Goal: Contribute content: Contribute content

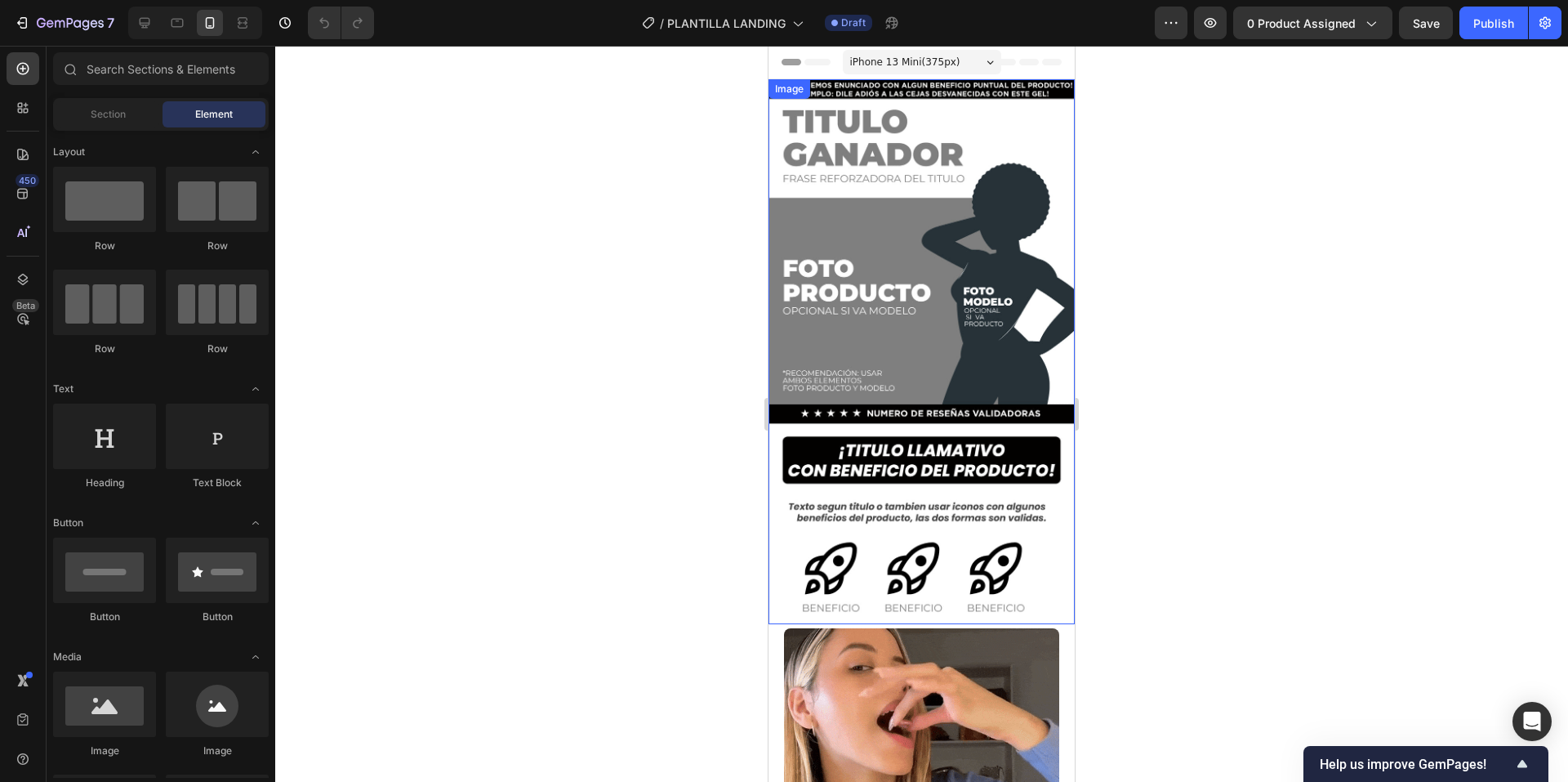
click at [861, 216] on img at bounding box center [921, 352] width 306 height 545
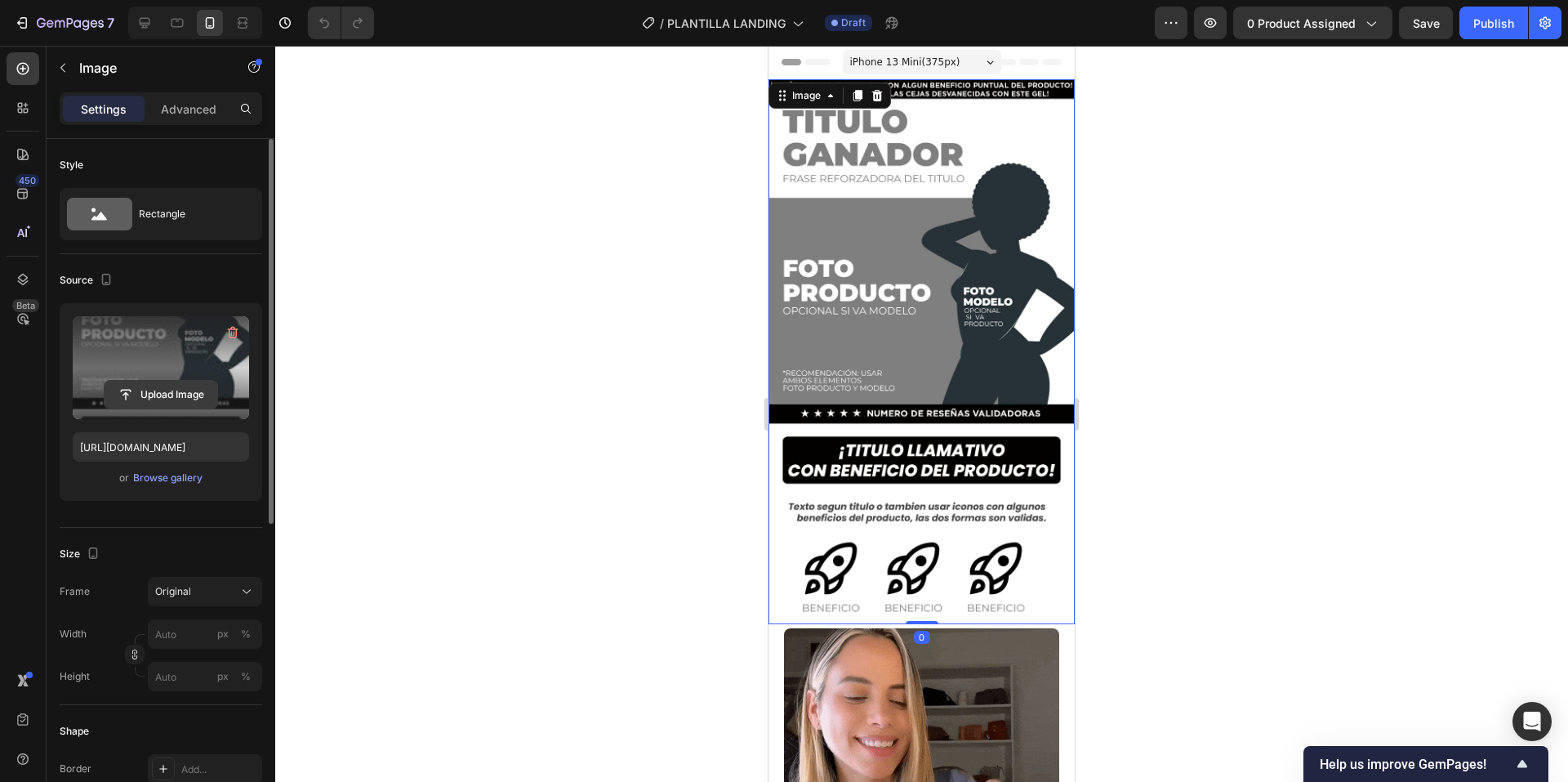
click at [171, 393] on input "file" at bounding box center [161, 394] width 113 height 28
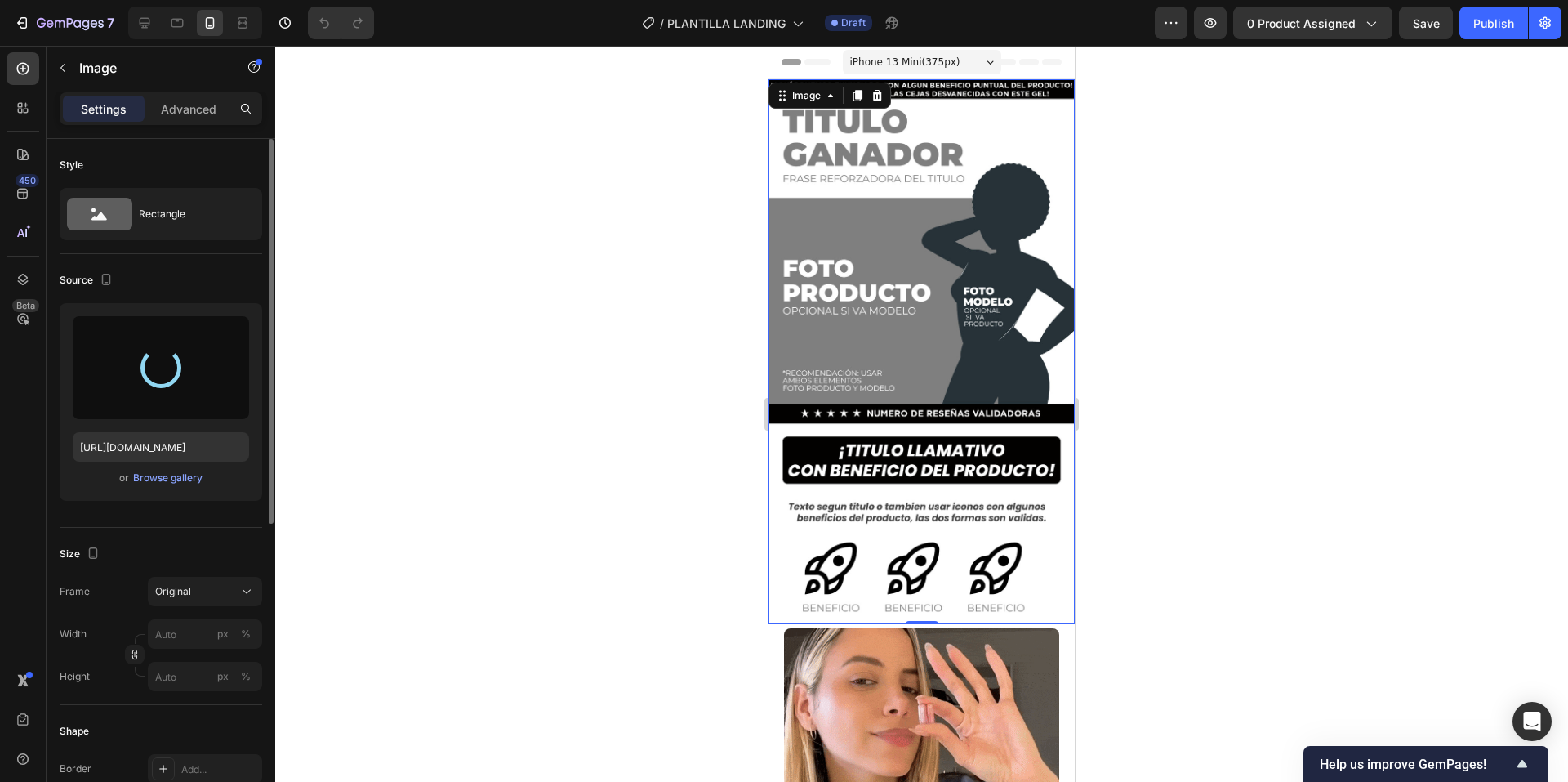
type input "[URL][DOMAIN_NAME]"
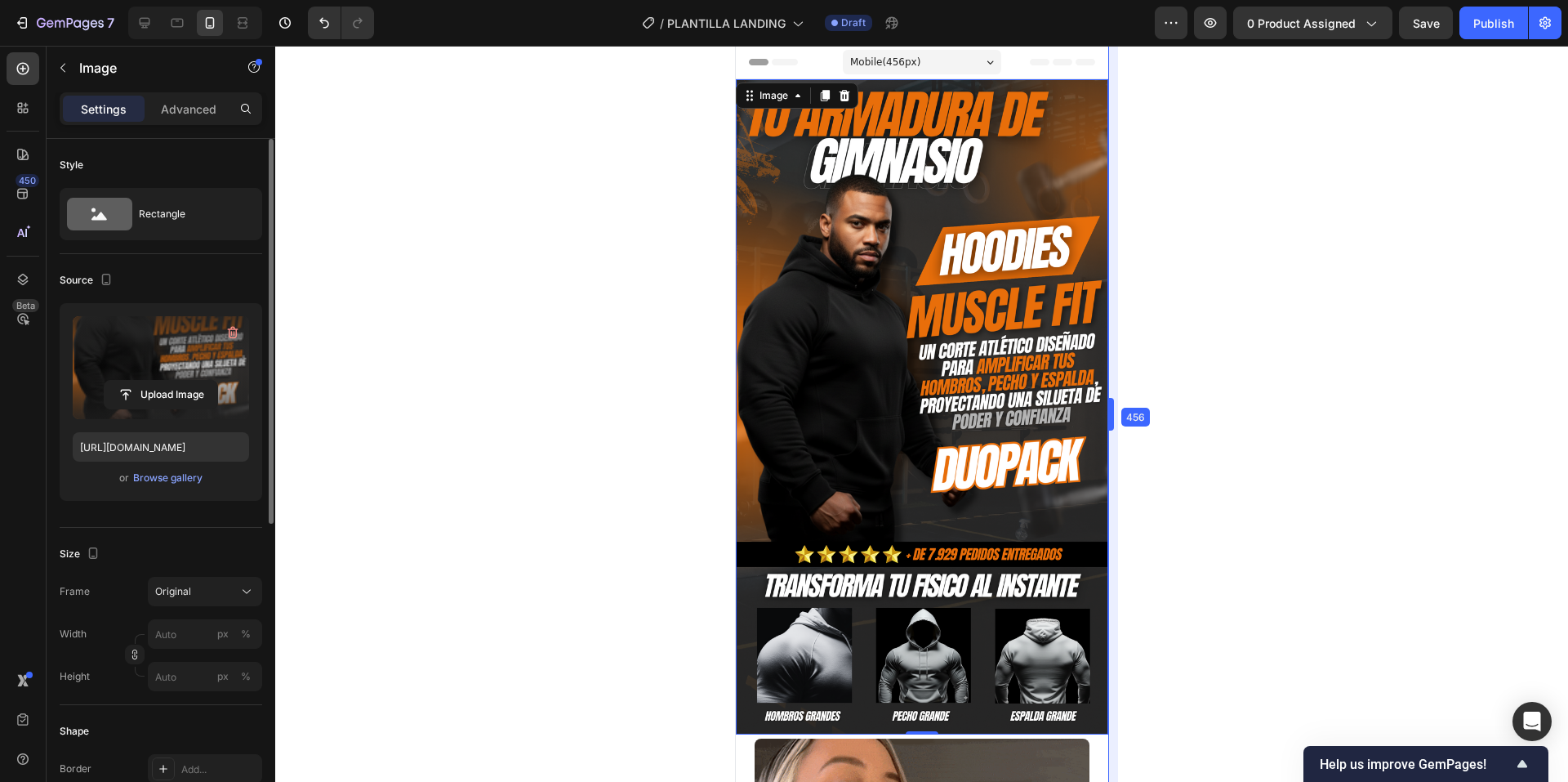
drag, startPoint x: 1080, startPoint y: 415, endPoint x: 1146, endPoint y: 436, distance: 69.3
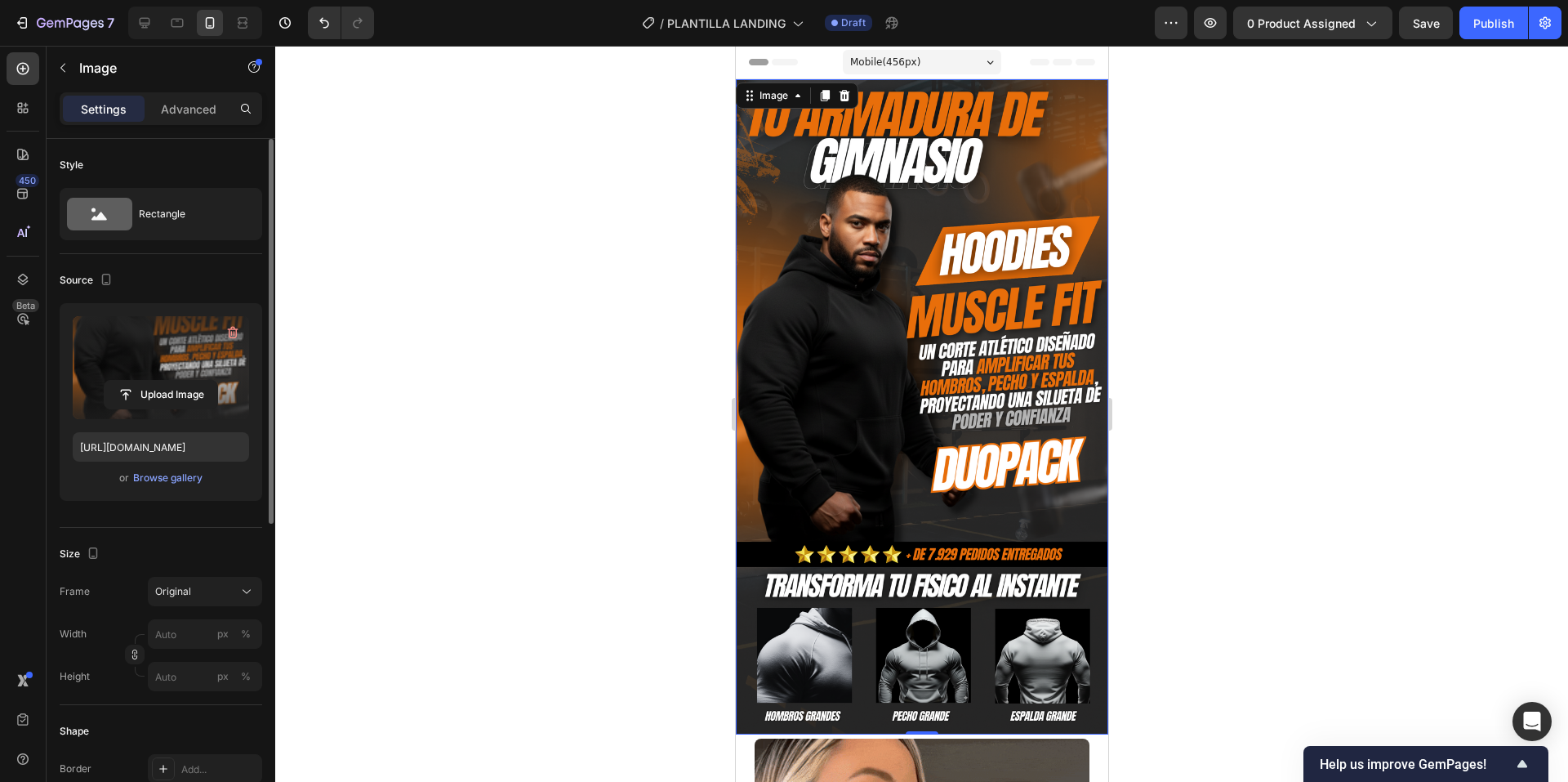
click at [1186, 517] on div at bounding box center [921, 414] width 1293 height 736
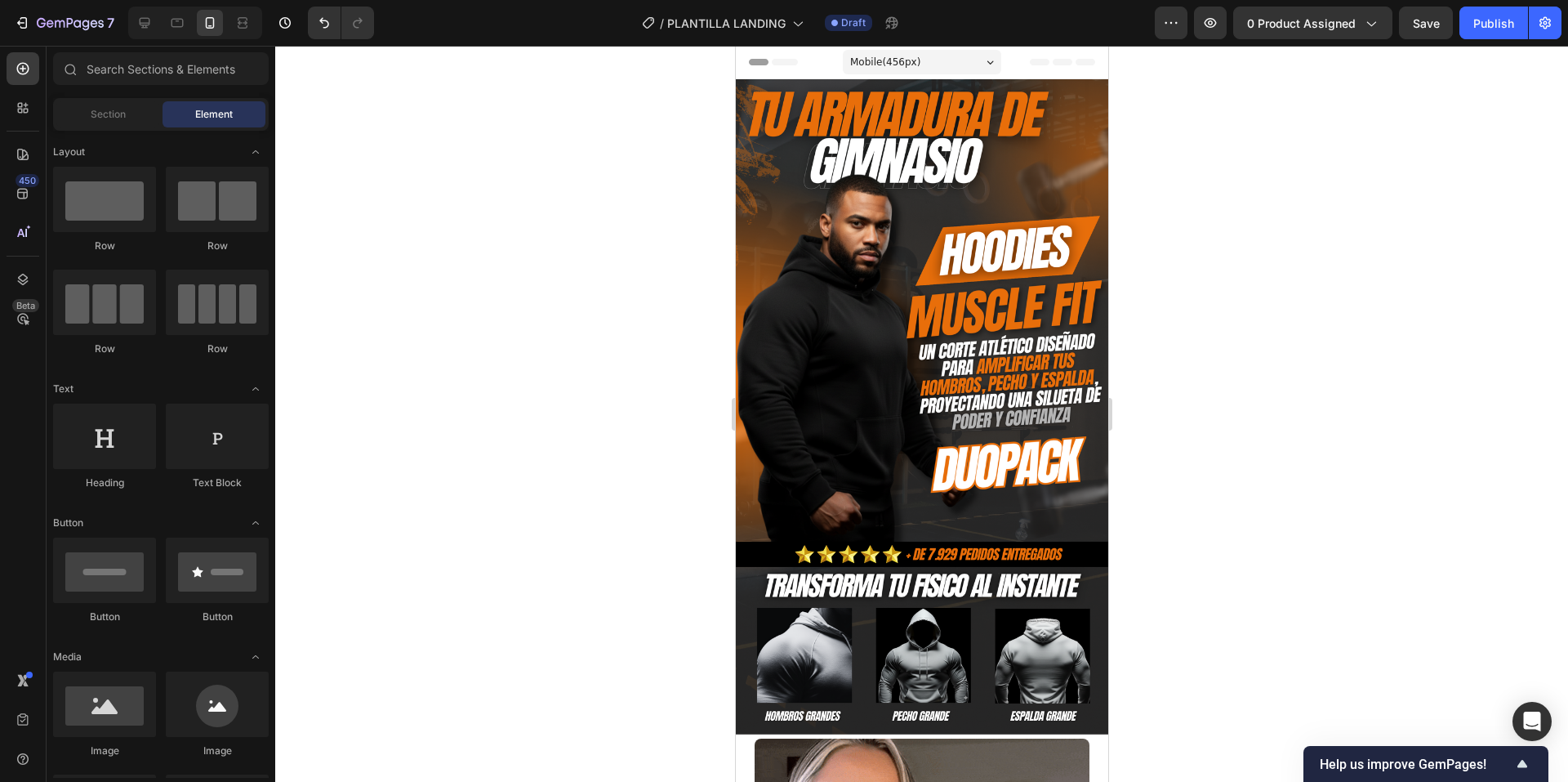
click at [1178, 510] on div at bounding box center [921, 414] width 1293 height 736
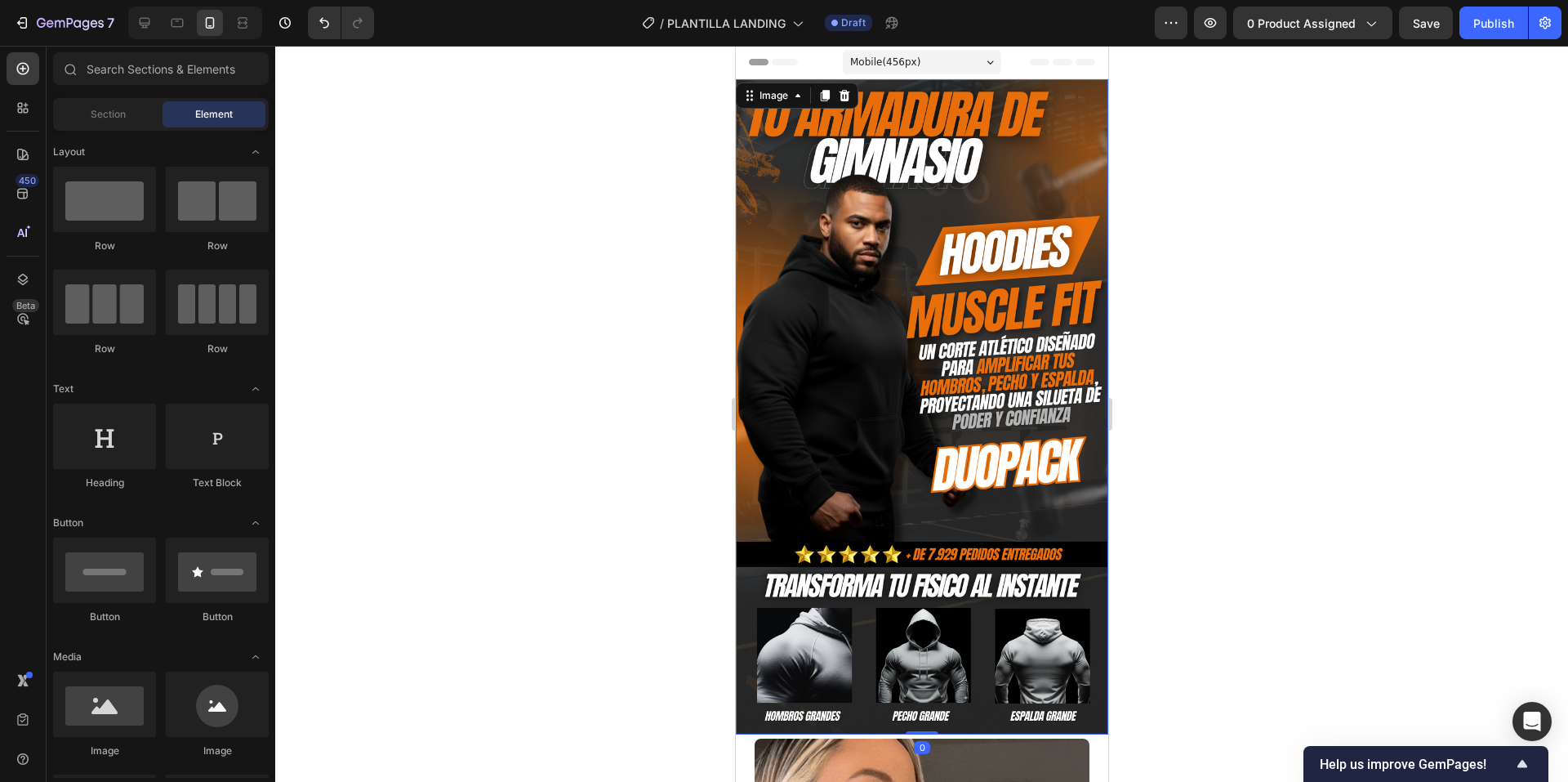
click at [1037, 479] on img at bounding box center [921, 407] width 373 height 655
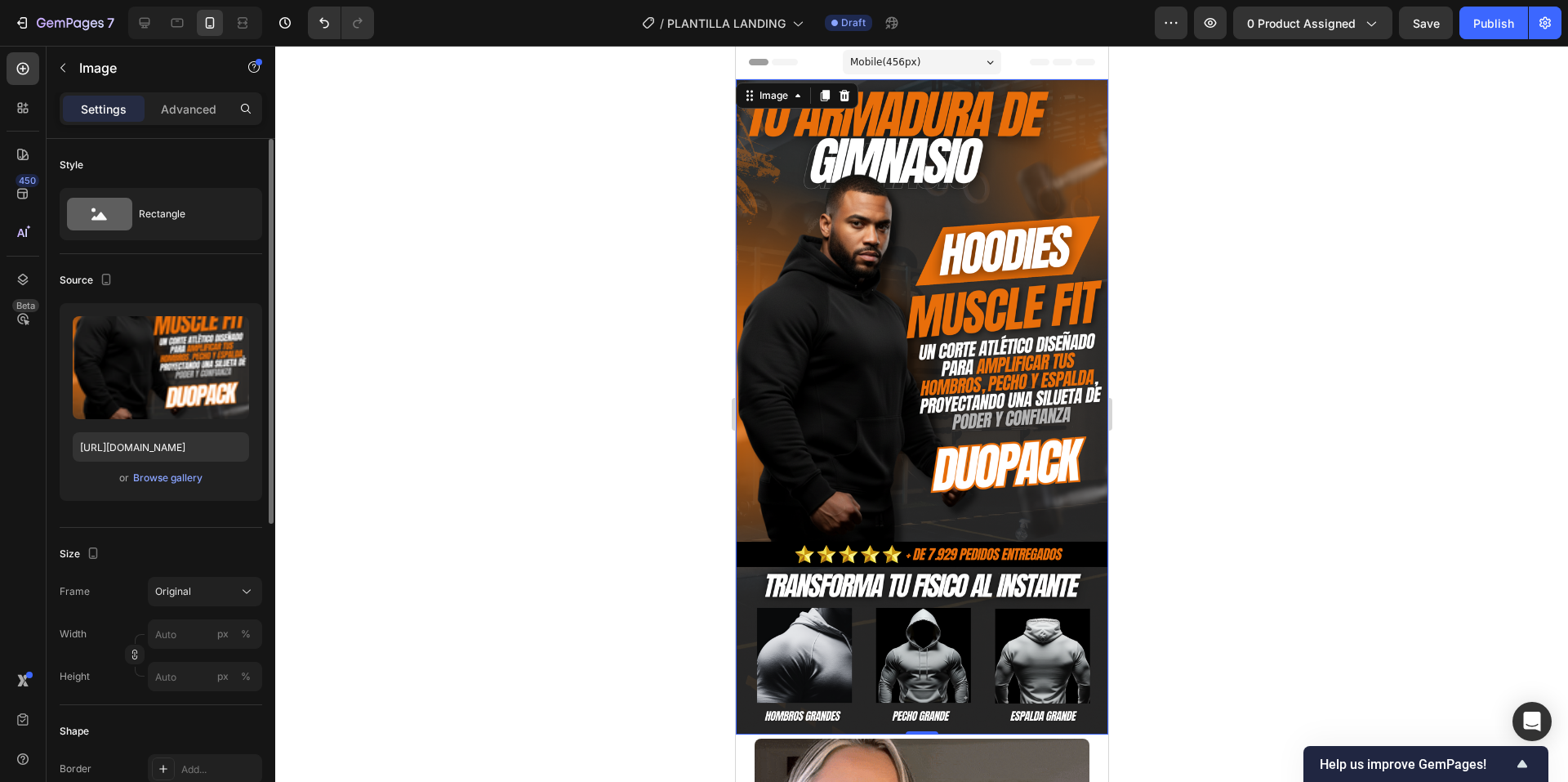
scroll to position [81, 0]
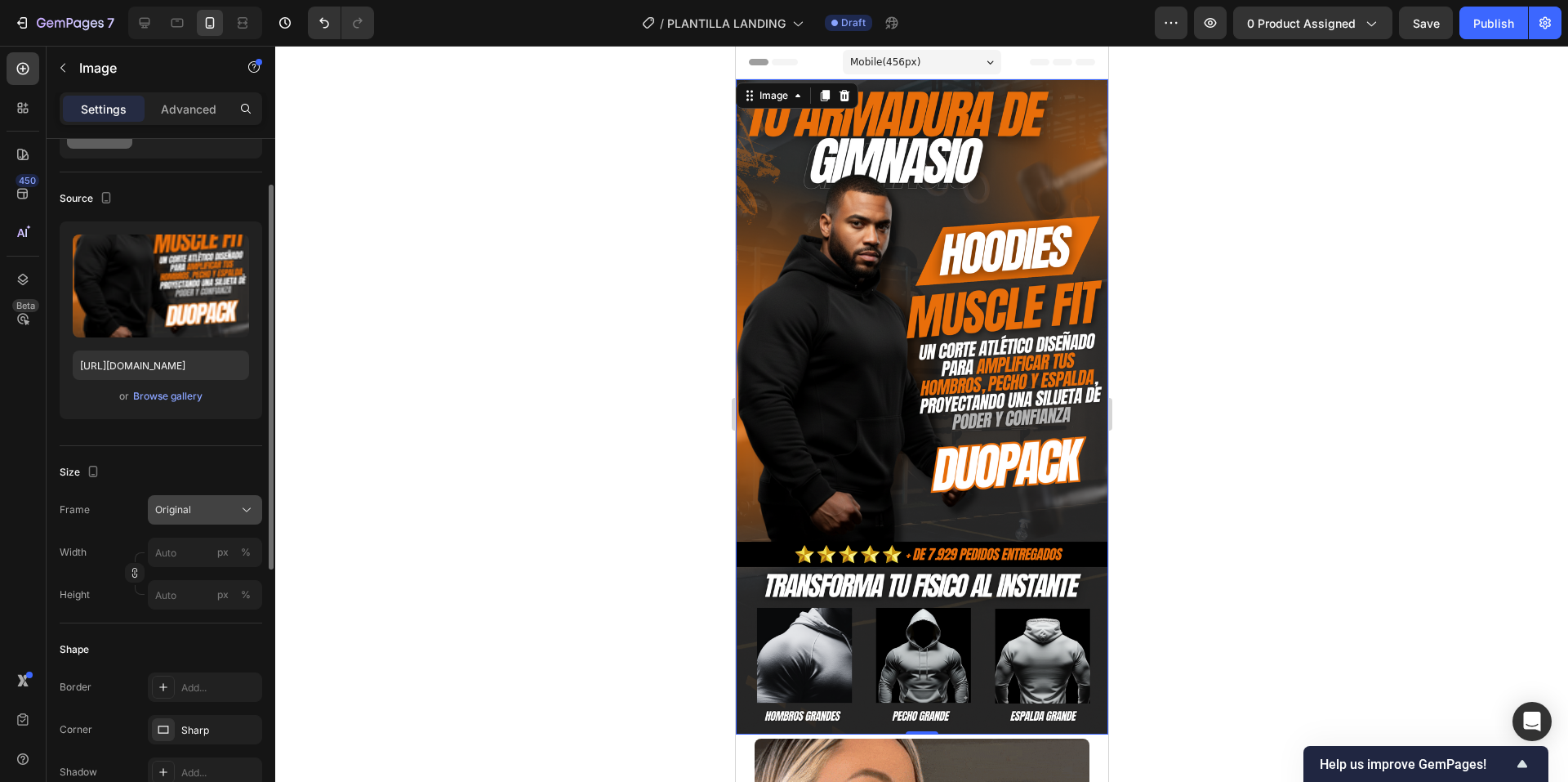
click at [198, 507] on div "Original" at bounding box center [196, 509] width 80 height 14
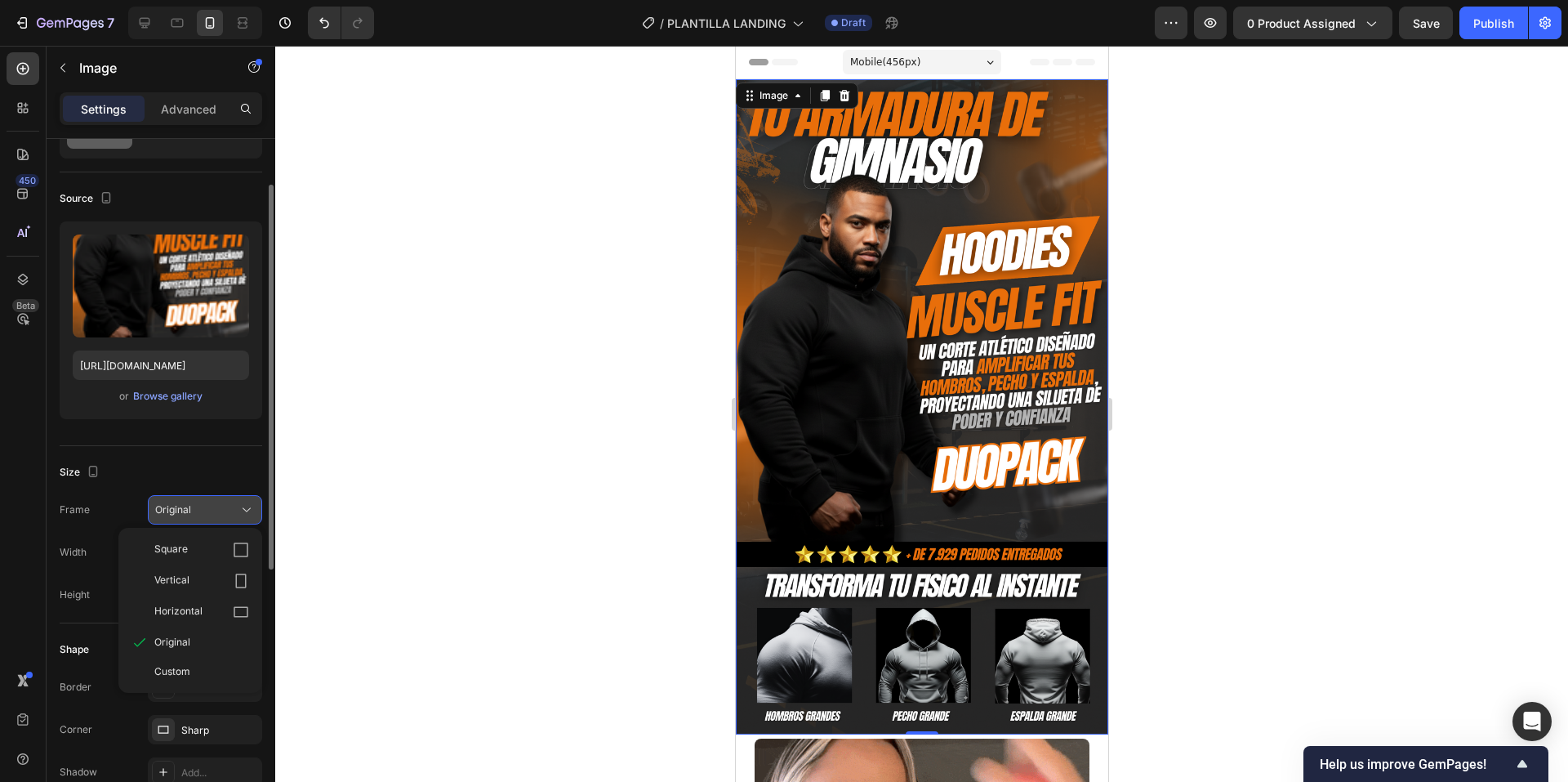
click at [197, 506] on div "Original" at bounding box center [196, 509] width 80 height 14
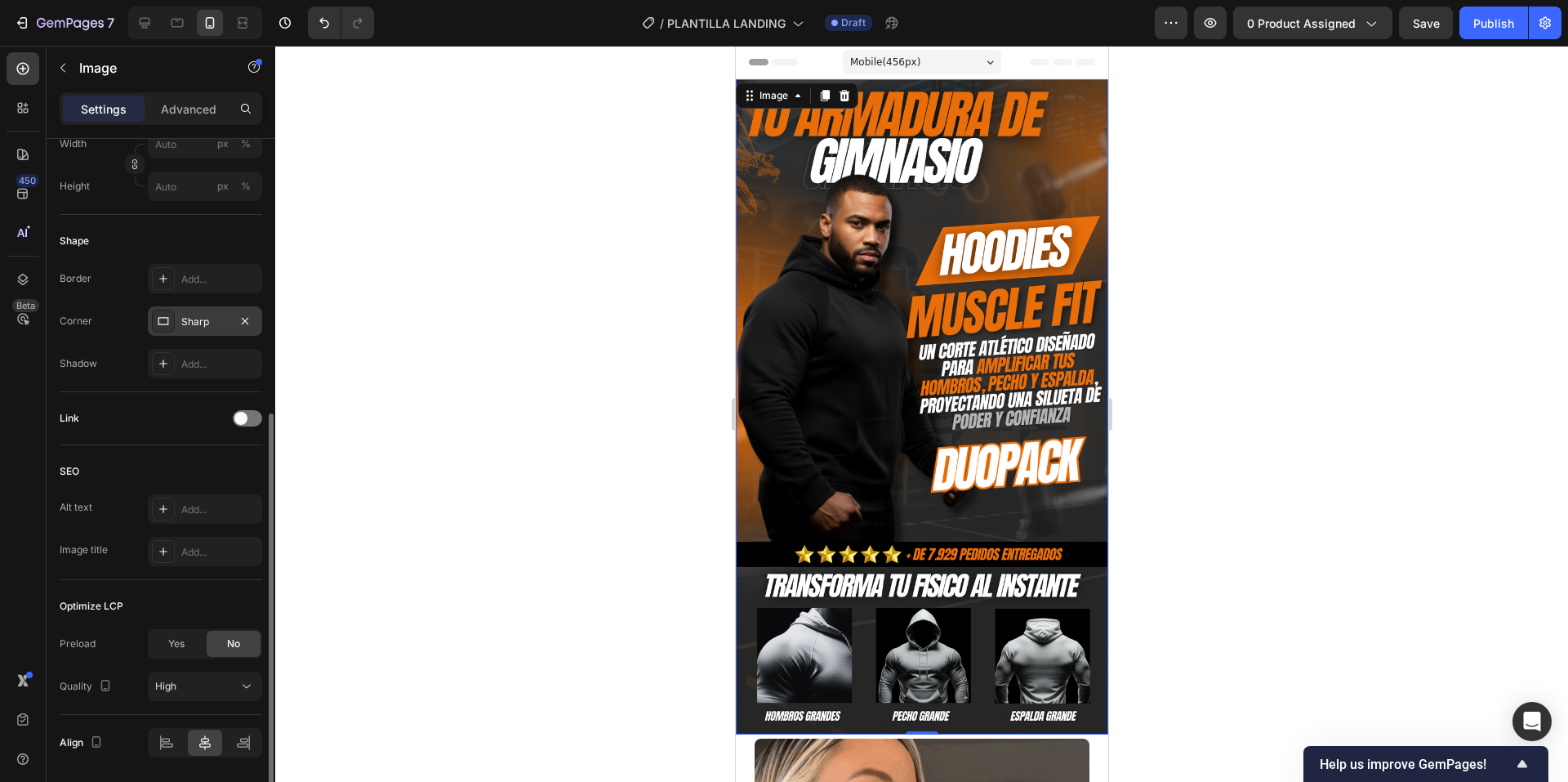
scroll to position [544, 0]
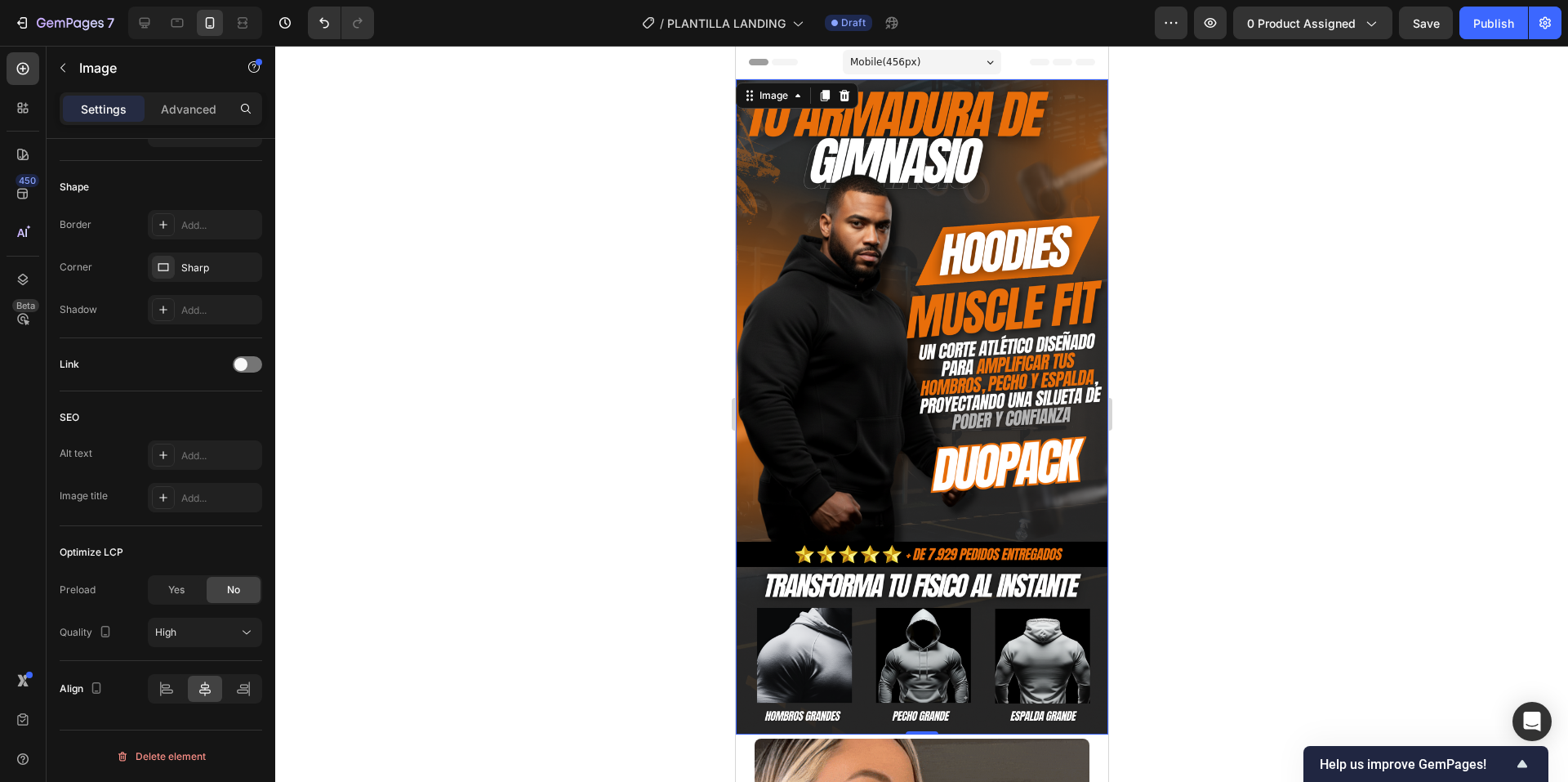
click at [479, 416] on div at bounding box center [921, 414] width 1293 height 736
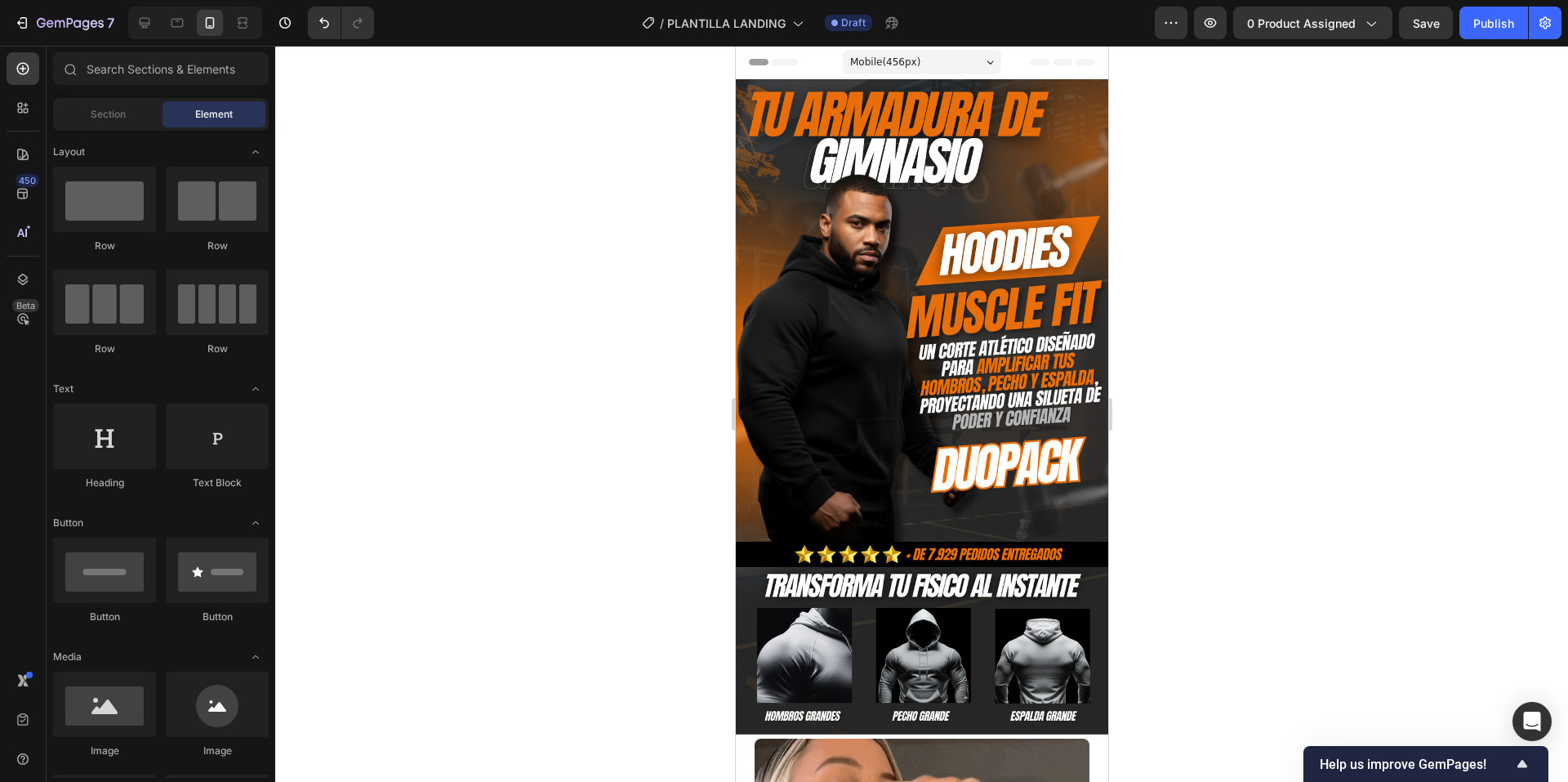
click at [479, 416] on div at bounding box center [921, 414] width 1293 height 736
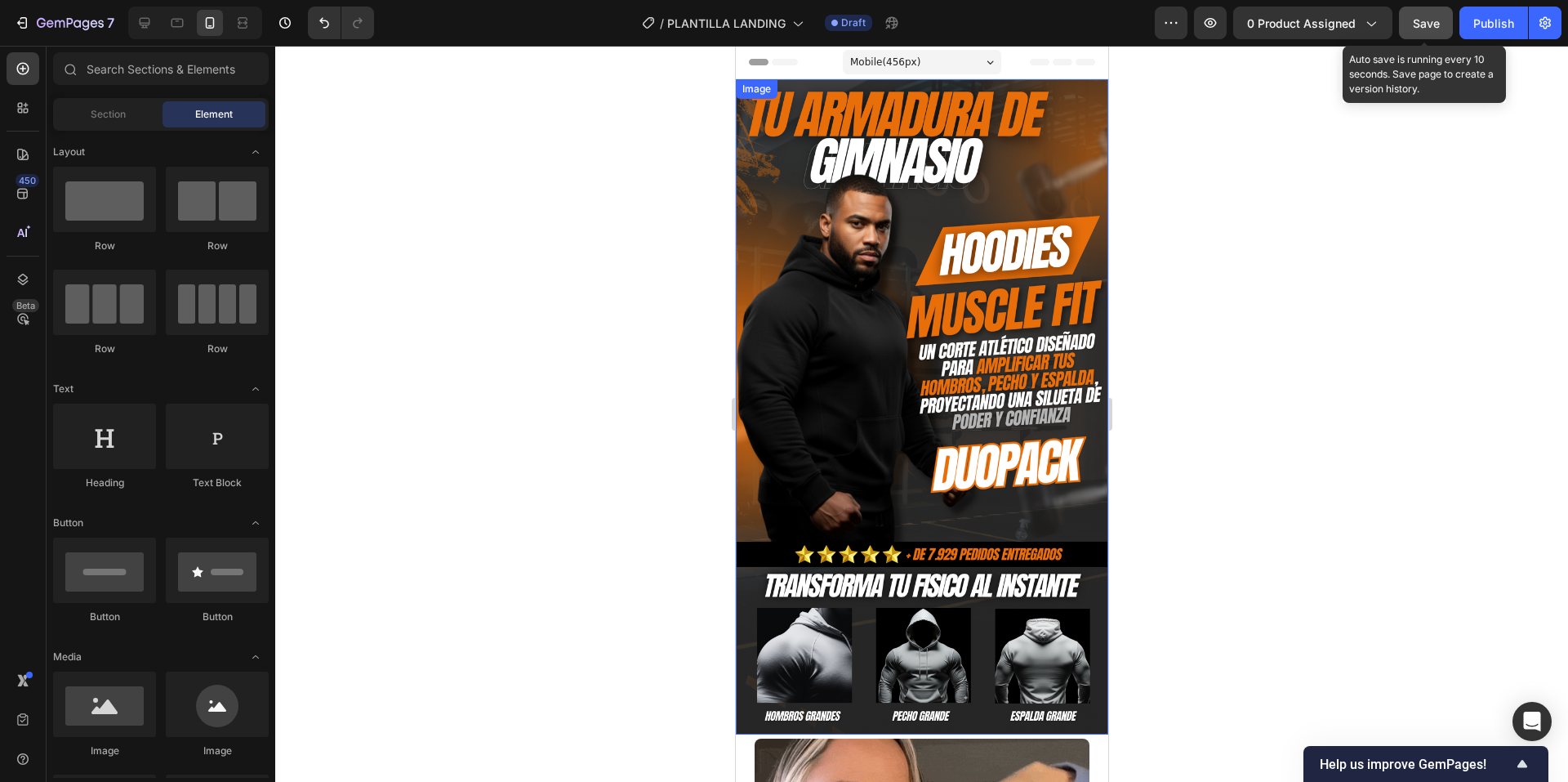
click at [1438, 26] on span "Save" at bounding box center [1426, 23] width 27 height 14
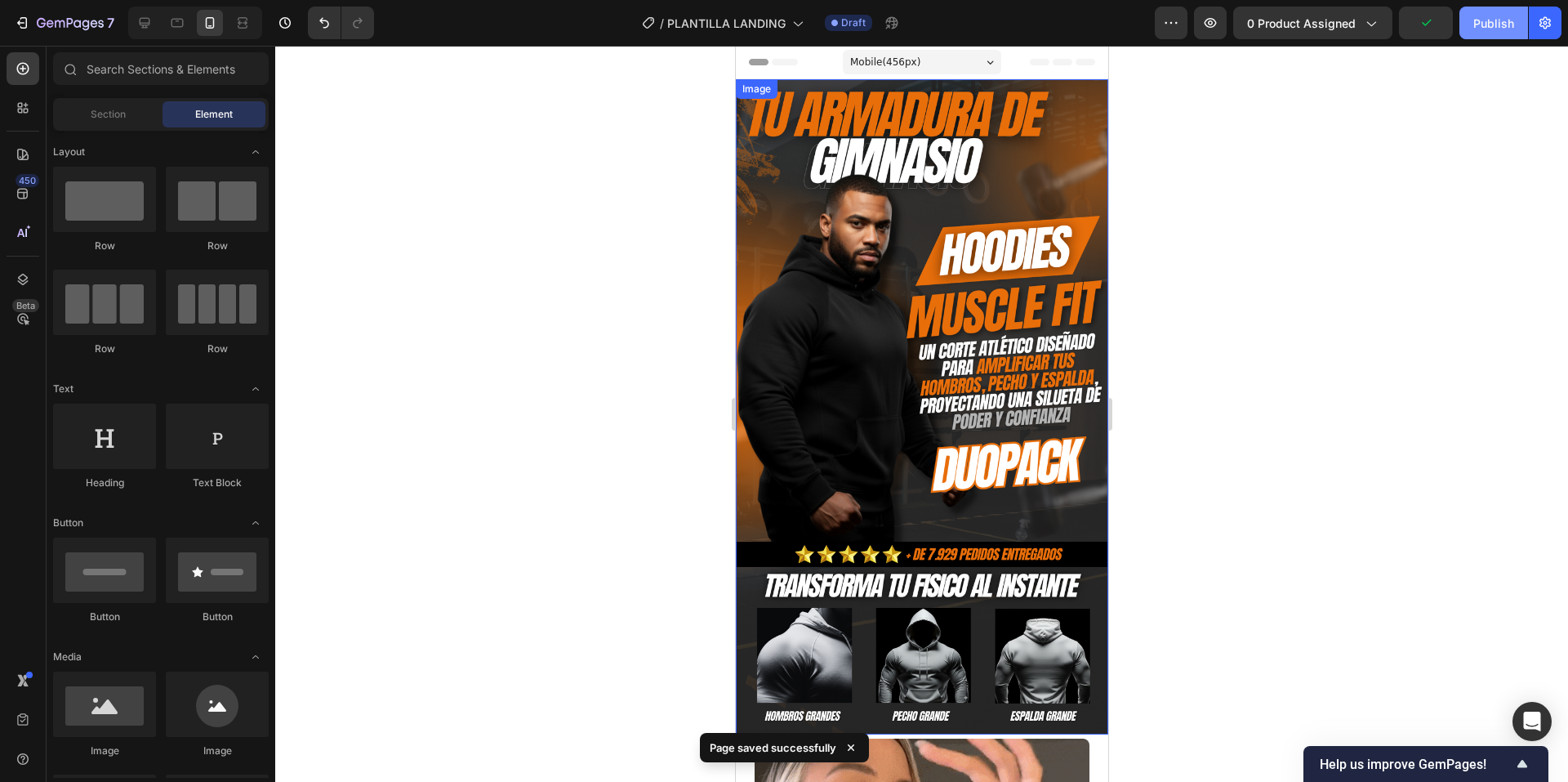
click at [1509, 35] on button "Publish" at bounding box center [1494, 22] width 69 height 33
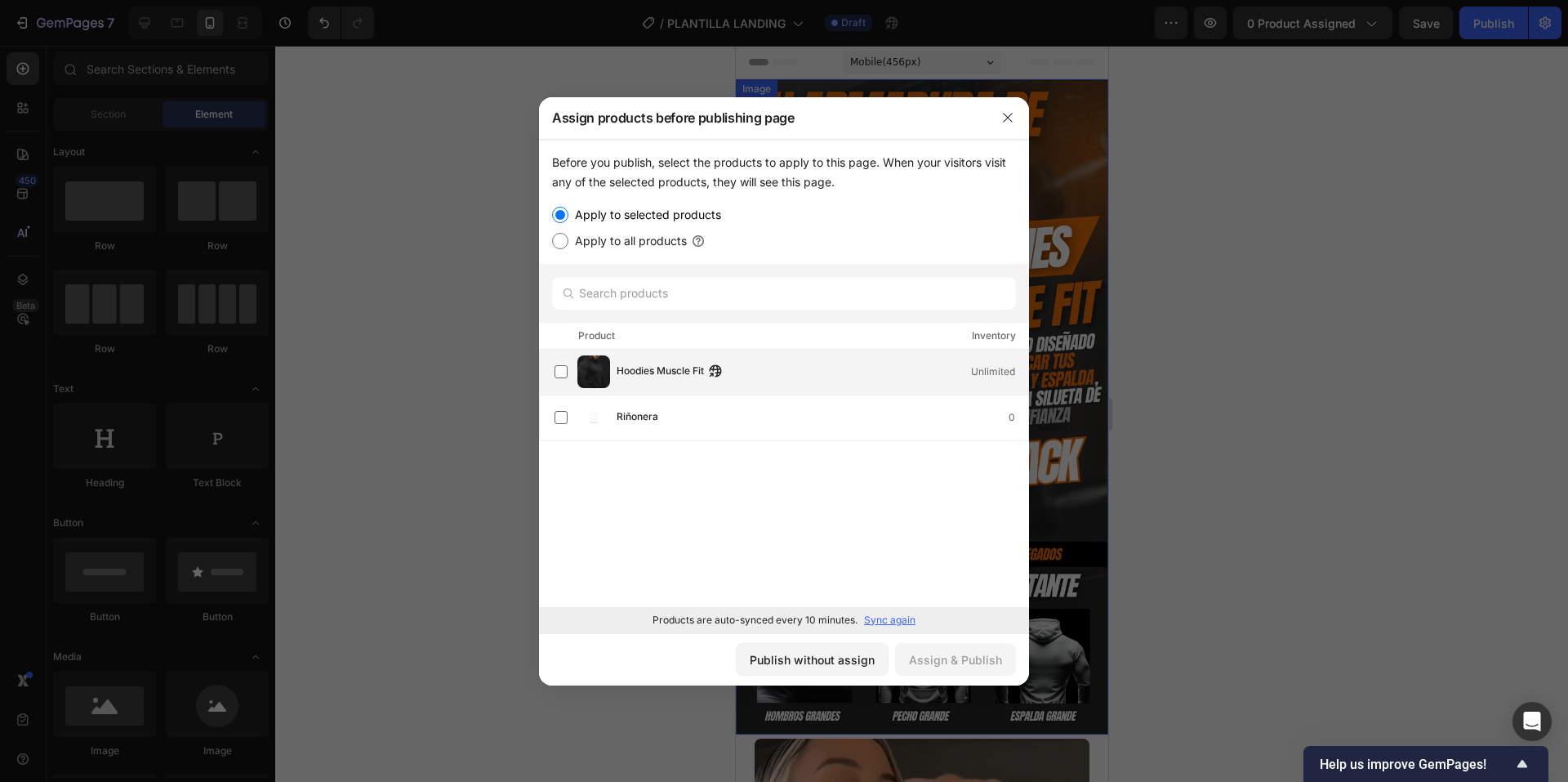
click at [847, 384] on div "Hoodies Muscle Fit Unlimited" at bounding box center [792, 372] width 474 height 33
click at [997, 660] on div "Assign & Publish" at bounding box center [955, 660] width 93 height 17
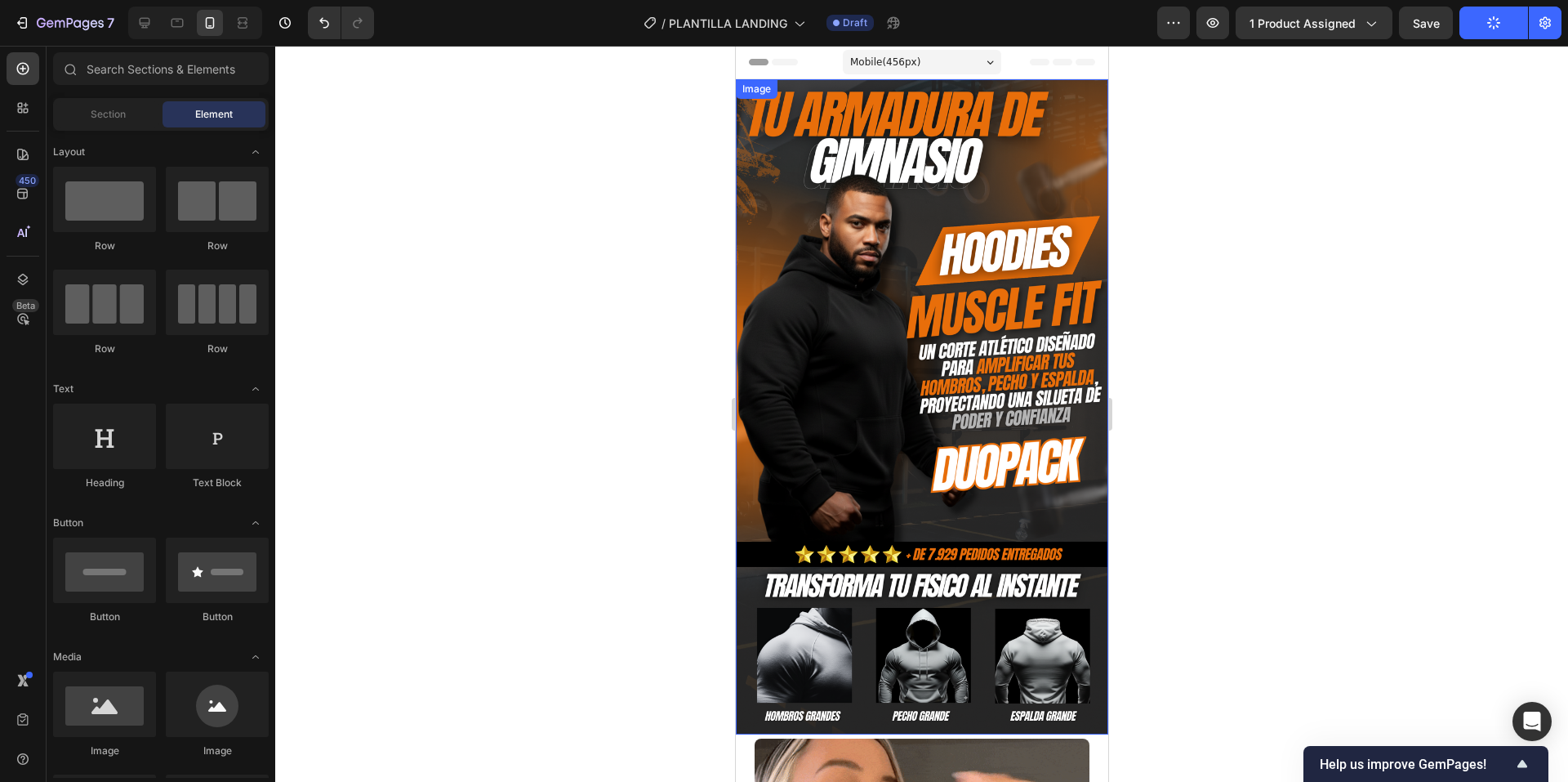
click at [942, 441] on img at bounding box center [921, 407] width 373 height 655
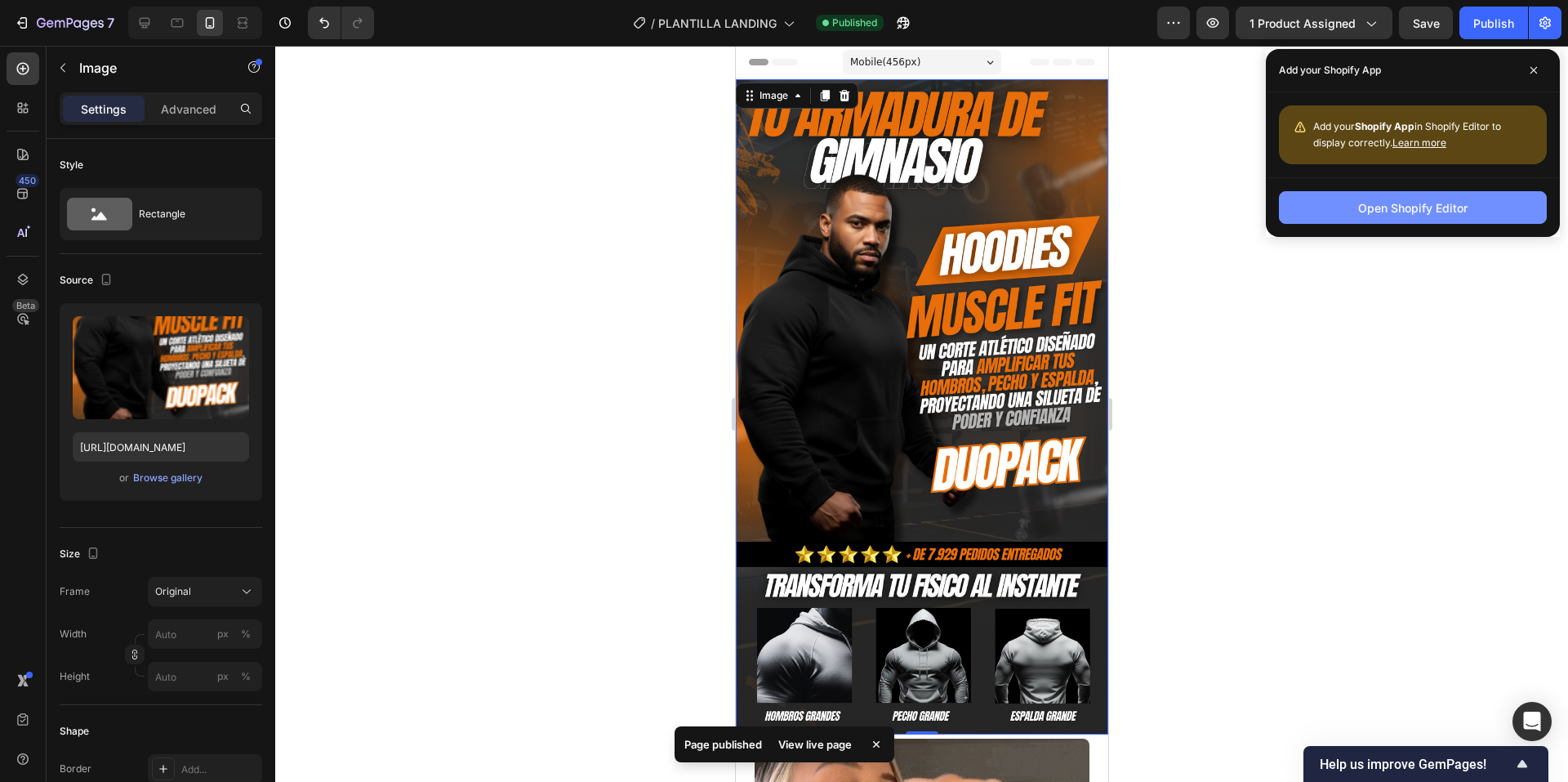
click at [1371, 202] on div "Open Shopify Editor" at bounding box center [1413, 207] width 109 height 17
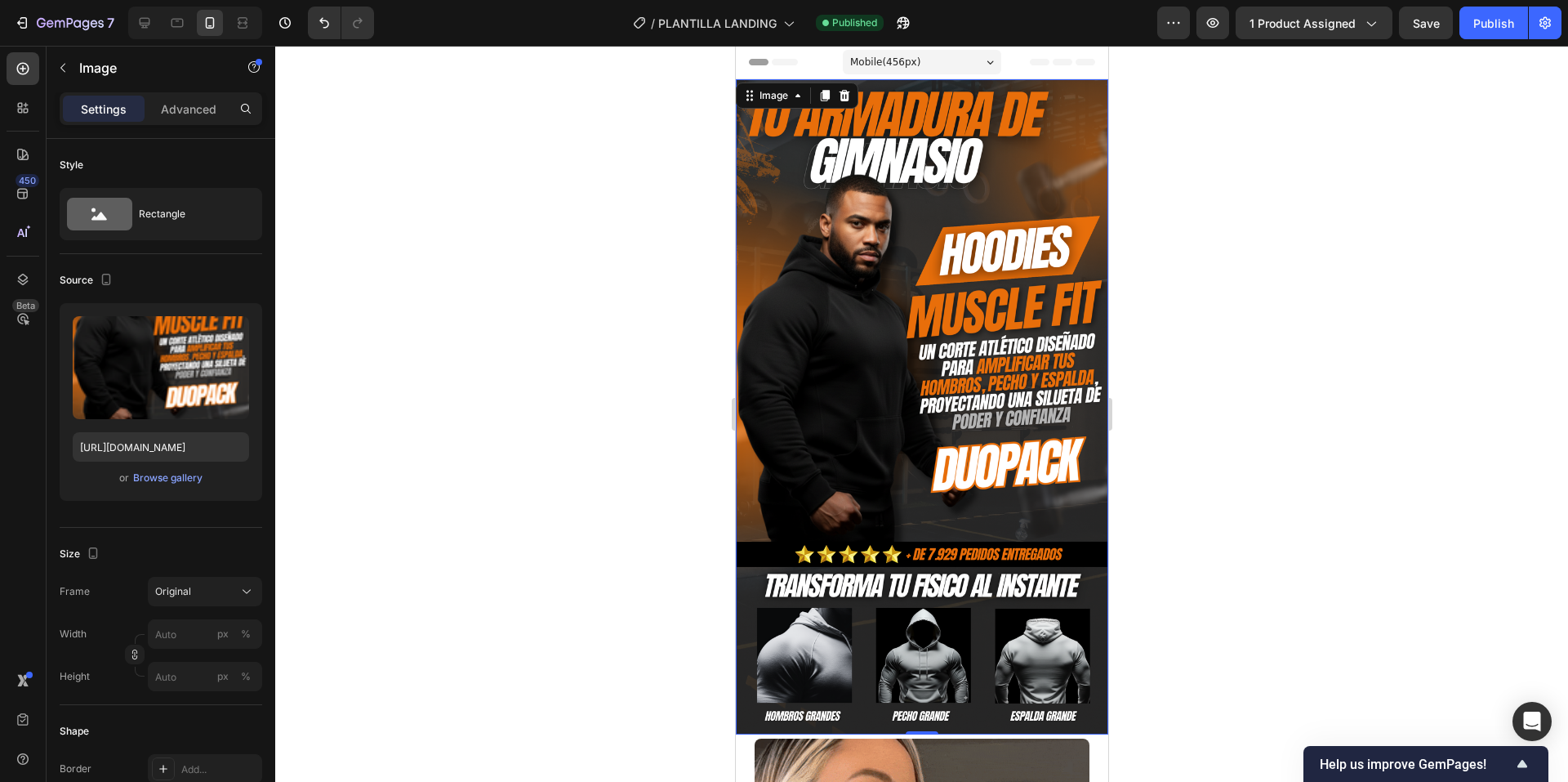
click at [526, 357] on div at bounding box center [921, 414] width 1293 height 736
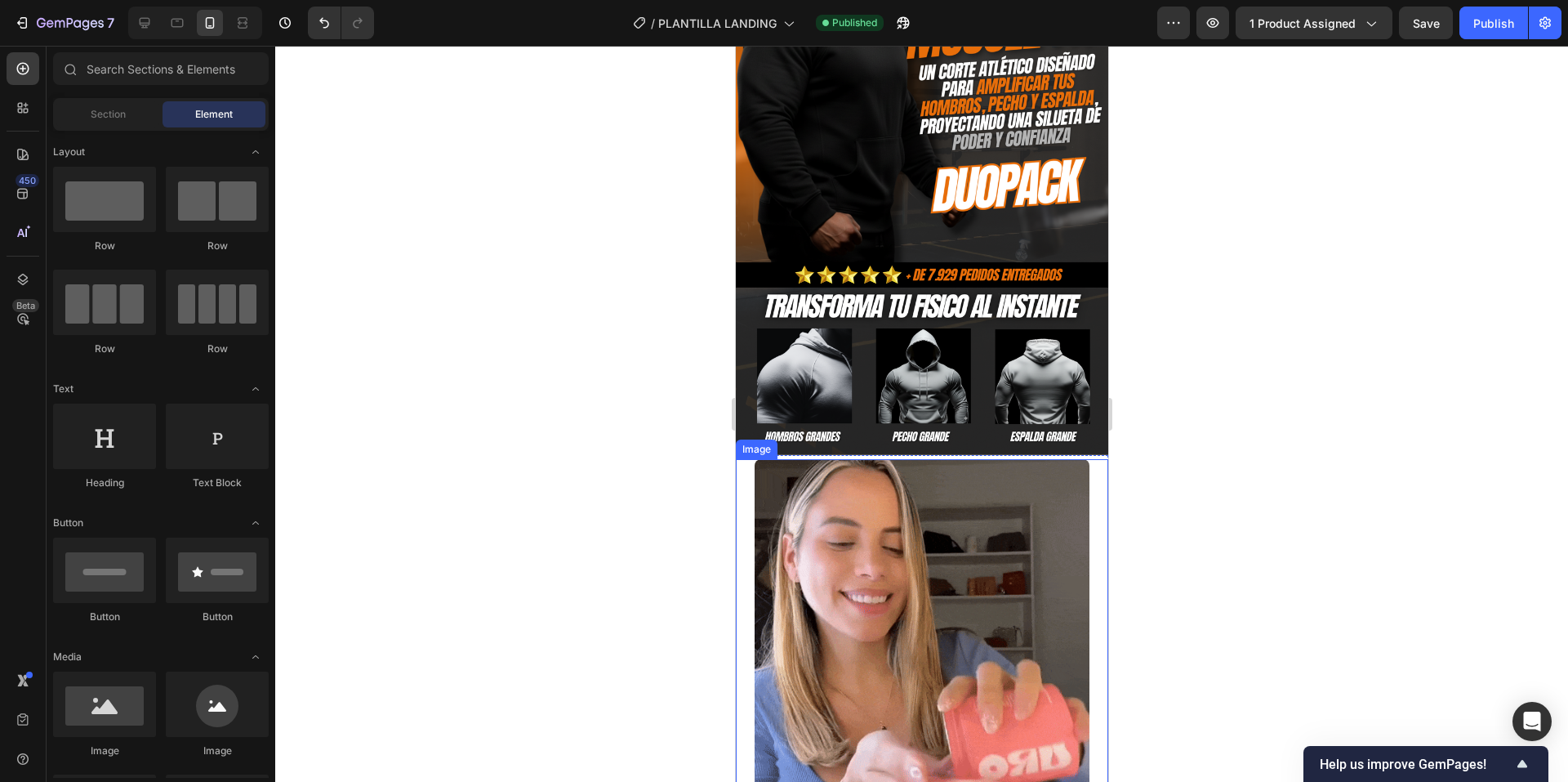
scroll to position [327, 0]
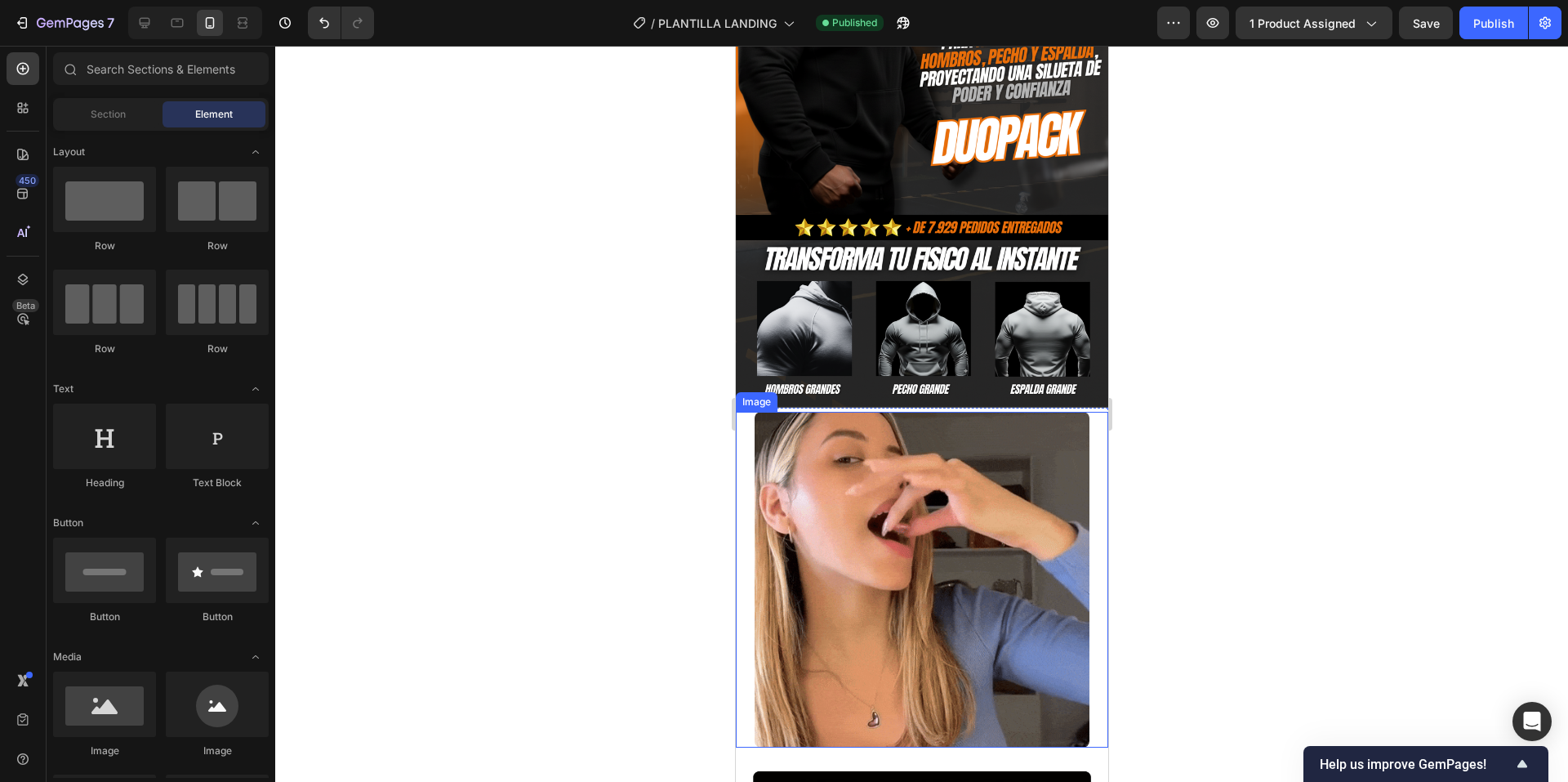
click at [1090, 460] on div at bounding box center [921, 579] width 373 height 335
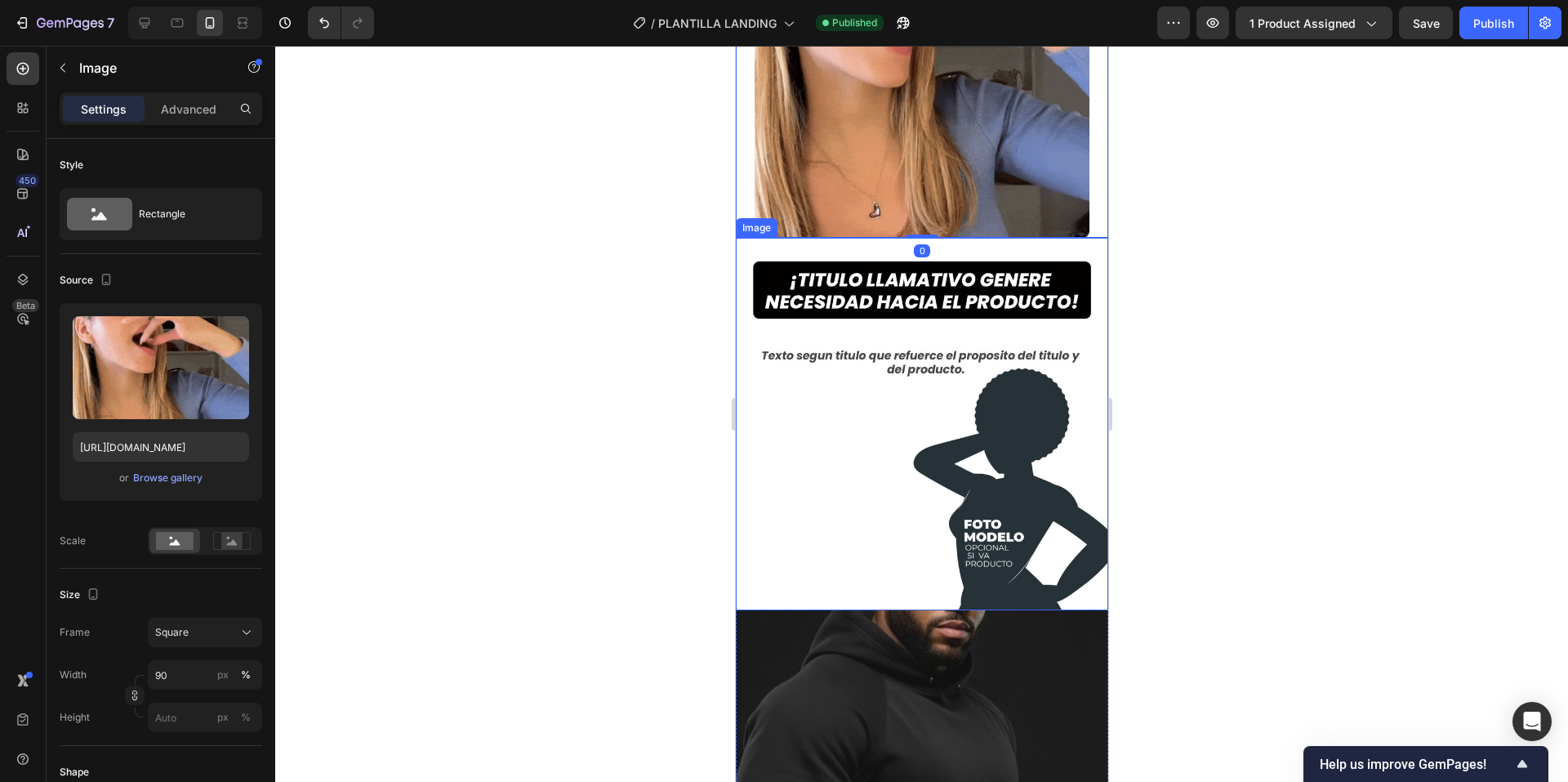
scroll to position [817, 0]
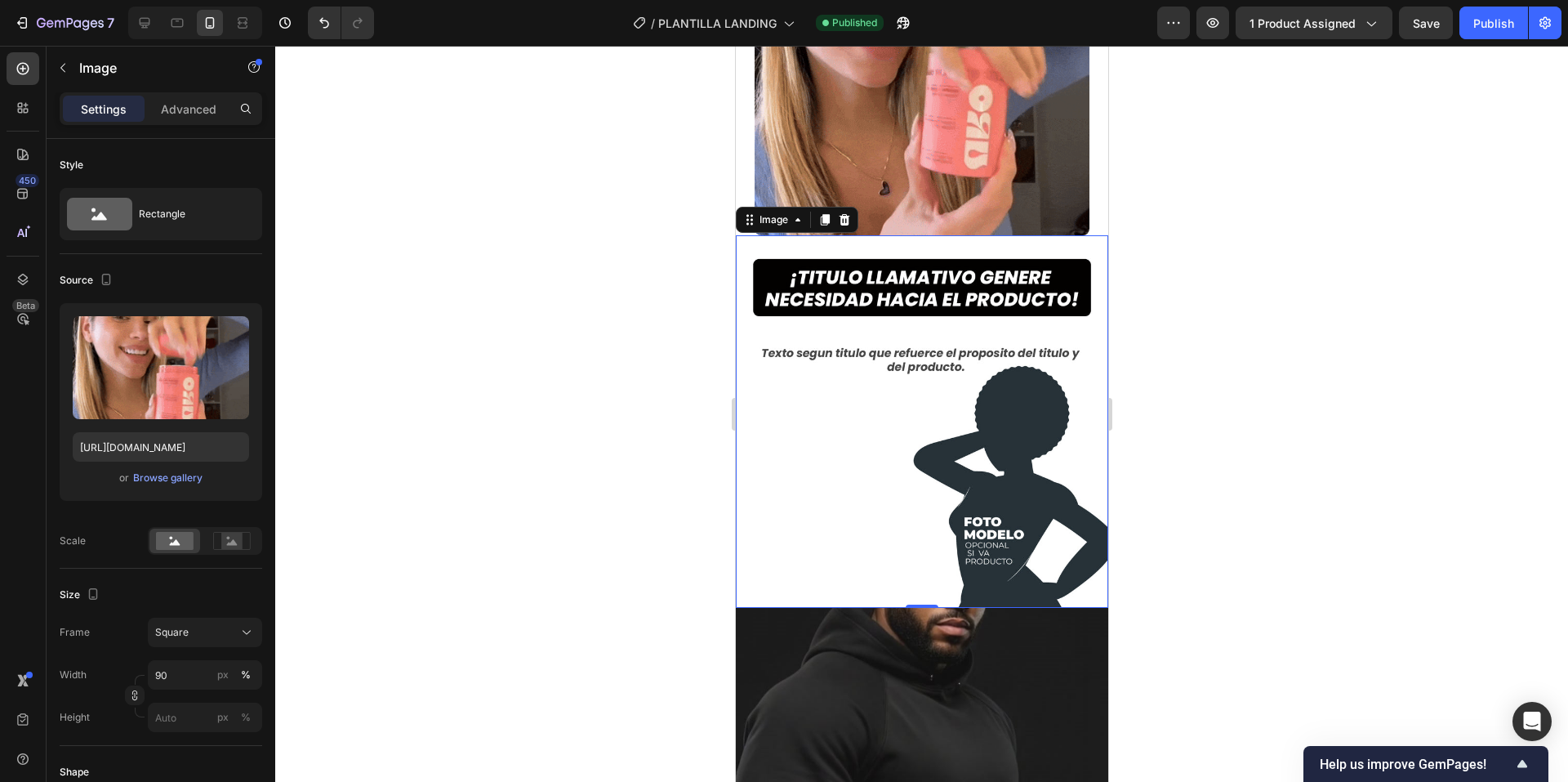
click at [862, 419] on img at bounding box center [921, 421] width 373 height 373
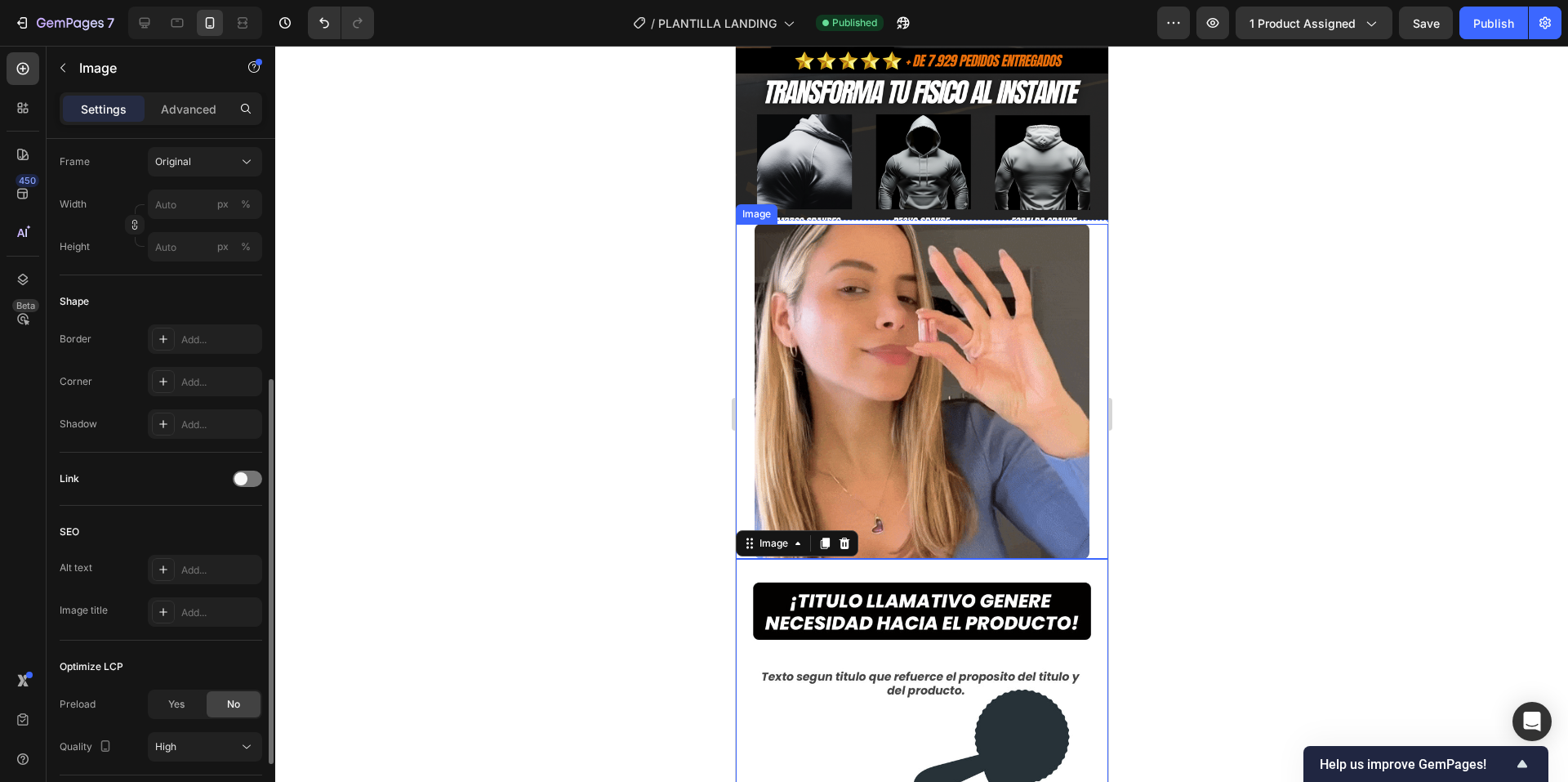
scroll to position [490, 0]
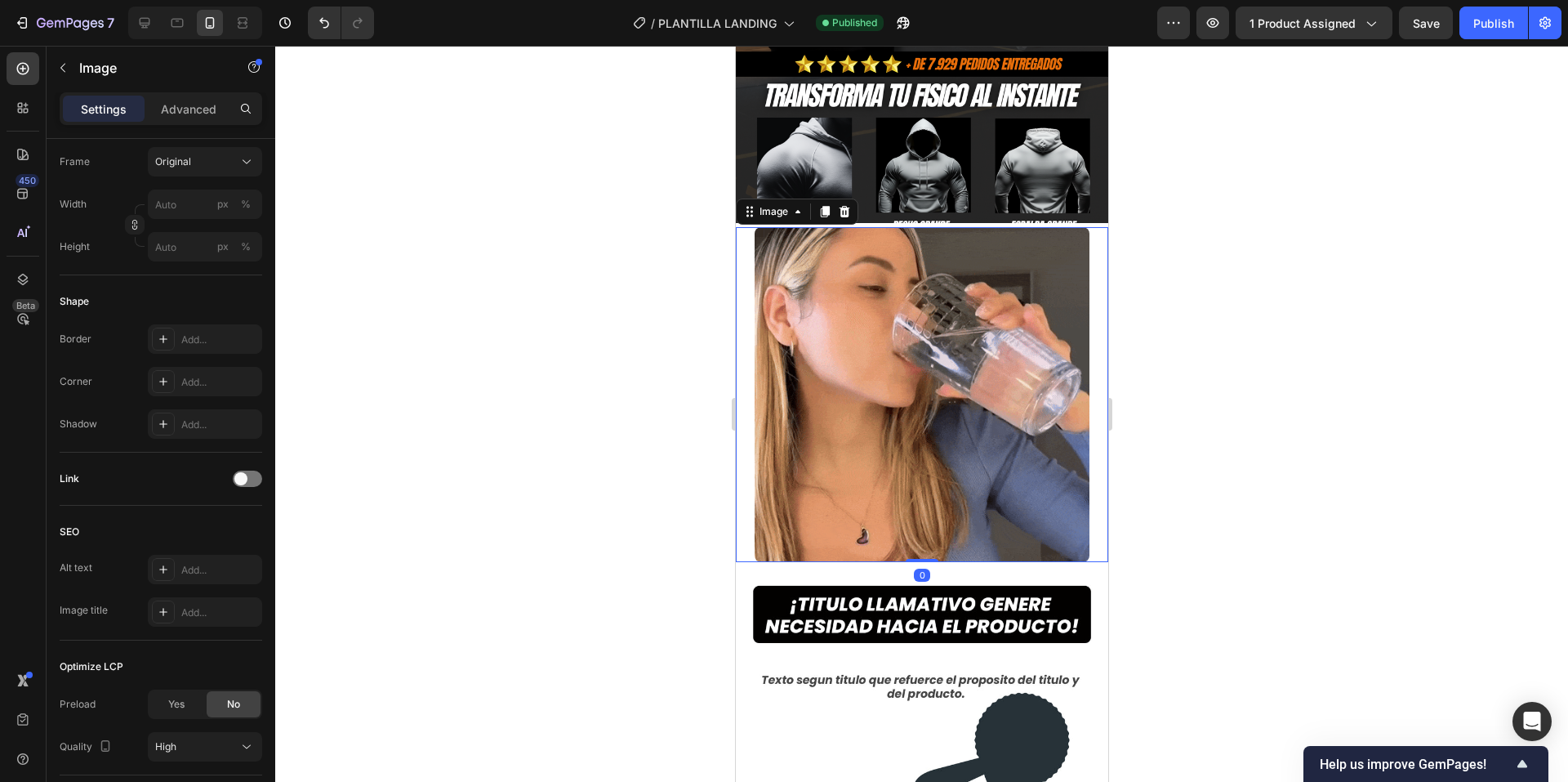
click at [848, 339] on img at bounding box center [921, 394] width 335 height 335
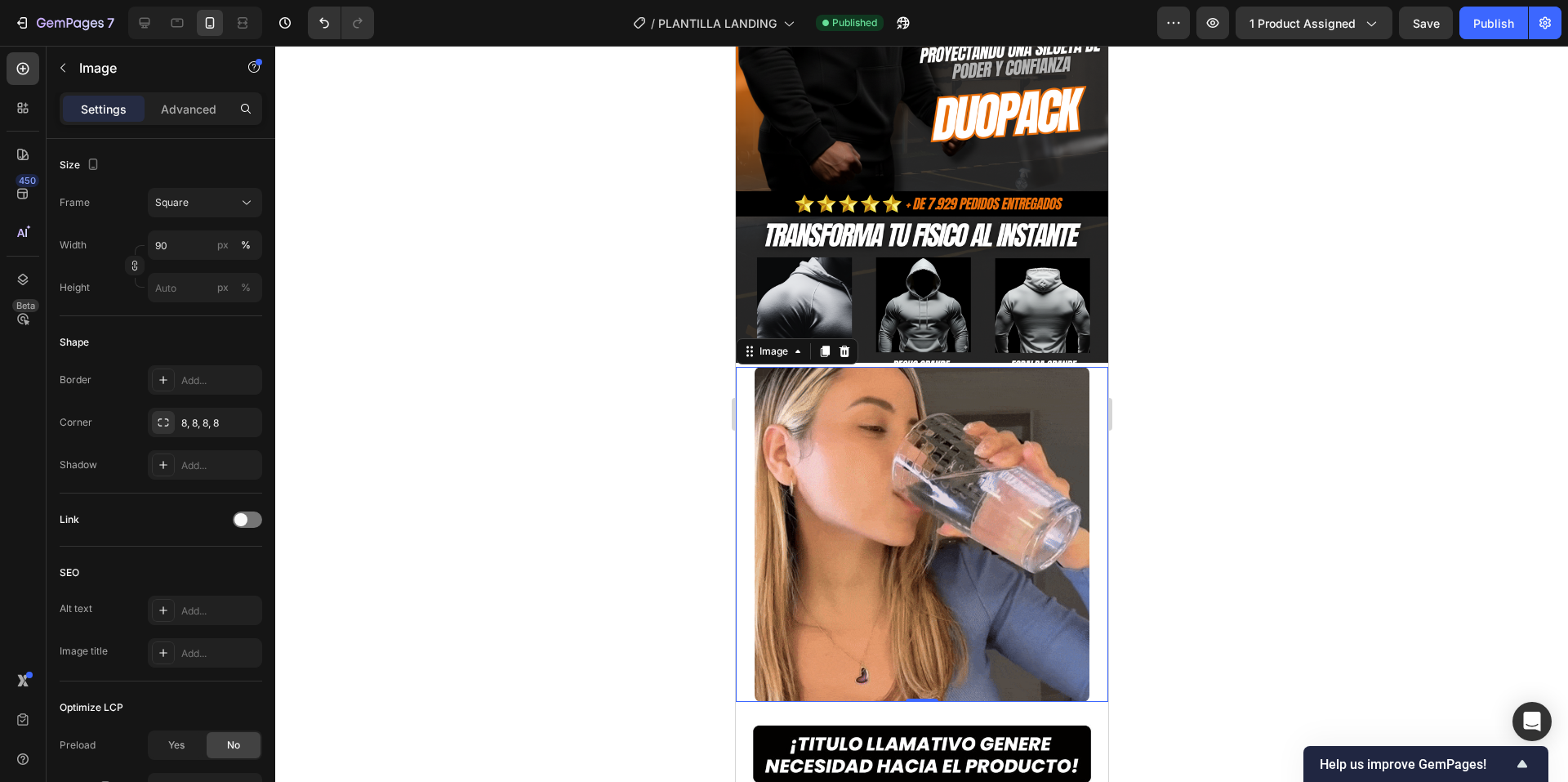
scroll to position [327, 0]
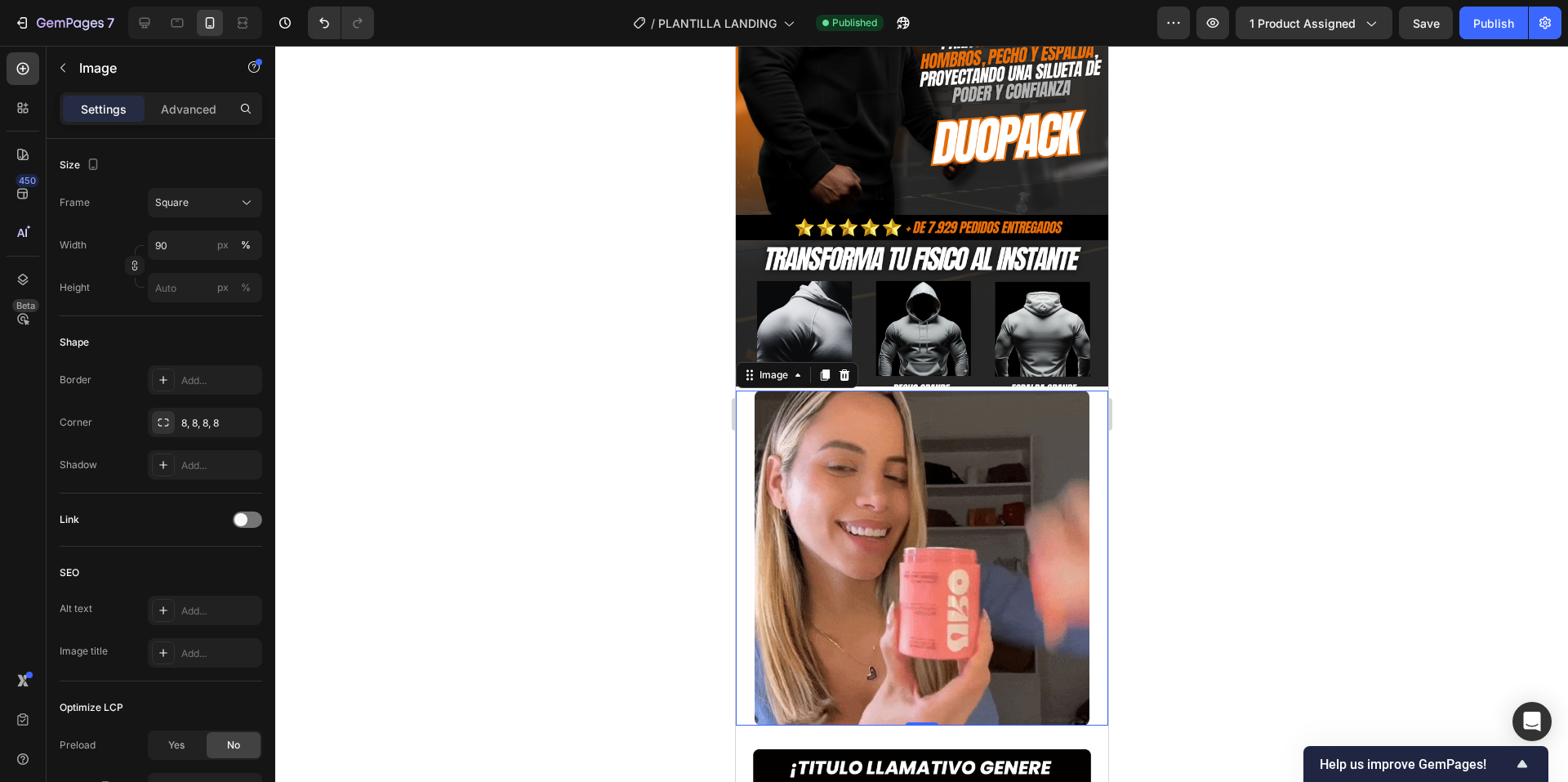
click at [941, 559] on img at bounding box center [921, 558] width 335 height 335
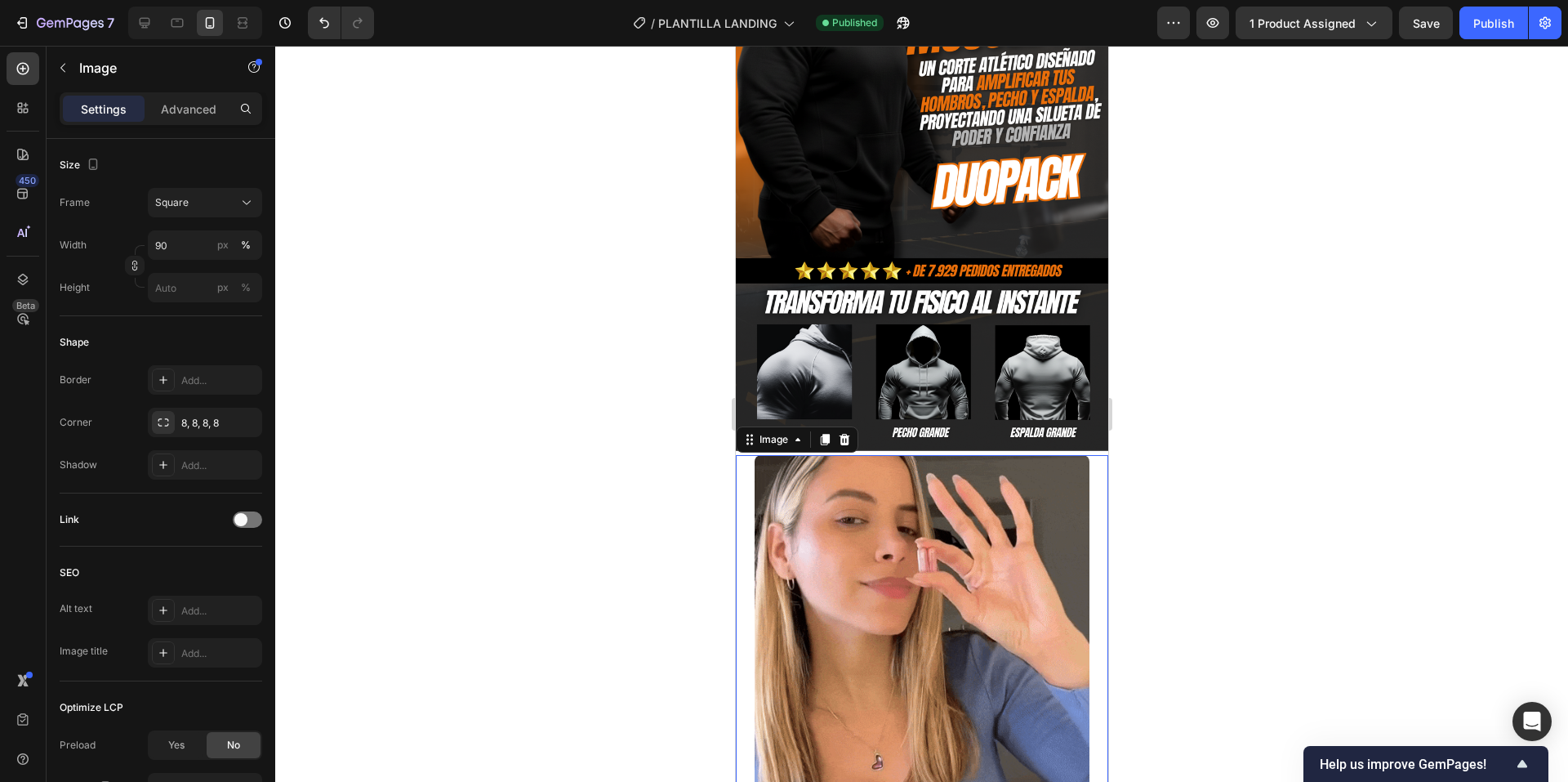
scroll to position [408, 0]
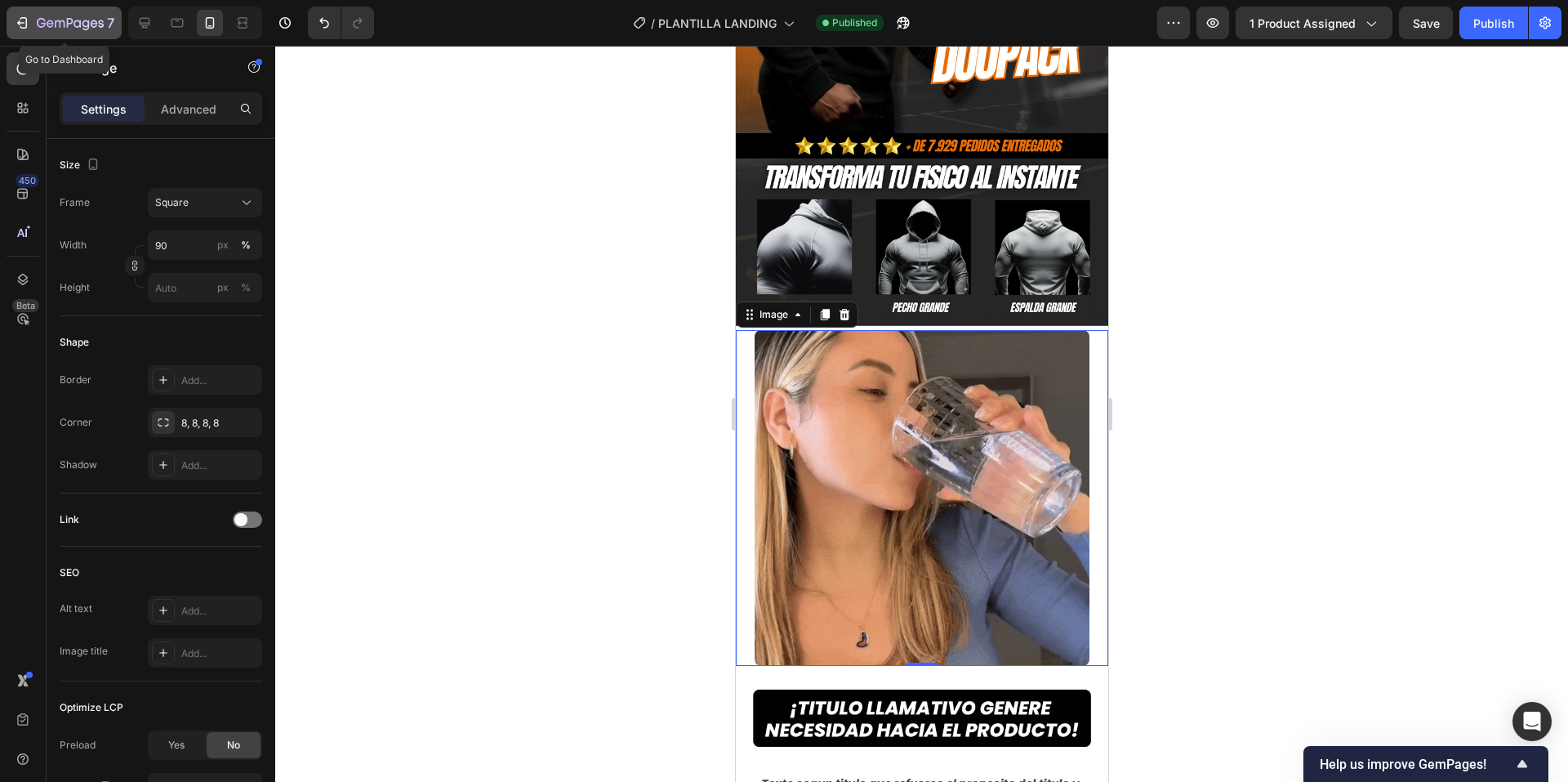
click at [67, 21] on icon "button" at bounding box center [70, 22] width 6 height 10
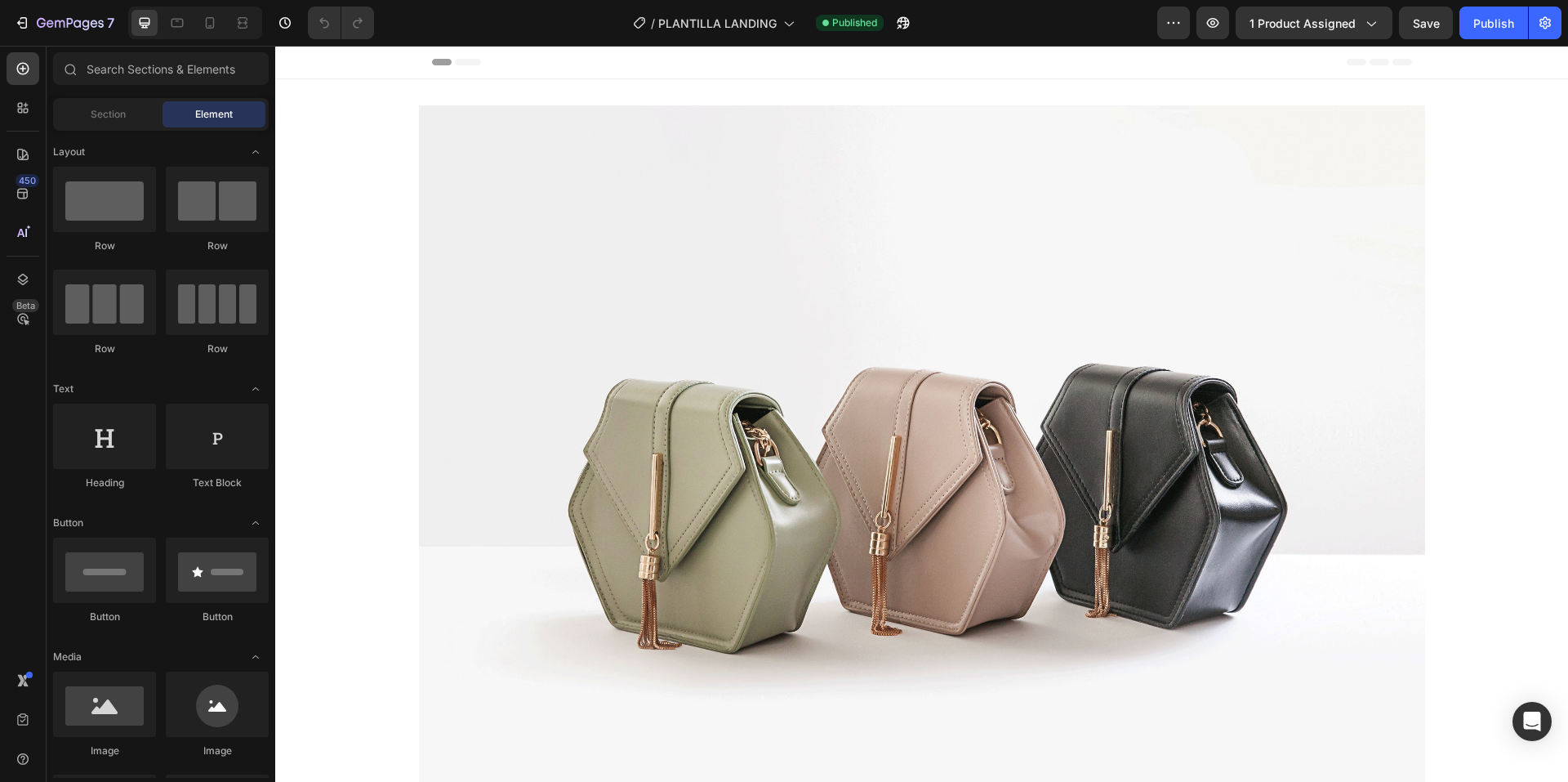
click at [224, 15] on div at bounding box center [196, 22] width 134 height 33
click at [215, 13] on div at bounding box center [209, 22] width 26 height 26
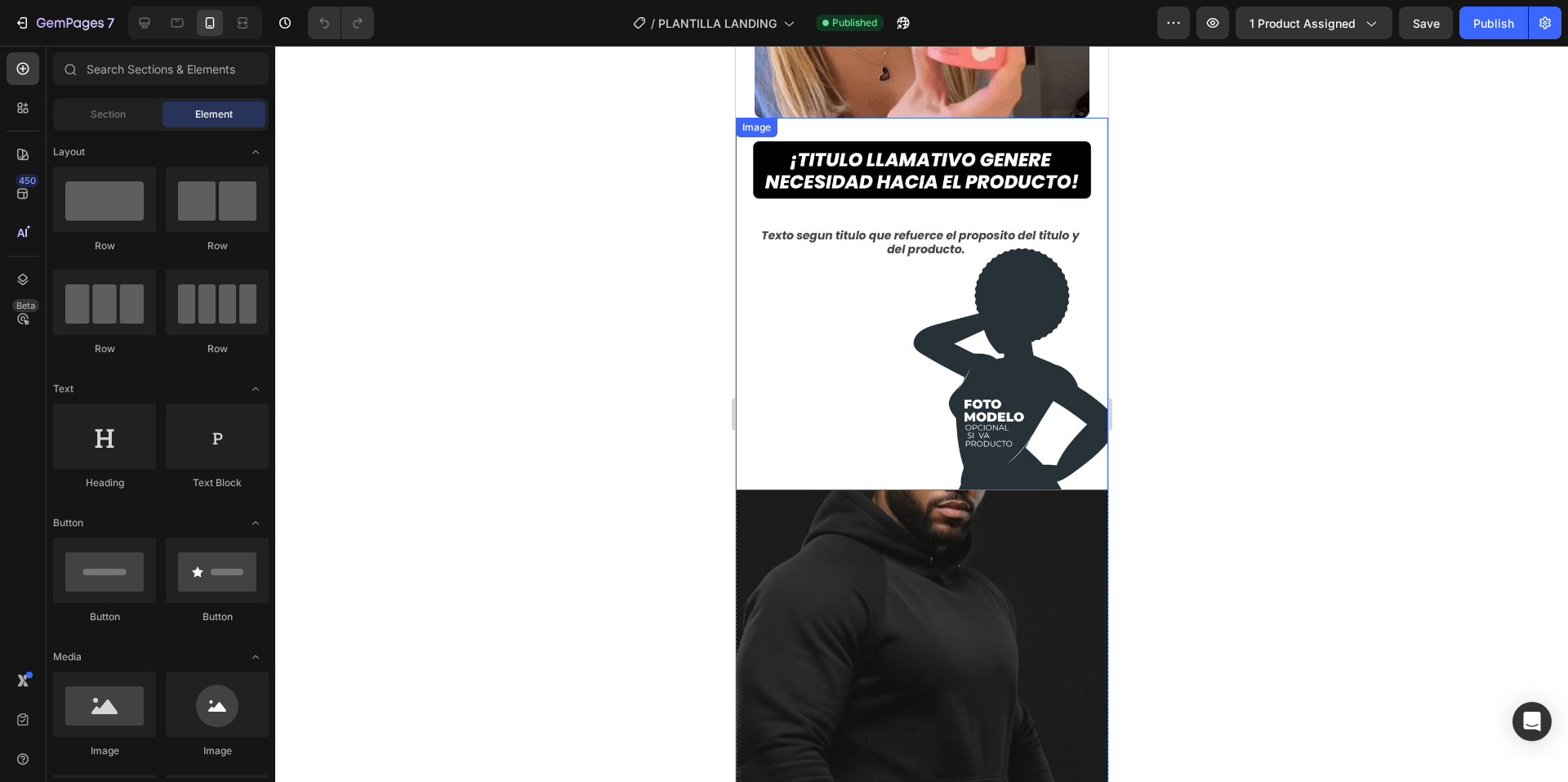
scroll to position [899, 0]
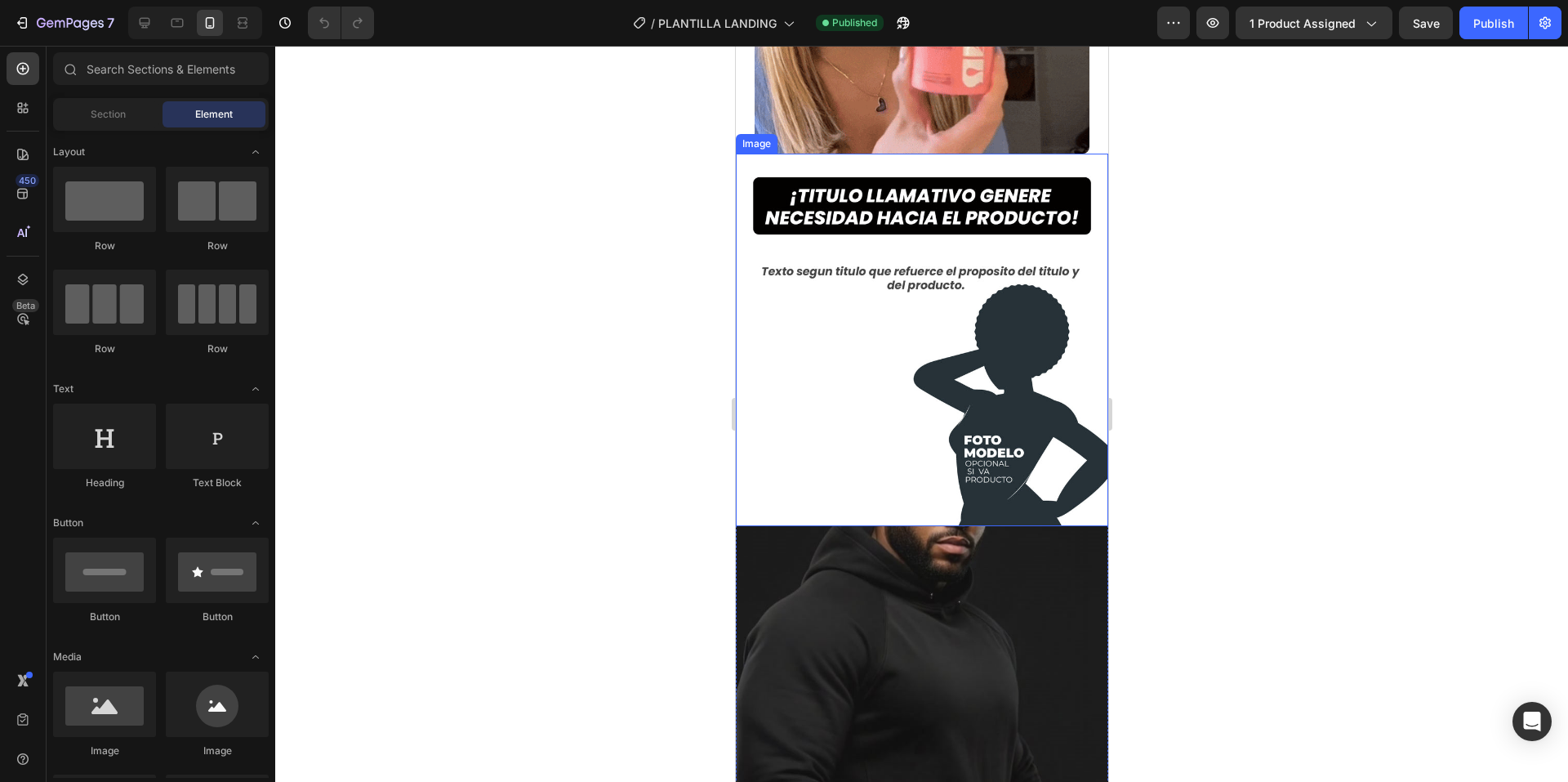
click at [923, 203] on img at bounding box center [921, 340] width 373 height 373
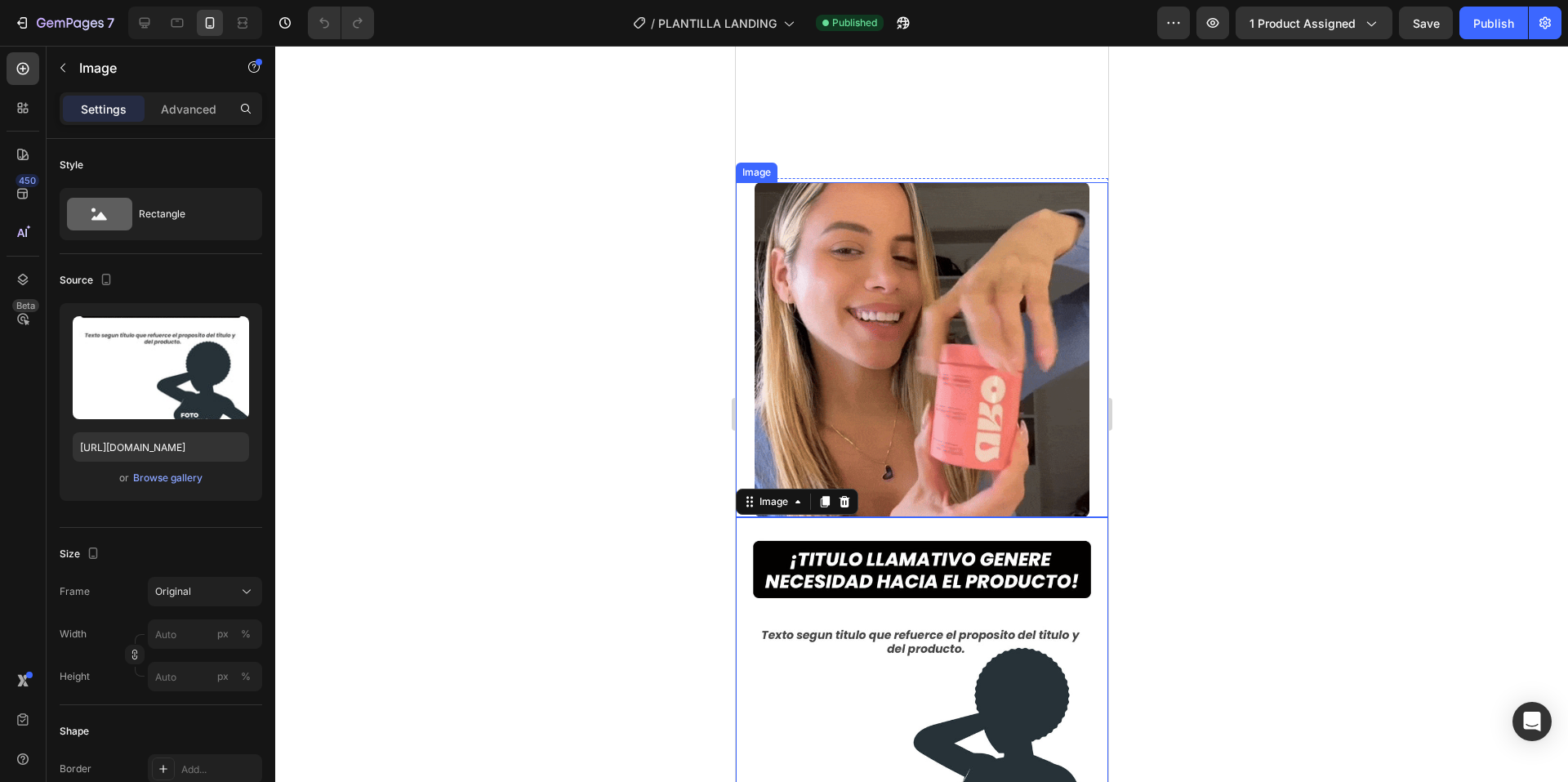
click at [982, 229] on img at bounding box center [921, 349] width 335 height 335
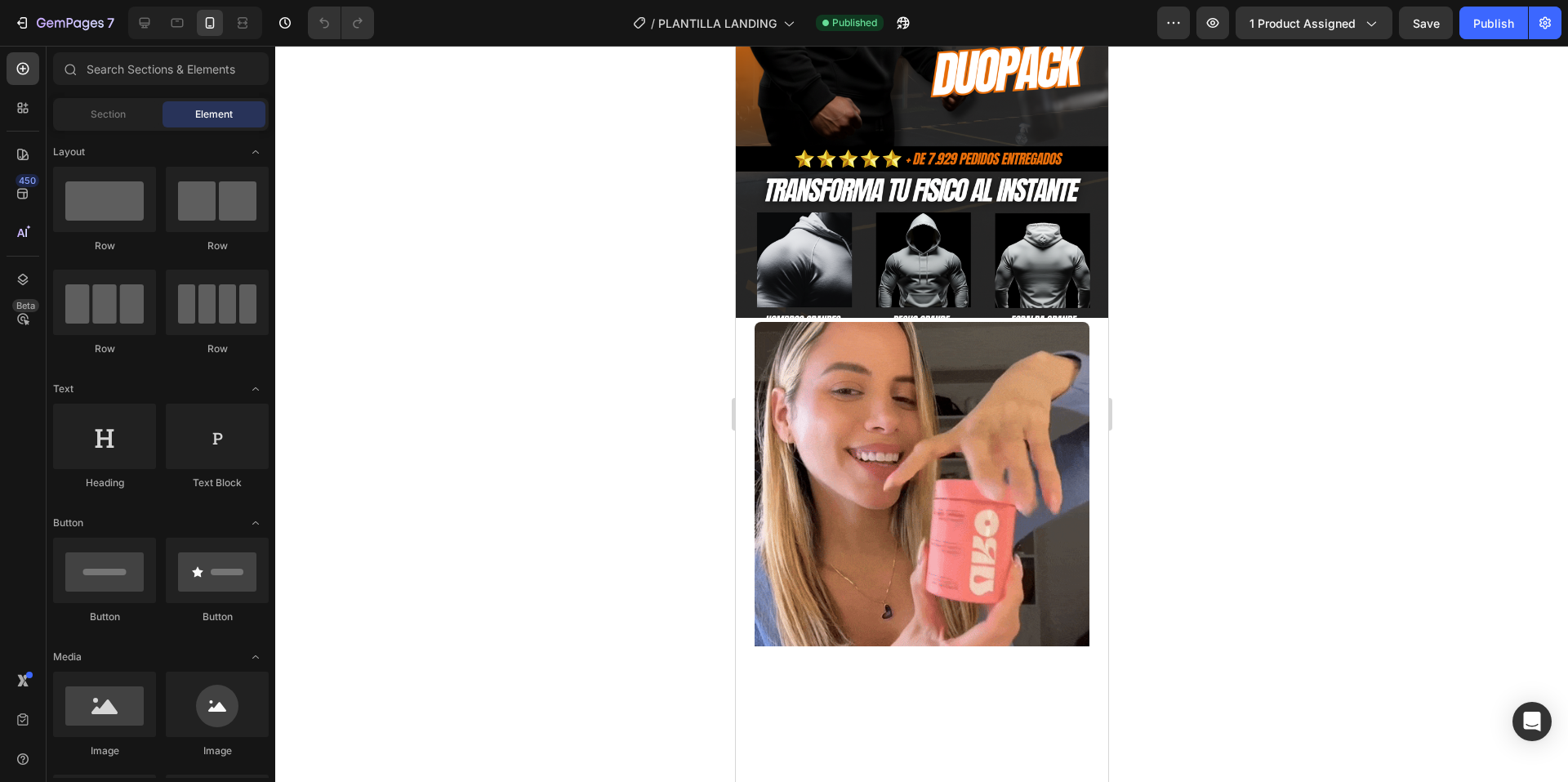
scroll to position [0, 0]
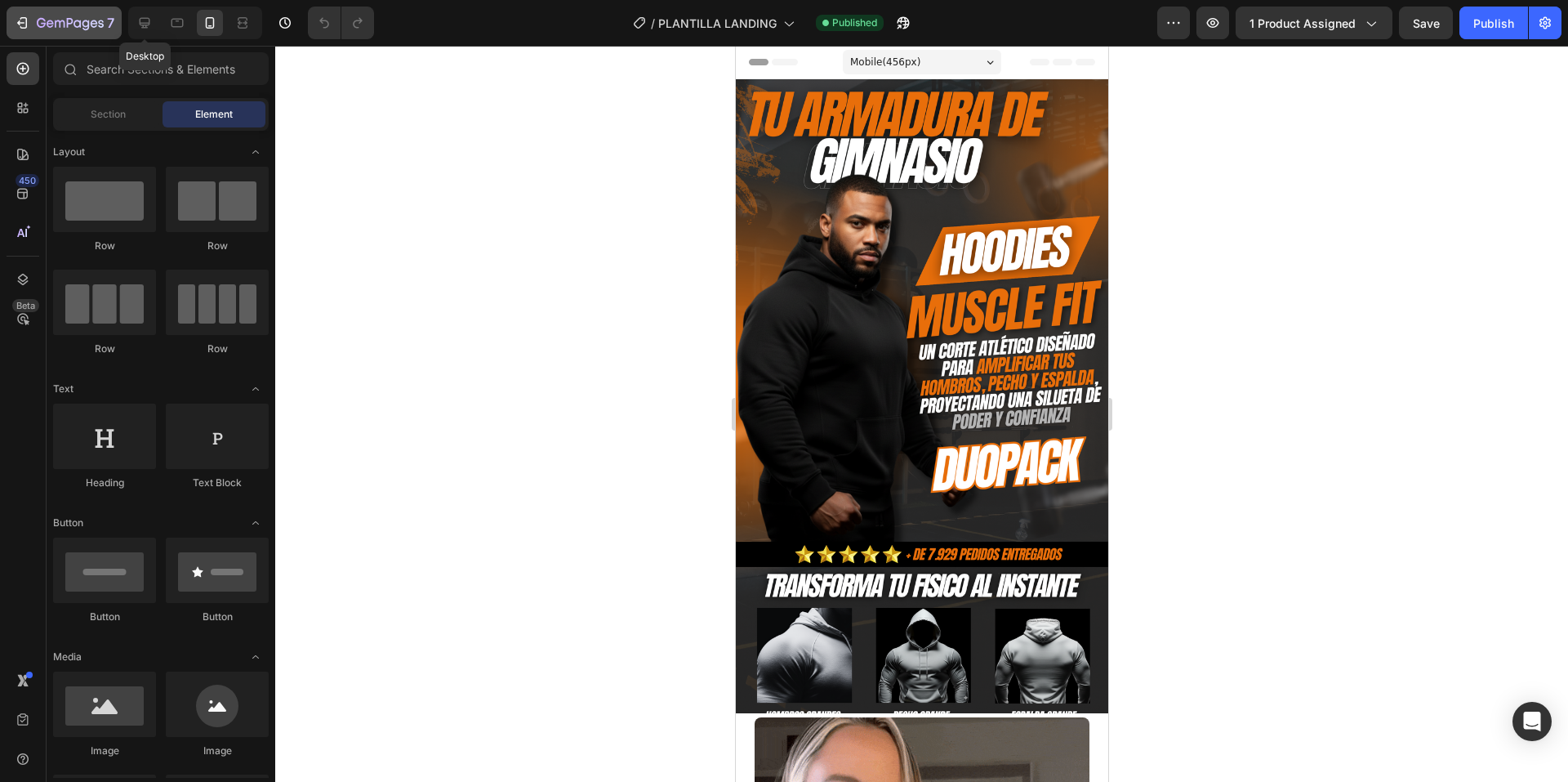
click at [109, 12] on button "7" at bounding box center [63, 22] width 115 height 33
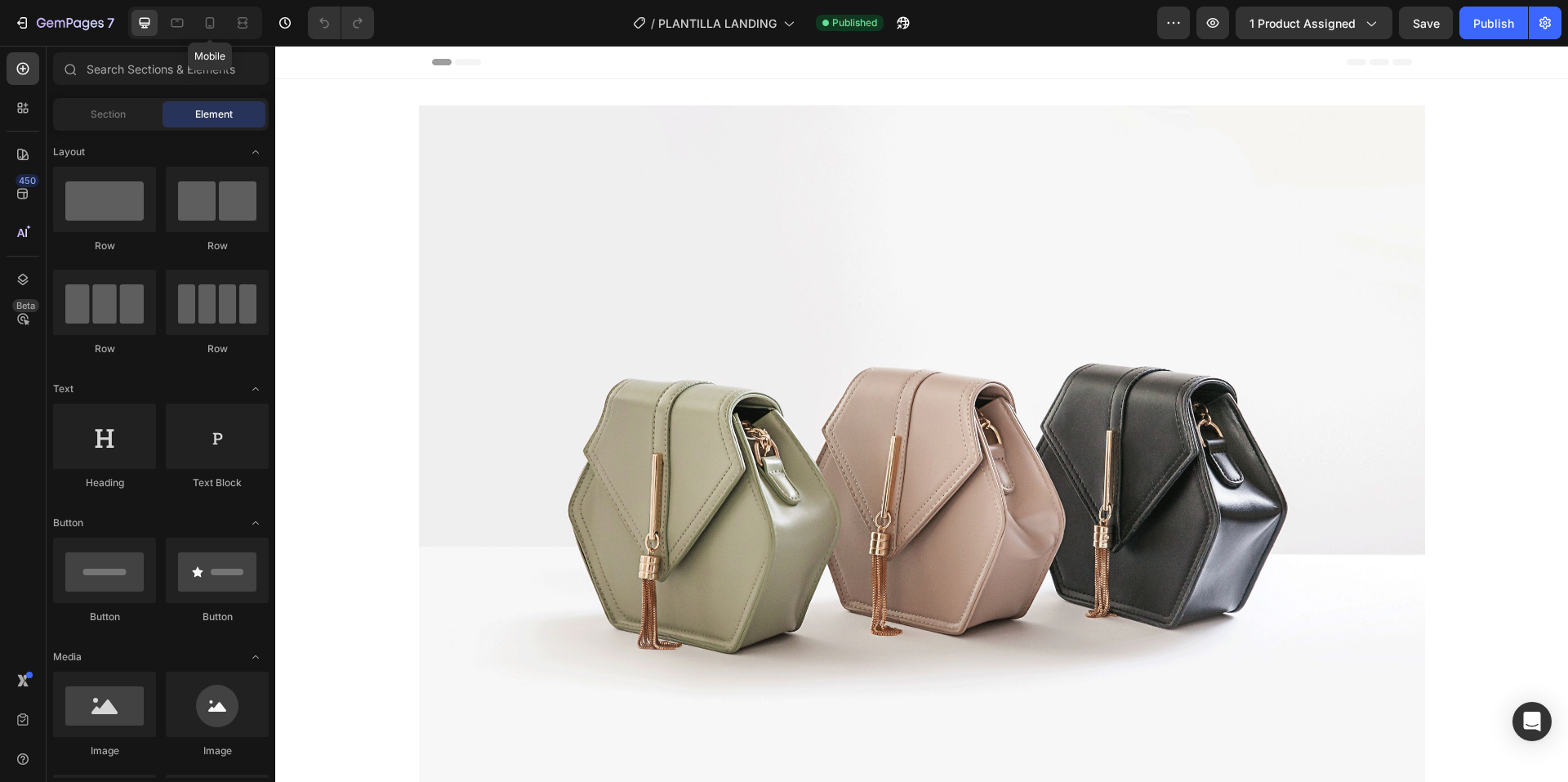
click at [211, 21] on icon at bounding box center [210, 22] width 16 height 16
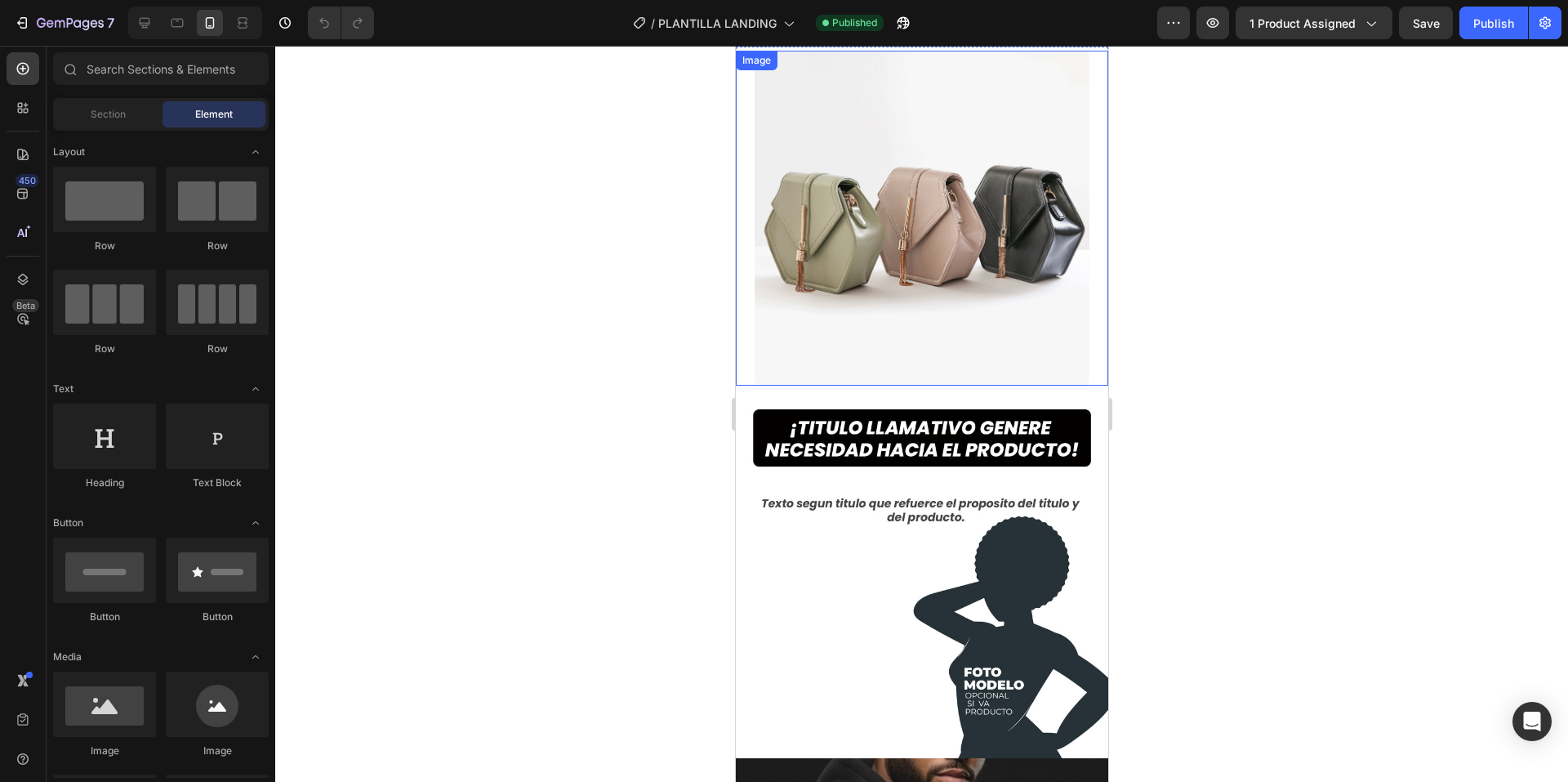
scroll to position [572, 0]
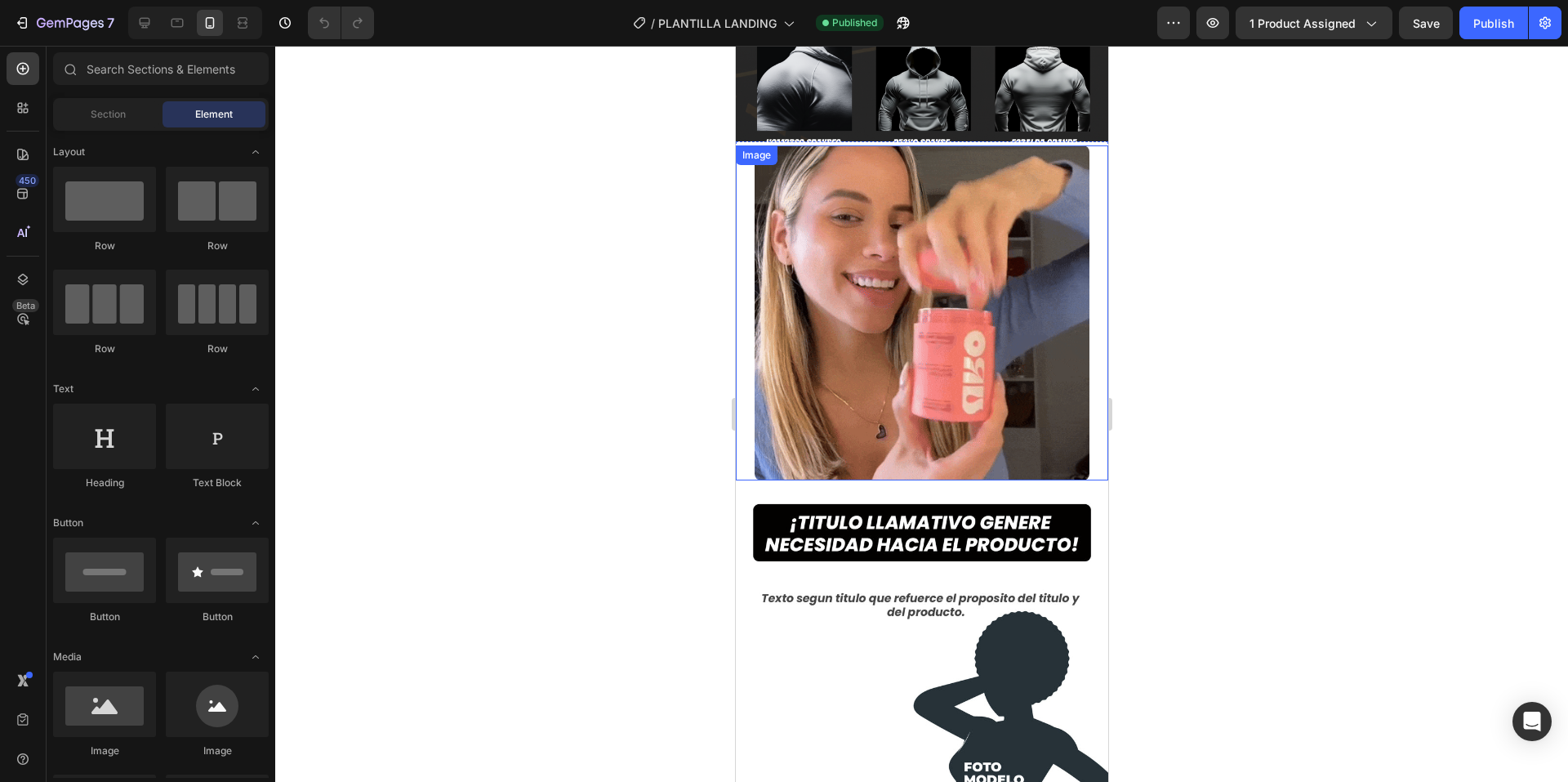
click at [990, 295] on img at bounding box center [921, 313] width 335 height 335
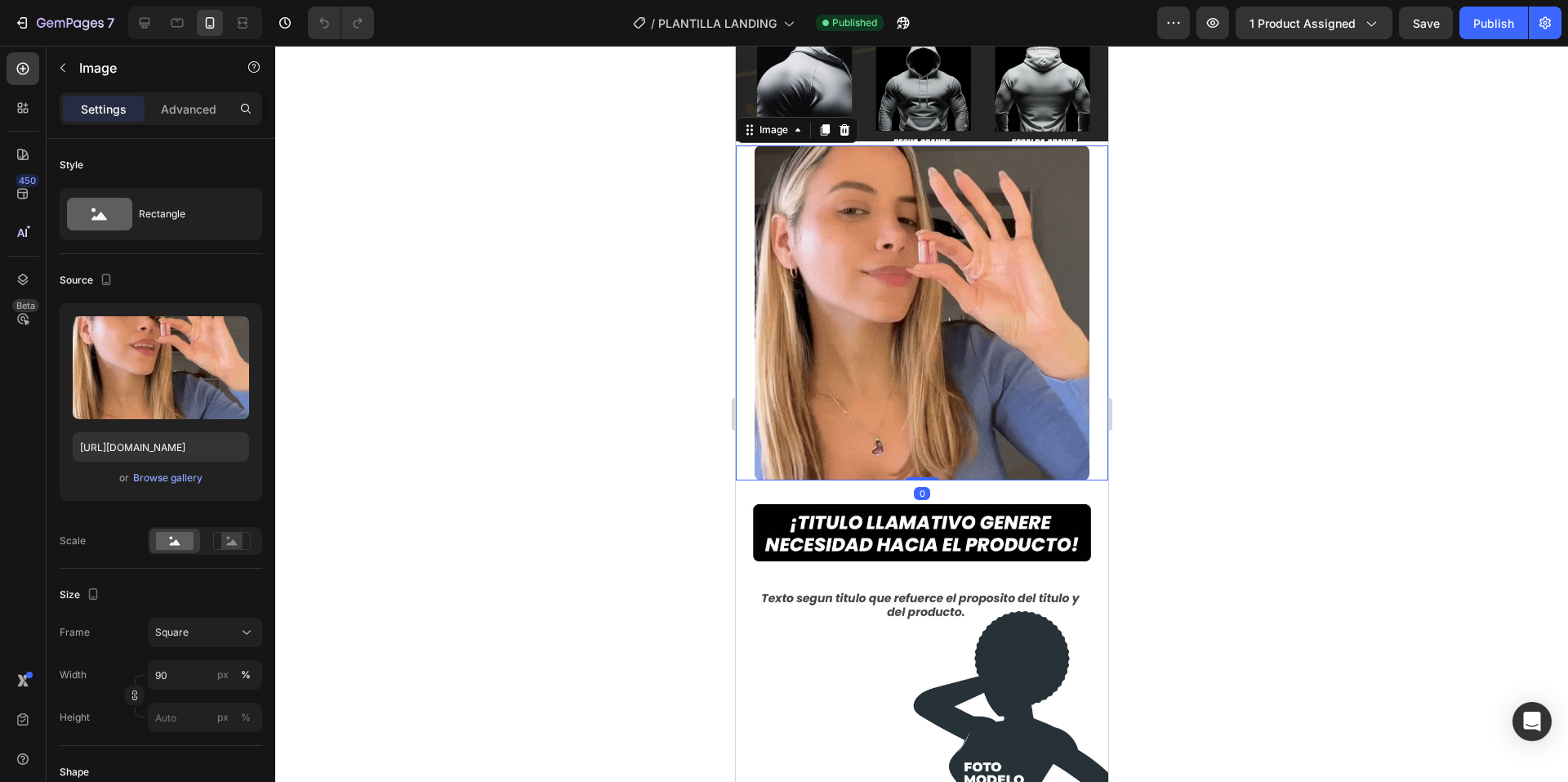
click at [1346, 370] on div at bounding box center [921, 414] width 1293 height 736
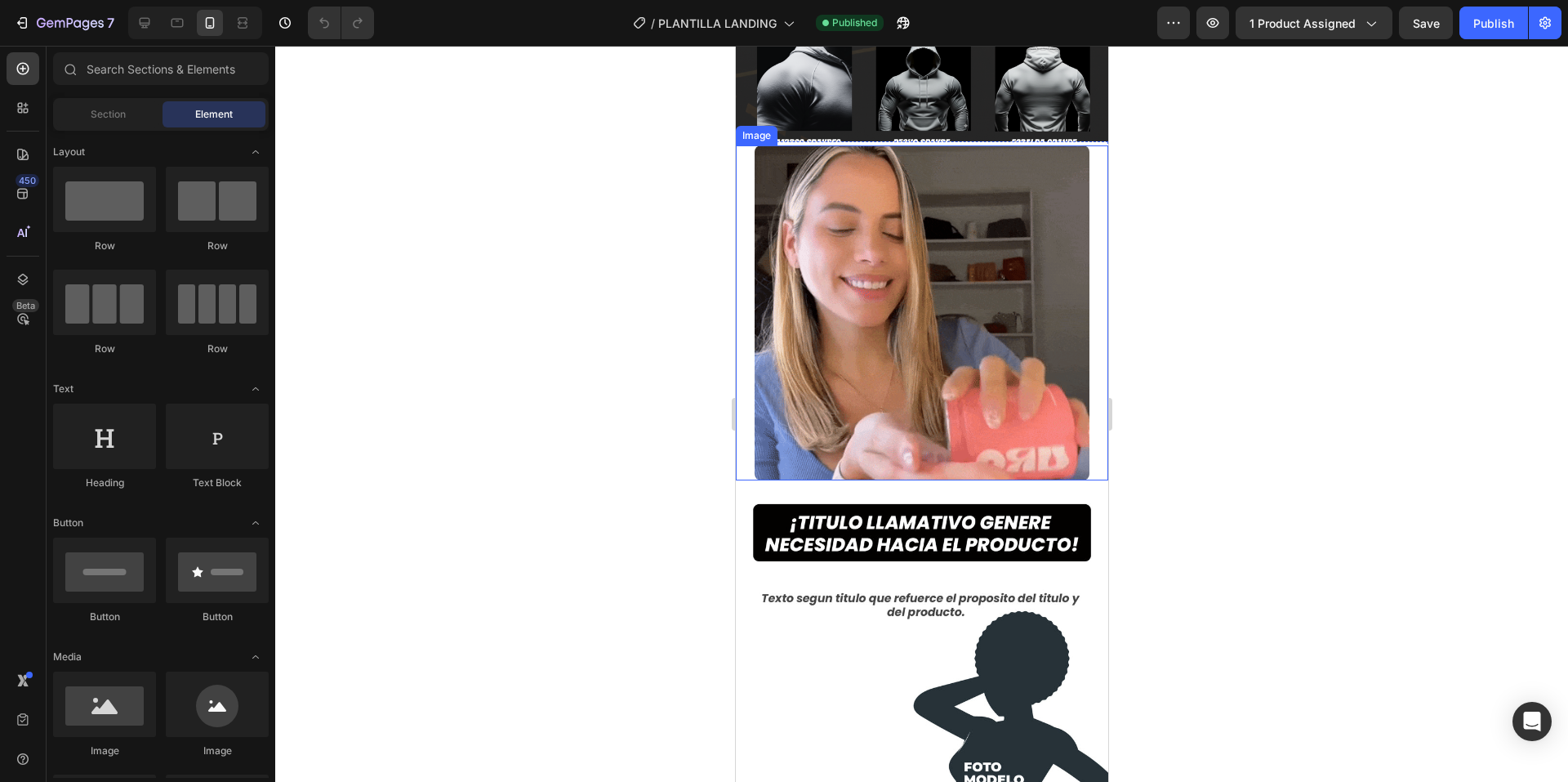
click at [1027, 335] on img at bounding box center [921, 313] width 335 height 335
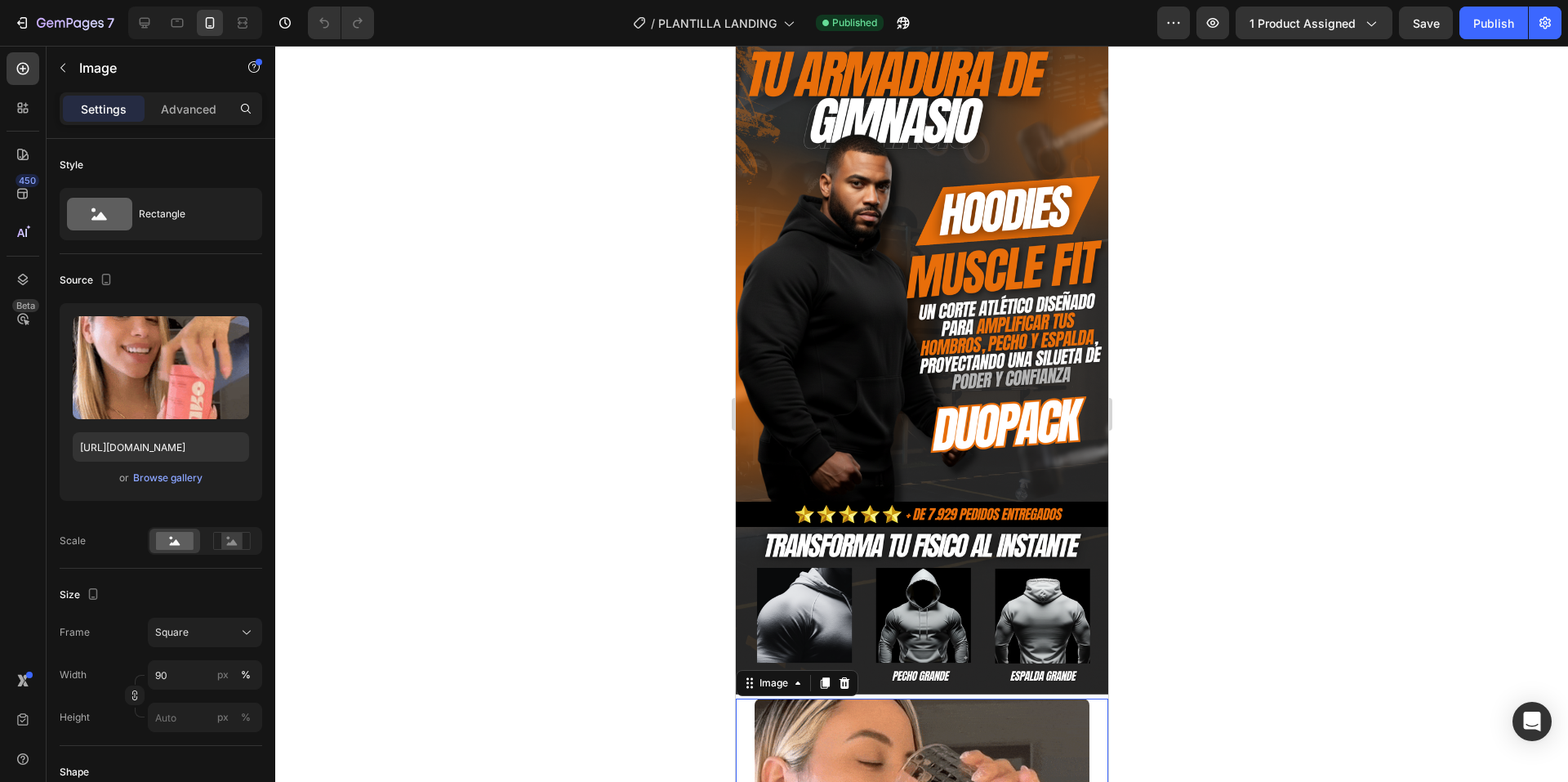
scroll to position [408, 0]
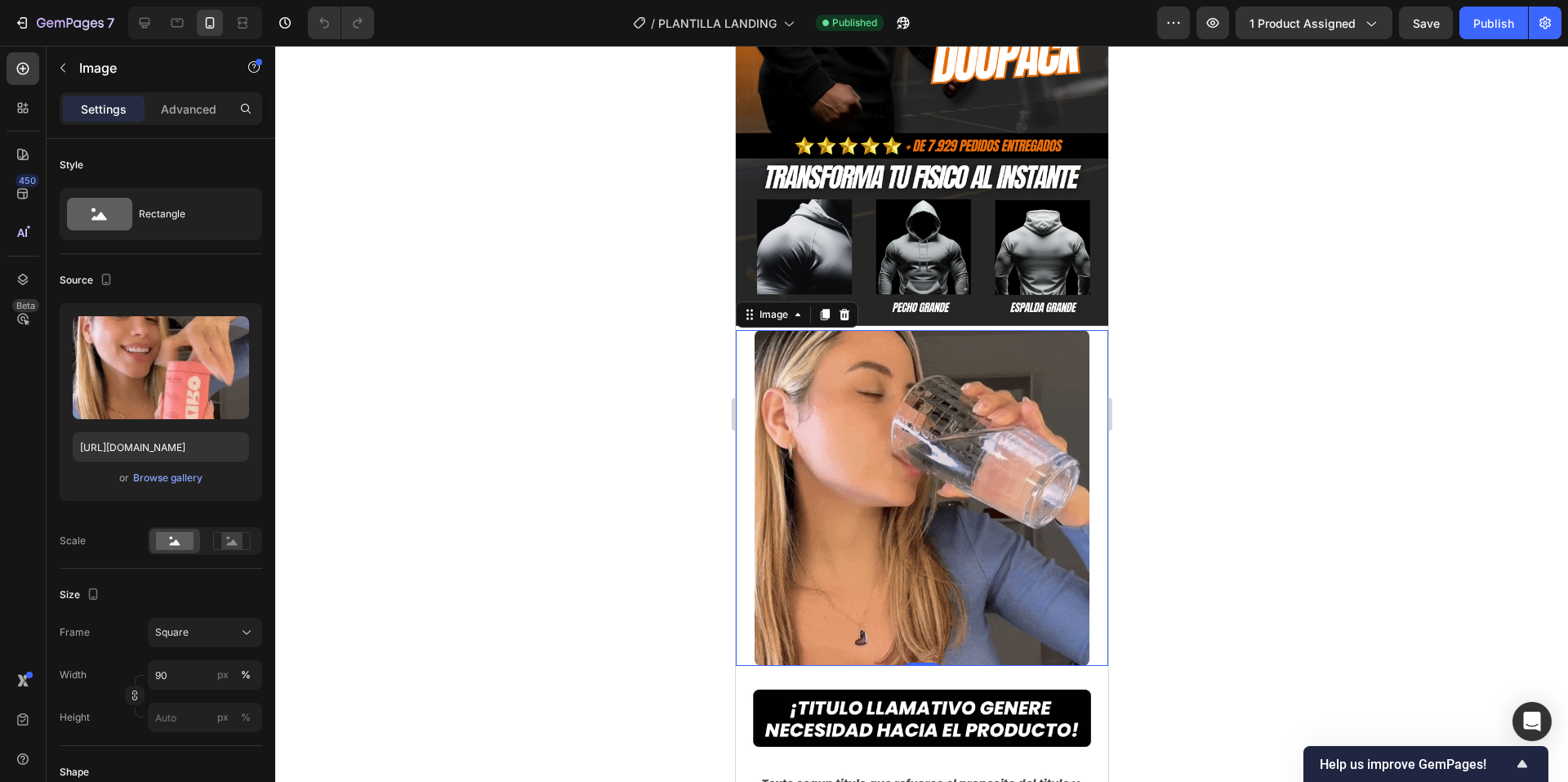
click at [909, 441] on img at bounding box center [921, 497] width 335 height 335
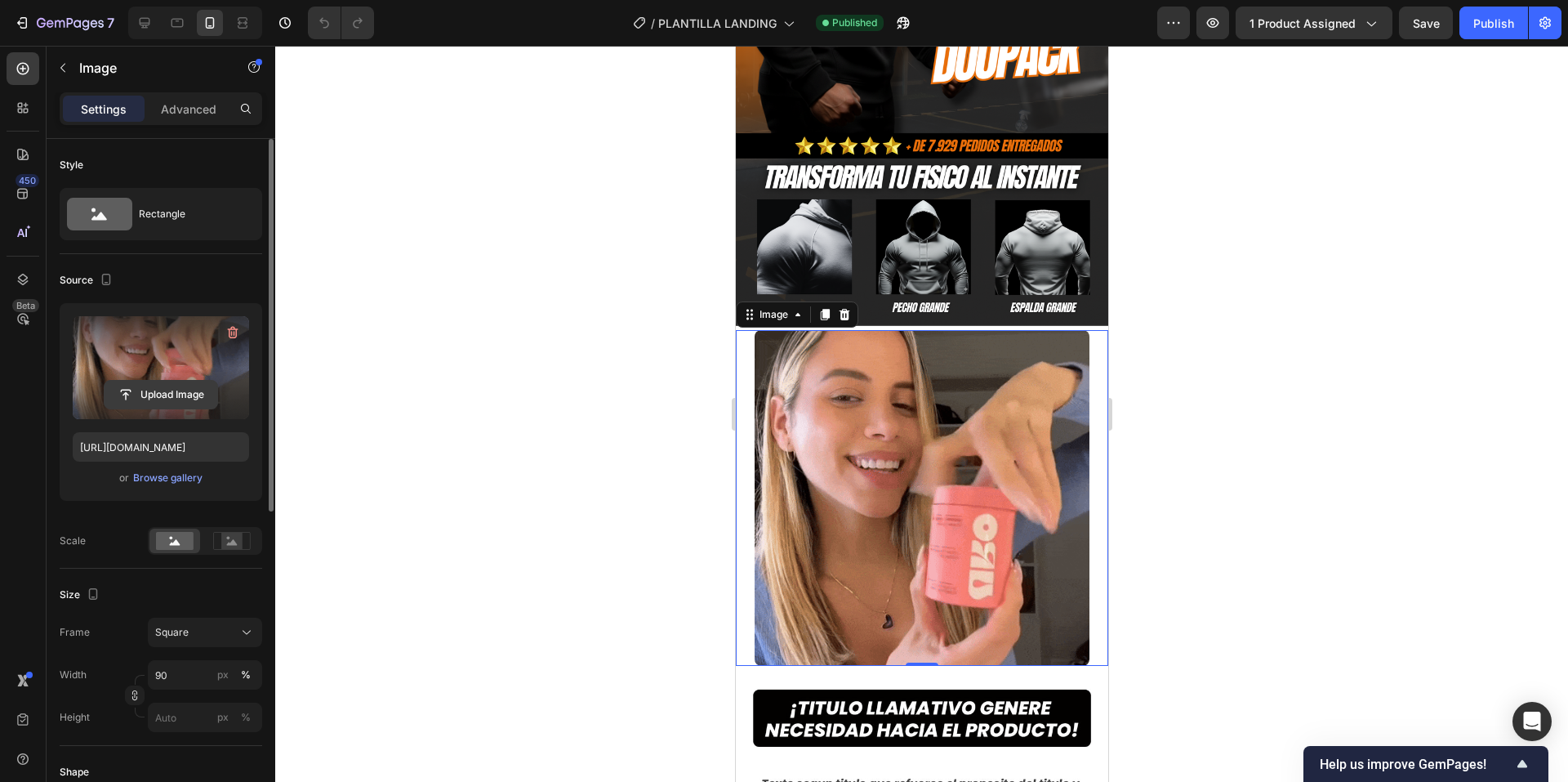
click at [135, 404] on input "file" at bounding box center [161, 394] width 113 height 28
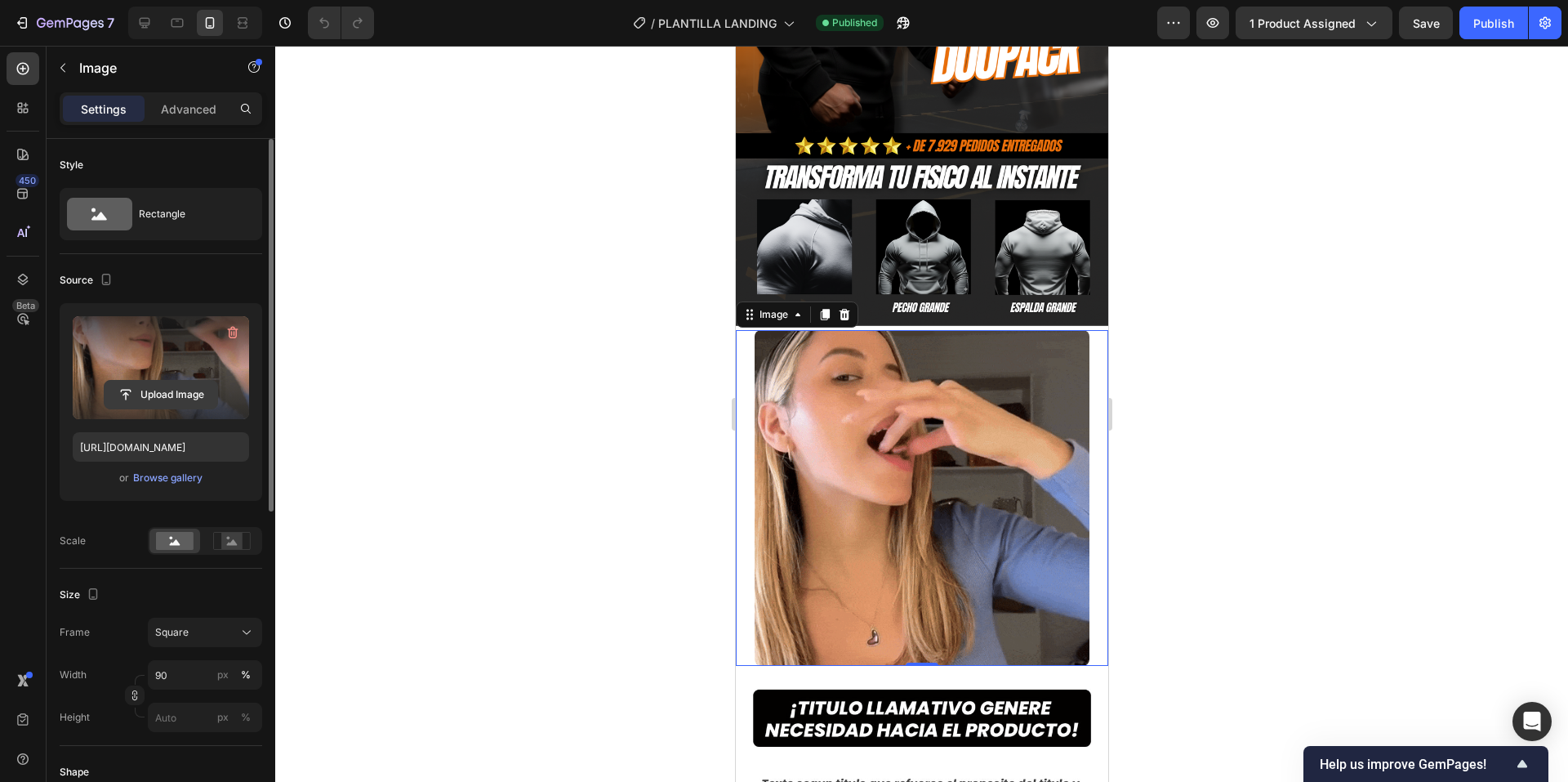
type input "C:\fakepath\GIFT.mp4"
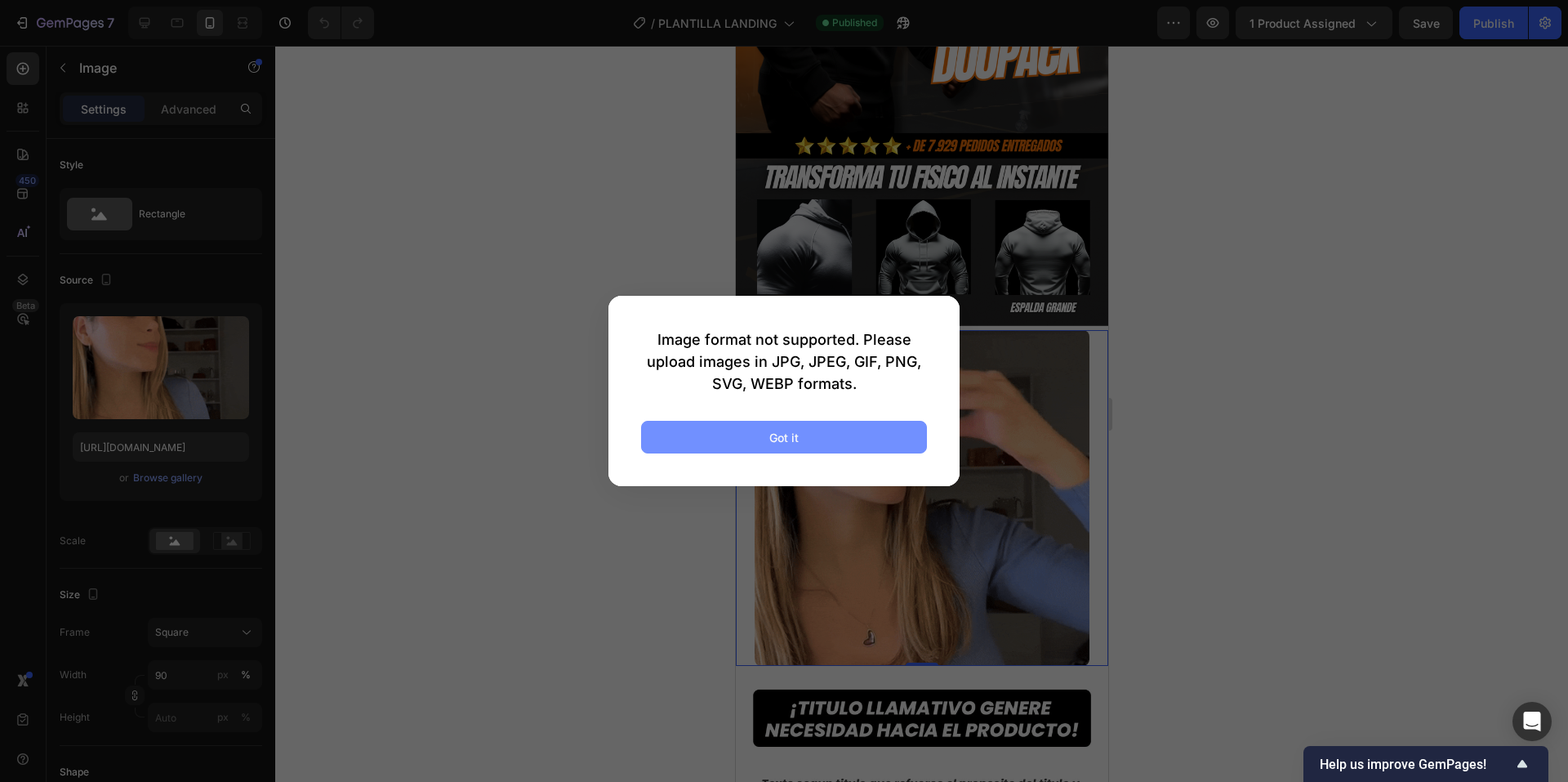
click at [784, 439] on div "Got it" at bounding box center [784, 437] width 29 height 17
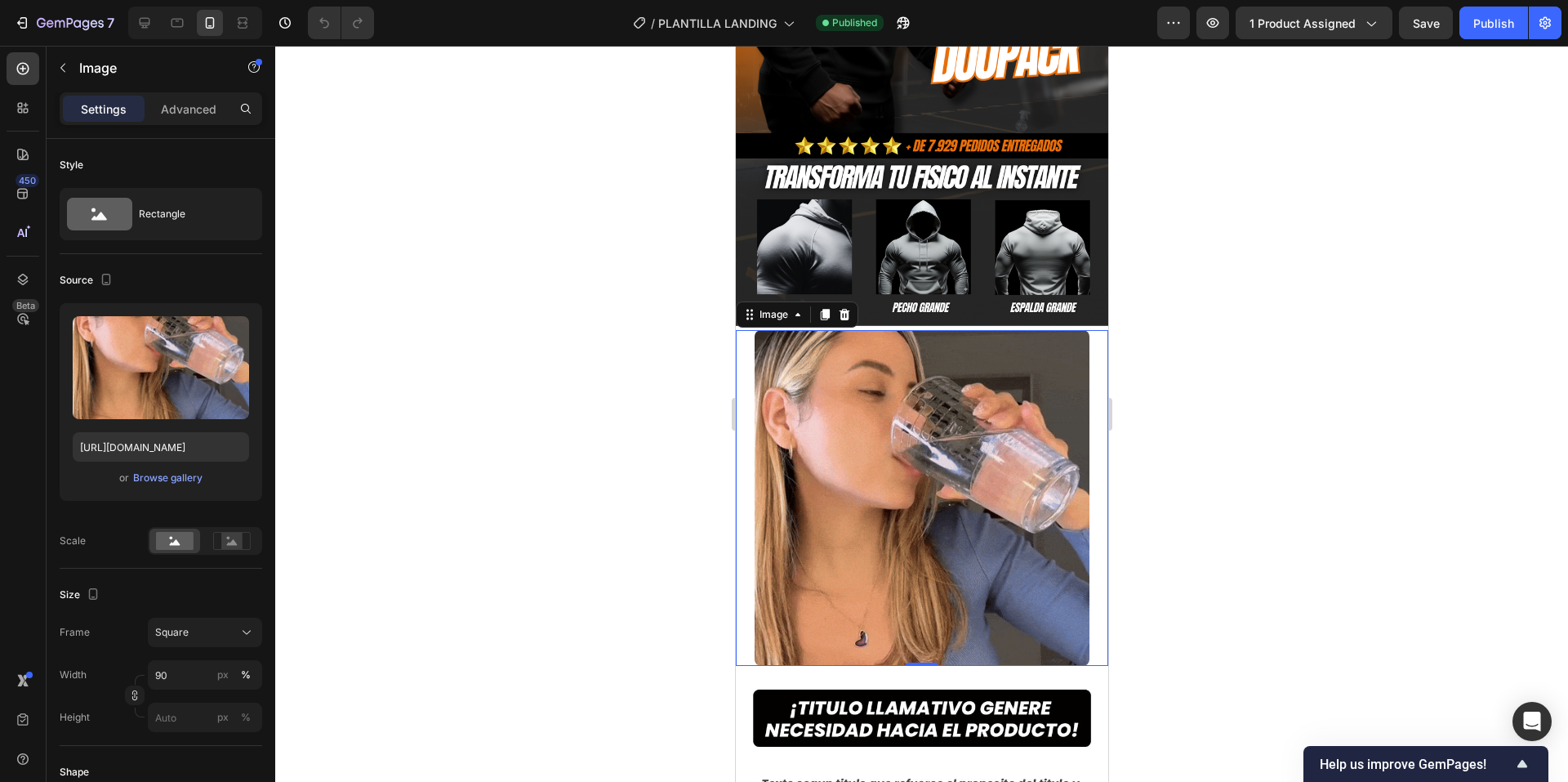
click at [960, 509] on img at bounding box center [921, 497] width 335 height 335
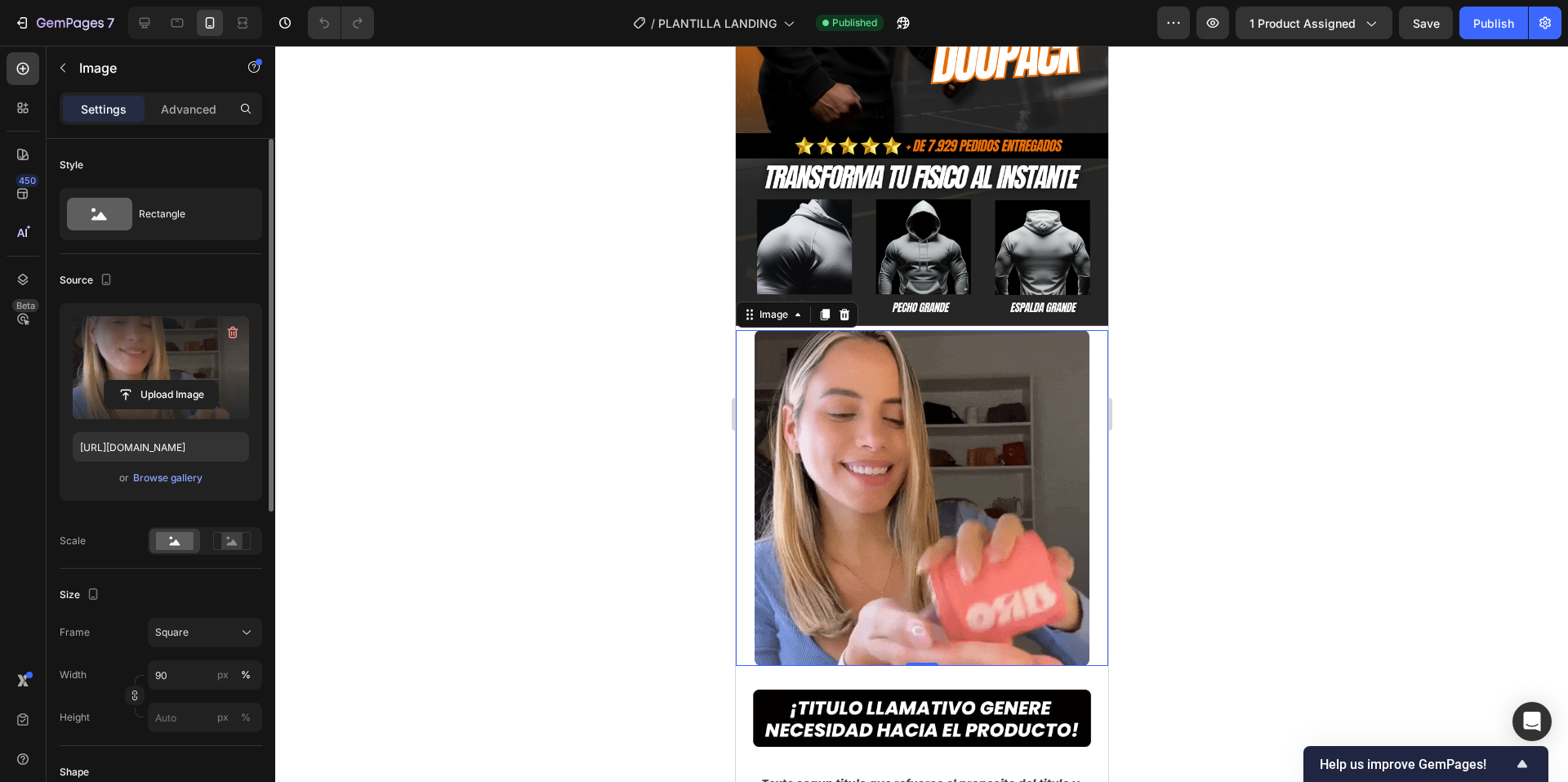
click at [159, 374] on label at bounding box center [160, 367] width 176 height 103
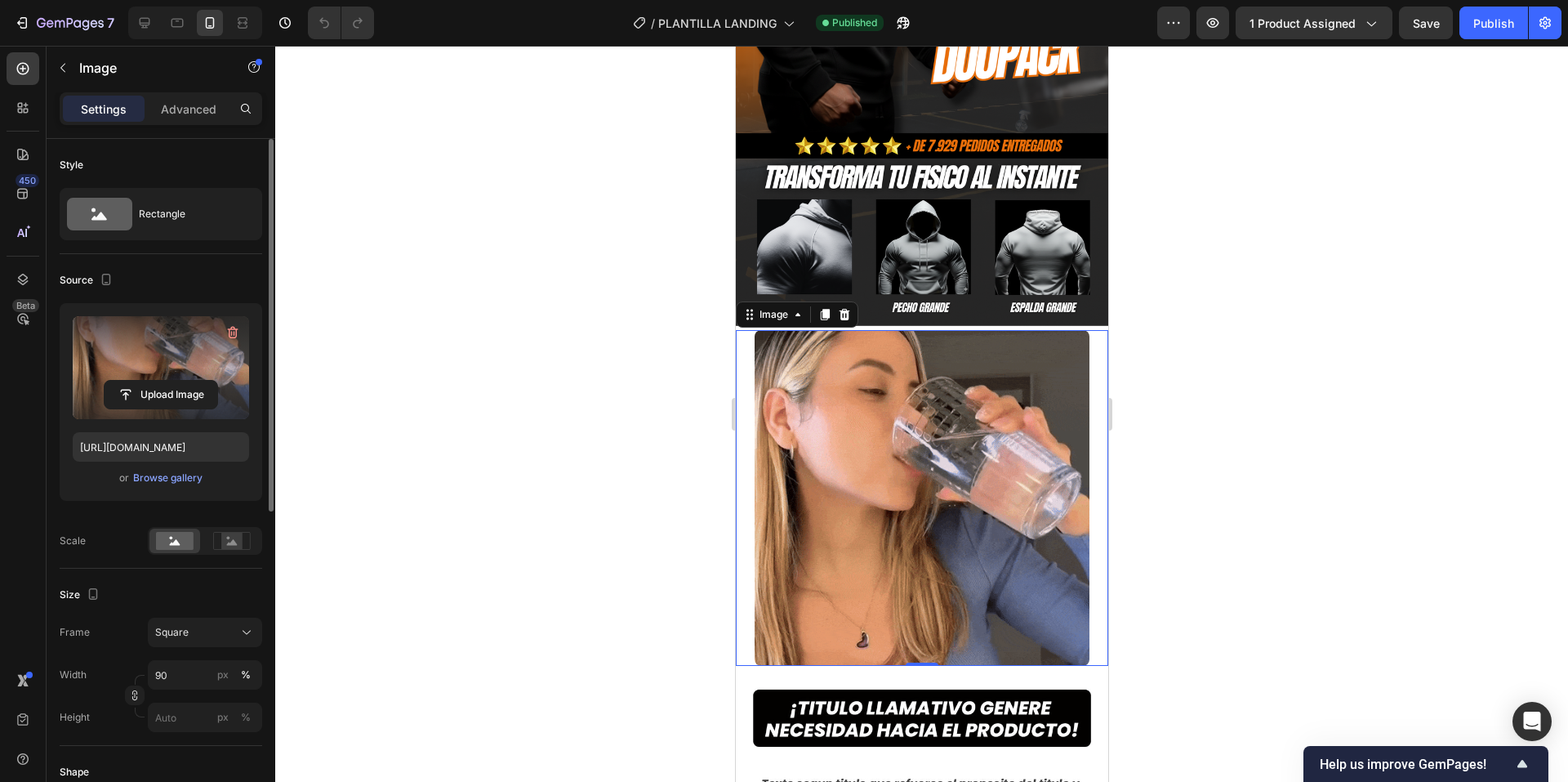
click at [159, 381] on input "file" at bounding box center [161, 394] width 113 height 28
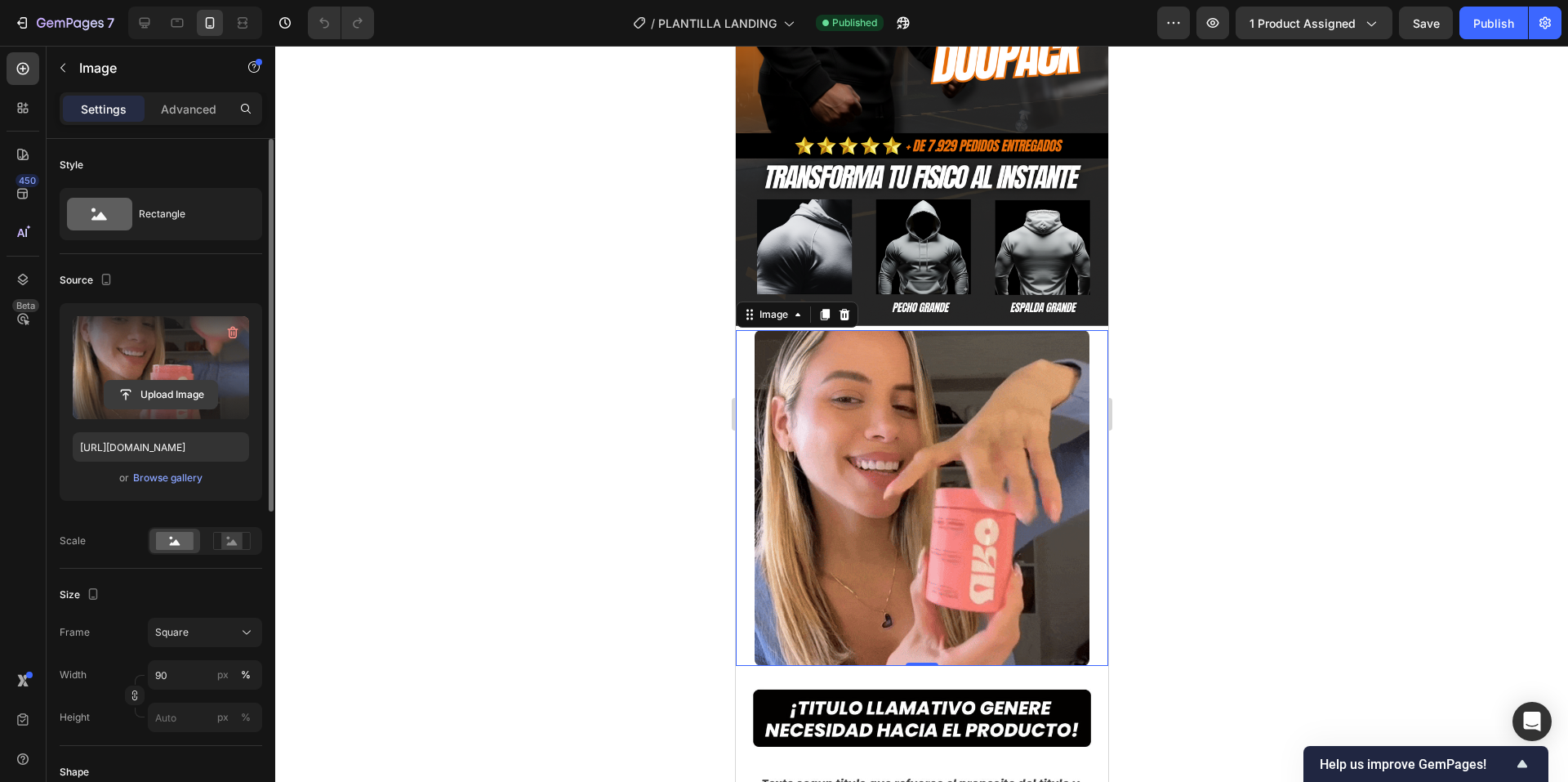
click at [172, 385] on input "file" at bounding box center [161, 394] width 113 height 28
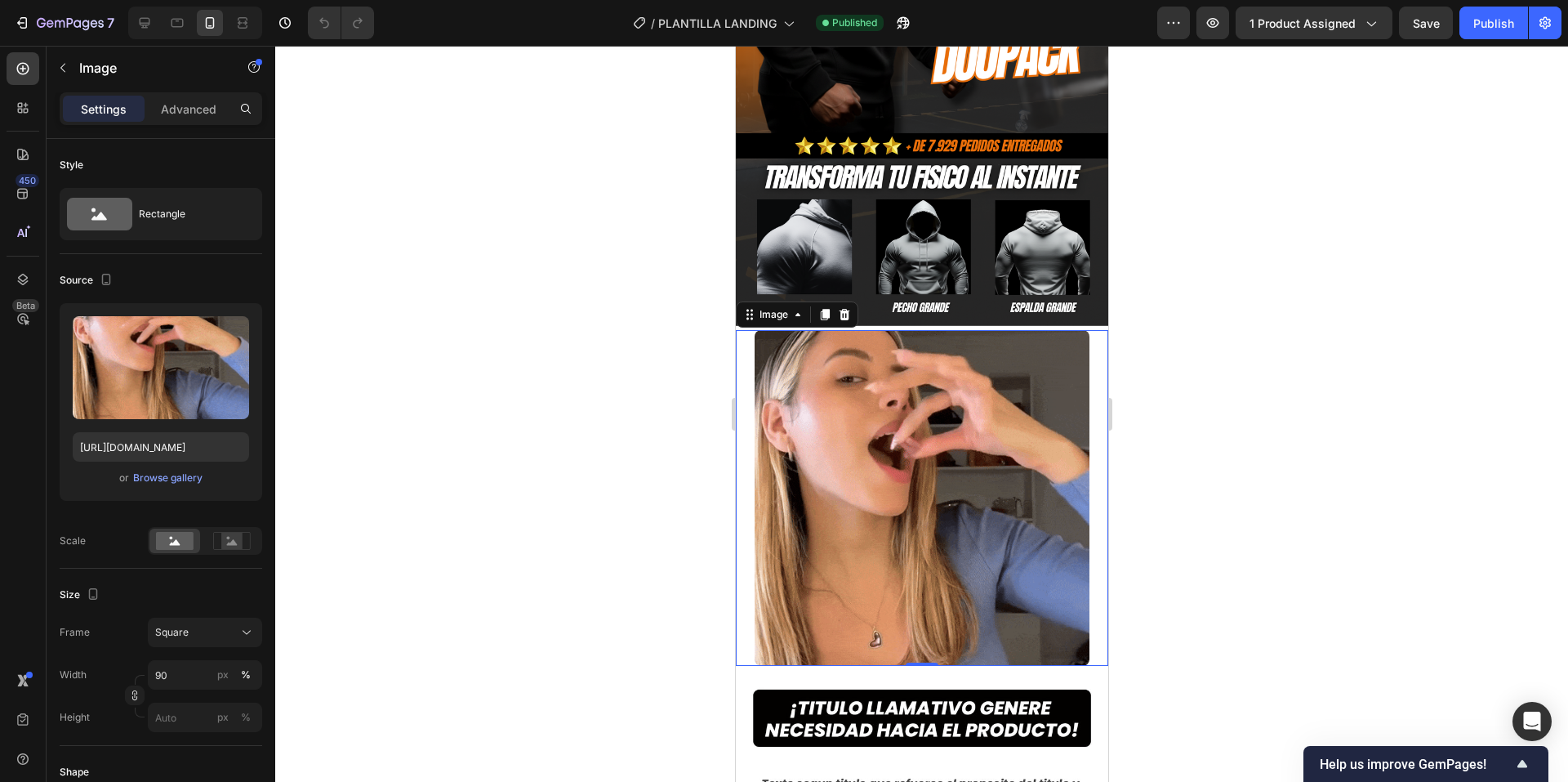
click at [641, 518] on div at bounding box center [921, 414] width 1293 height 736
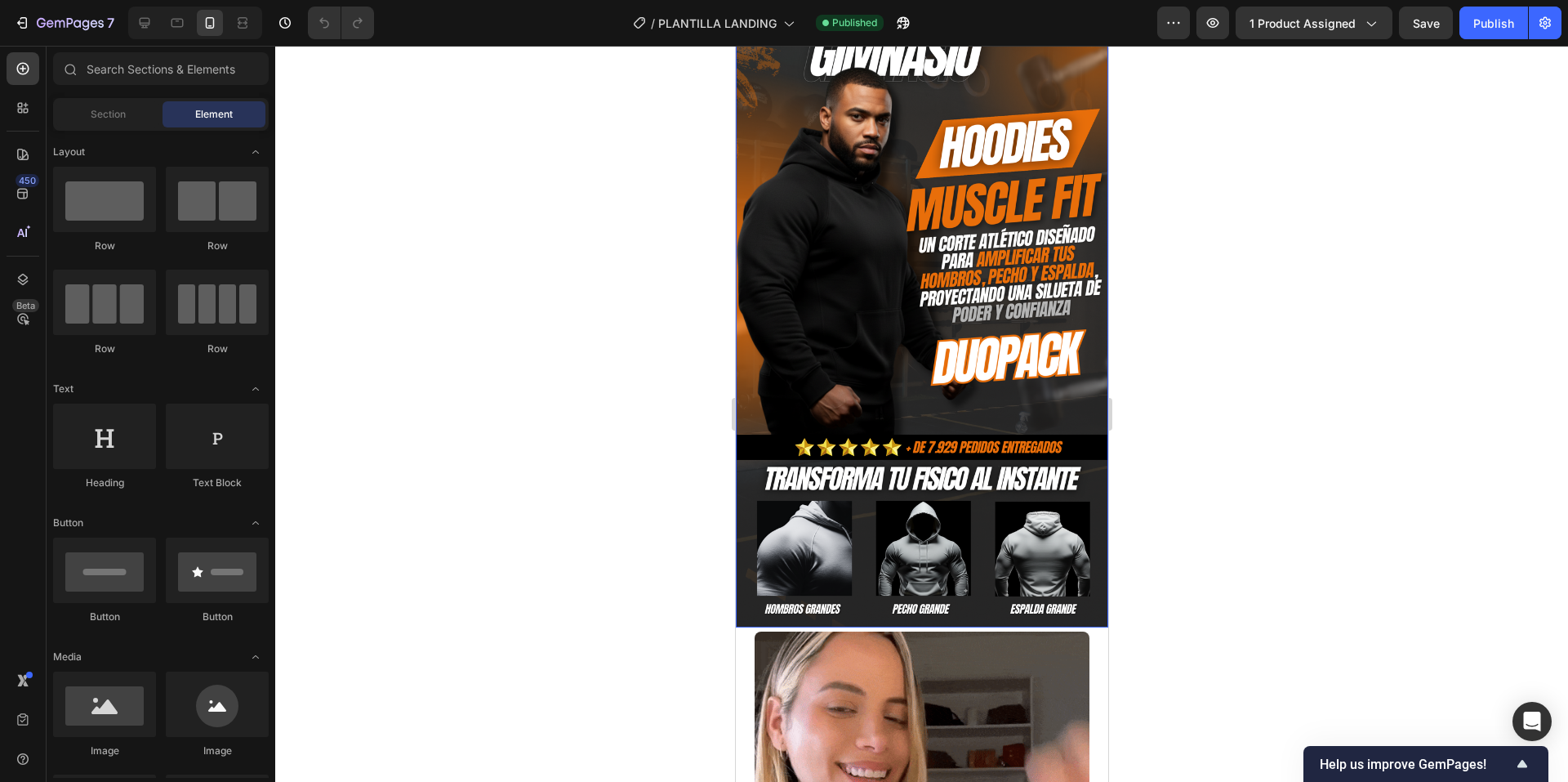
scroll to position [0, 0]
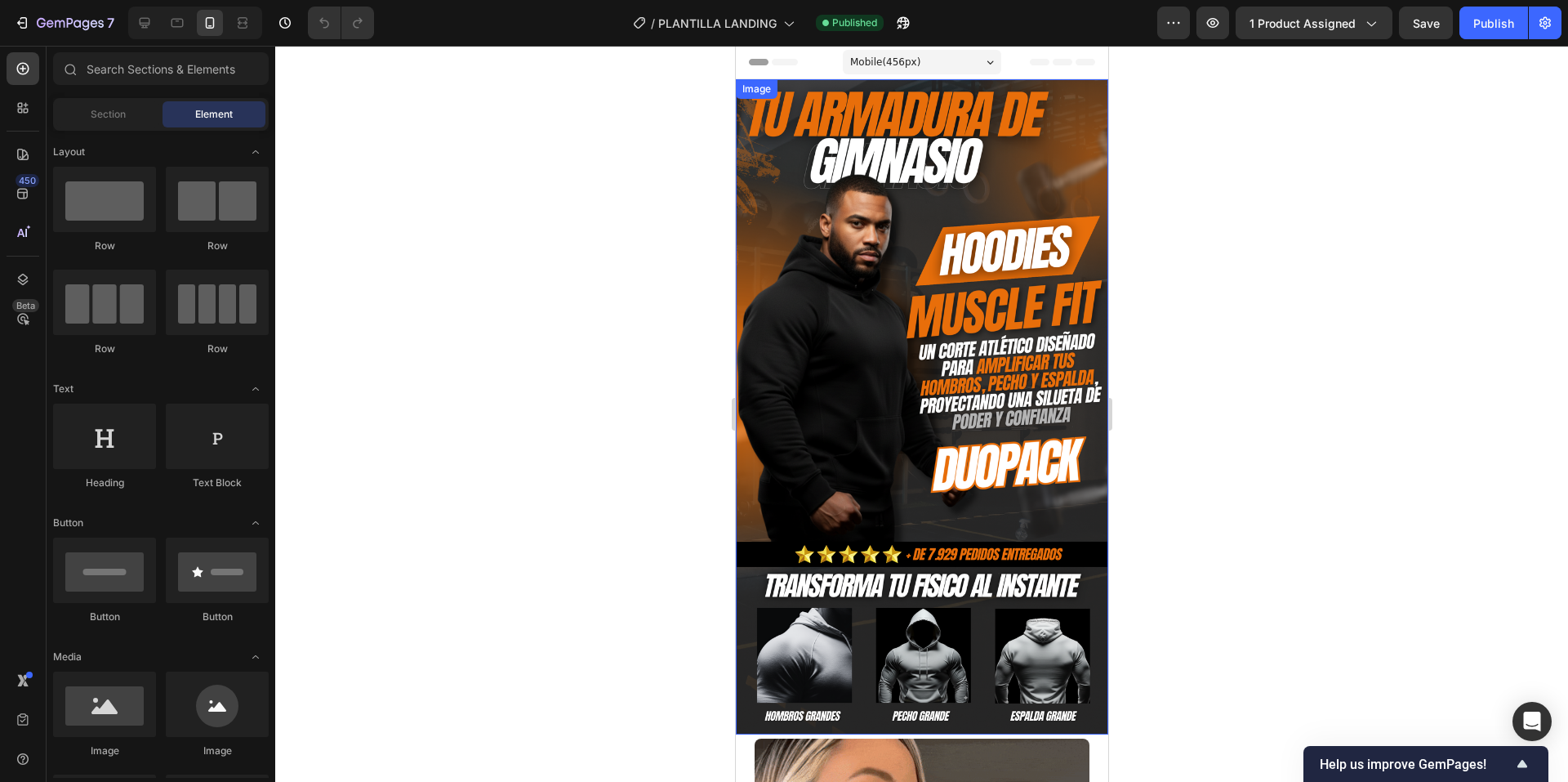
click at [985, 337] on img at bounding box center [921, 407] width 373 height 655
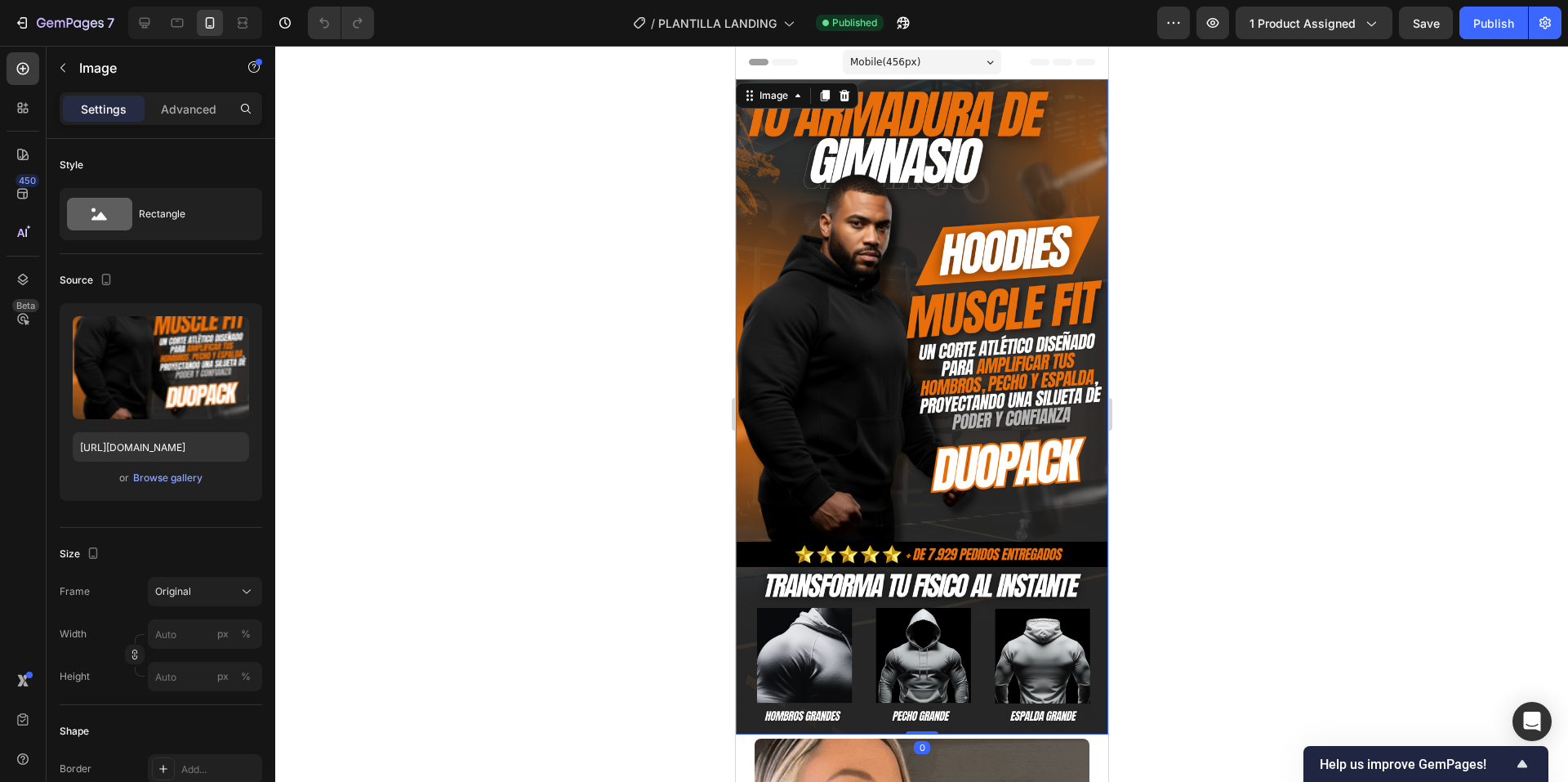
click at [1279, 332] on div at bounding box center [921, 414] width 1293 height 736
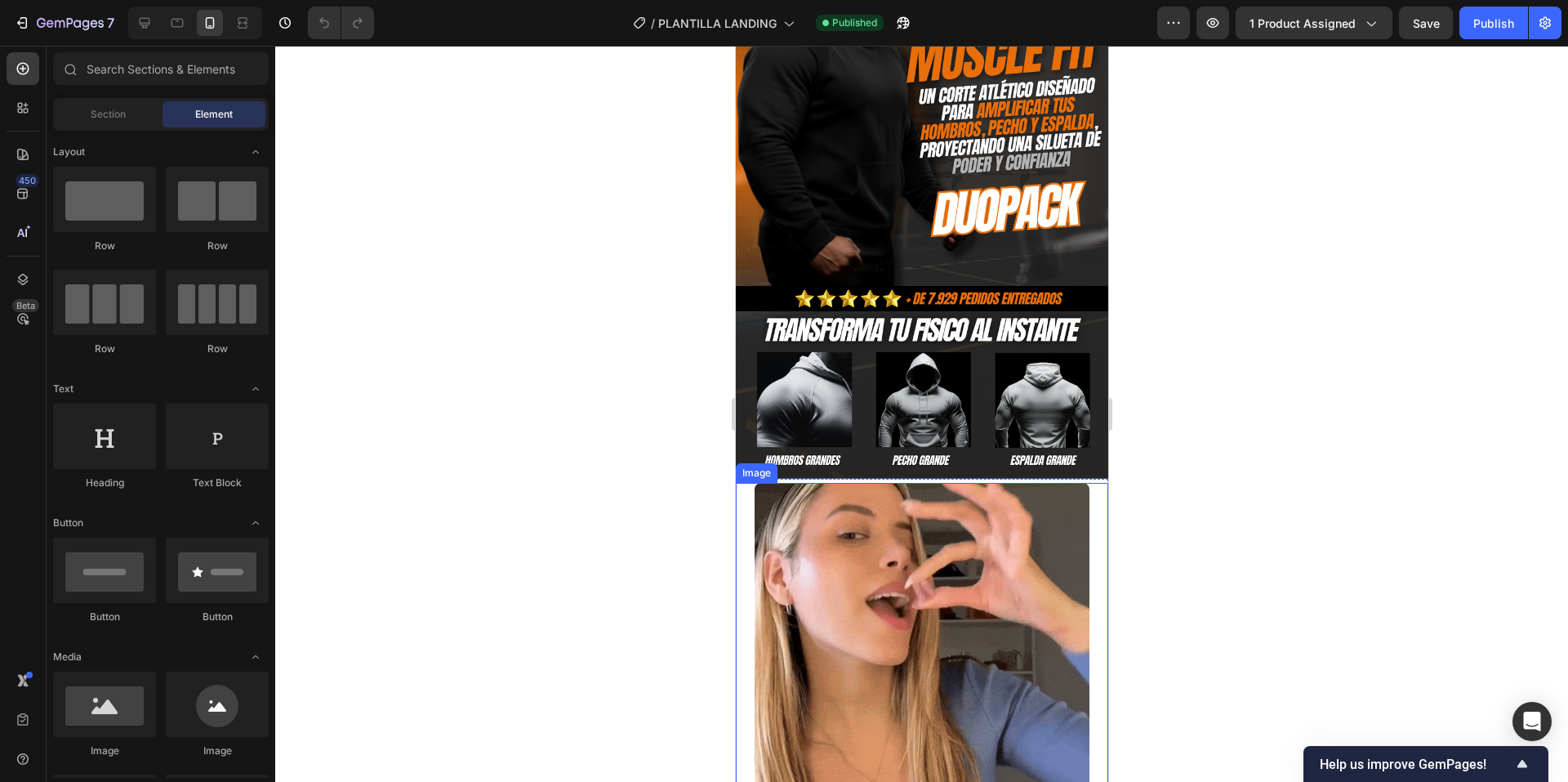
scroll to position [408, 0]
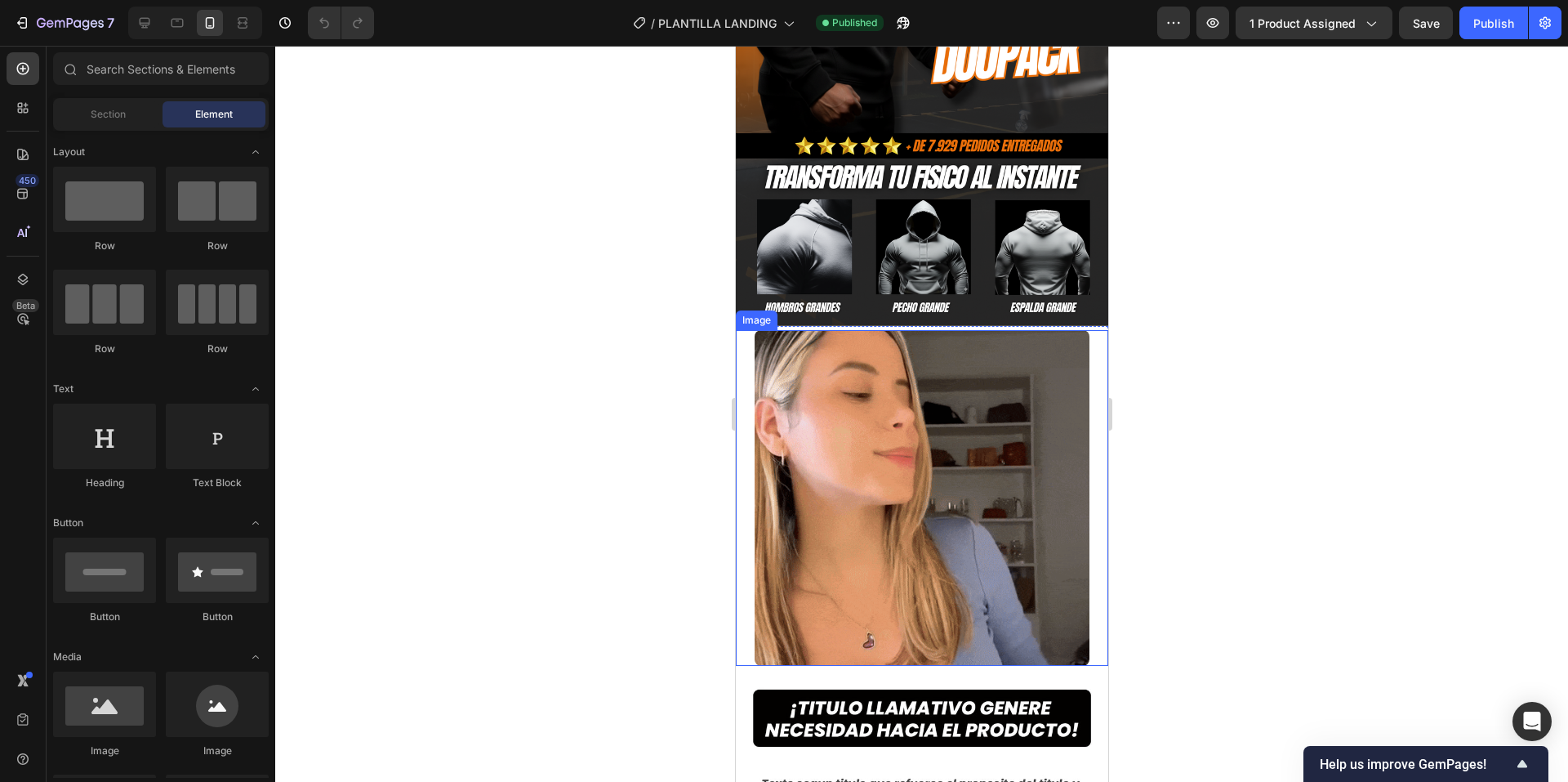
click at [834, 368] on img at bounding box center [921, 497] width 335 height 335
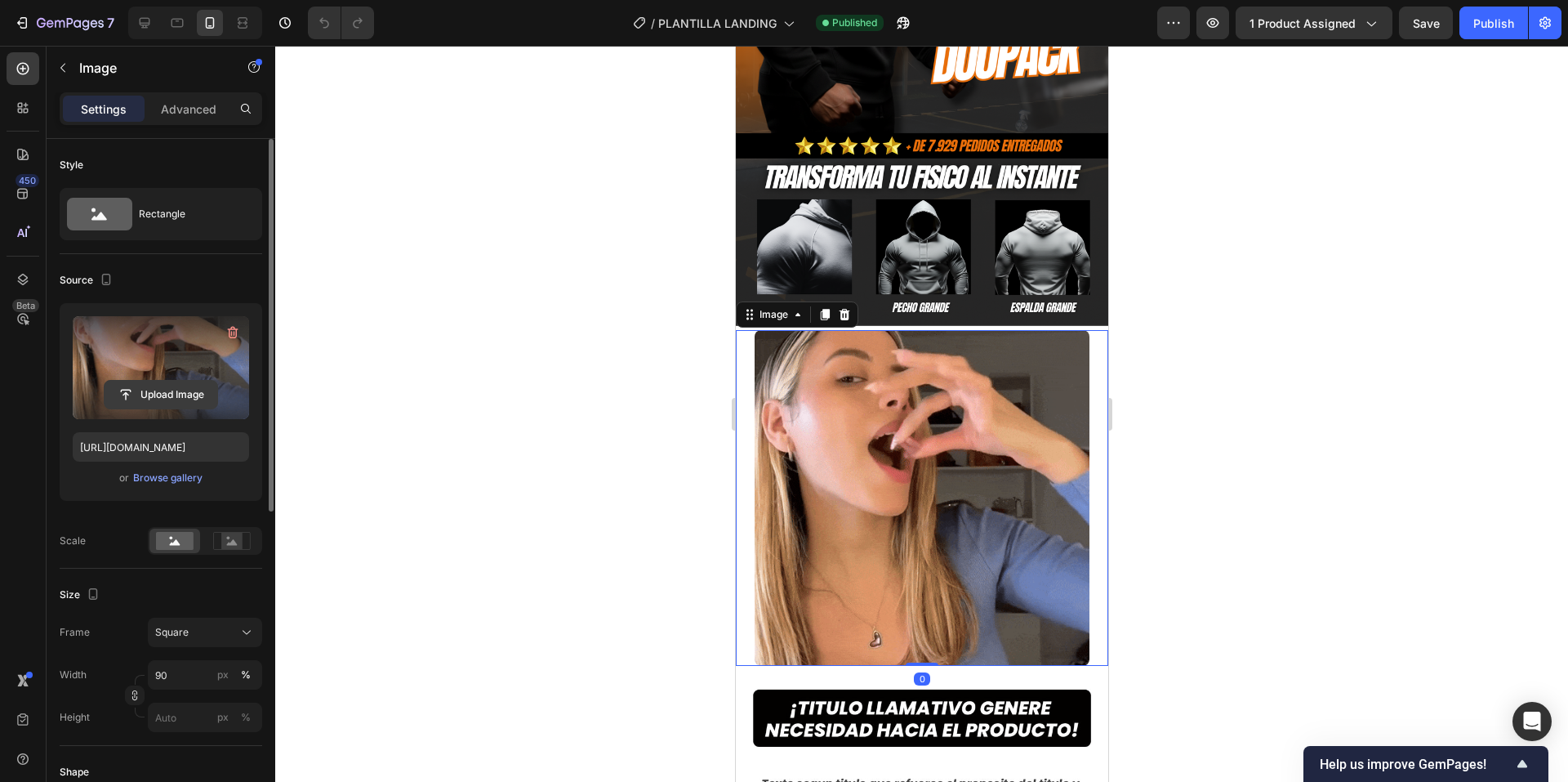
click at [152, 391] on input "file" at bounding box center [161, 394] width 113 height 28
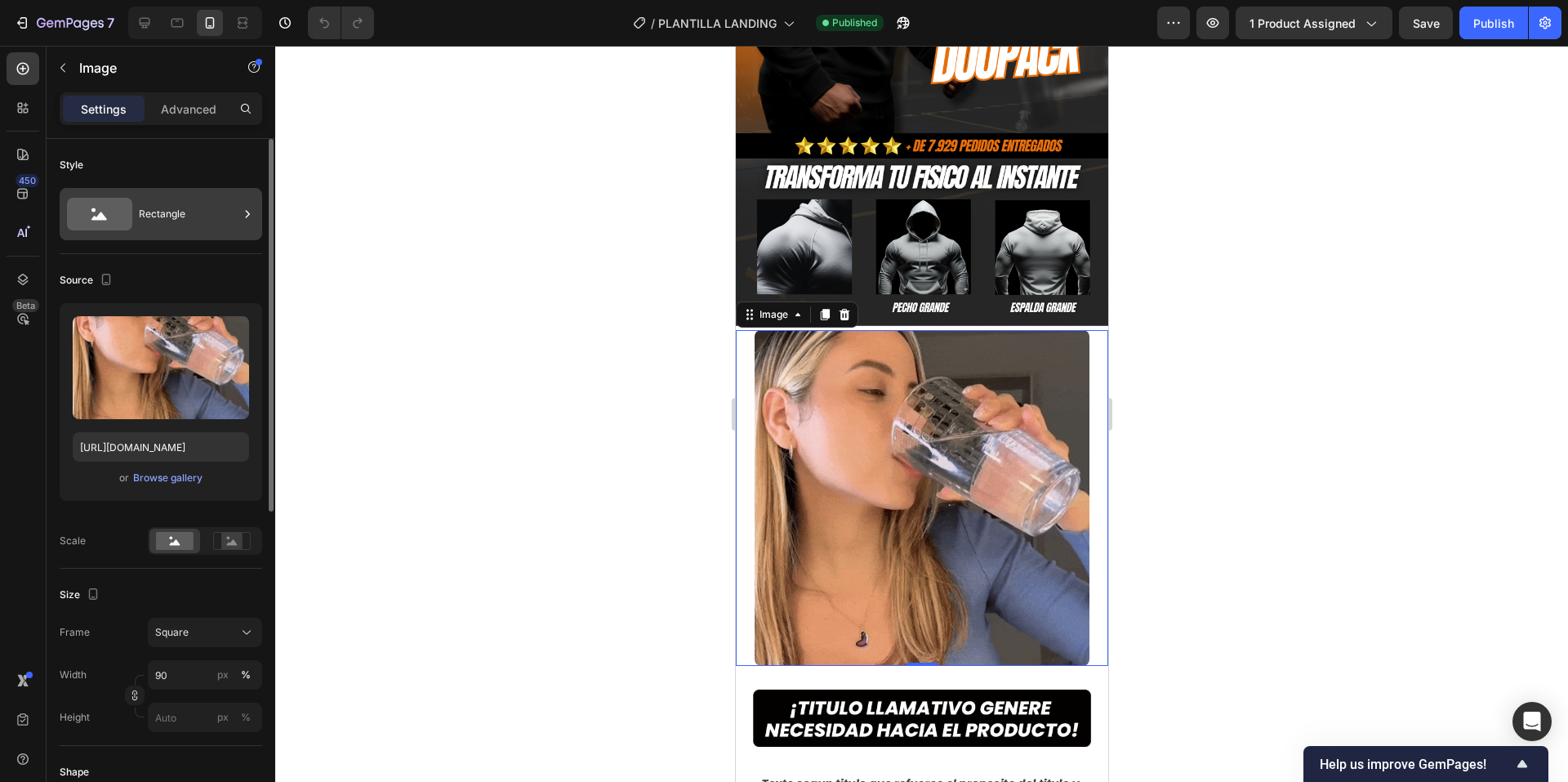
click at [205, 223] on div "Rectangle" at bounding box center [189, 214] width 100 height 38
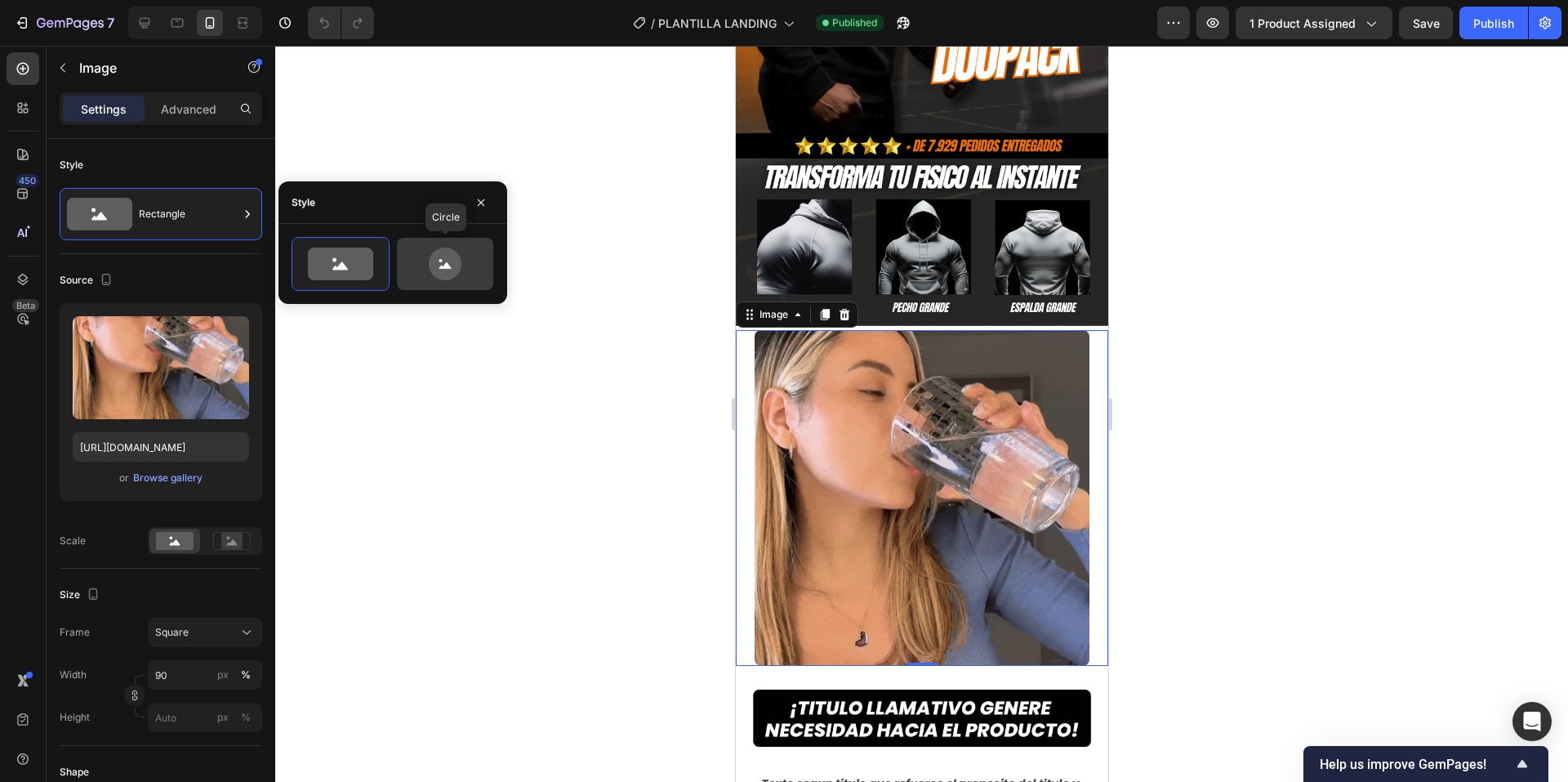
click at [459, 276] on icon at bounding box center [445, 264] width 77 height 33
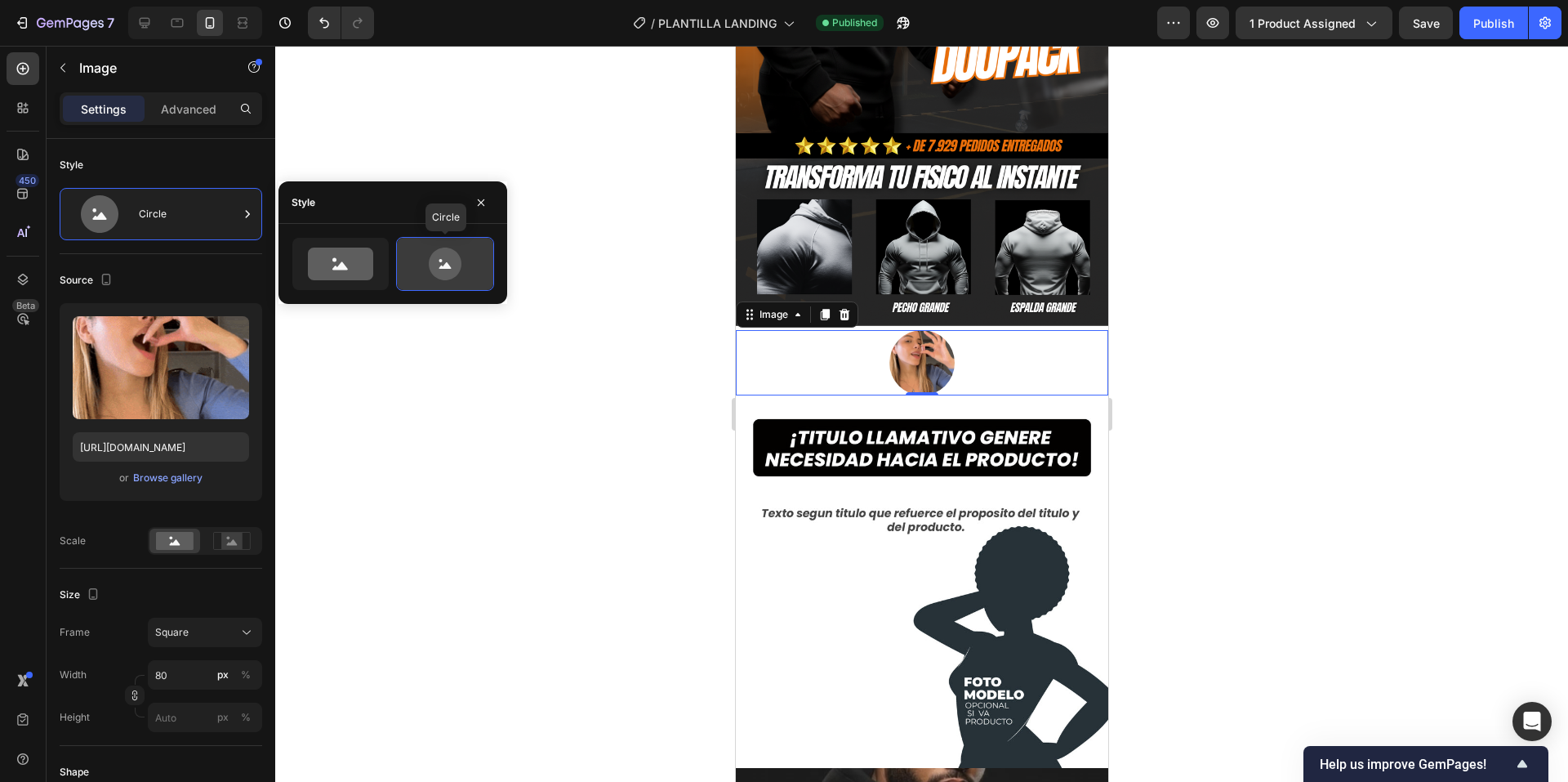
click at [416, 274] on icon at bounding box center [445, 264] width 77 height 33
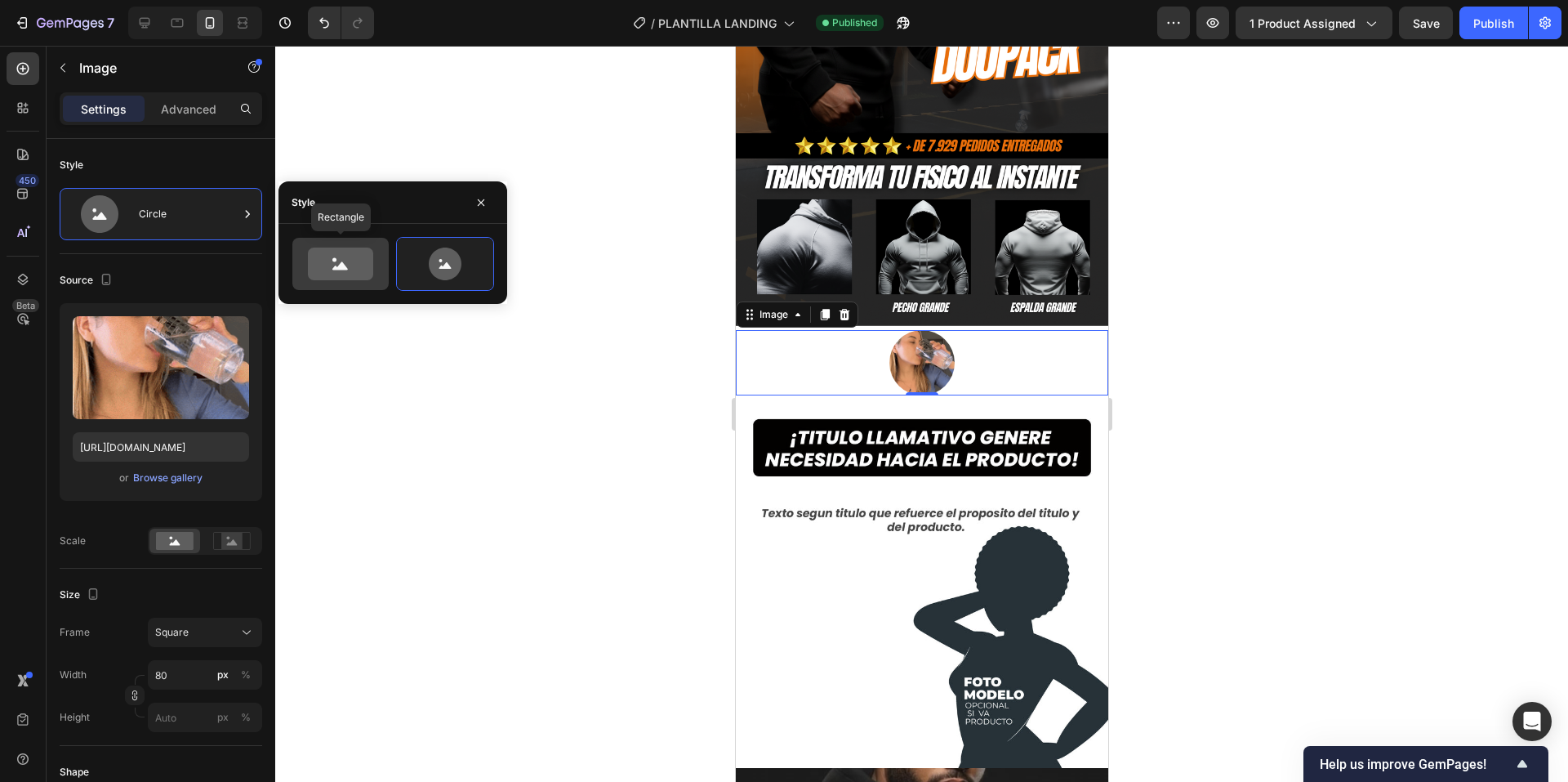
click at [348, 273] on icon at bounding box center [340, 264] width 65 height 33
type input "100"
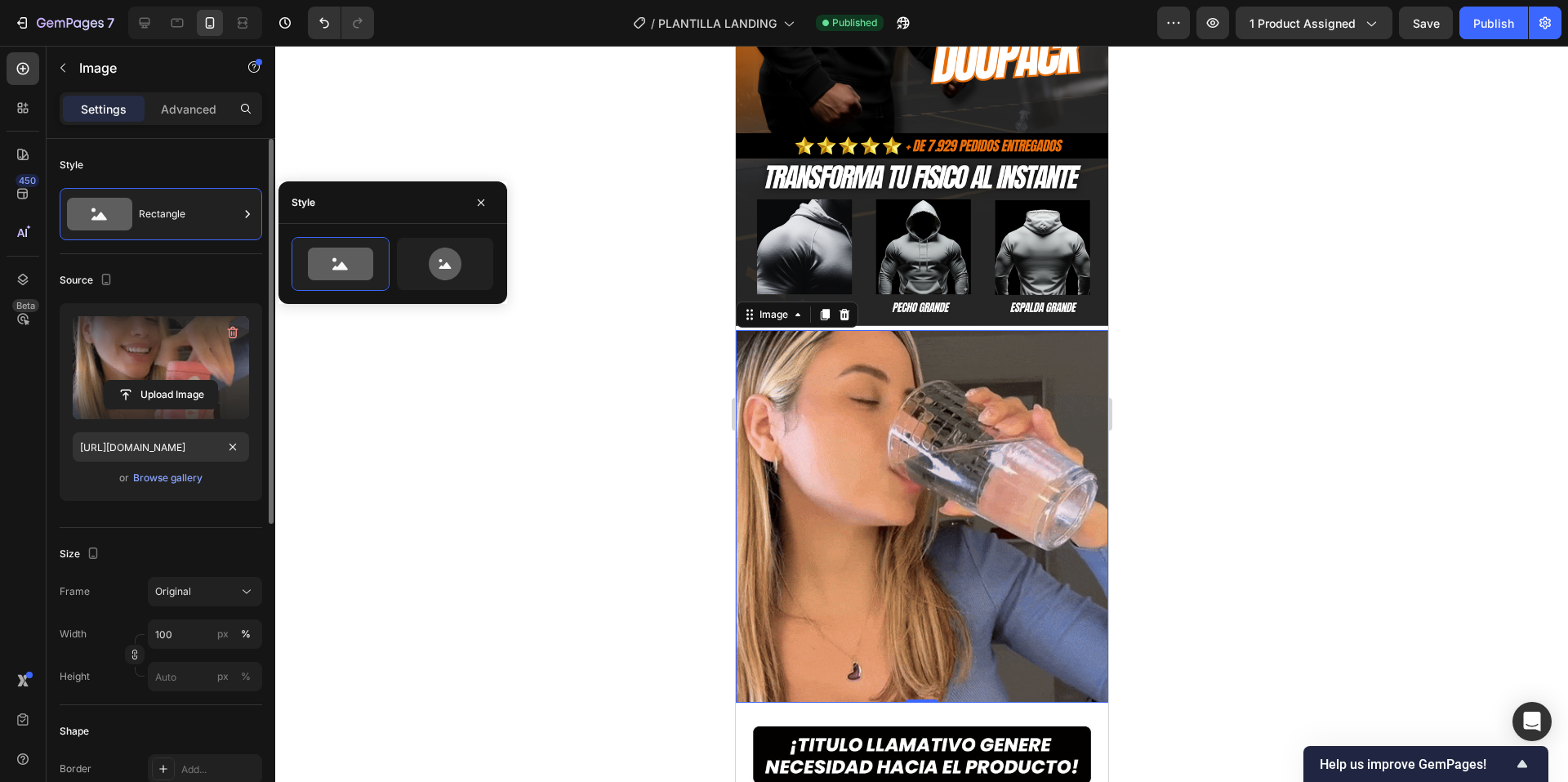
click at [191, 373] on label at bounding box center [160, 367] width 176 height 103
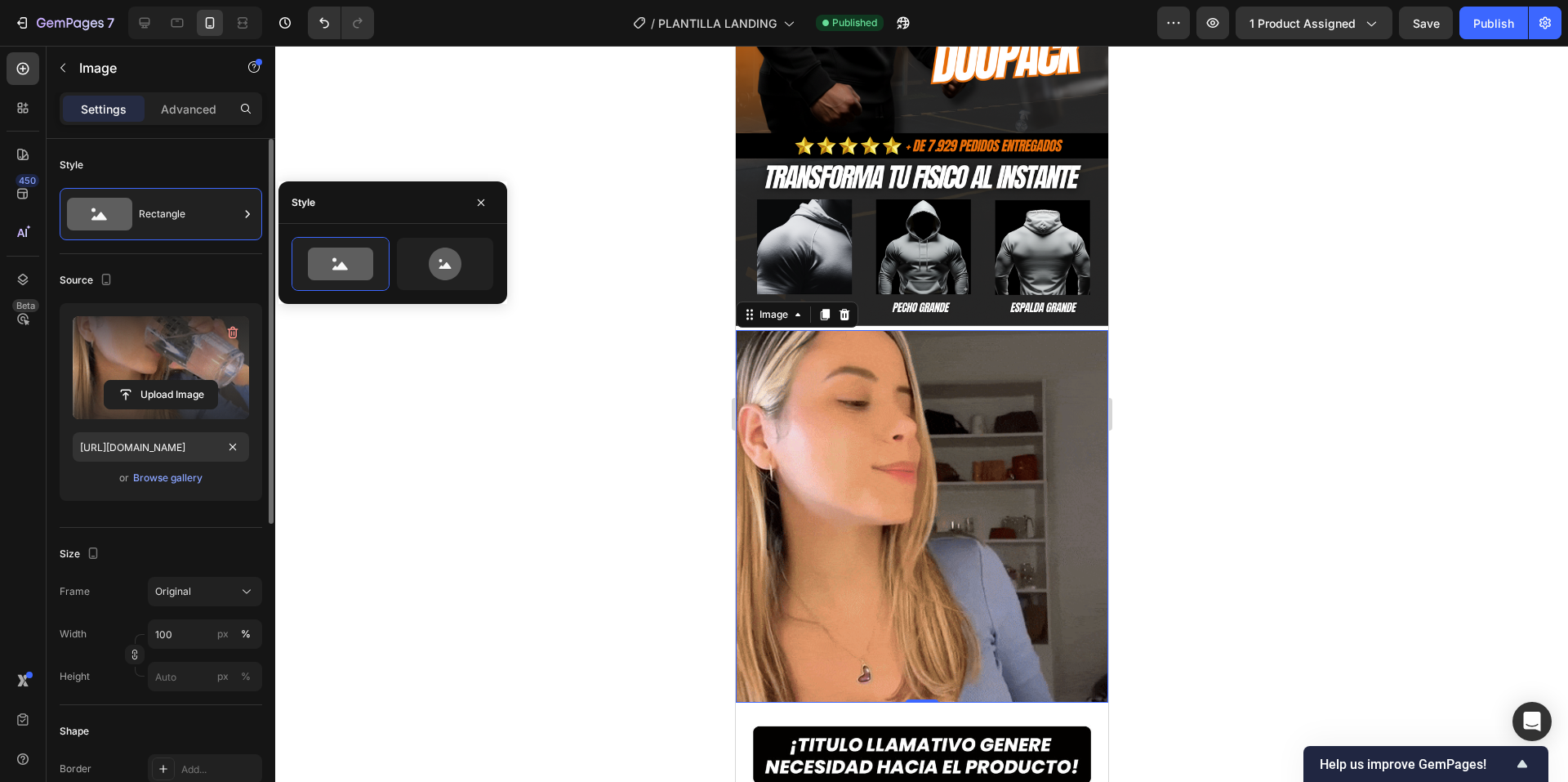
click at [191, 381] on input "file" at bounding box center [161, 394] width 113 height 28
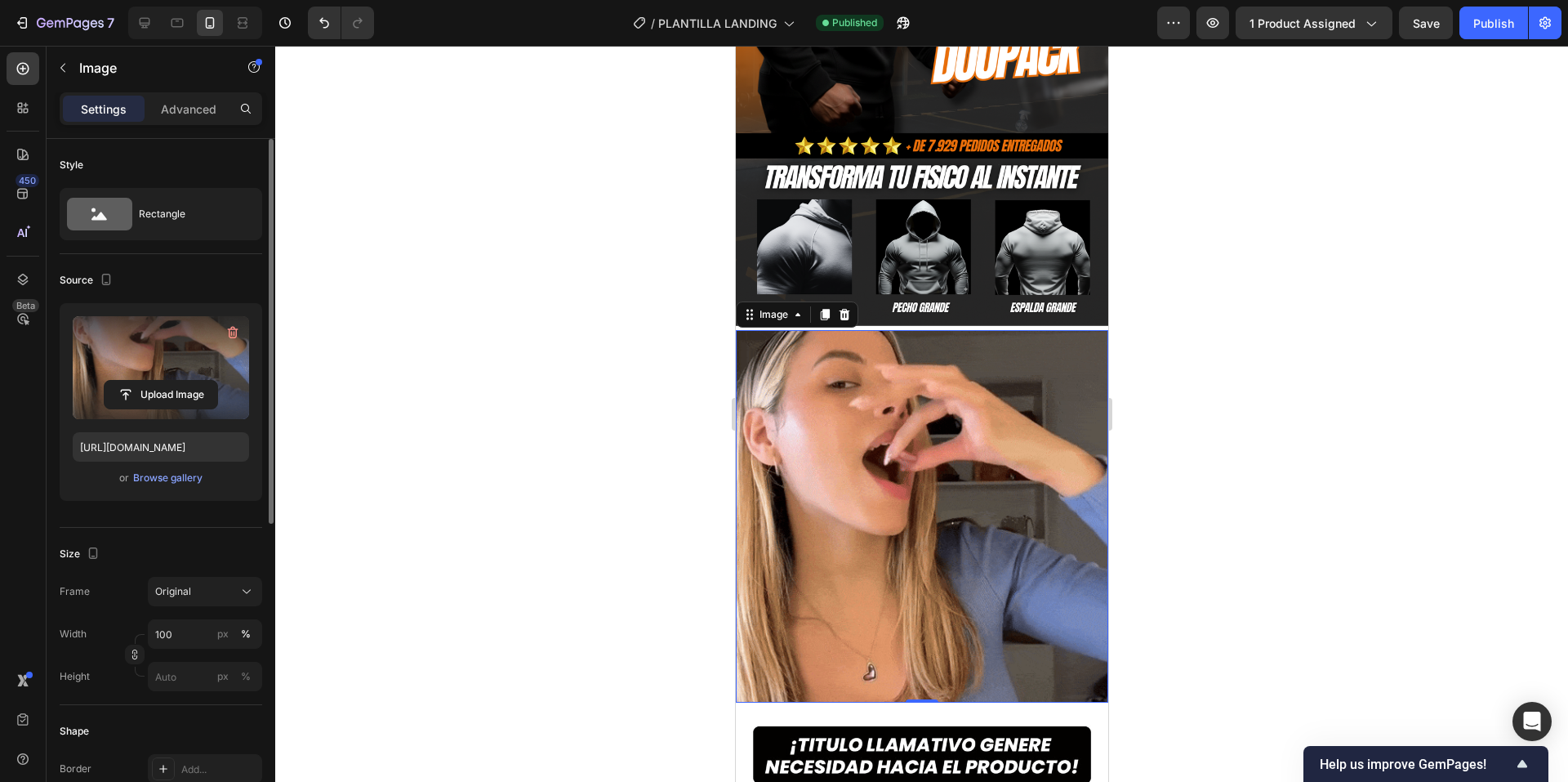
type input "C:\fakepath\GIFT.mp4"
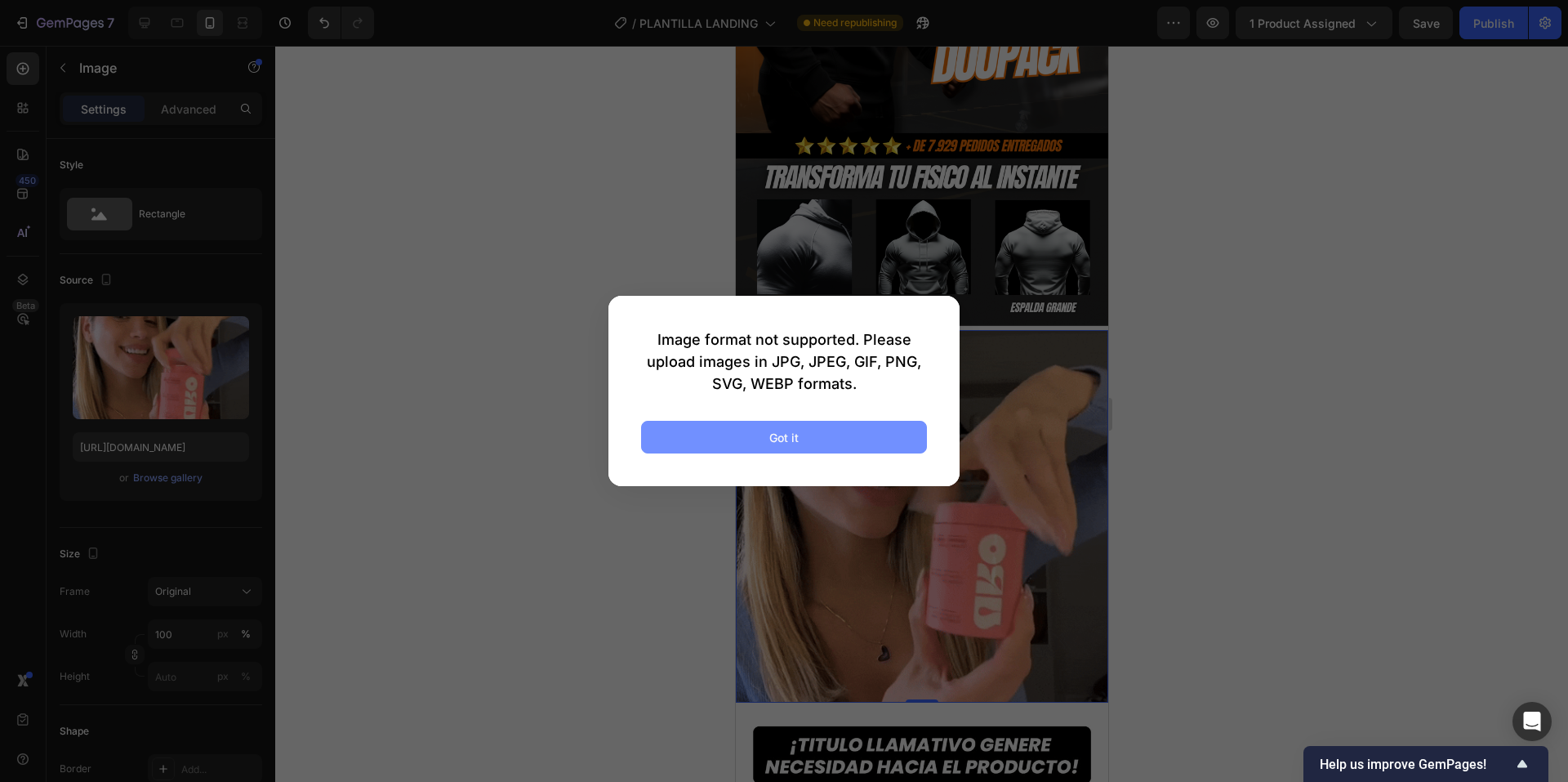
click at [868, 440] on button "Got it" at bounding box center [784, 437] width 286 height 33
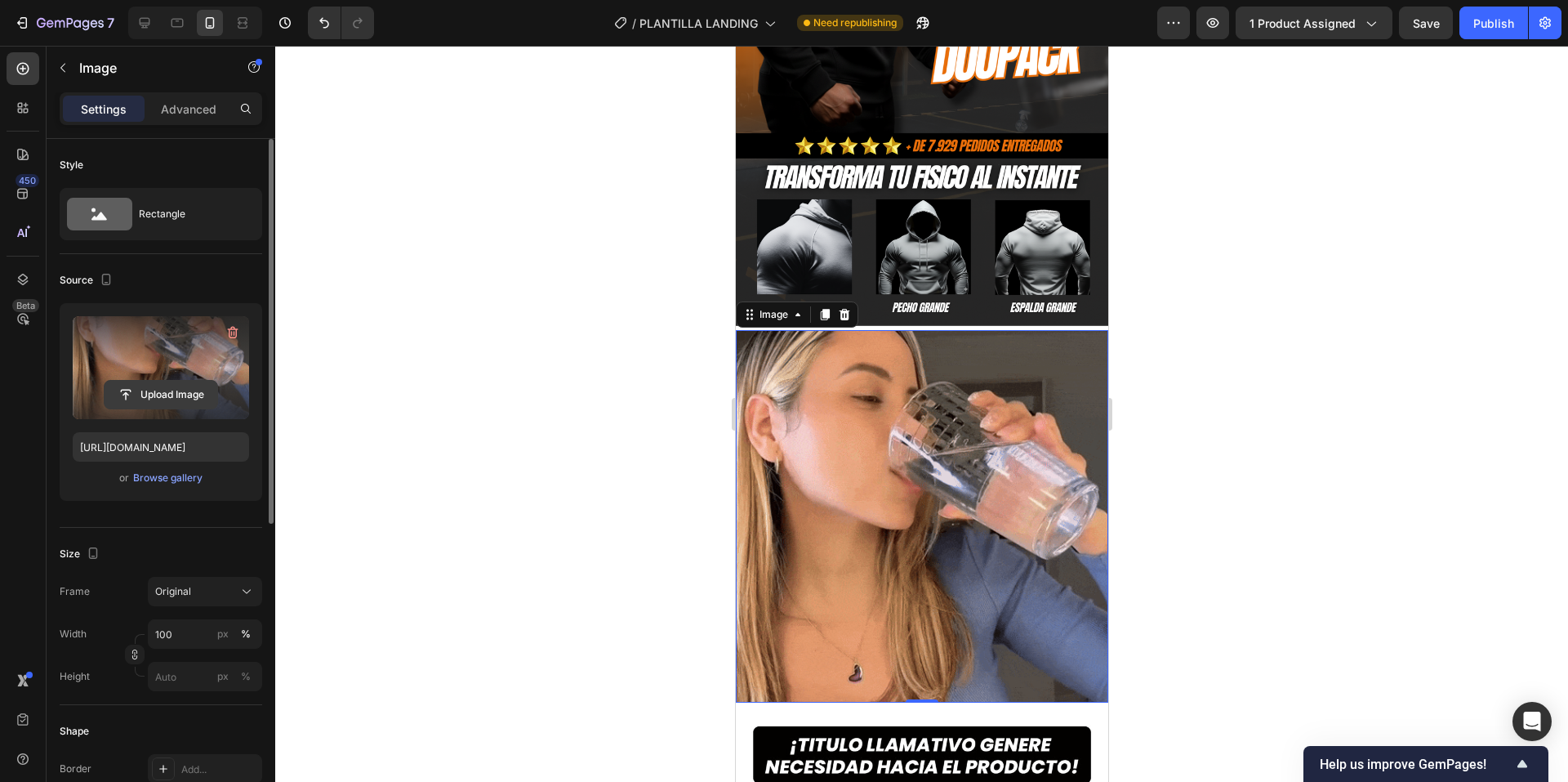
click at [182, 385] on input "file" at bounding box center [161, 394] width 113 height 28
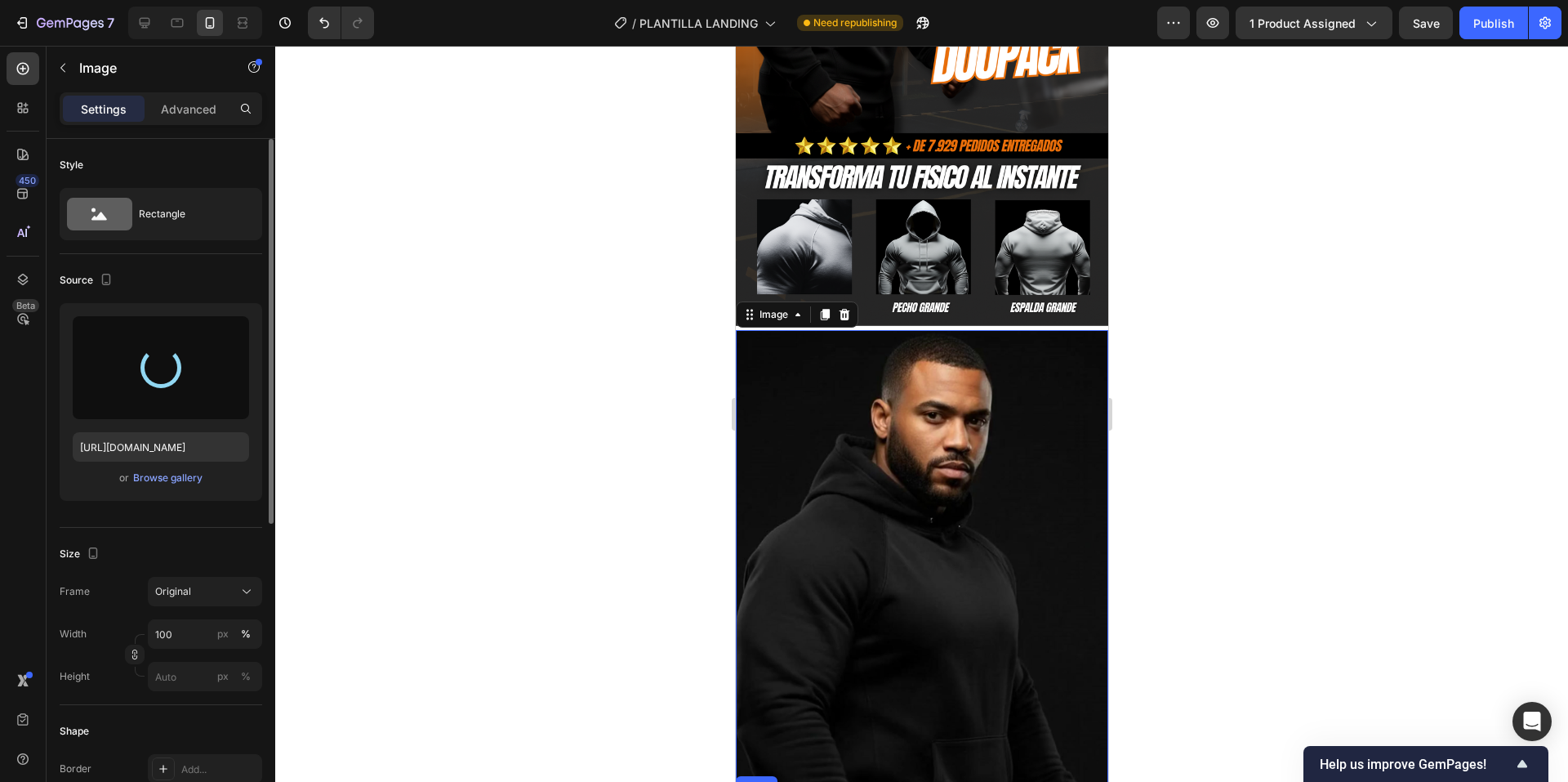
type input "https://cdn.shopify.com/s/files/1/0785/2058/2380/files/gempages_585704774628803…"
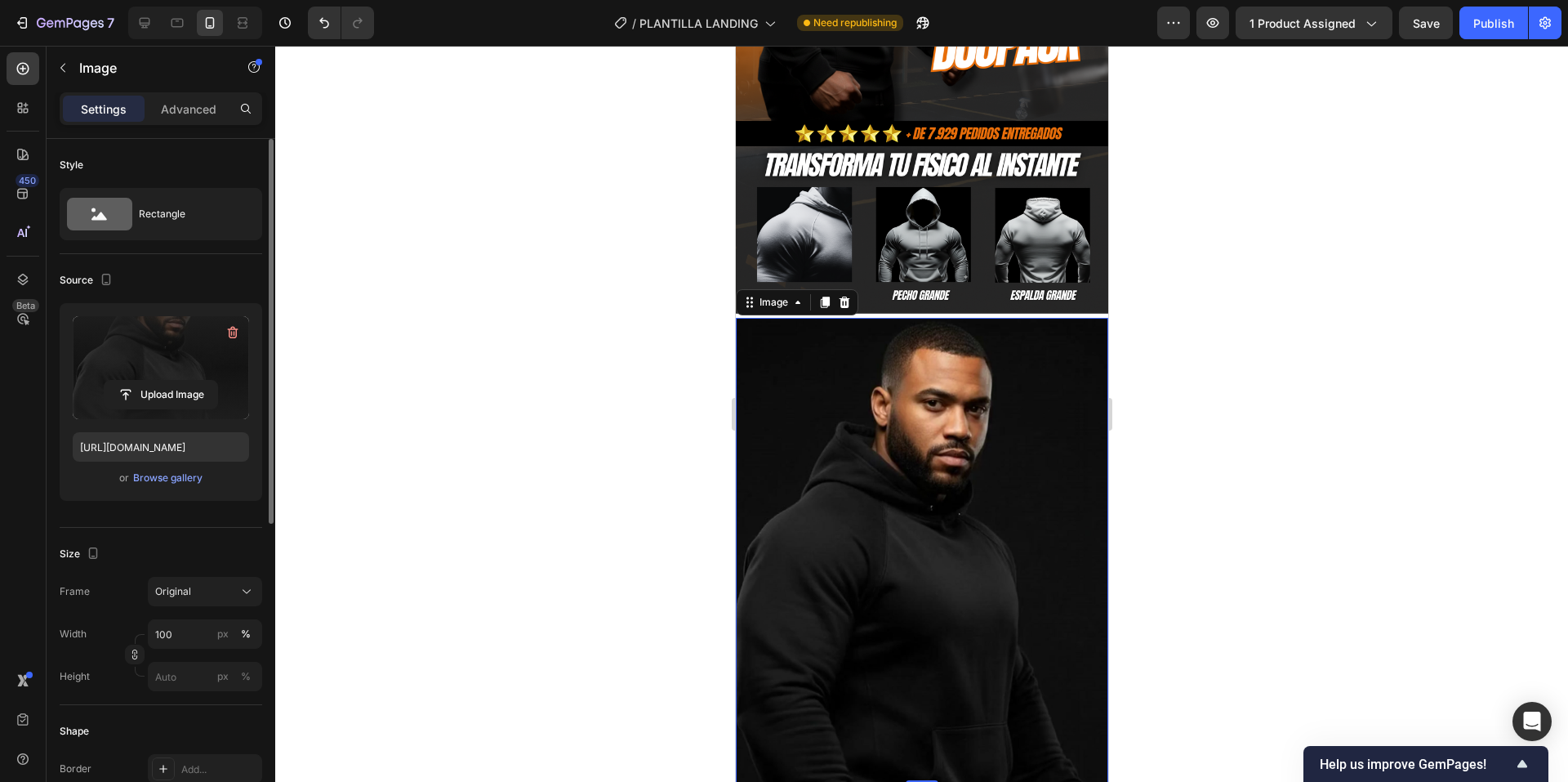
scroll to position [490, 0]
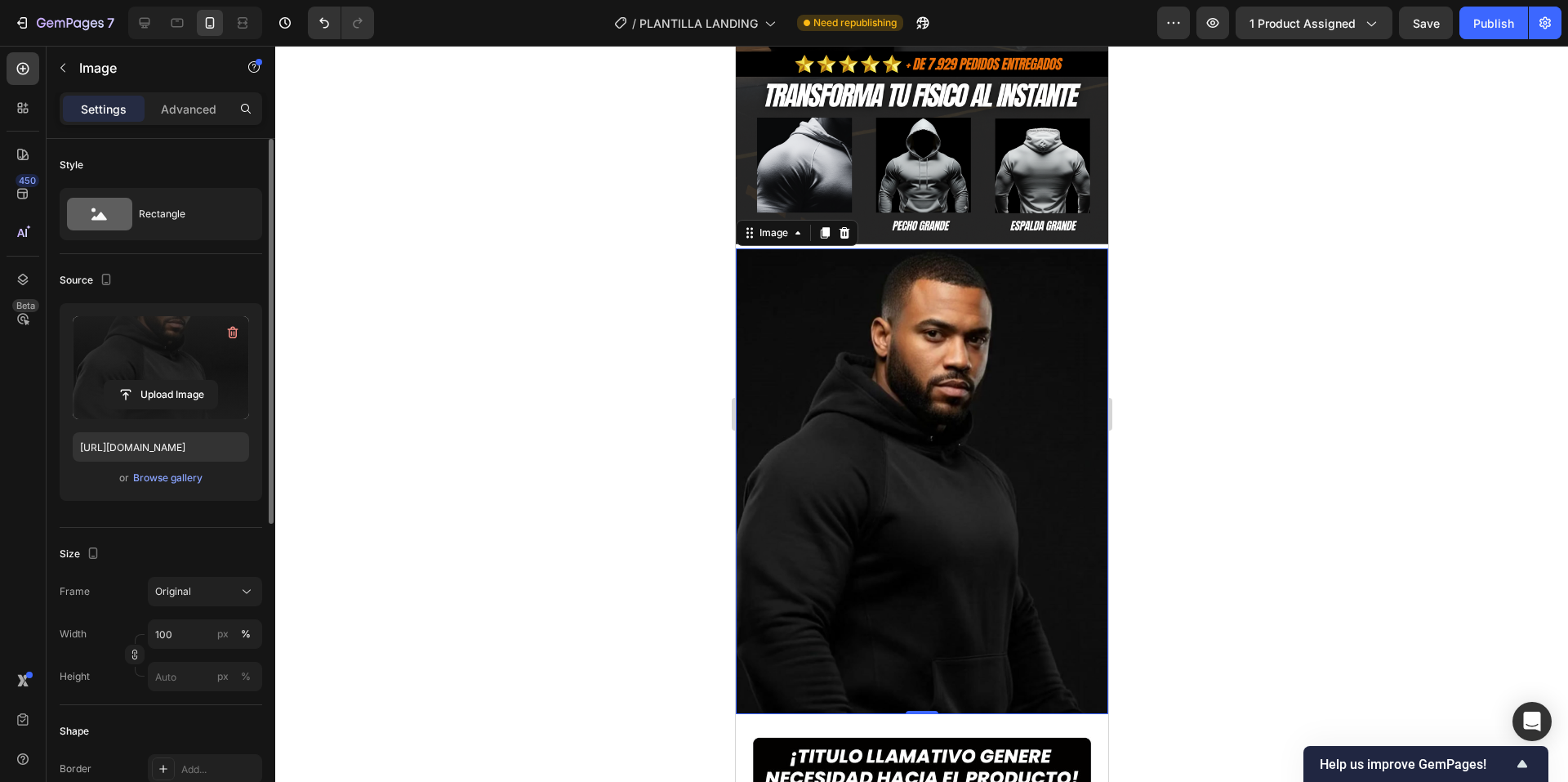
click at [868, 441] on img at bounding box center [921, 481] width 373 height 466
click at [184, 394] on input "file" at bounding box center [161, 394] width 113 height 28
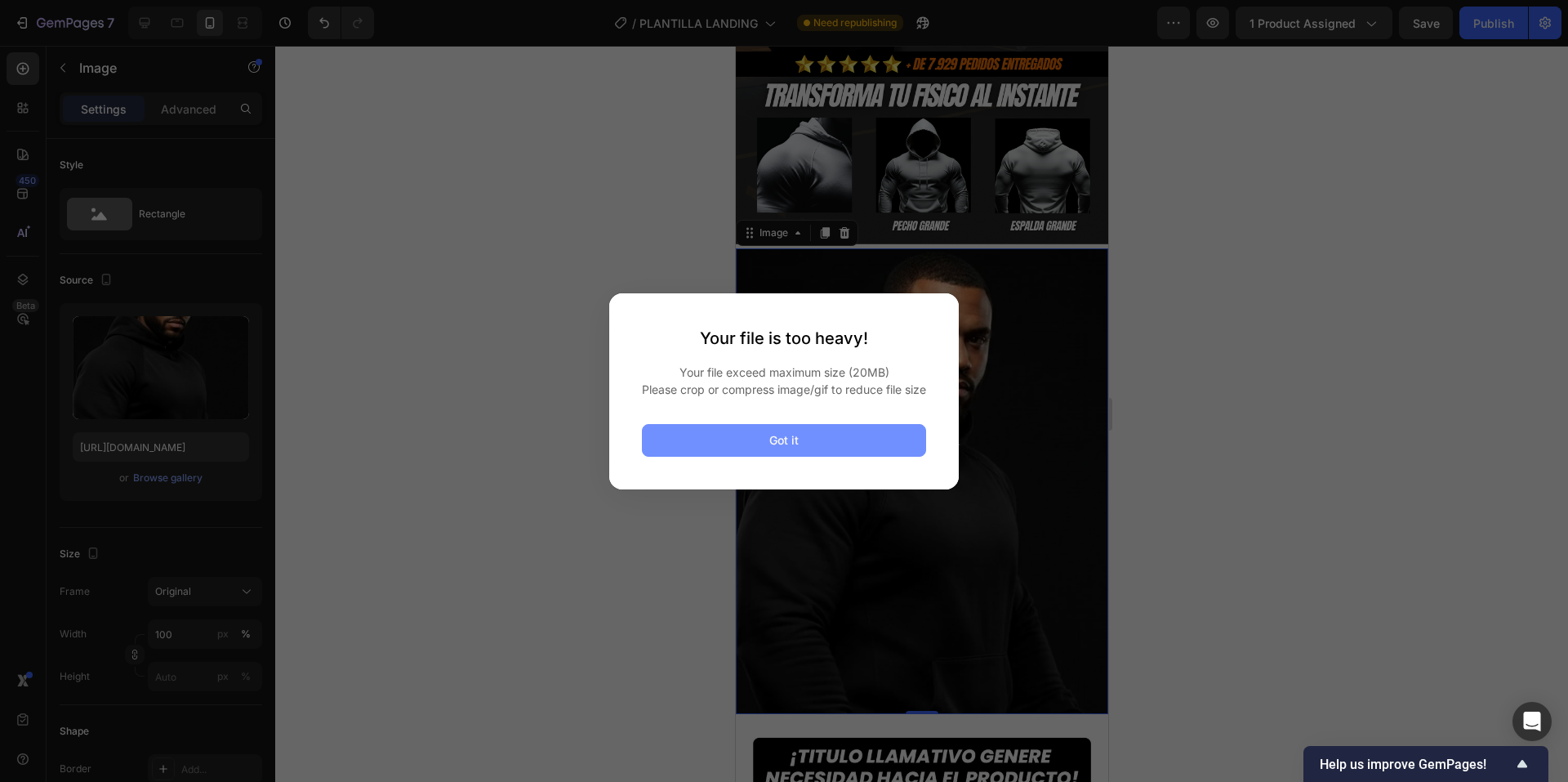
click at [828, 454] on button "Got it" at bounding box center [784, 440] width 284 height 33
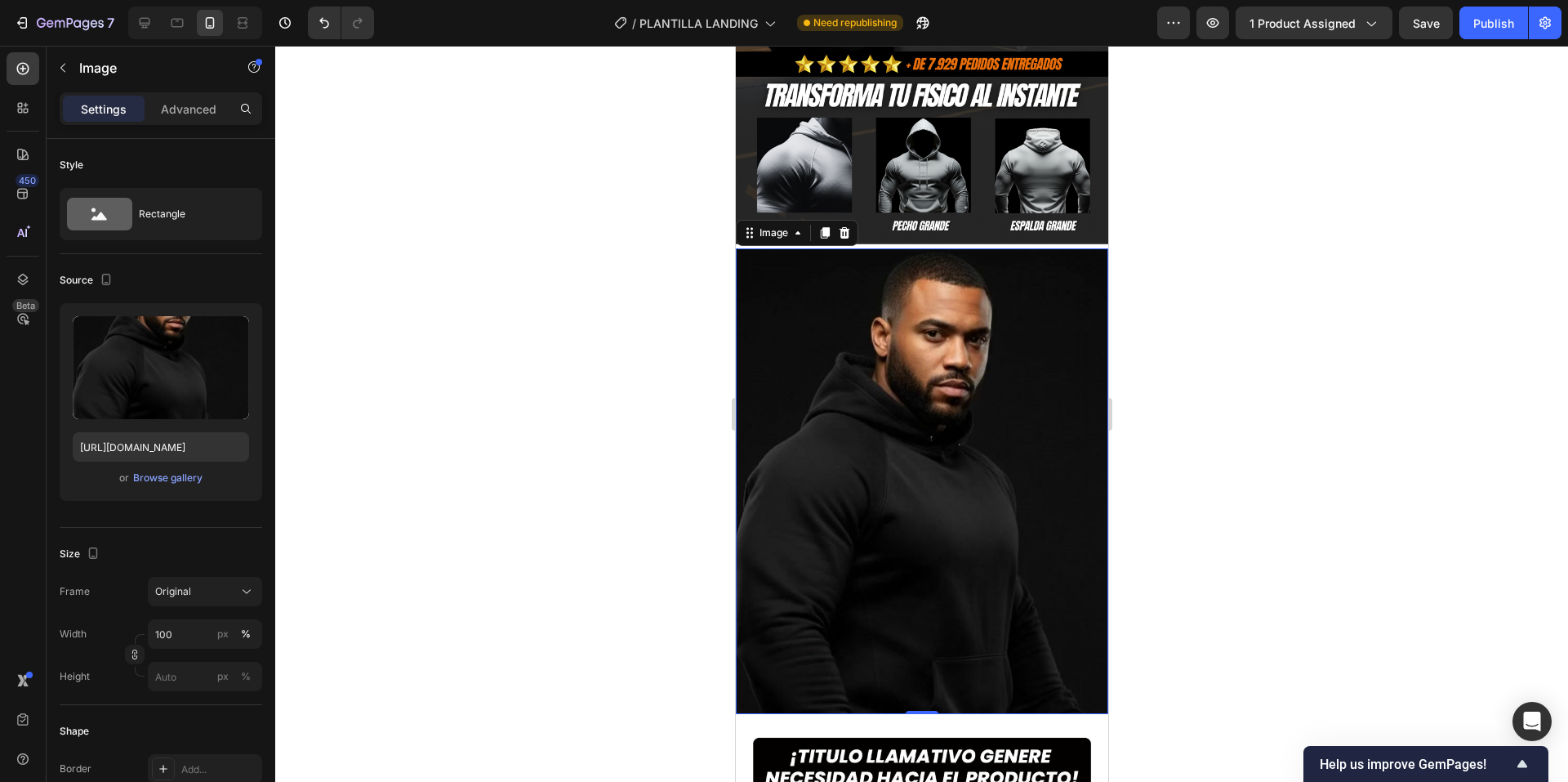
click at [855, 398] on img at bounding box center [921, 481] width 373 height 466
click at [199, 399] on input "file" at bounding box center [161, 394] width 113 height 28
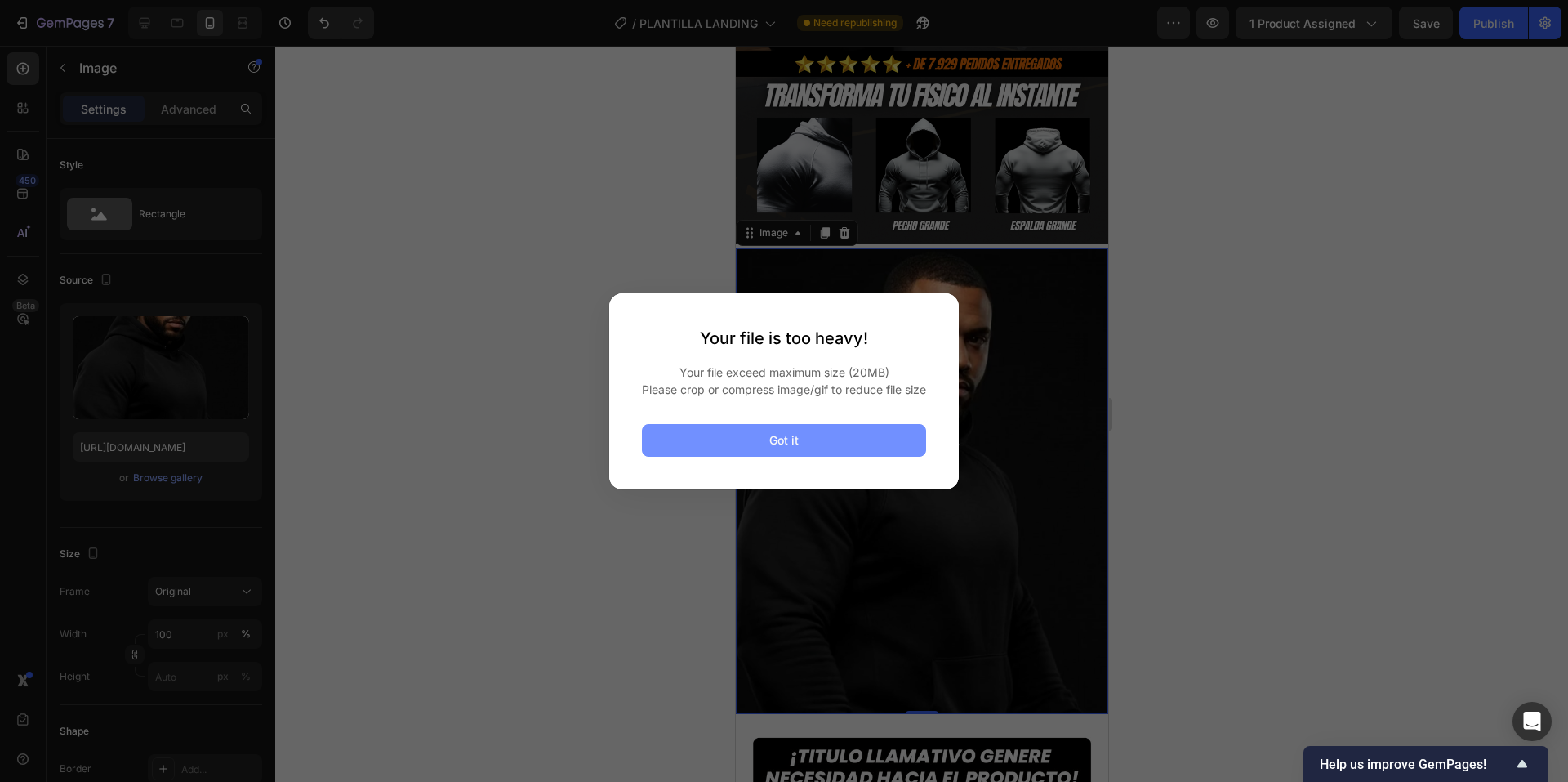
click at [810, 457] on button "Got it" at bounding box center [784, 440] width 284 height 33
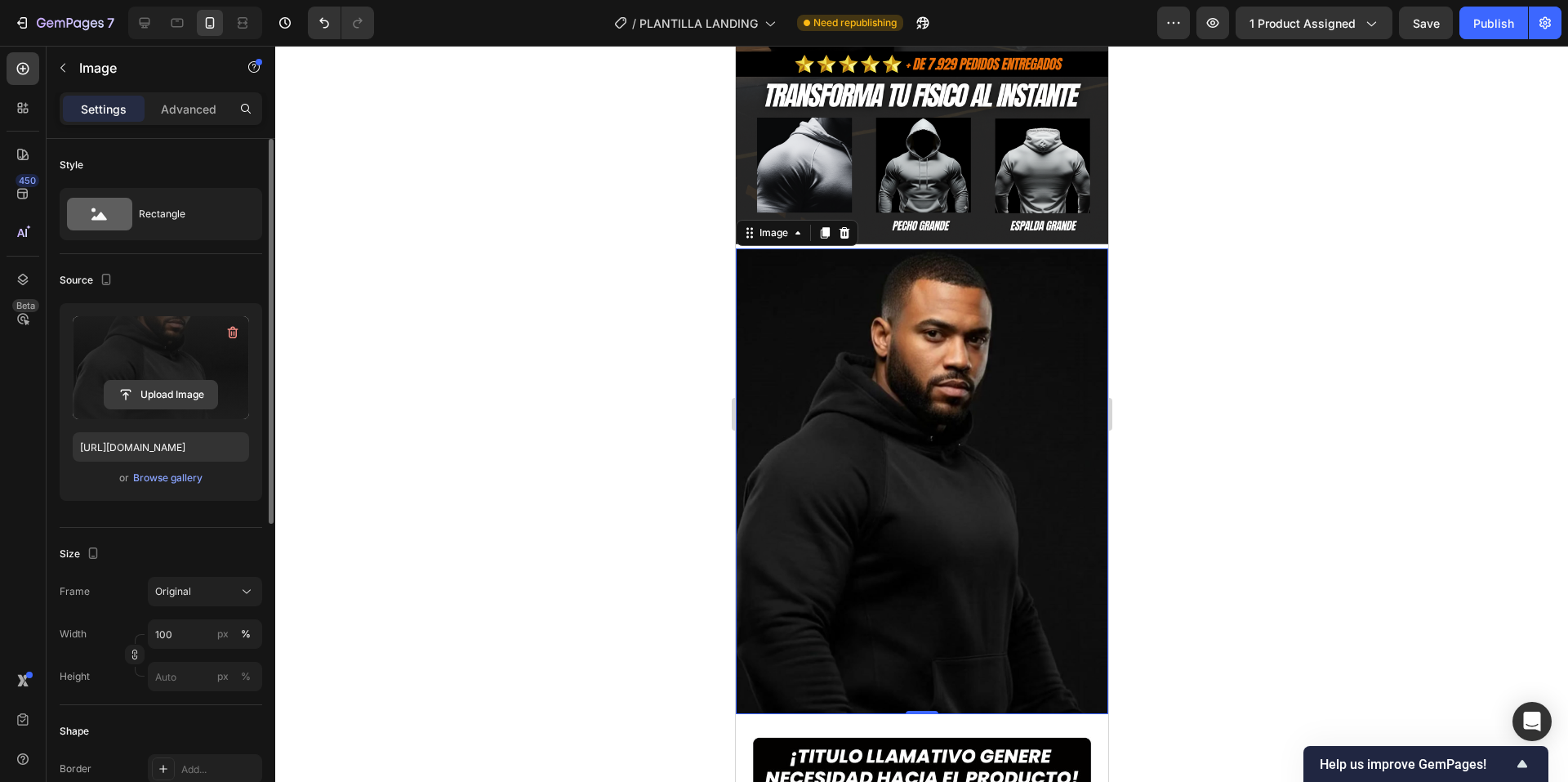
click at [157, 385] on input "file" at bounding box center [161, 394] width 113 height 28
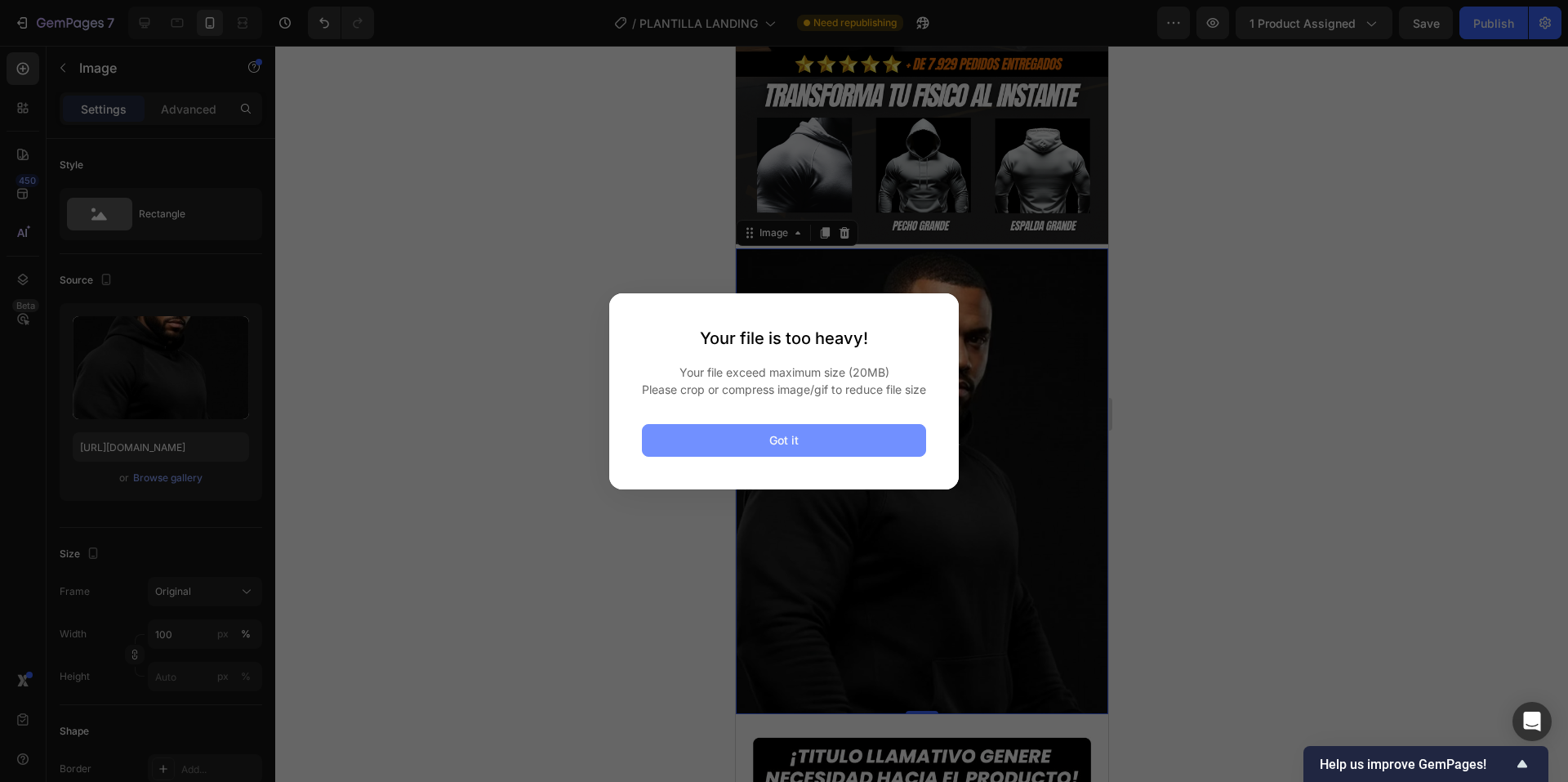
click at [776, 448] on div "Got it" at bounding box center [784, 440] width 29 height 17
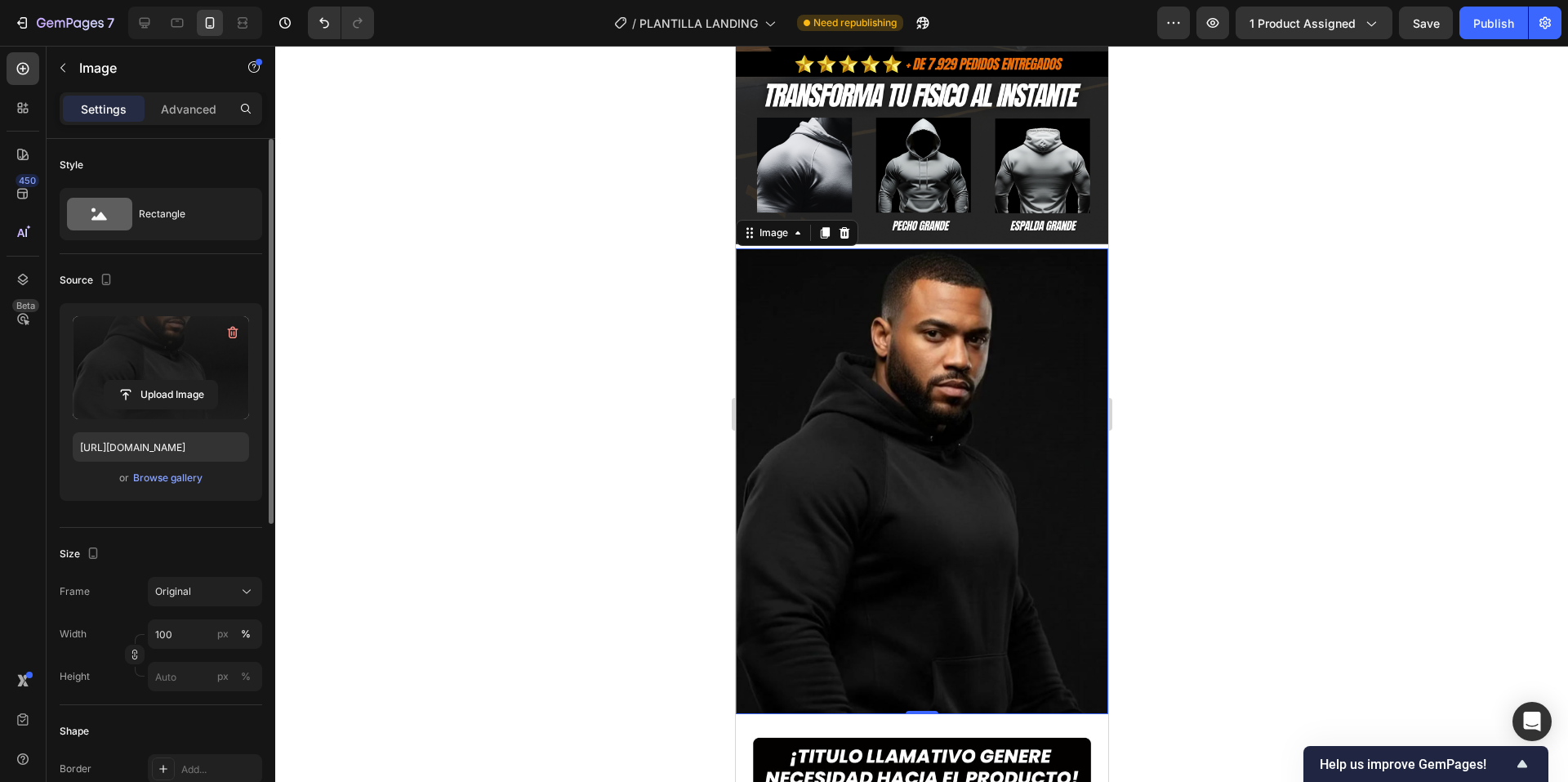
click at [167, 376] on label at bounding box center [160, 367] width 176 height 103
click at [167, 381] on input "file" at bounding box center [161, 394] width 113 height 28
type input "C:\fakepath\Orange and White Modern Street Fashion Instagram Post (2).gif"
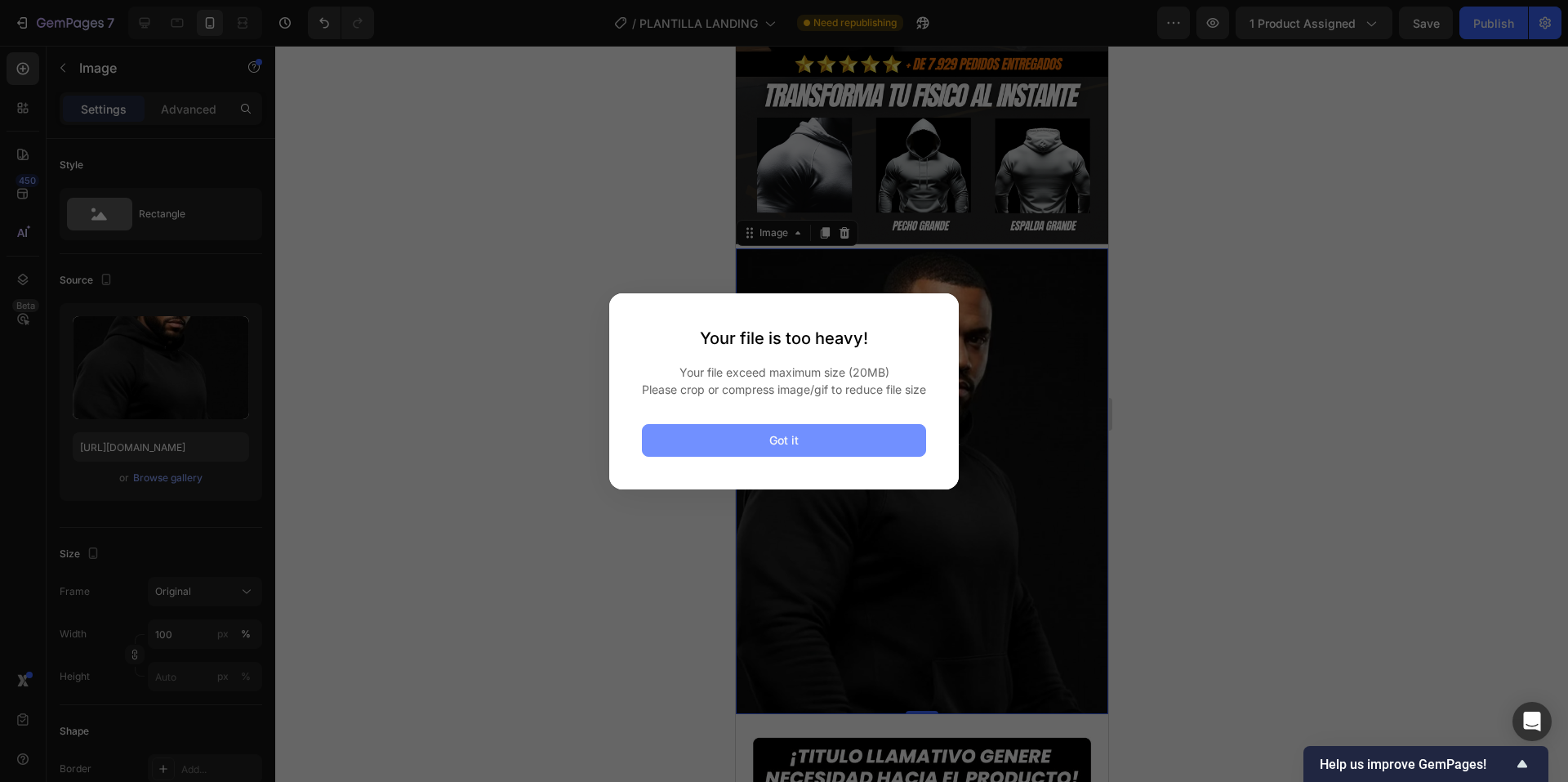
click at [828, 448] on button "Got it" at bounding box center [784, 440] width 284 height 33
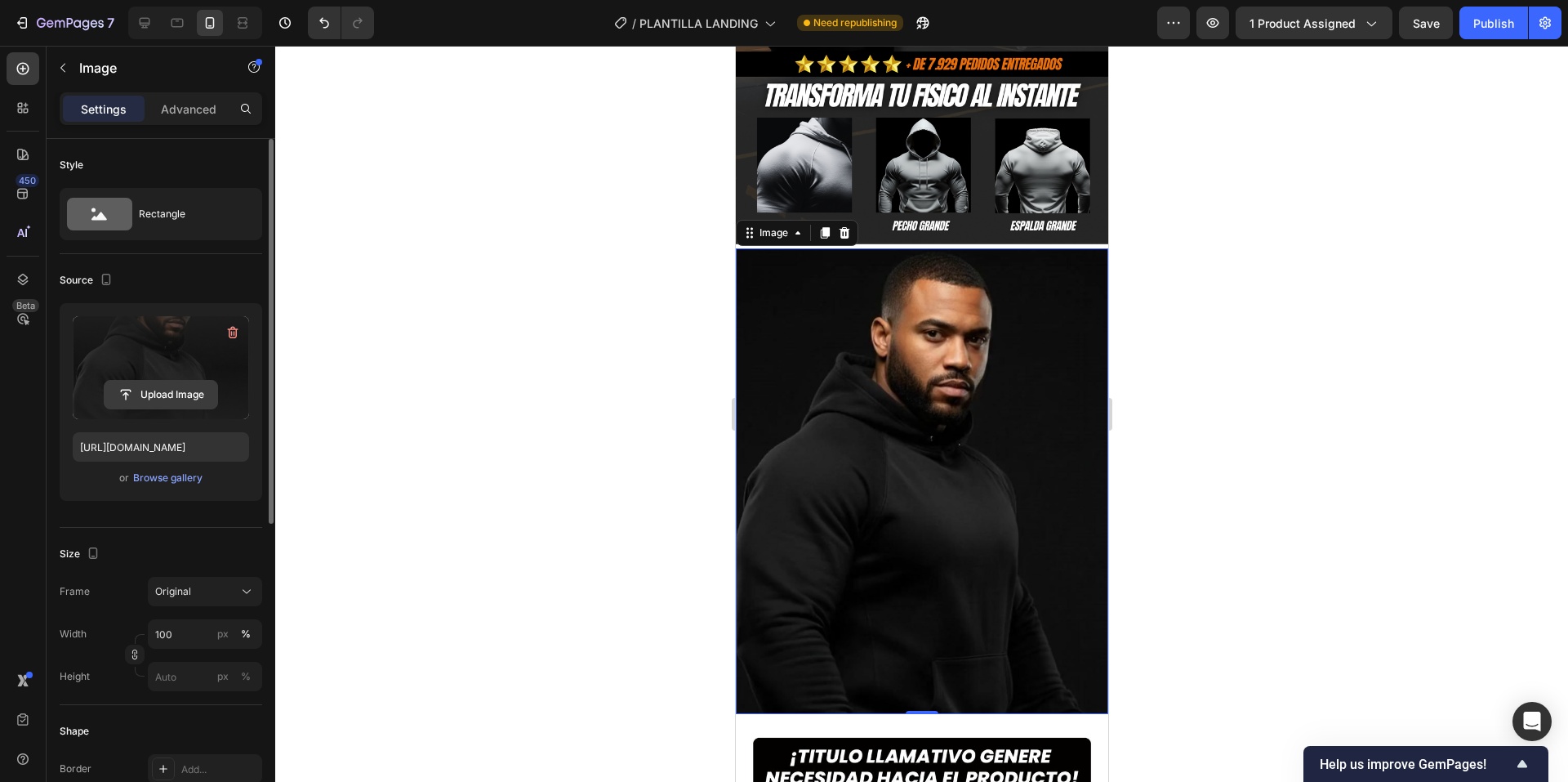
click at [189, 404] on input "file" at bounding box center [161, 394] width 113 height 28
type input "https://cdn.shopify.com/s/files/1/0785/2058/2380/files/gempages_585704774628803…"
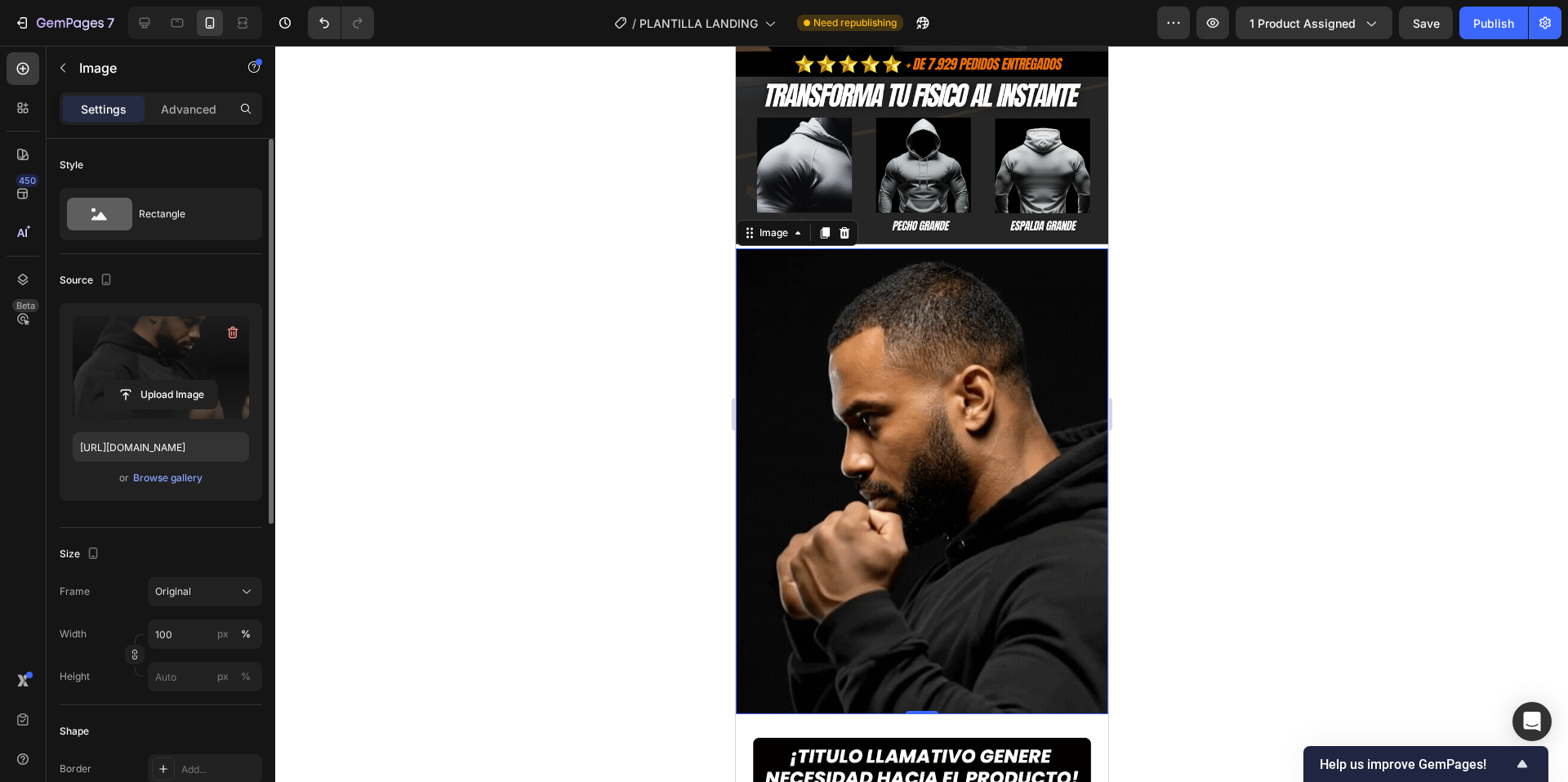
click at [993, 309] on img at bounding box center [921, 481] width 373 height 465
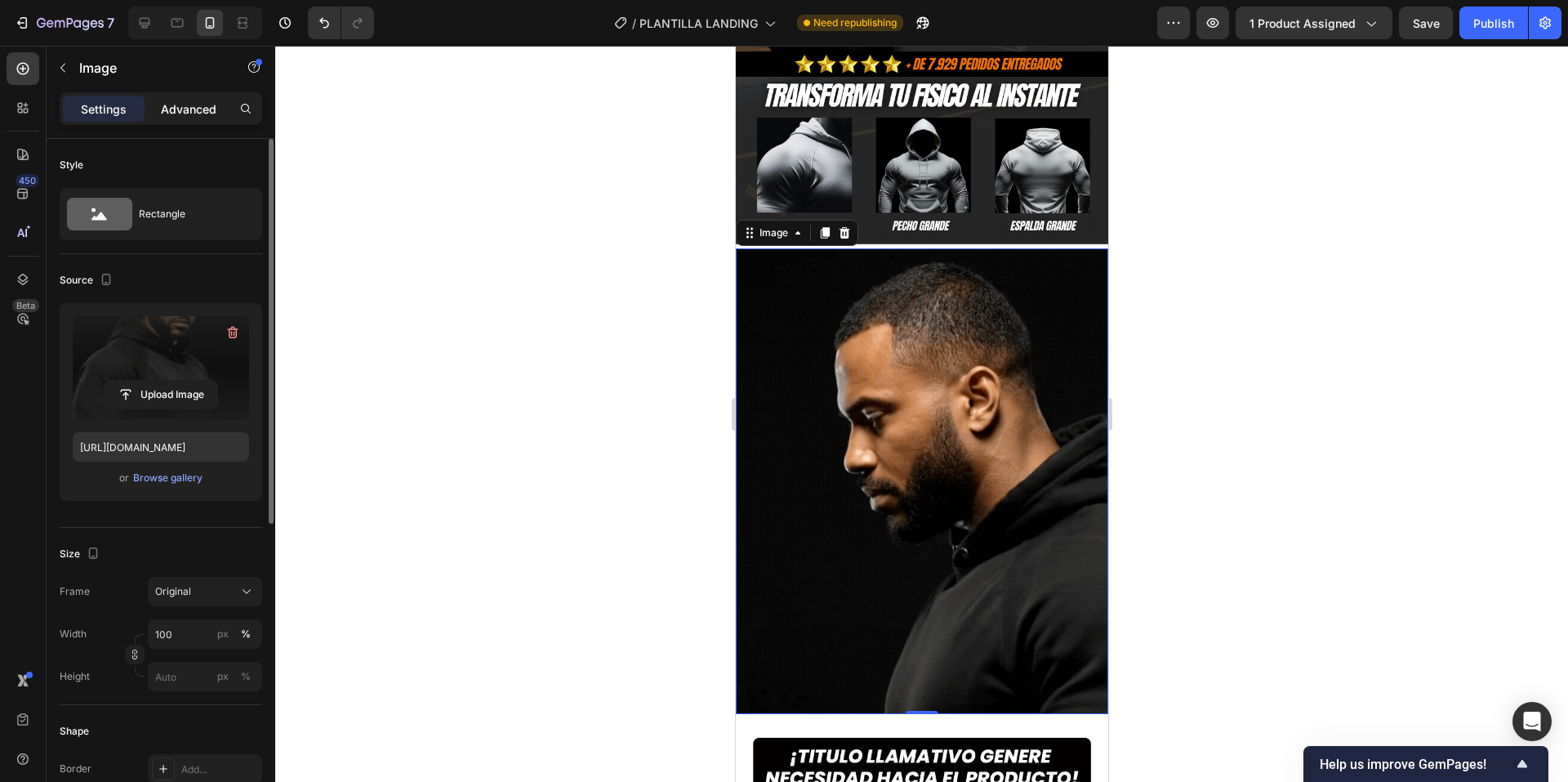
click at [214, 103] on p "Advanced" at bounding box center [189, 108] width 55 height 17
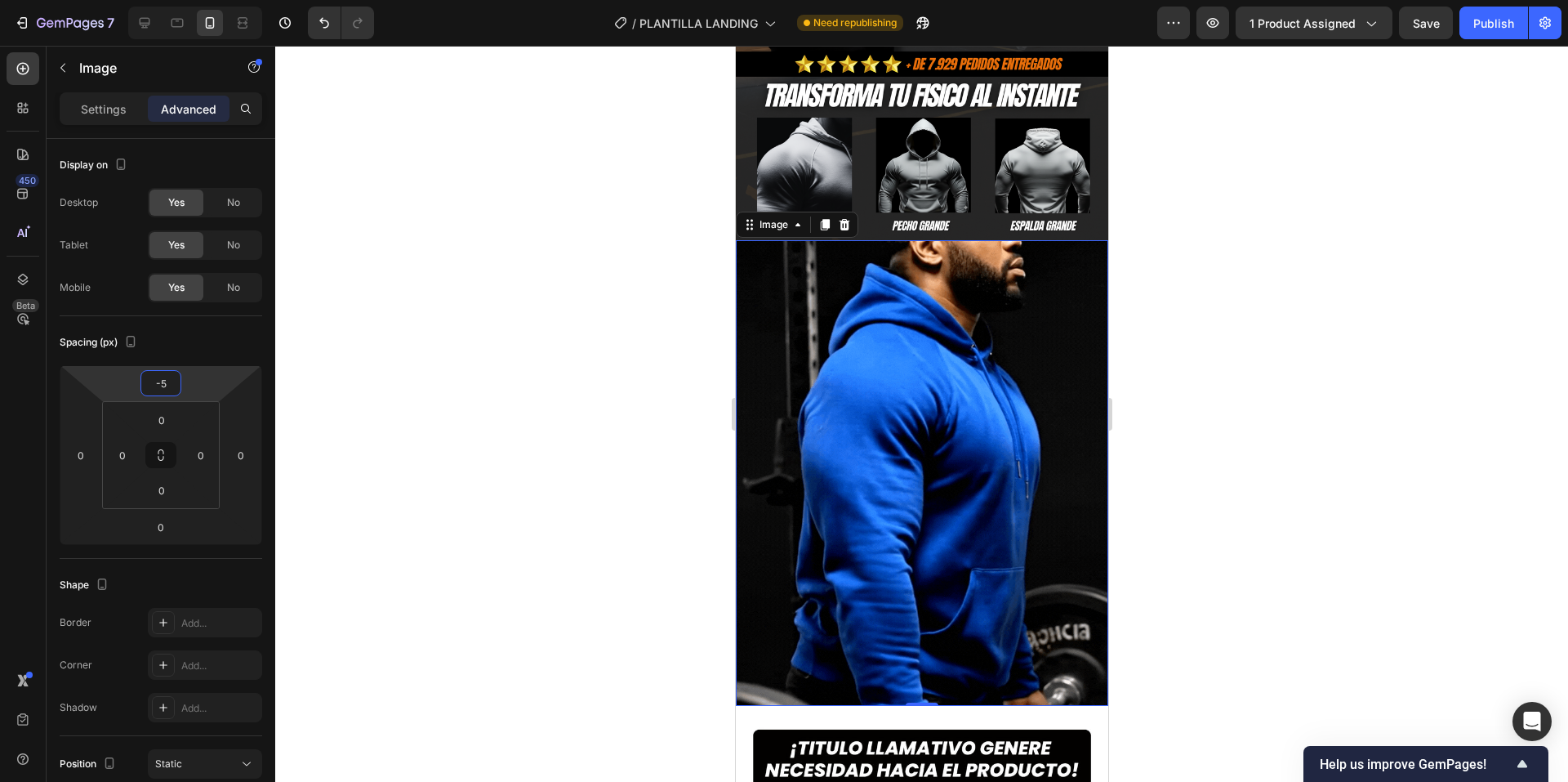
drag, startPoint x: 201, startPoint y: 389, endPoint x: 210, endPoint y: 393, distance: 9.8
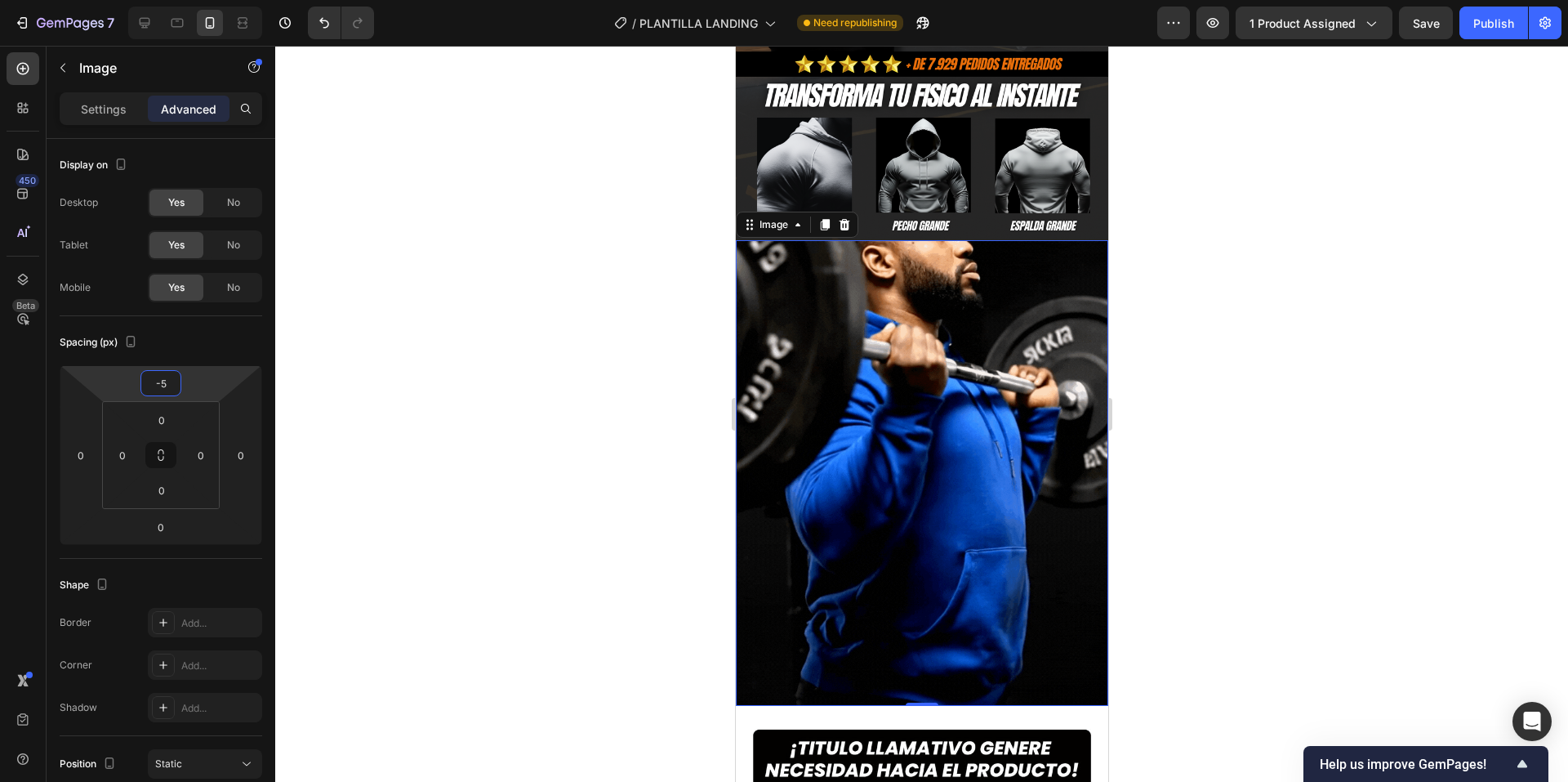
click at [210, 0] on html "7 / PLANTILLA LANDING Need republishing Preview 1 product assigned Save Publish…" at bounding box center [784, 0] width 1568 height 0
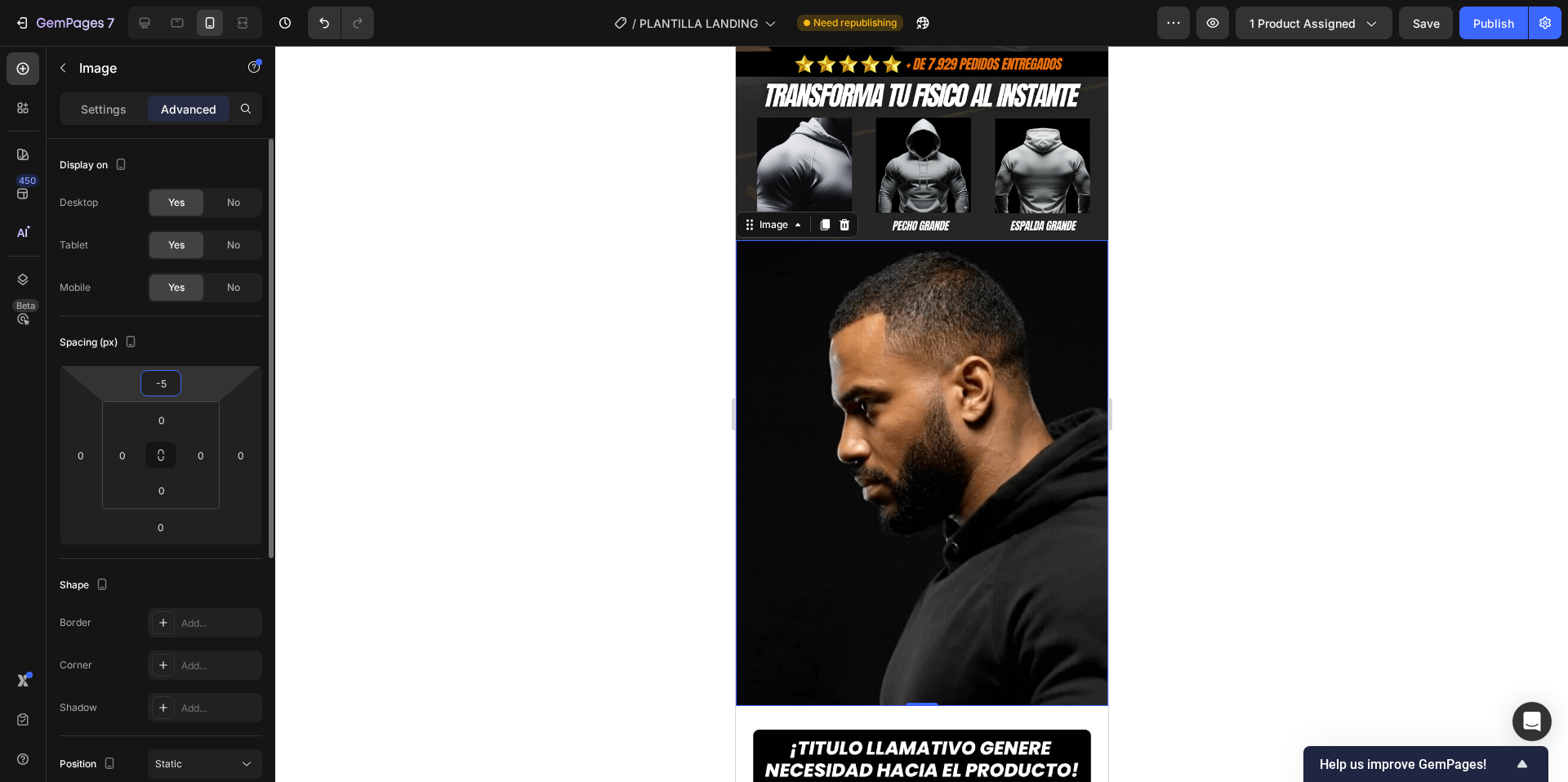
click at [170, 383] on input "-5" at bounding box center [161, 383] width 33 height 24
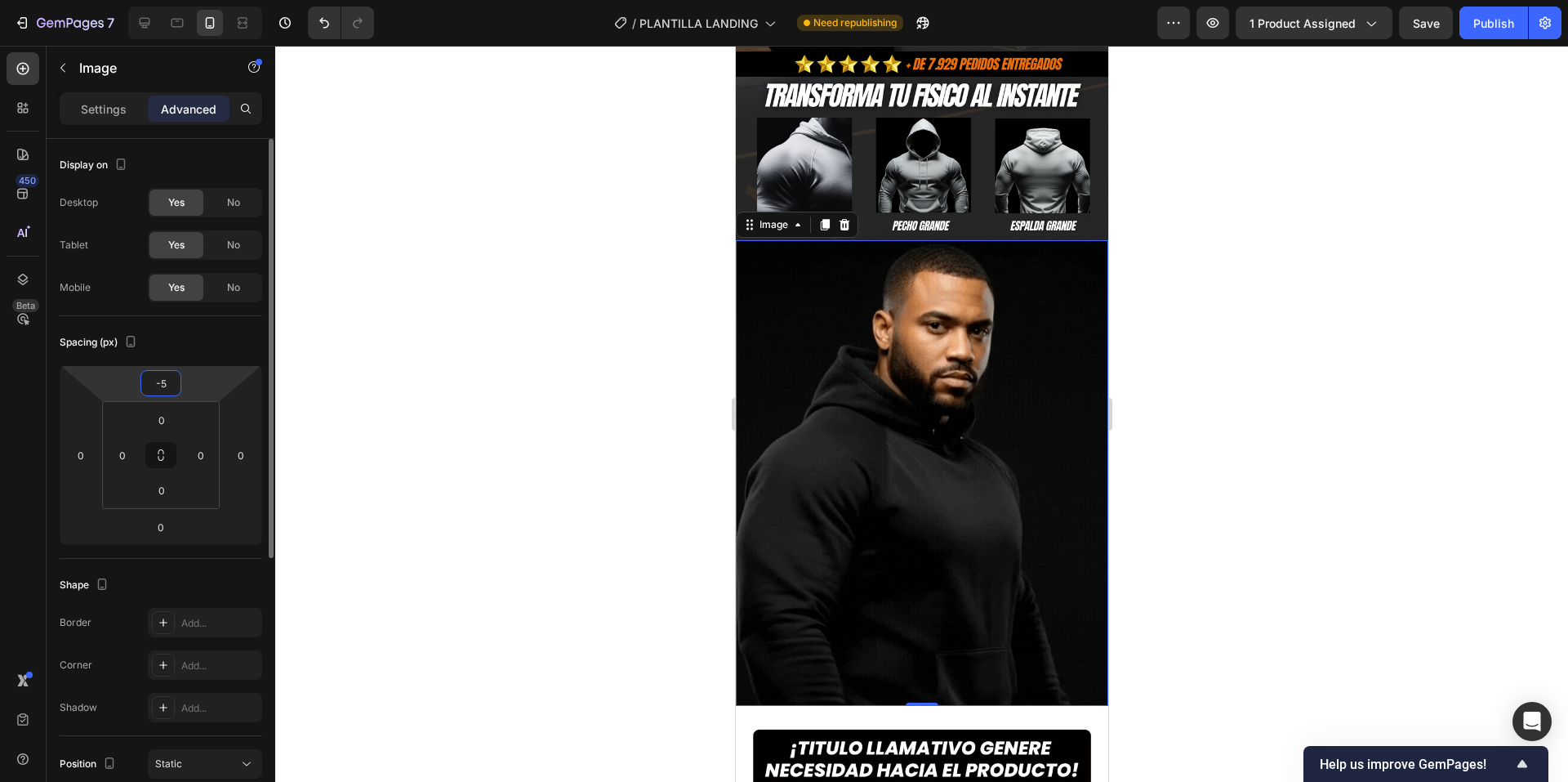
click at [170, 383] on input "-5" at bounding box center [161, 383] width 33 height 24
type input "-0"
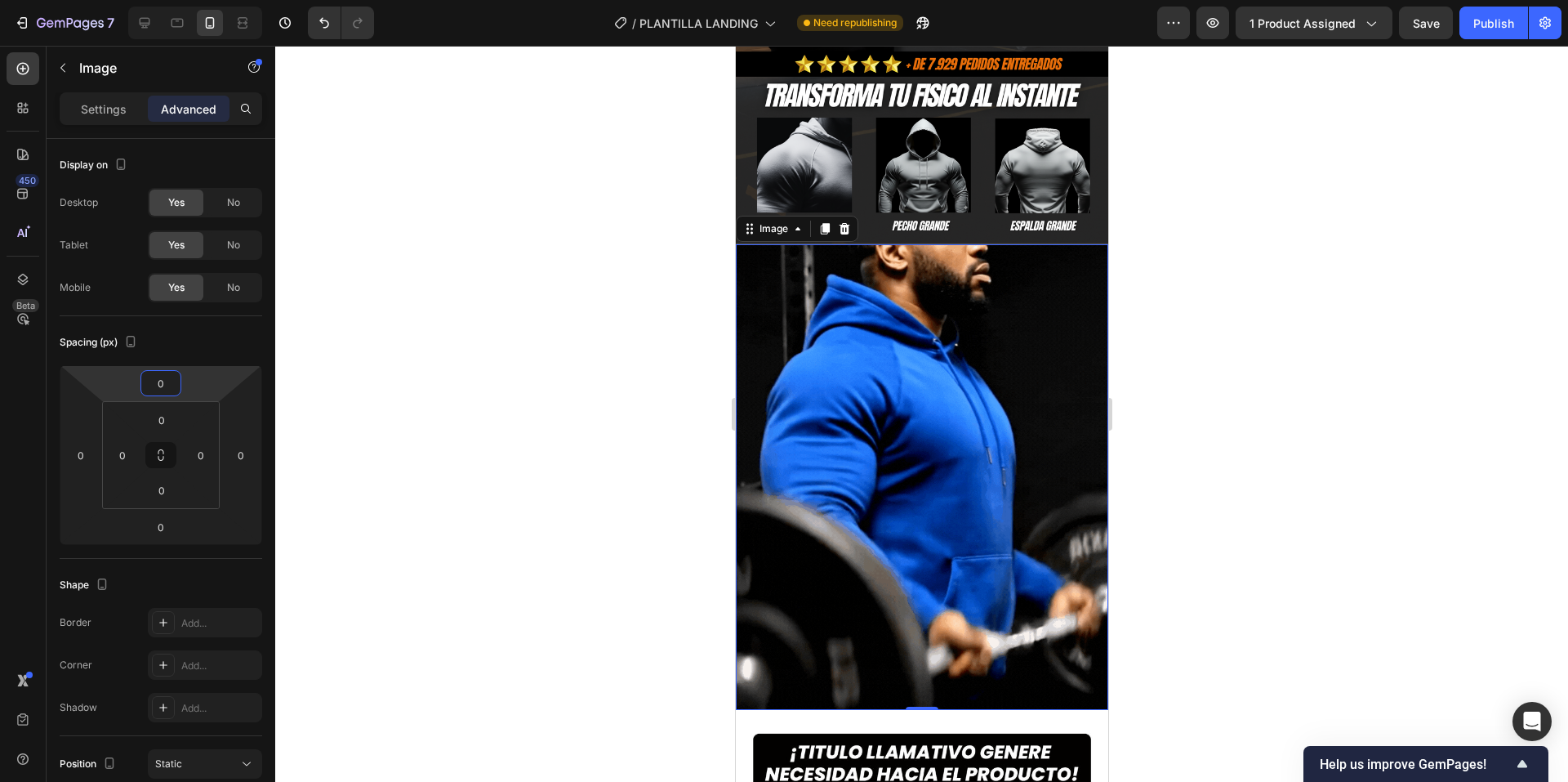
type input "0"
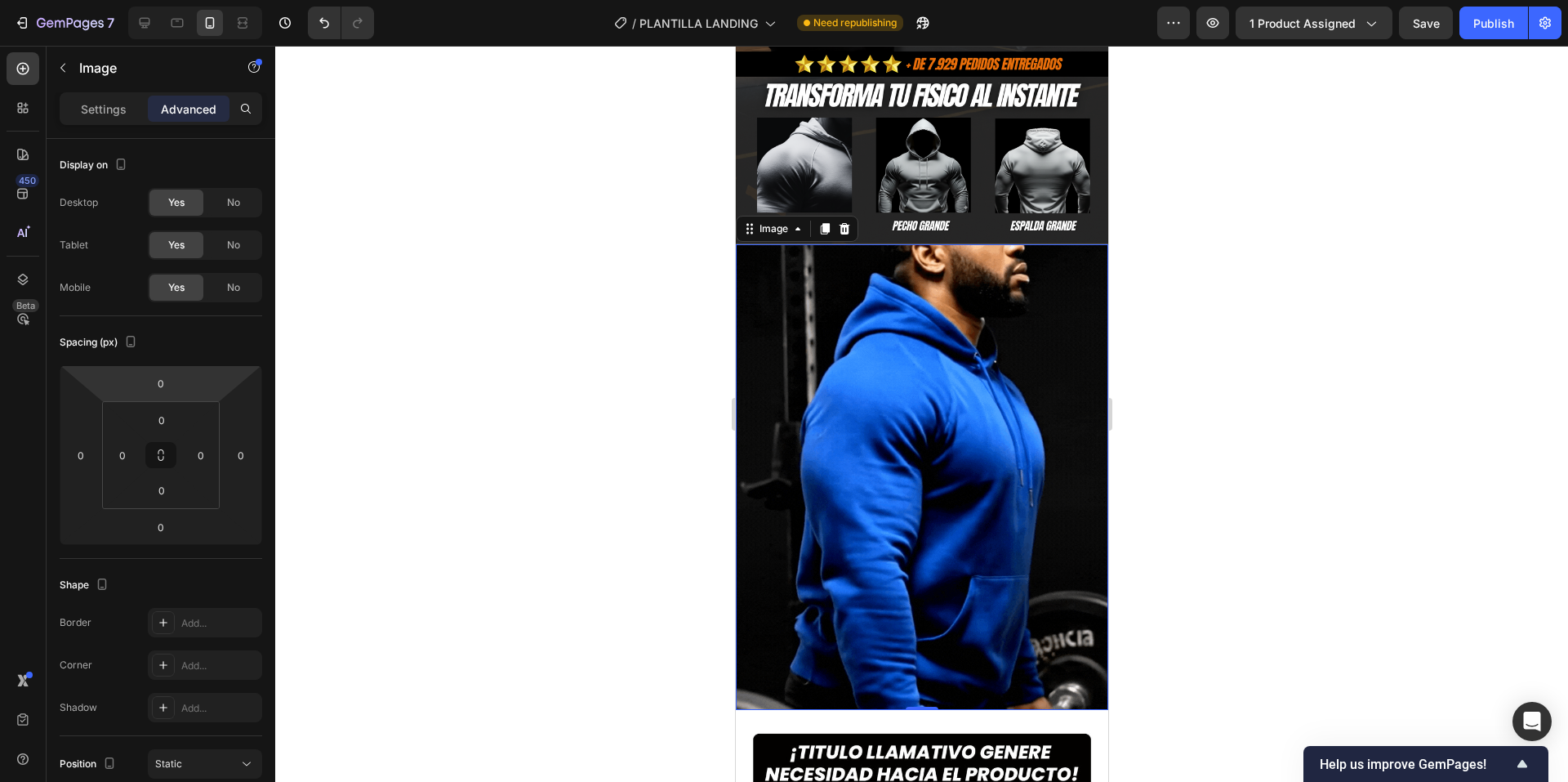
drag, startPoint x: 343, startPoint y: 312, endPoint x: 341, endPoint y: 303, distance: 9.2
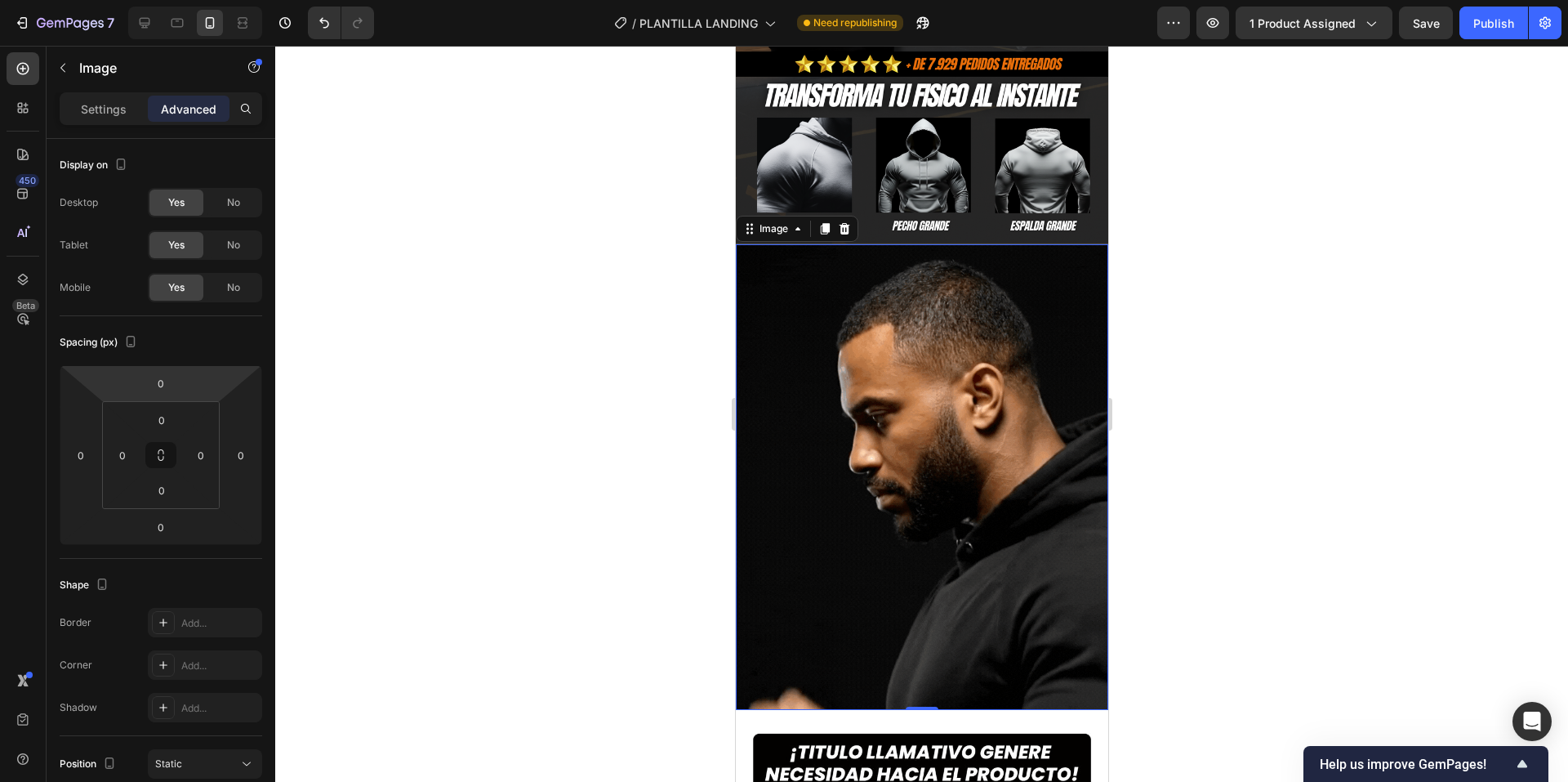
click at [344, 307] on div at bounding box center [921, 414] width 1293 height 736
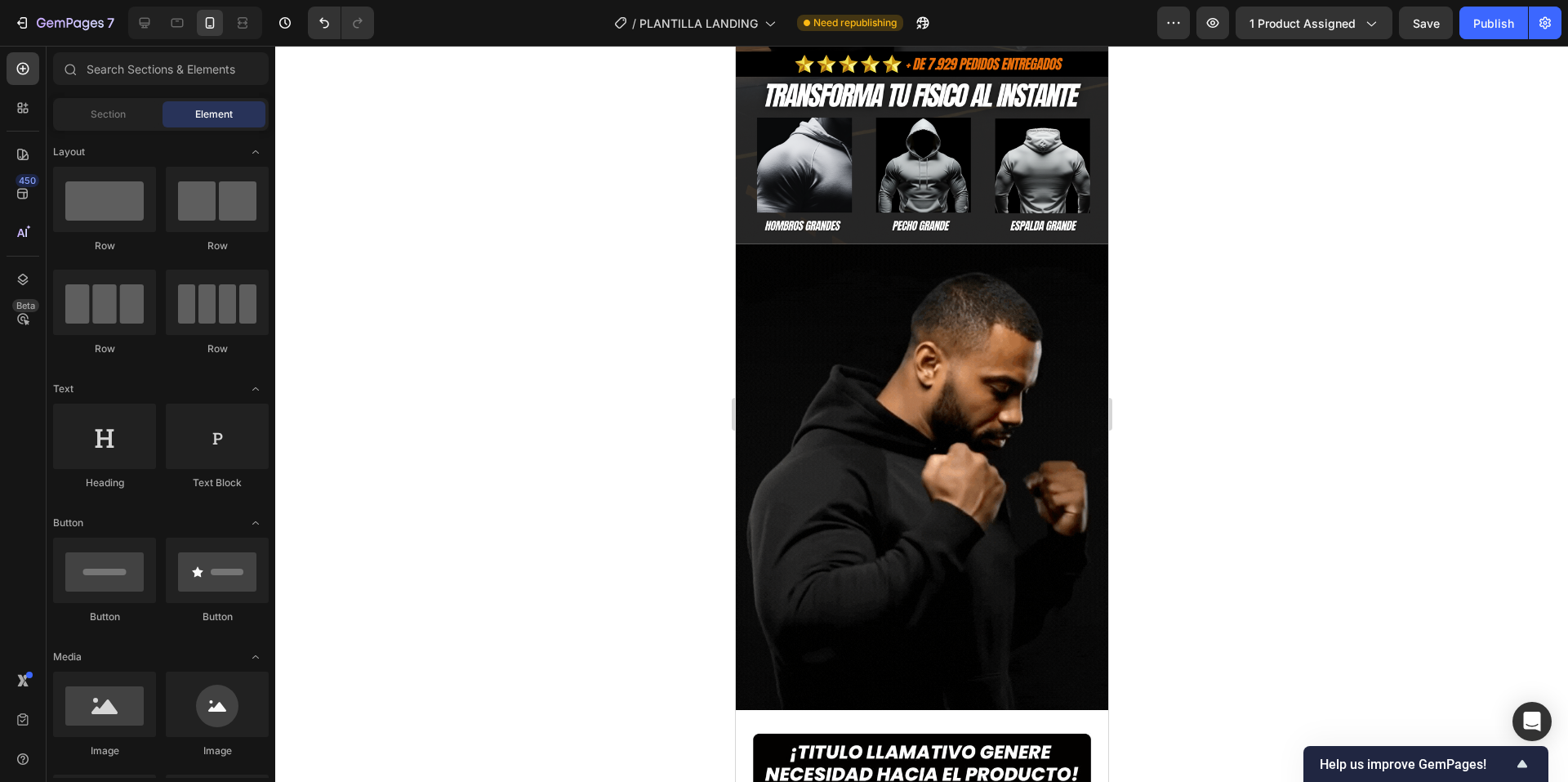
click at [494, 294] on div at bounding box center [921, 414] width 1293 height 736
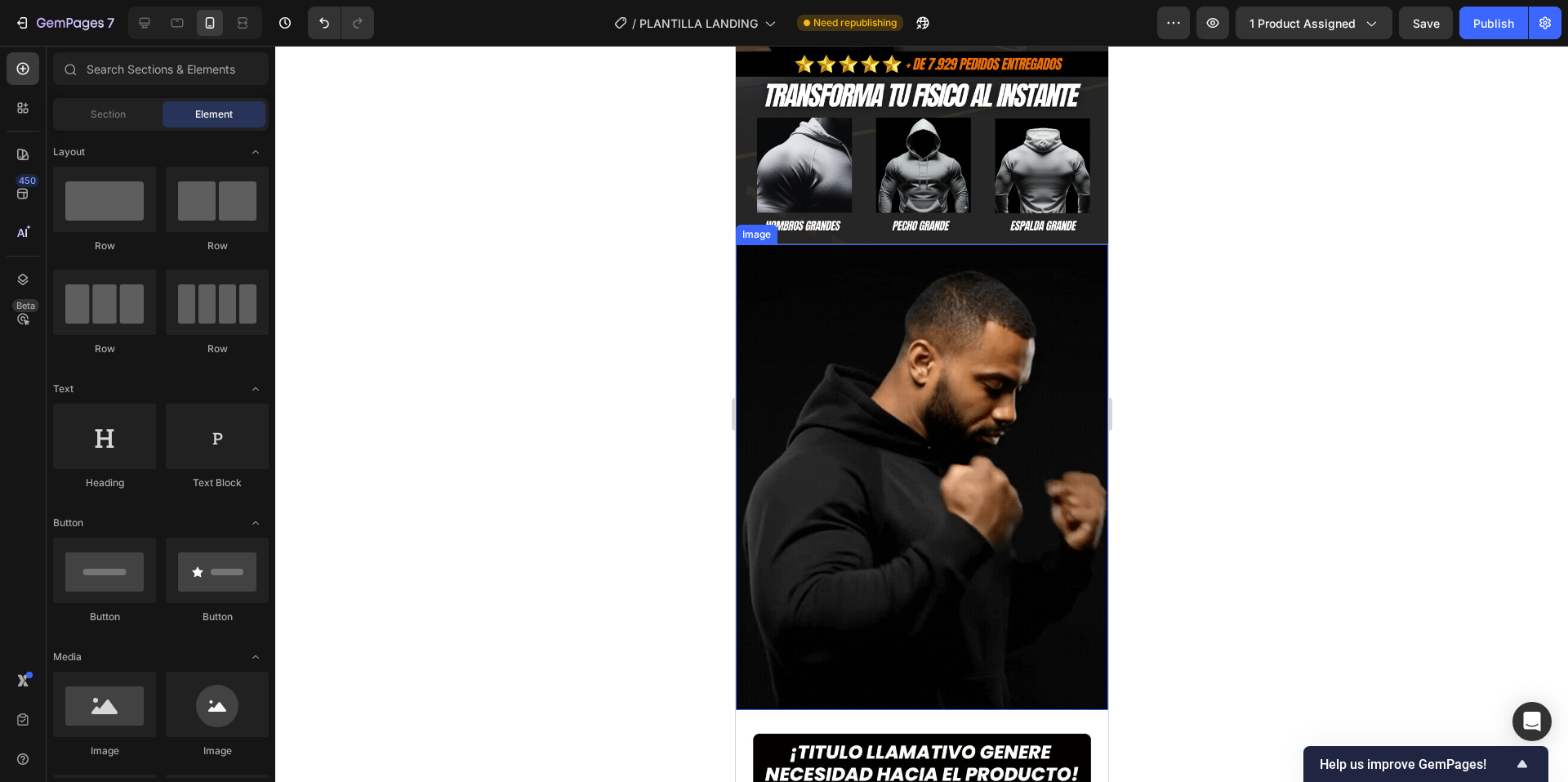
click at [917, 342] on img at bounding box center [921, 476] width 373 height 465
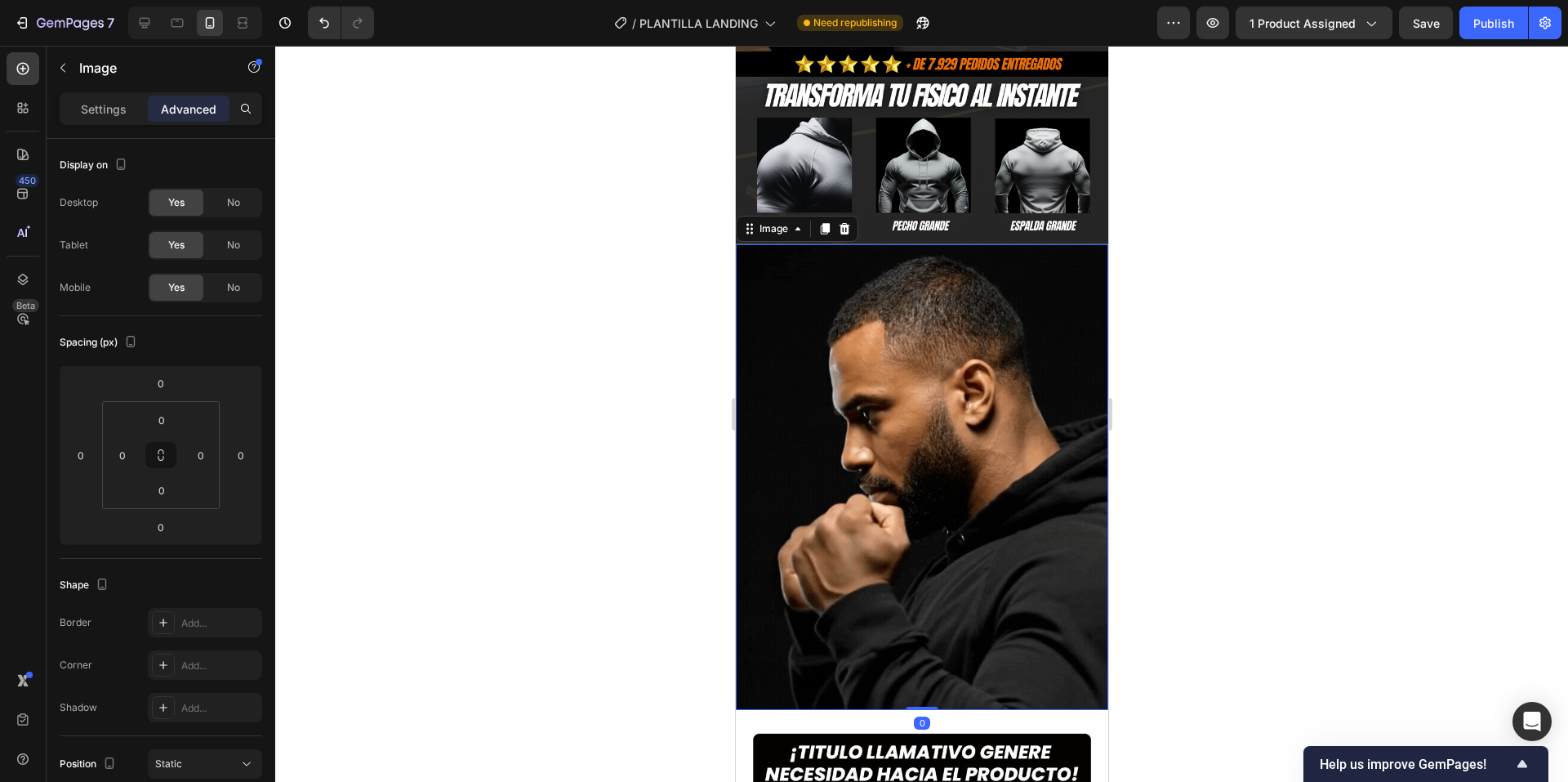
click at [543, 291] on div at bounding box center [921, 414] width 1293 height 736
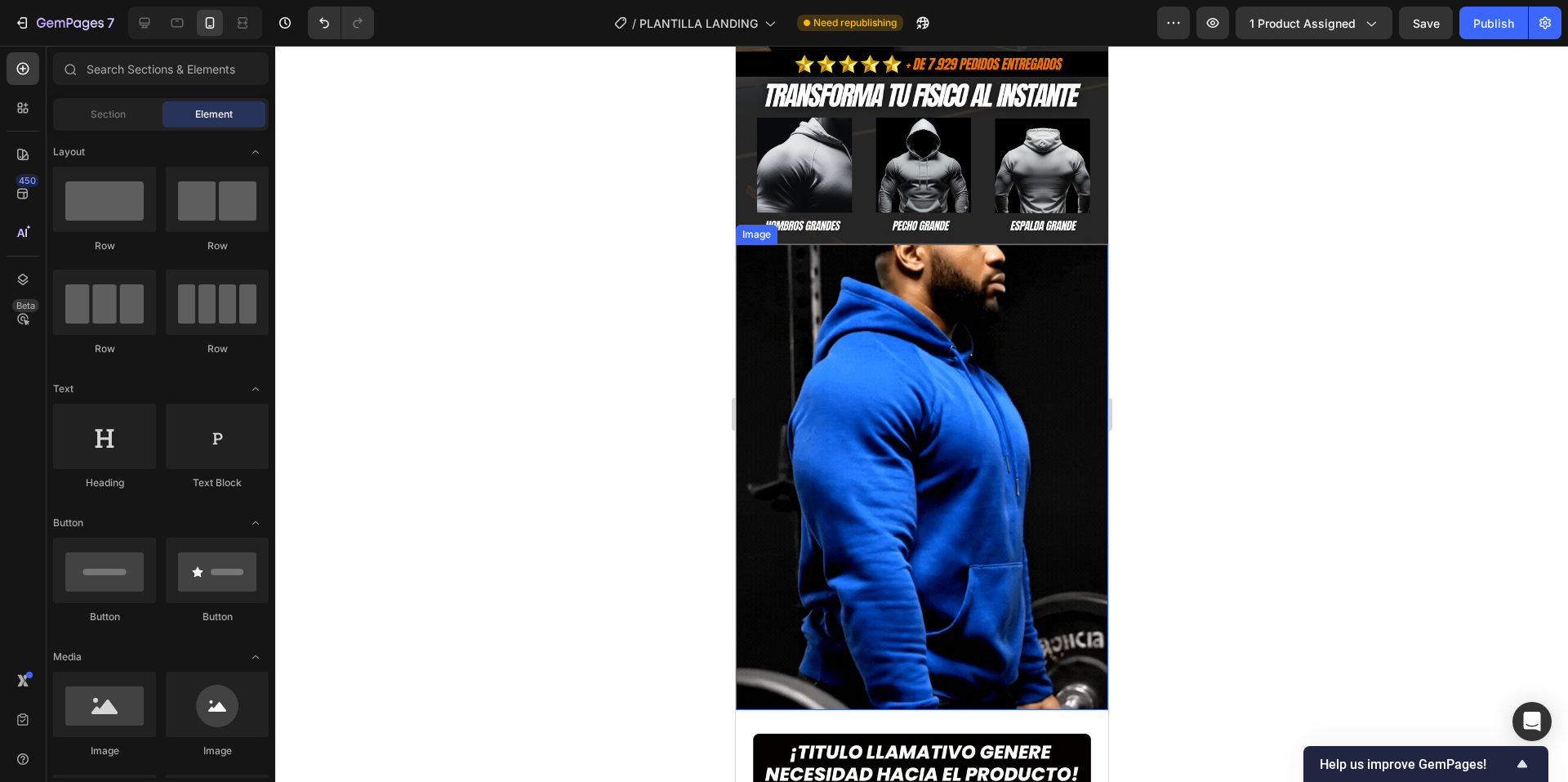
click at [843, 513] on img at bounding box center [921, 476] width 373 height 465
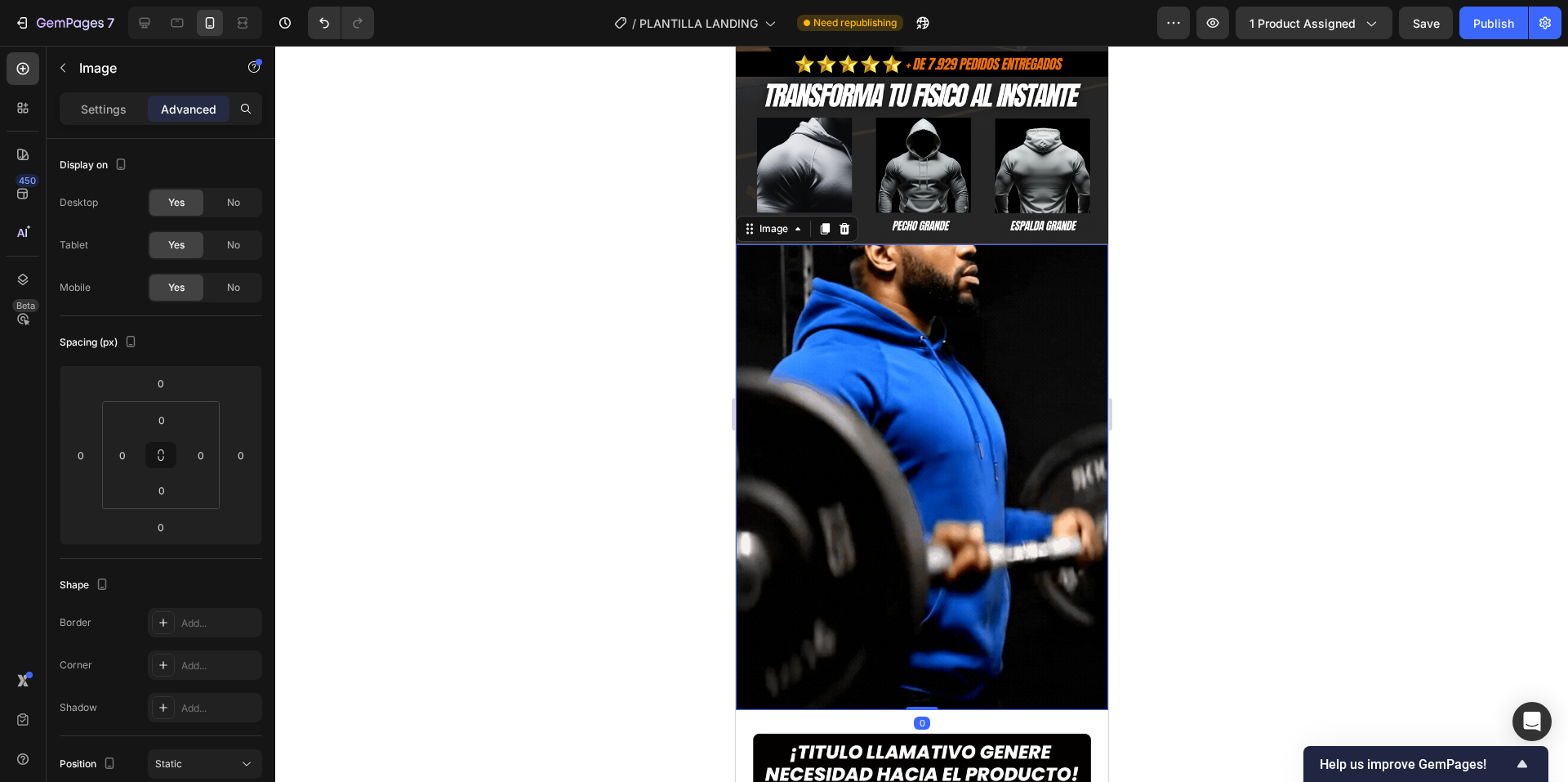
click at [557, 405] on div at bounding box center [921, 414] width 1293 height 736
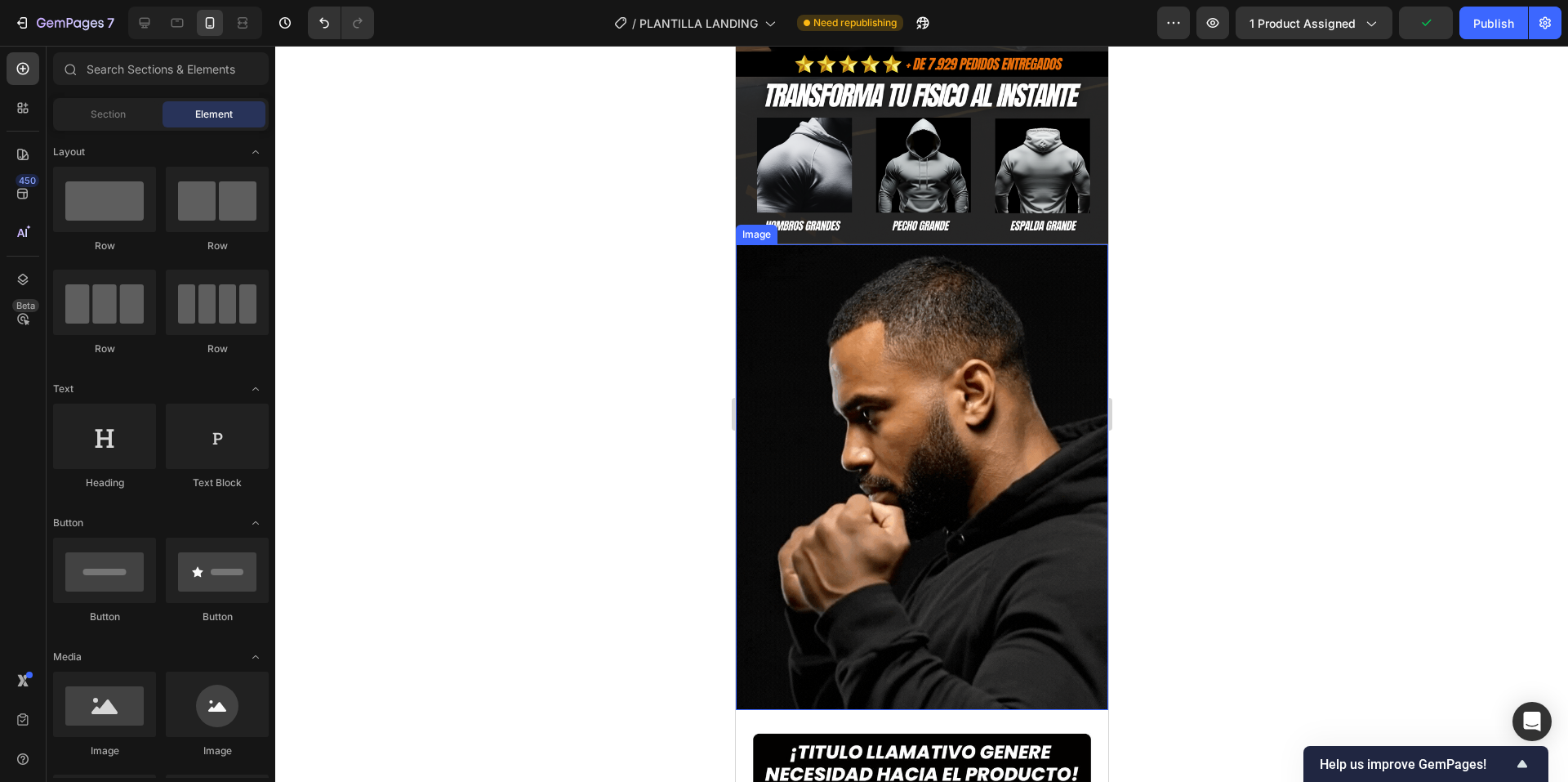
click at [1045, 338] on img at bounding box center [921, 476] width 373 height 465
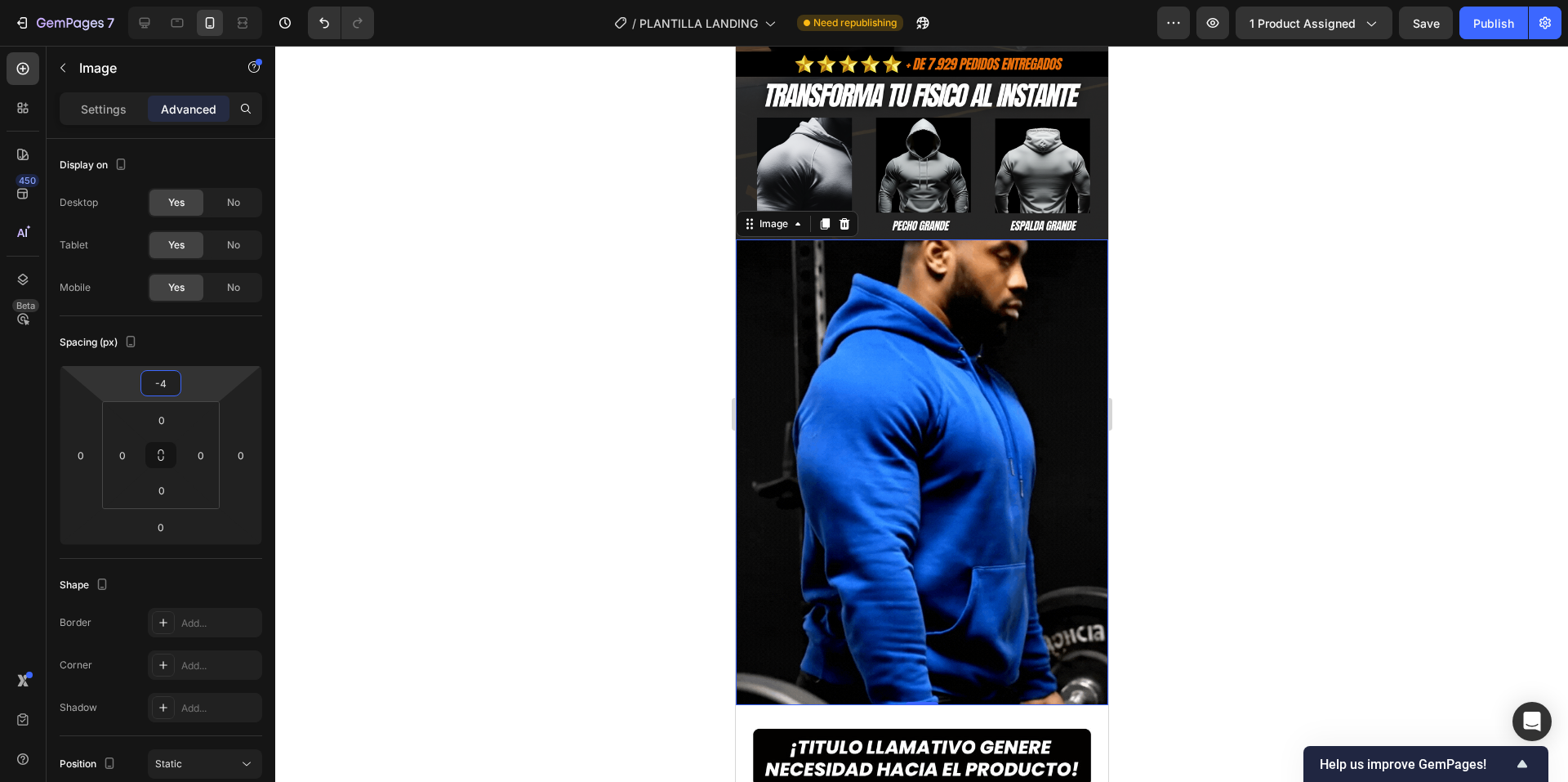
type input "-2"
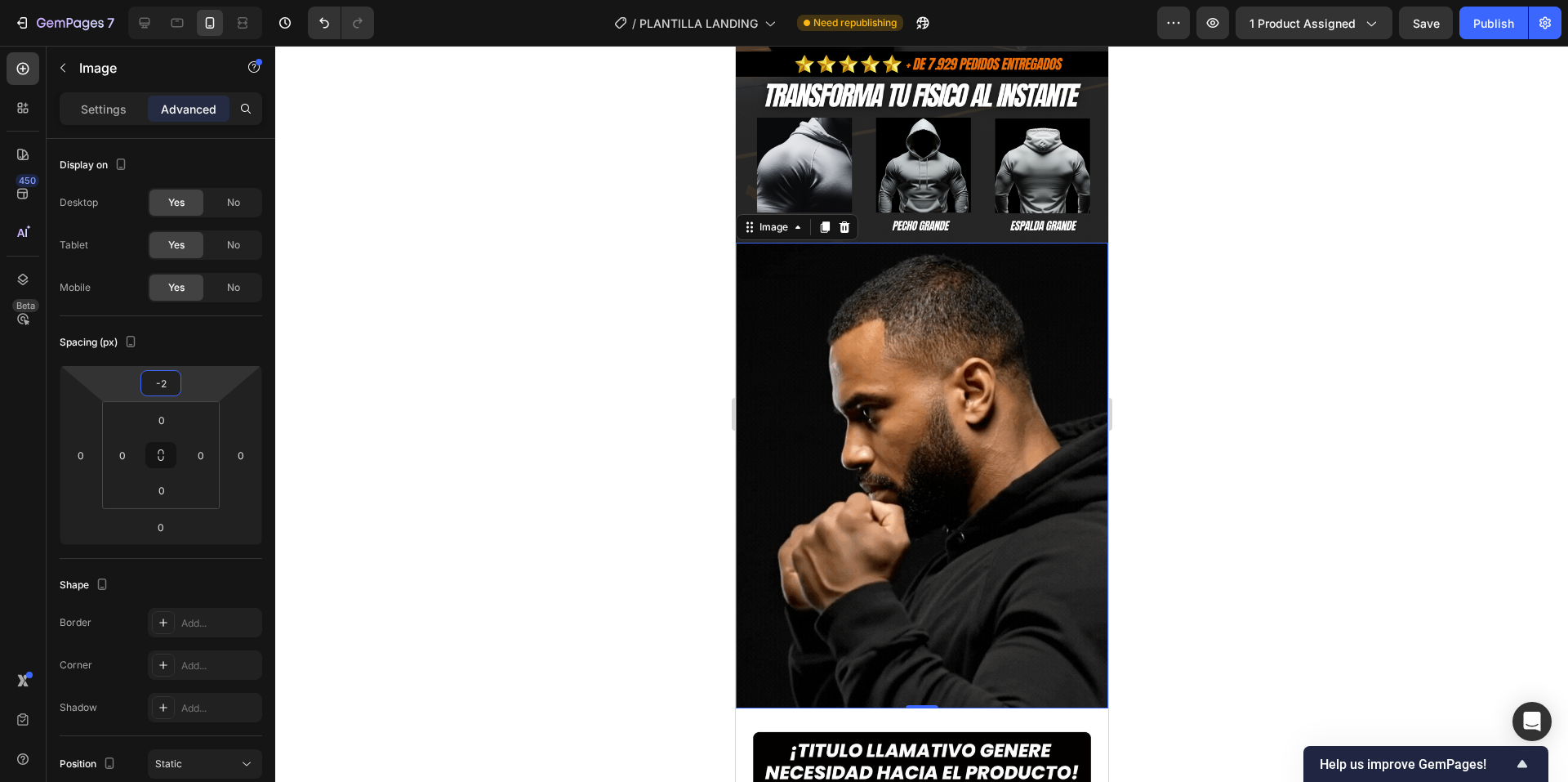
click at [191, 0] on html "7 / PLANTILLA LANDING Need republishing Preview 1 product assigned Save Publish…" at bounding box center [784, 0] width 1568 height 0
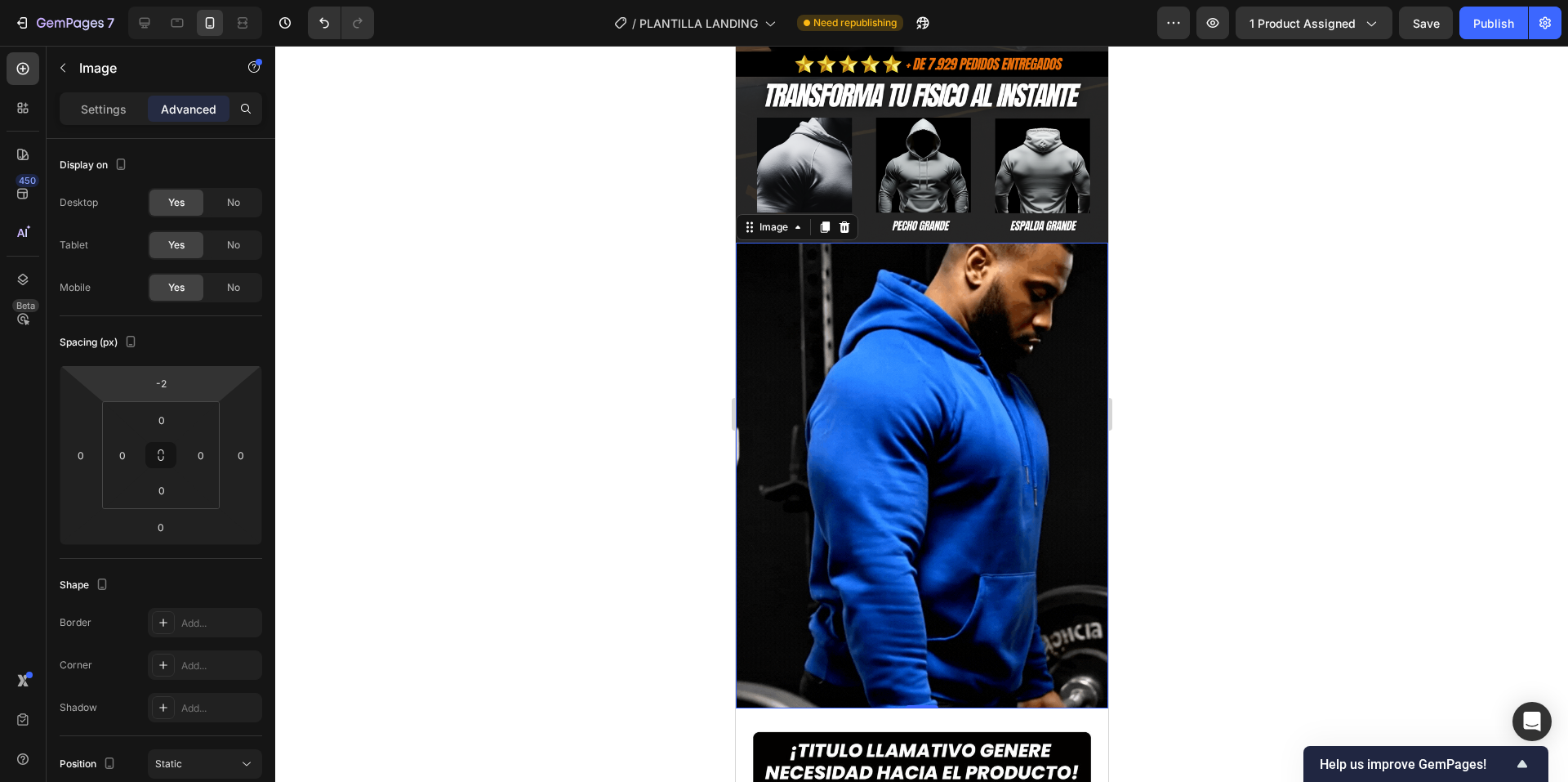
click at [477, 383] on div at bounding box center [921, 414] width 1293 height 736
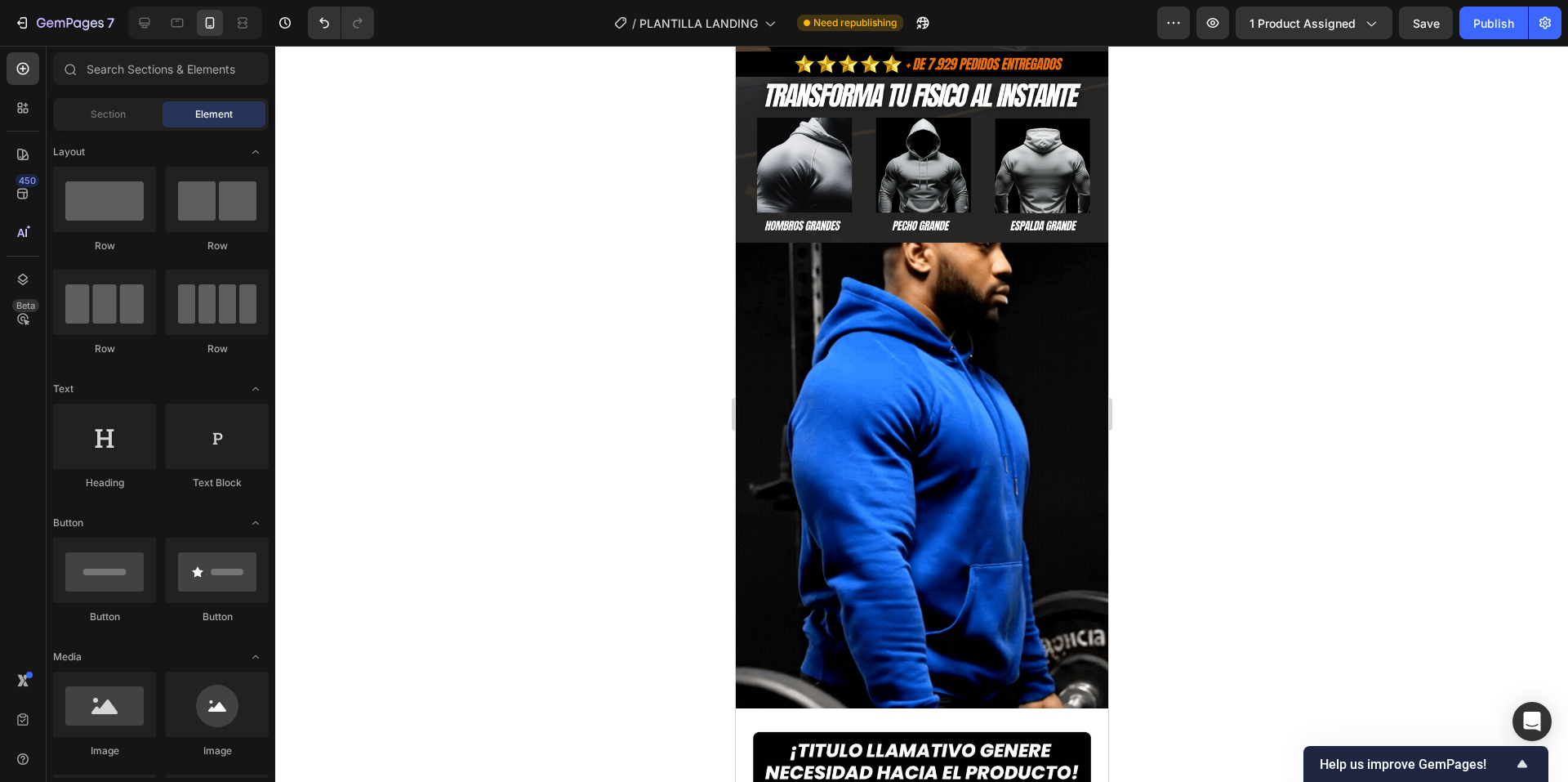
click at [478, 383] on div at bounding box center [921, 414] width 1293 height 736
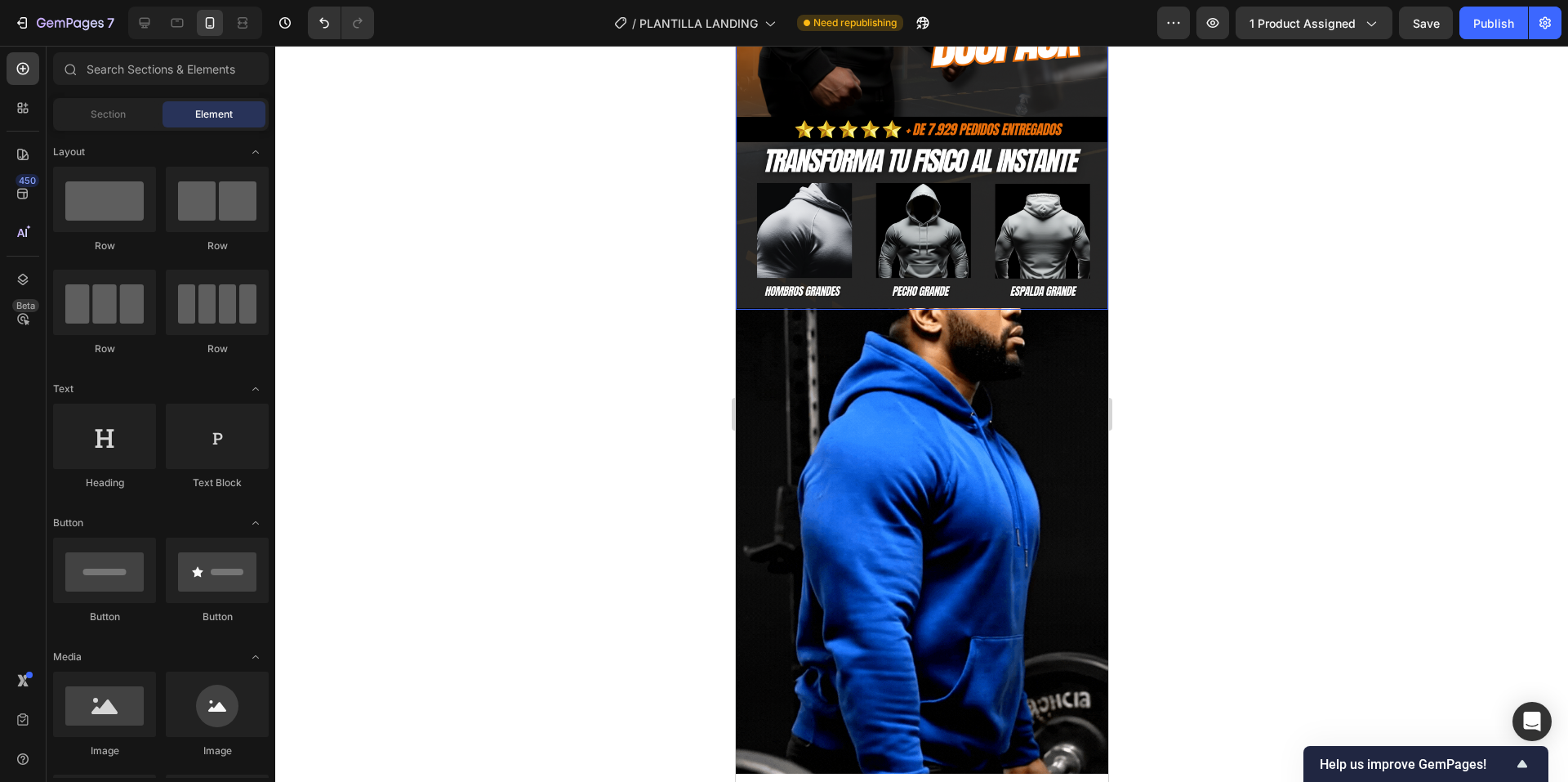
scroll to position [0, 0]
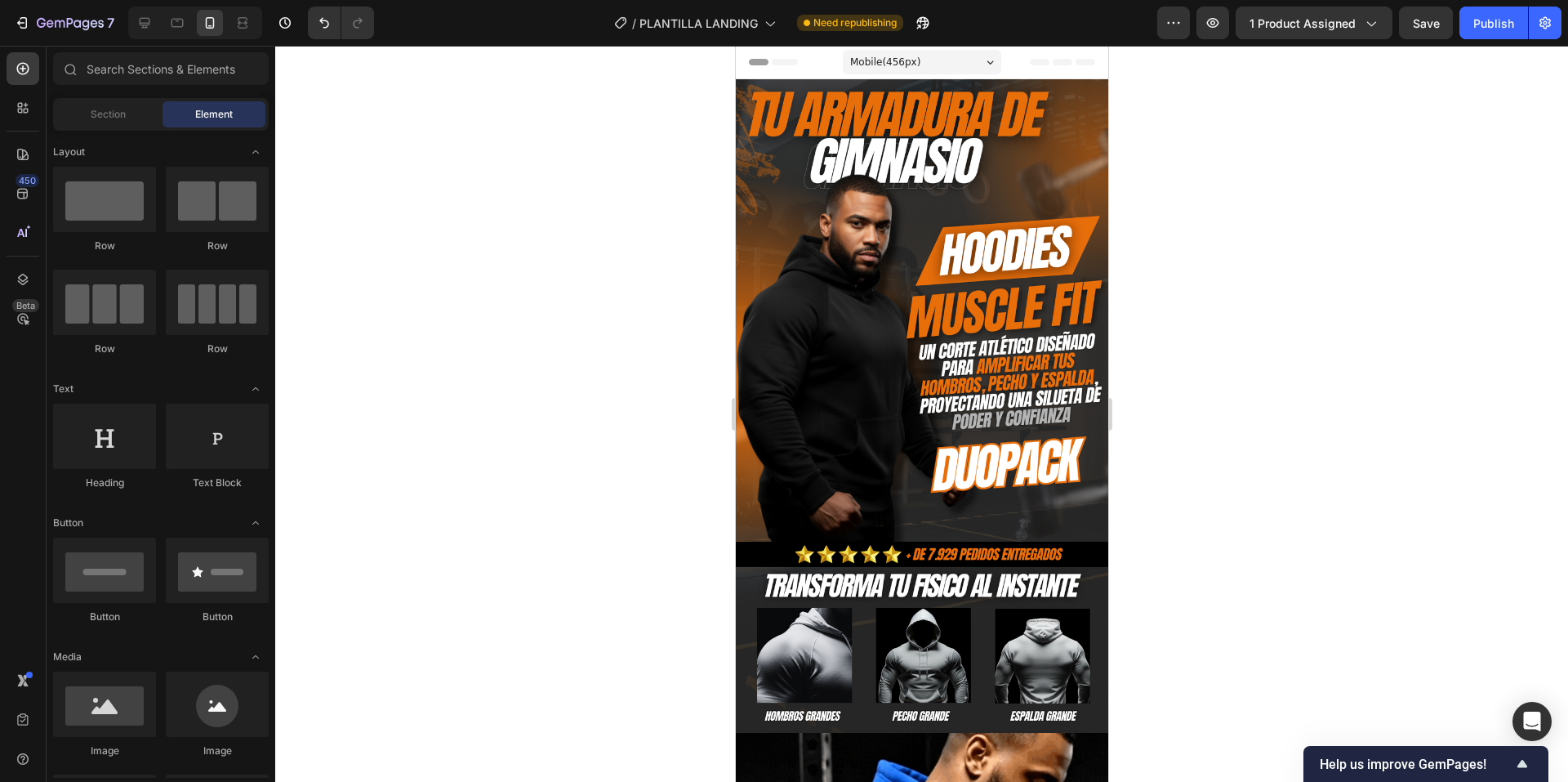
drag, startPoint x: 566, startPoint y: 271, endPoint x: 12, endPoint y: 281, distance: 554.1
click at [566, 271] on div at bounding box center [921, 414] width 1293 height 736
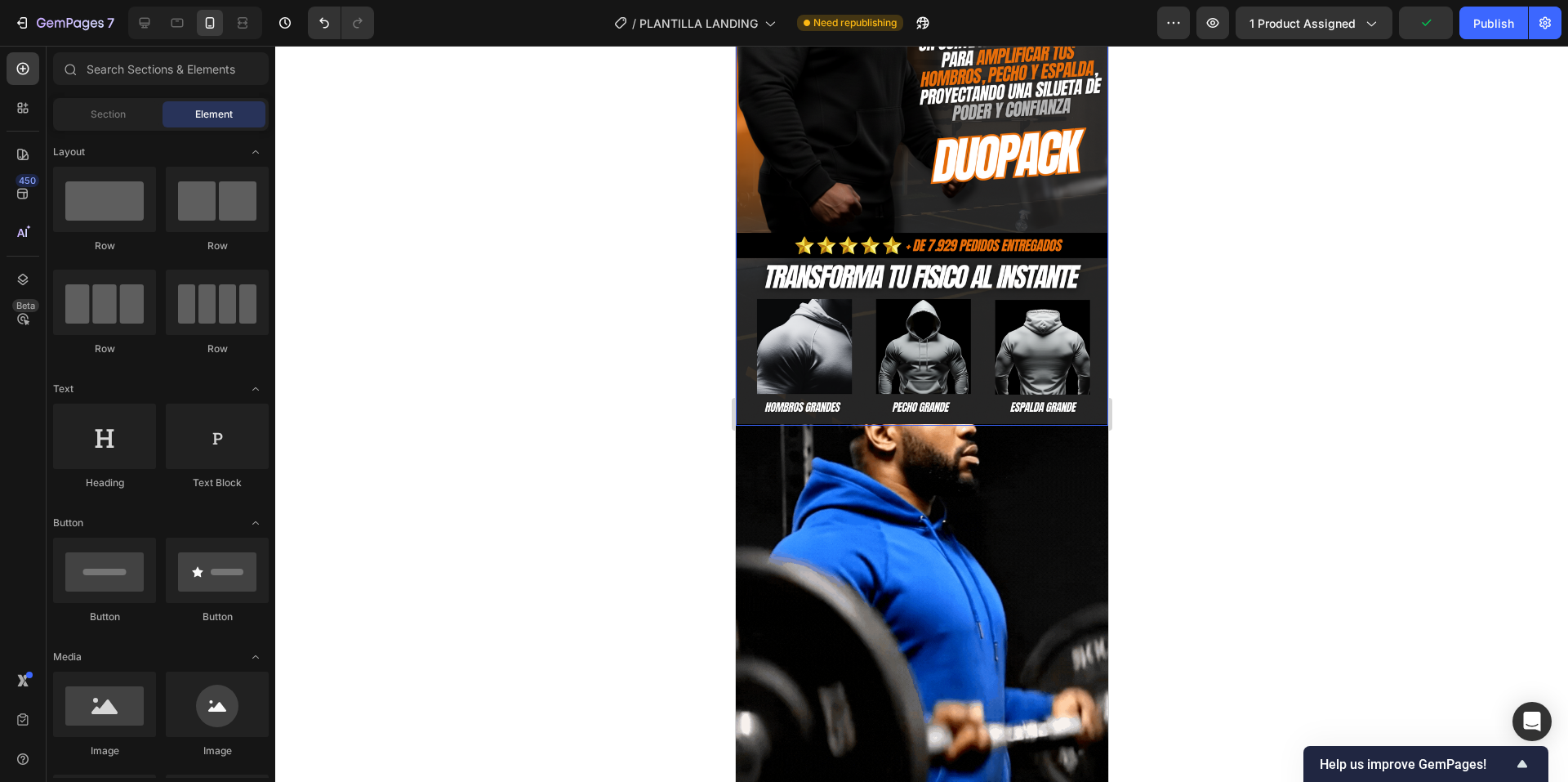
scroll to position [327, 0]
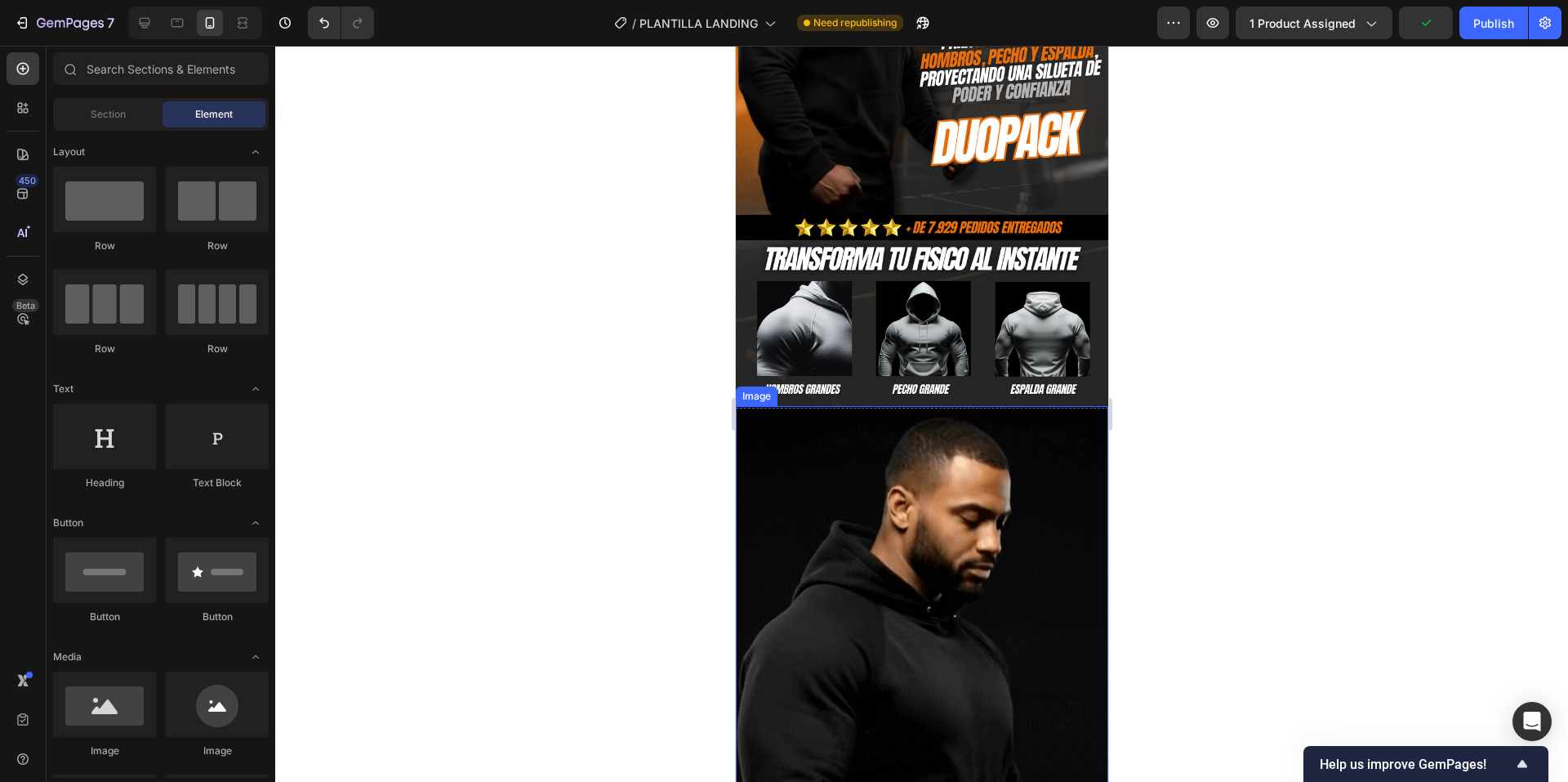
click at [1243, 450] on div at bounding box center [921, 414] width 1293 height 736
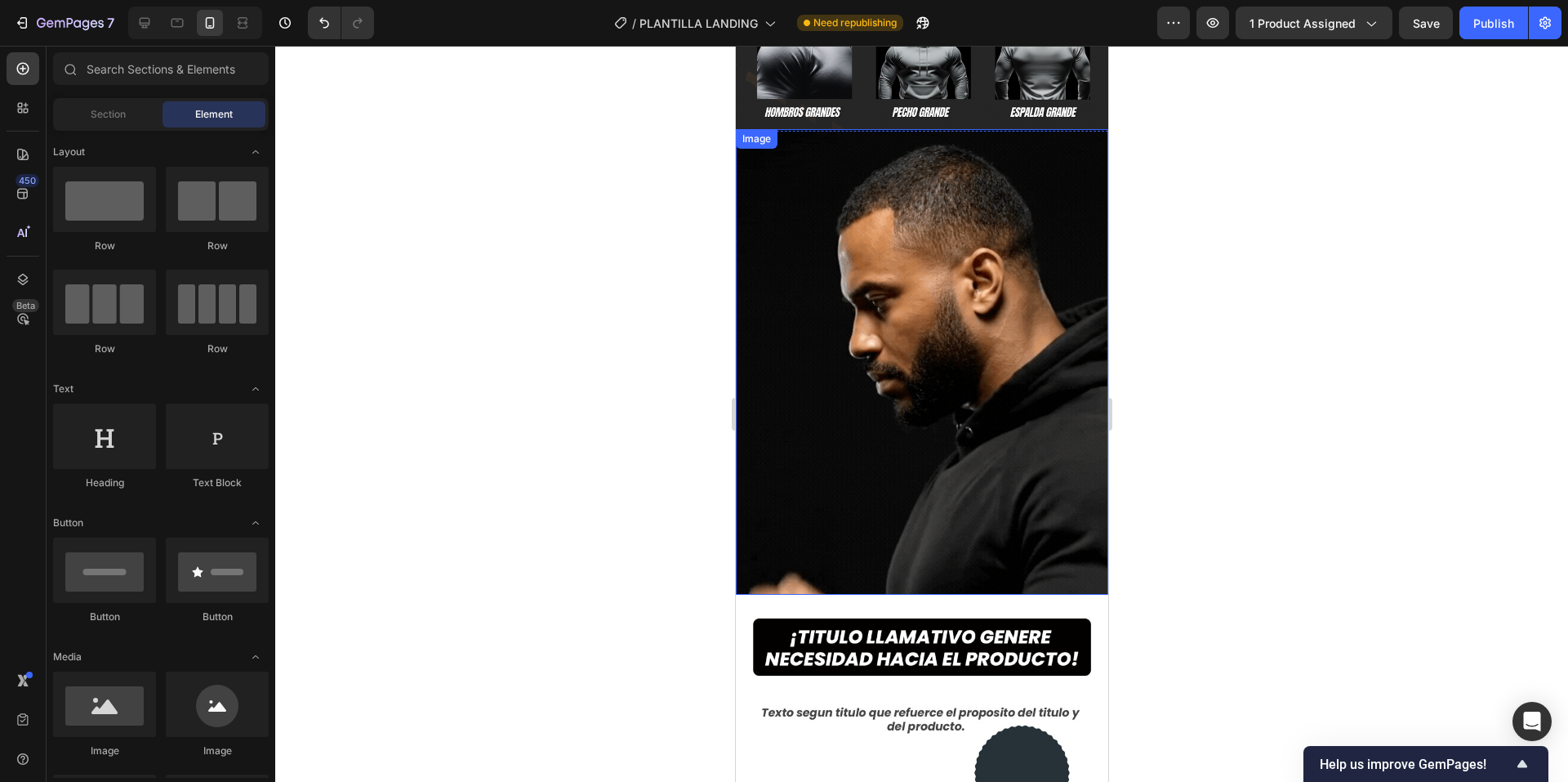
scroll to position [490, 0]
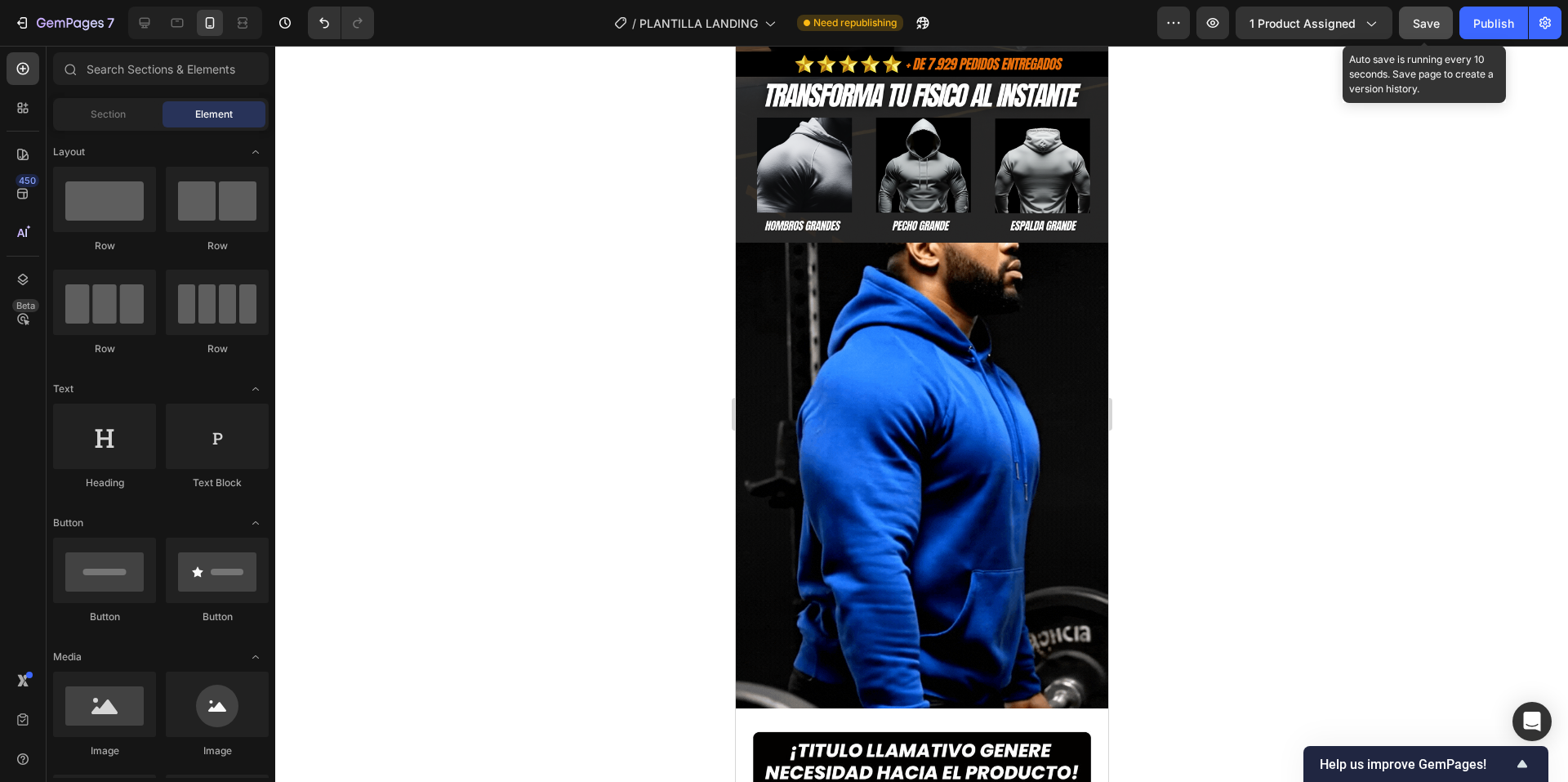
click at [1411, 29] on button "Save" at bounding box center [1426, 22] width 54 height 33
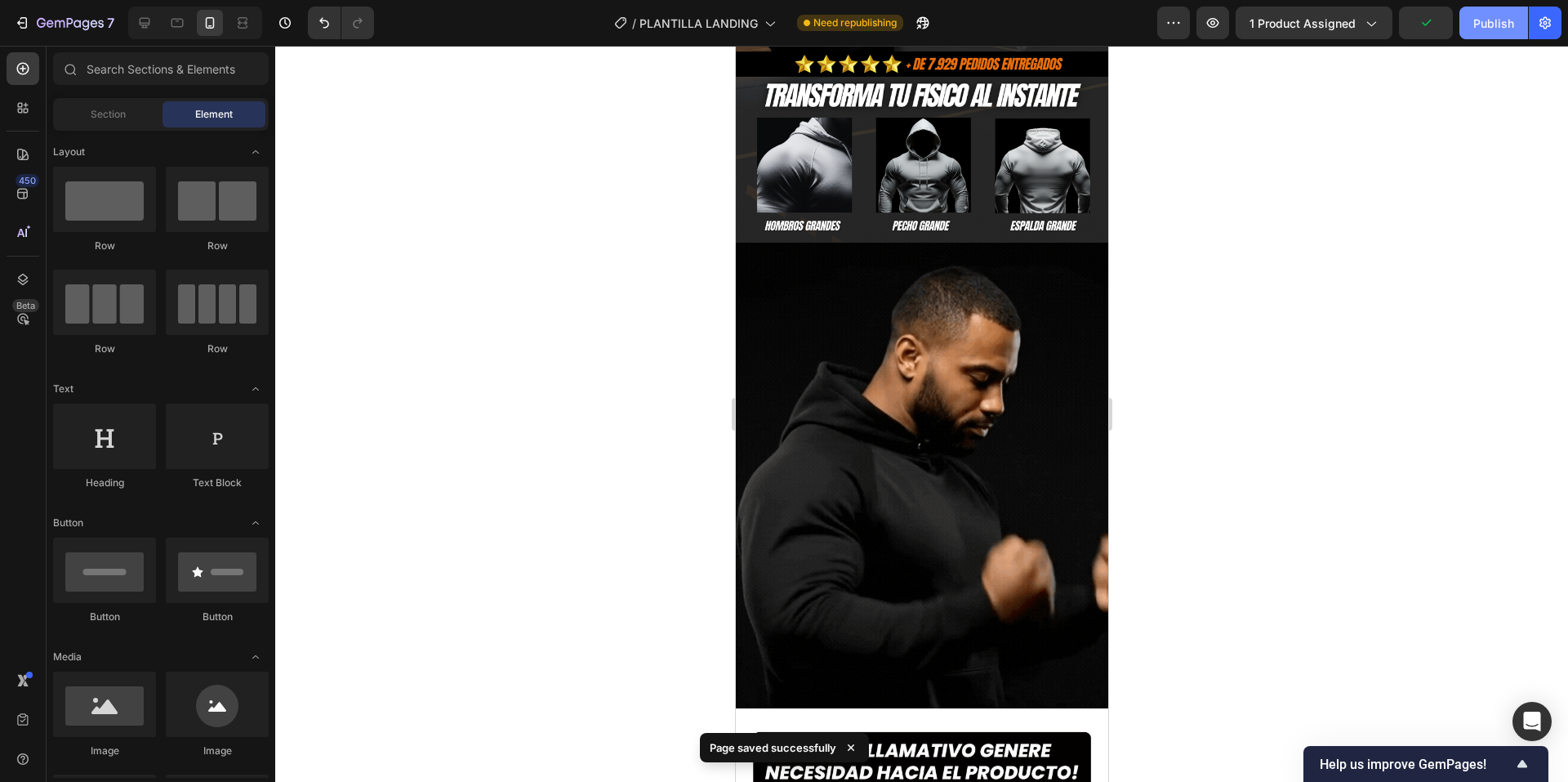
click at [1524, 28] on button "Publish" at bounding box center [1494, 22] width 69 height 33
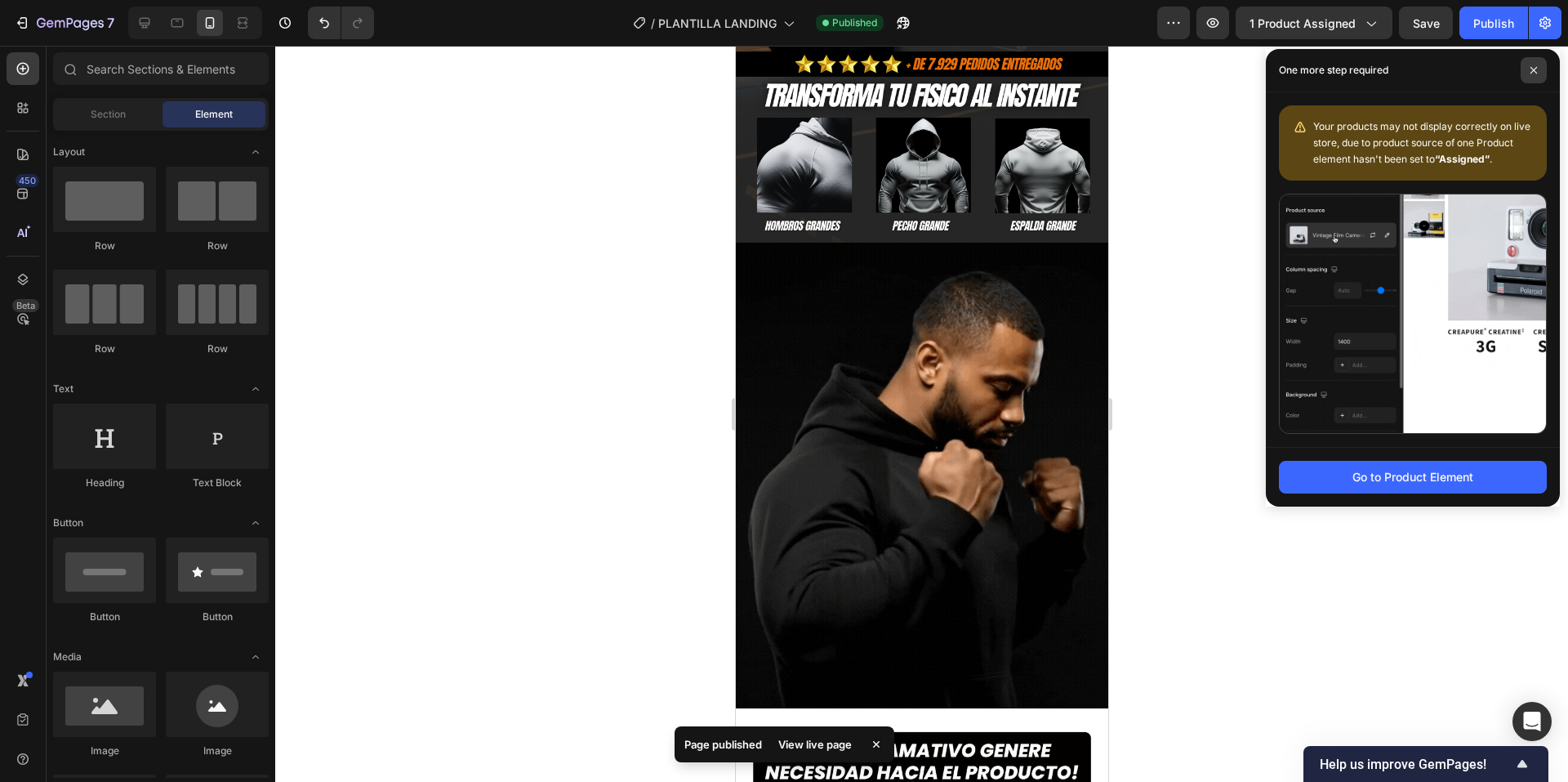
click at [1543, 65] on span at bounding box center [1533, 70] width 26 height 26
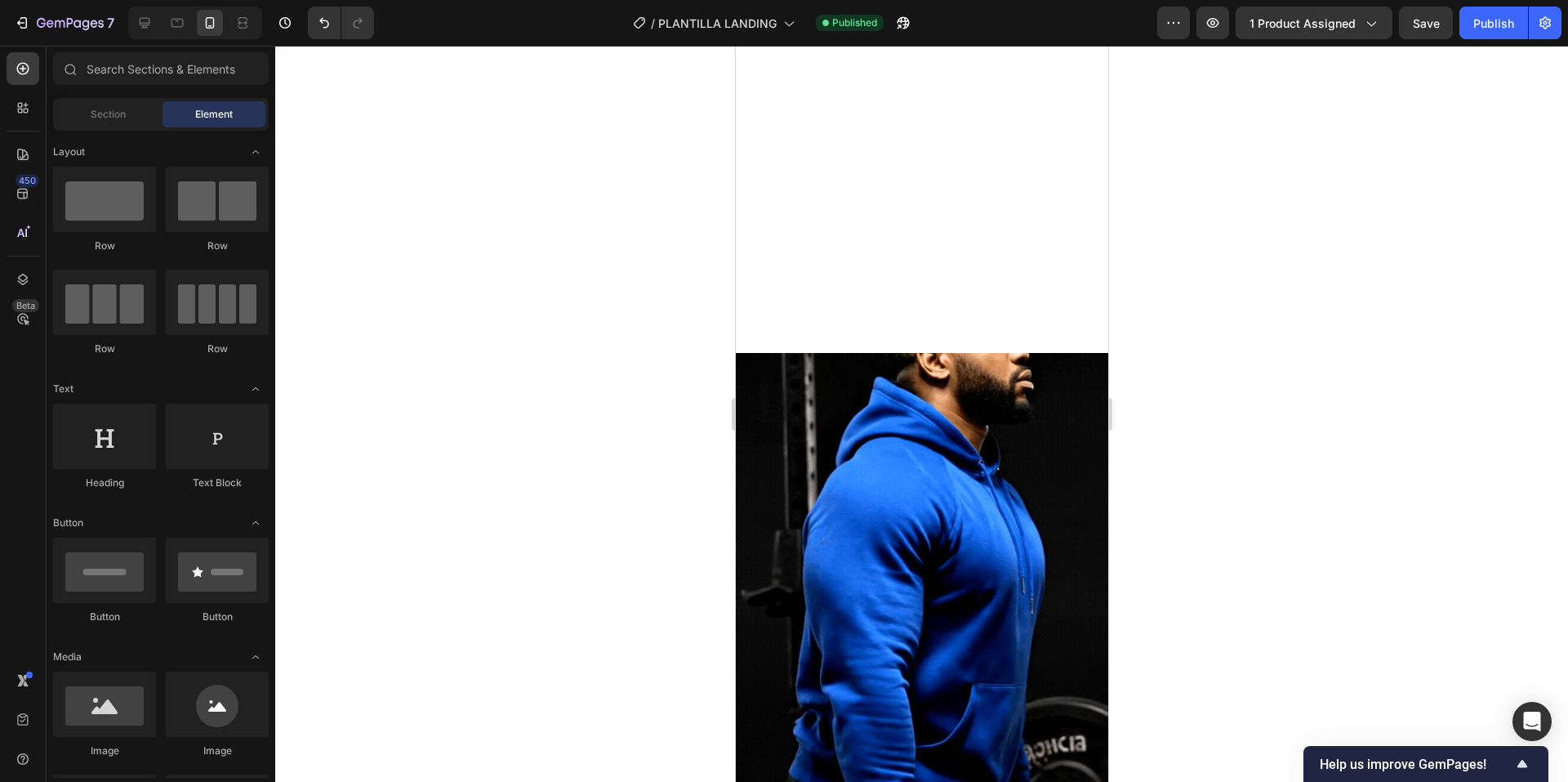
scroll to position [817, 0]
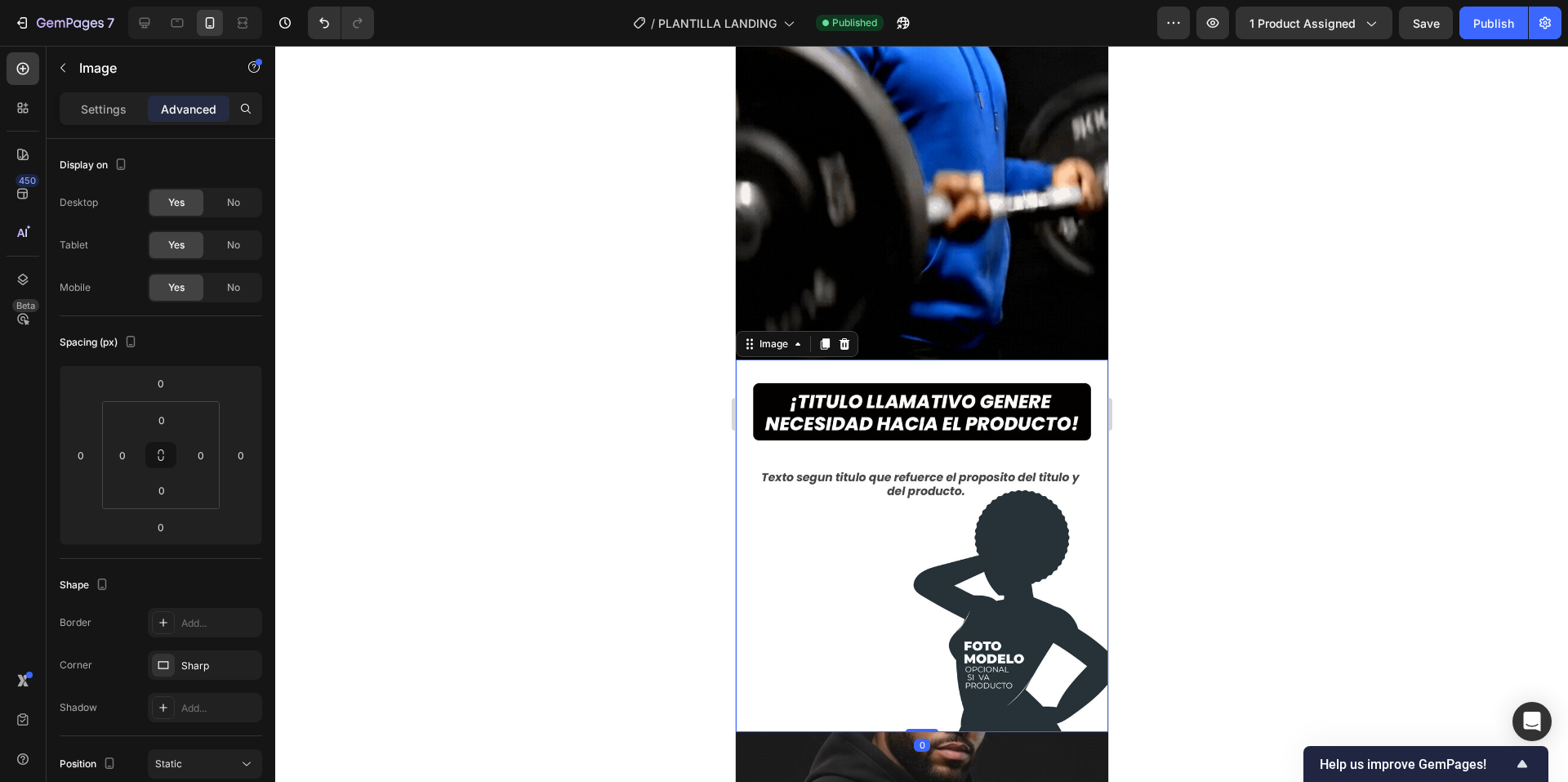
click at [986, 498] on img at bounding box center [921, 545] width 373 height 373
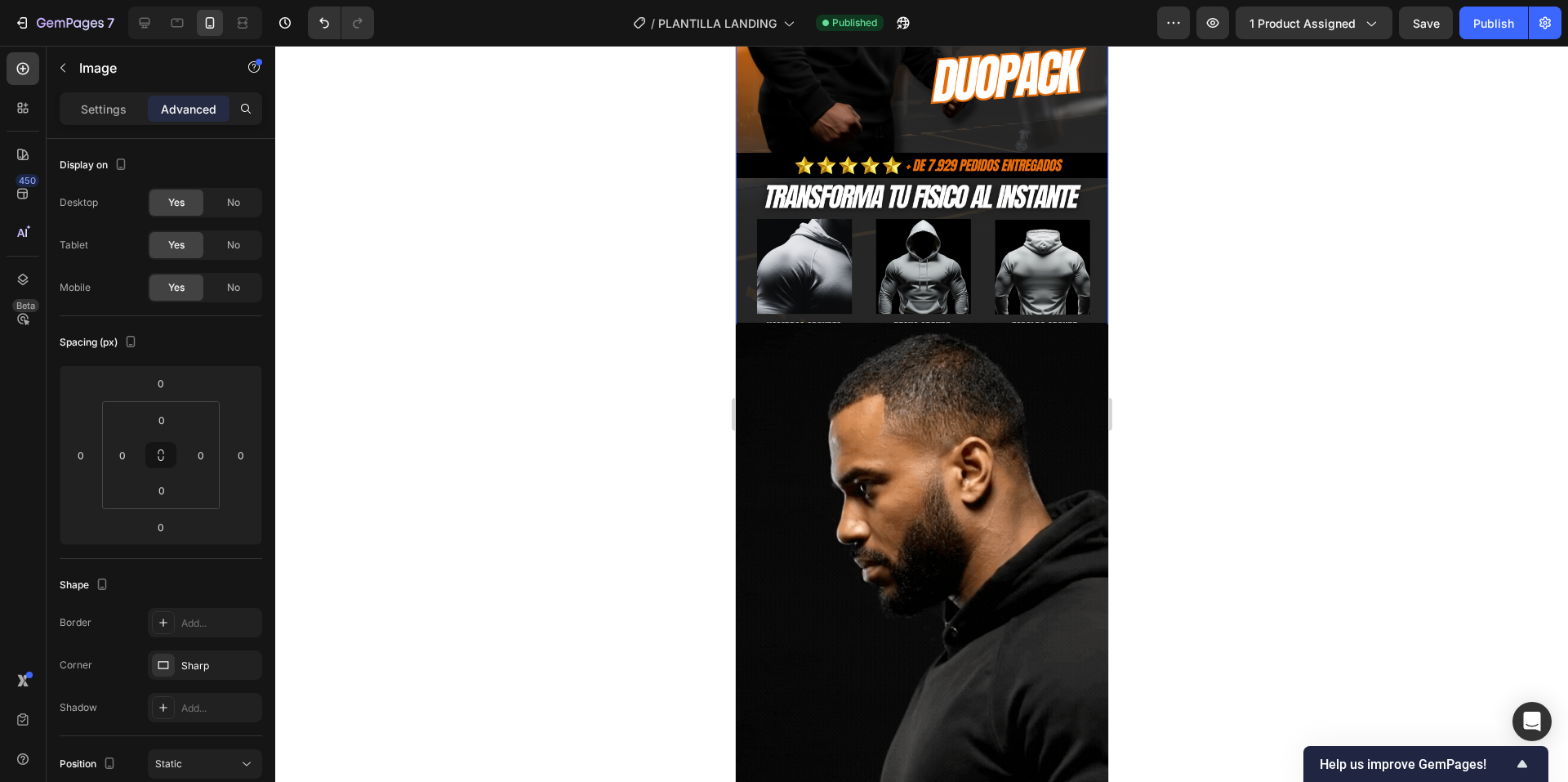
scroll to position [408, 0]
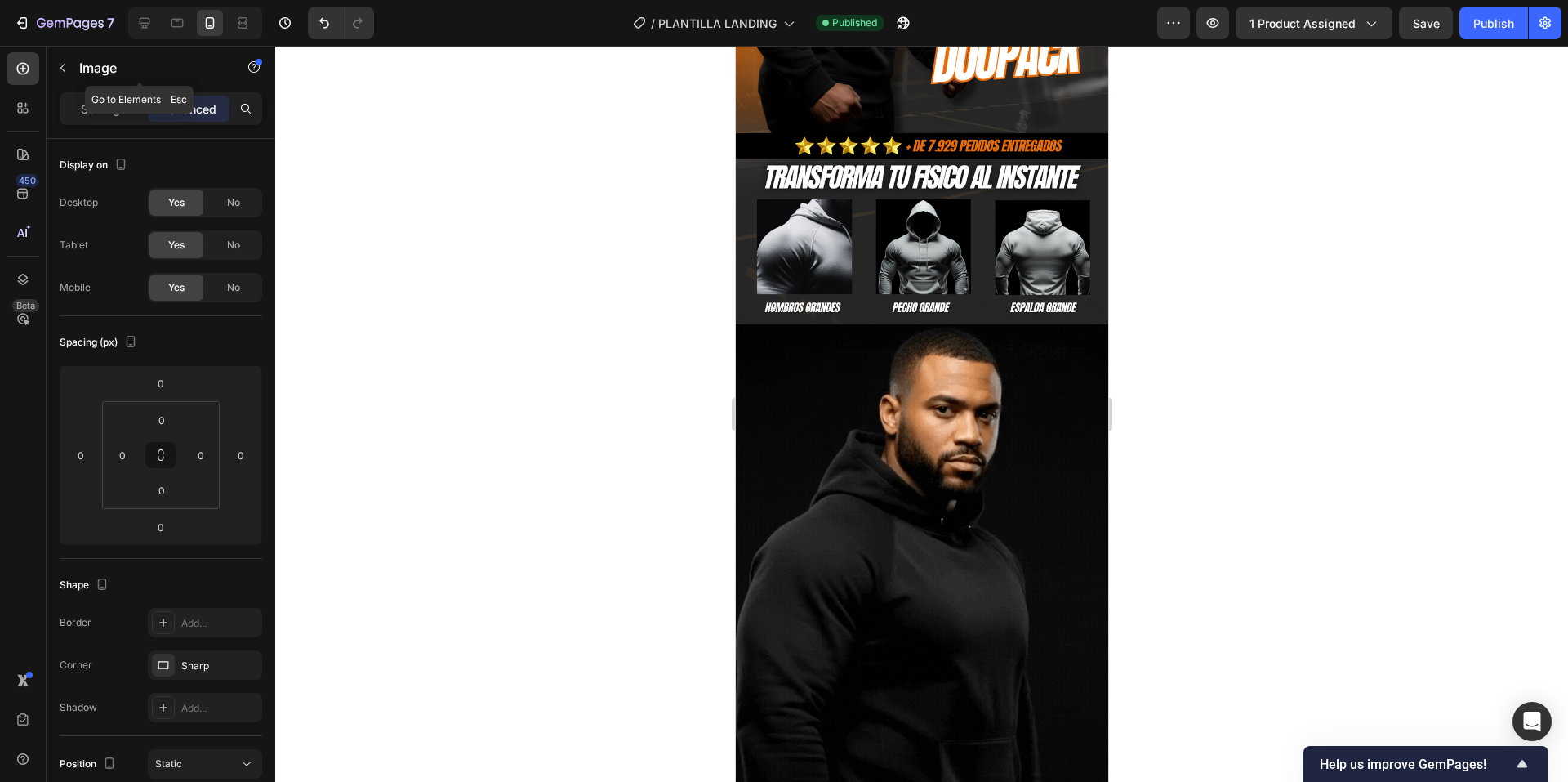
click at [88, 55] on div "Image" at bounding box center [139, 68] width 186 height 43
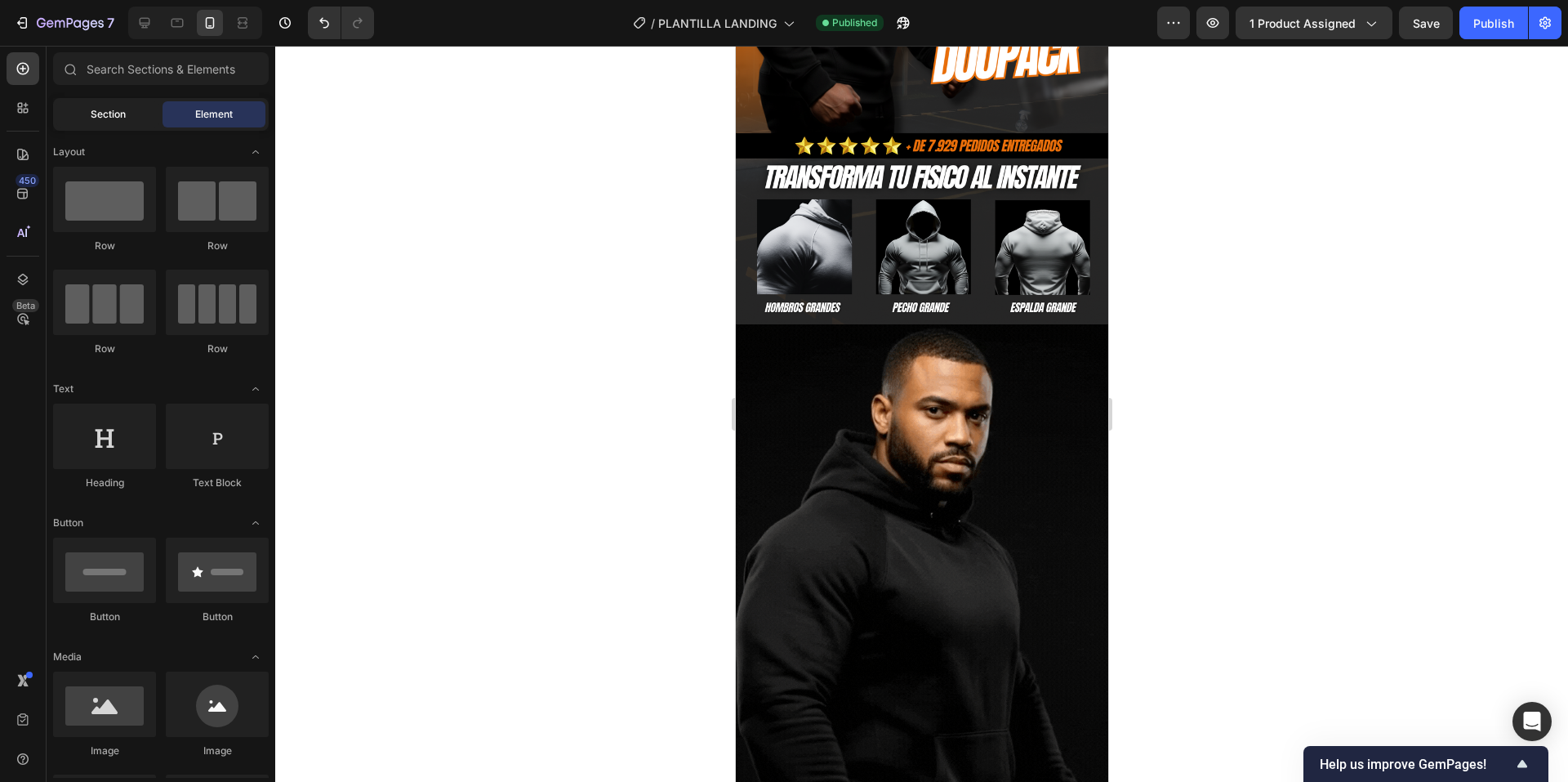
click at [134, 110] on div "Section" at bounding box center [107, 114] width 103 height 26
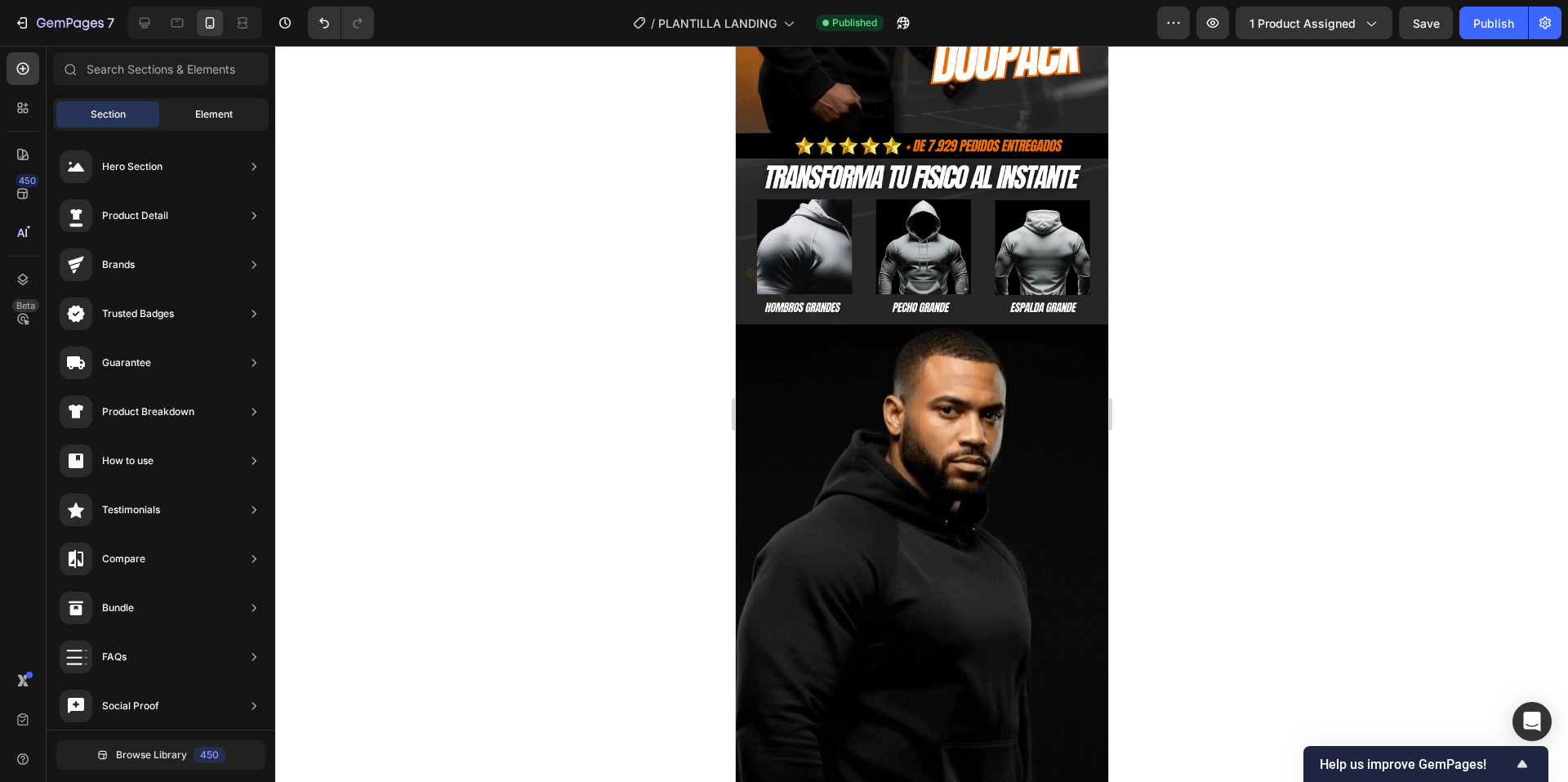
click at [187, 108] on div "Element" at bounding box center [214, 114] width 103 height 26
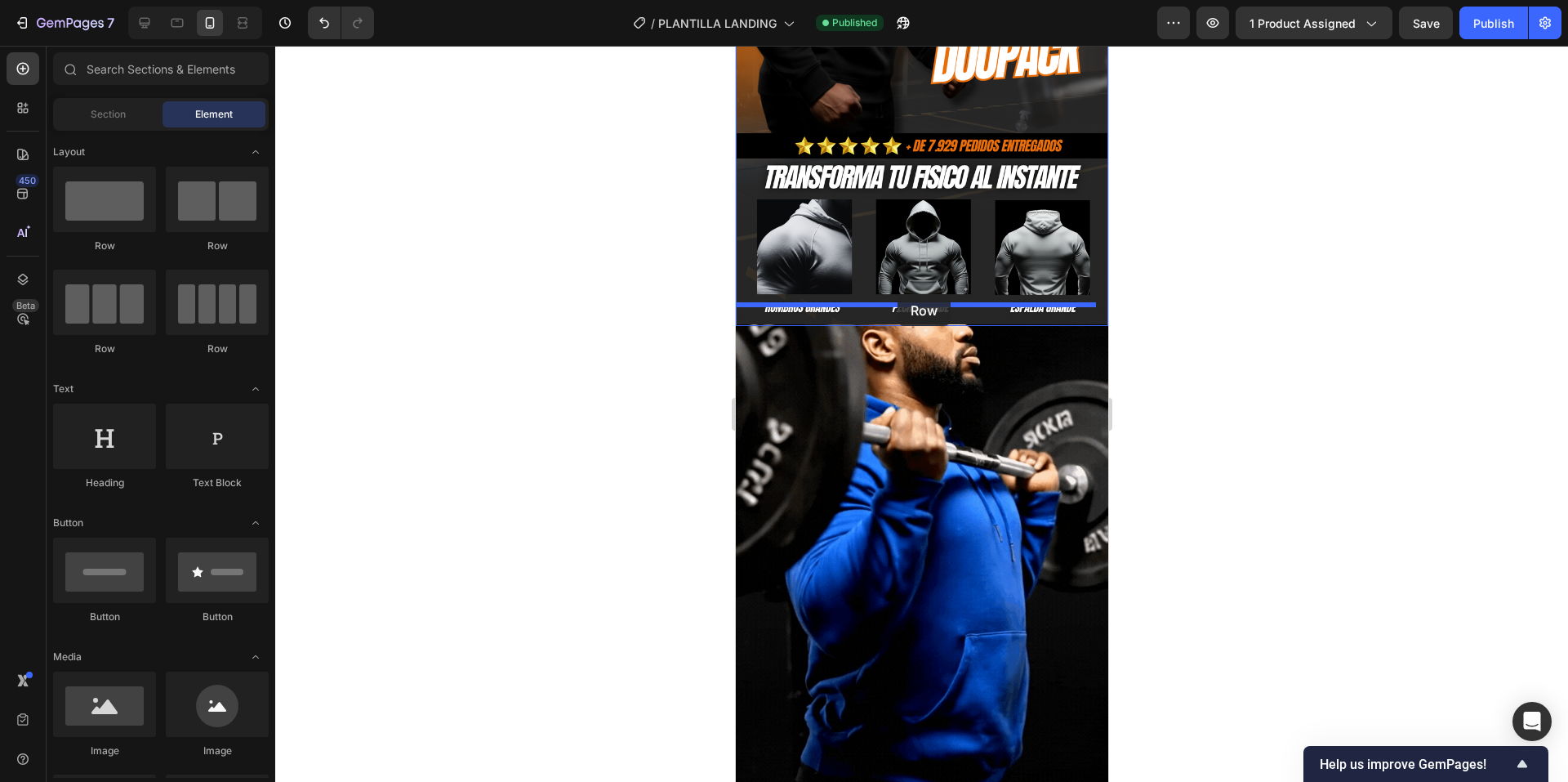
drag, startPoint x: 839, startPoint y: 262, endPoint x: 897, endPoint y: 294, distance: 66.2
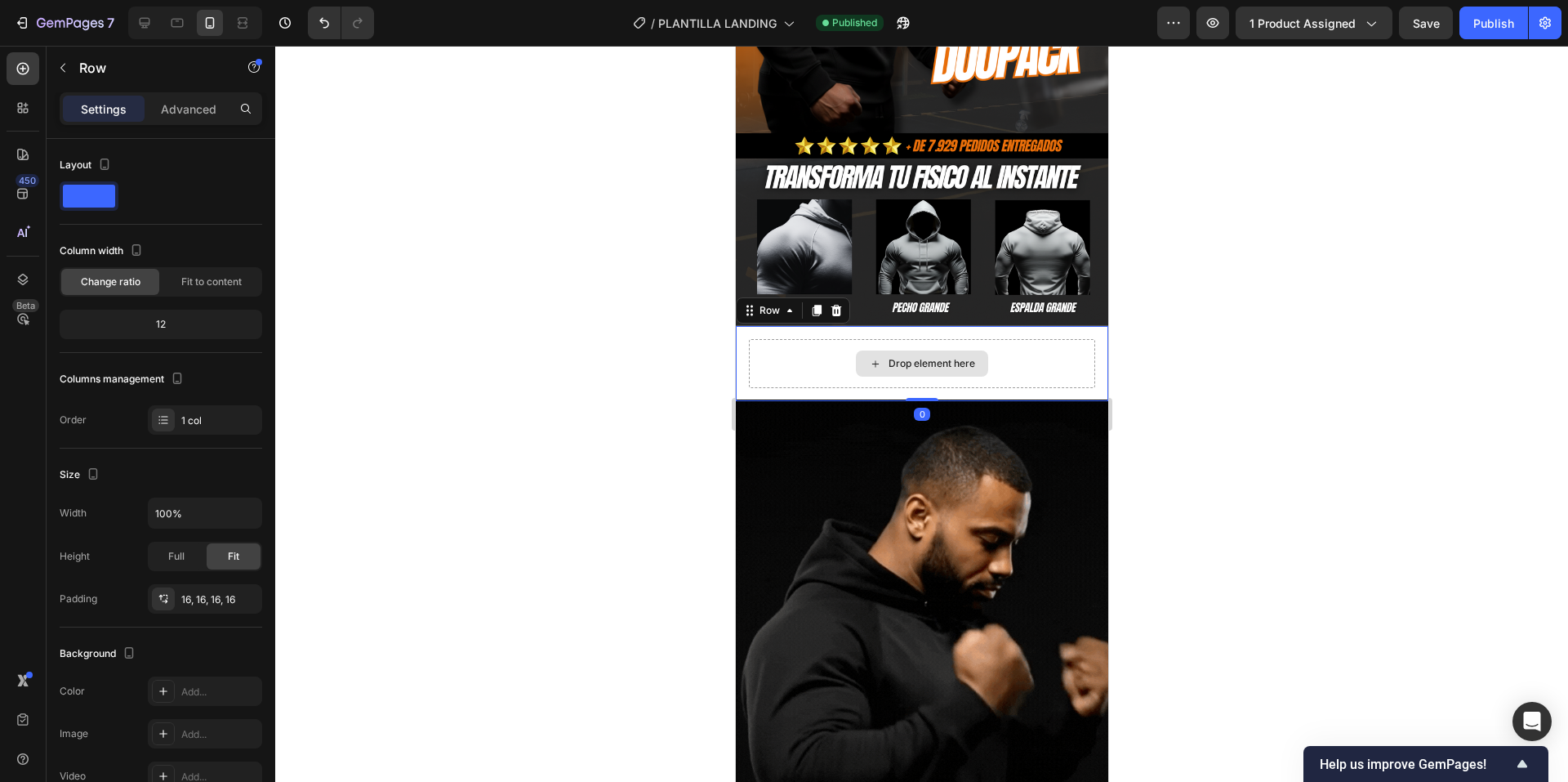
click at [918, 357] on div "Drop element here" at bounding box center [931, 363] width 87 height 13
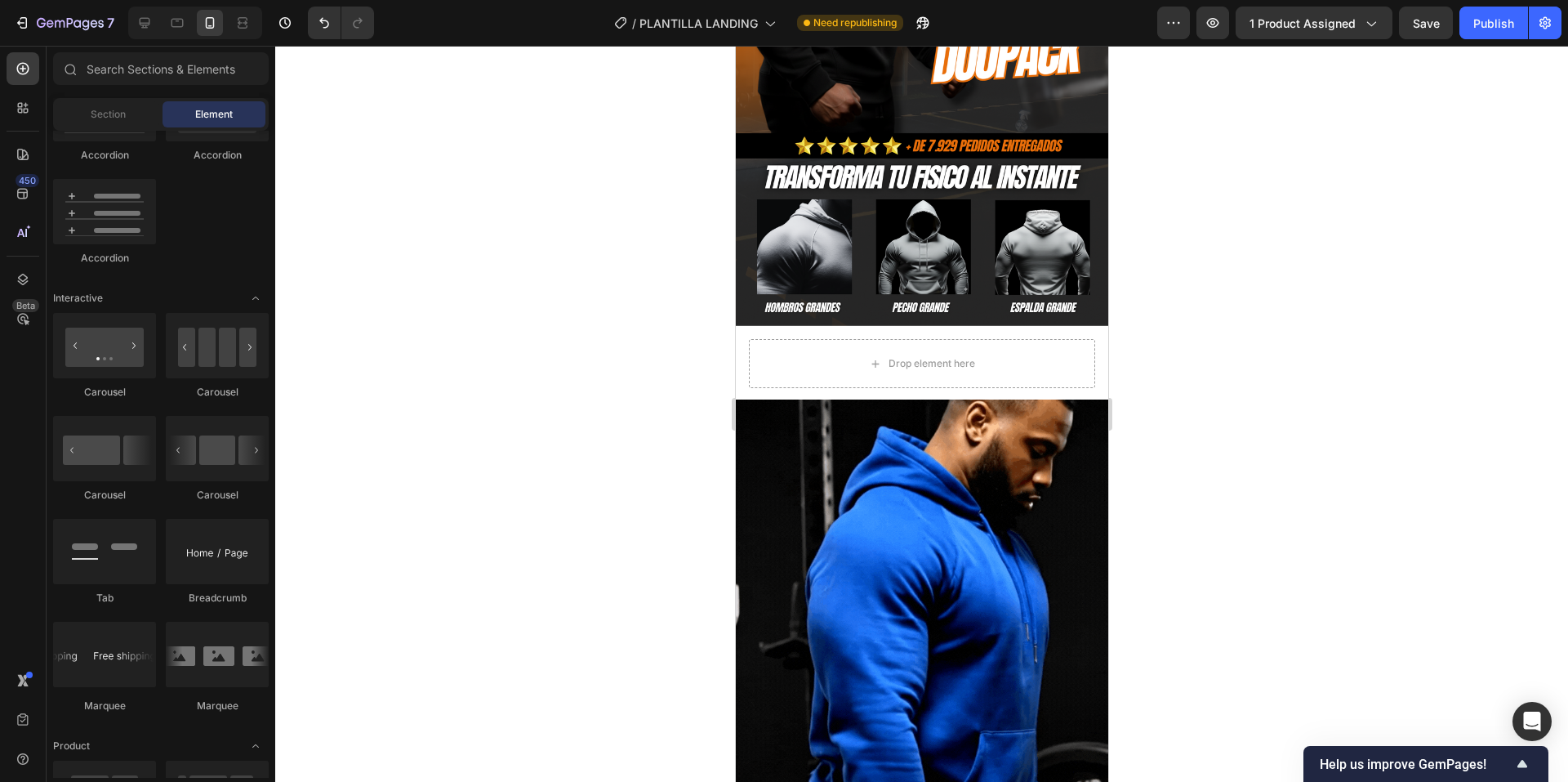
scroll to position [0, 0]
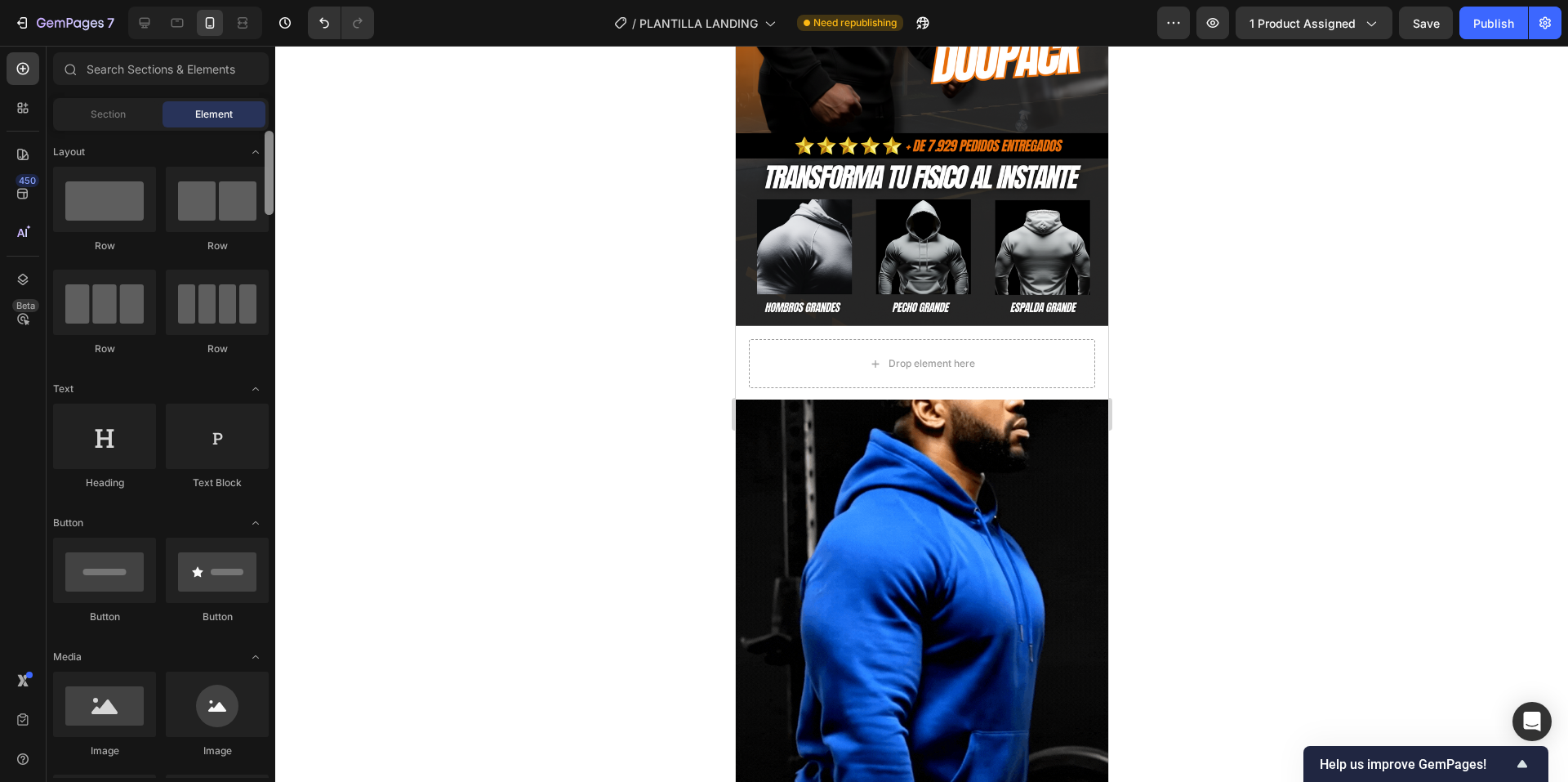
drag, startPoint x: 271, startPoint y: 747, endPoint x: 215, endPoint y: 92, distance: 657.4
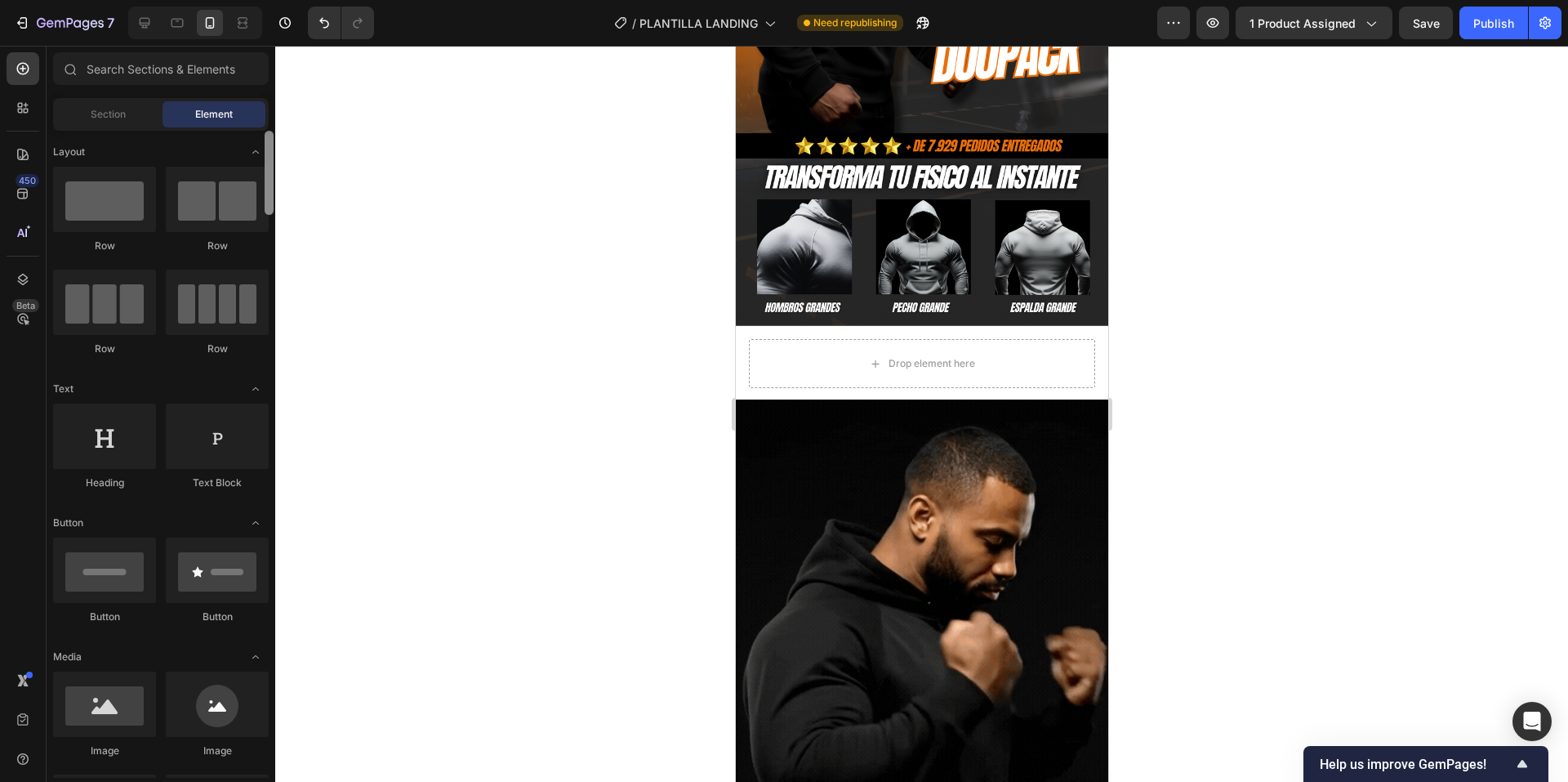
click at [215, 94] on div "Sections(18) Elements(84) Section Element Hero Section Product Detail Brands Tr…" at bounding box center [161, 416] width 229 height 726
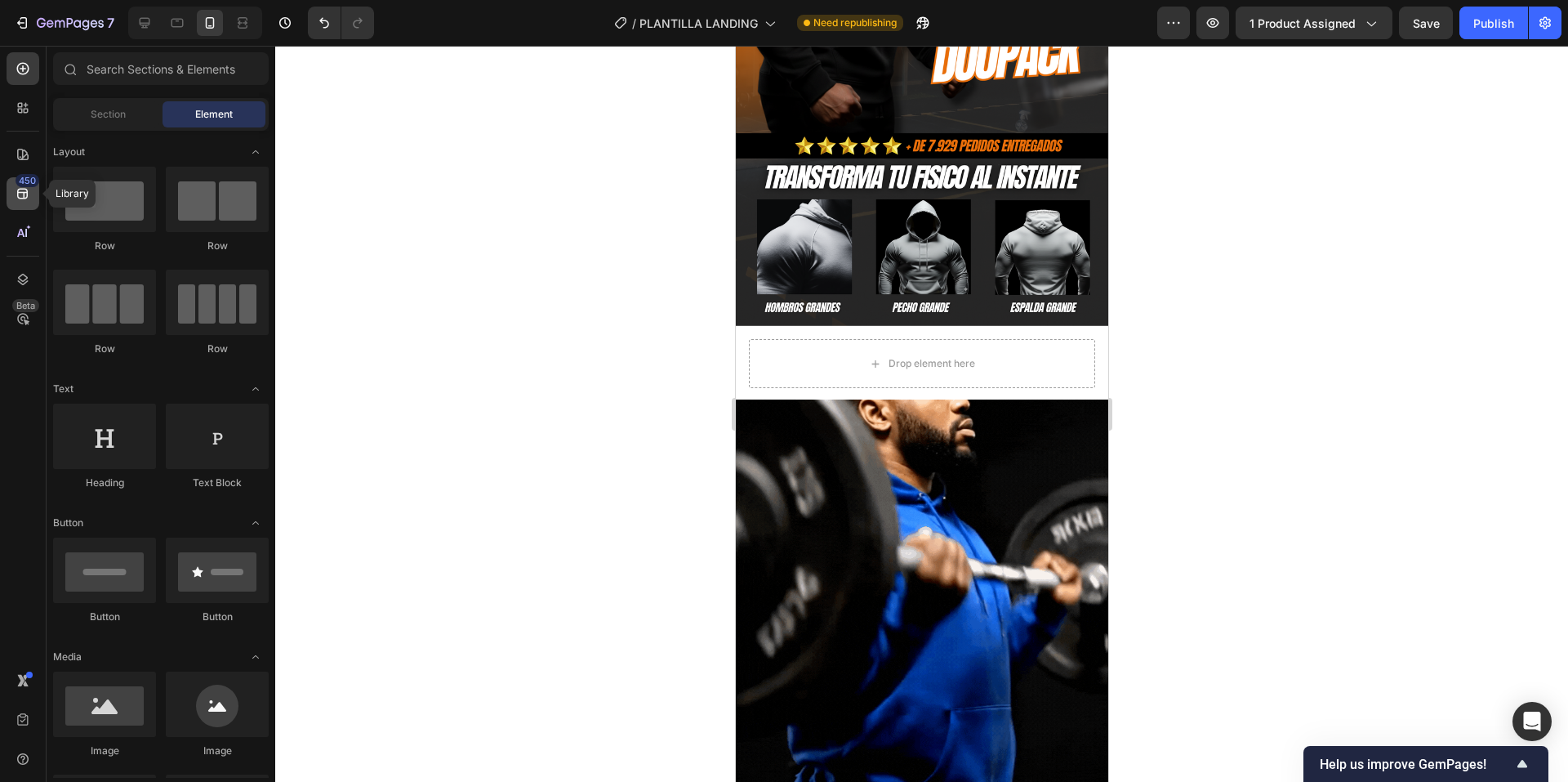
click at [22, 195] on icon at bounding box center [22, 194] width 16 height 16
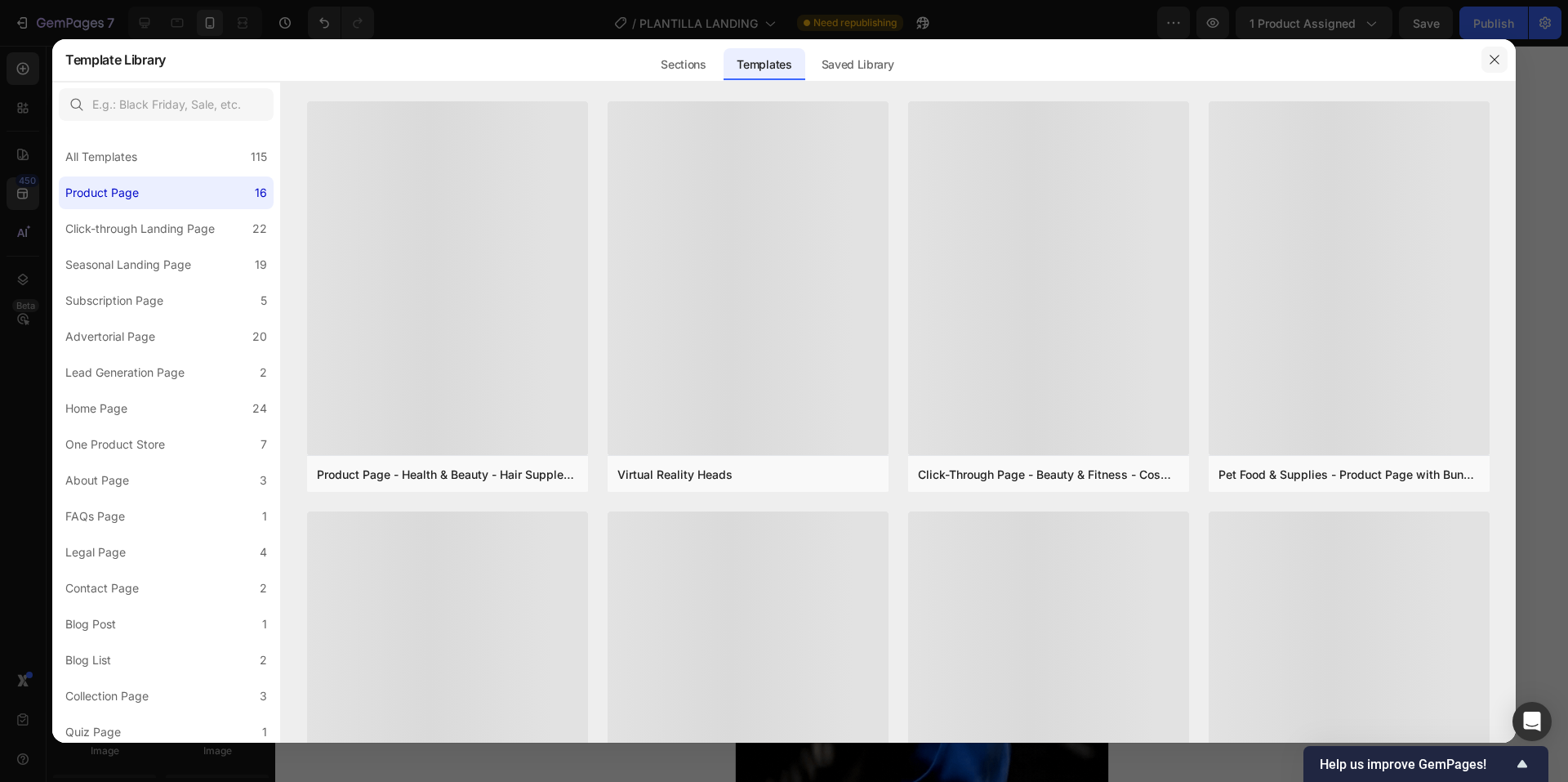
click at [1503, 63] on button "button" at bounding box center [1494, 59] width 26 height 26
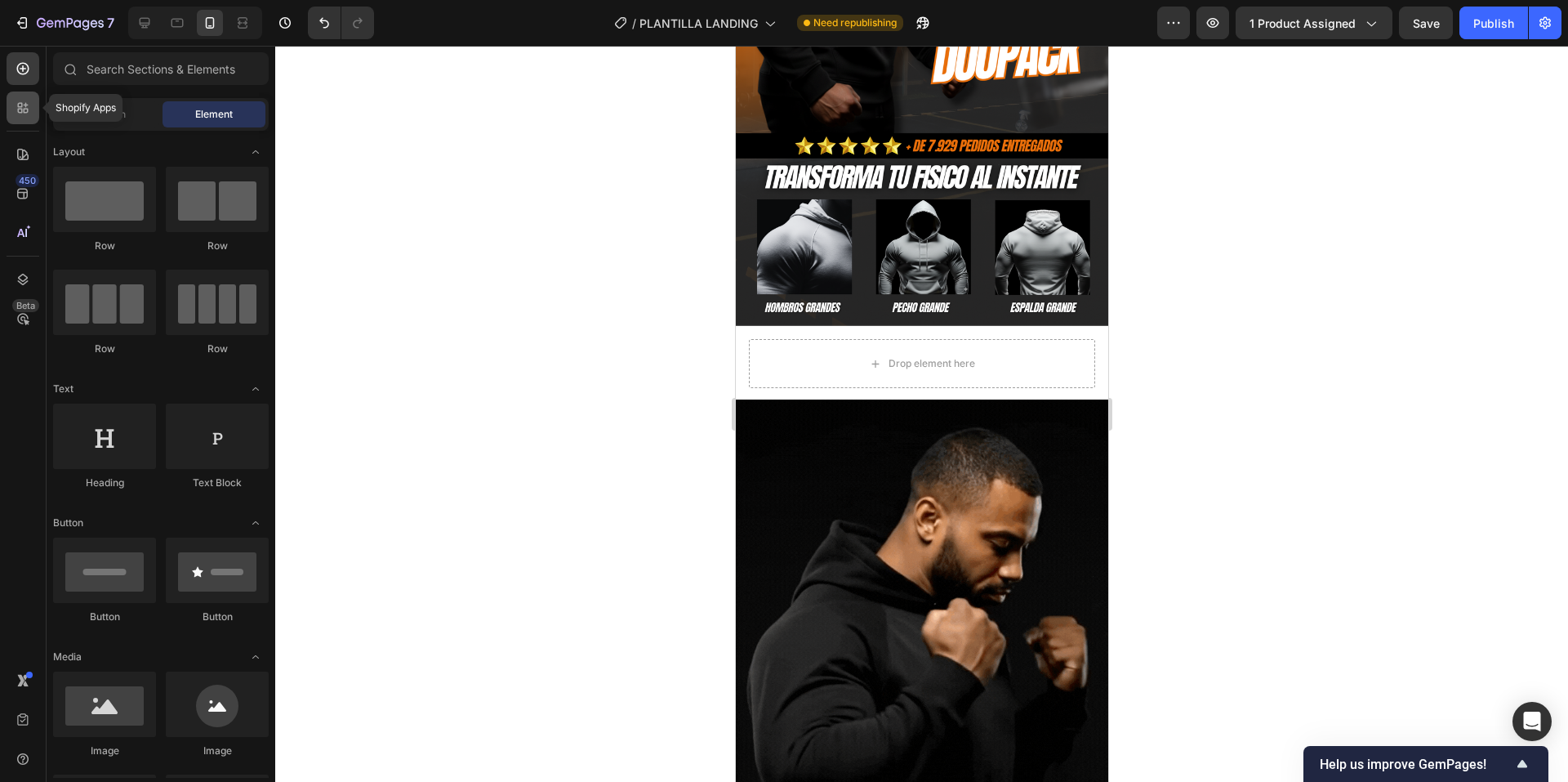
click at [26, 114] on div at bounding box center [22, 107] width 33 height 33
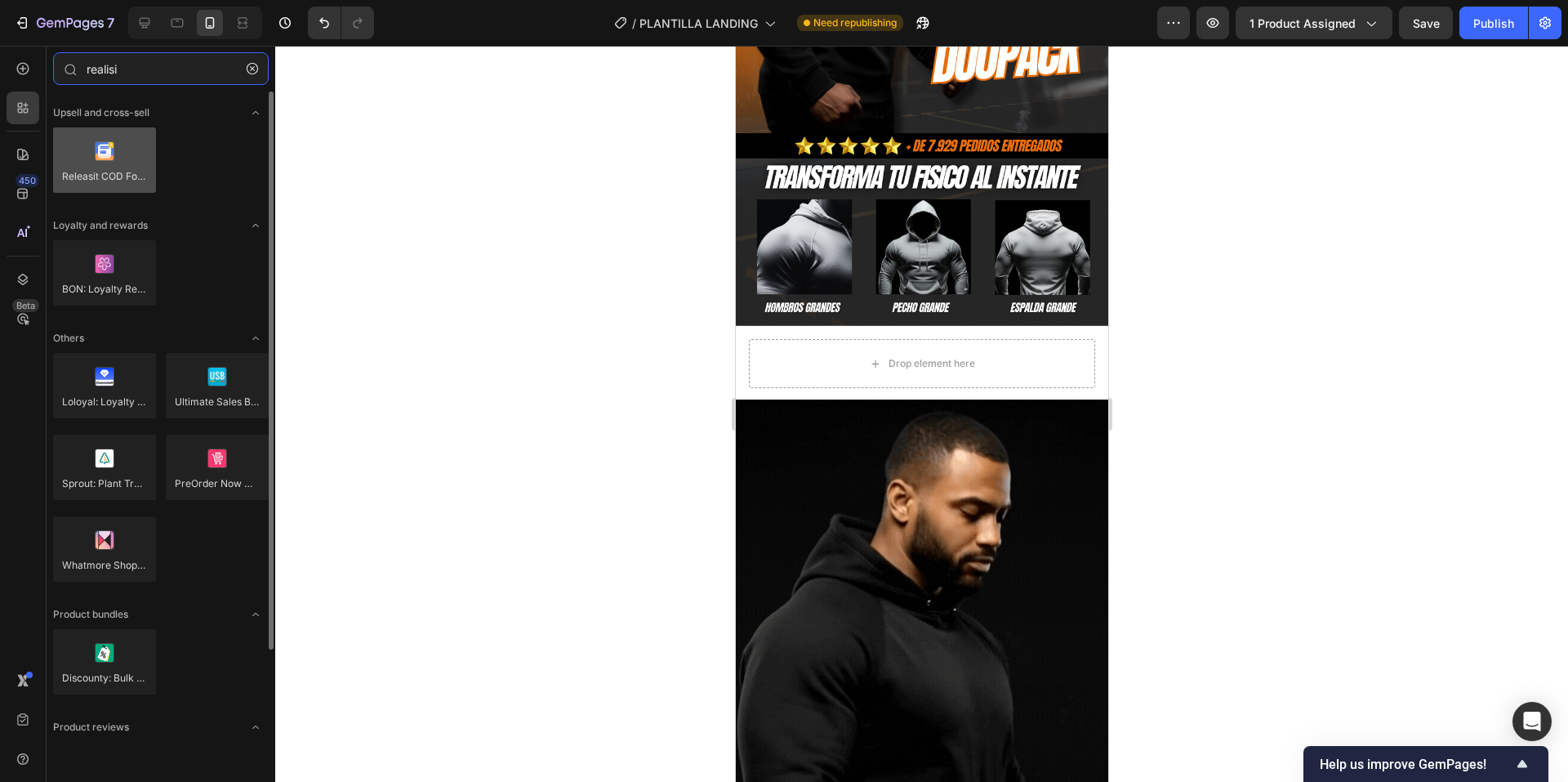
type input "realisi"
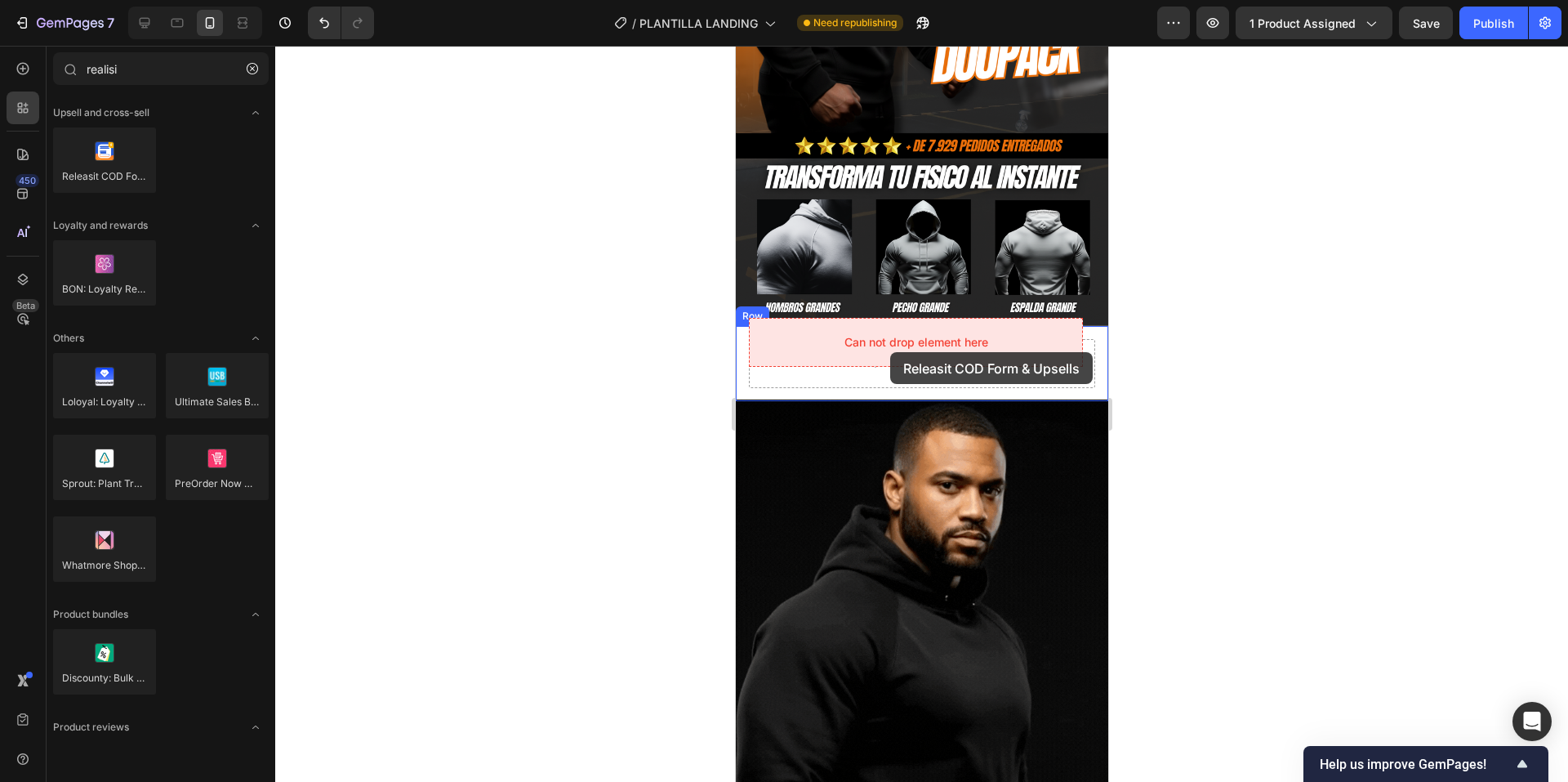
drag, startPoint x: 865, startPoint y: 208, endPoint x: 891, endPoint y: 332, distance: 126.7
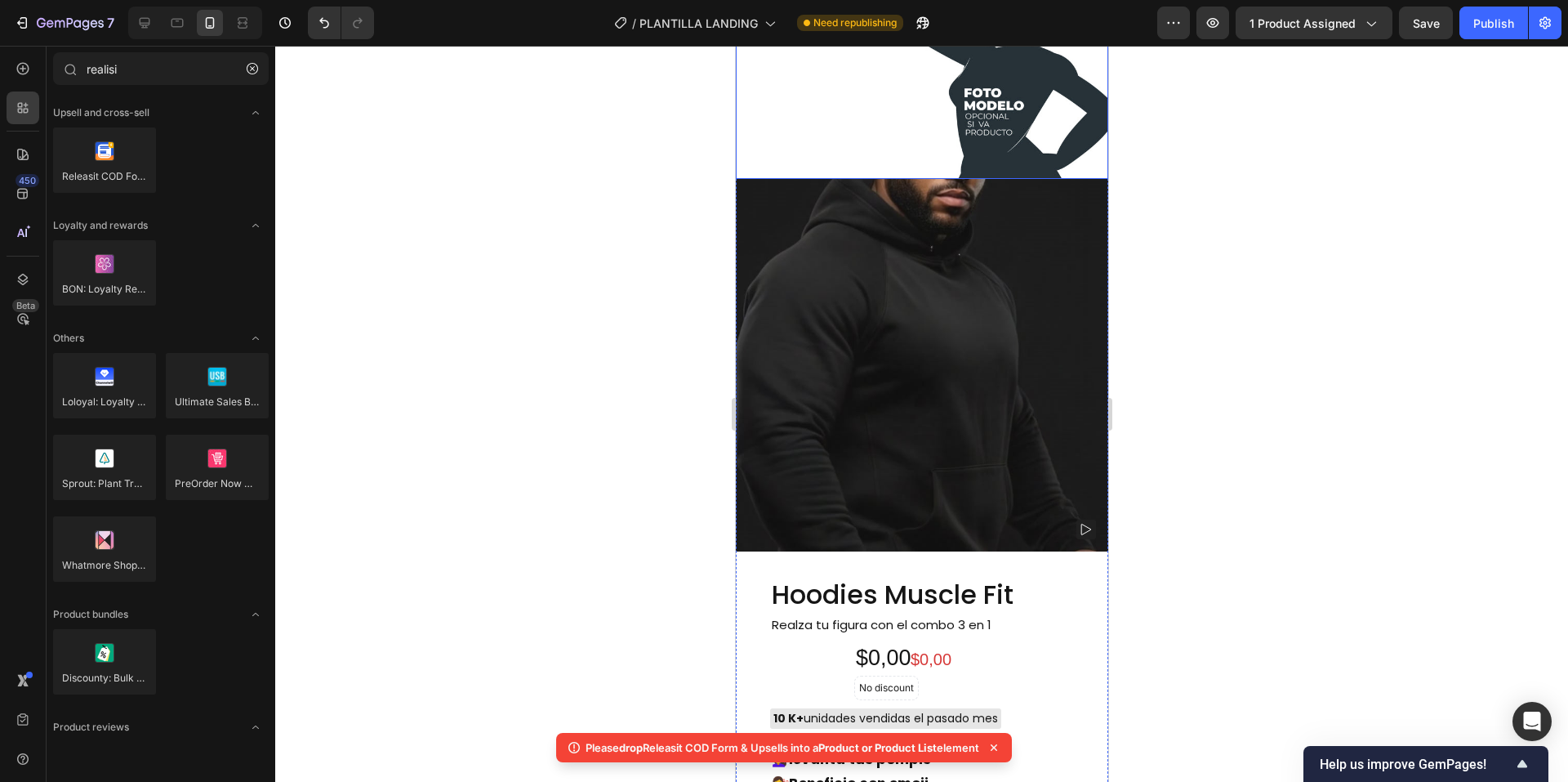
scroll to position [1470, 0]
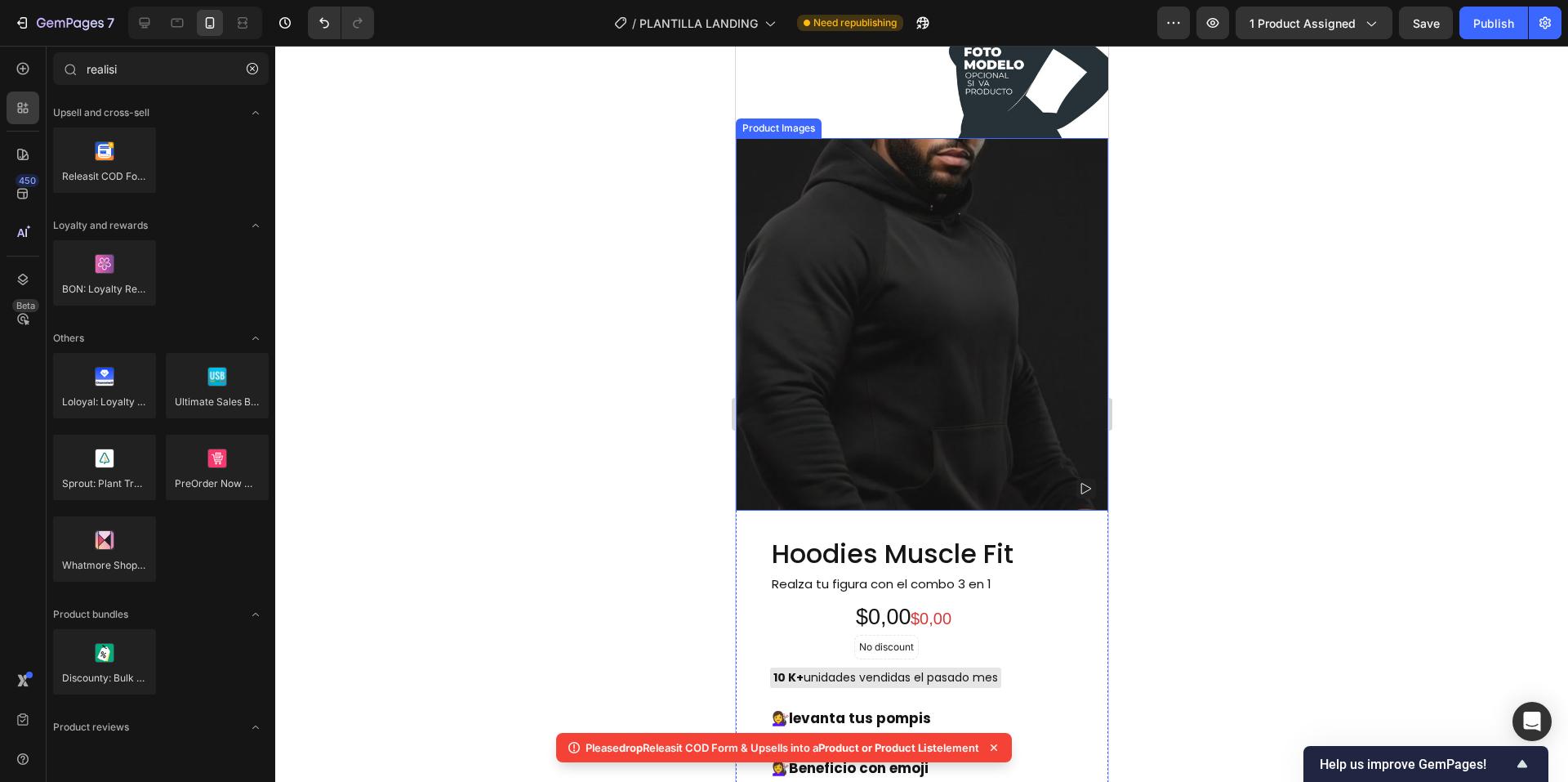
click at [894, 359] on img at bounding box center [921, 324] width 373 height 373
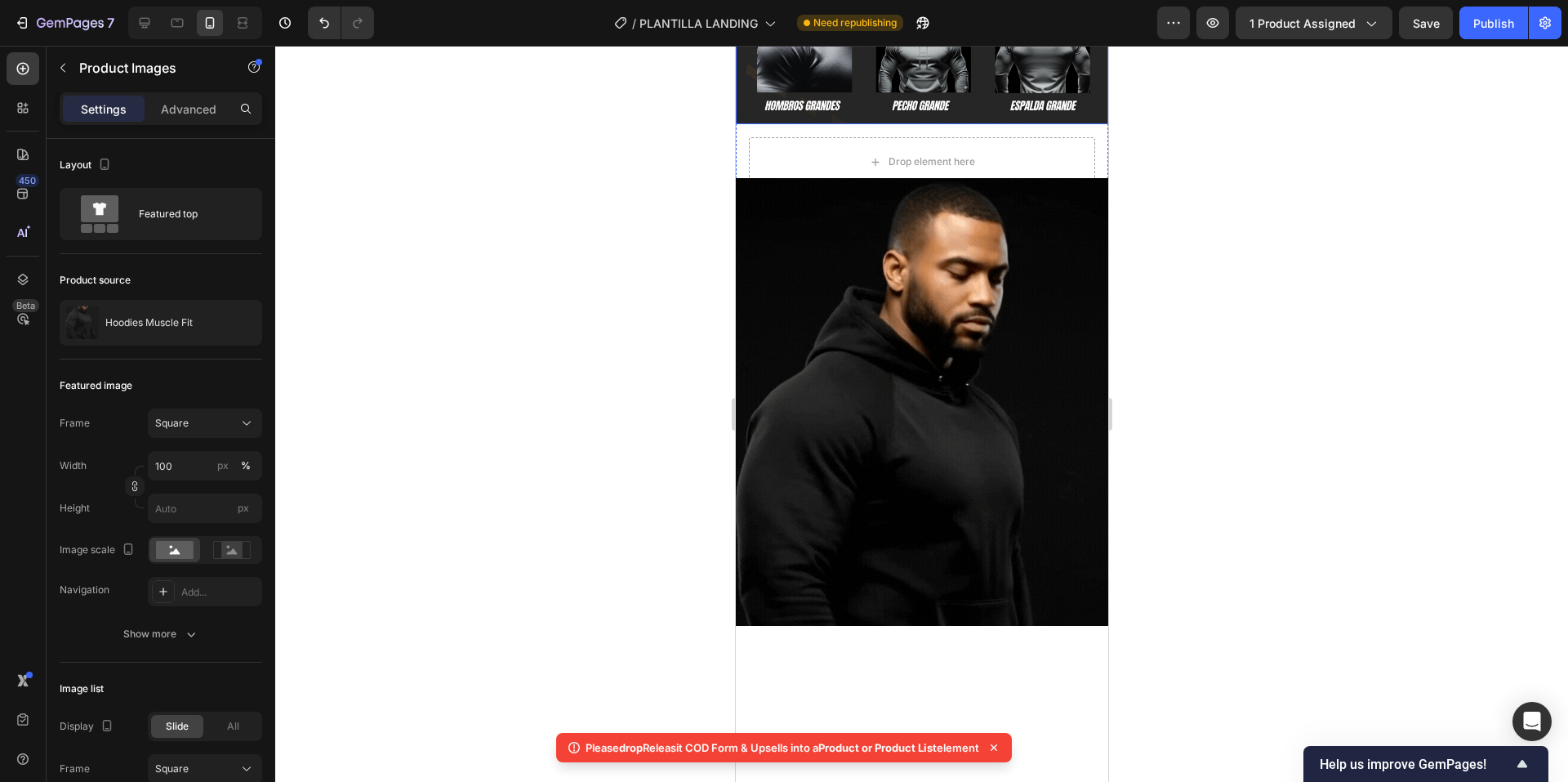
scroll to position [408, 0]
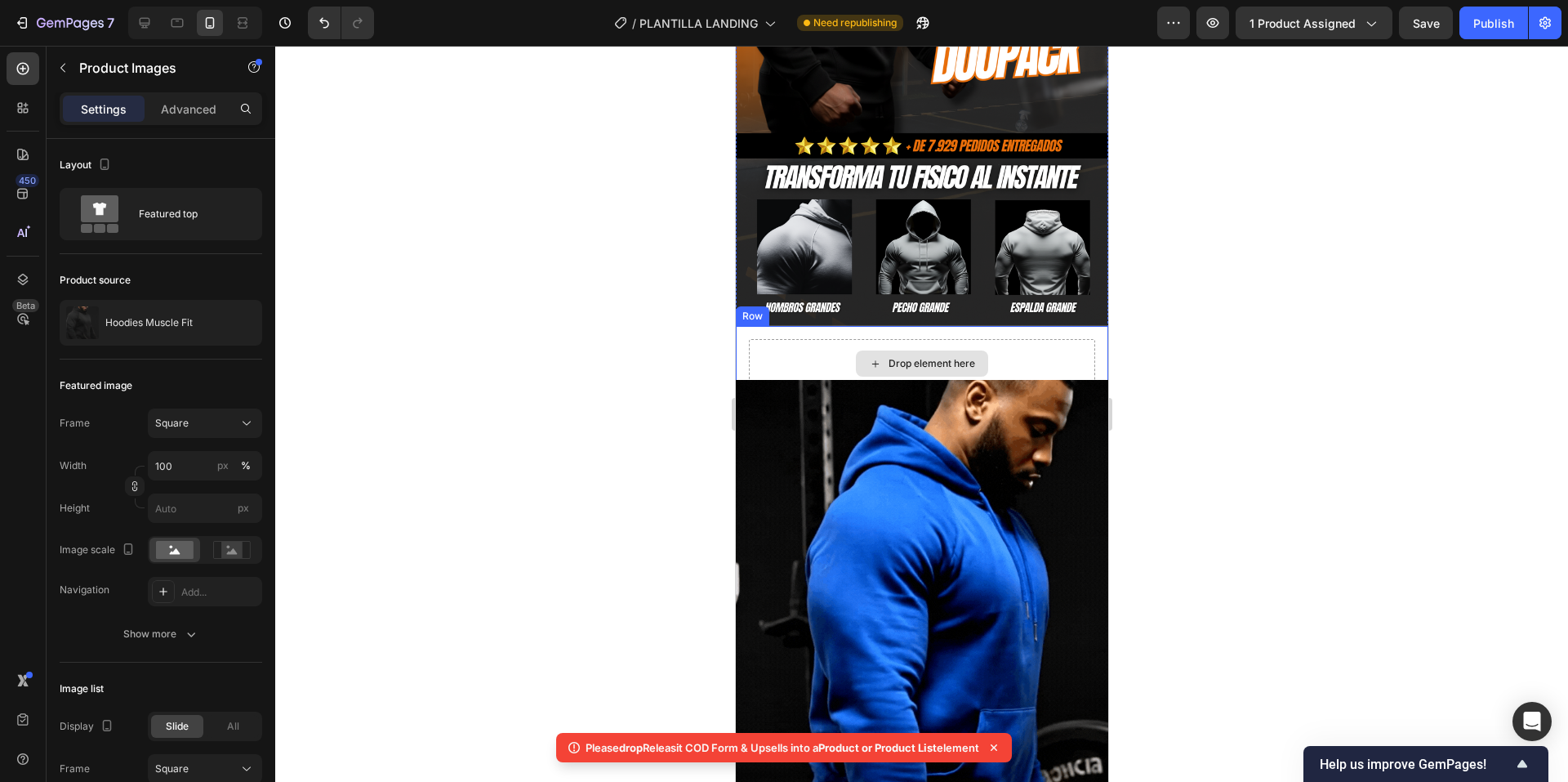
click at [1043, 339] on div "Drop element here" at bounding box center [921, 363] width 347 height 49
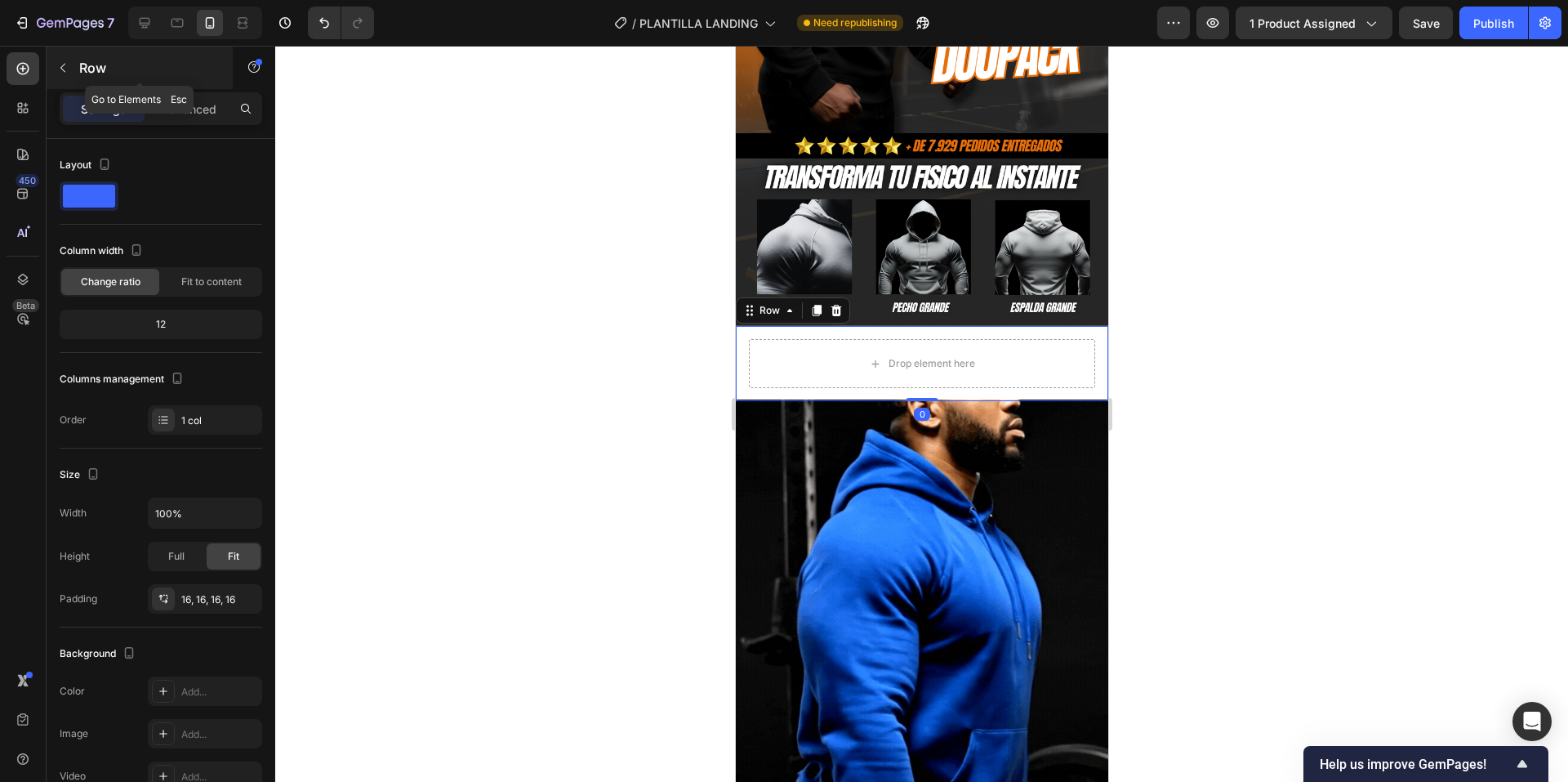
click at [79, 66] on div "Row" at bounding box center [139, 68] width 186 height 43
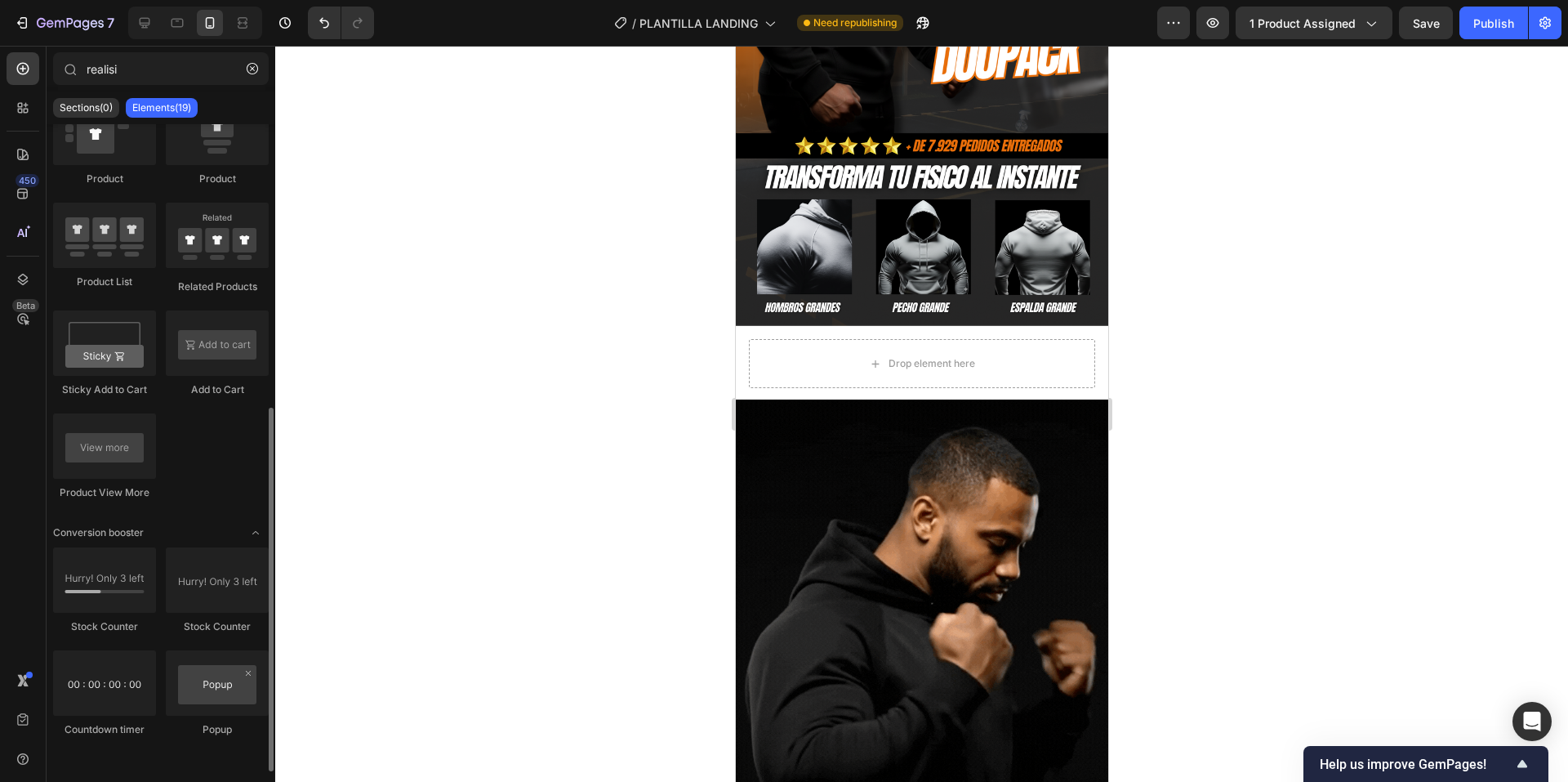
scroll to position [176, 0]
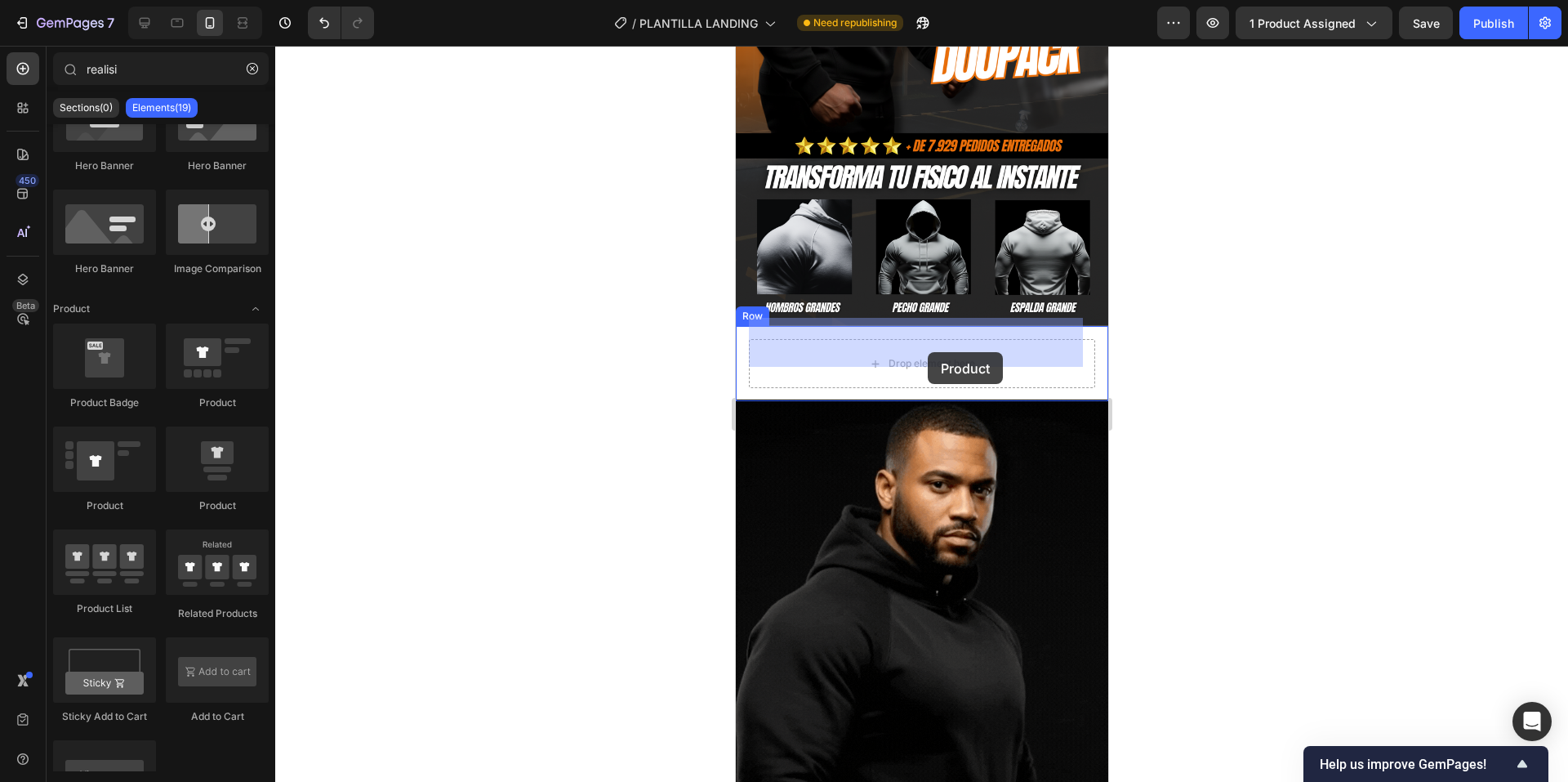
drag, startPoint x: 844, startPoint y: 528, endPoint x: 927, endPoint y: 352, distance: 194.6
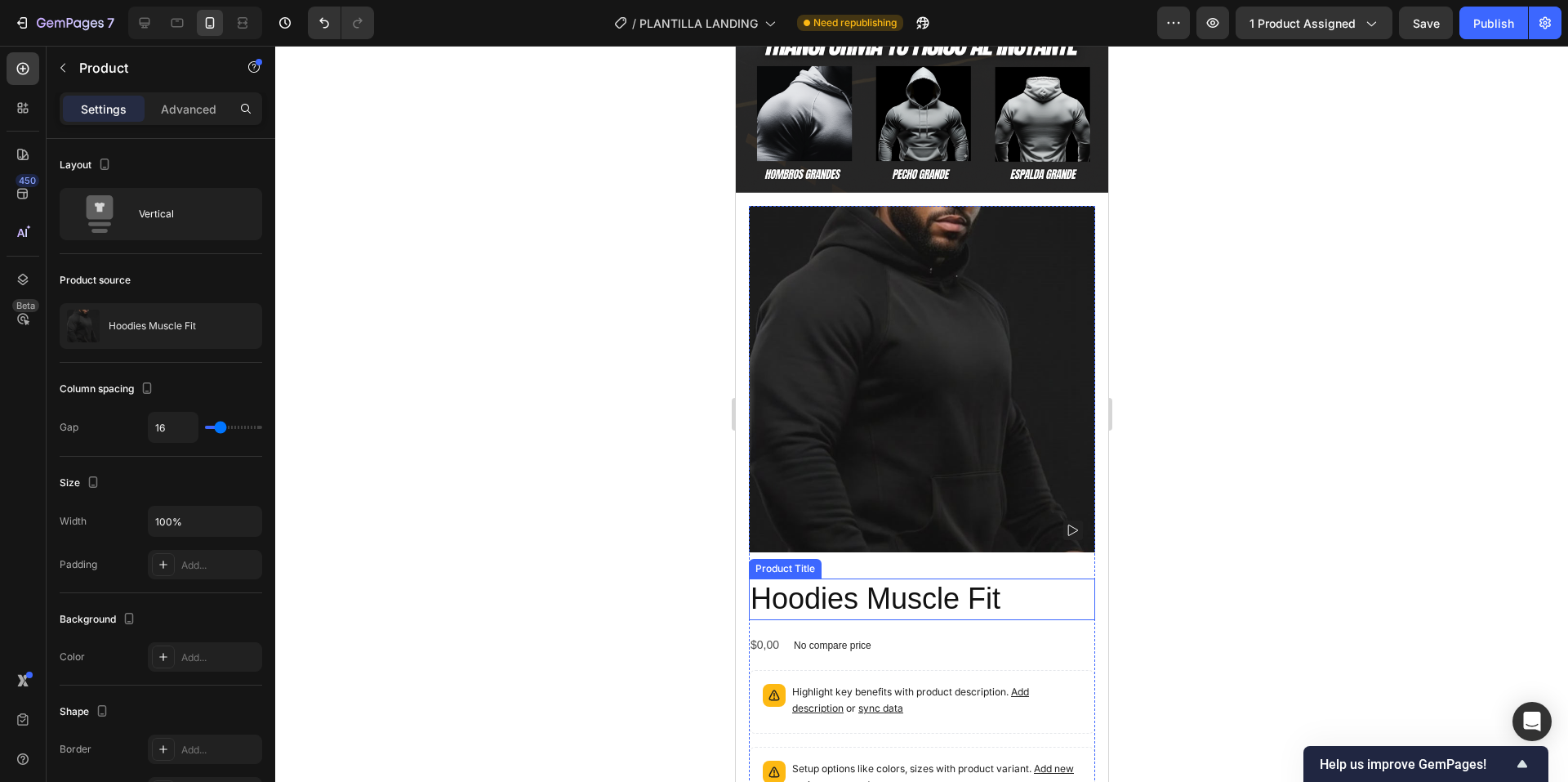
scroll to position [899, 0]
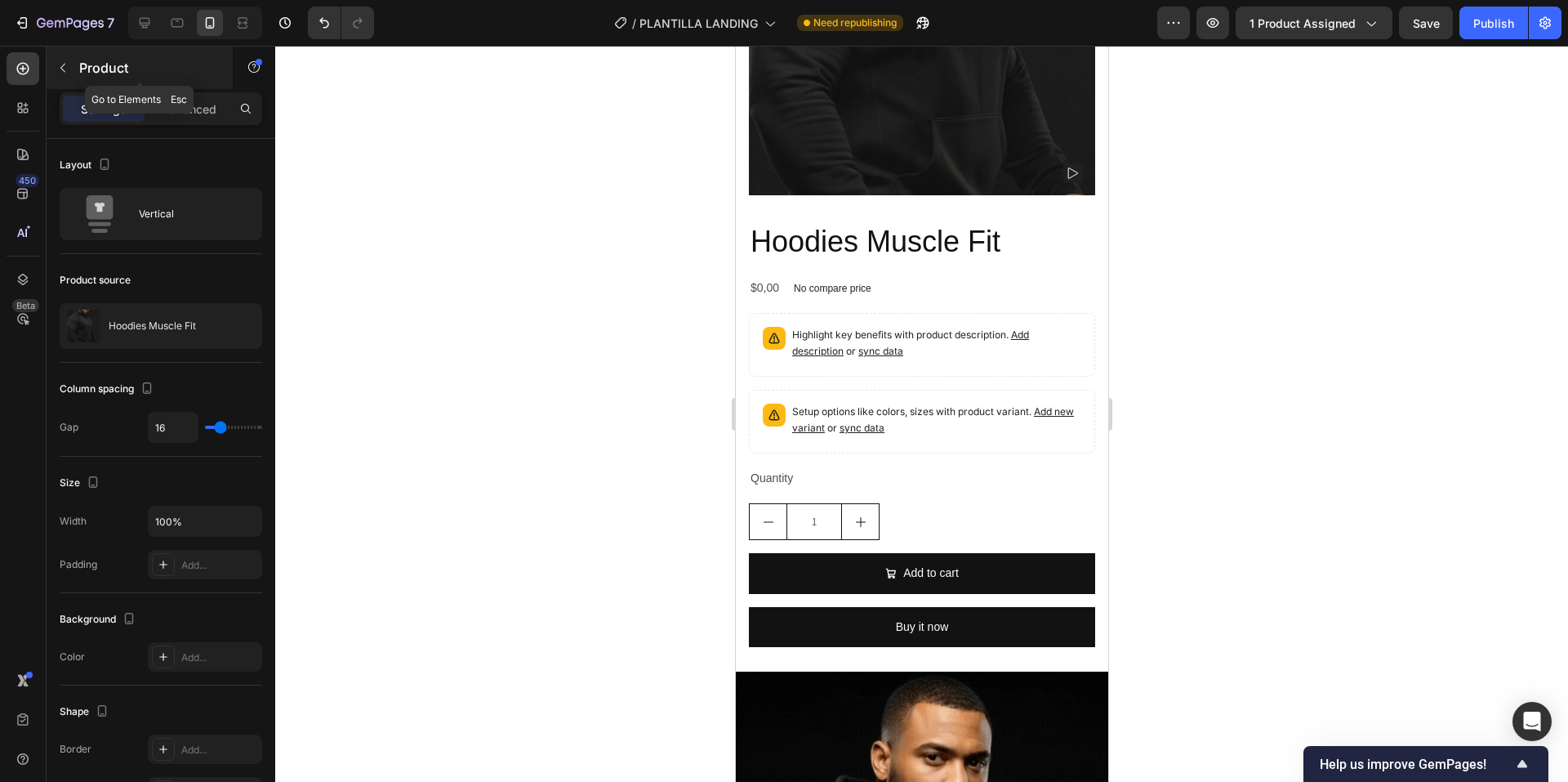
click at [76, 70] on div "Product" at bounding box center [139, 68] width 186 height 43
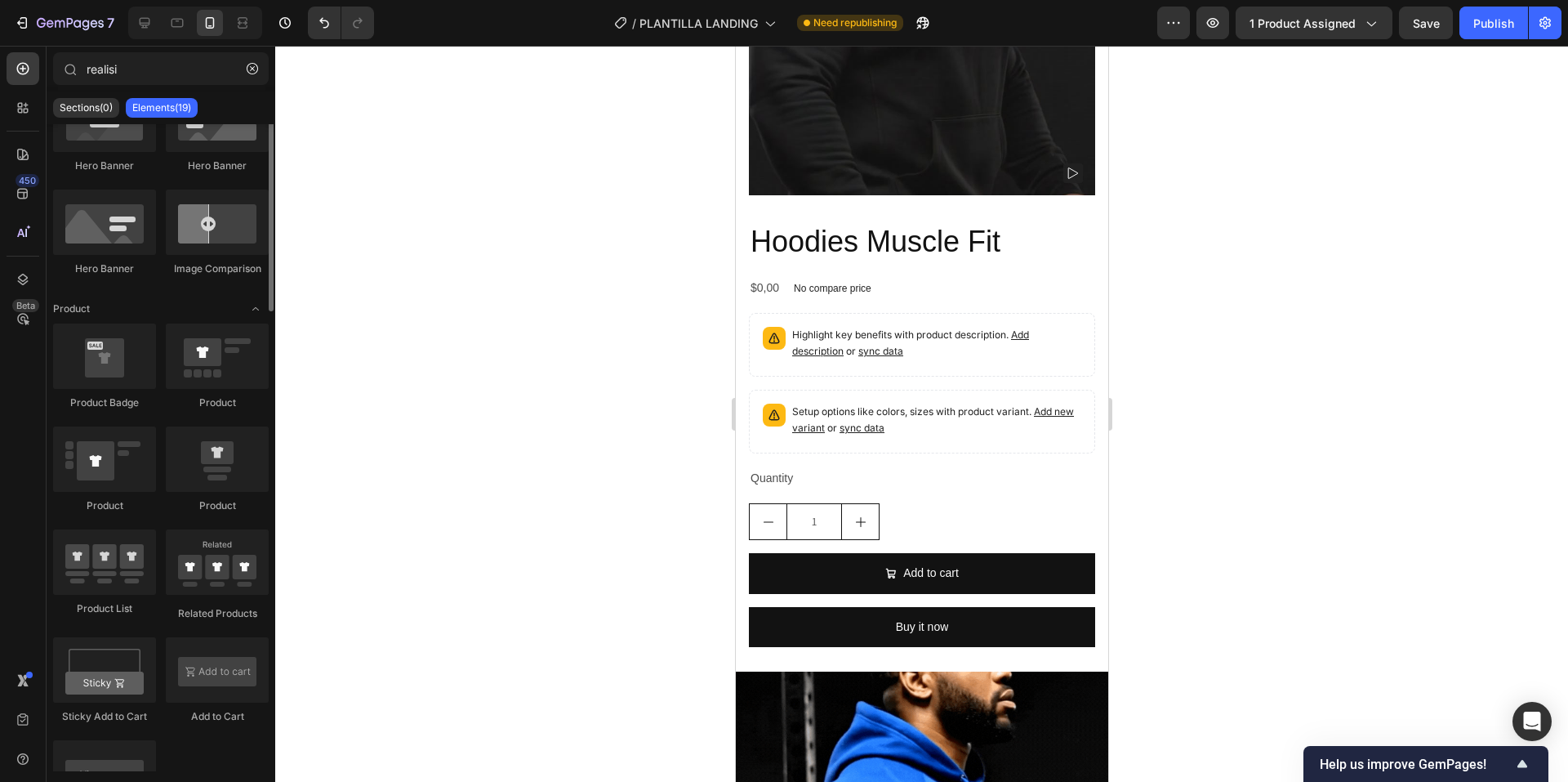
scroll to position [0, 0]
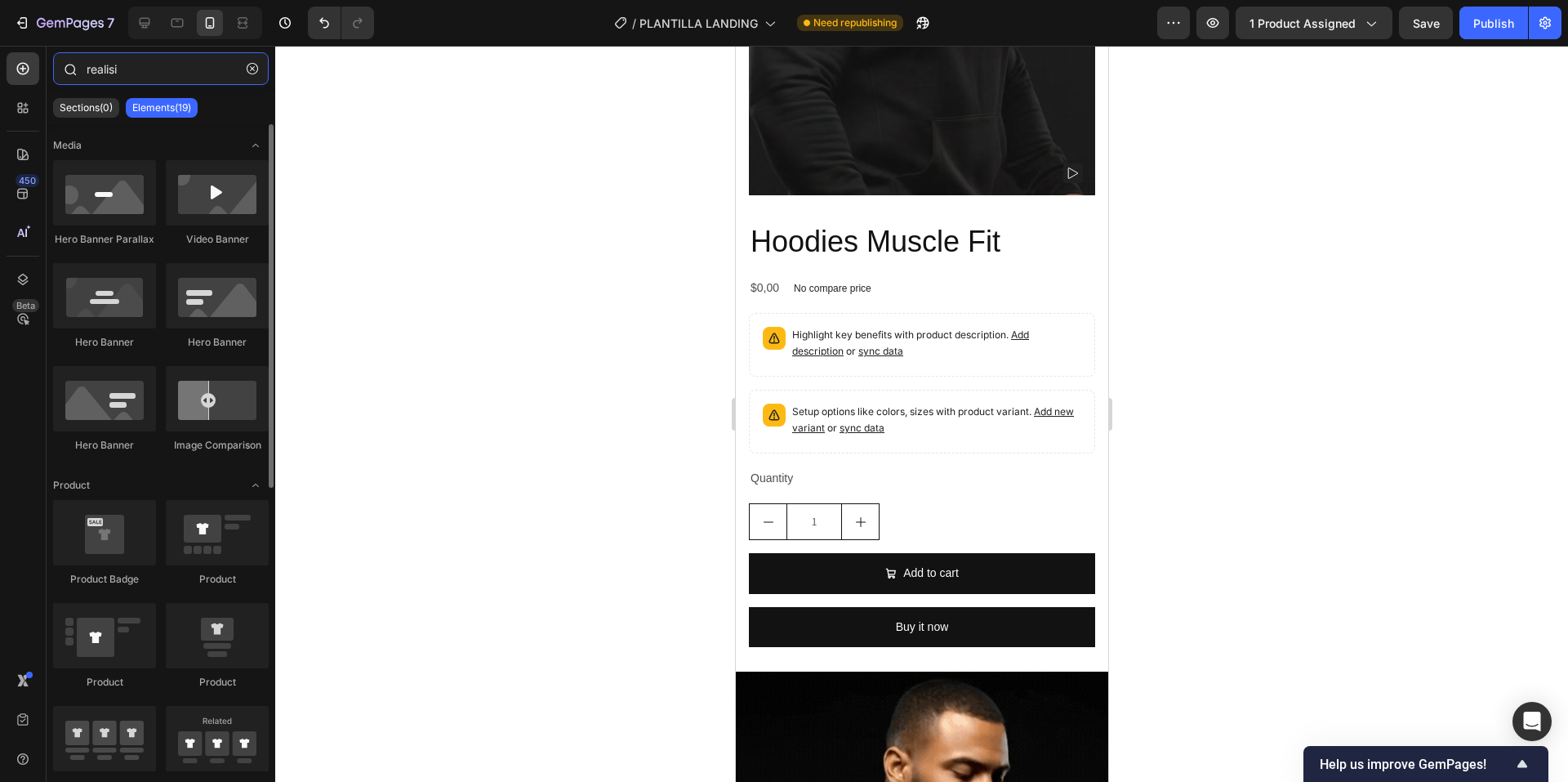
click at [171, 58] on input "realisi" at bounding box center [160, 69] width 215 height 33
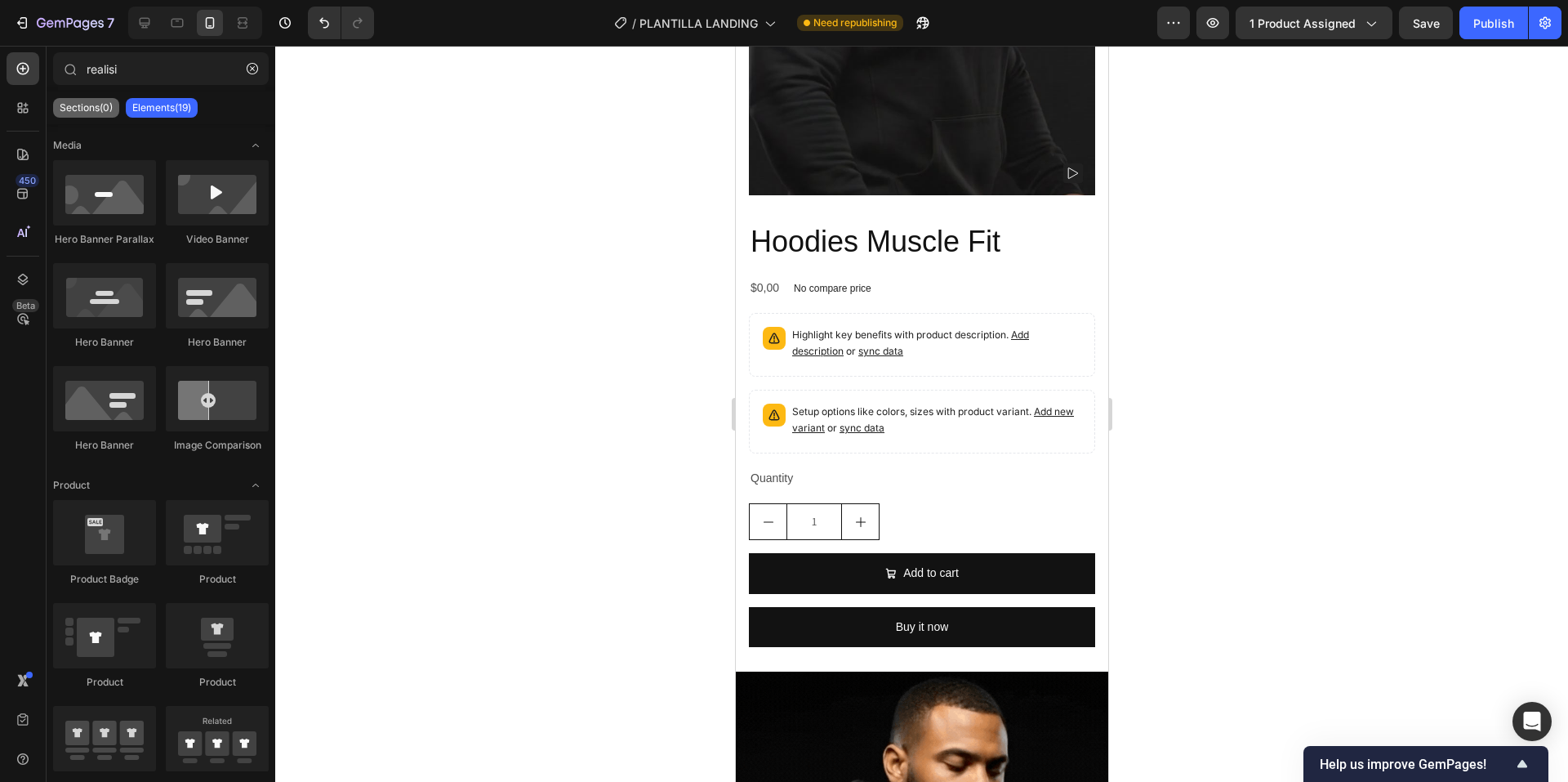
click at [118, 104] on div "Sections(0)" at bounding box center [86, 108] width 66 height 20
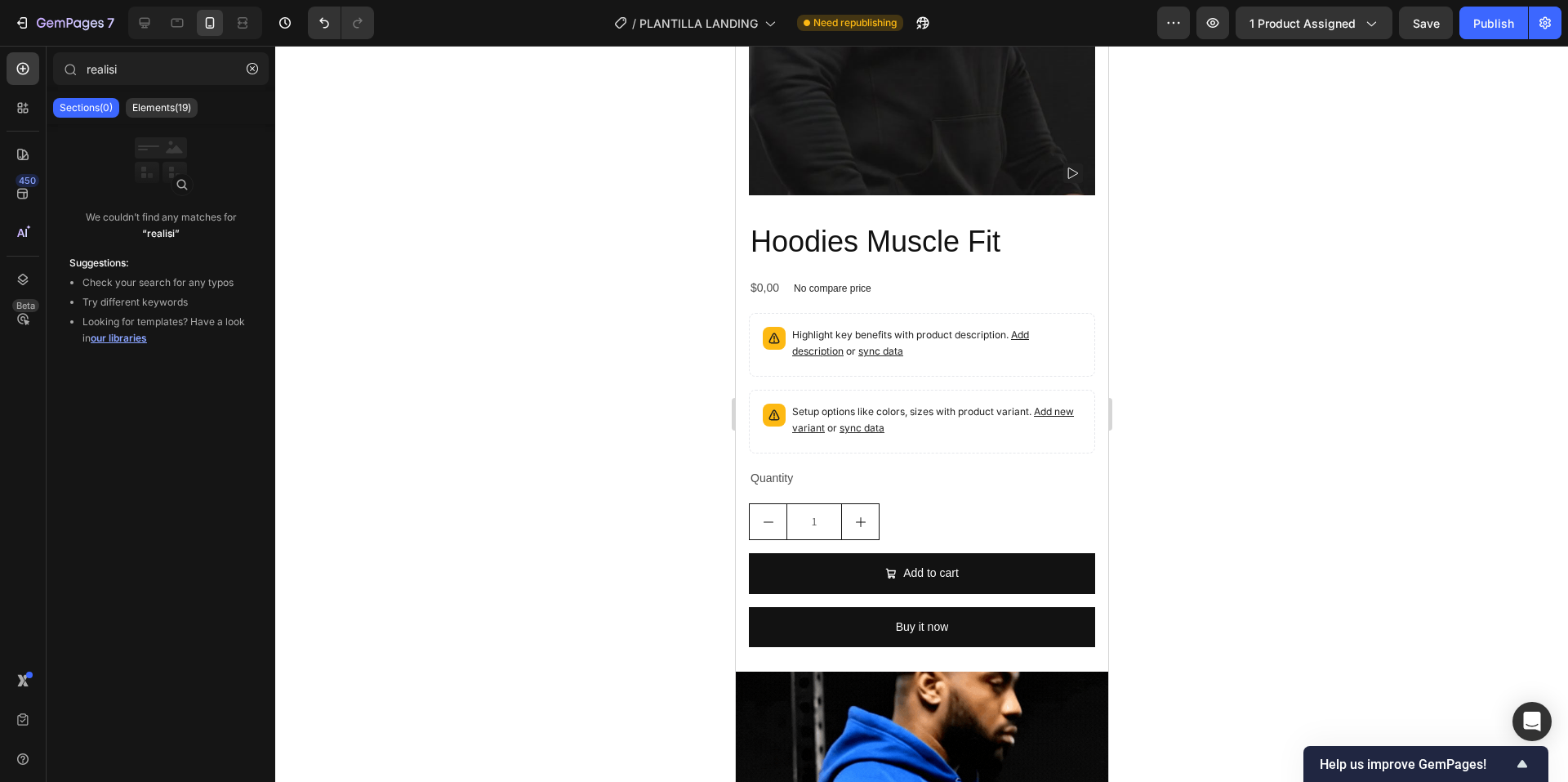
click at [14, 138] on div "450 Beta" at bounding box center [22, 358] width 33 height 612
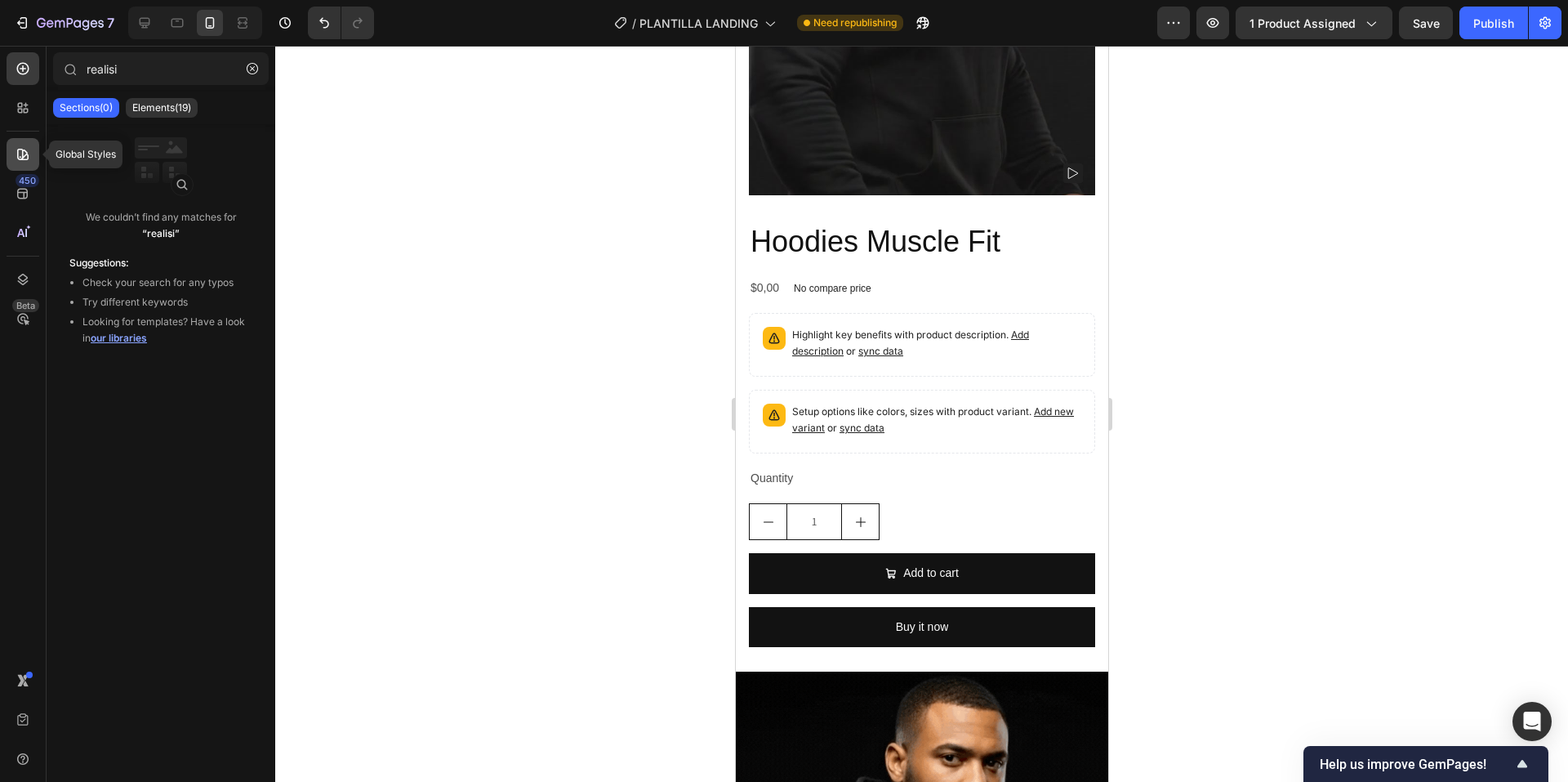
click at [21, 150] on icon at bounding box center [22, 155] width 16 height 16
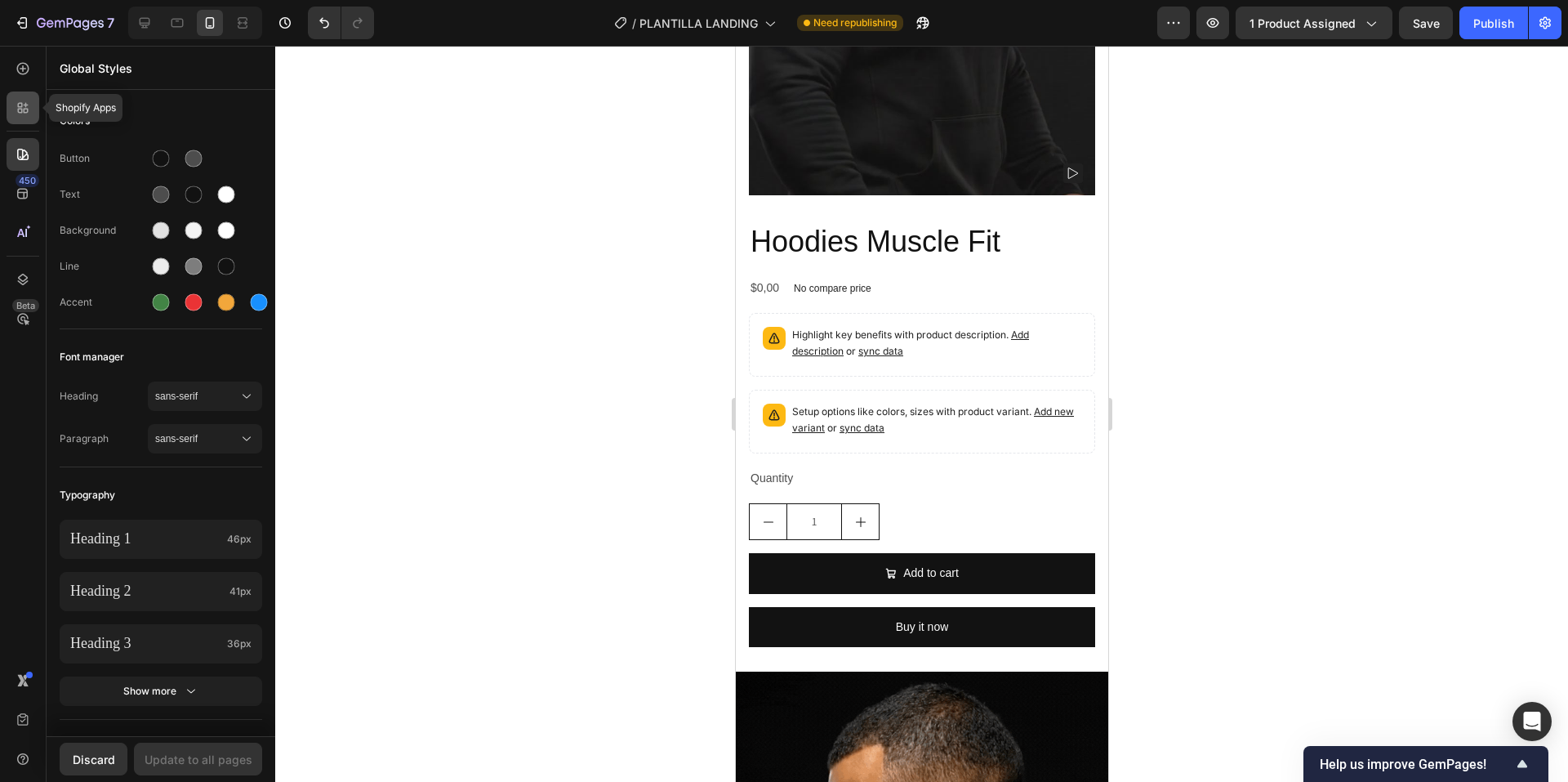
click at [17, 101] on icon at bounding box center [22, 108] width 16 height 16
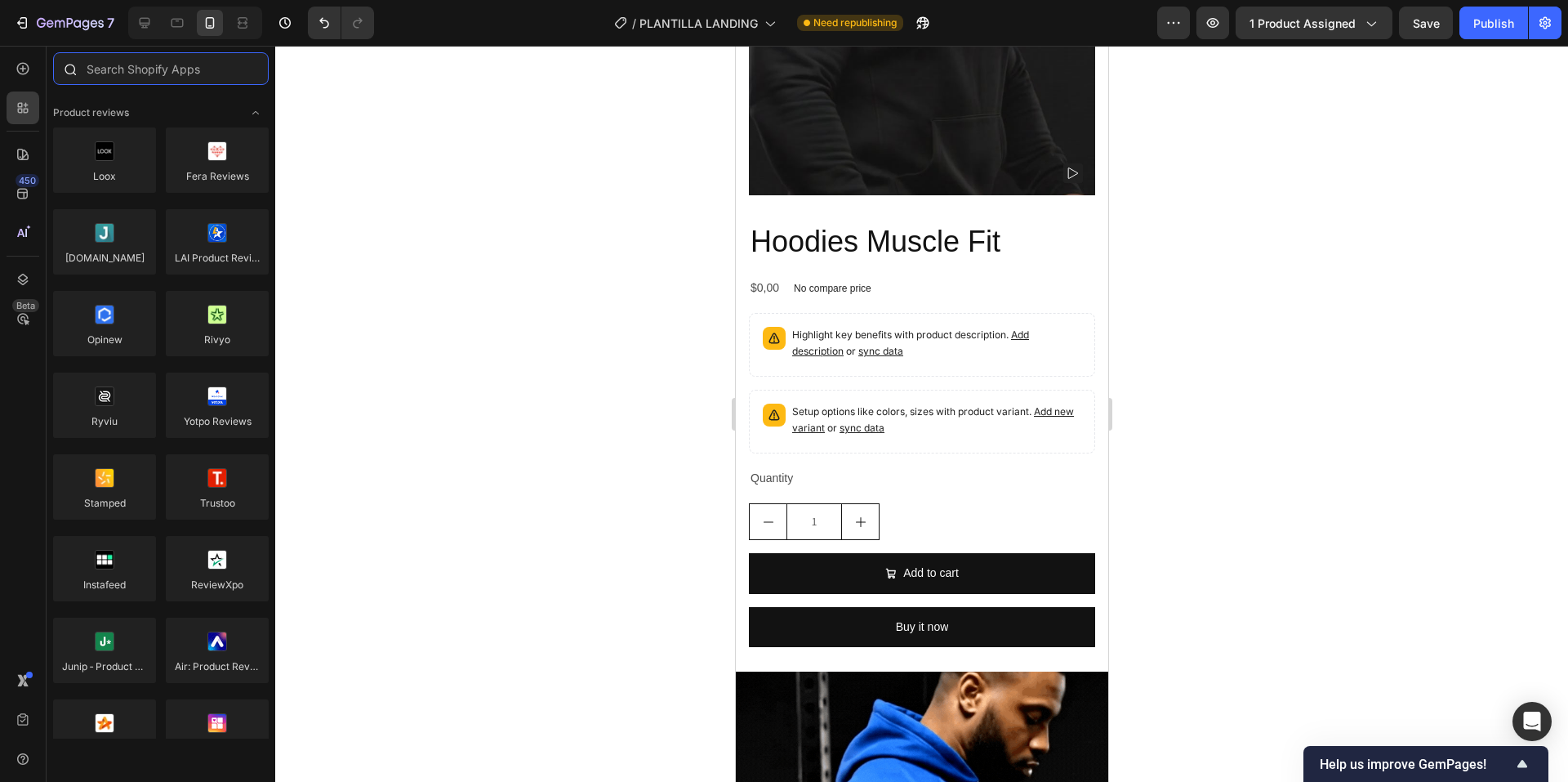
click at [159, 71] on input "text" at bounding box center [160, 69] width 215 height 33
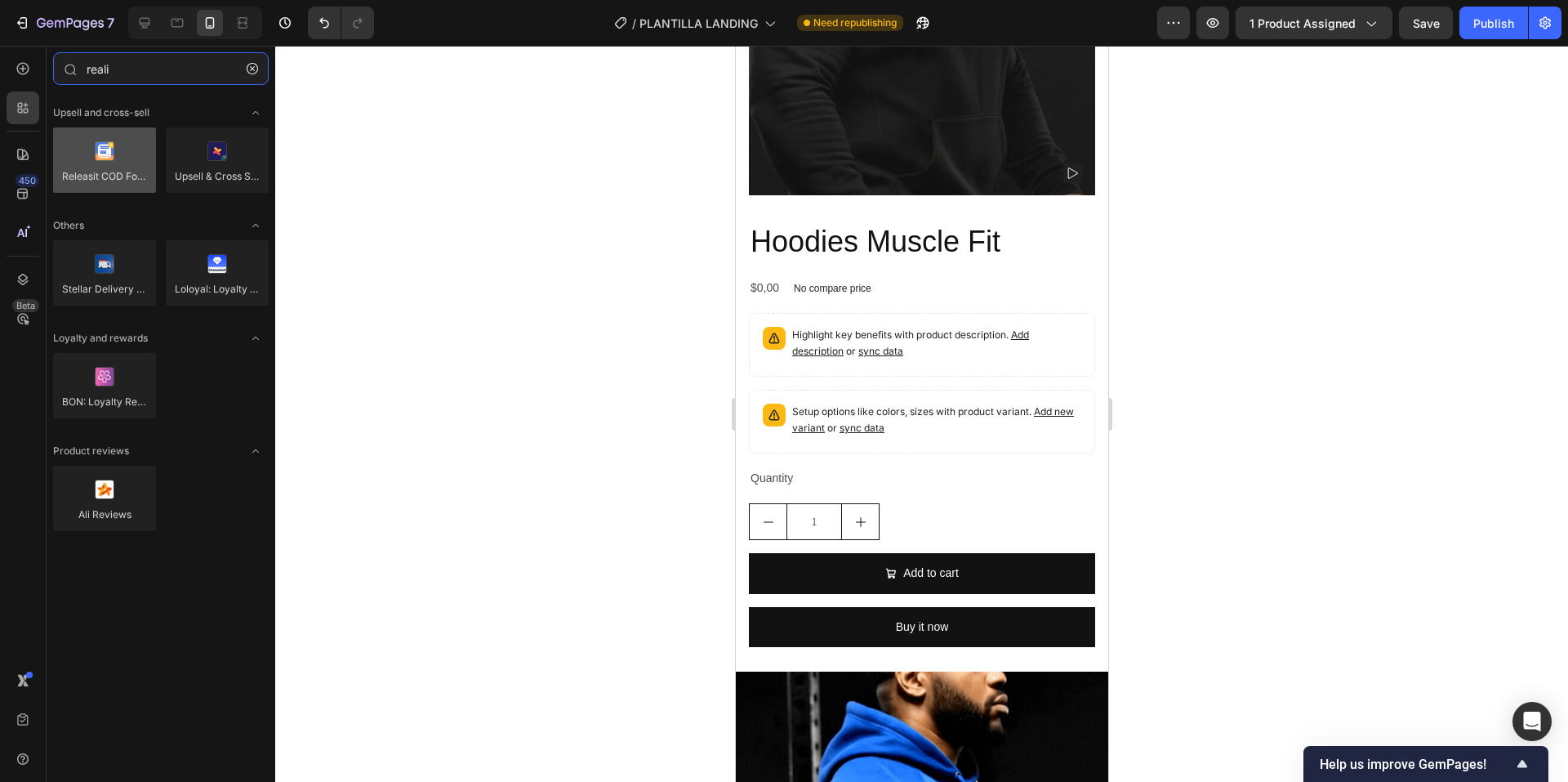
type input "reali"
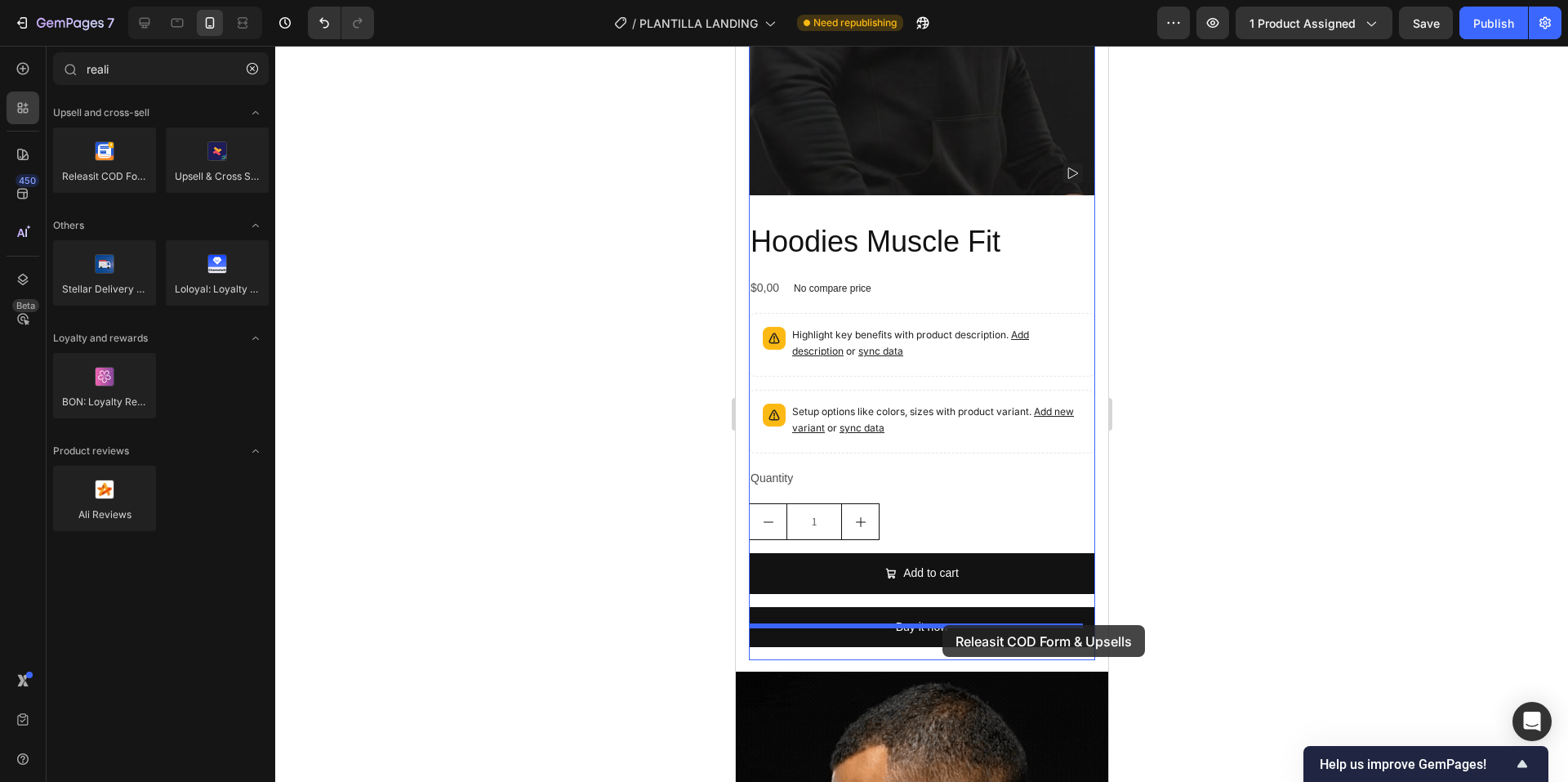
drag, startPoint x: 832, startPoint y: 214, endPoint x: 942, endPoint y: 625, distance: 425.5
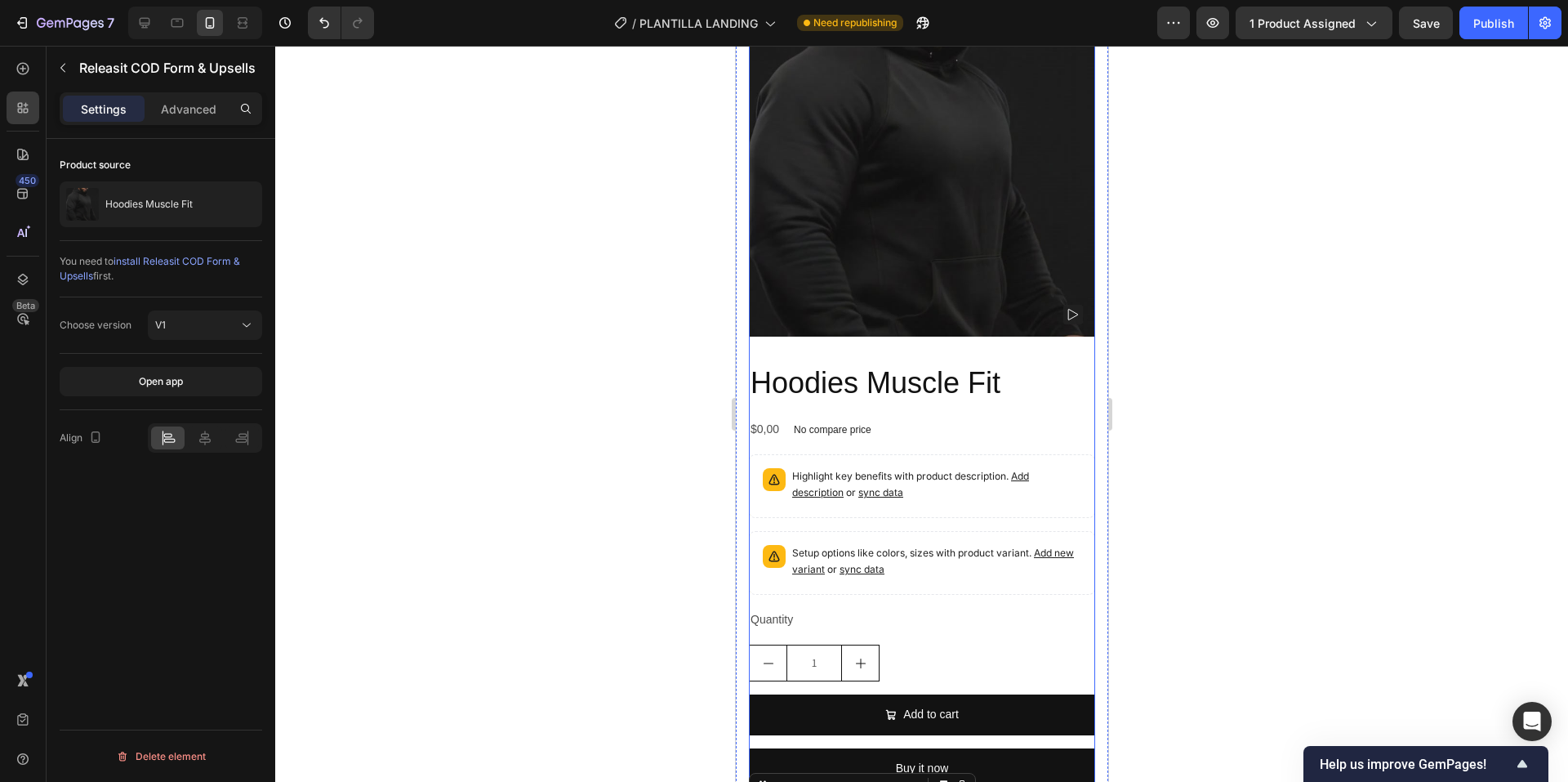
scroll to position [490, 0]
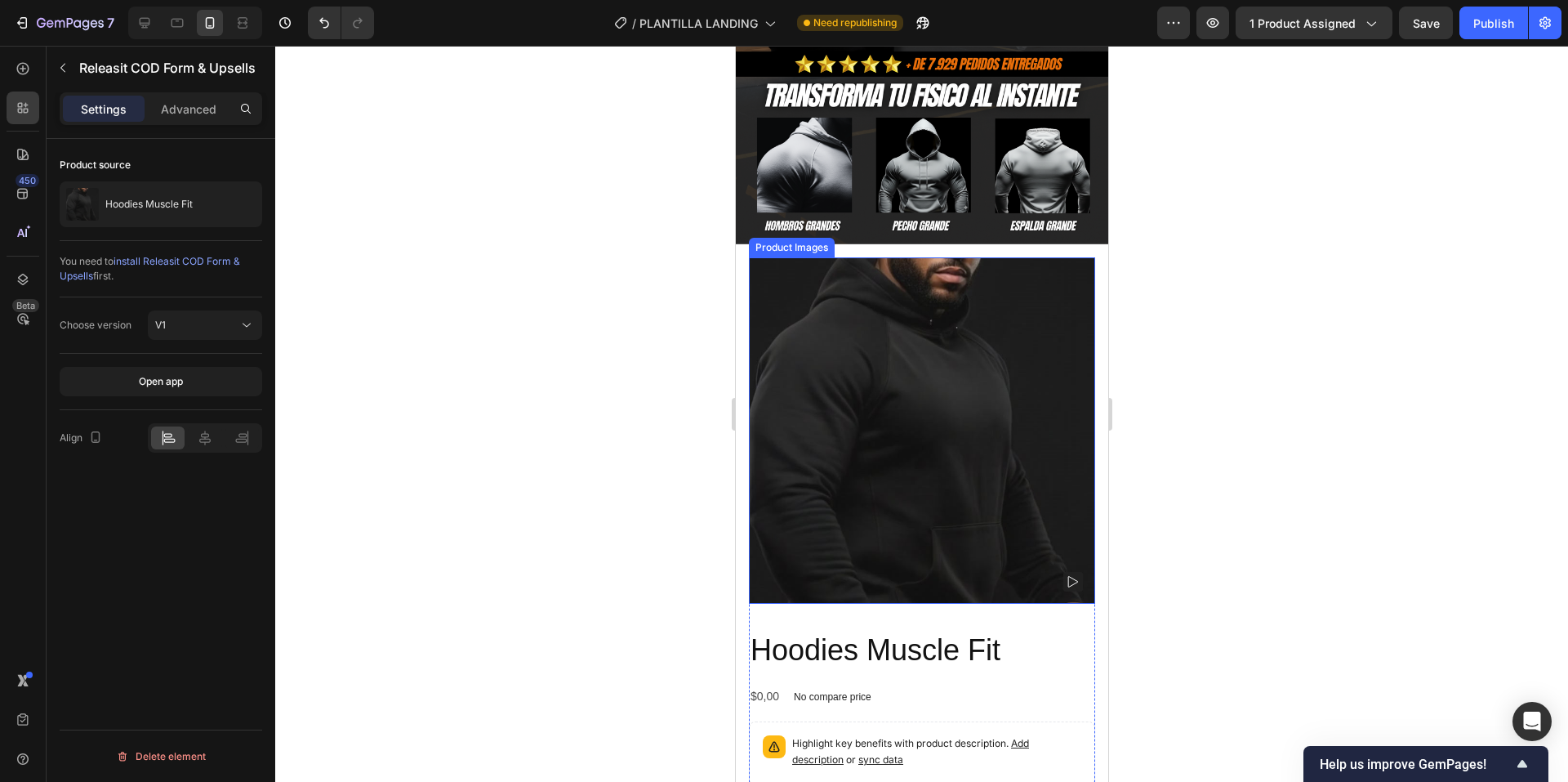
click at [758, 288] on img at bounding box center [921, 431] width 347 height 347
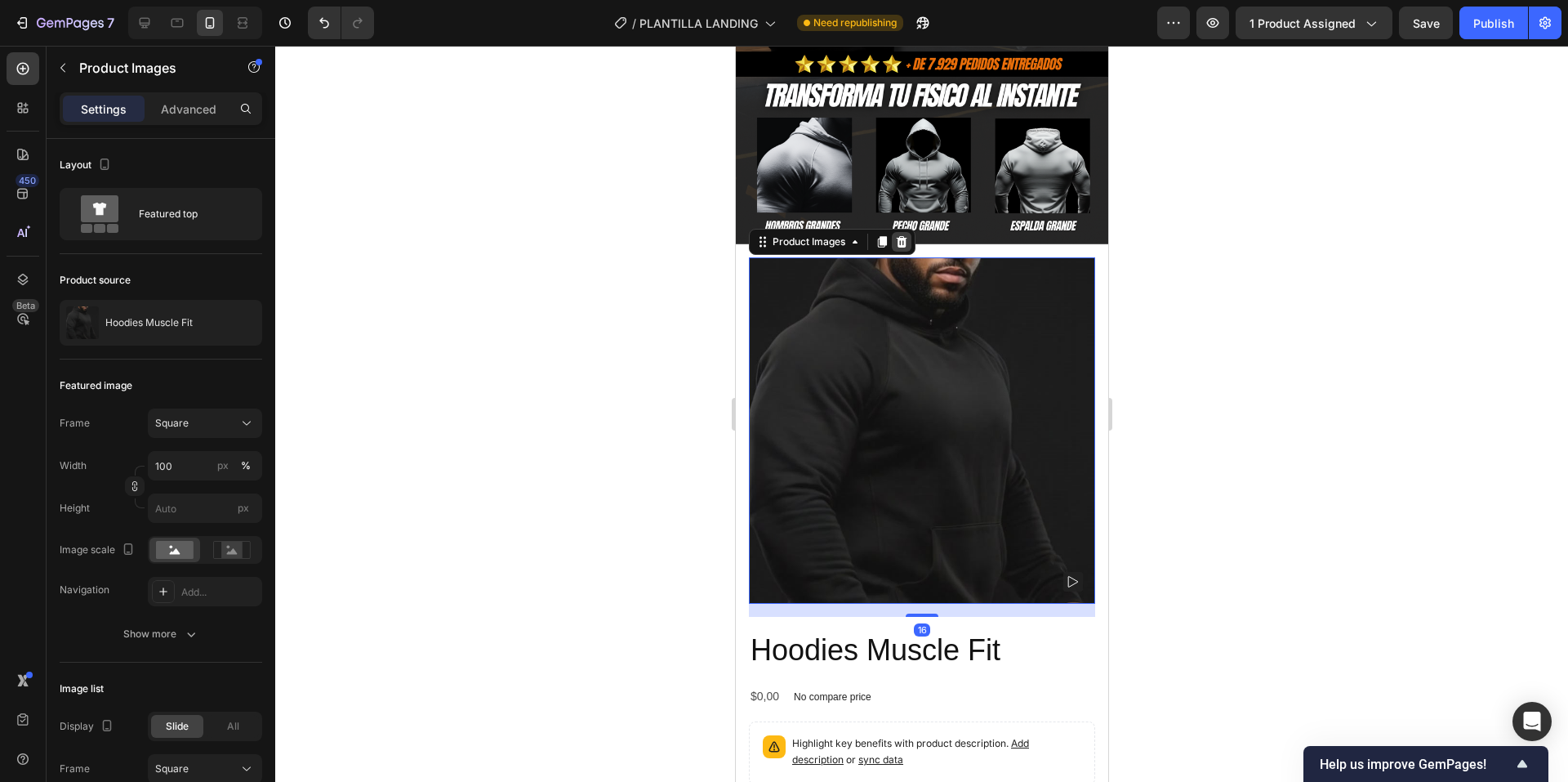
click at [903, 236] on icon at bounding box center [901, 241] width 11 height 12
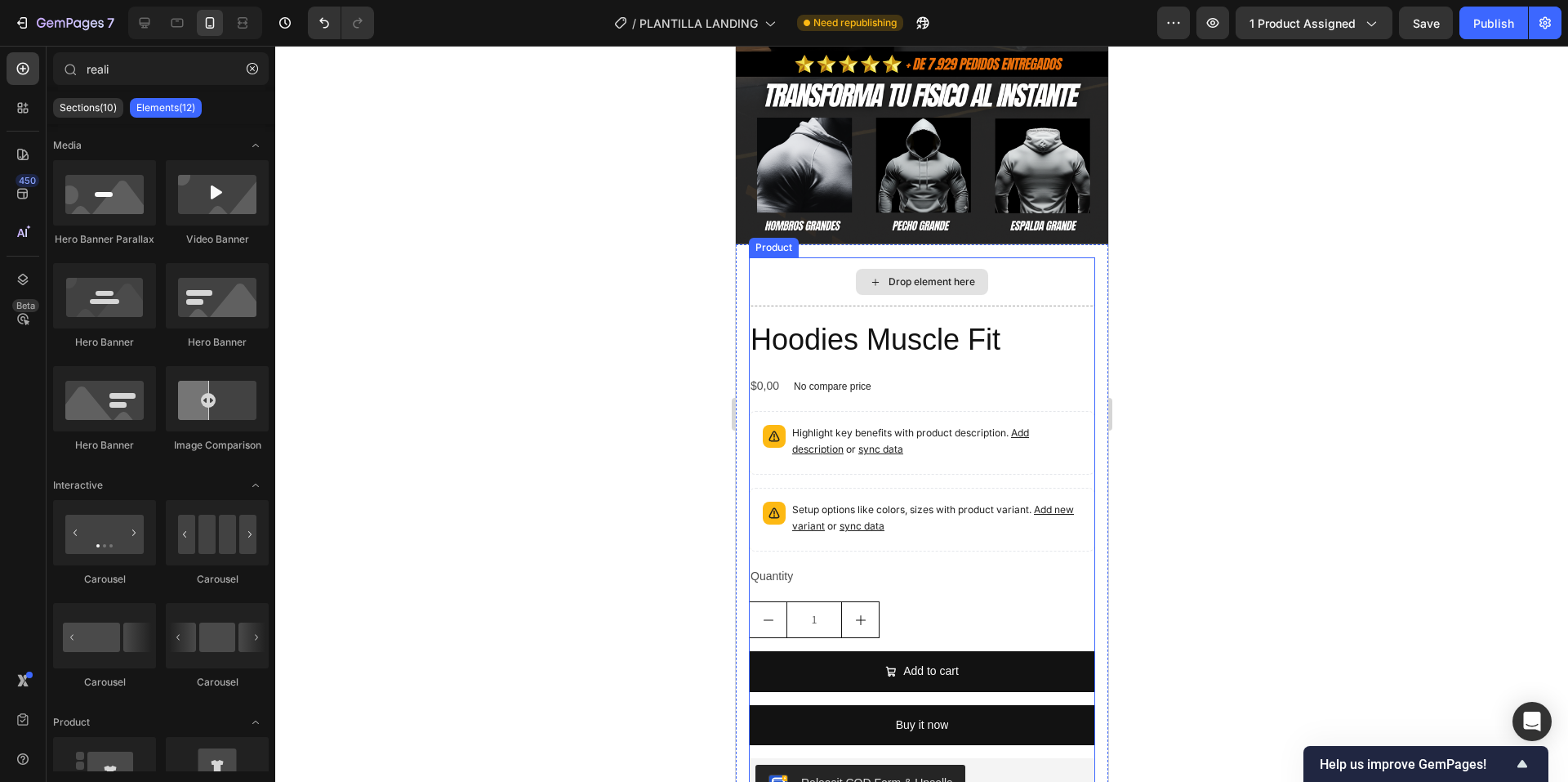
click at [1077, 285] on div "Drop element here Hoodies Muscle Fit Product Title $0,00 Product Price Product …" at bounding box center [921, 534] width 347 height 553
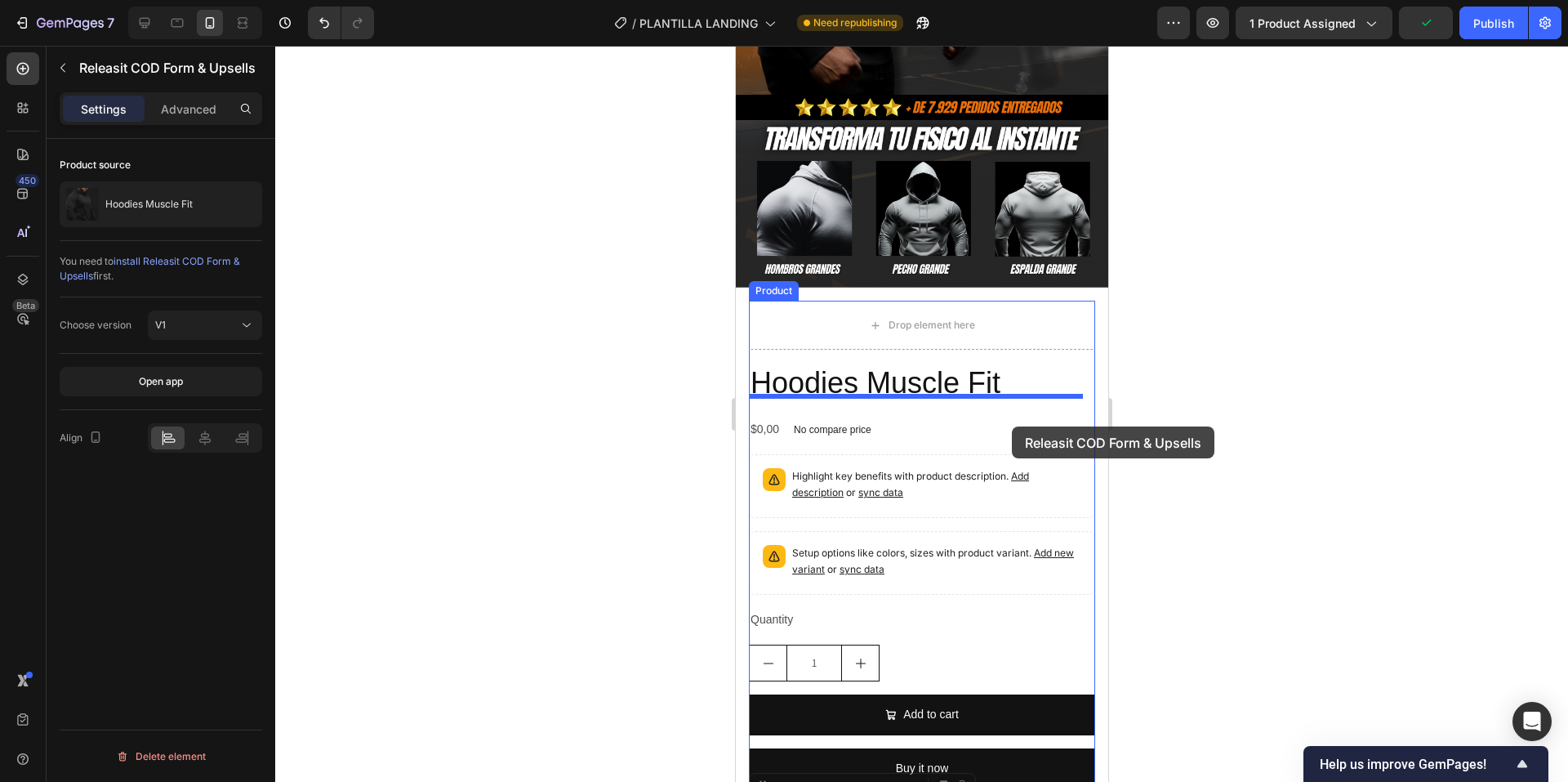
scroll to position [408, 0]
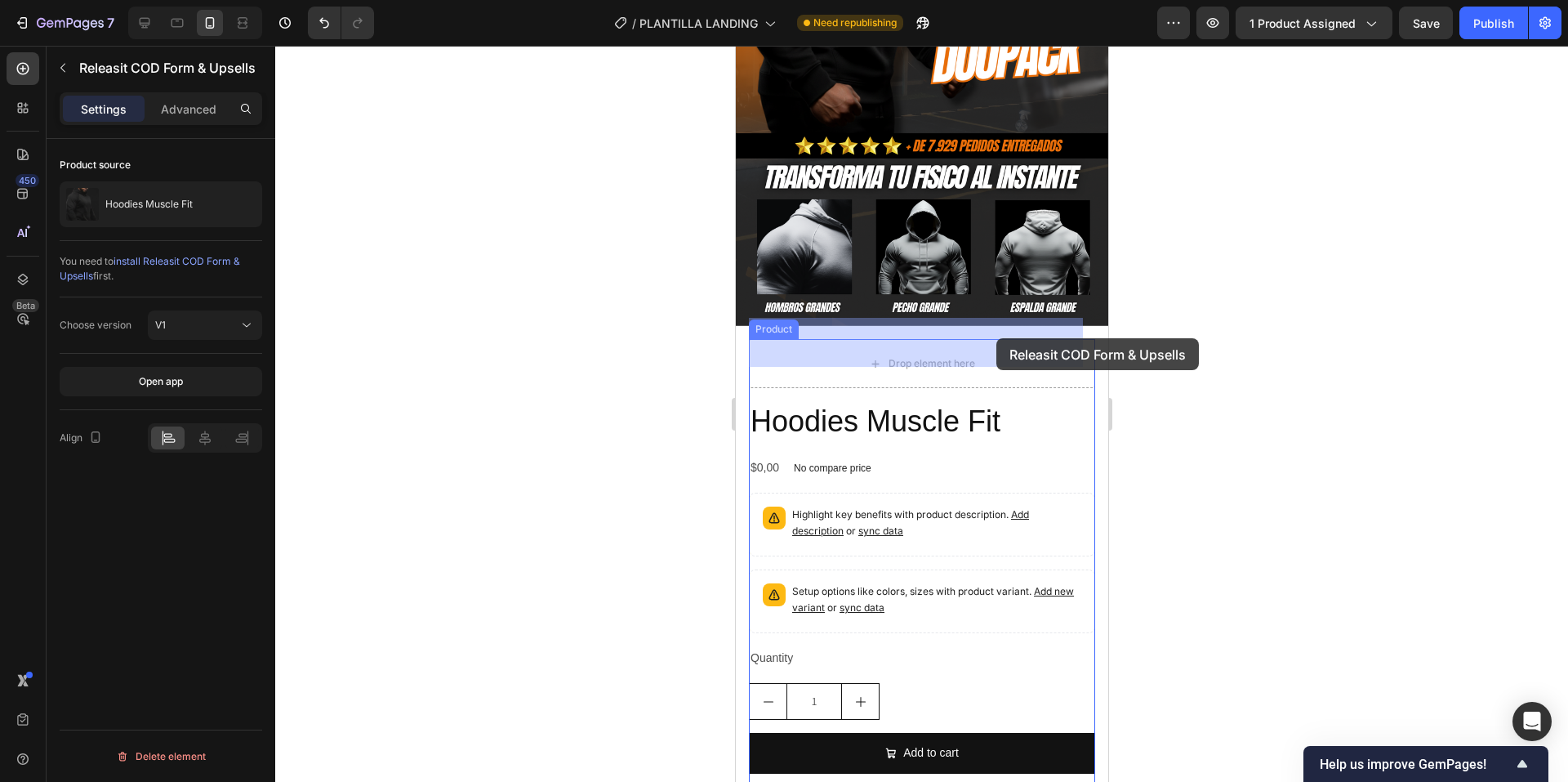
drag, startPoint x: 1027, startPoint y: 527, endPoint x: 995, endPoint y: 338, distance: 191.7
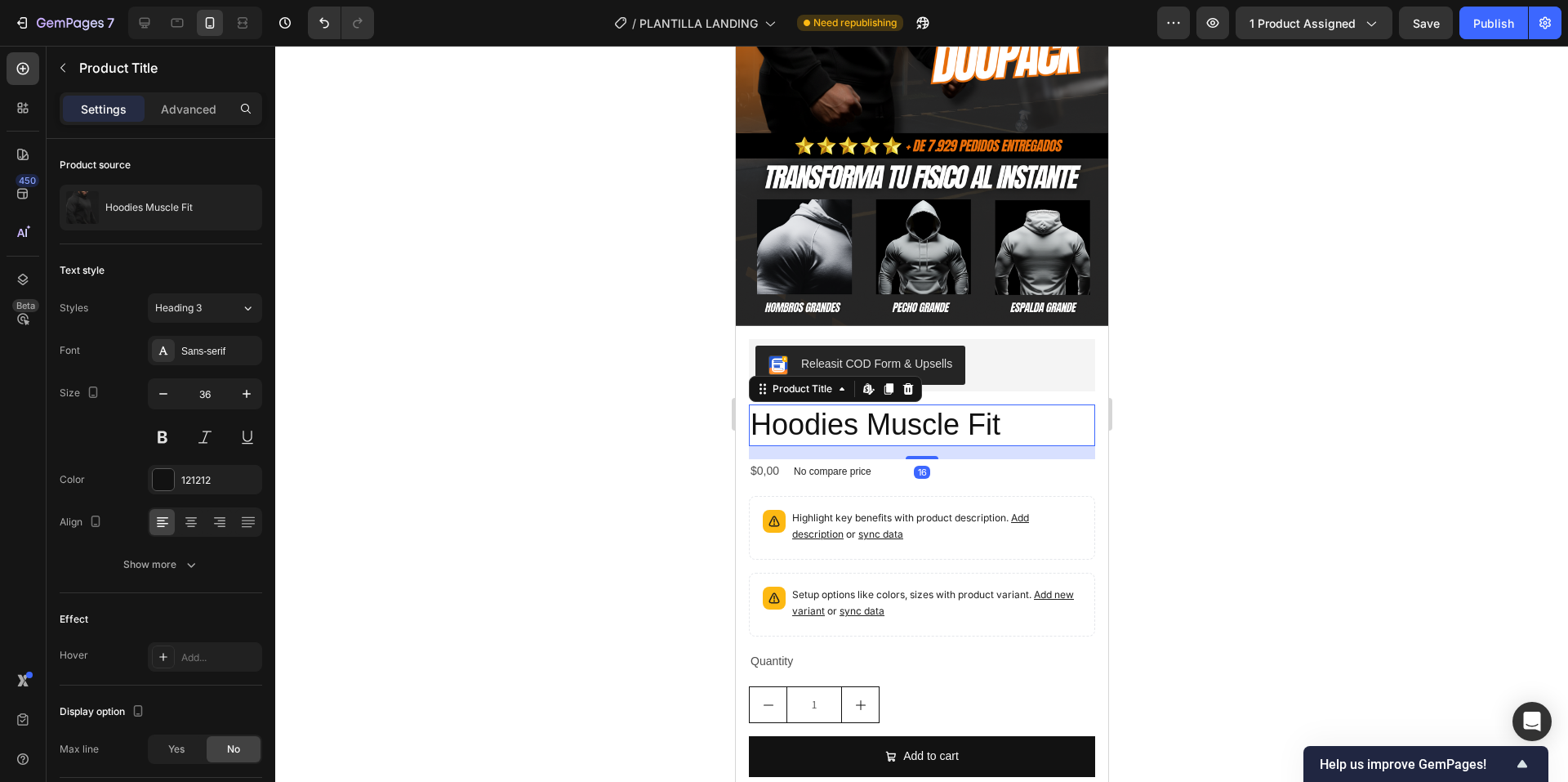
click at [1070, 405] on h2 "Hoodies Muscle Fit" at bounding box center [921, 425] width 347 height 42
click at [904, 383] on icon at bounding box center [908, 389] width 11 height 12
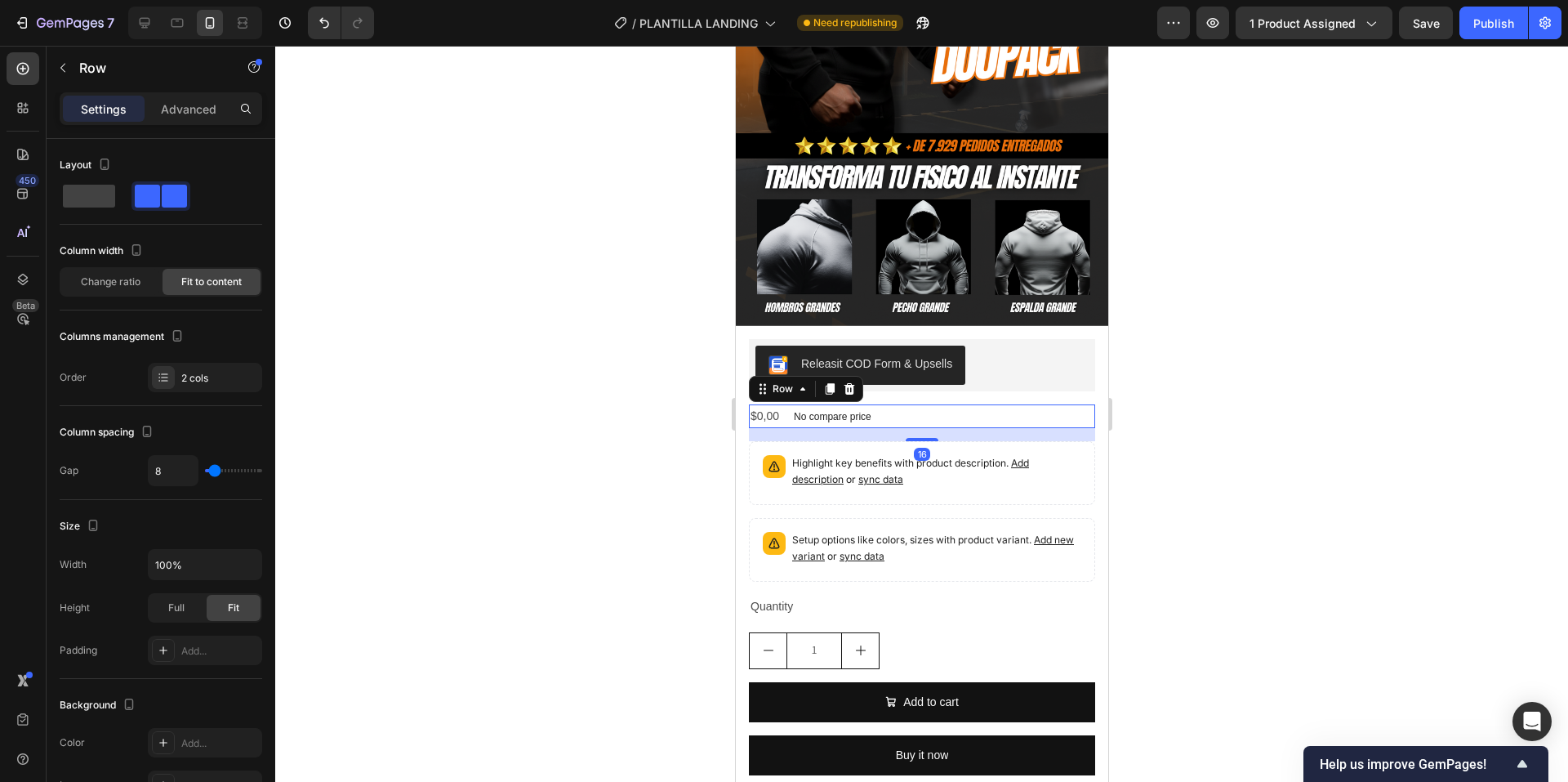
click at [1000, 405] on div "$0,00 Product Price Product Price No compare price Product Price Row 16" at bounding box center [921, 416] width 347 height 24
click at [847, 383] on icon at bounding box center [849, 389] width 11 height 12
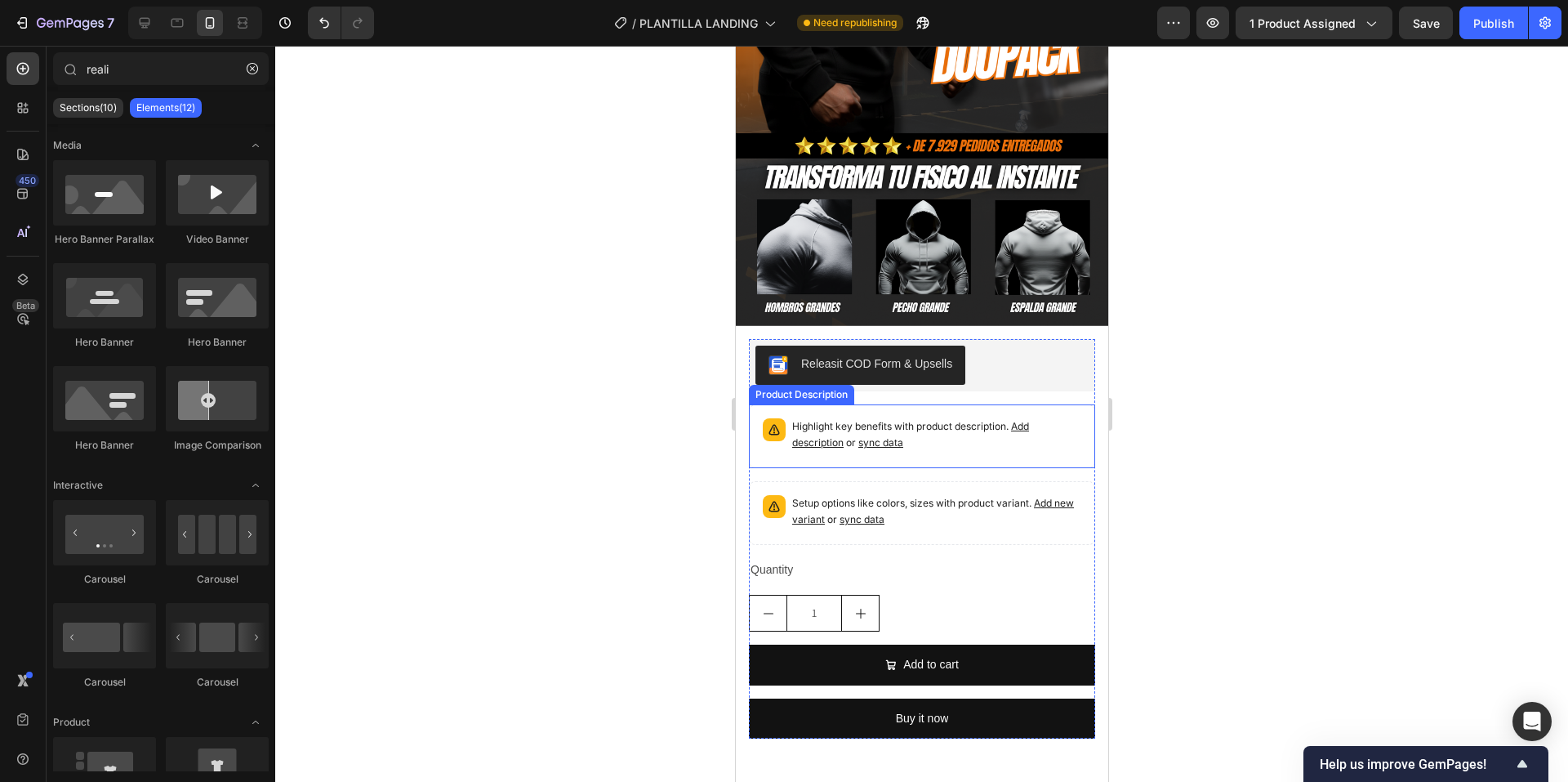
click at [960, 412] on div "Highlight key benefits with product description. Add description or sync data" at bounding box center [921, 436] width 331 height 49
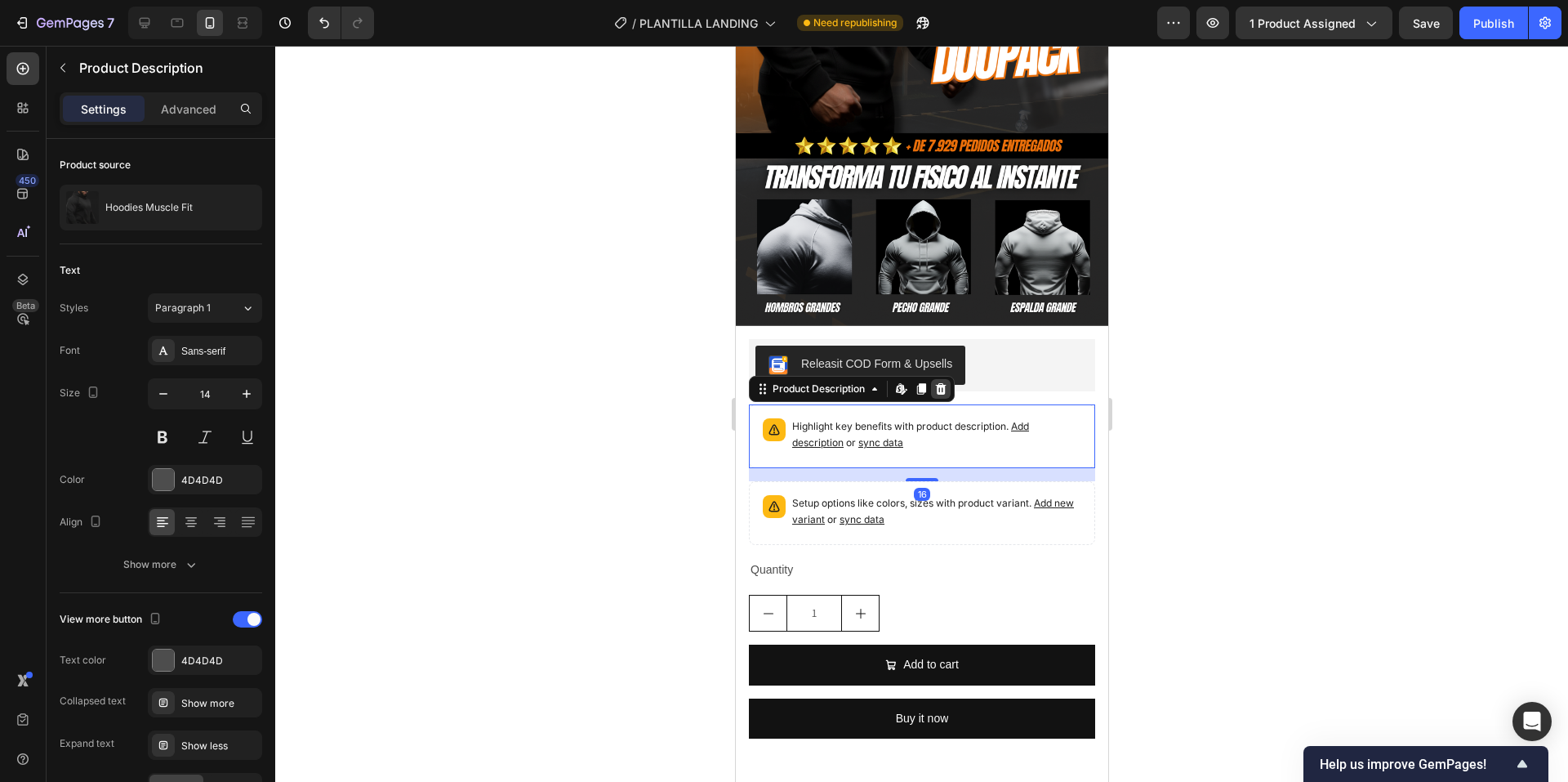
click at [937, 383] on icon at bounding box center [941, 389] width 11 height 12
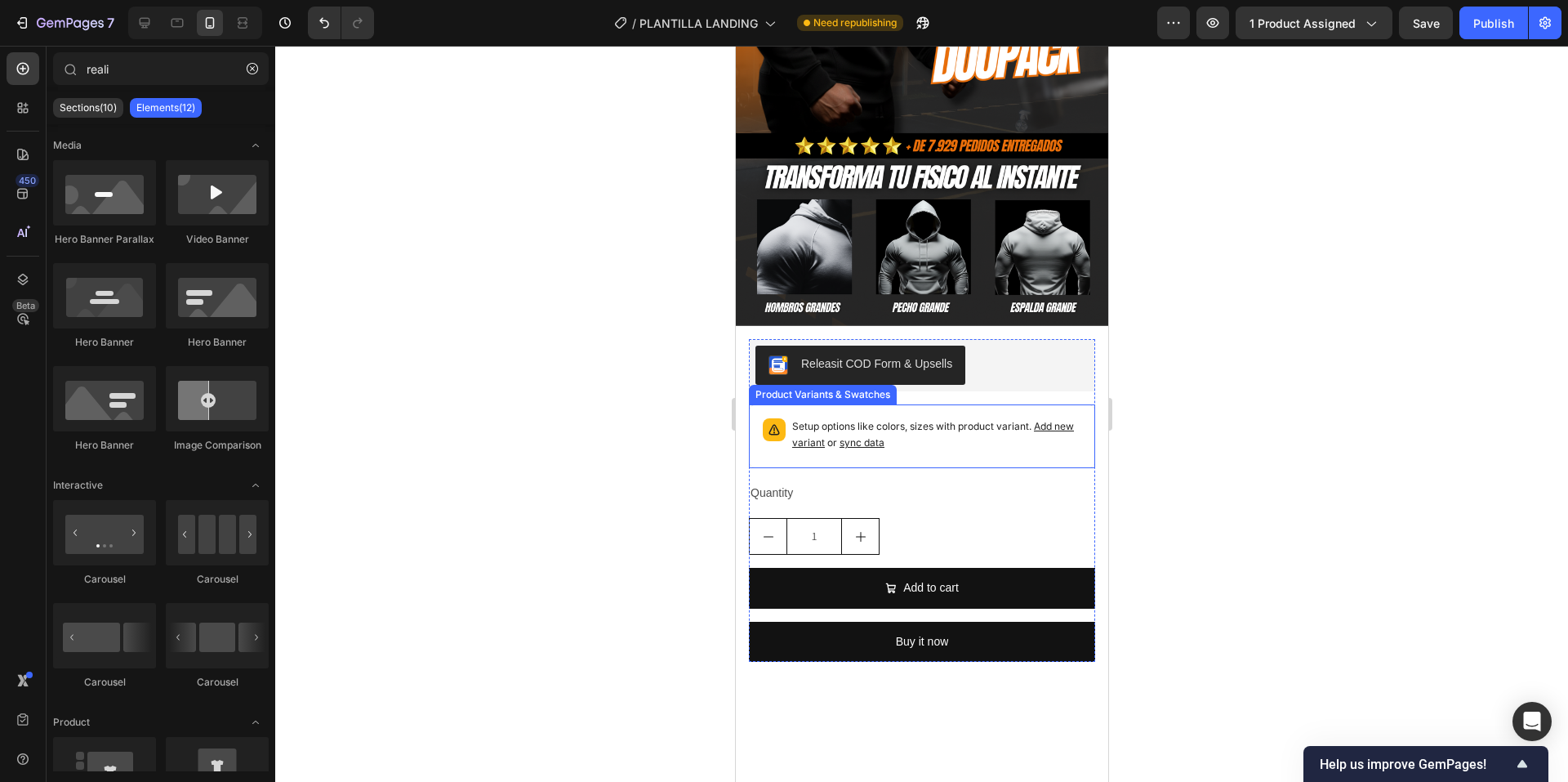
click at [991, 422] on p "Setup options like colors, sizes with product variant. Add new variant or sync …" at bounding box center [936, 434] width 289 height 33
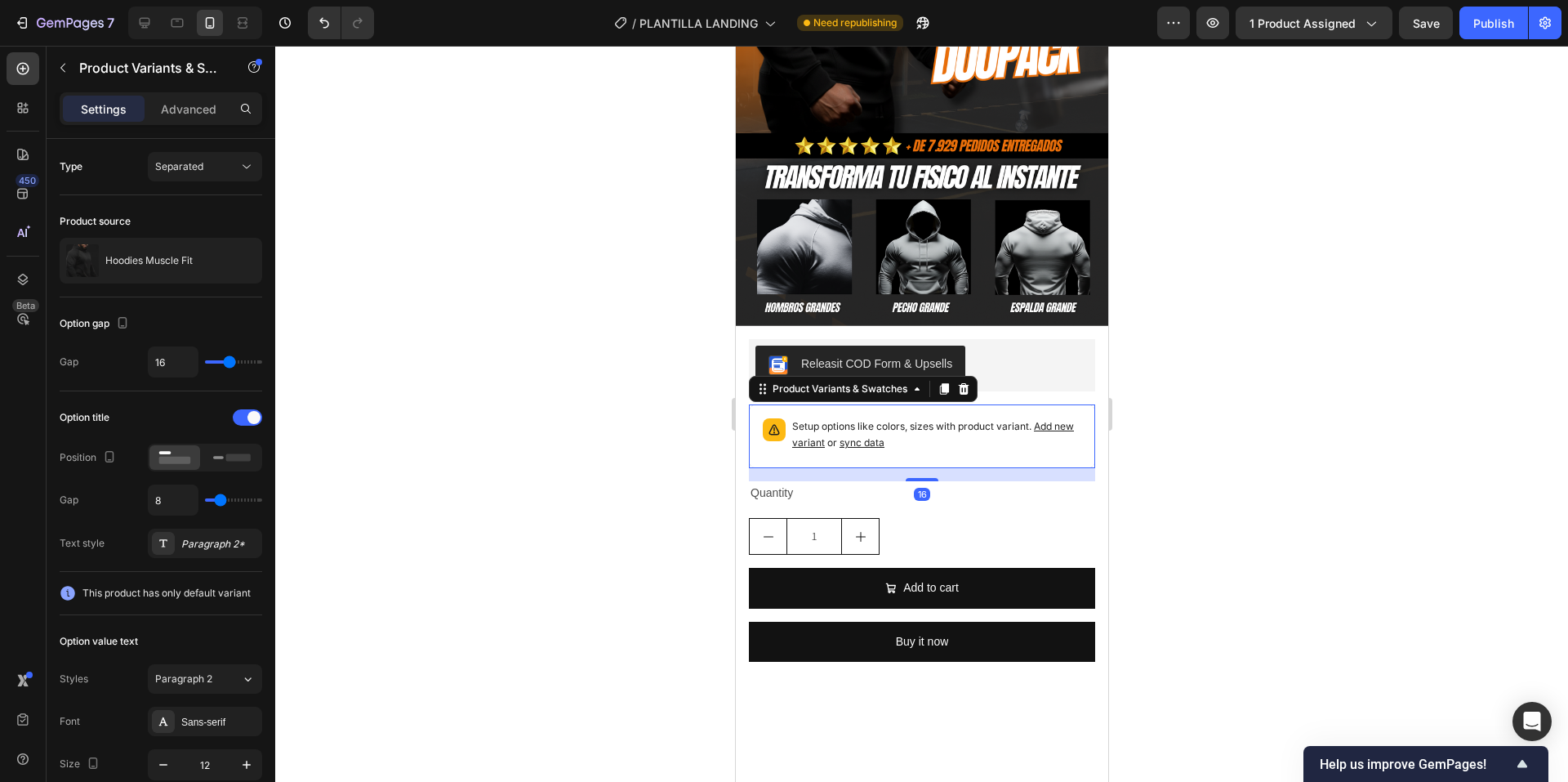
click at [976, 376] on div "Product Variants & Swatches" at bounding box center [862, 389] width 229 height 26
click at [963, 383] on icon at bounding box center [962, 389] width 13 height 13
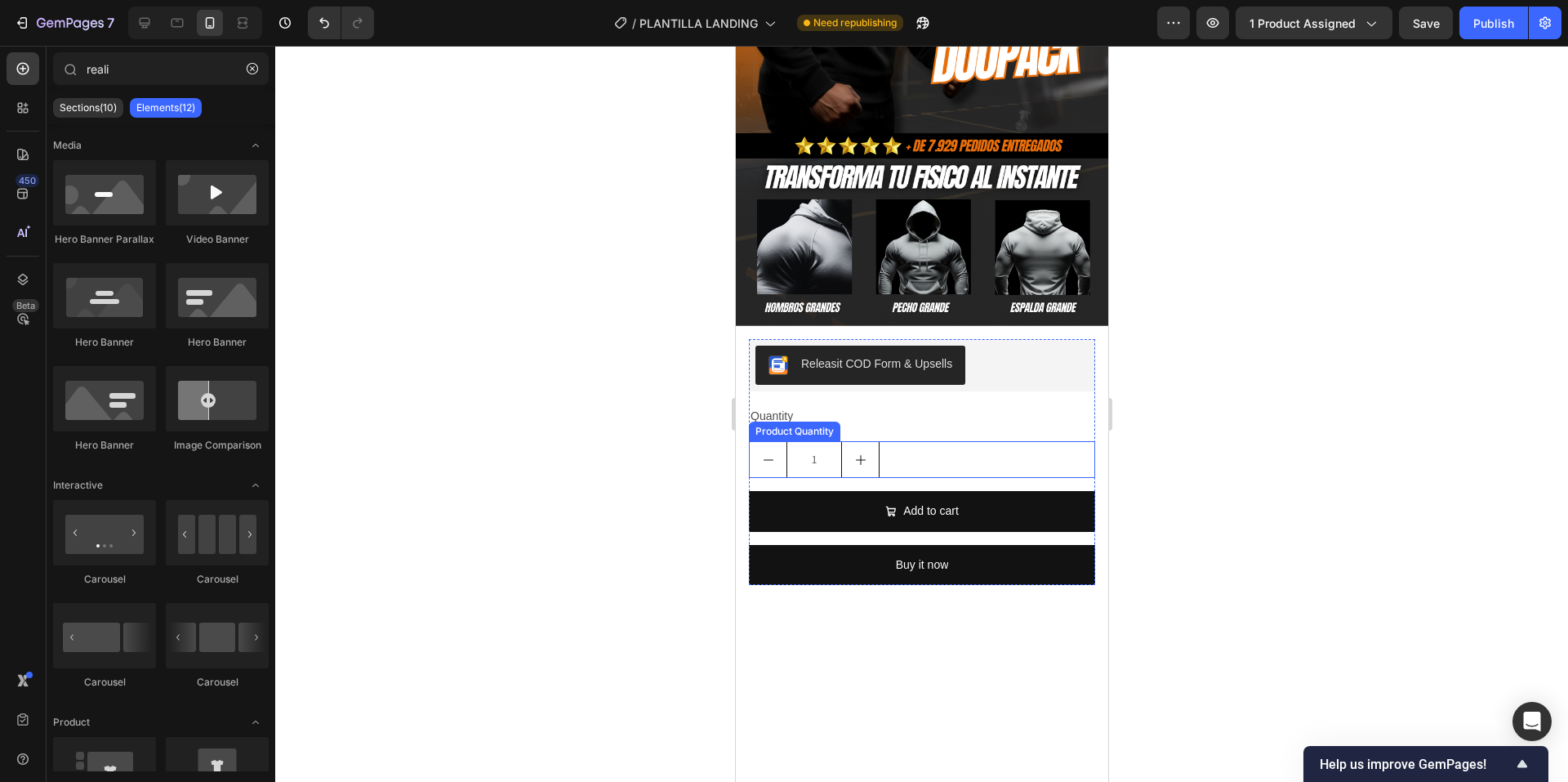
click at [968, 441] on div "1" at bounding box center [921, 459] width 347 height 37
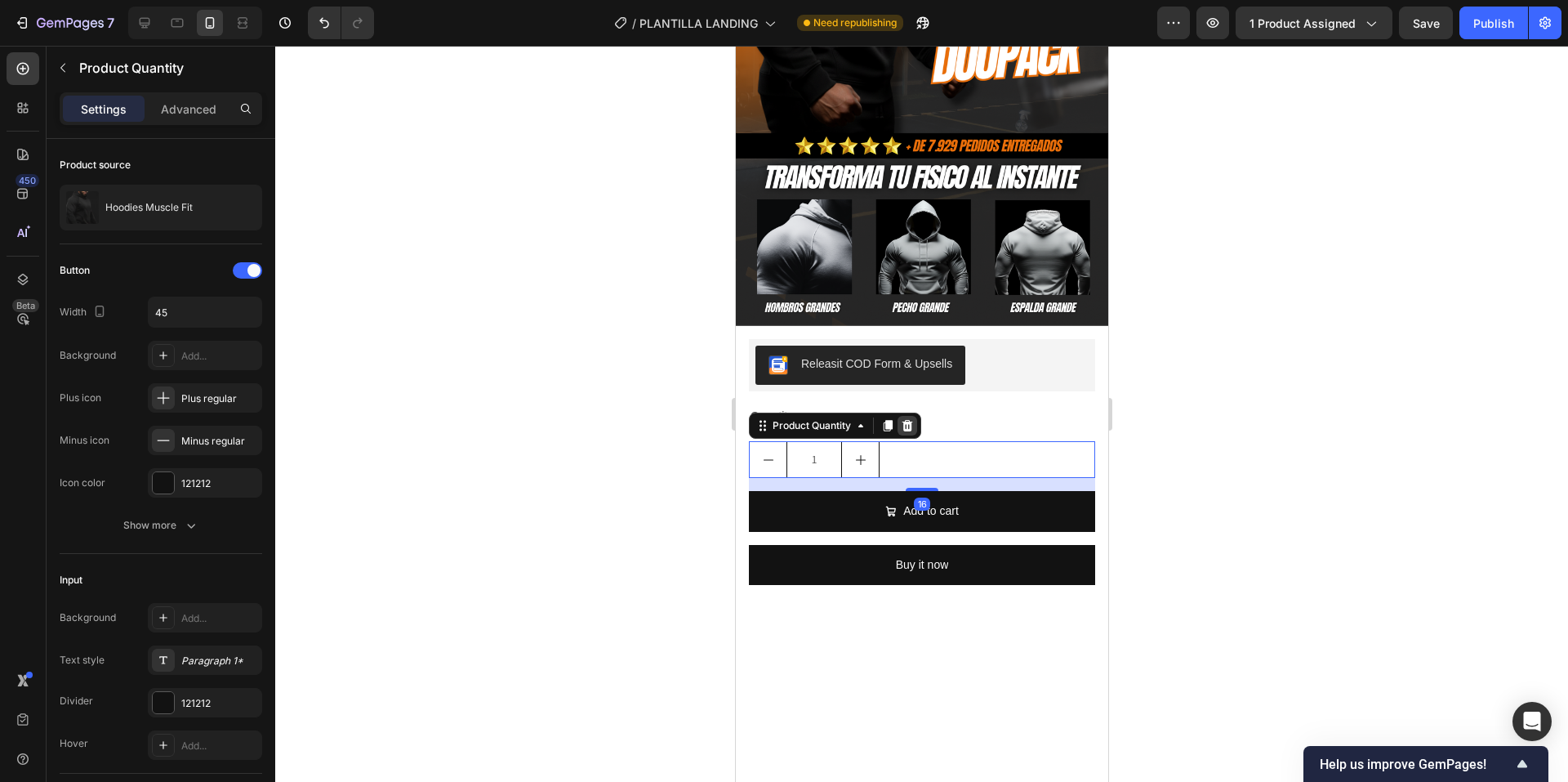
click at [906, 420] on icon at bounding box center [907, 425] width 11 height 12
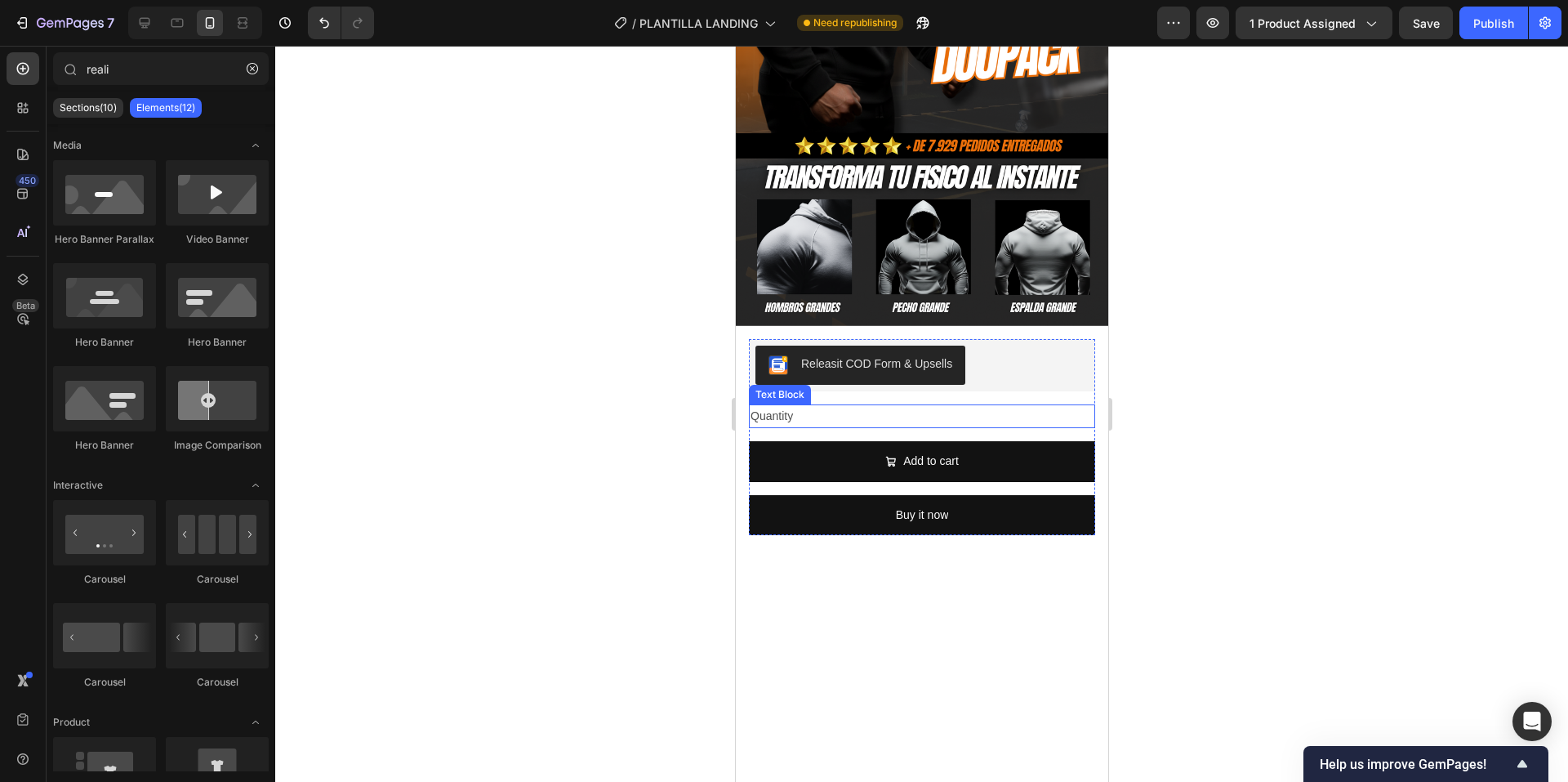
click at [935, 405] on div "Quantity" at bounding box center [921, 416] width 347 height 24
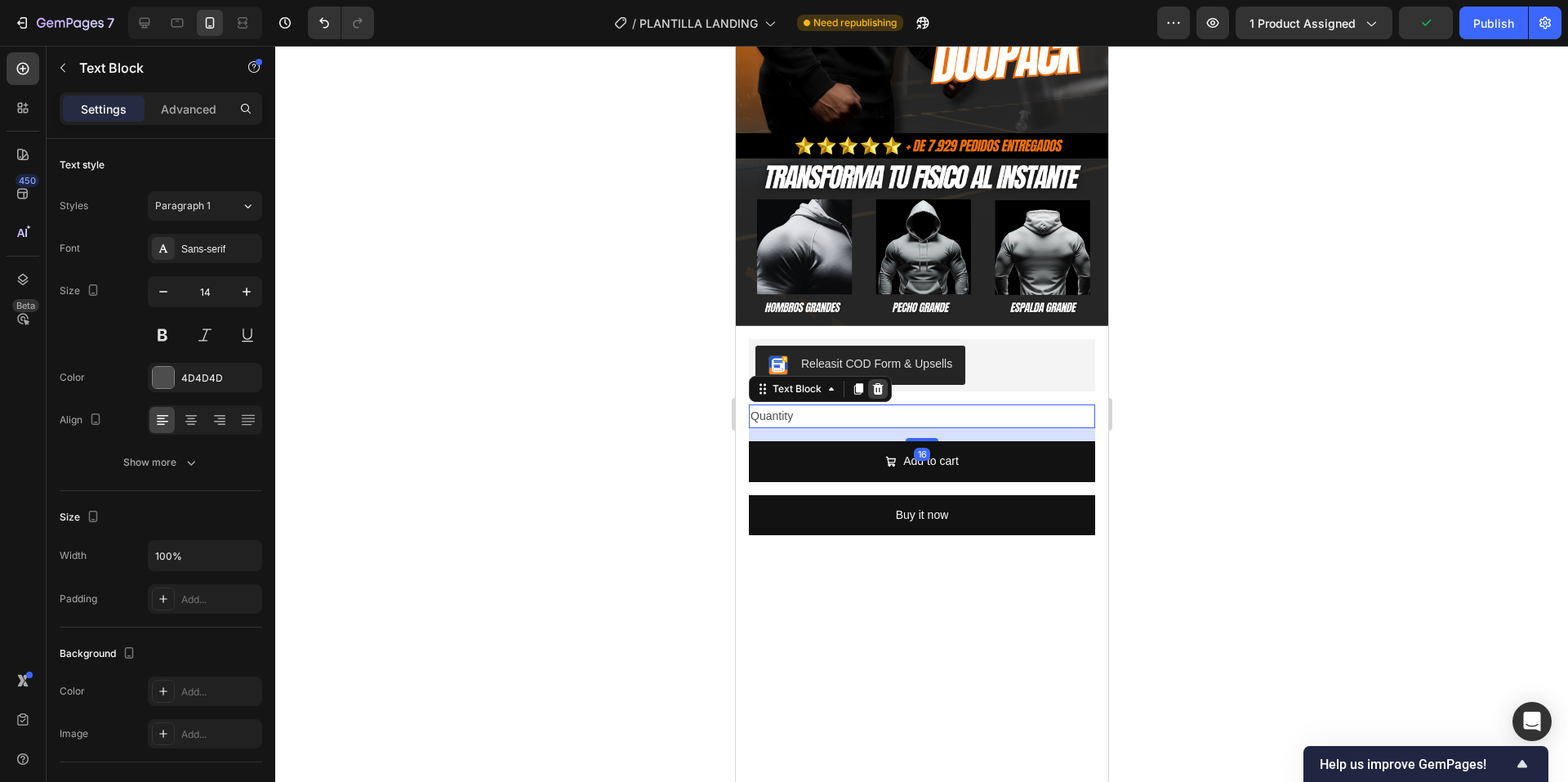
click at [880, 383] on icon at bounding box center [876, 389] width 13 height 13
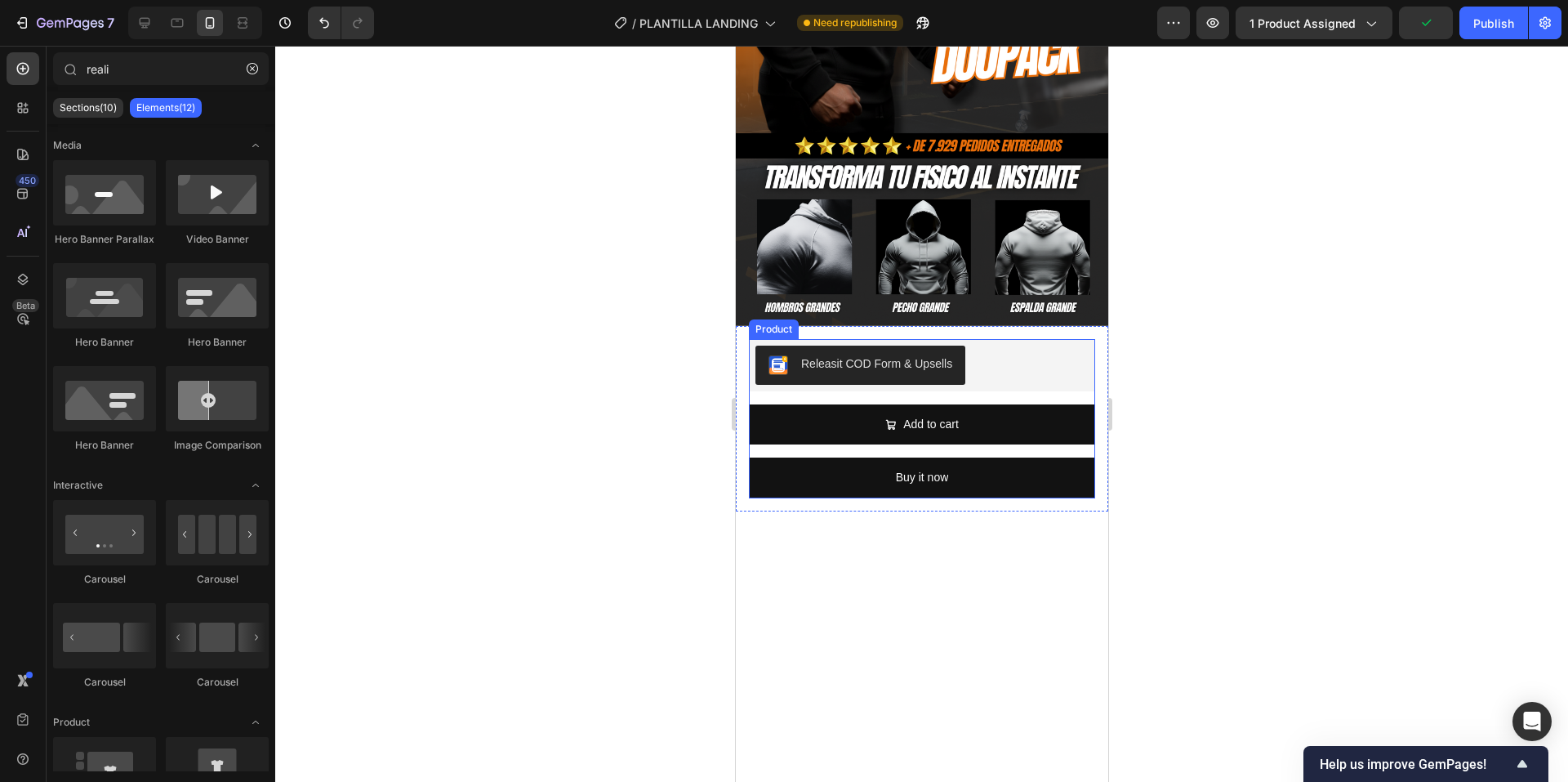
click at [1044, 434] on div "Add to cart Add to Cart" at bounding box center [921, 431] width 347 height 53
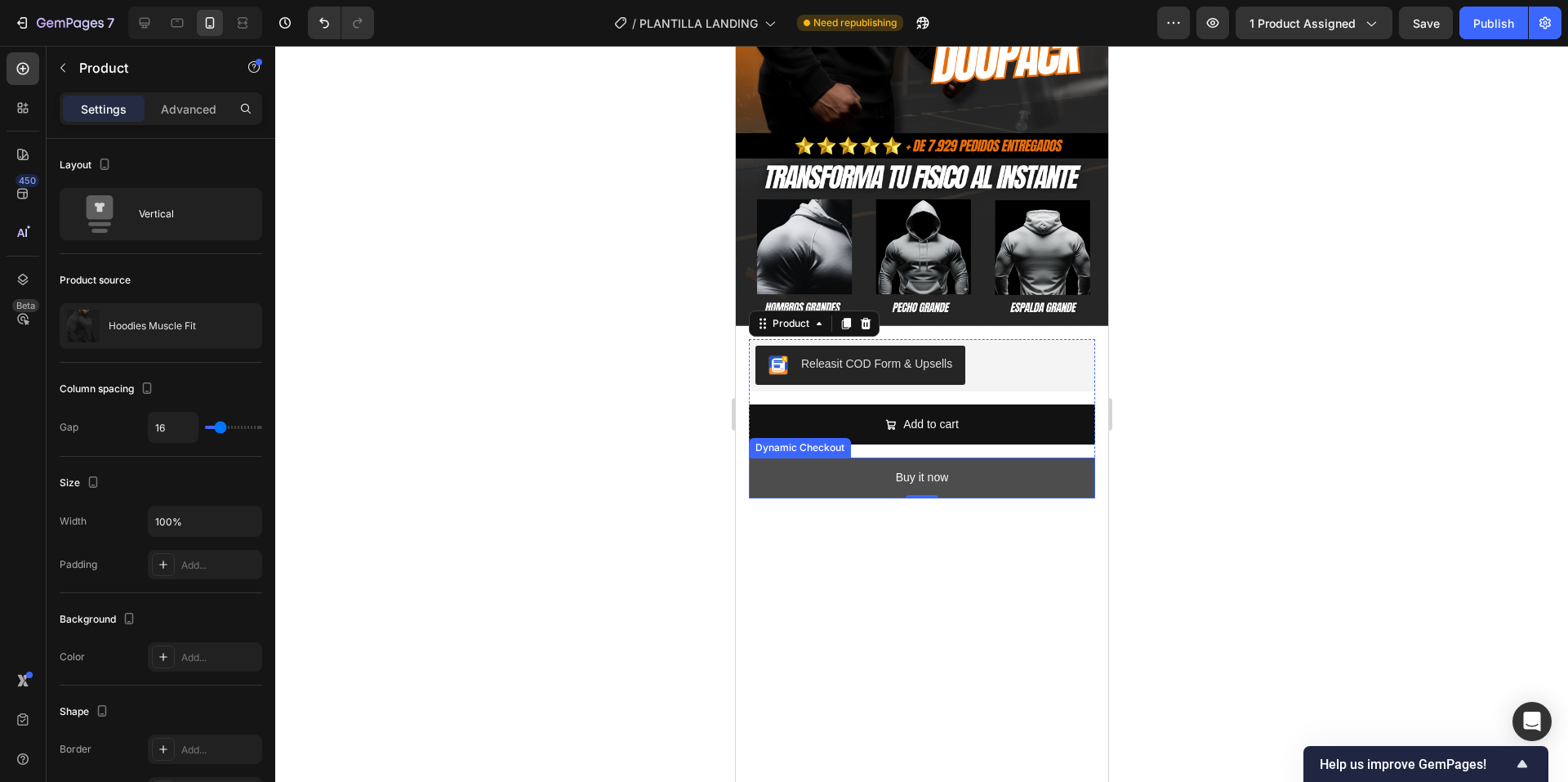
click at [1006, 458] on button "Buy it now" at bounding box center [921, 477] width 347 height 40
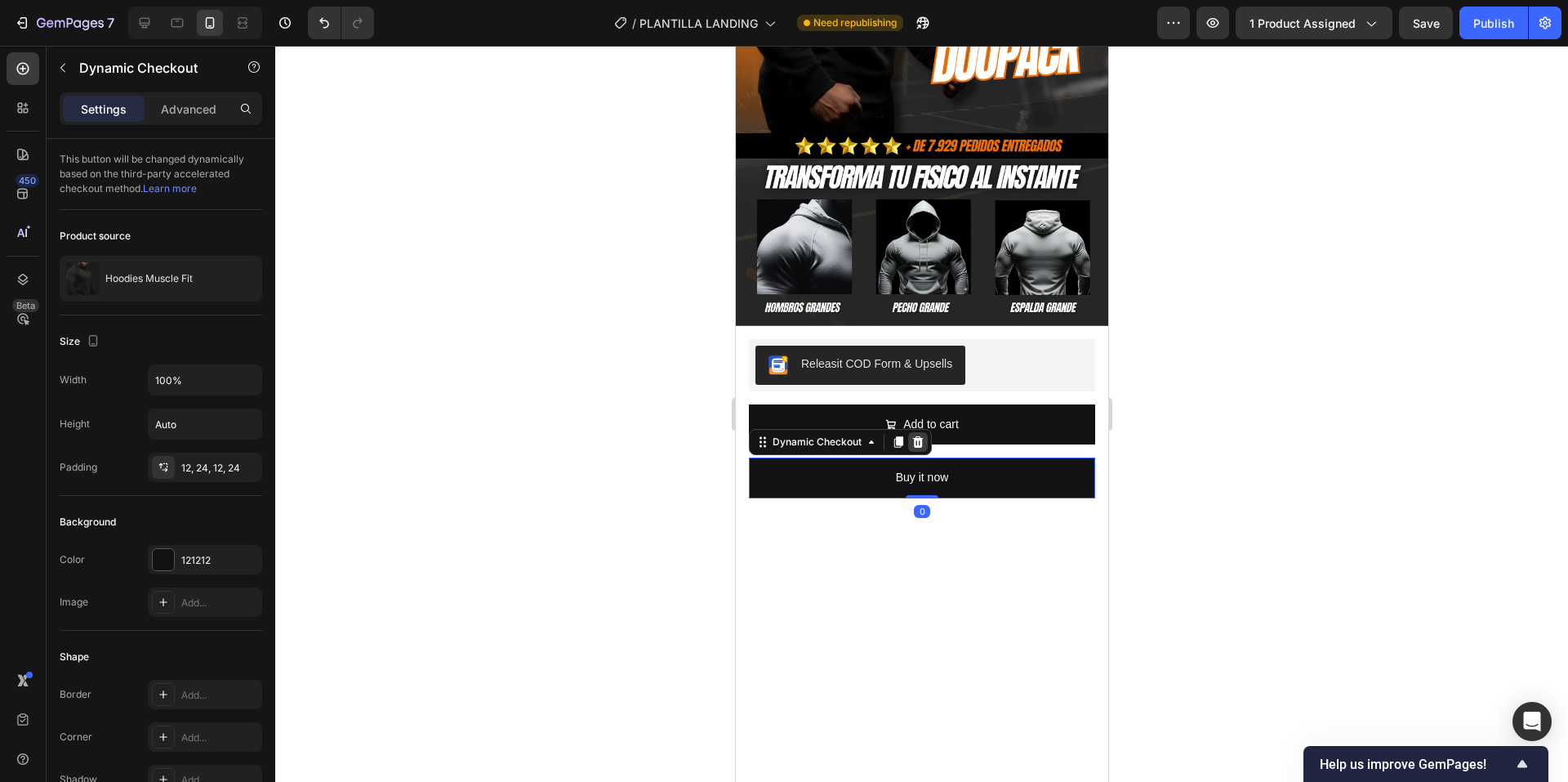
click at [925, 433] on div at bounding box center [918, 442] width 20 height 20
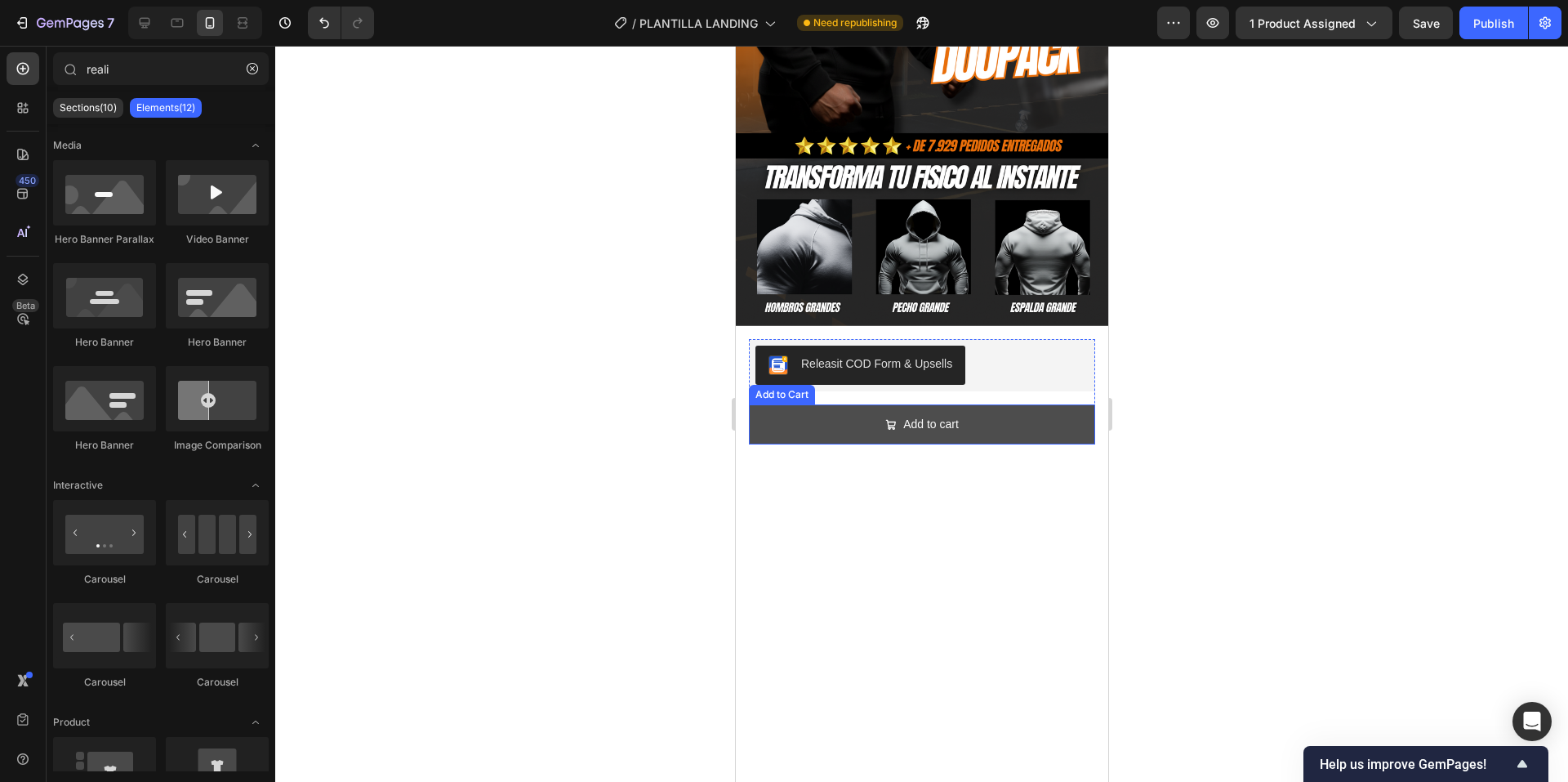
click at [978, 417] on button "Add to cart" at bounding box center [921, 425] width 347 height 40
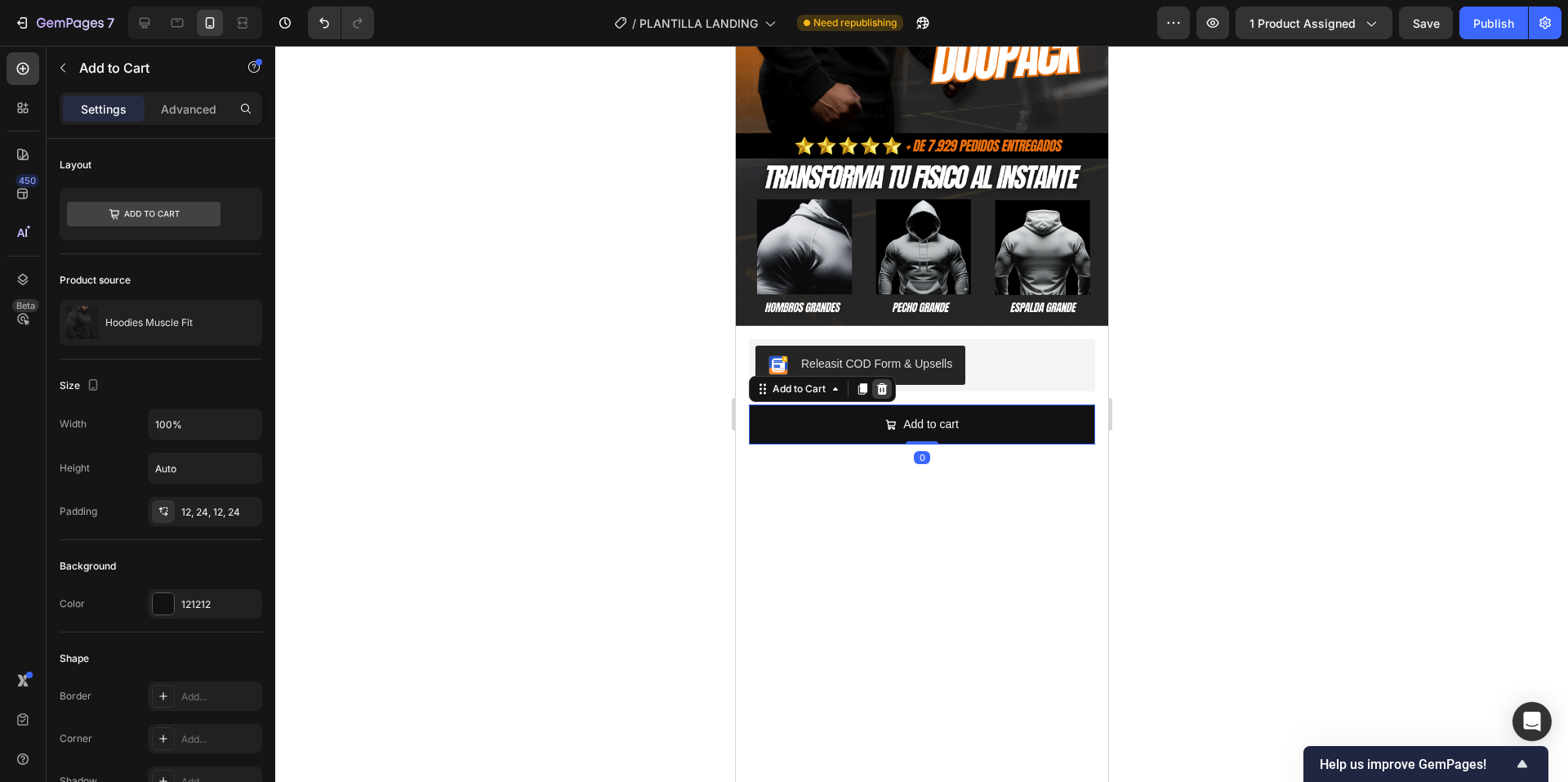
click at [886, 383] on icon at bounding box center [881, 389] width 13 height 13
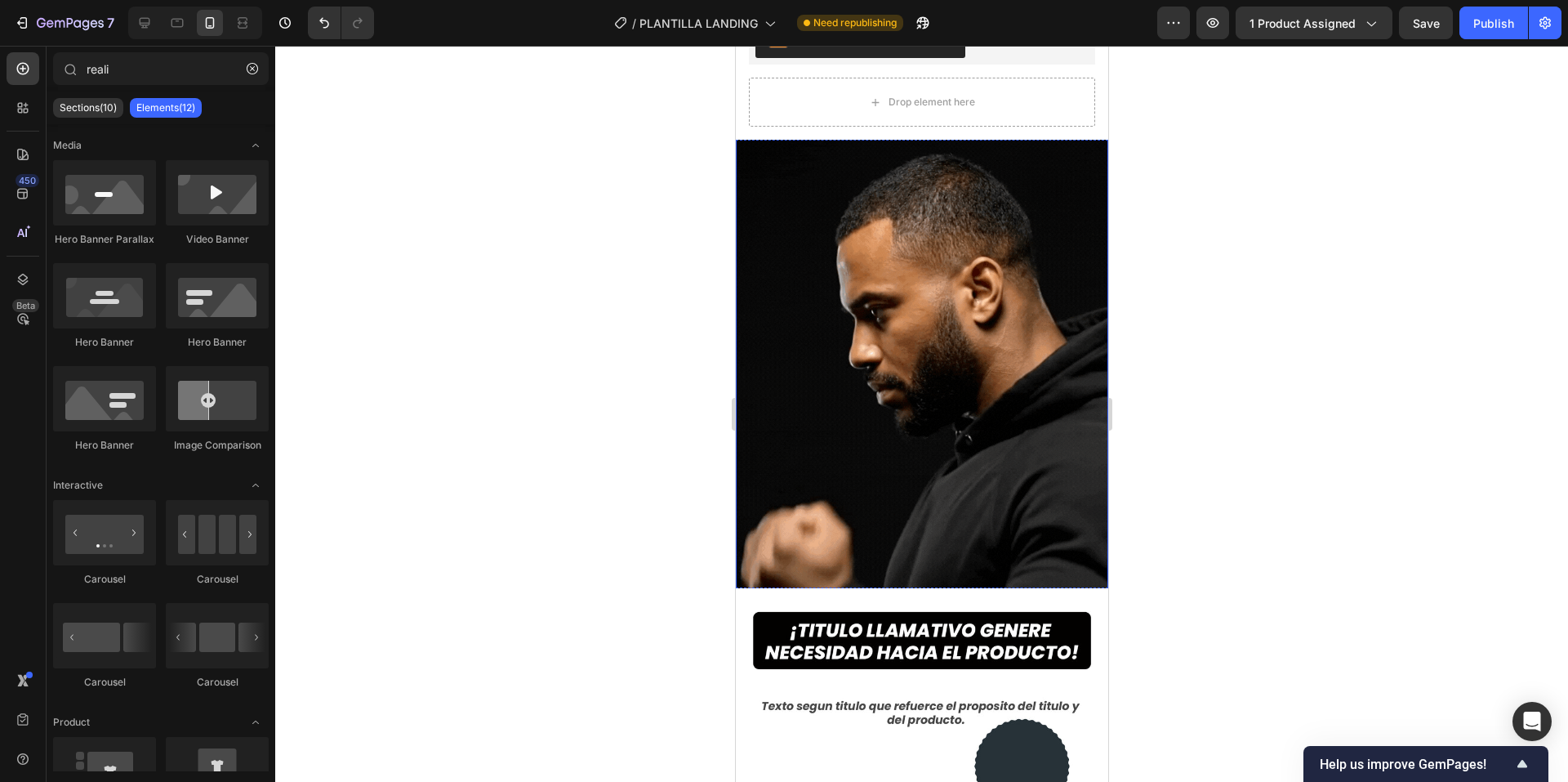
click at [947, 443] on img at bounding box center [921, 370] width 373 height 465
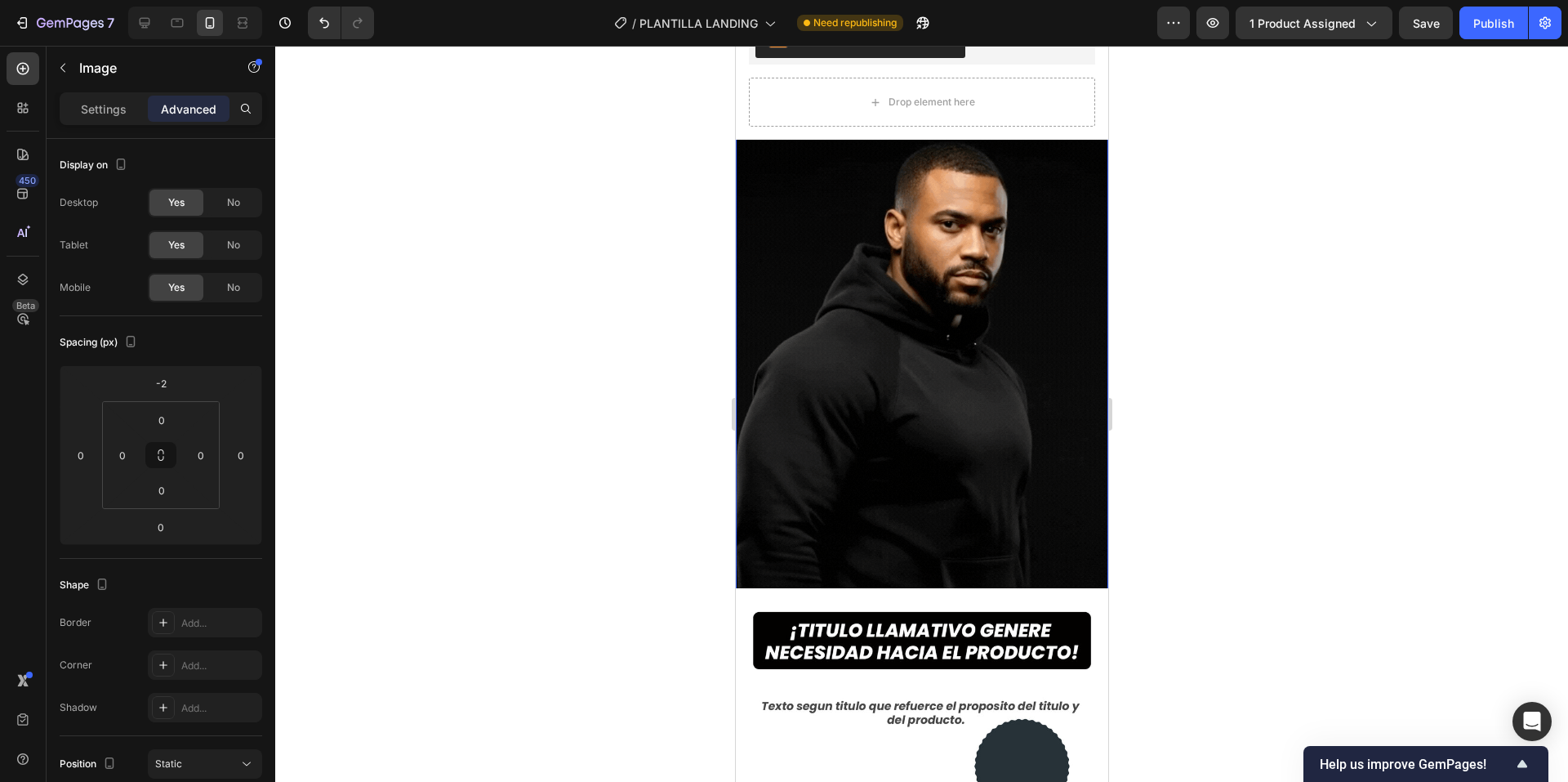
scroll to position [490, 0]
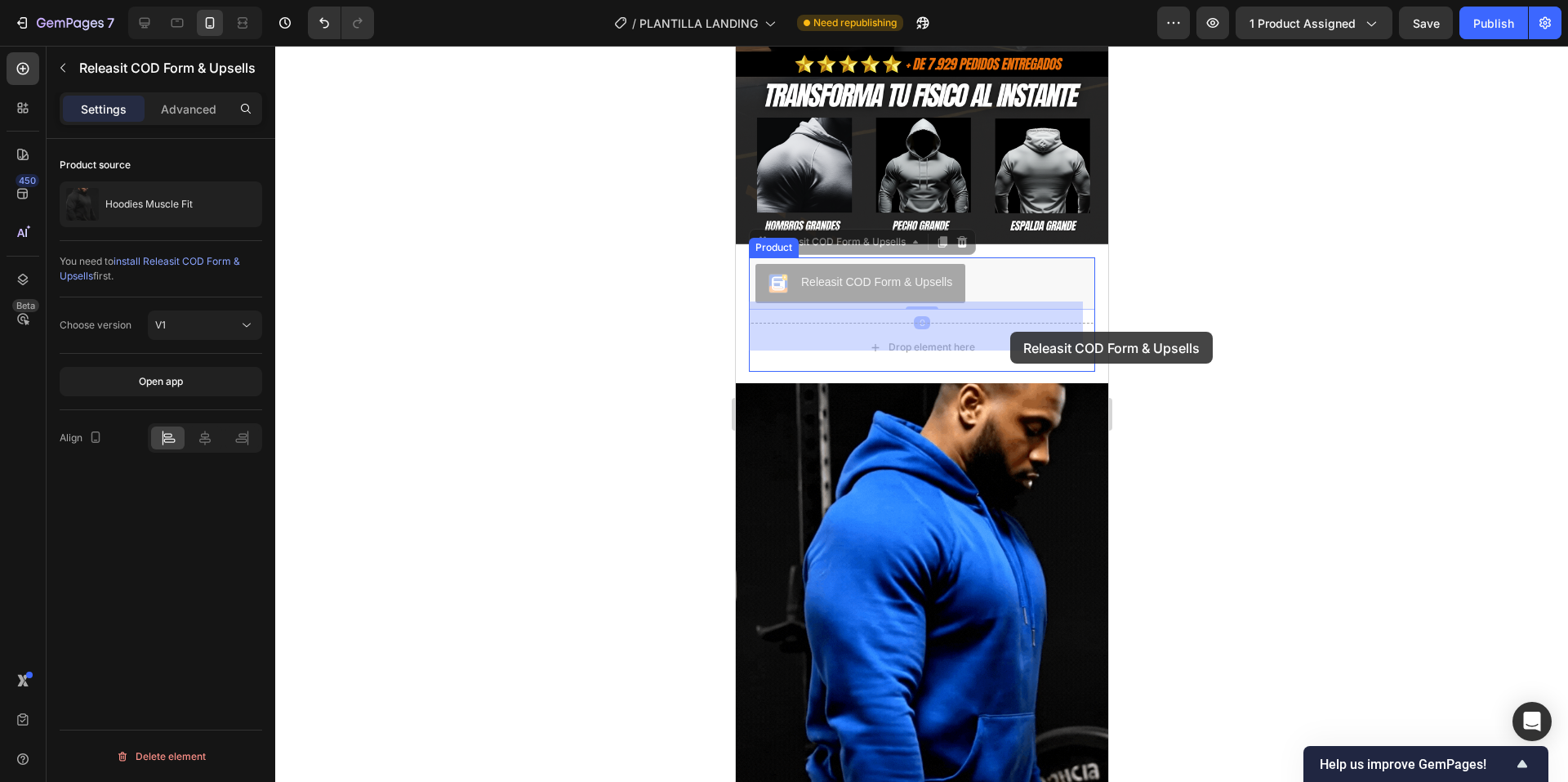
drag, startPoint x: 935, startPoint y: 265, endPoint x: 1009, endPoint y: 318, distance: 91.0
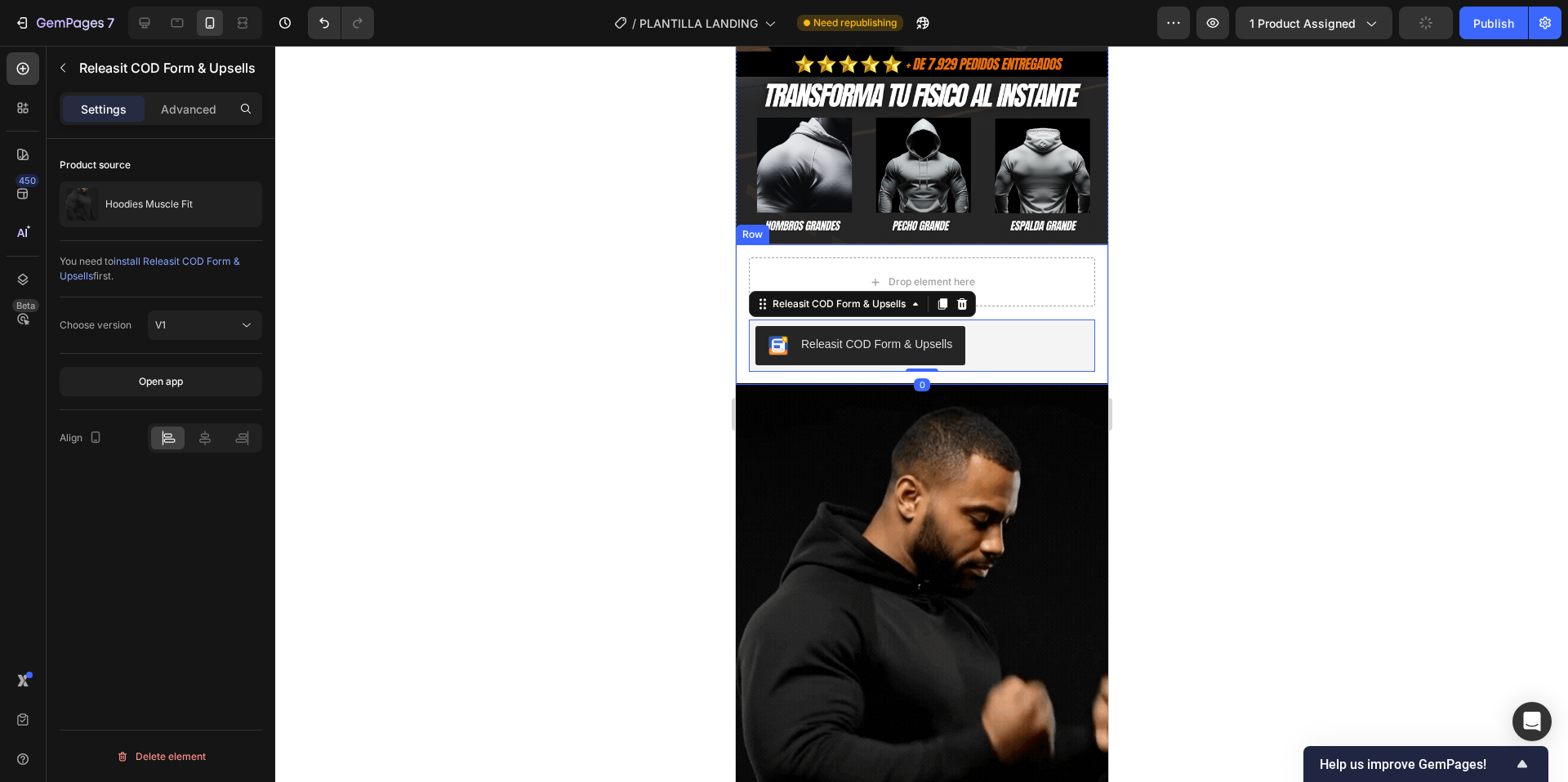
click at [1084, 271] on div "Drop element here Releasit COD Form & Upsells Releasit COD Form & Upsells 0 Pro…" at bounding box center [921, 314] width 373 height 140
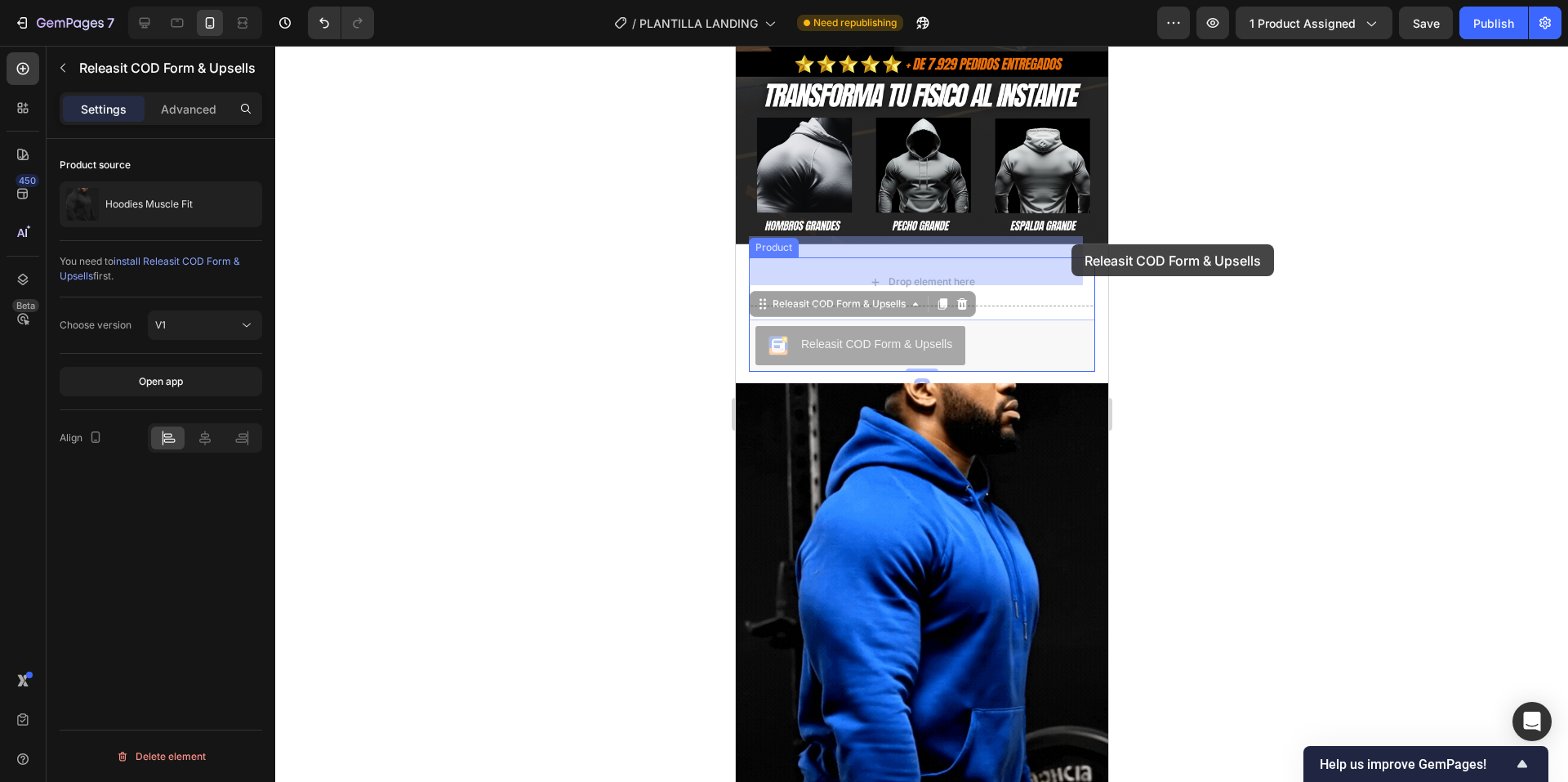
drag, startPoint x: 1044, startPoint y: 325, endPoint x: 1070, endPoint y: 244, distance: 85.1
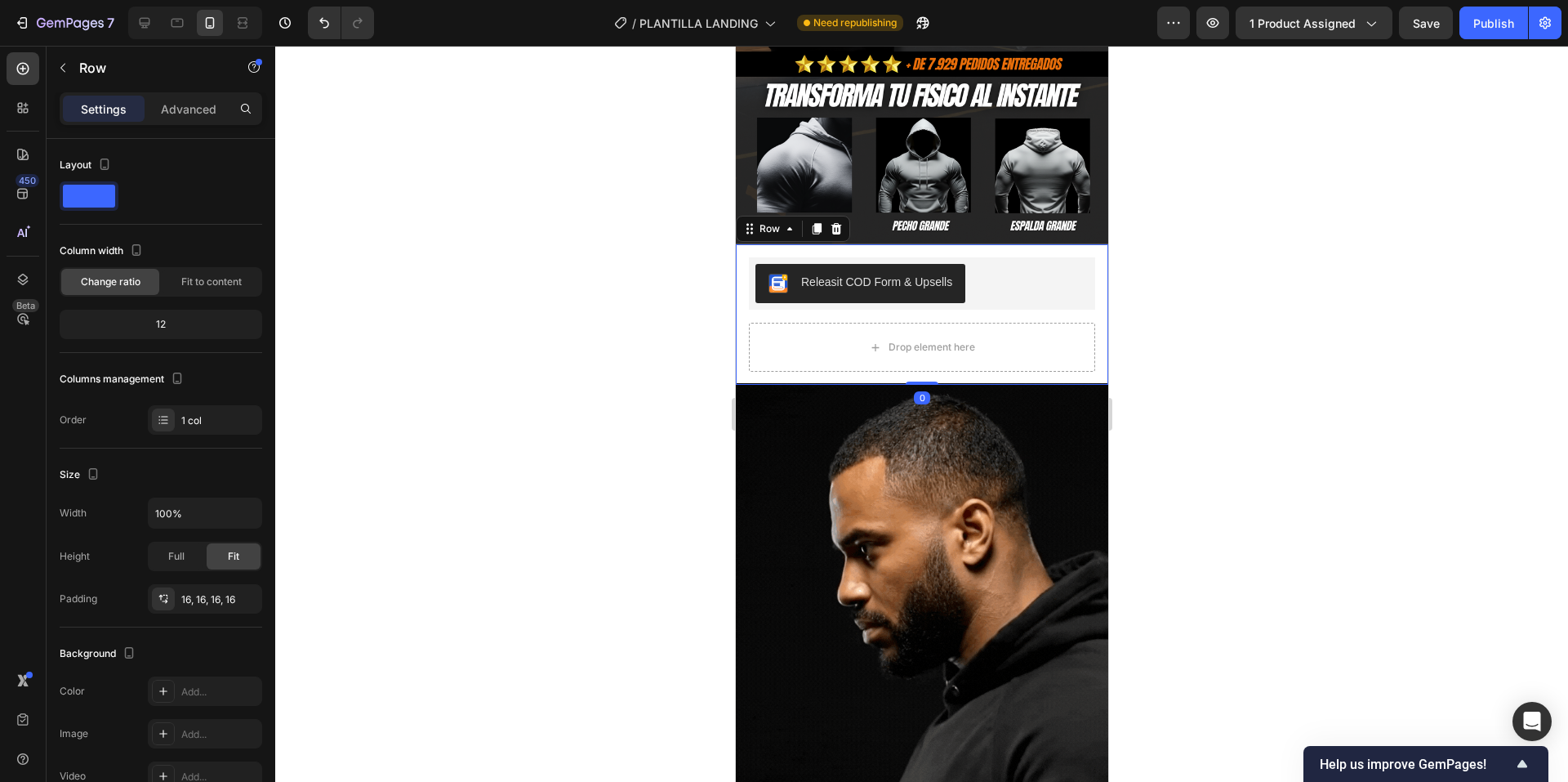
click at [1086, 336] on div "Releasit COD Form & Upsells Releasit COD Form & Upsells Drop element here Produ…" at bounding box center [921, 314] width 373 height 140
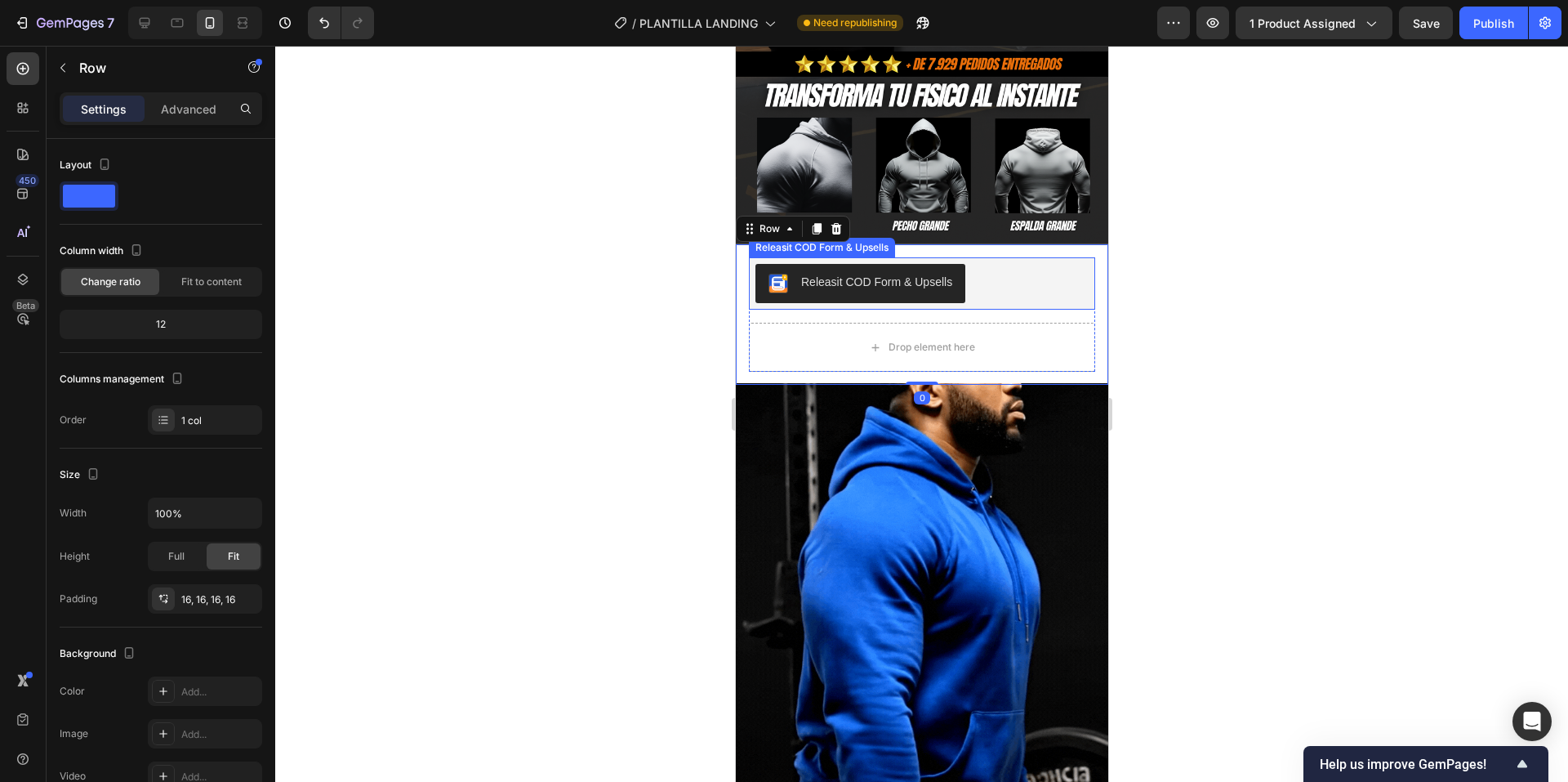
click at [959, 266] on button "Releasit COD Form & Upsells" at bounding box center [859, 283] width 210 height 39
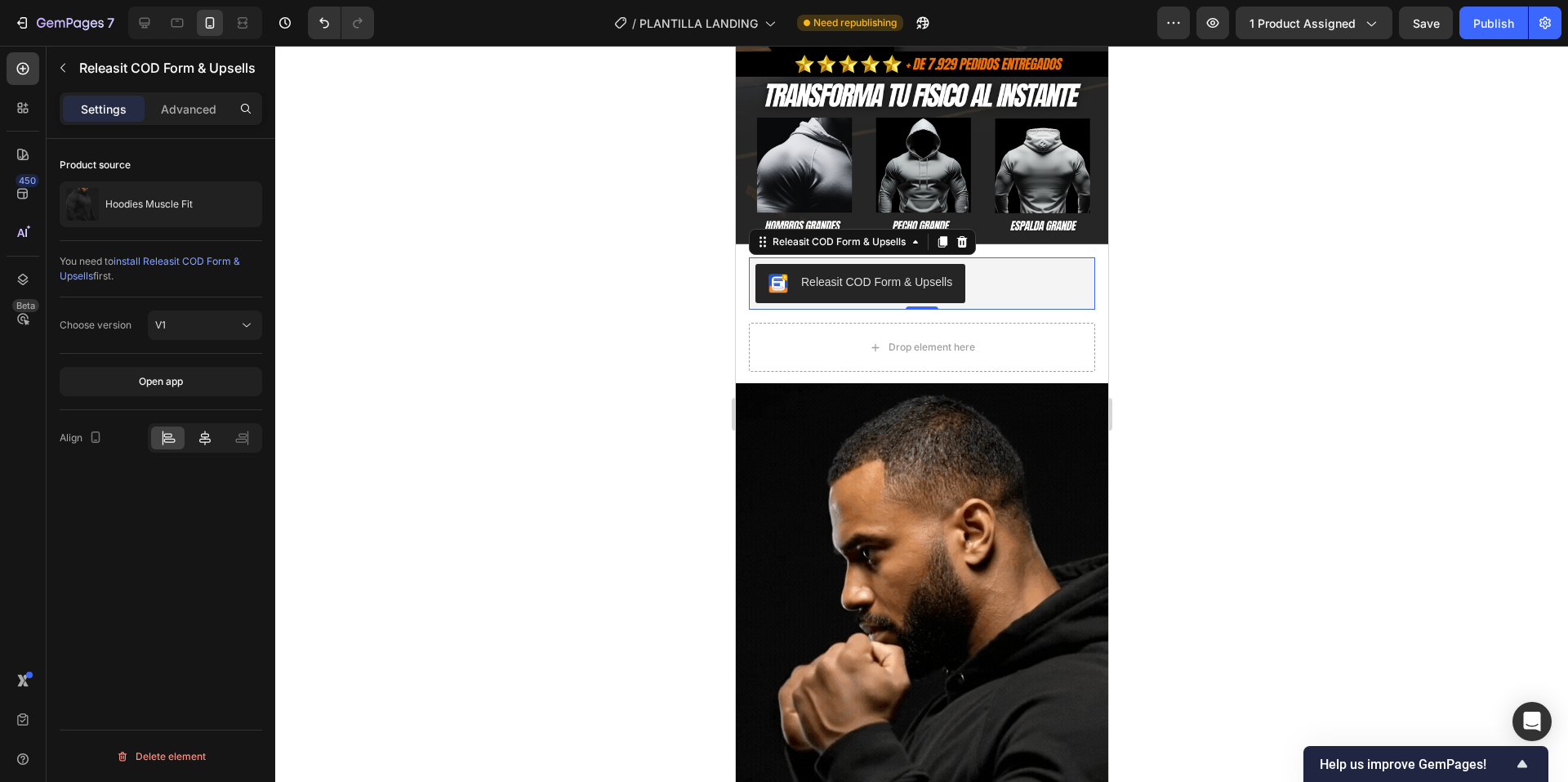
click at [191, 436] on div at bounding box center [204, 438] width 33 height 23
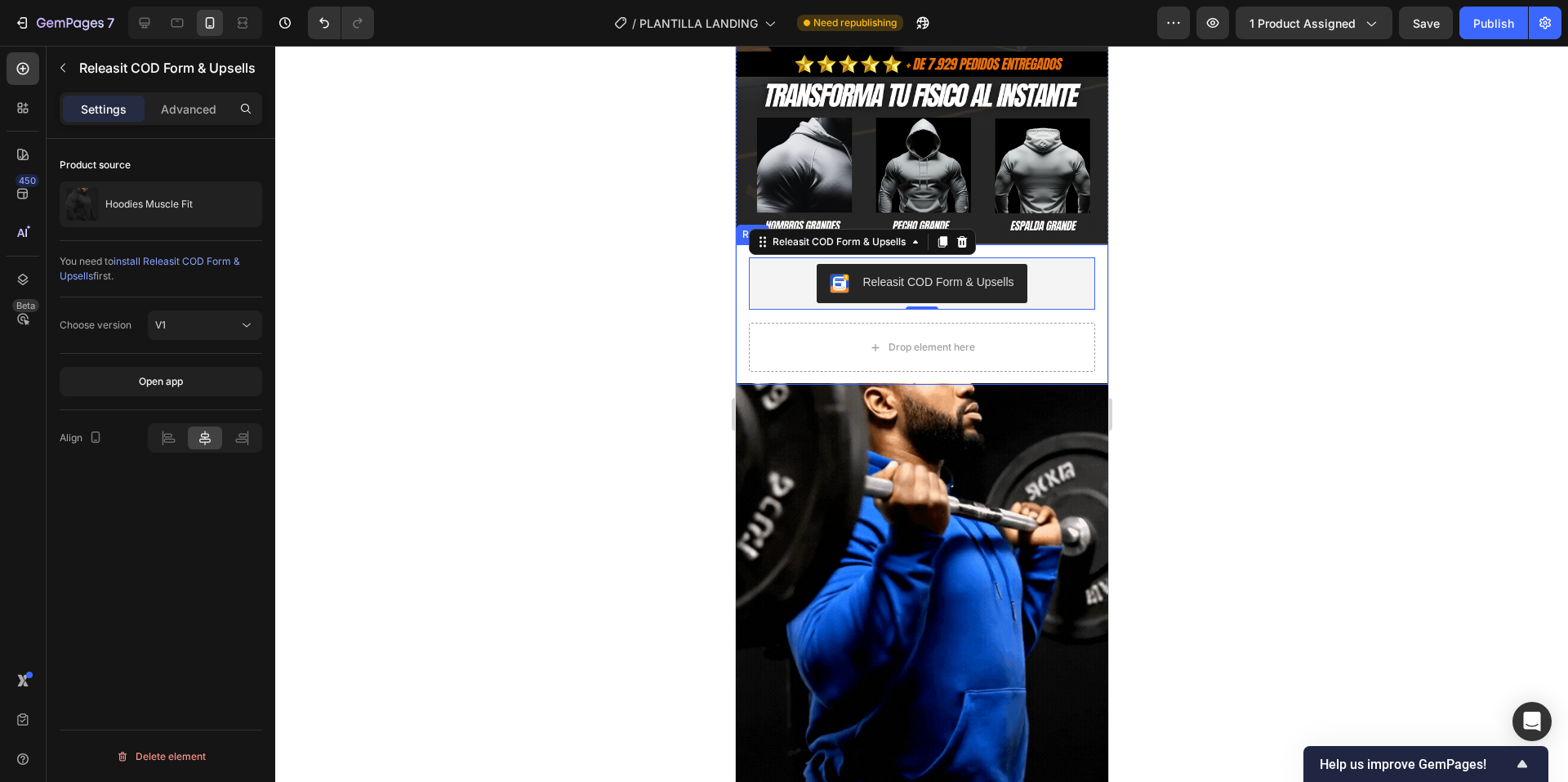
click at [921, 341] on div "Drop element here" at bounding box center [921, 347] width 347 height 49
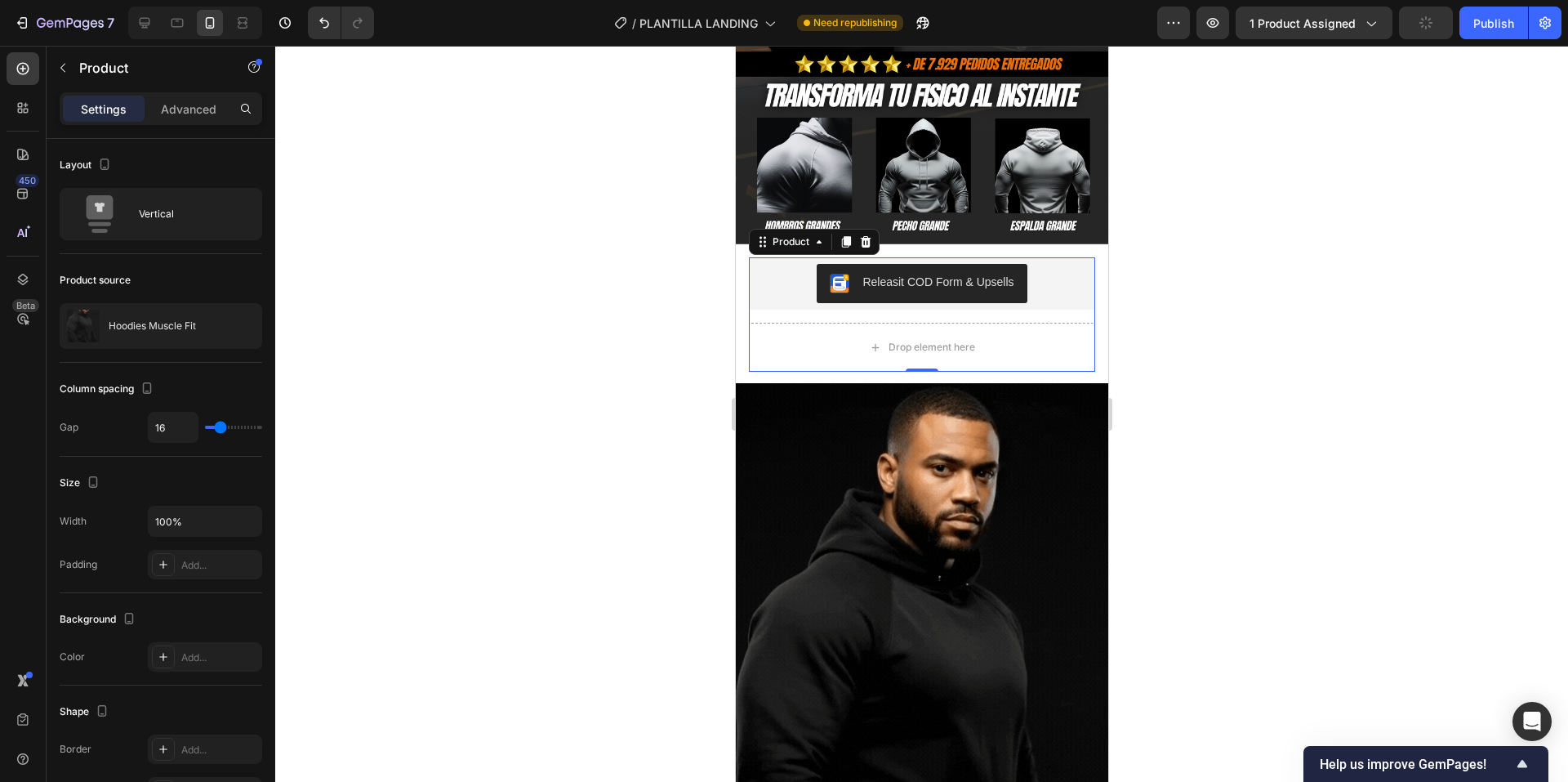
click at [935, 299] on div "Releasit COD Form & Upsells Releasit COD Form & Upsells Drop element here Produ…" at bounding box center [921, 315] width 347 height 114
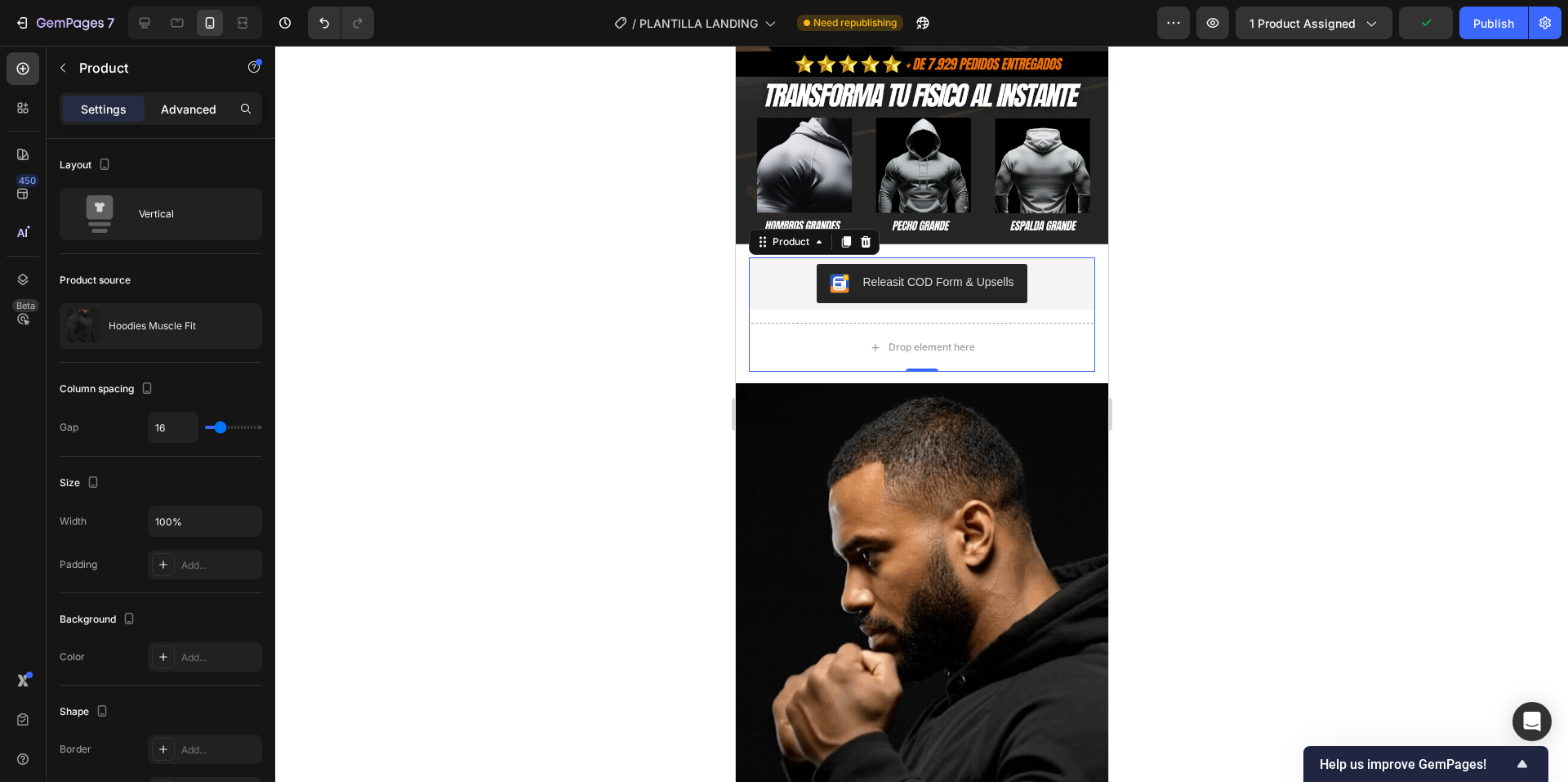
click at [167, 102] on p "Advanced" at bounding box center [189, 108] width 55 height 17
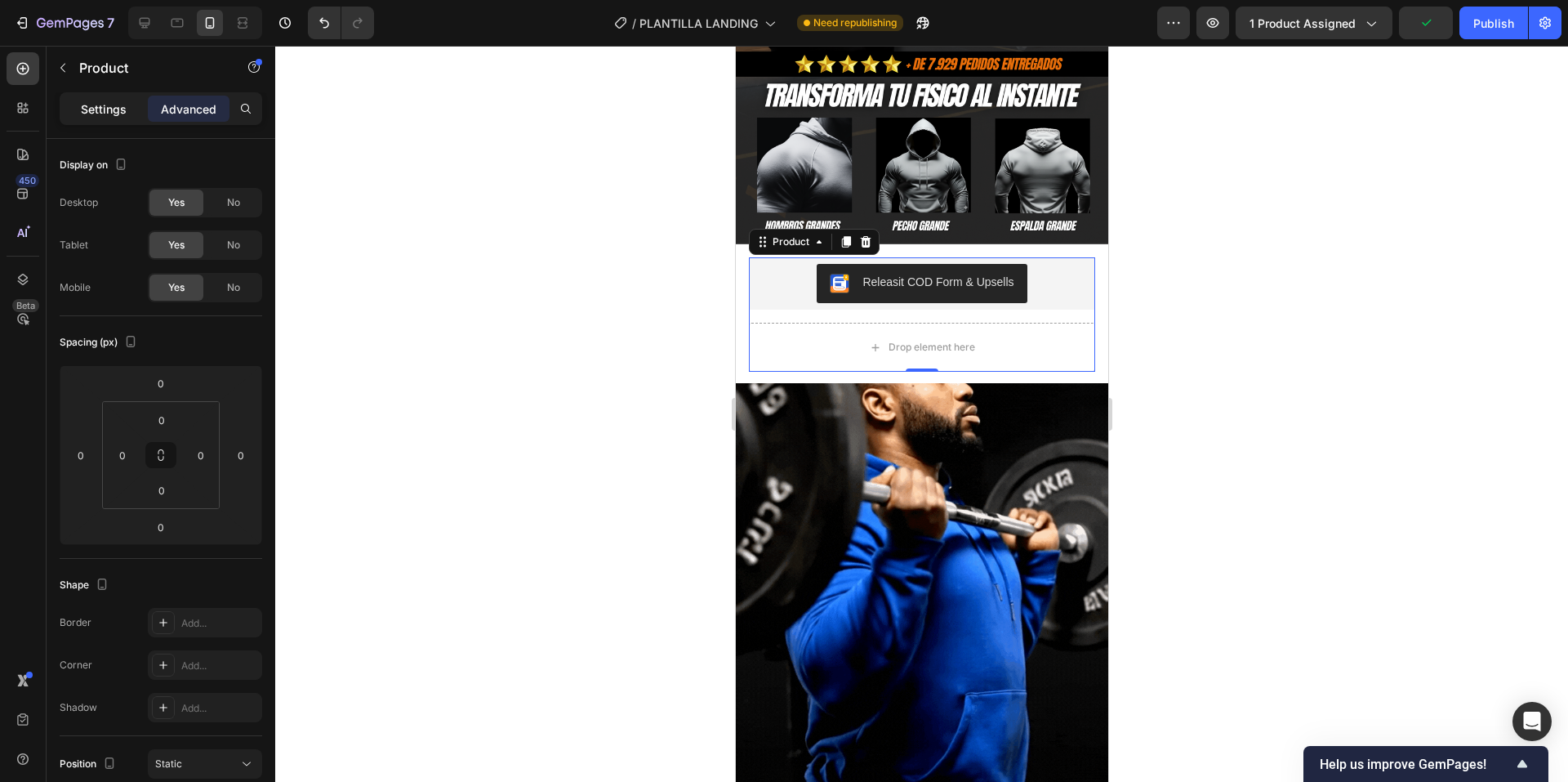
click at [123, 107] on p "Settings" at bounding box center [104, 108] width 46 height 17
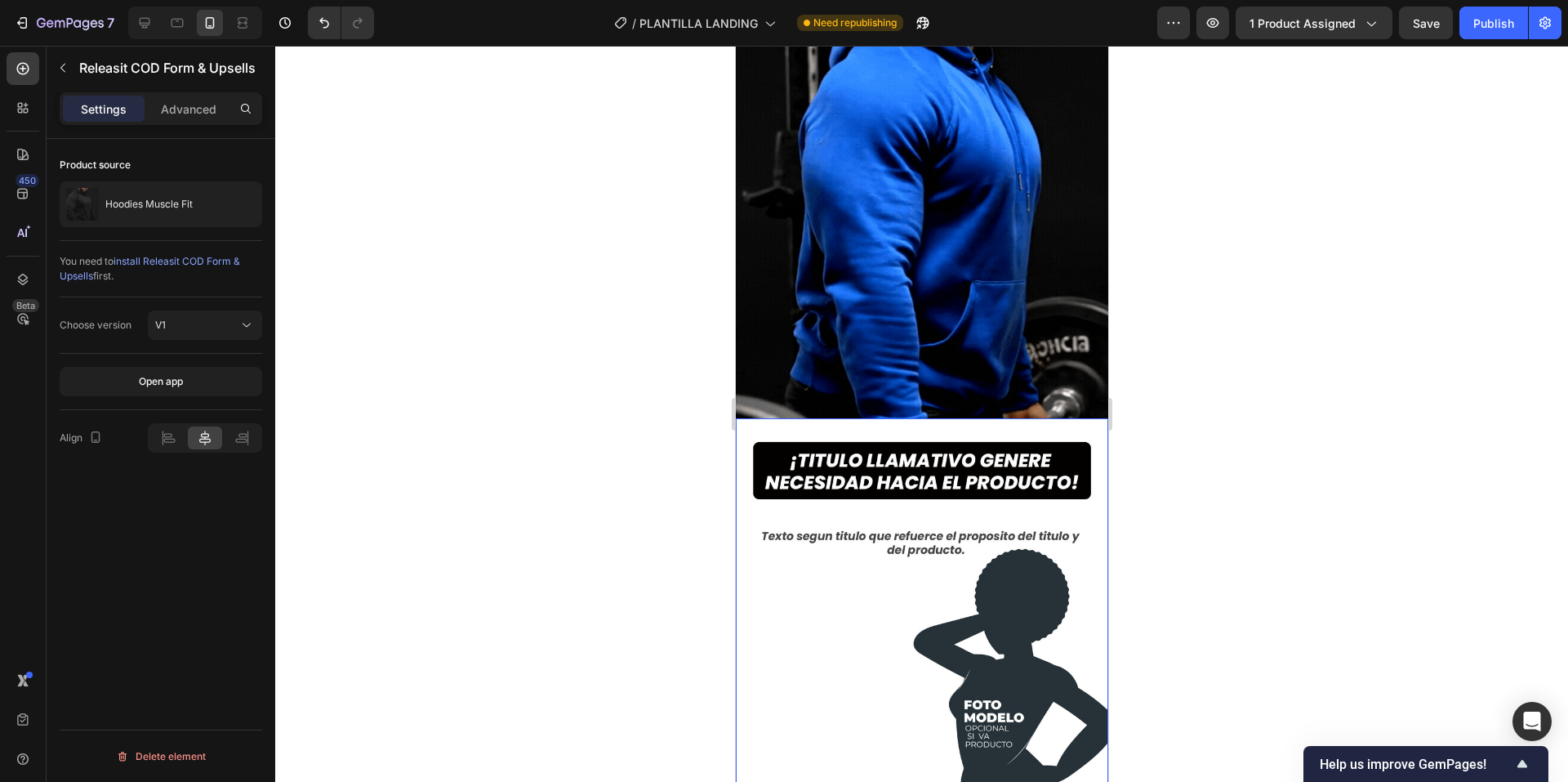
scroll to position [572, 0]
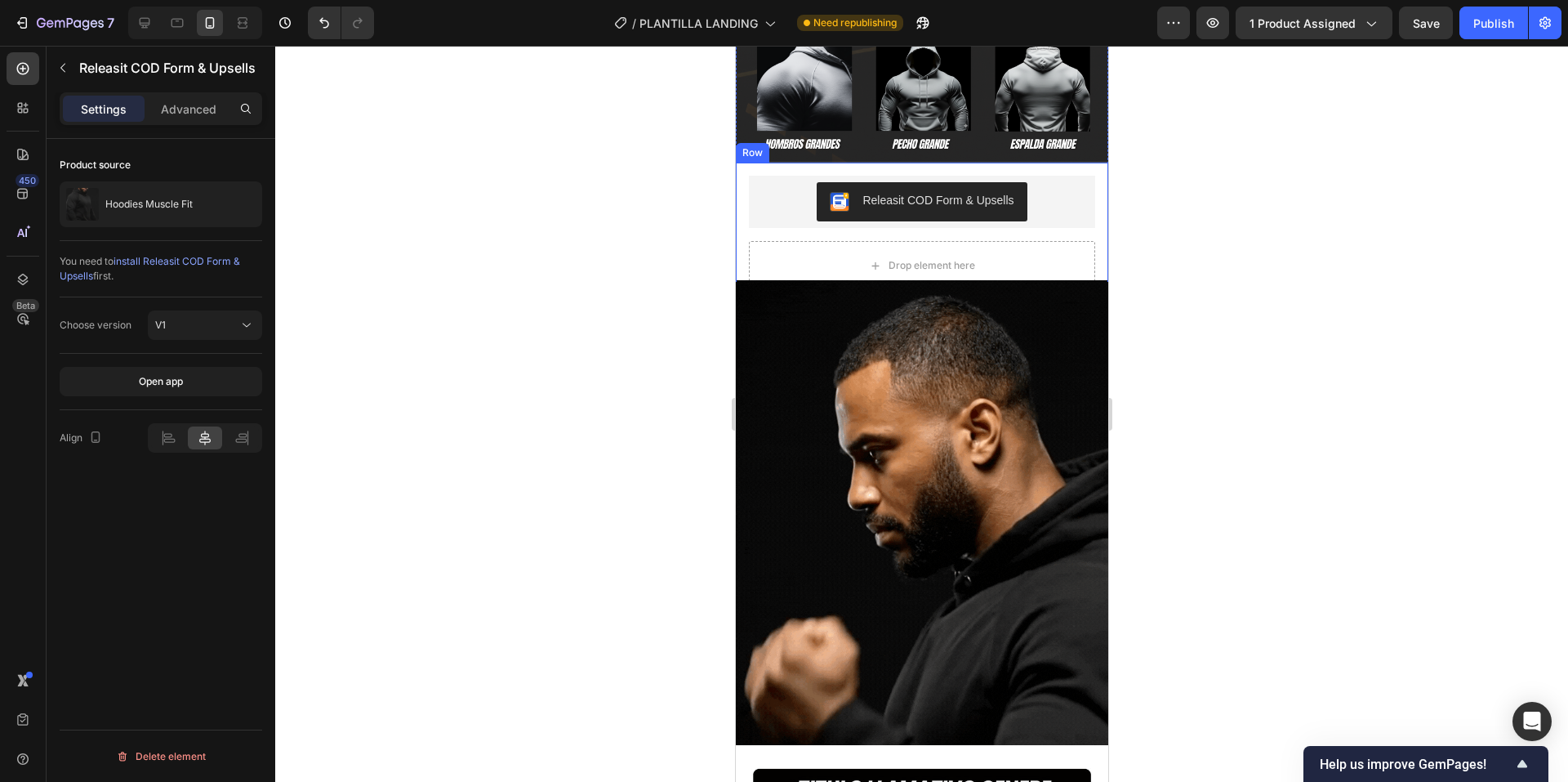
click at [1069, 275] on div "Releasit COD Form & Upsells Releasit COD Form & Upsells Drop element here Produ…" at bounding box center [921, 232] width 373 height 140
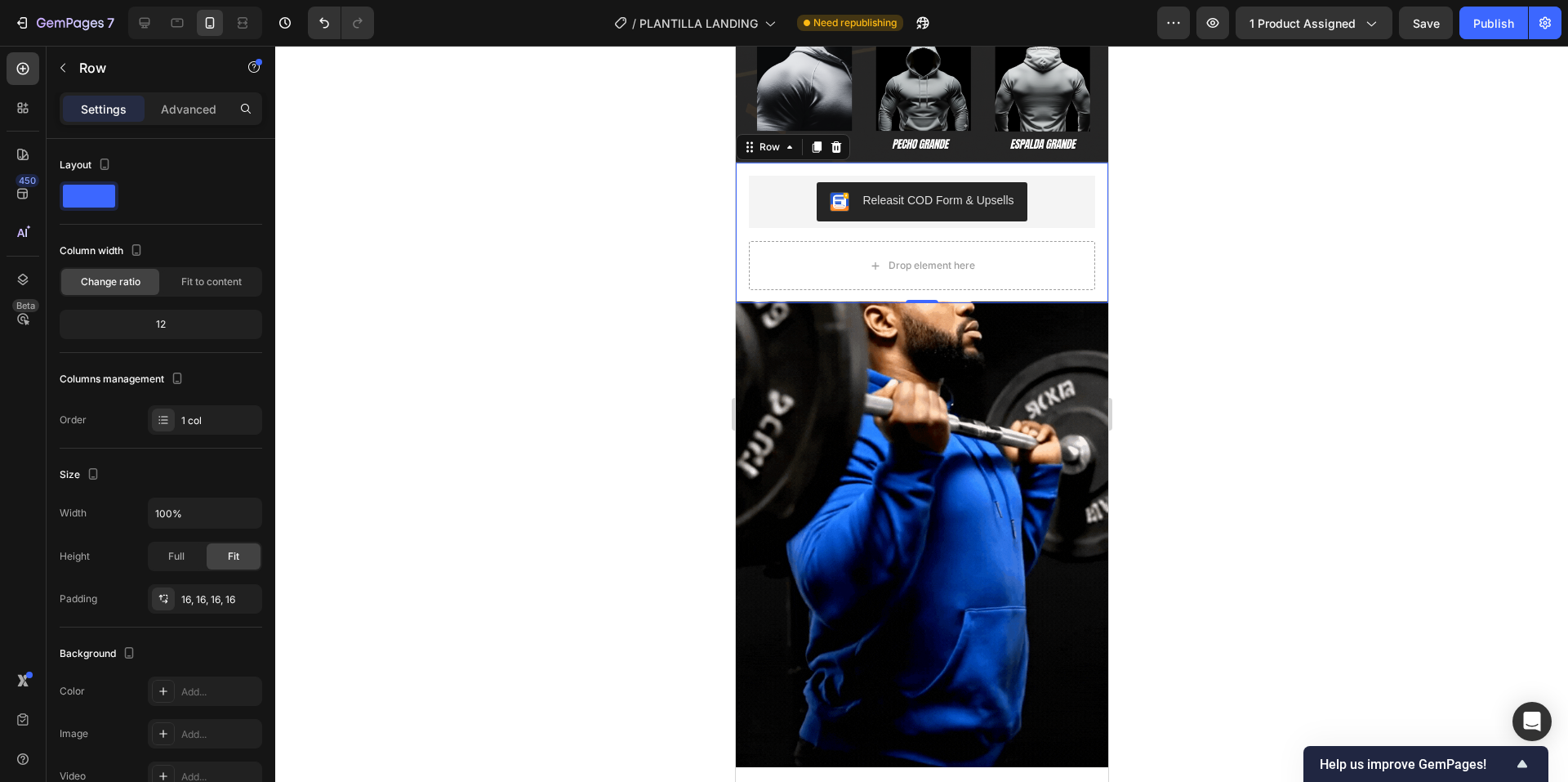
click at [737, 262] on div "Releasit COD Form & Upsells Releasit COD Form & Upsells Drop element here Produ…" at bounding box center [921, 232] width 373 height 140
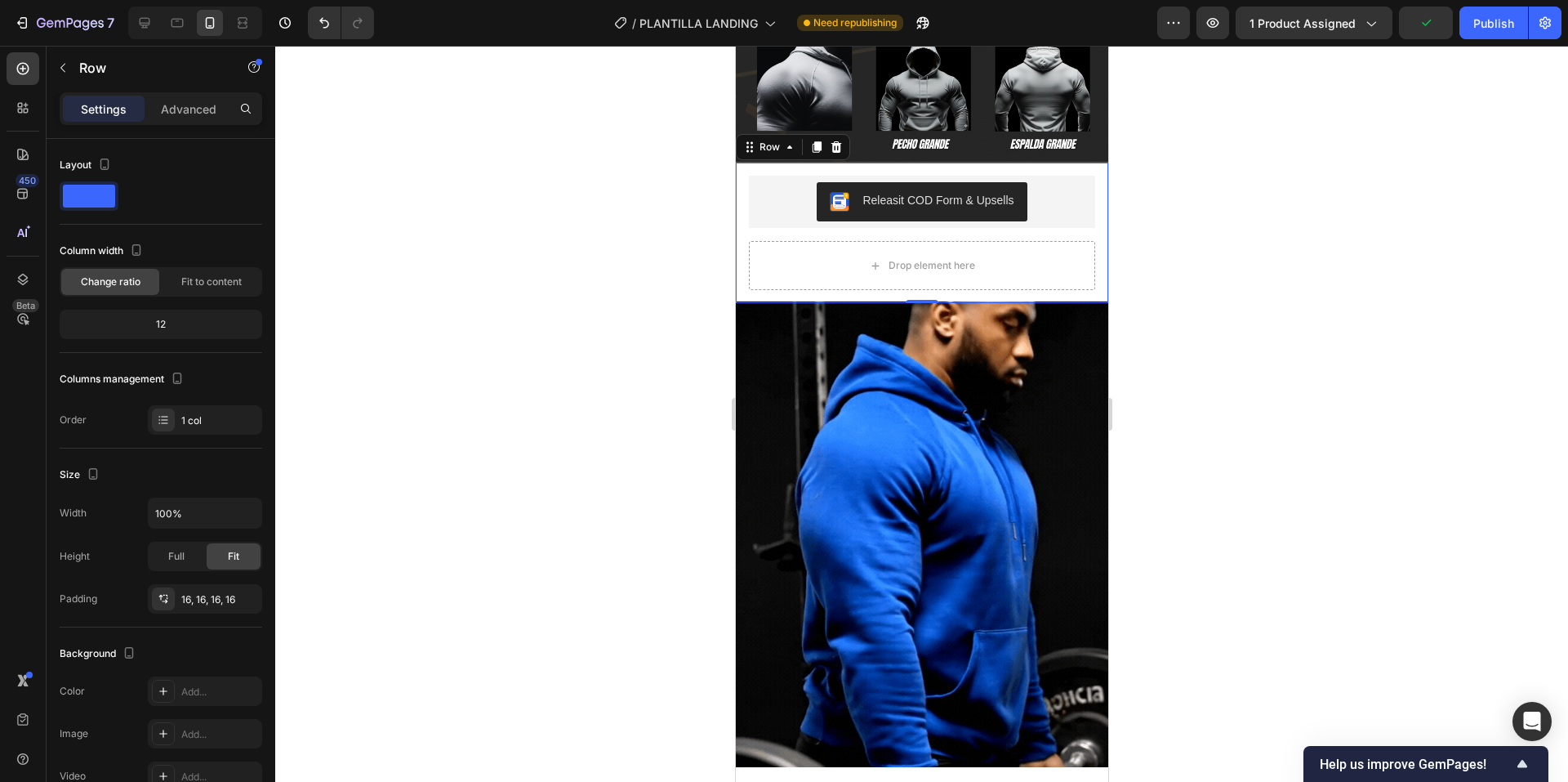
click at [1158, 299] on div at bounding box center [921, 414] width 1293 height 736
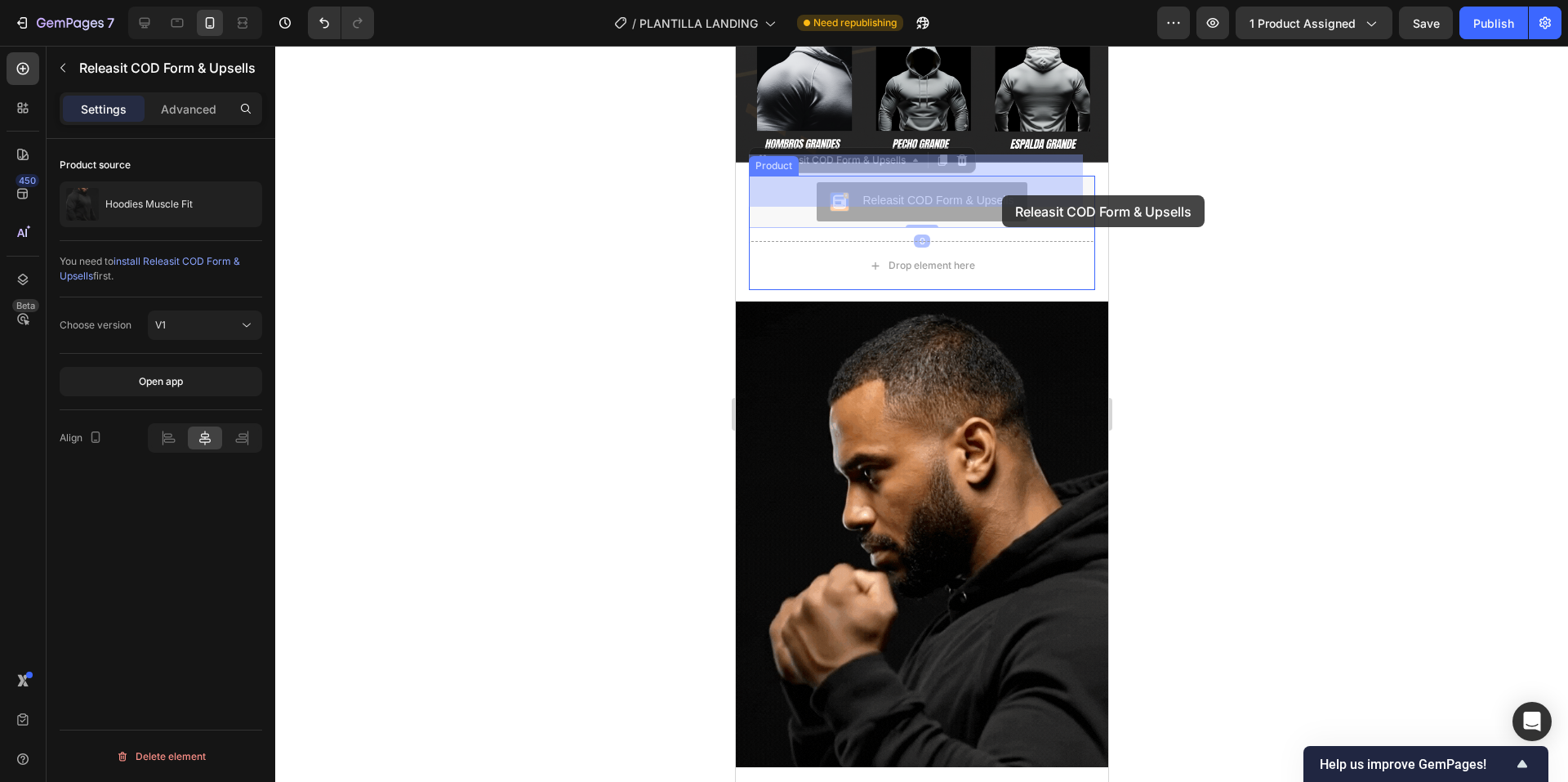
drag, startPoint x: 1027, startPoint y: 186, endPoint x: 1003, endPoint y: 198, distance: 26.8
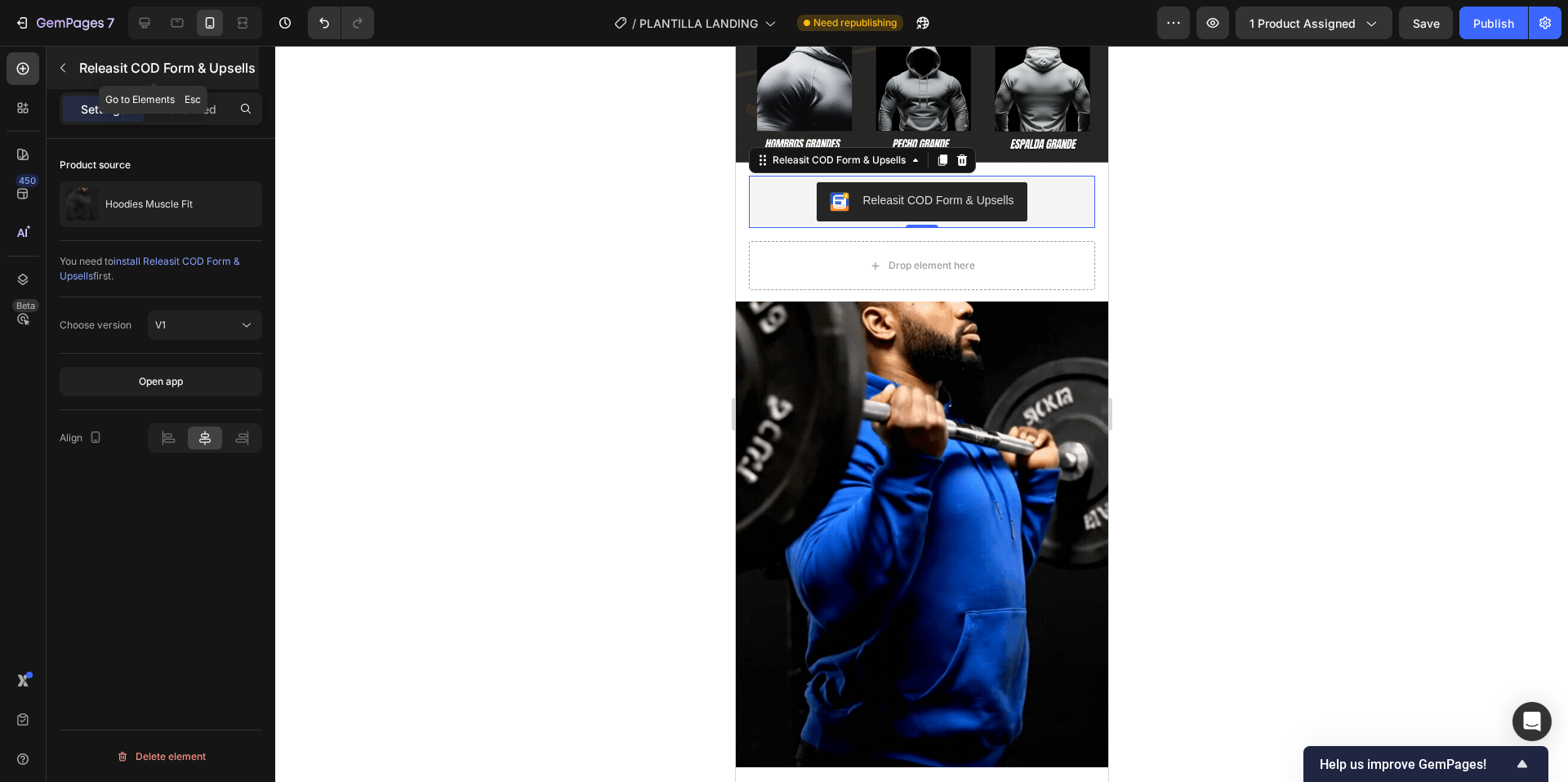
click at [89, 62] on p "Releasit COD Form & Upsells" at bounding box center [167, 68] width 176 height 20
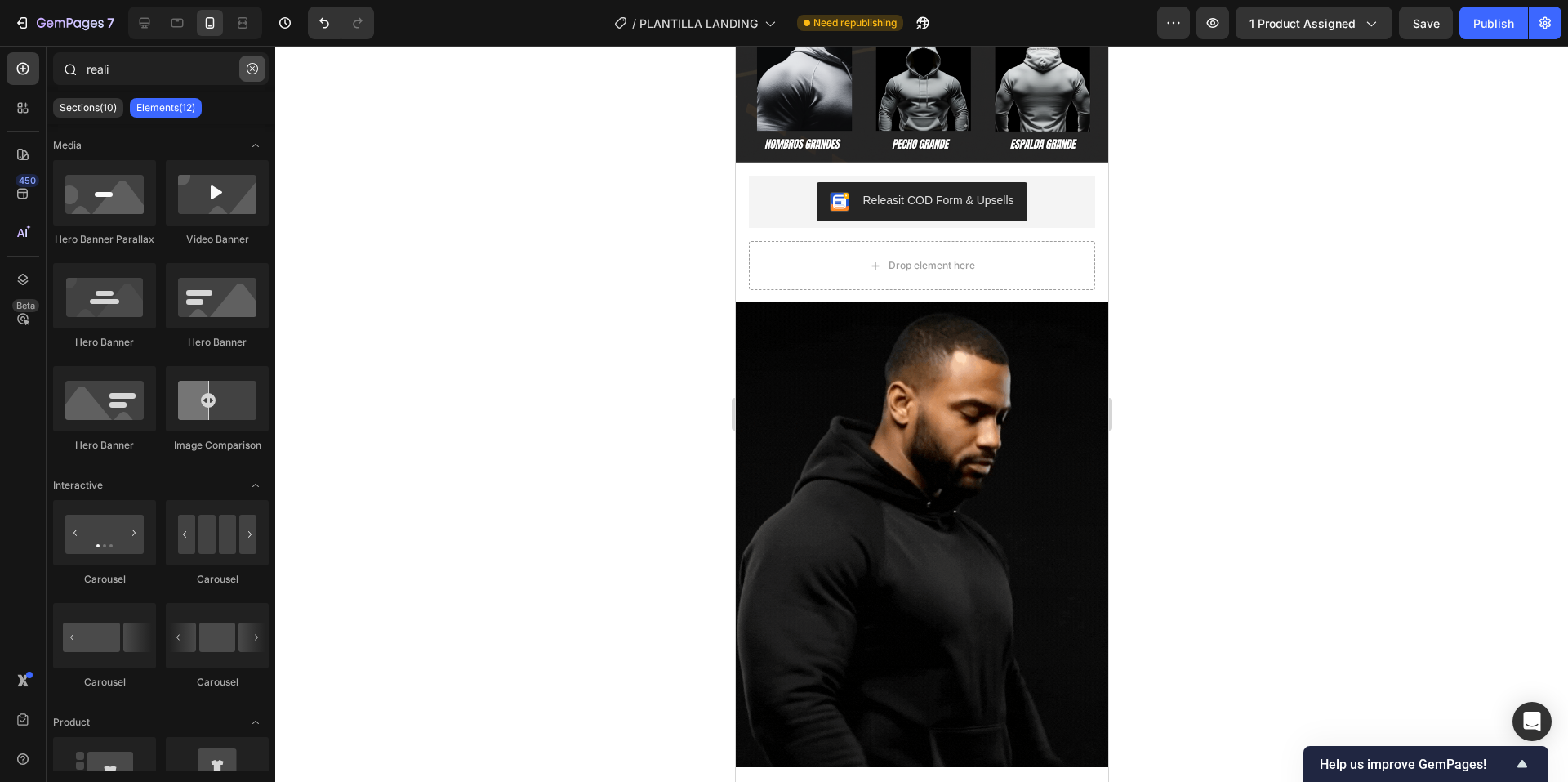
click at [245, 76] on button "button" at bounding box center [252, 68] width 26 height 26
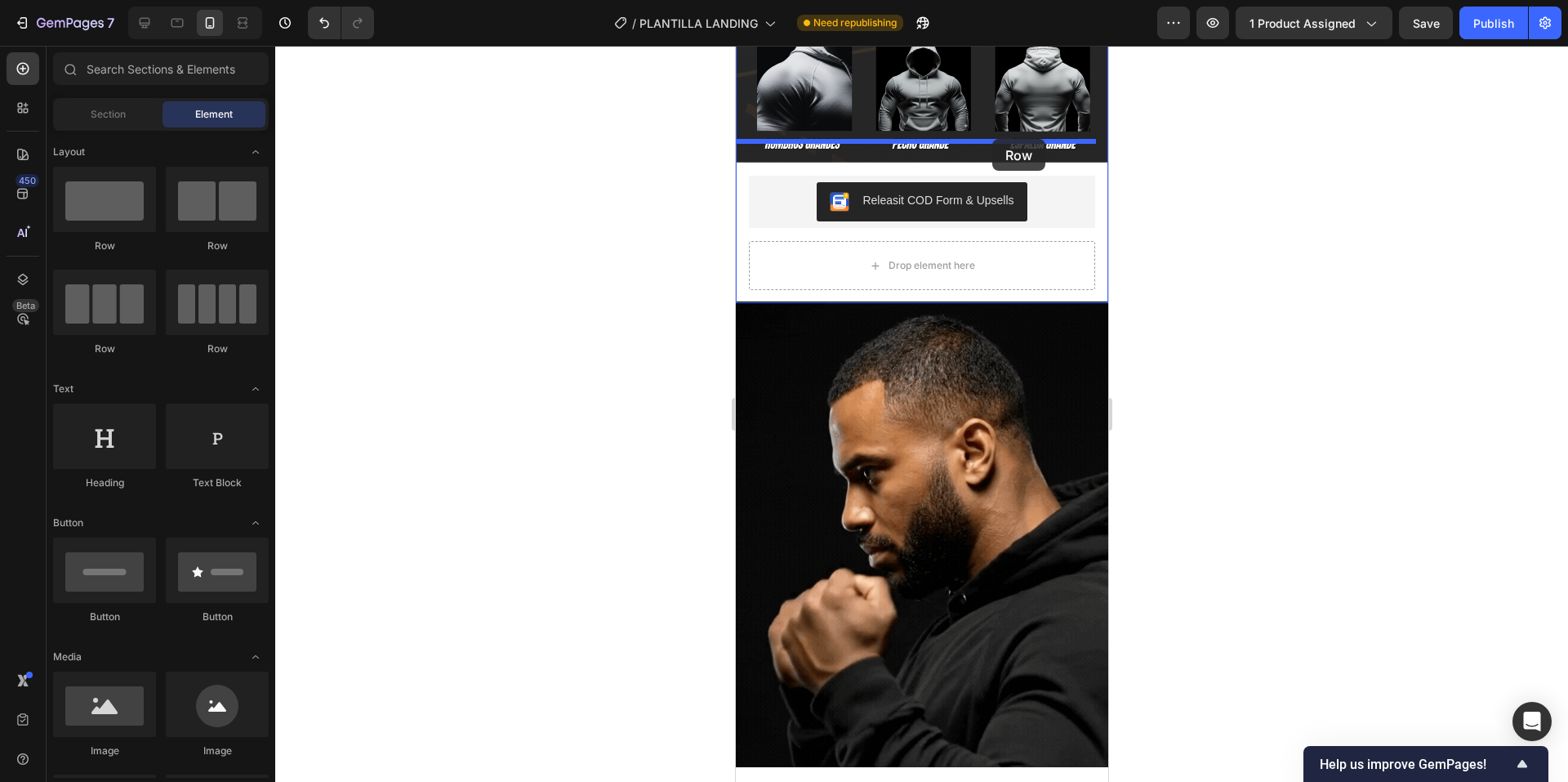
drag, startPoint x: 851, startPoint y: 285, endPoint x: 992, endPoint y: 139, distance: 203.0
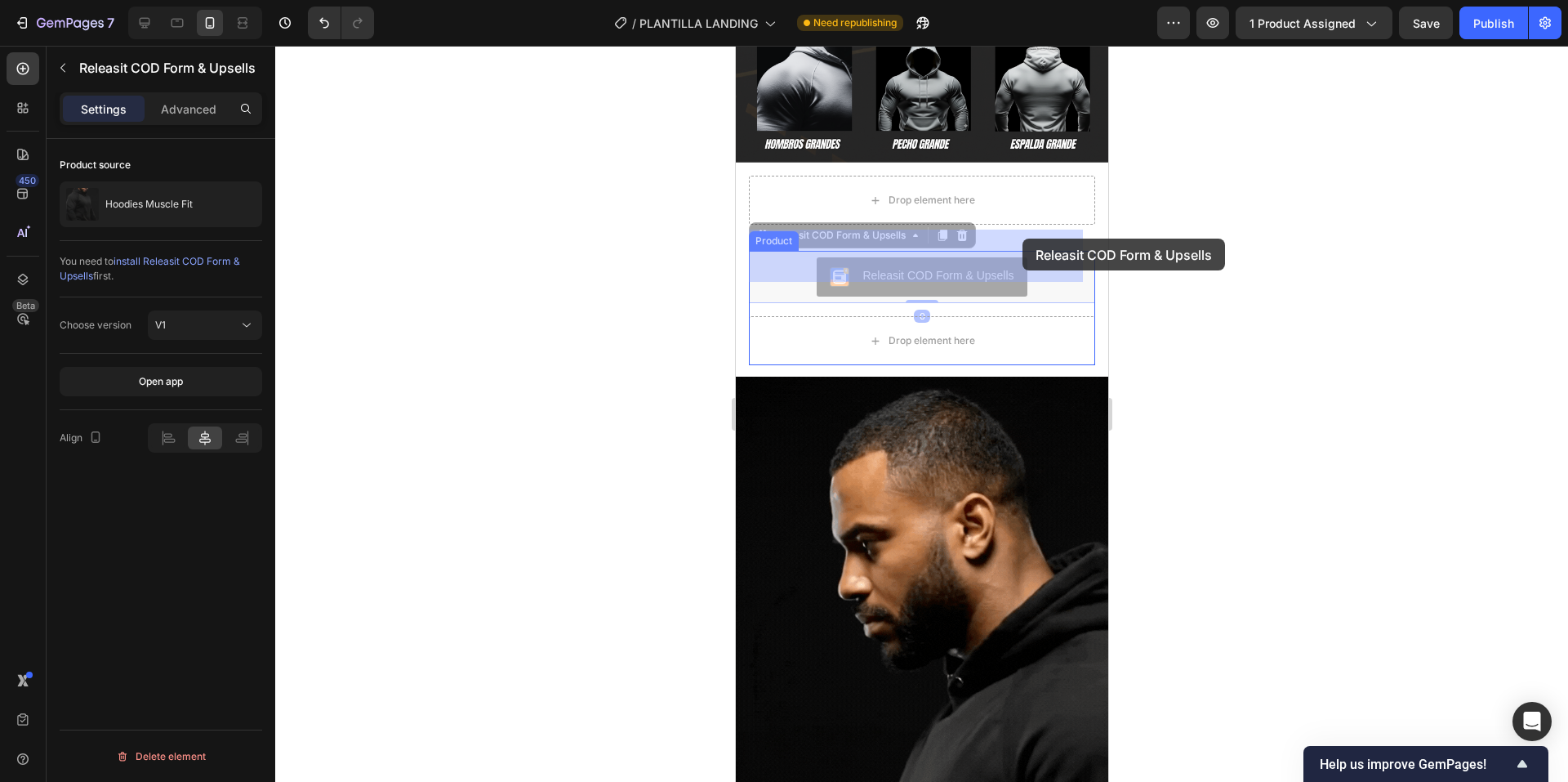
drag, startPoint x: 1014, startPoint y: 252, endPoint x: 1025, endPoint y: 244, distance: 13.6
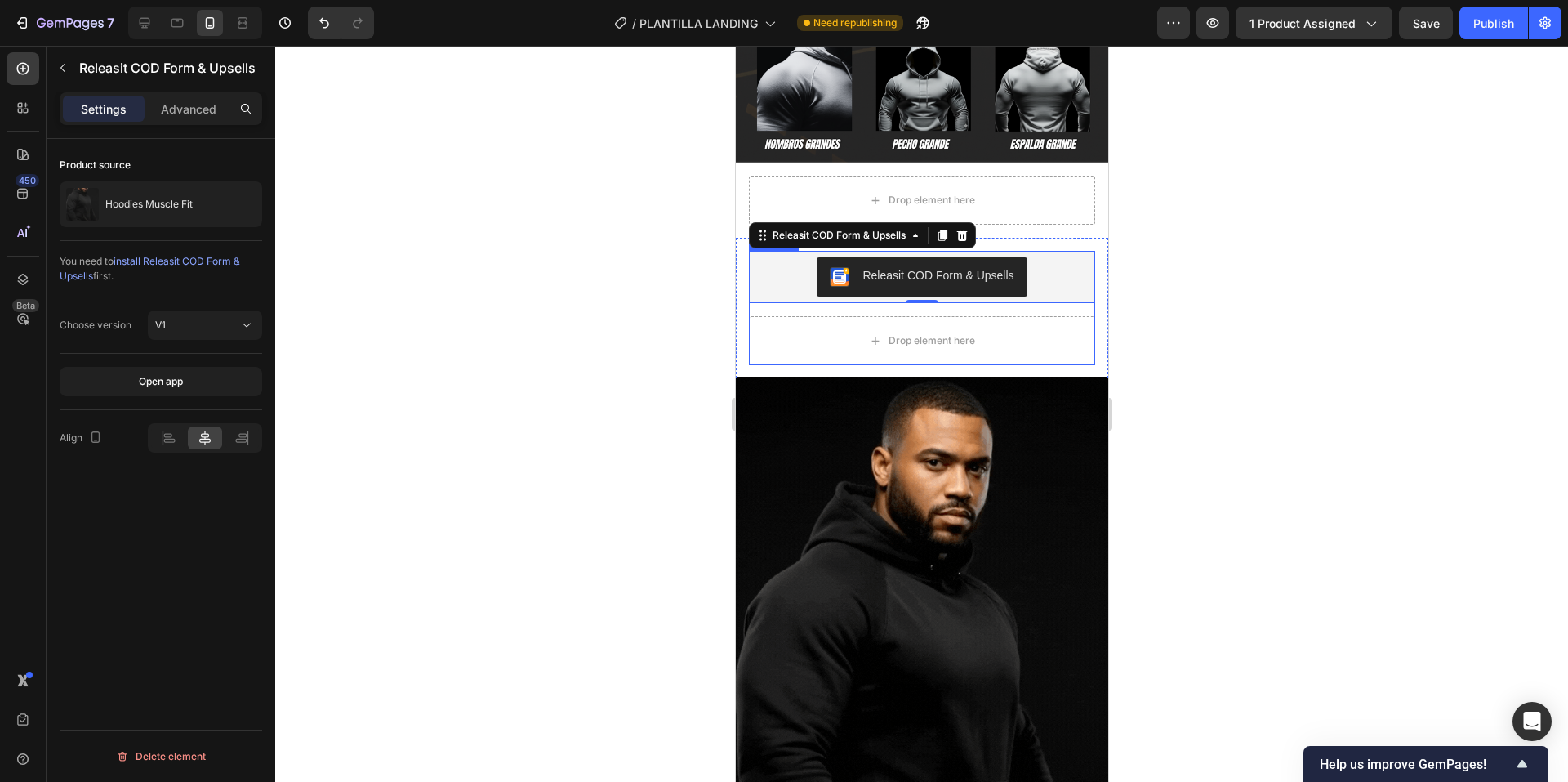
click at [1075, 288] on div "Releasit COD Form & Upsells Releasit COD Form & Upsells 0 Drop element here Pro…" at bounding box center [921, 308] width 347 height 114
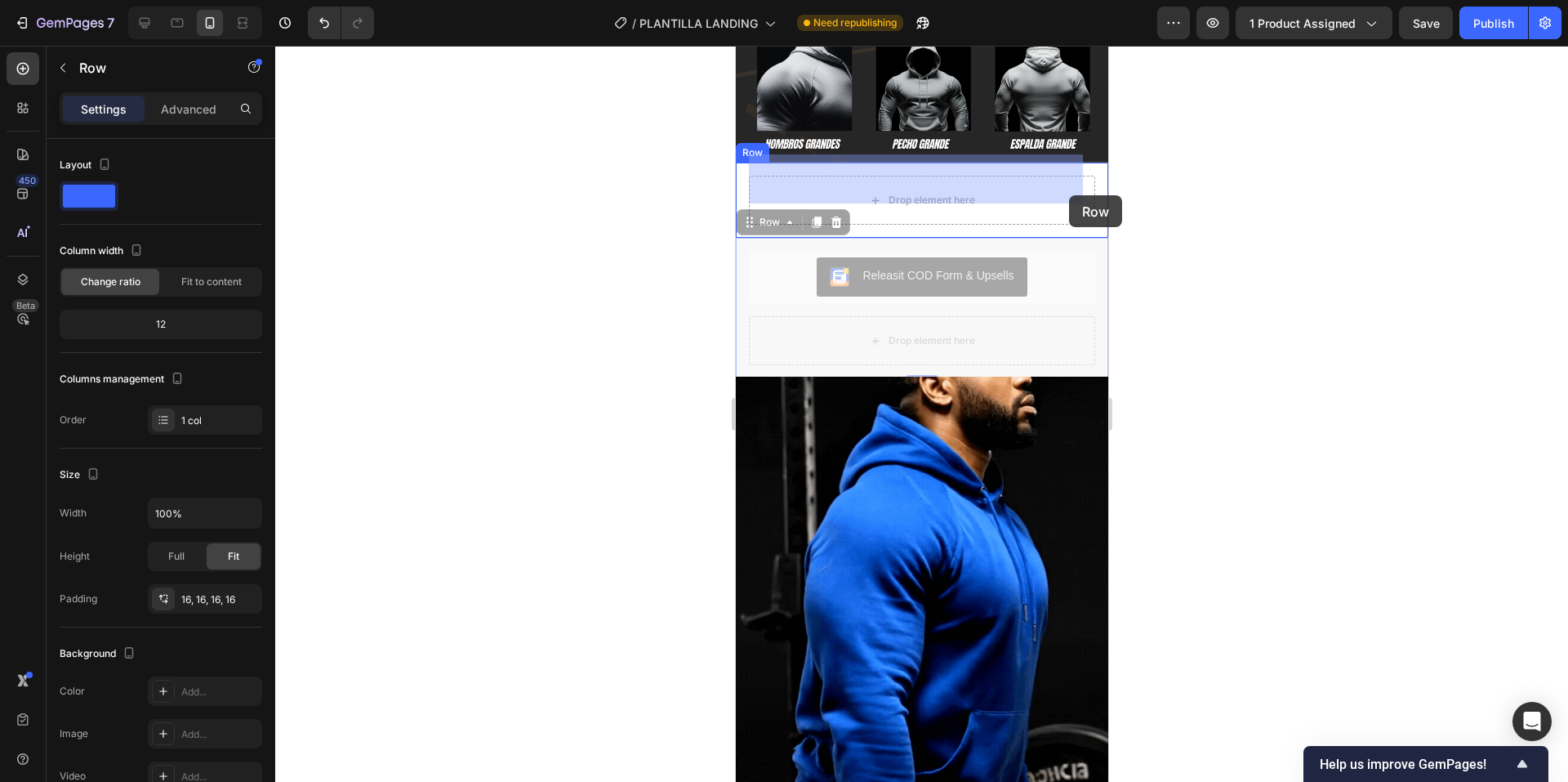
drag, startPoint x: 1089, startPoint y: 292, endPoint x: 1069, endPoint y: 195, distance: 99.0
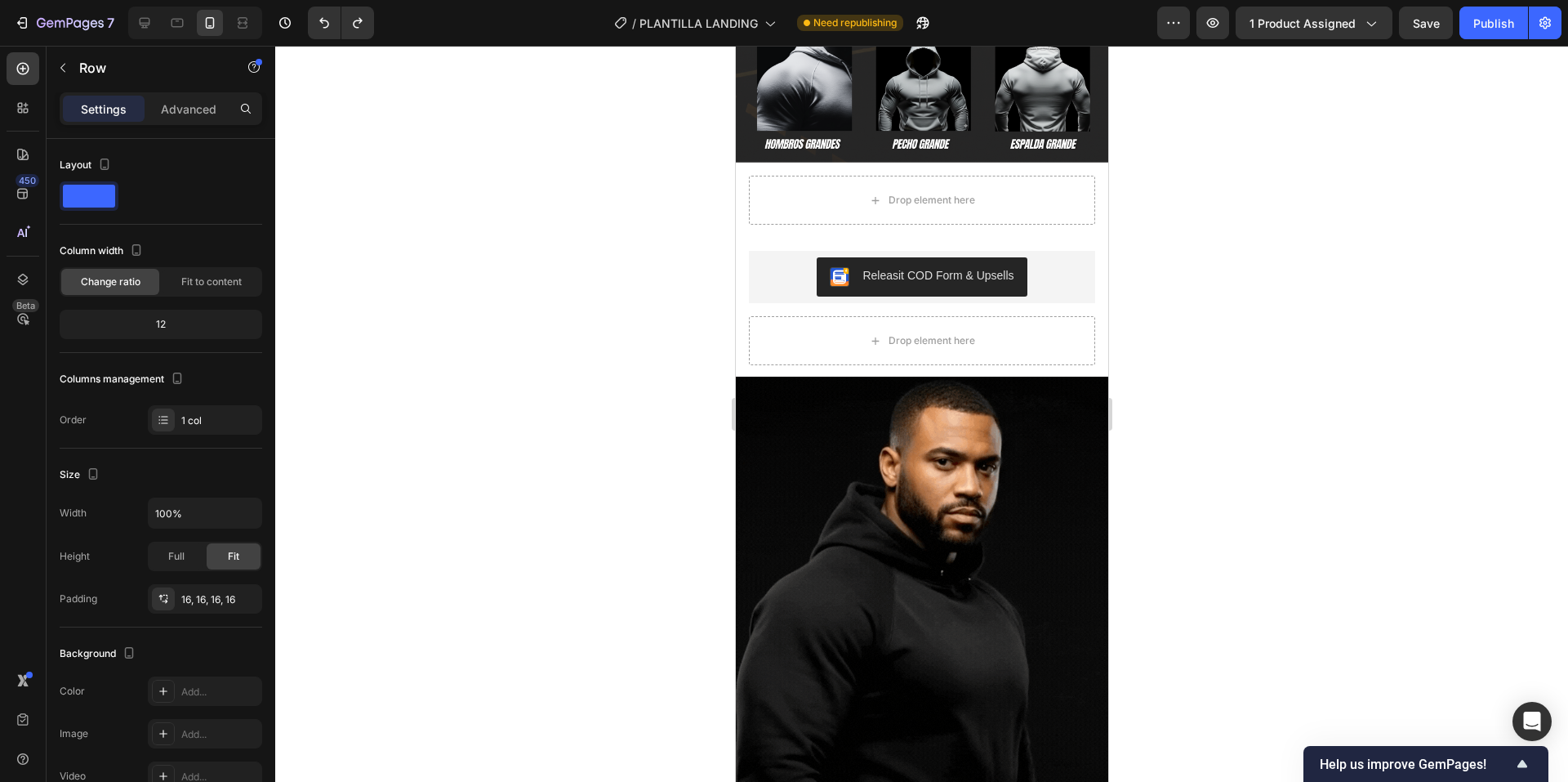
click at [1082, 276] on div "Releasit COD Form & Upsells Releasit COD Form & Upsells Drop element here Produ…" at bounding box center [921, 307] width 373 height 140
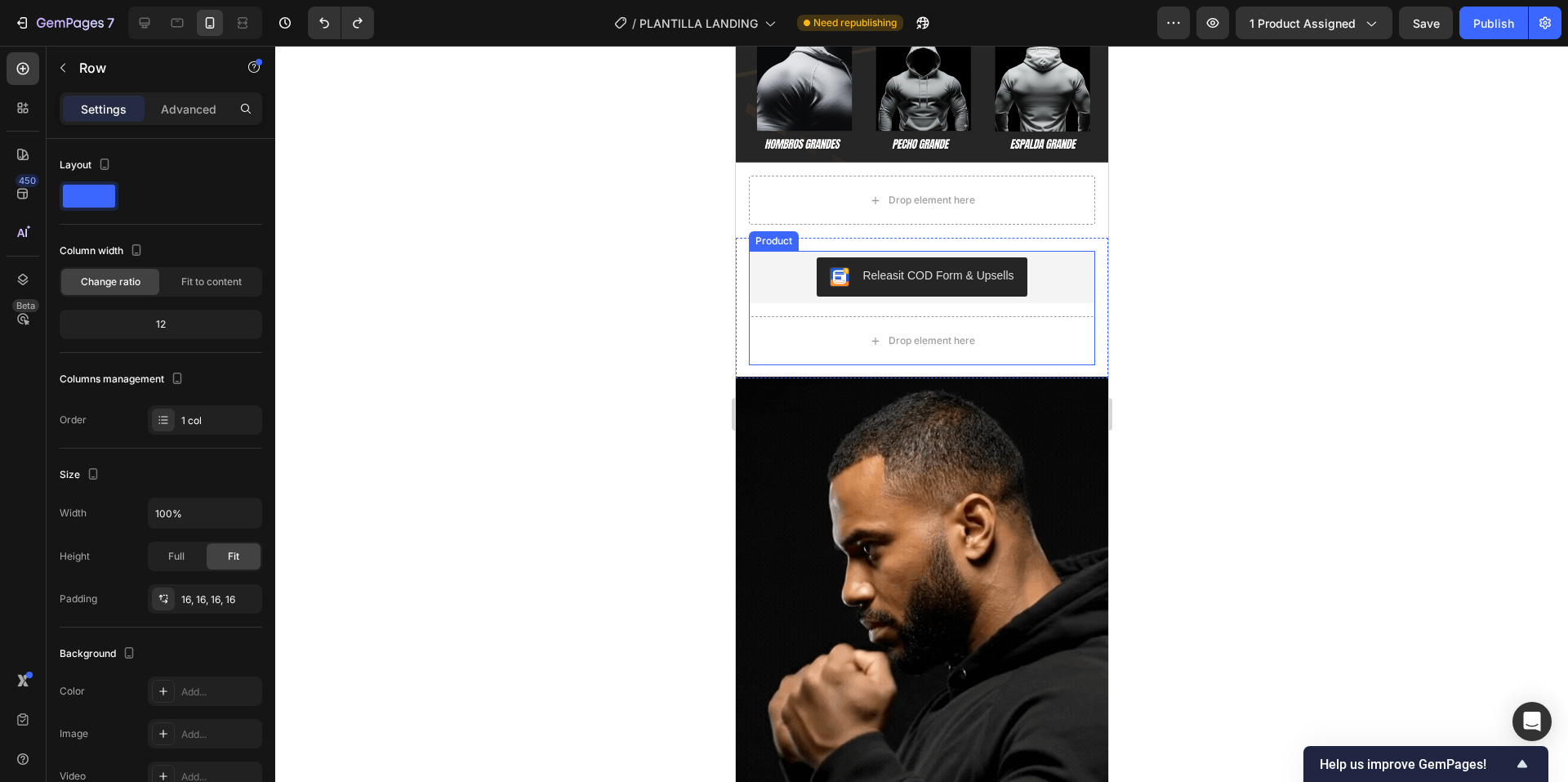
click at [1038, 277] on div "Releasit COD Form & Upsells" at bounding box center [921, 277] width 347 height 53
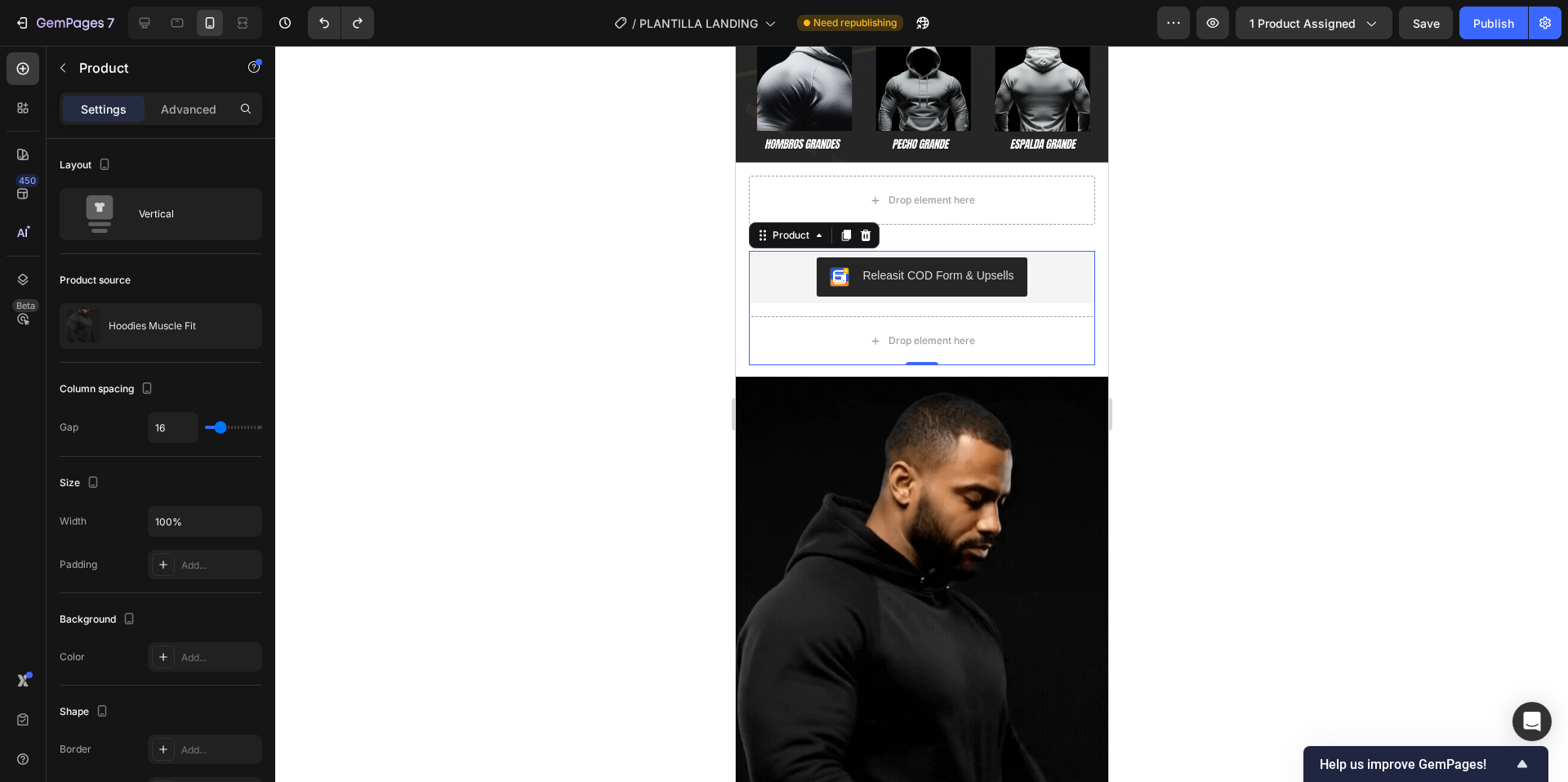
click at [1041, 288] on div "Releasit COD Form & Upsells Releasit COD Form & Upsells Drop element here Produ…" at bounding box center [921, 308] width 347 height 114
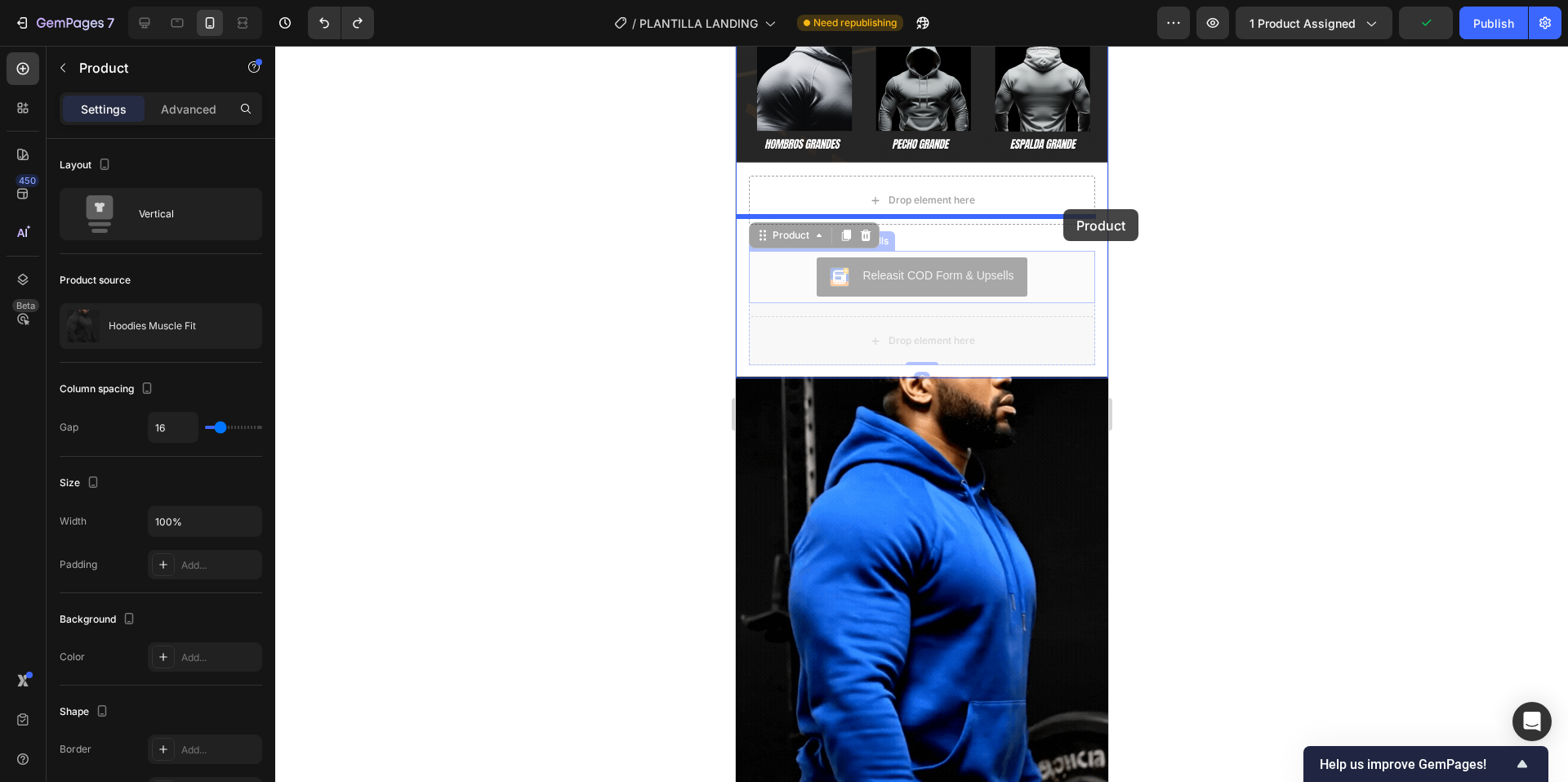
drag, startPoint x: 1042, startPoint y: 289, endPoint x: 1062, endPoint y: 209, distance: 82.5
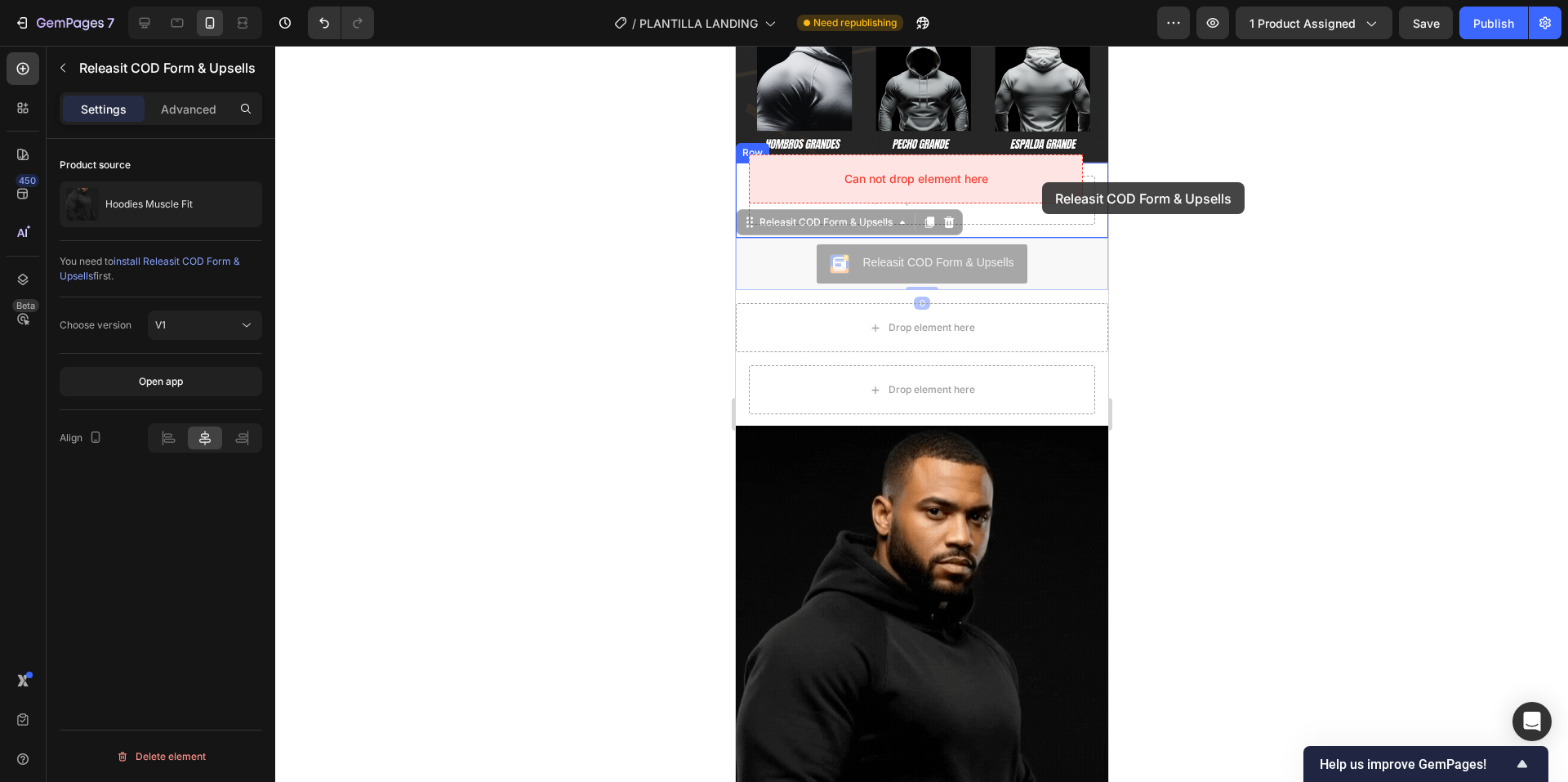
drag, startPoint x: 1045, startPoint y: 241, endPoint x: 1042, endPoint y: 182, distance: 59.1
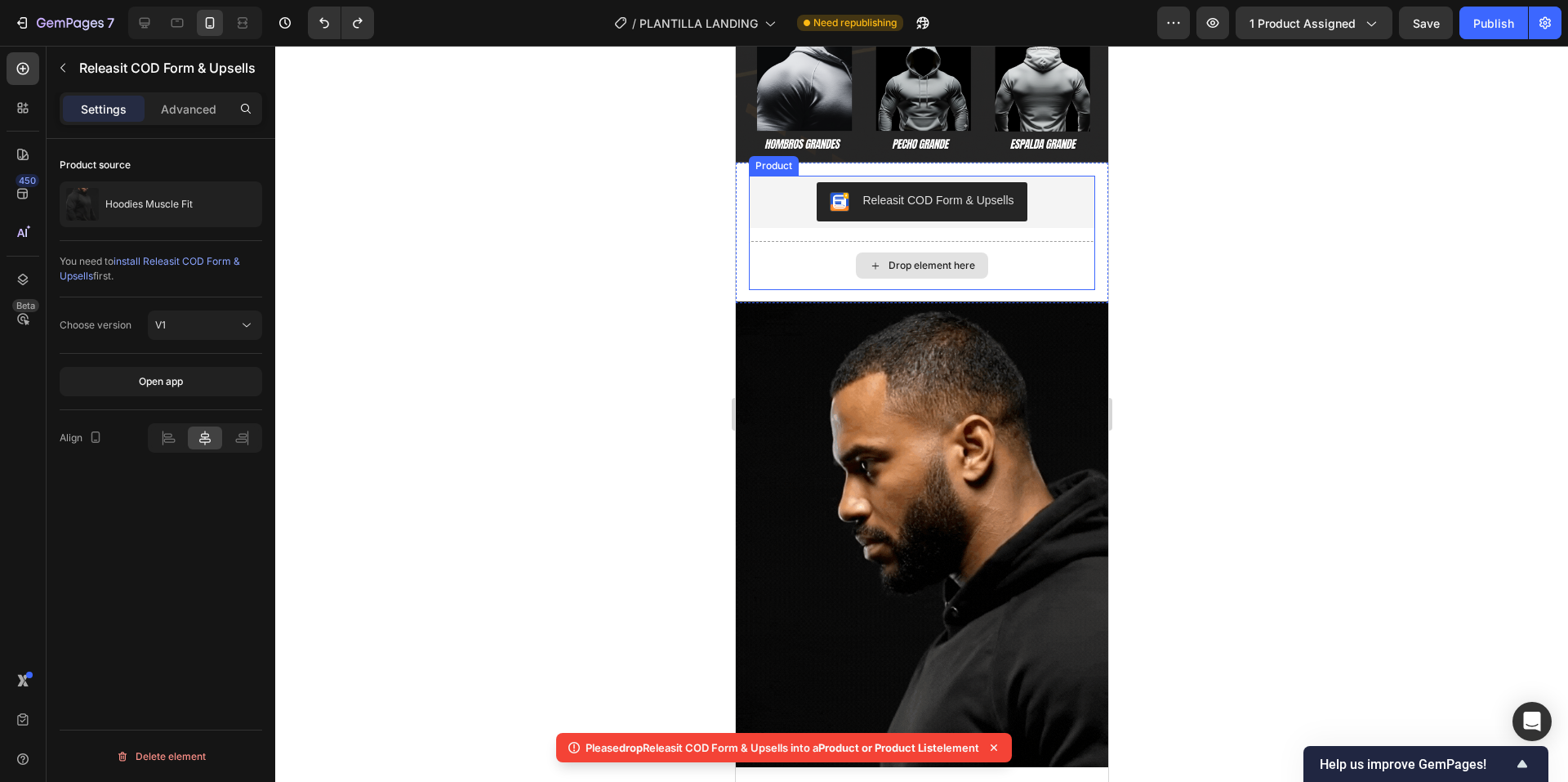
click at [1087, 224] on div "Releasit COD Form & Upsells Releasit COD Form & Upsells Drop element here Produ…" at bounding box center [921, 232] width 373 height 140
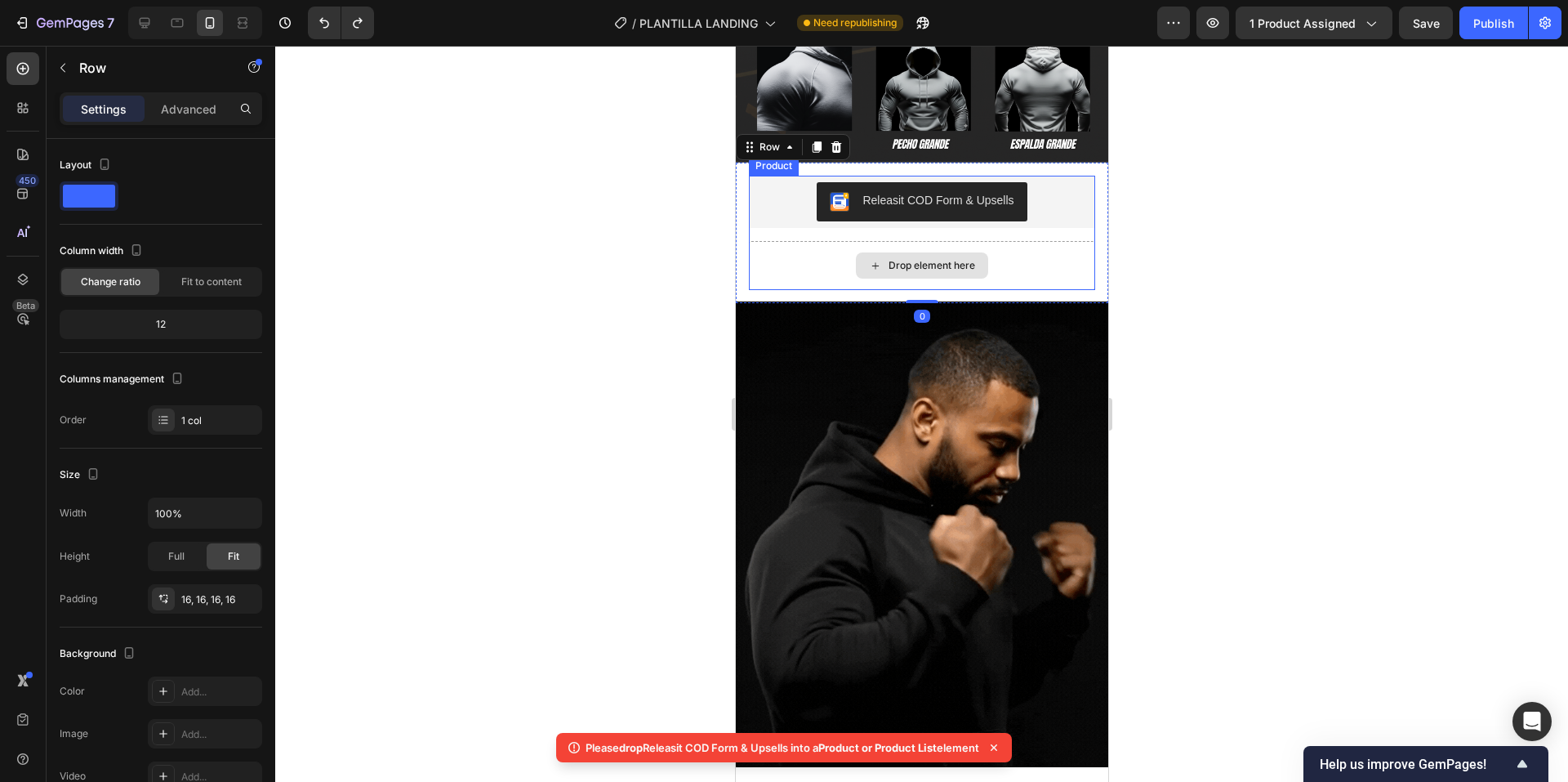
click at [1071, 241] on div "Drop element here" at bounding box center [921, 265] width 347 height 49
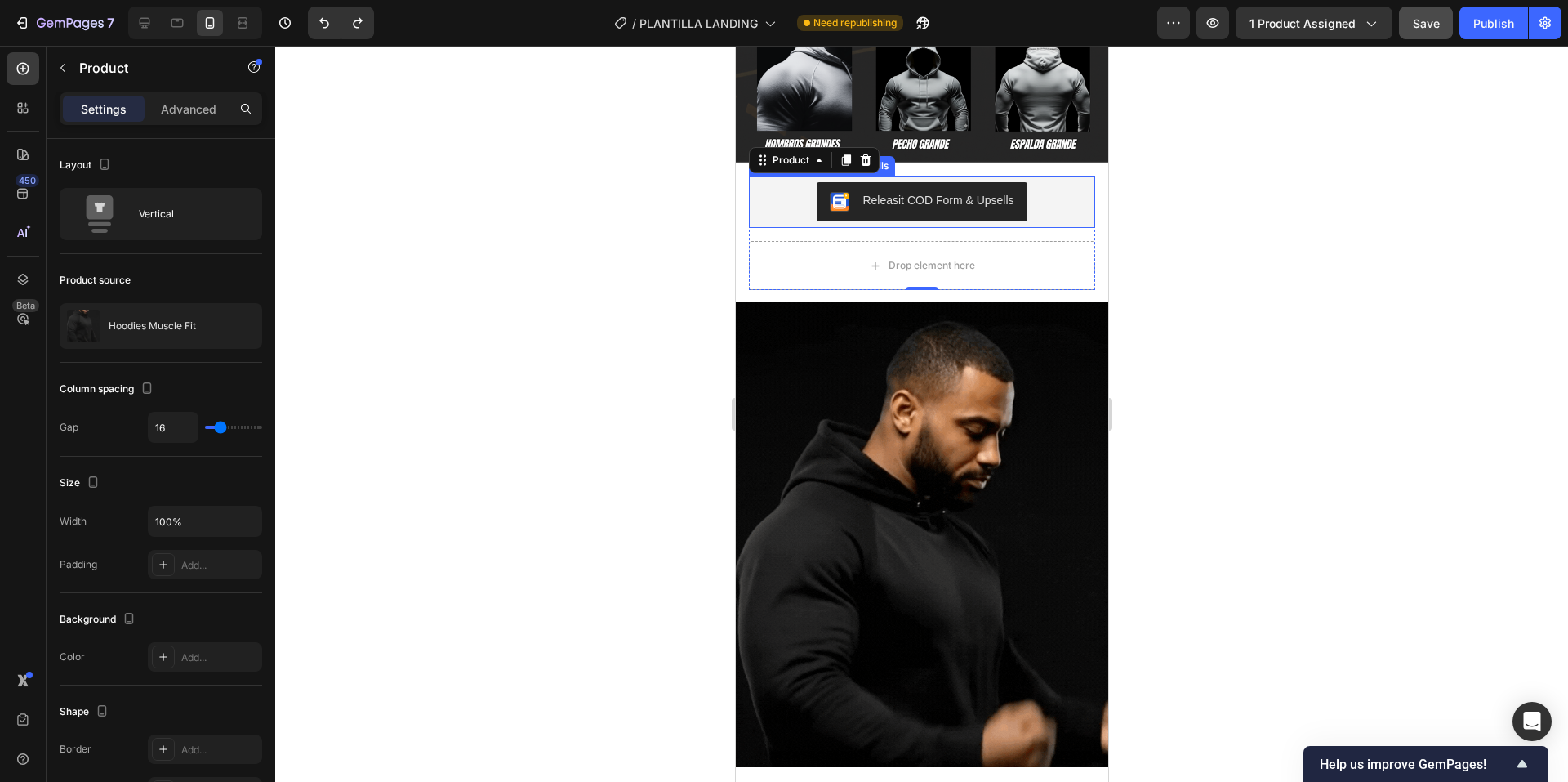
click at [1438, 21] on span "Save" at bounding box center [1426, 23] width 27 height 14
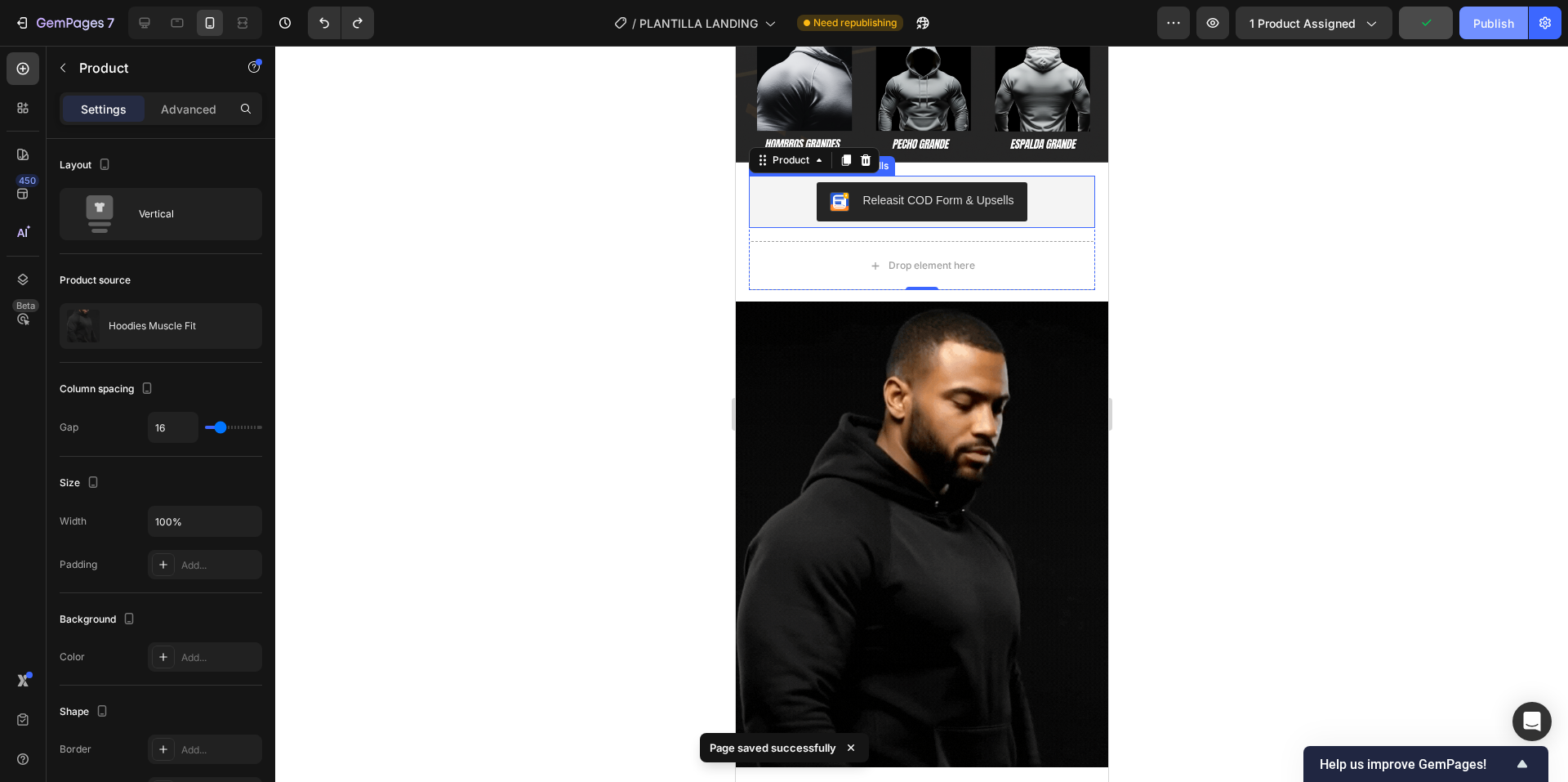
click at [1488, 16] on div "Publish" at bounding box center [1494, 22] width 41 height 17
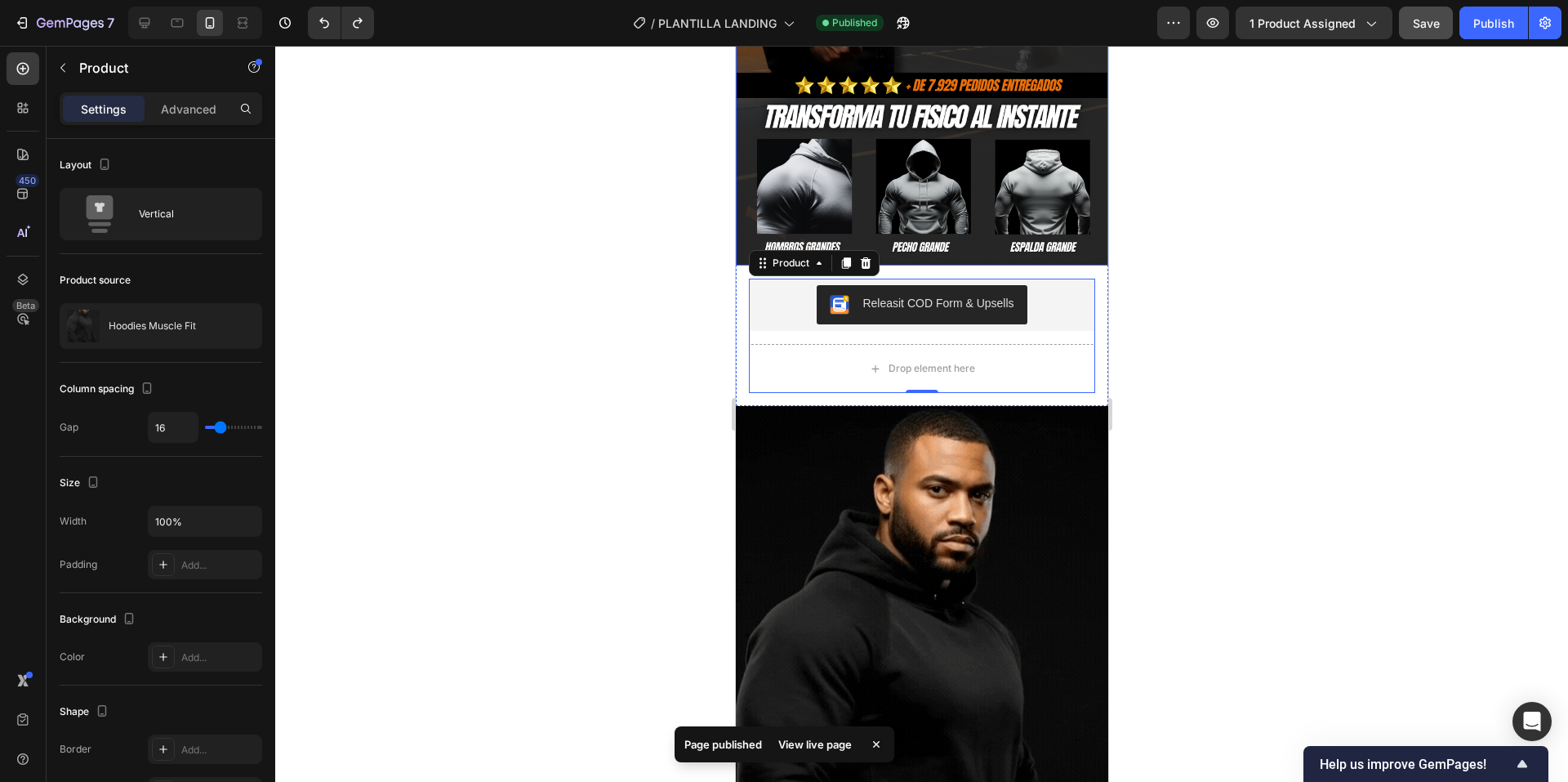
scroll to position [490, 0]
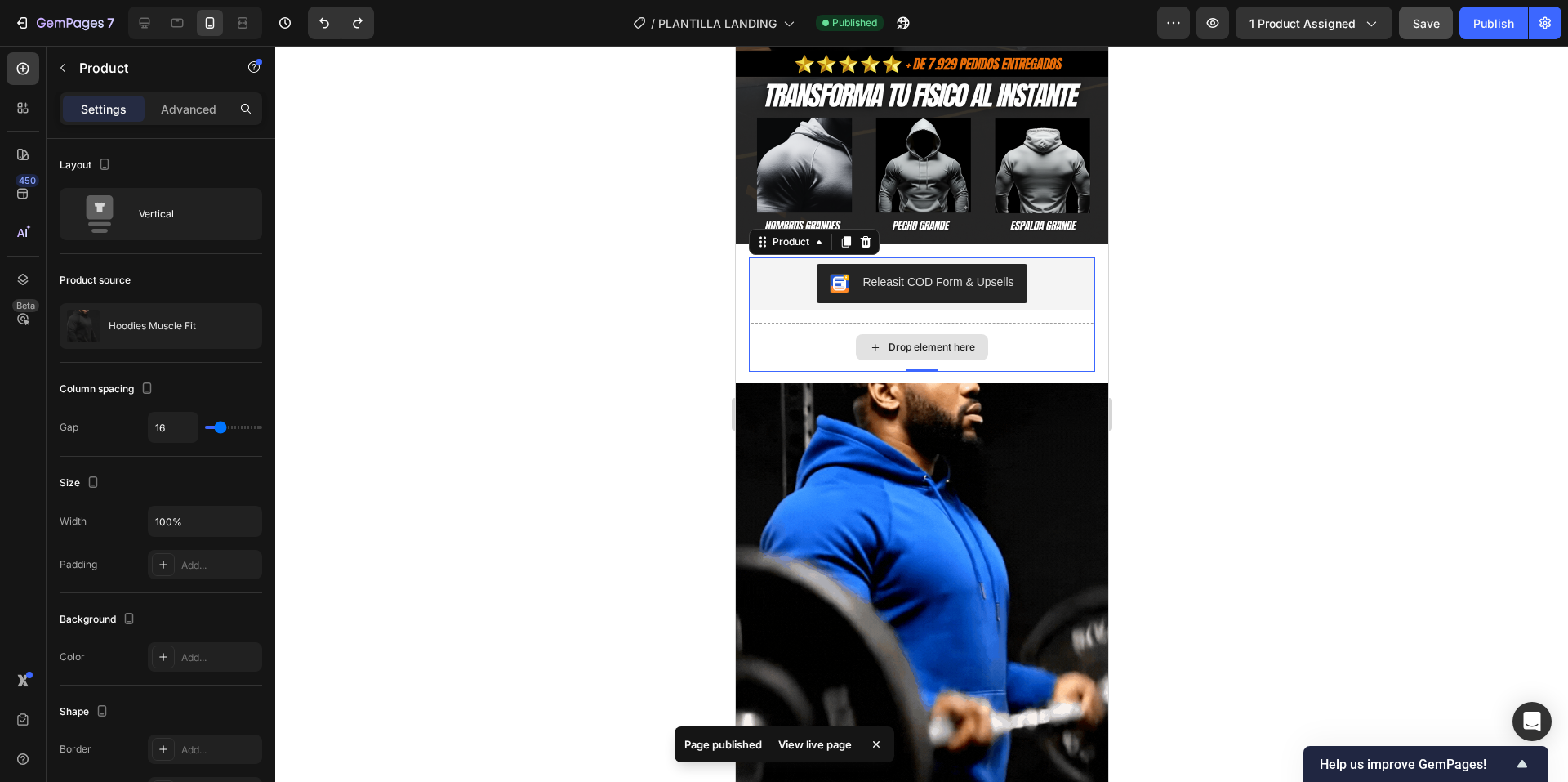
click at [788, 323] on div "Drop element here" at bounding box center [921, 347] width 347 height 49
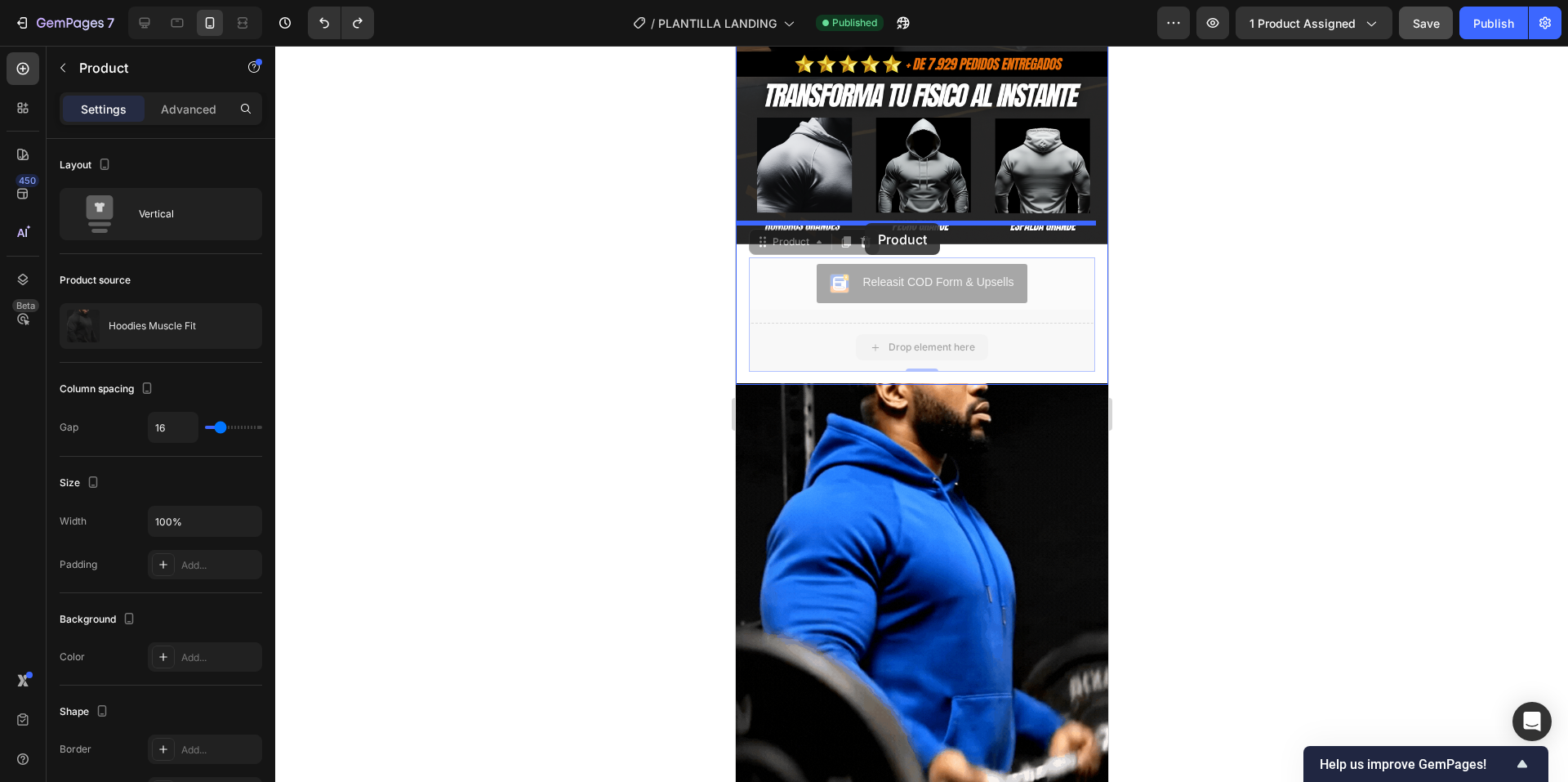
drag, startPoint x: 825, startPoint y: 329, endPoint x: 864, endPoint y: 223, distance: 112.9
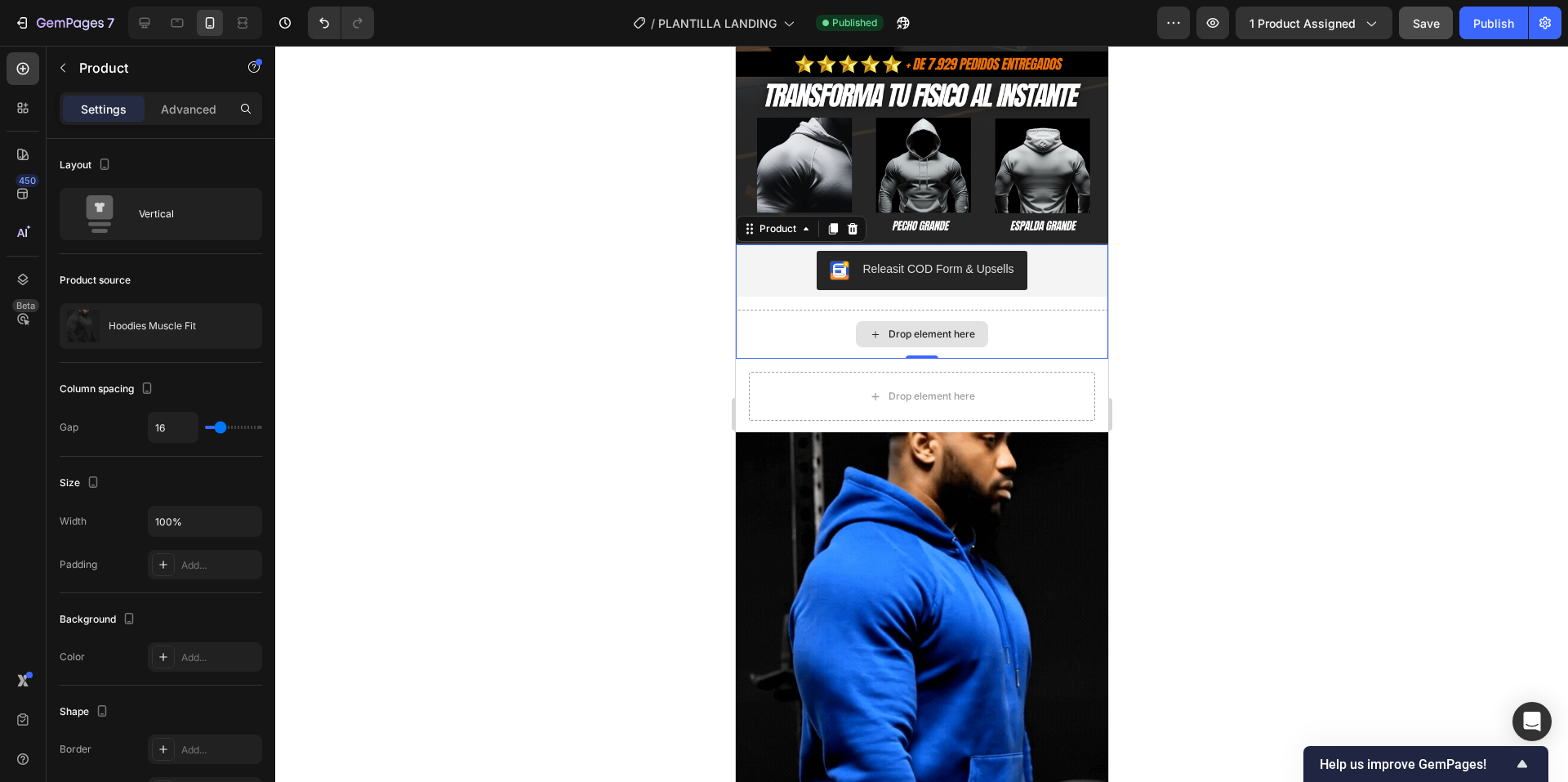
click at [1072, 309] on div "Drop element here" at bounding box center [921, 333] width 373 height 49
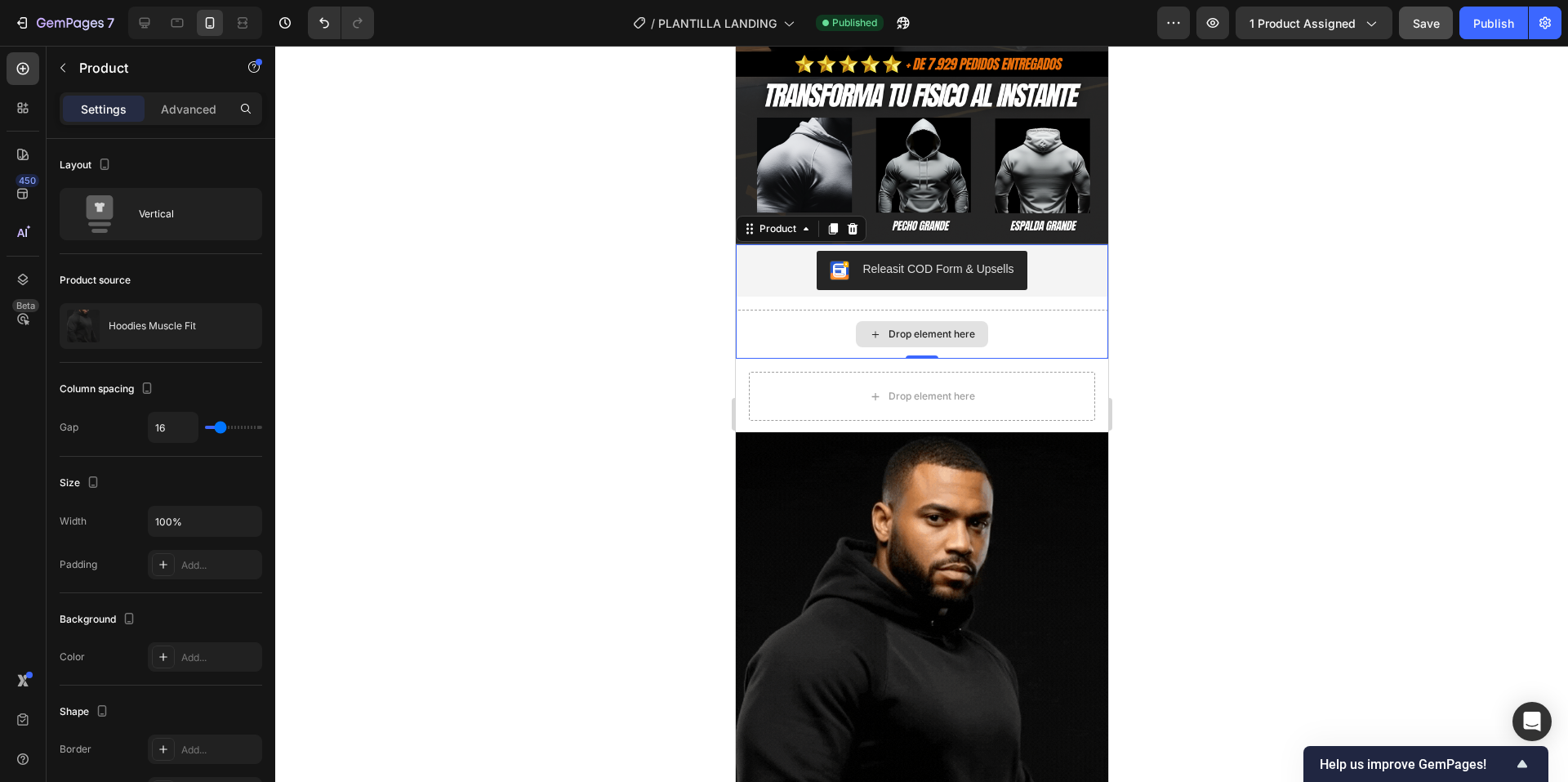
click at [1061, 309] on div "Drop element here" at bounding box center [921, 333] width 373 height 49
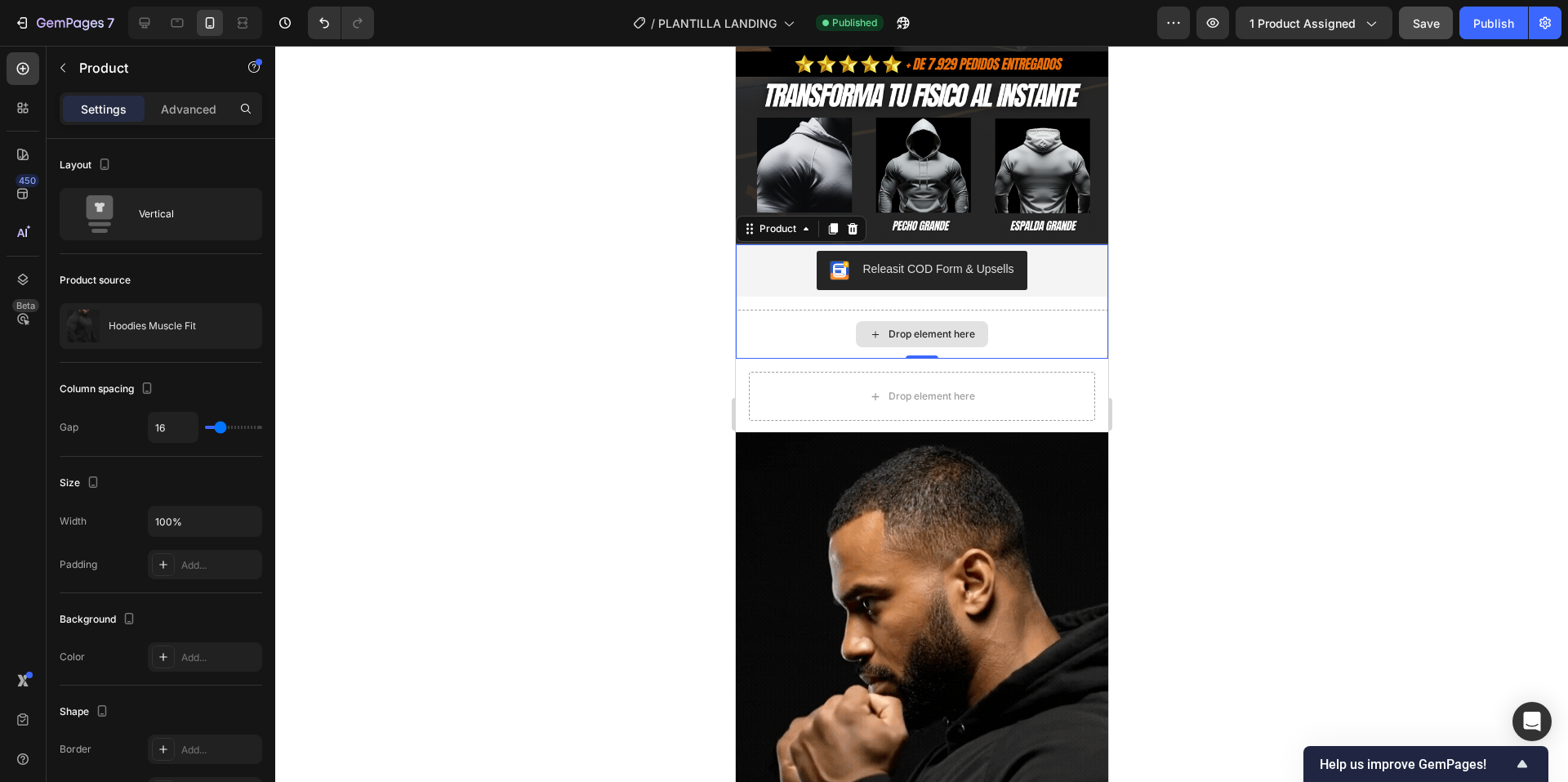
click at [1048, 372] on div "Drop element here" at bounding box center [921, 396] width 347 height 49
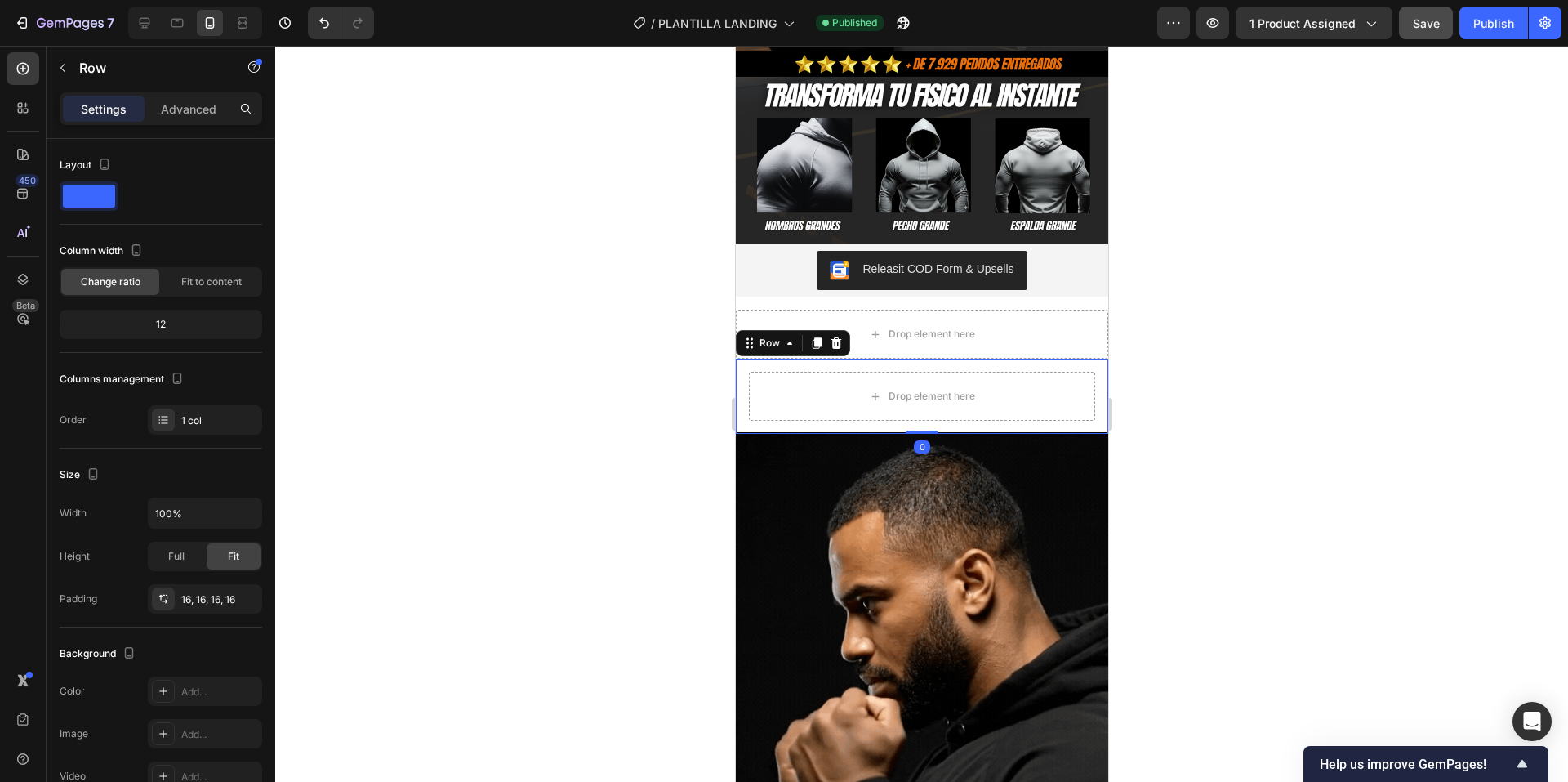
click at [841, 333] on div at bounding box center [835, 343] width 20 height 20
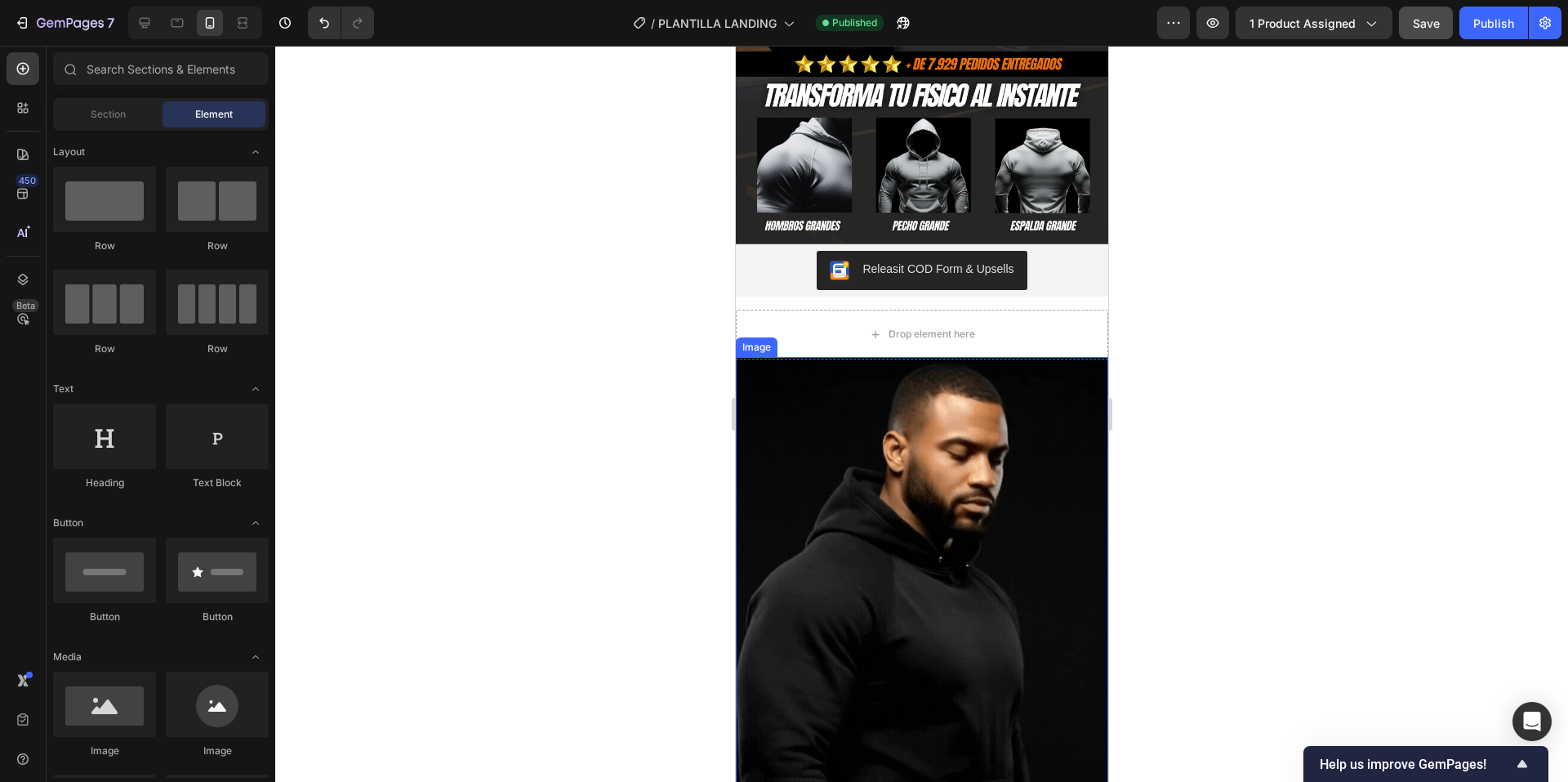
click at [1051, 332] on div "Drop element here" at bounding box center [921, 333] width 373 height 49
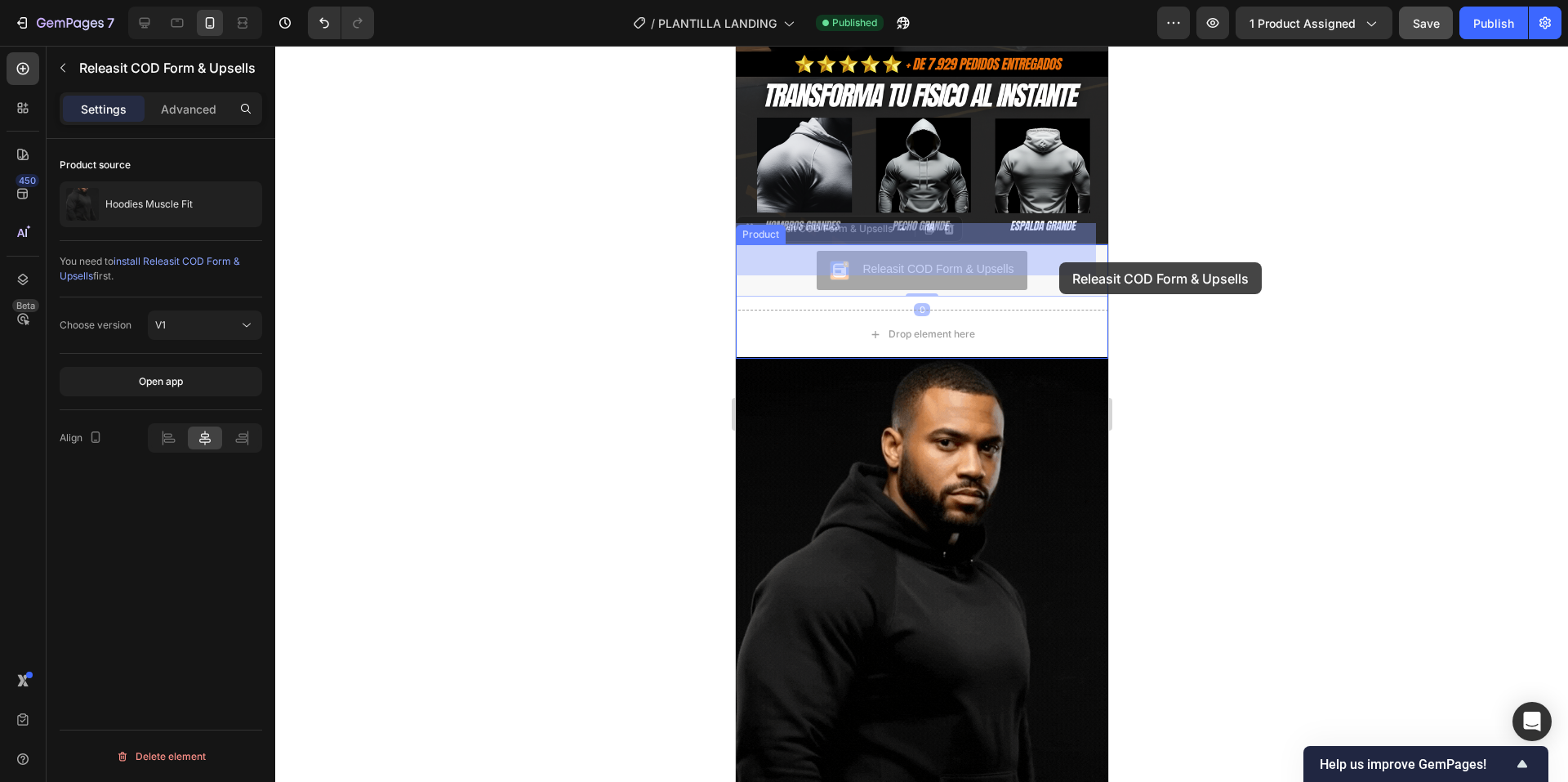
drag, startPoint x: 1061, startPoint y: 254, endPoint x: 1059, endPoint y: 262, distance: 8.2
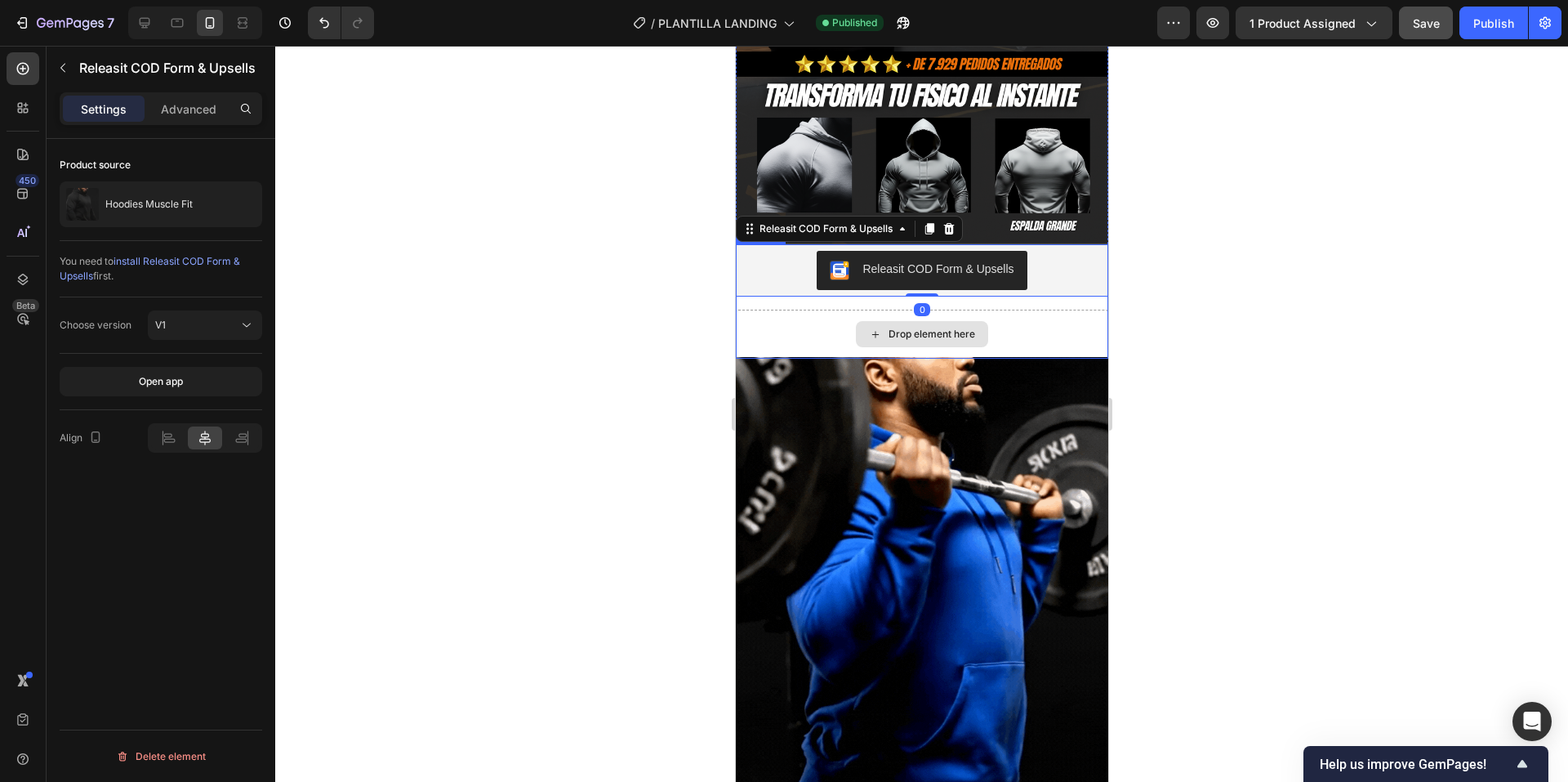
click at [1052, 309] on div "Drop element here" at bounding box center [921, 333] width 373 height 49
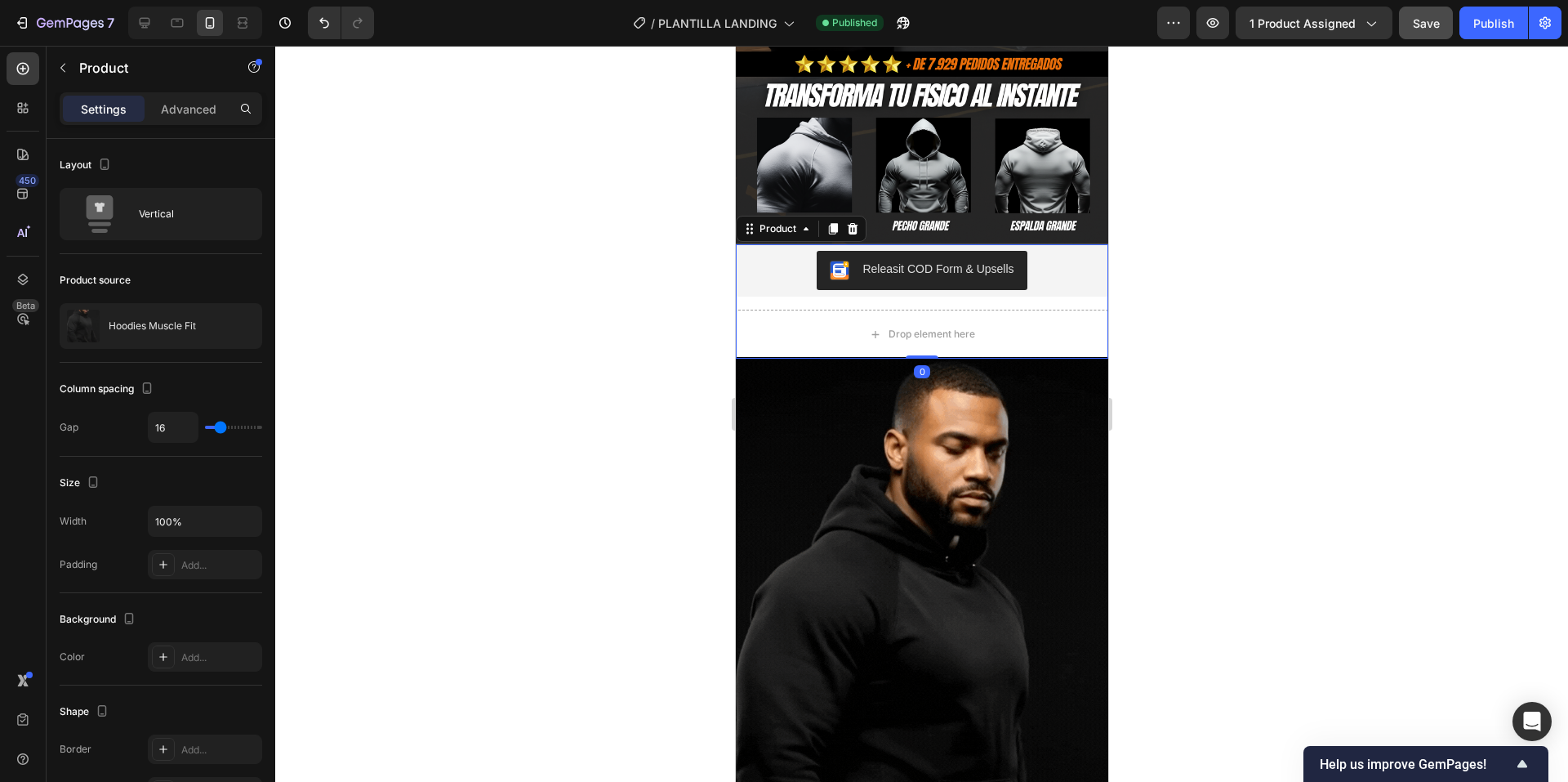
click at [1027, 286] on div "Releasit COD Form & Upsells Releasit COD Form & Upsells Drop element here Produ…" at bounding box center [921, 301] width 373 height 114
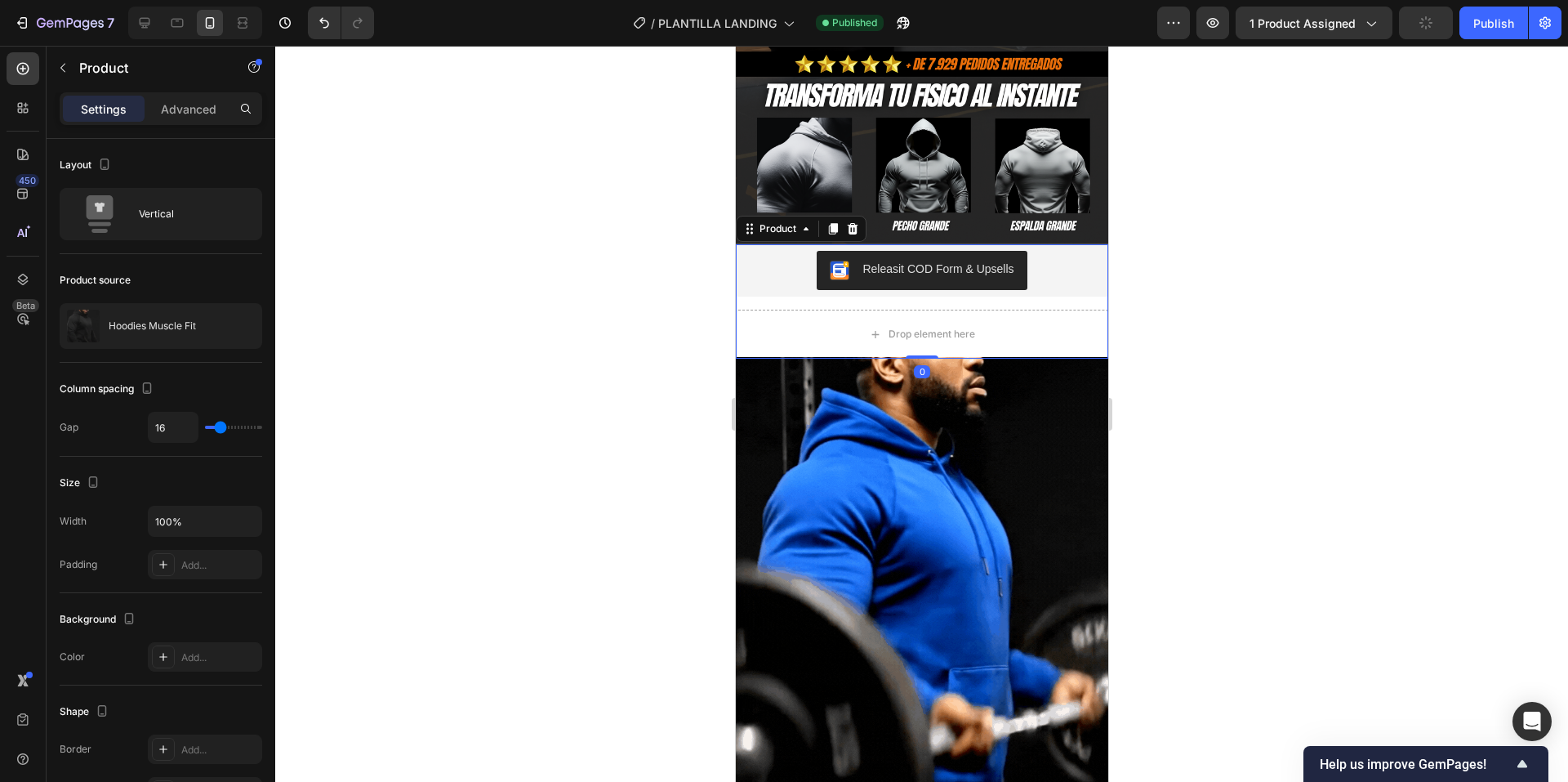
click at [1028, 282] on div "Releasit COD Form & Upsells Releasit COD Form & Upsells Drop element here Produ…" at bounding box center [921, 301] width 373 height 114
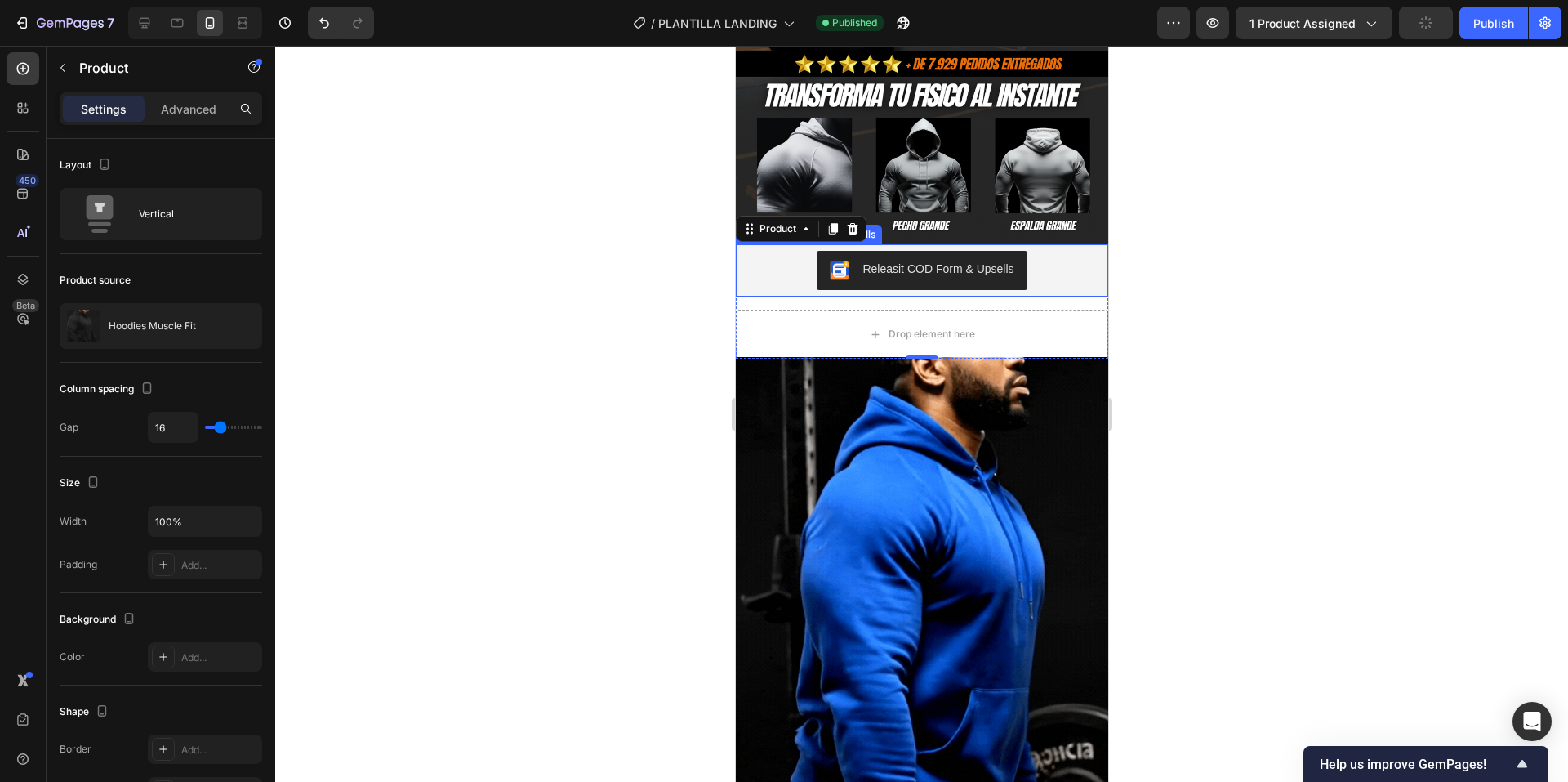
click at [1045, 263] on div "Releasit COD Form & Upsells" at bounding box center [921, 271] width 359 height 39
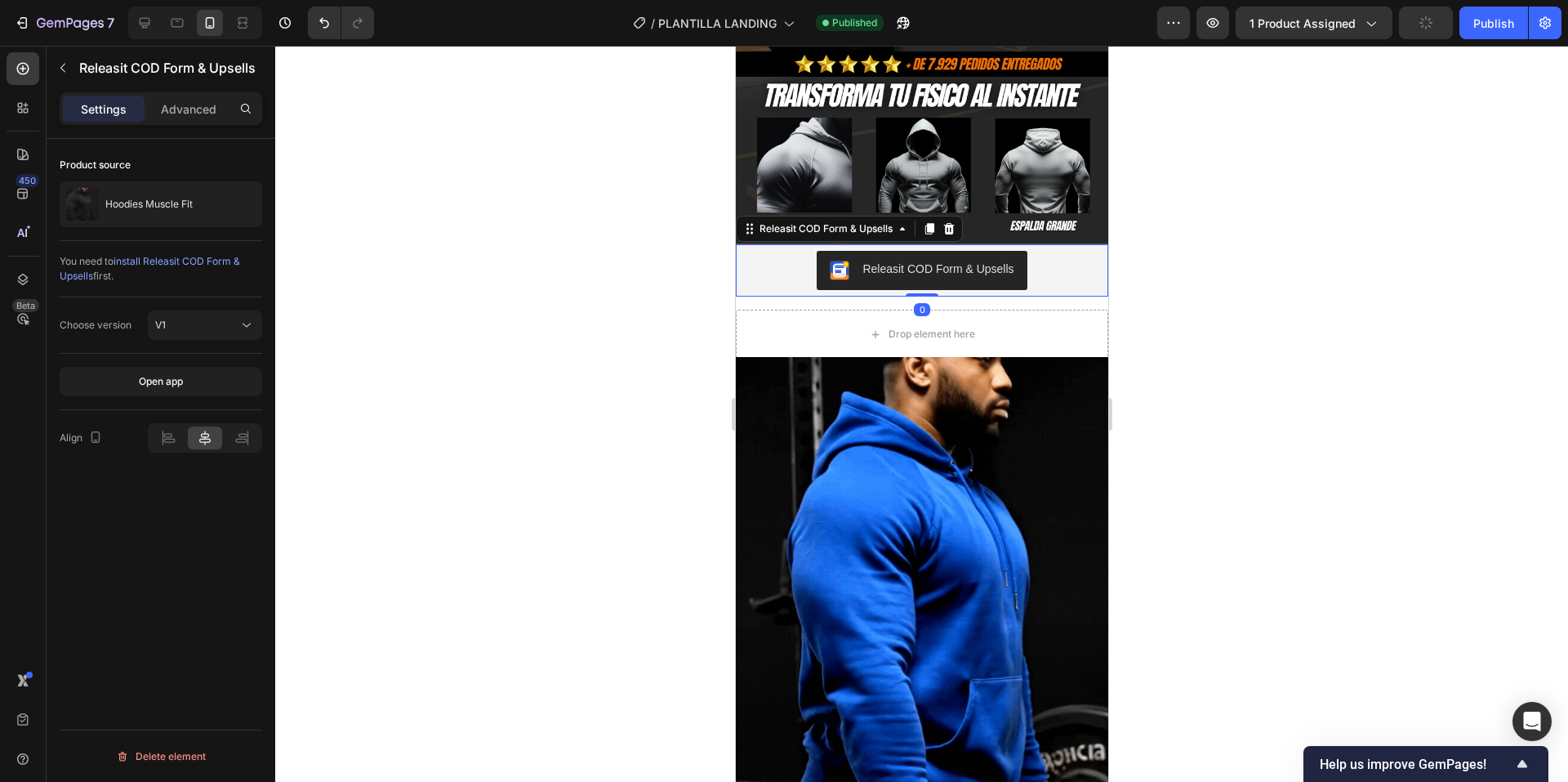
click at [1042, 309] on div "Drop element here" at bounding box center [921, 333] width 373 height 49
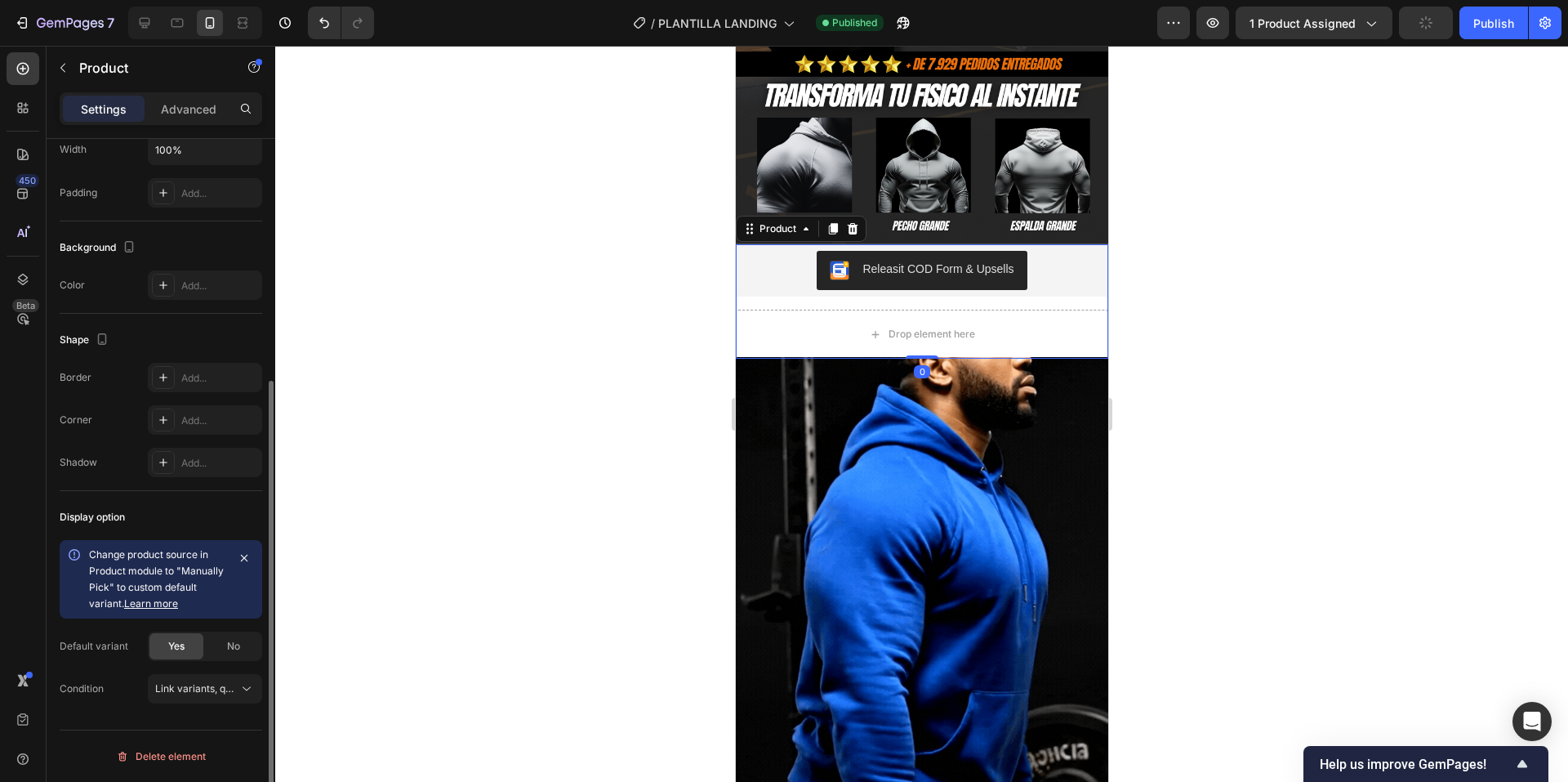
scroll to position [0, 0]
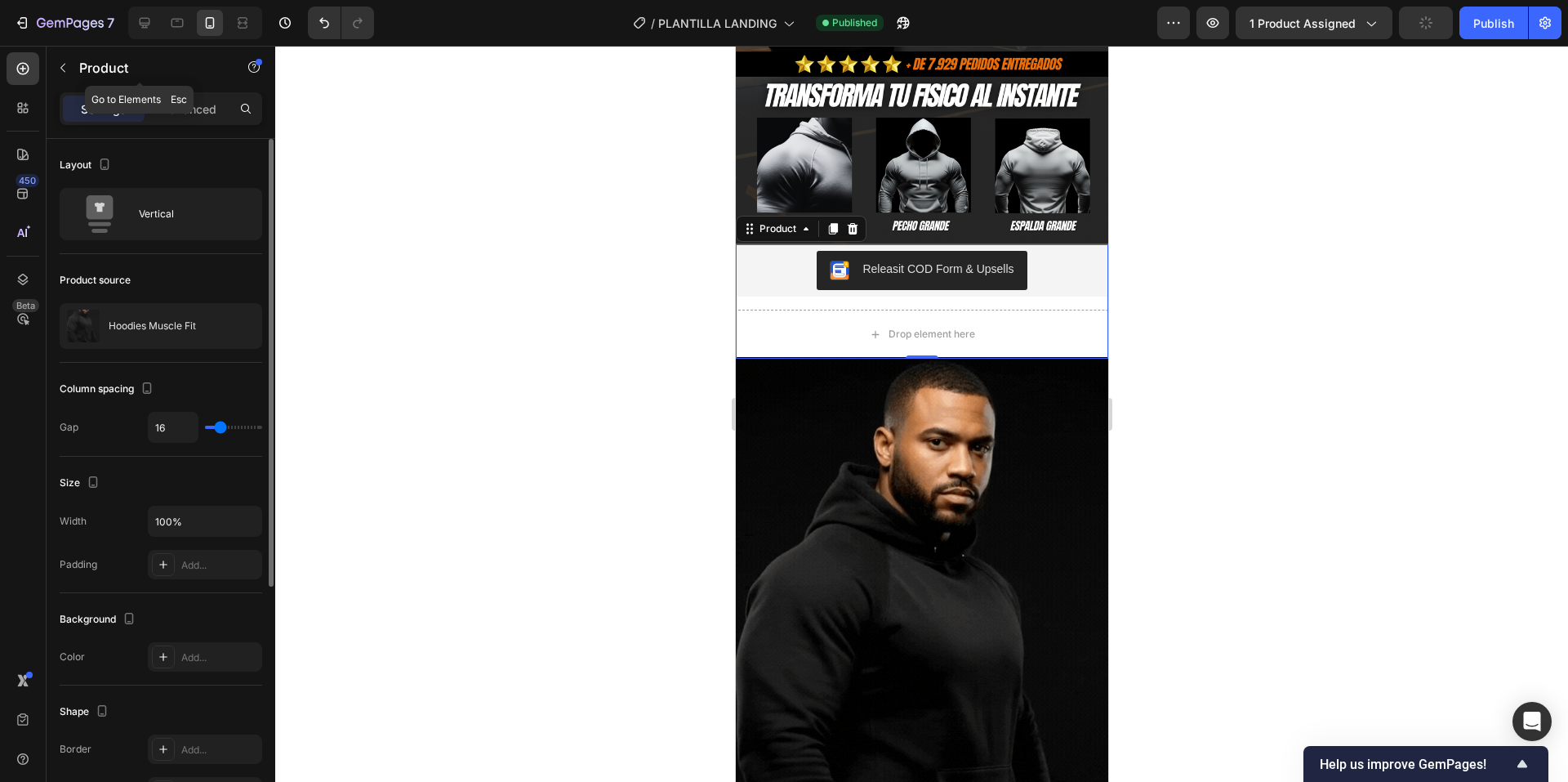
click at [82, 56] on div "Product" at bounding box center [139, 68] width 186 height 43
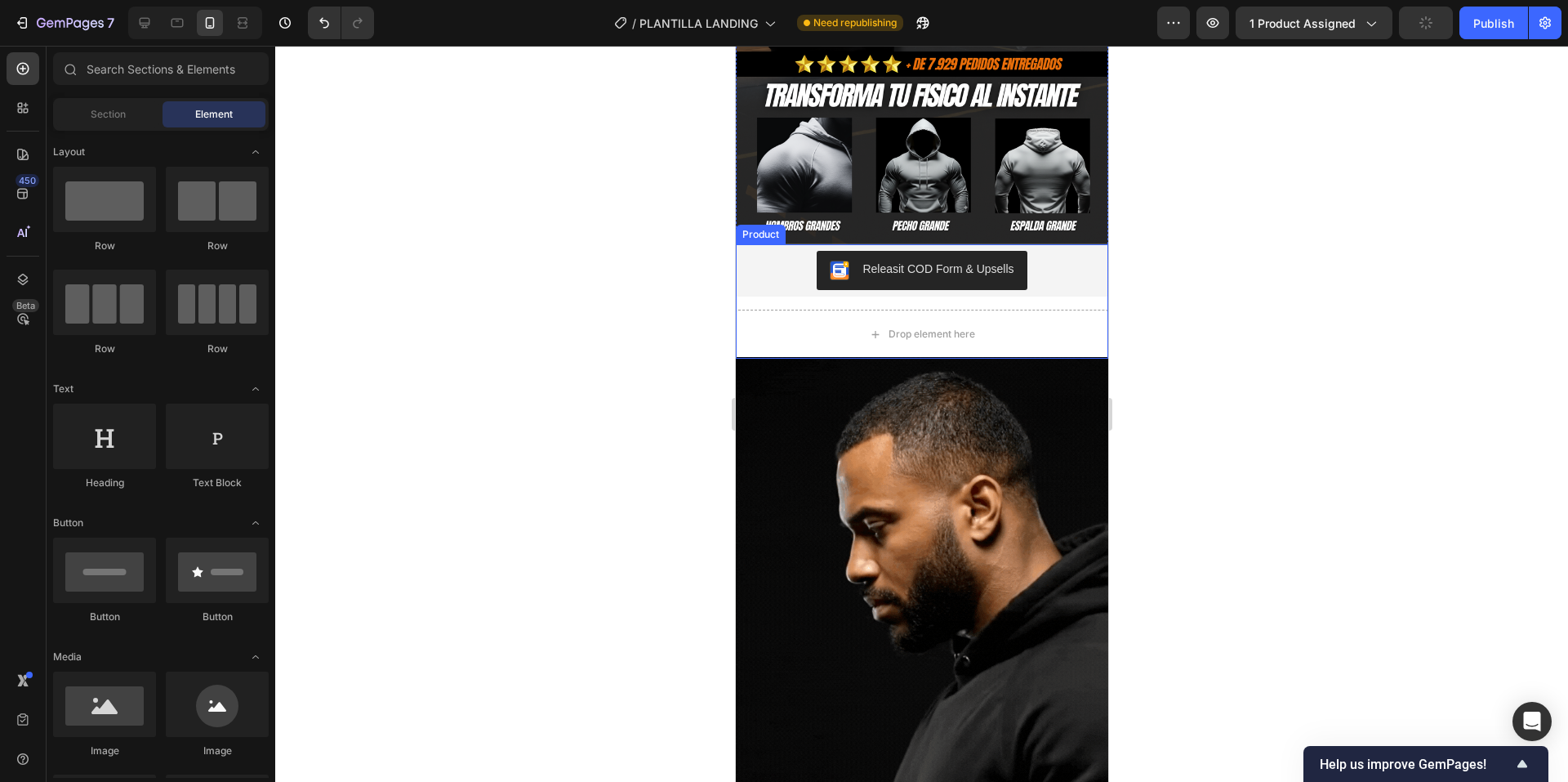
click at [1054, 283] on div "Releasit COD Form & Upsells Releasit COD Form & Upsells Drop element here Produ…" at bounding box center [921, 301] width 373 height 114
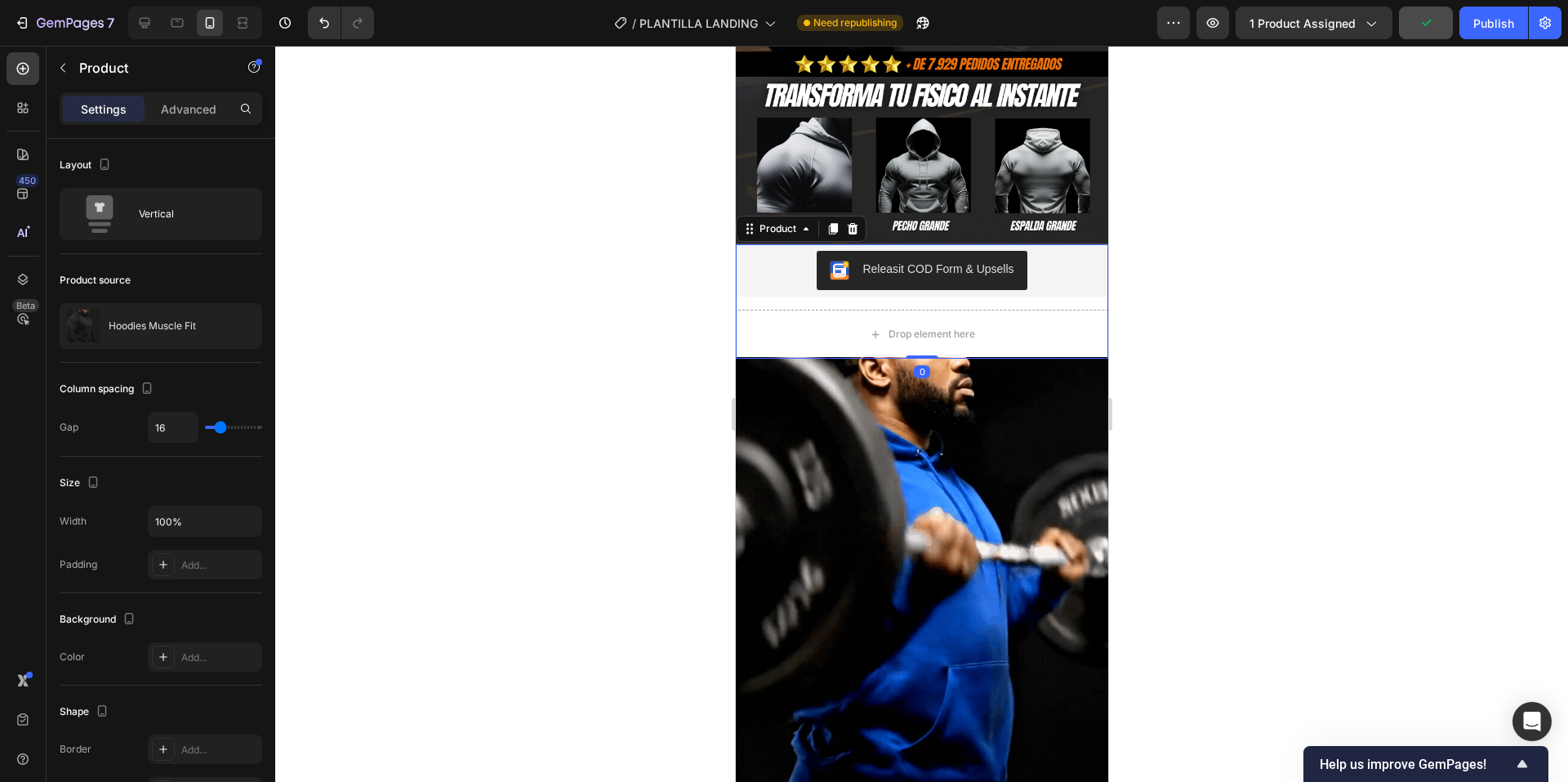
click at [1052, 309] on div "Drop element here" at bounding box center [921, 333] width 373 height 49
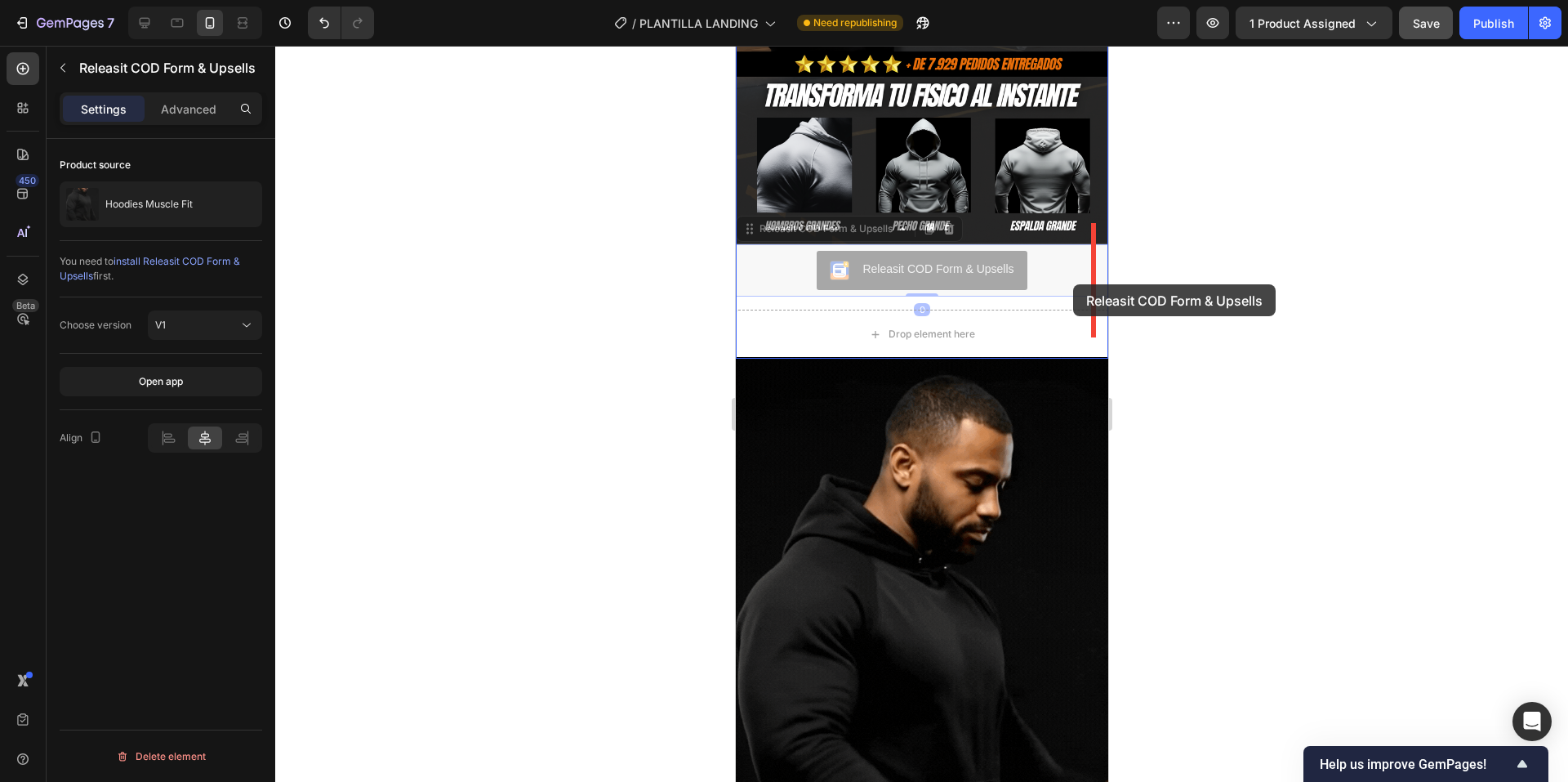
drag, startPoint x: 1038, startPoint y: 255, endPoint x: 1072, endPoint y: 284, distance: 44.7
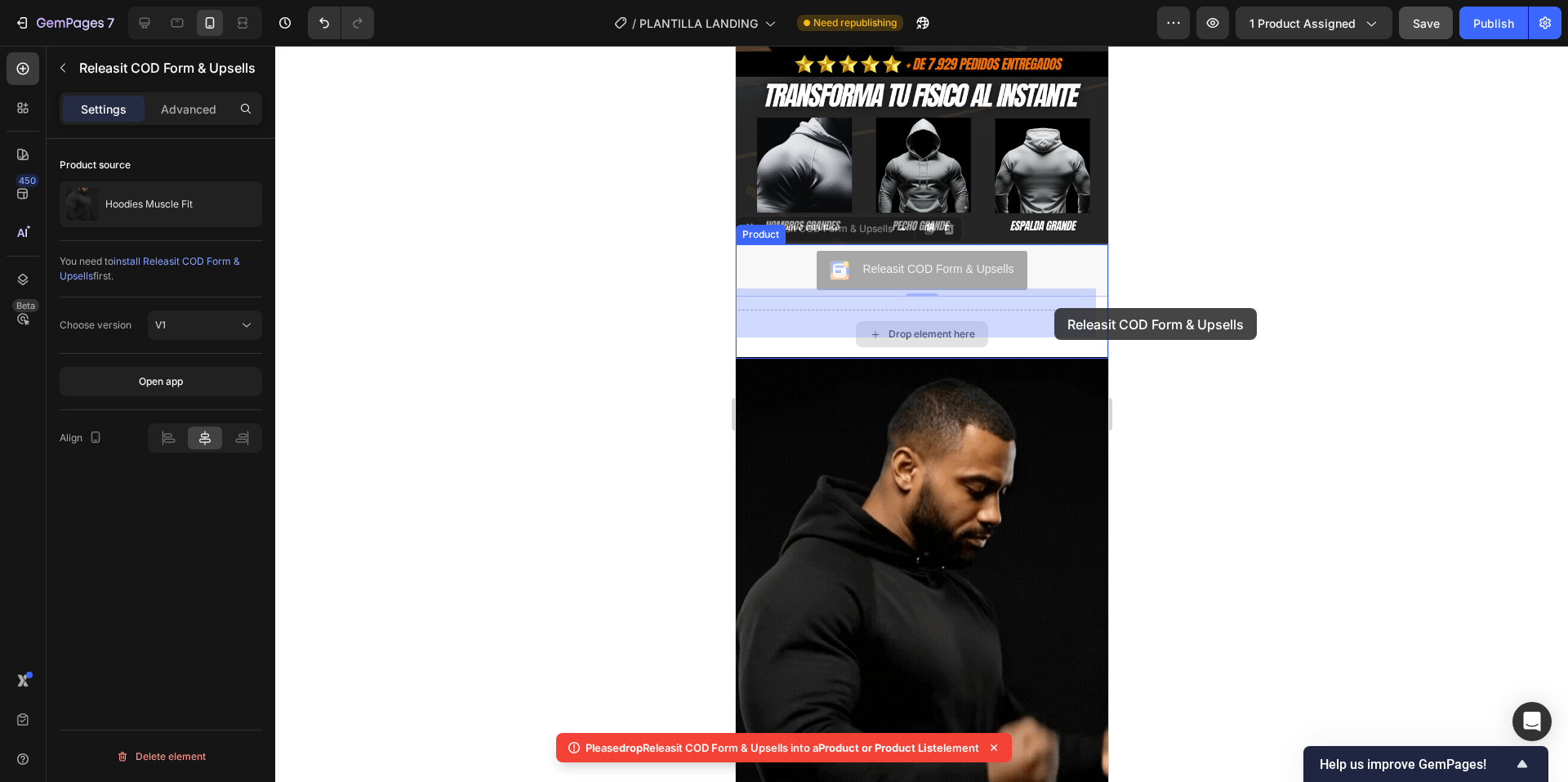
drag, startPoint x: 1052, startPoint y: 248, endPoint x: 1053, endPoint y: 308, distance: 60.0
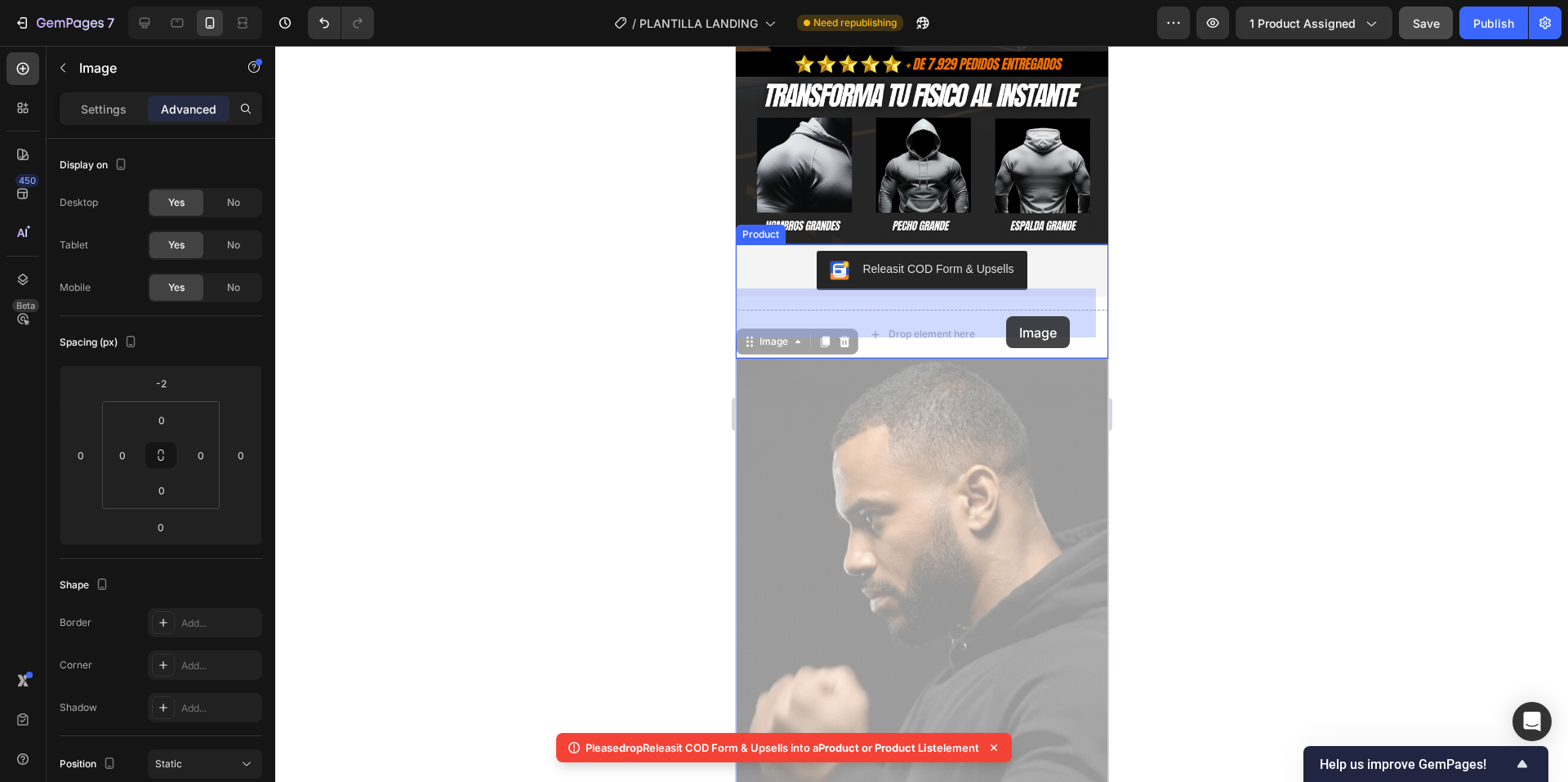
drag, startPoint x: 976, startPoint y: 458, endPoint x: 1005, endPoint y: 328, distance: 133.2
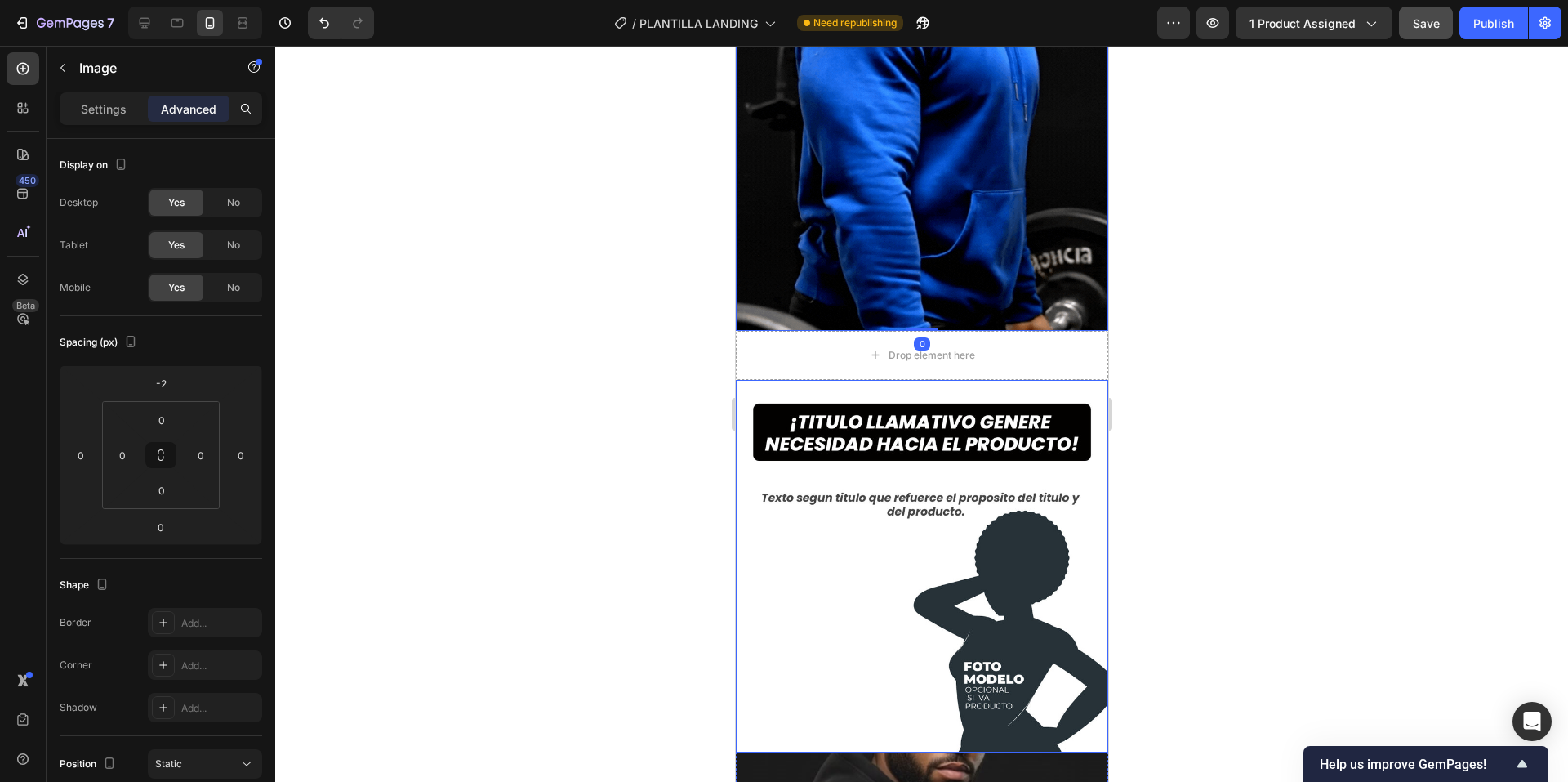
scroll to position [899, 0]
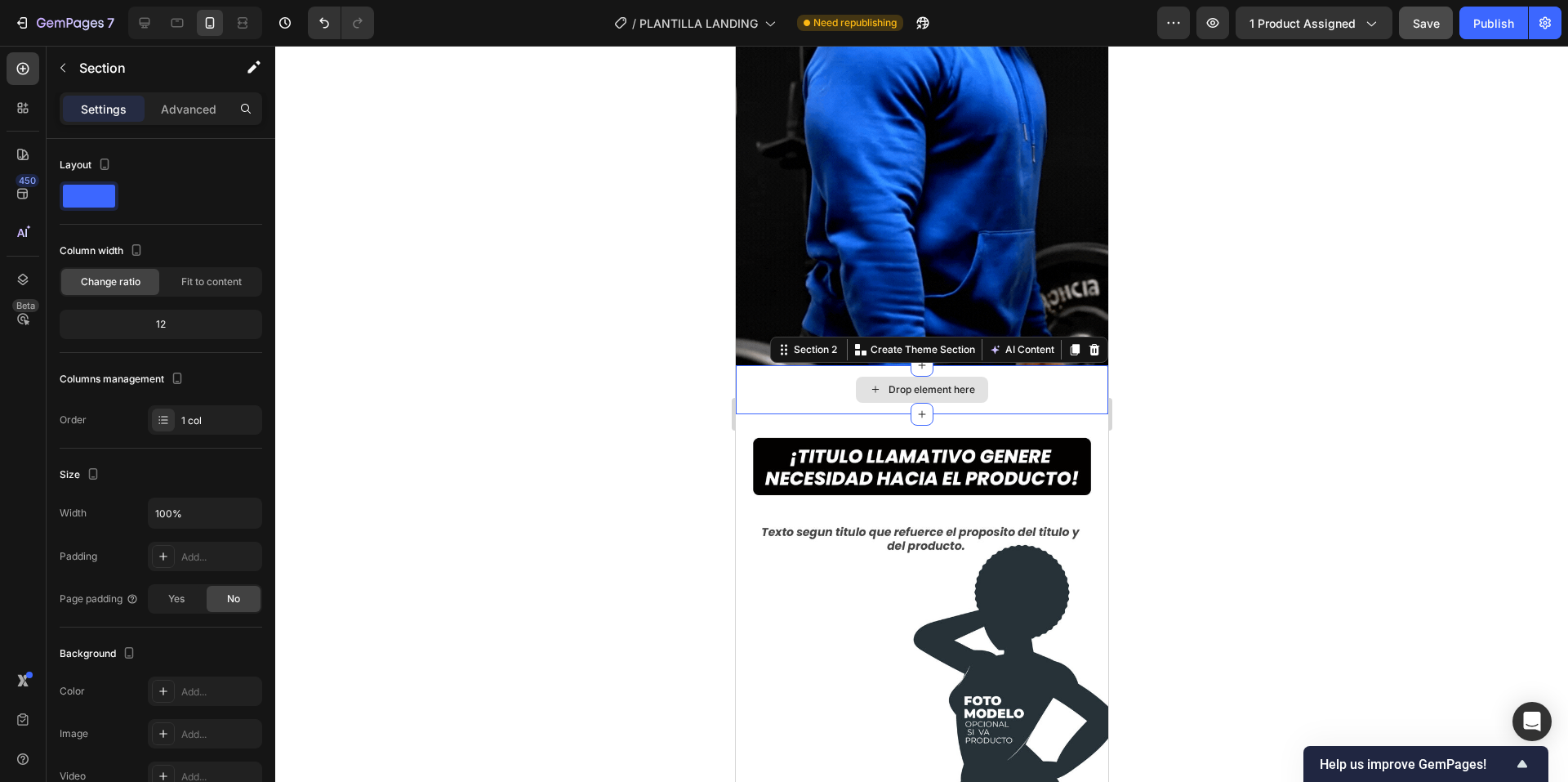
click at [995, 366] on div "Drop element here" at bounding box center [921, 390] width 373 height 49
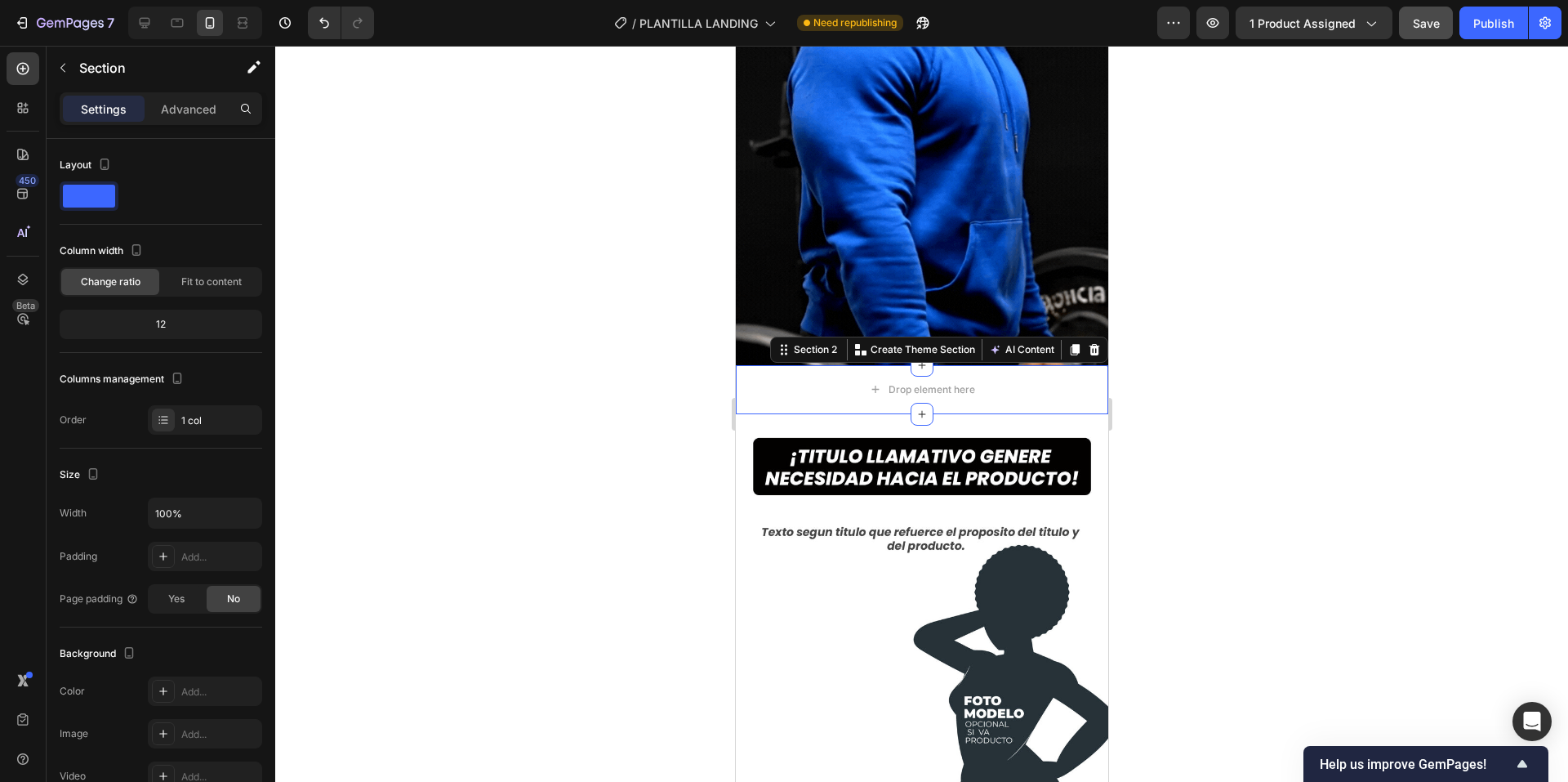
click at [1087, 343] on icon at bounding box center [1094, 349] width 13 height 13
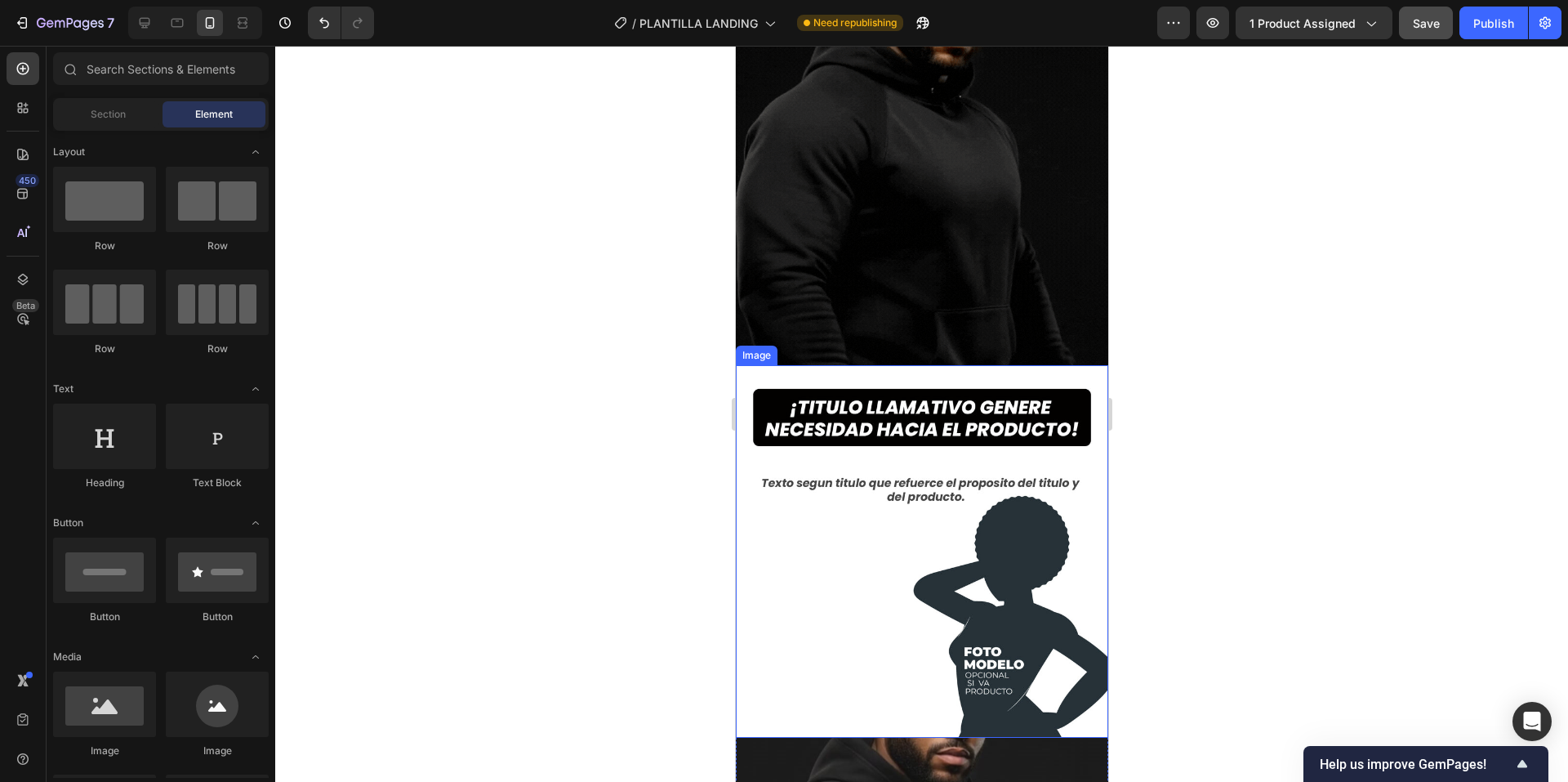
scroll to position [490, 0]
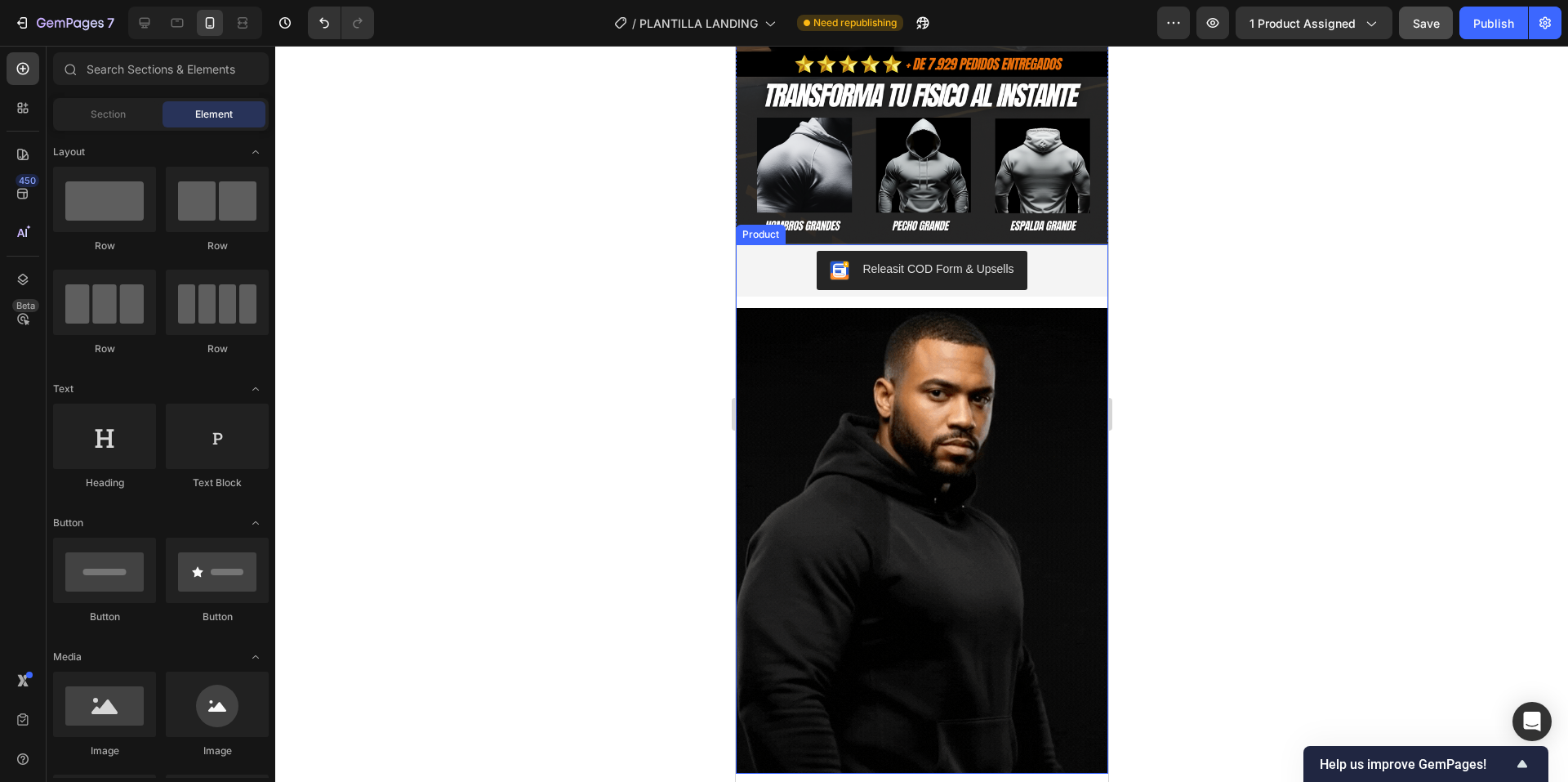
click at [1044, 274] on div "Releasit COD Form & Upsells" at bounding box center [921, 270] width 373 height 53
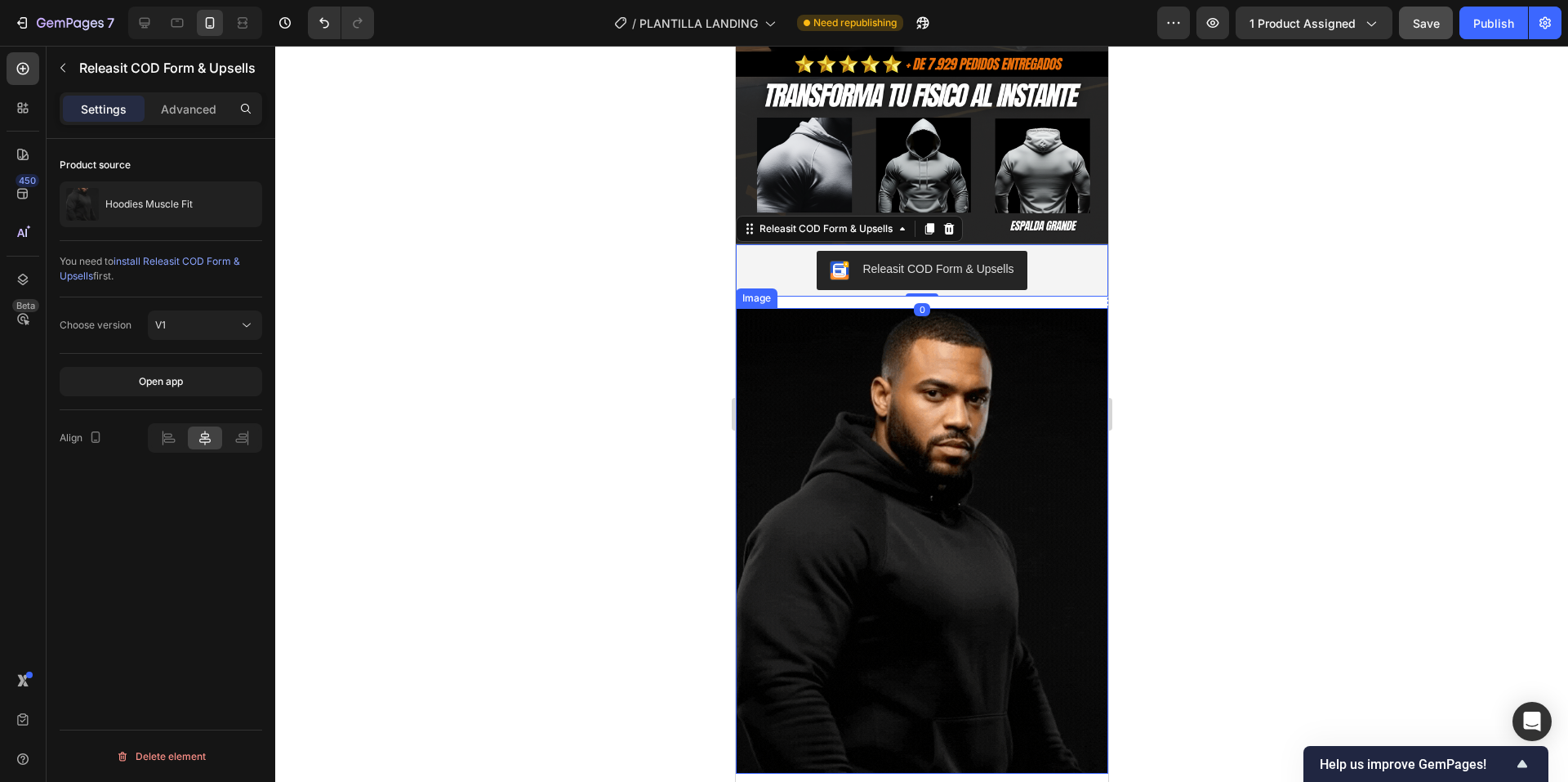
click at [1056, 308] on img at bounding box center [921, 541] width 373 height 465
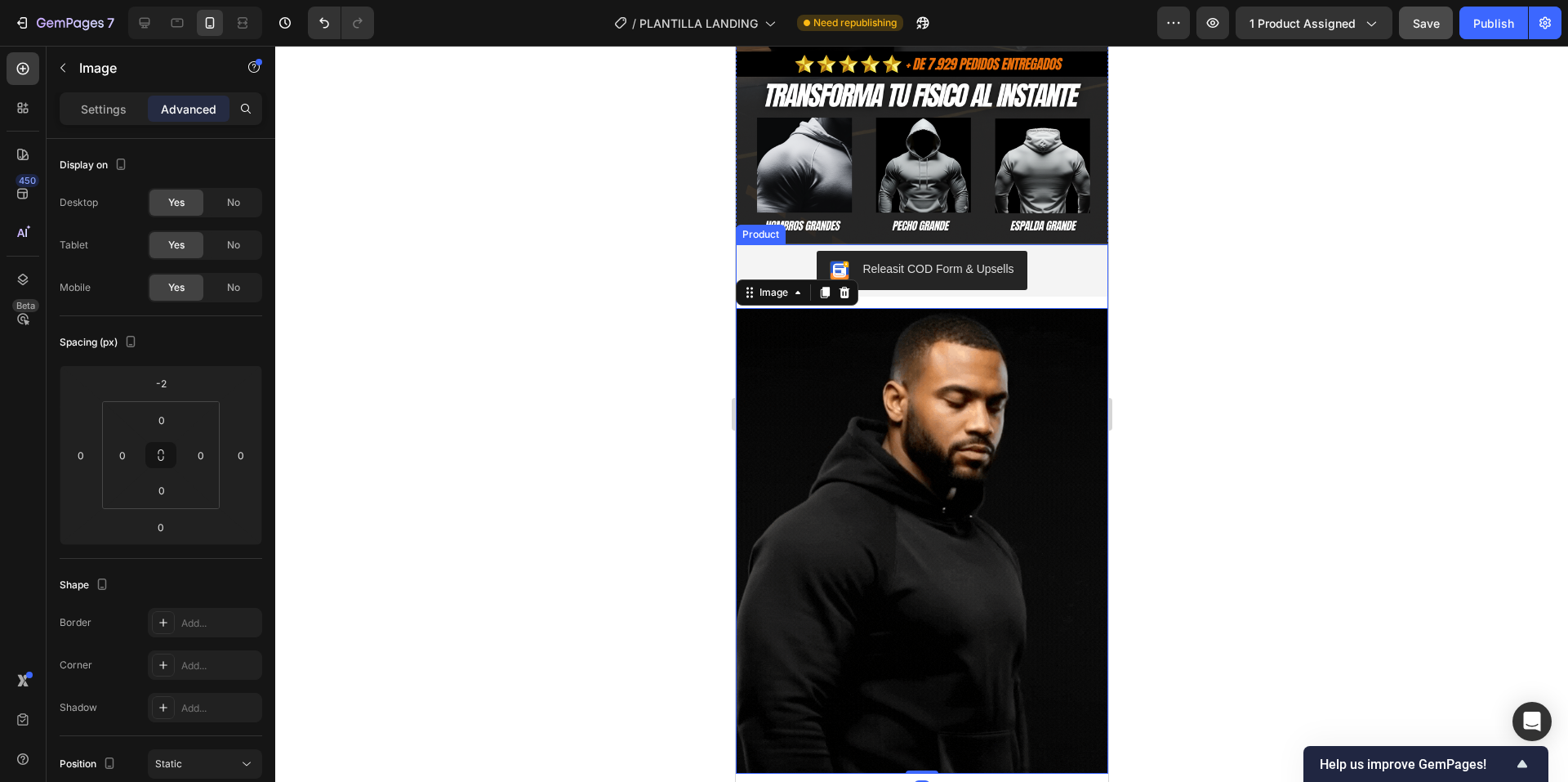
click at [1060, 279] on div "Releasit COD Form & Upsells Releasit COD Form & Upsells Image 0 Product" at bounding box center [921, 508] width 373 height 528
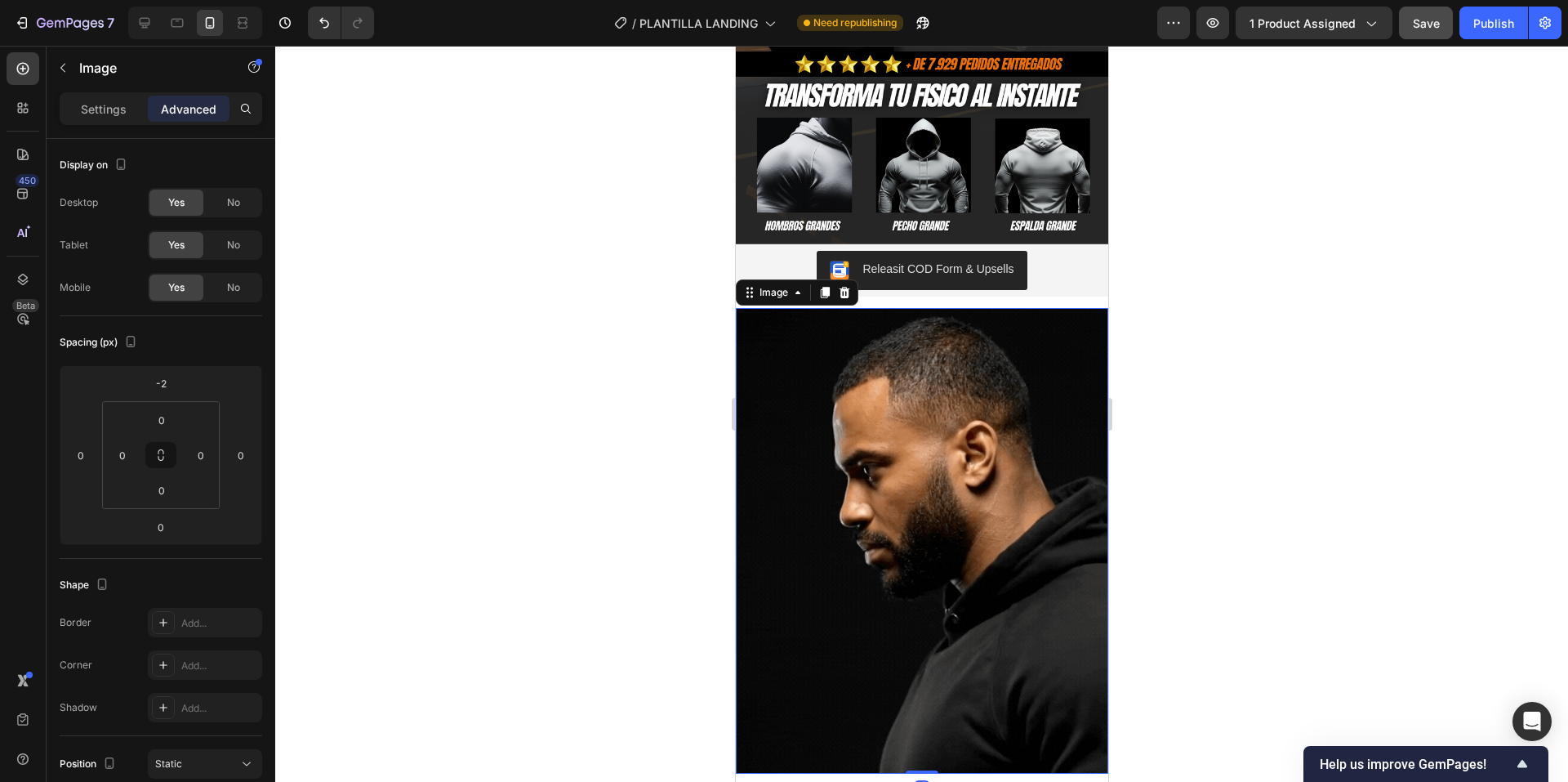
click at [1061, 308] on img at bounding box center [921, 541] width 373 height 465
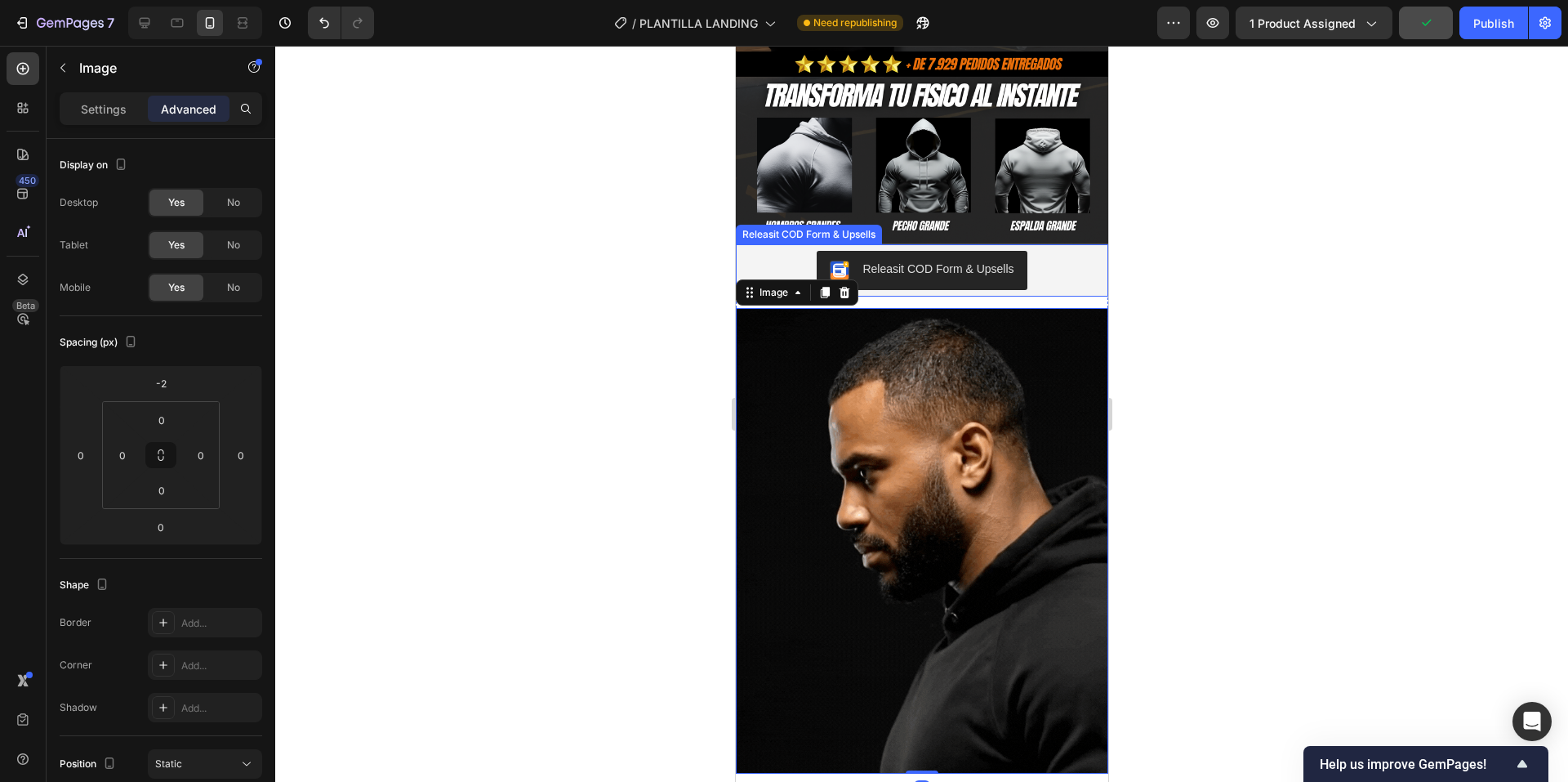
click at [1062, 277] on div "Releasit COD Form & Upsells Releasit COD Form & Upsells Image 0 Product" at bounding box center [921, 508] width 373 height 528
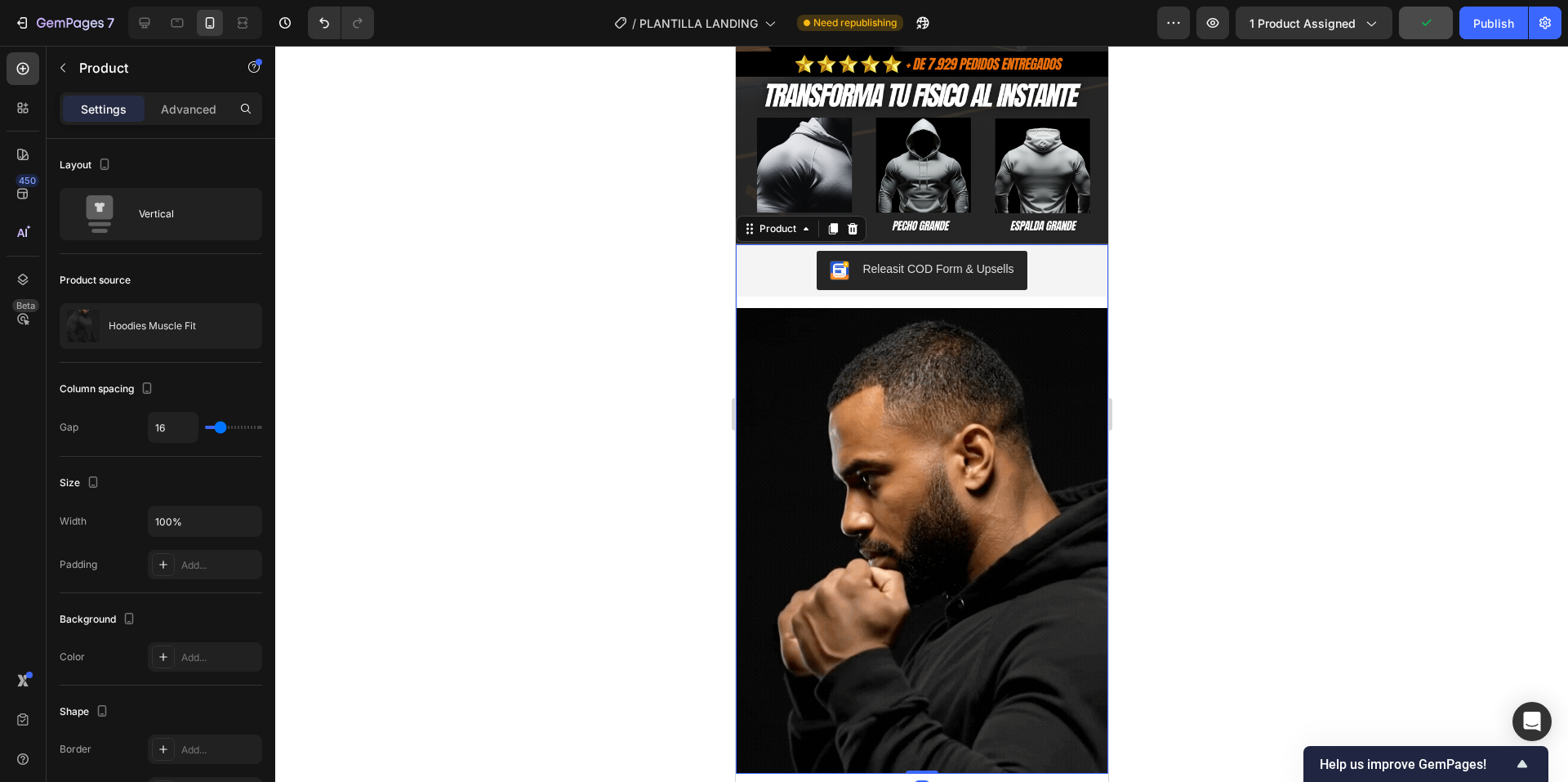
click at [1065, 275] on div "Releasit COD Form & Upsells Releasit COD Form & Upsells Image Product 0" at bounding box center [921, 508] width 373 height 528
click at [188, 93] on div "Settings Advanced" at bounding box center [161, 108] width 203 height 33
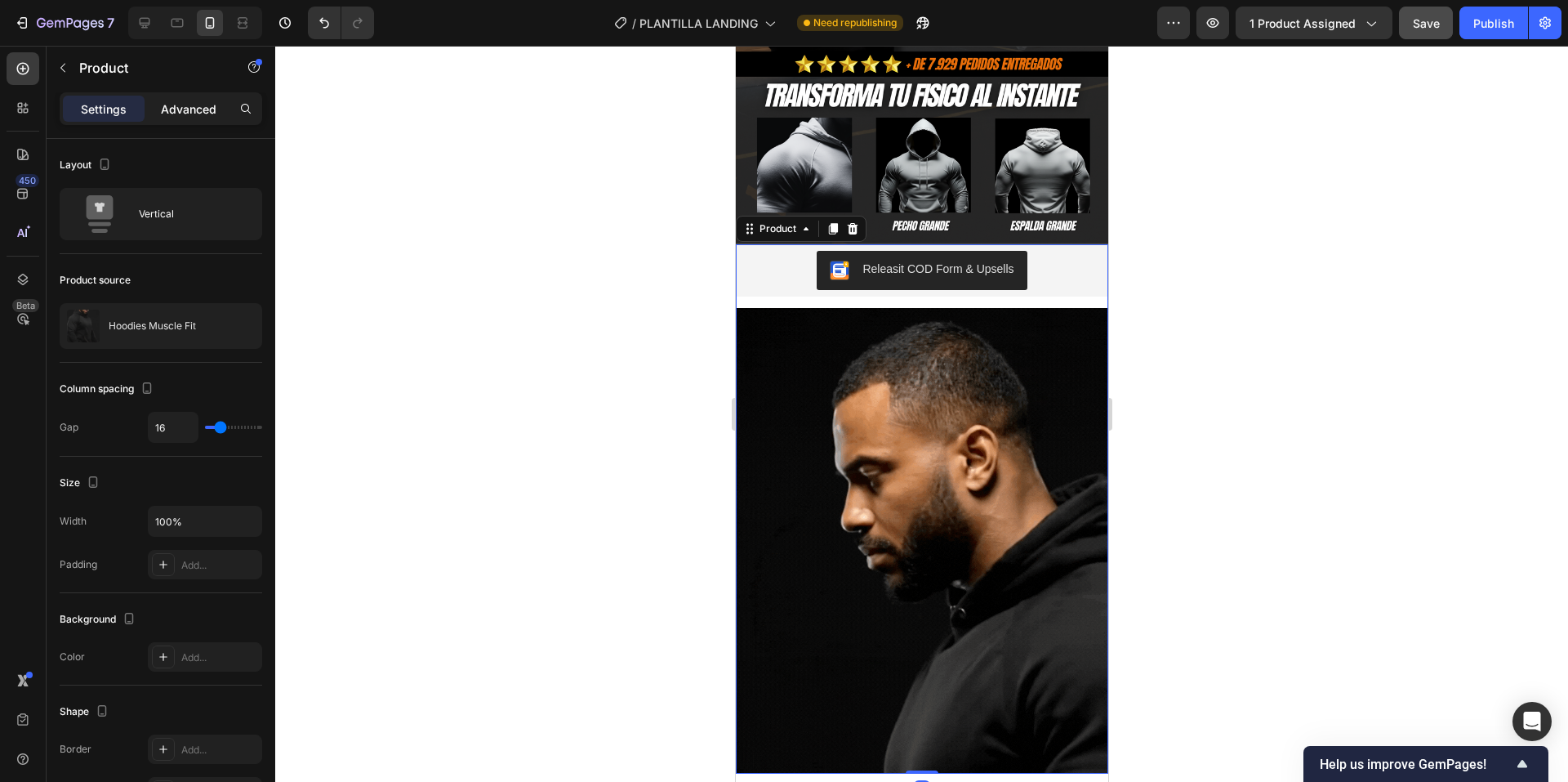
drag, startPoint x: 197, startPoint y: 129, endPoint x: 197, endPoint y: 120, distance: 9.0
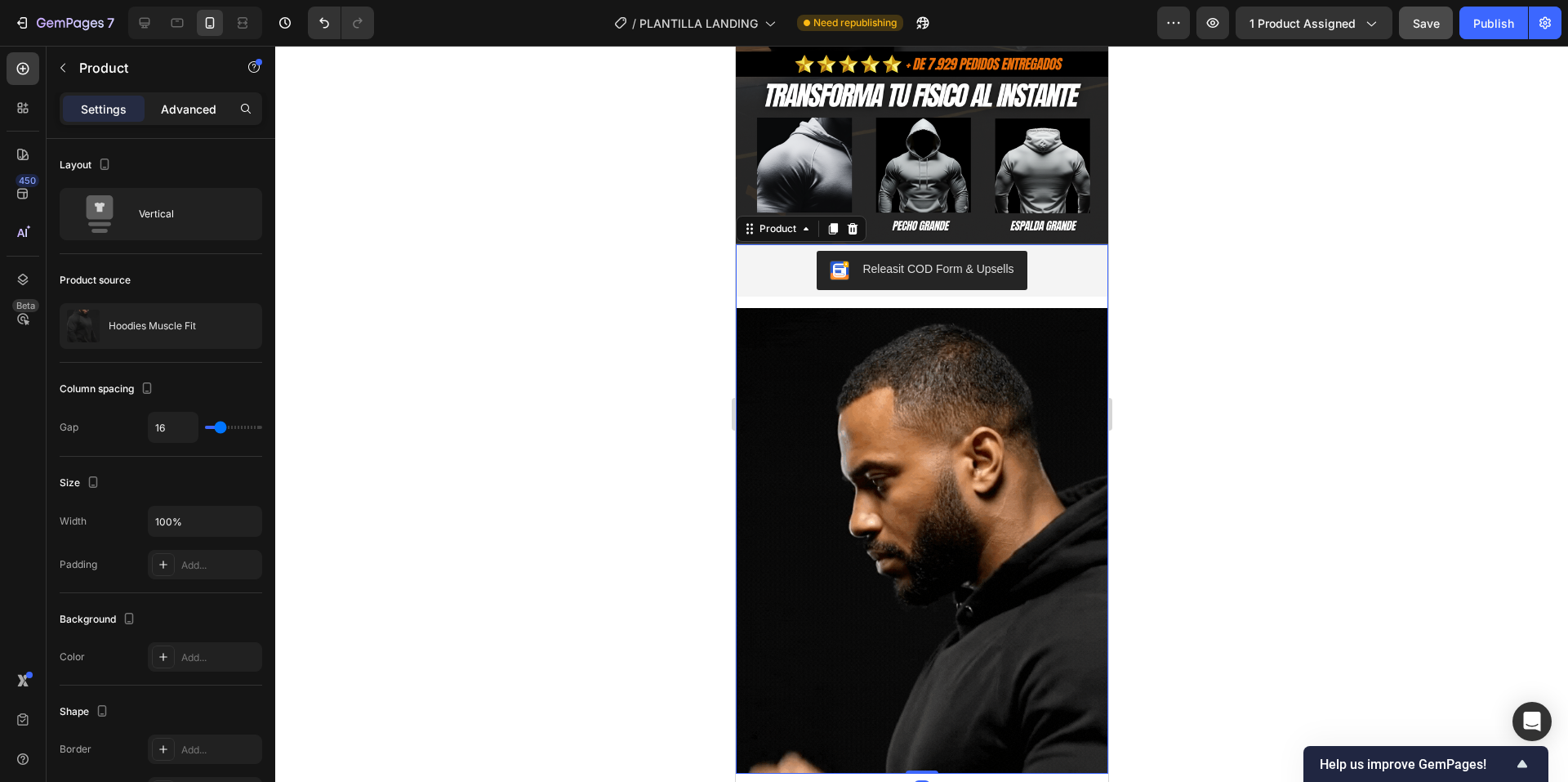
click at [197, 122] on div "Settings Advanced" at bounding box center [161, 115] width 229 height 46
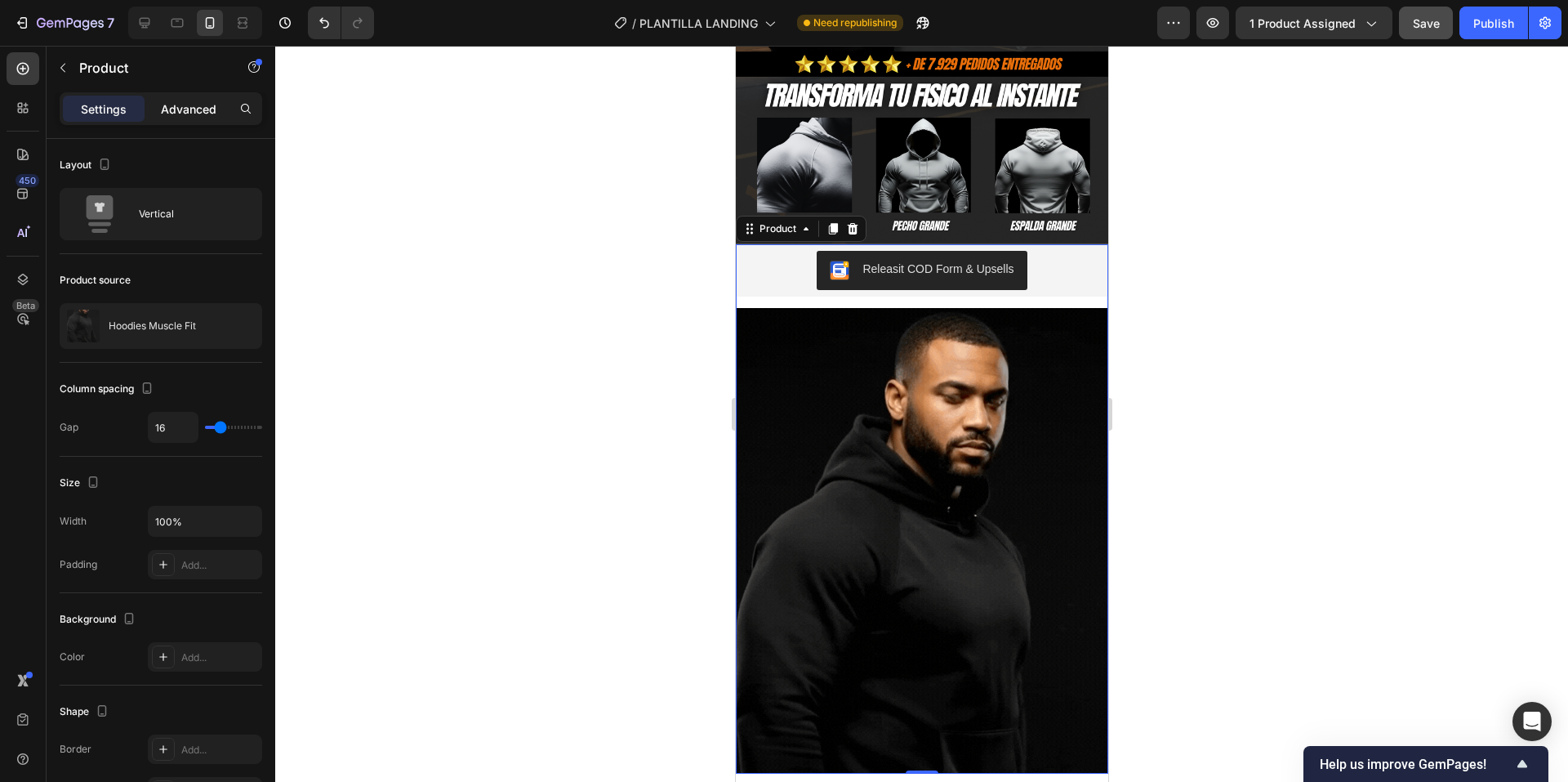
click at [197, 113] on p "Advanced" at bounding box center [189, 108] width 55 height 17
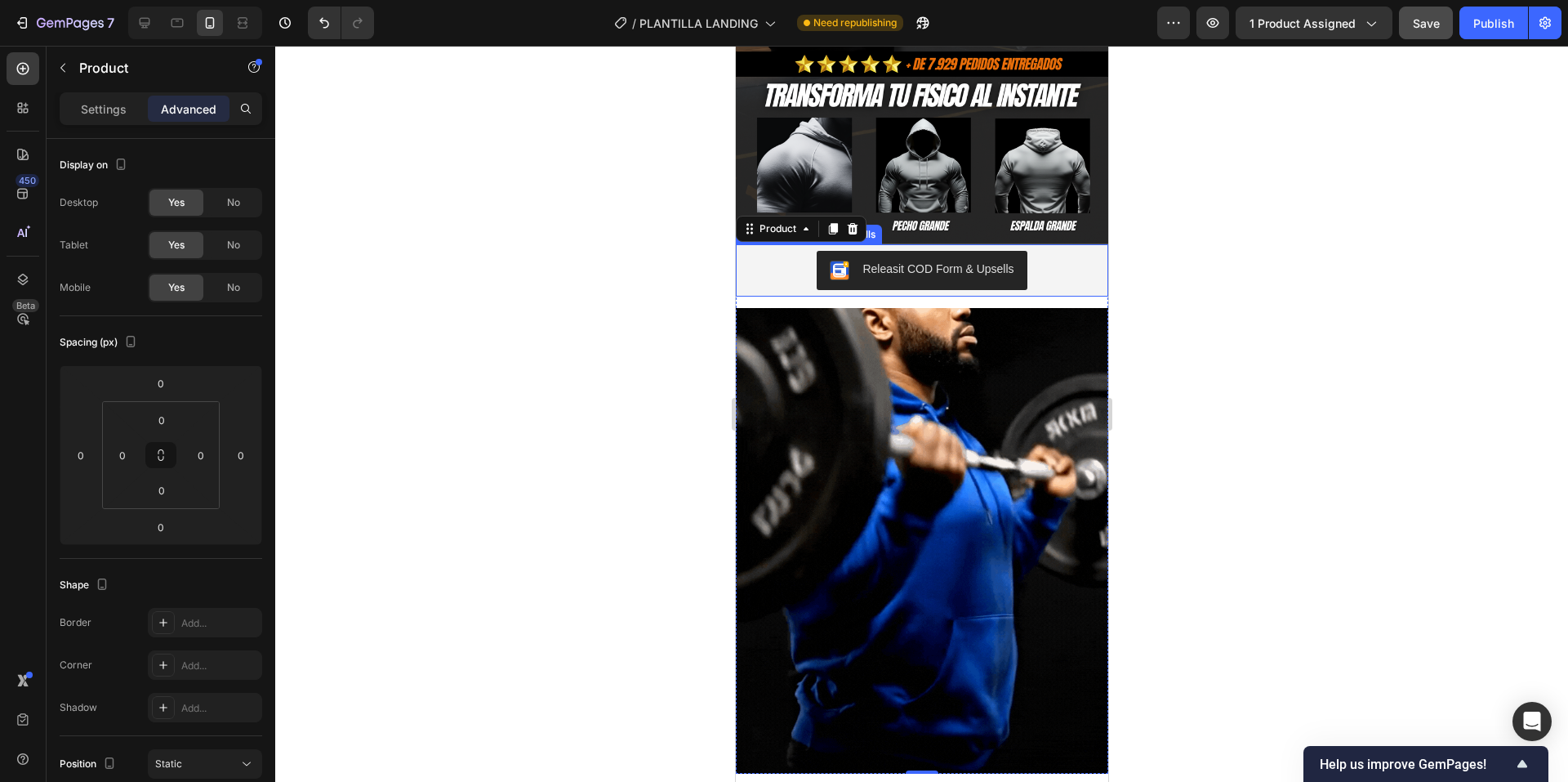
click at [747, 251] on div "Releasit COD Form & Upsells" at bounding box center [921, 271] width 359 height 39
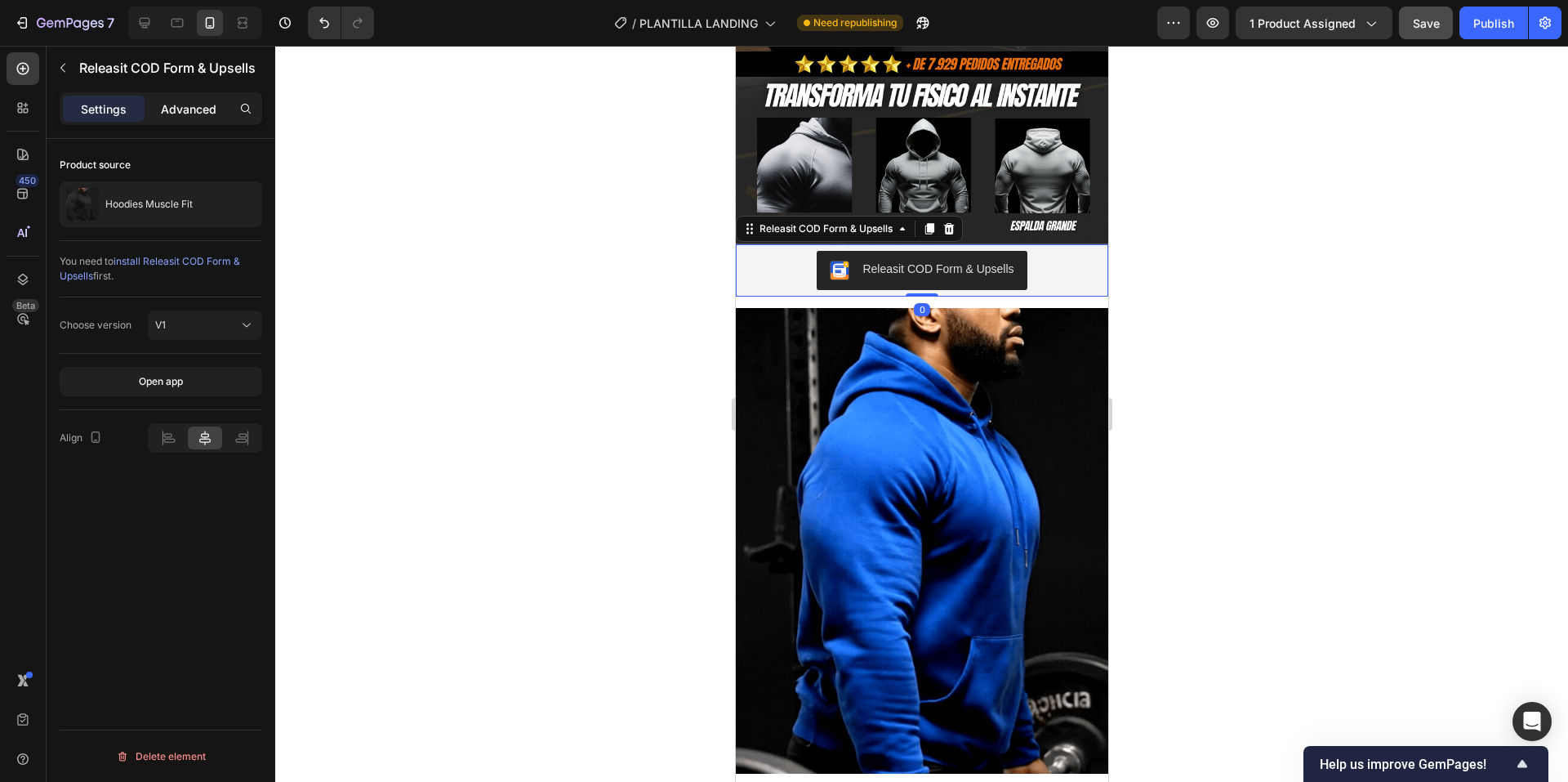
click at [197, 100] on p "Advanced" at bounding box center [189, 108] width 55 height 17
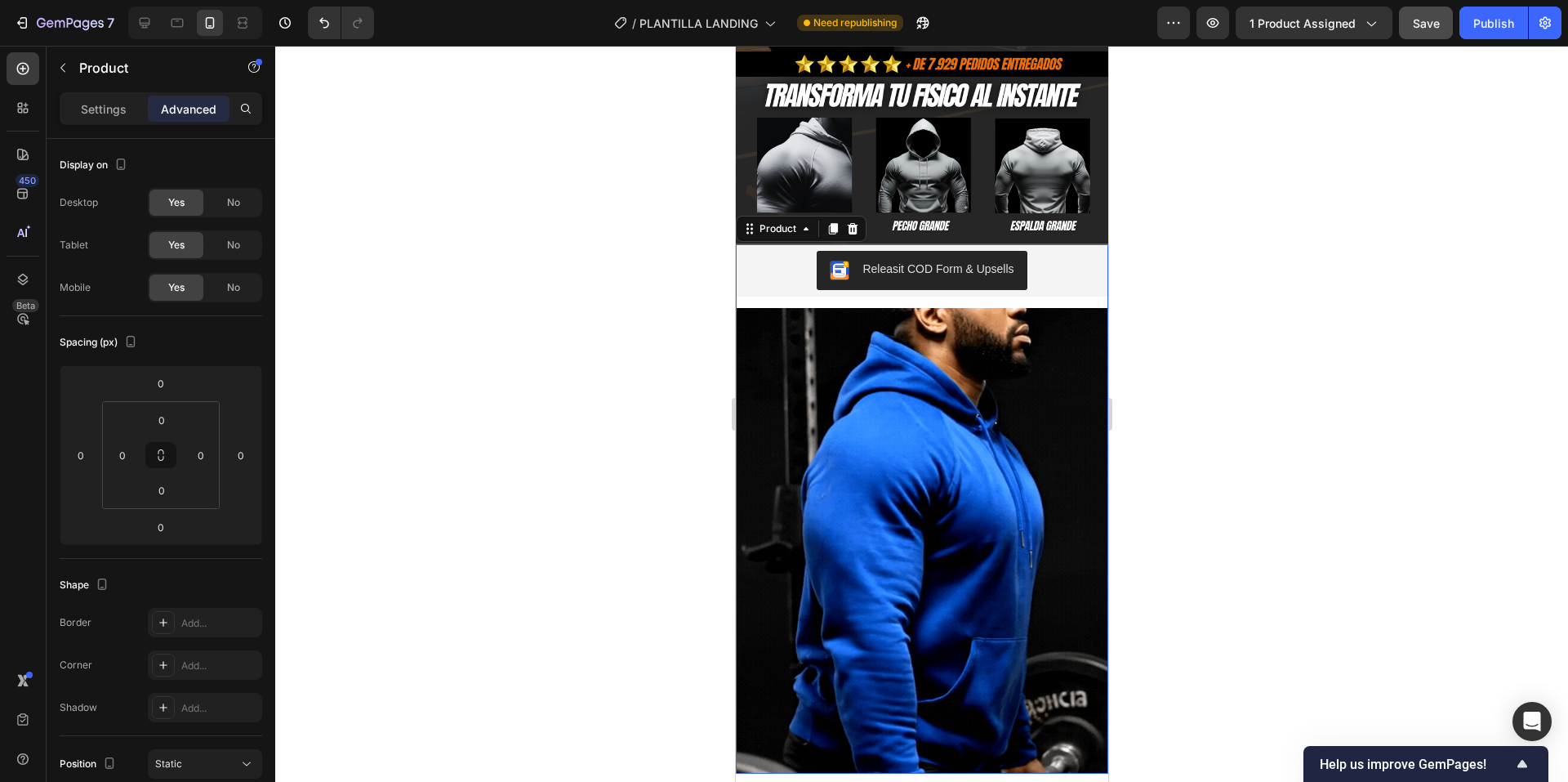
click at [1056, 277] on div "Releasit COD Form & Upsells Releasit COD Form & Upsells Image Product 0" at bounding box center [921, 508] width 373 height 528
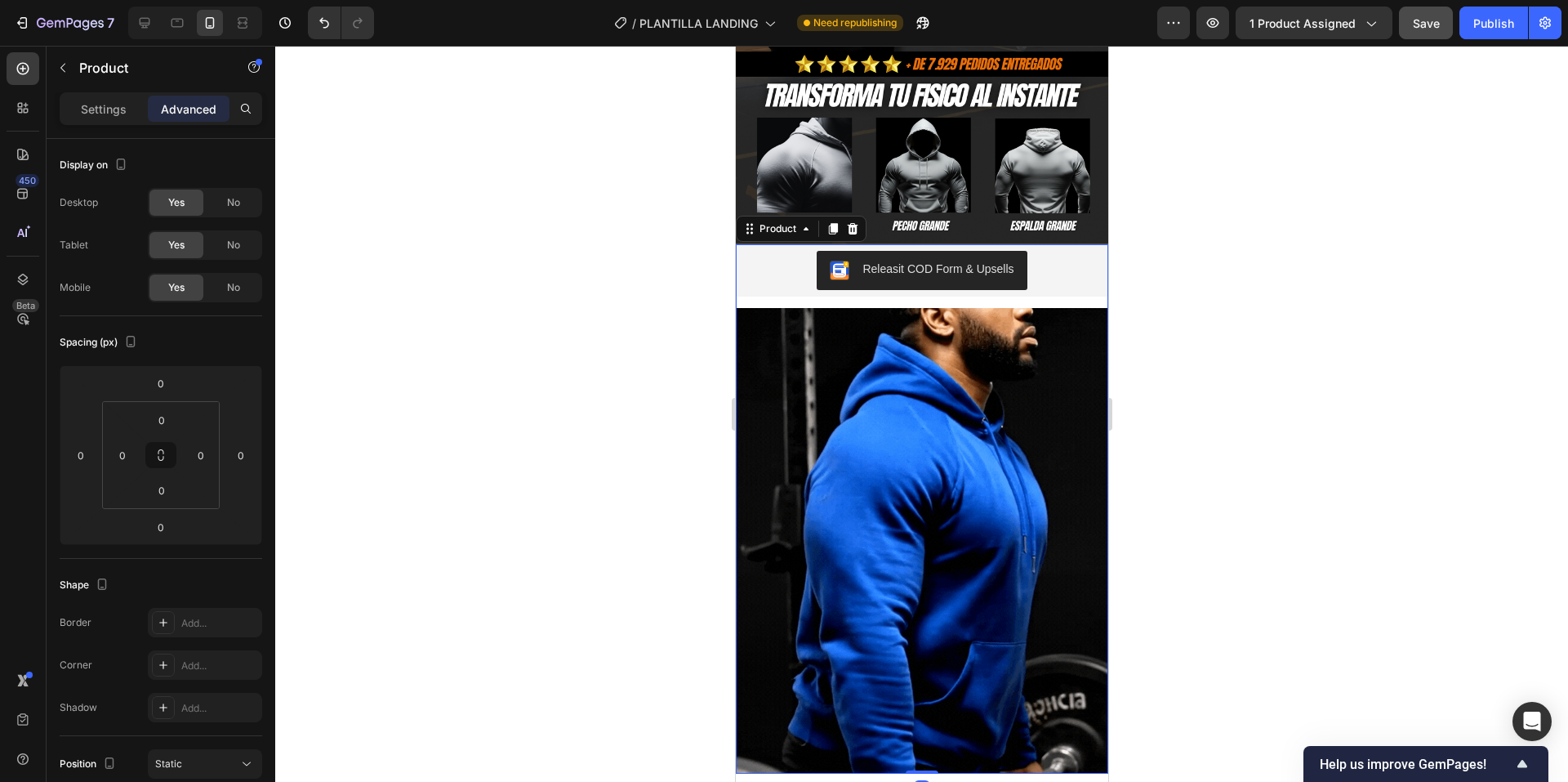
click at [1065, 282] on div "Releasit COD Form & Upsells Releasit COD Form & Upsells Image Product 0" at bounding box center [921, 508] width 373 height 528
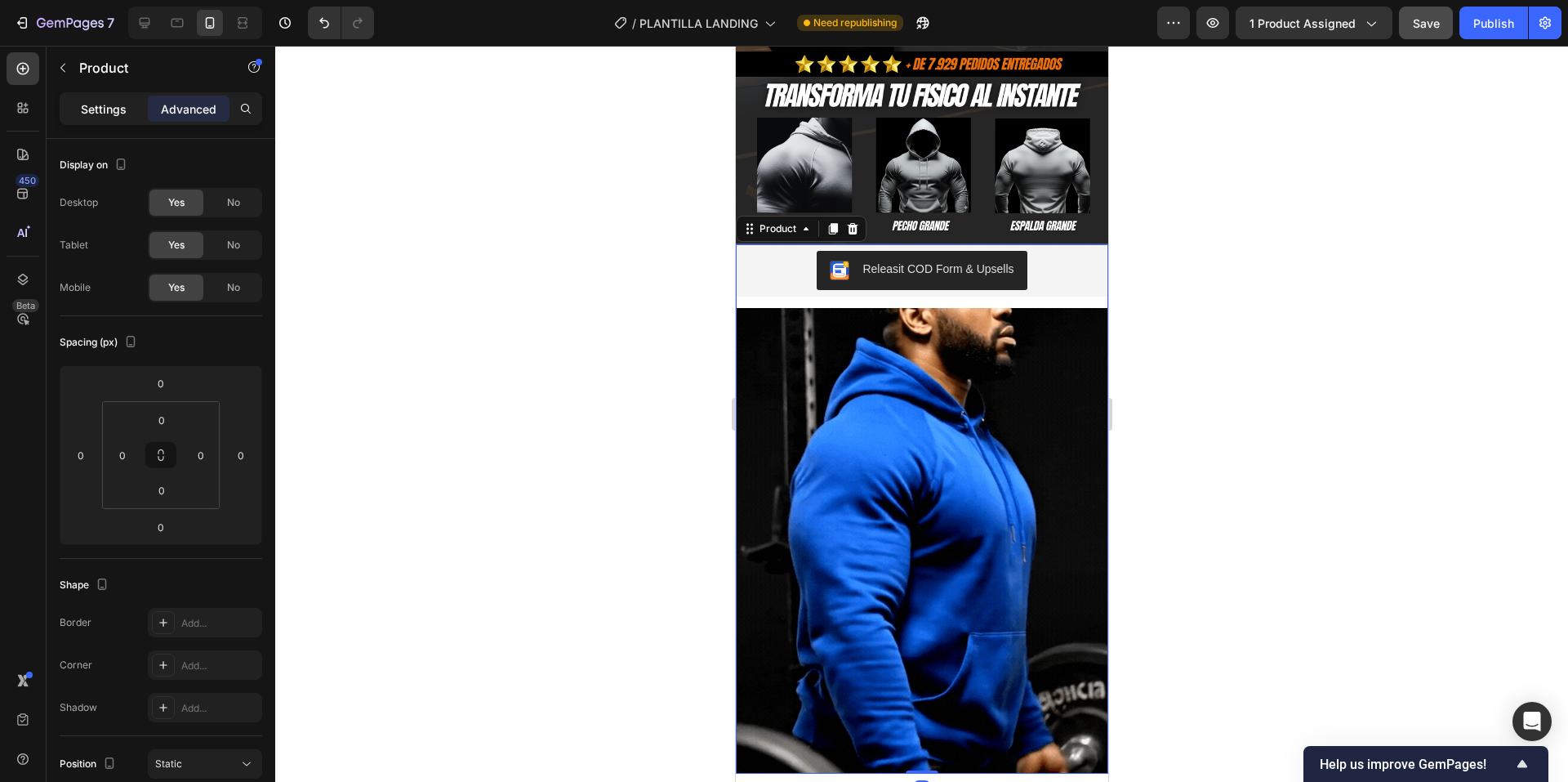
click at [129, 97] on div "Settings" at bounding box center [103, 108] width 81 height 26
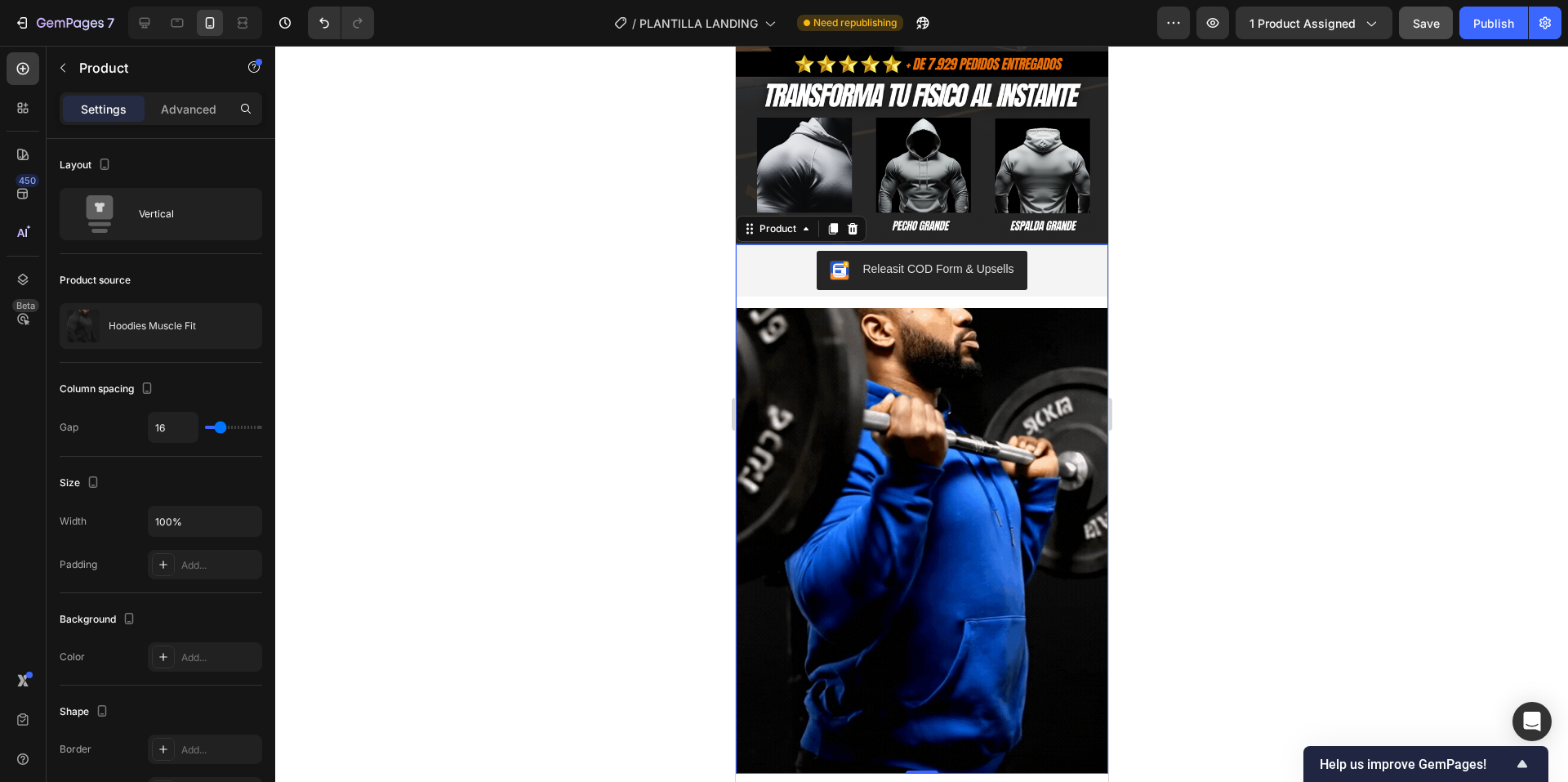
click at [1064, 282] on div "Releasit COD Form & Upsells Releasit COD Form & Upsells Image Product 0" at bounding box center [921, 508] width 373 height 528
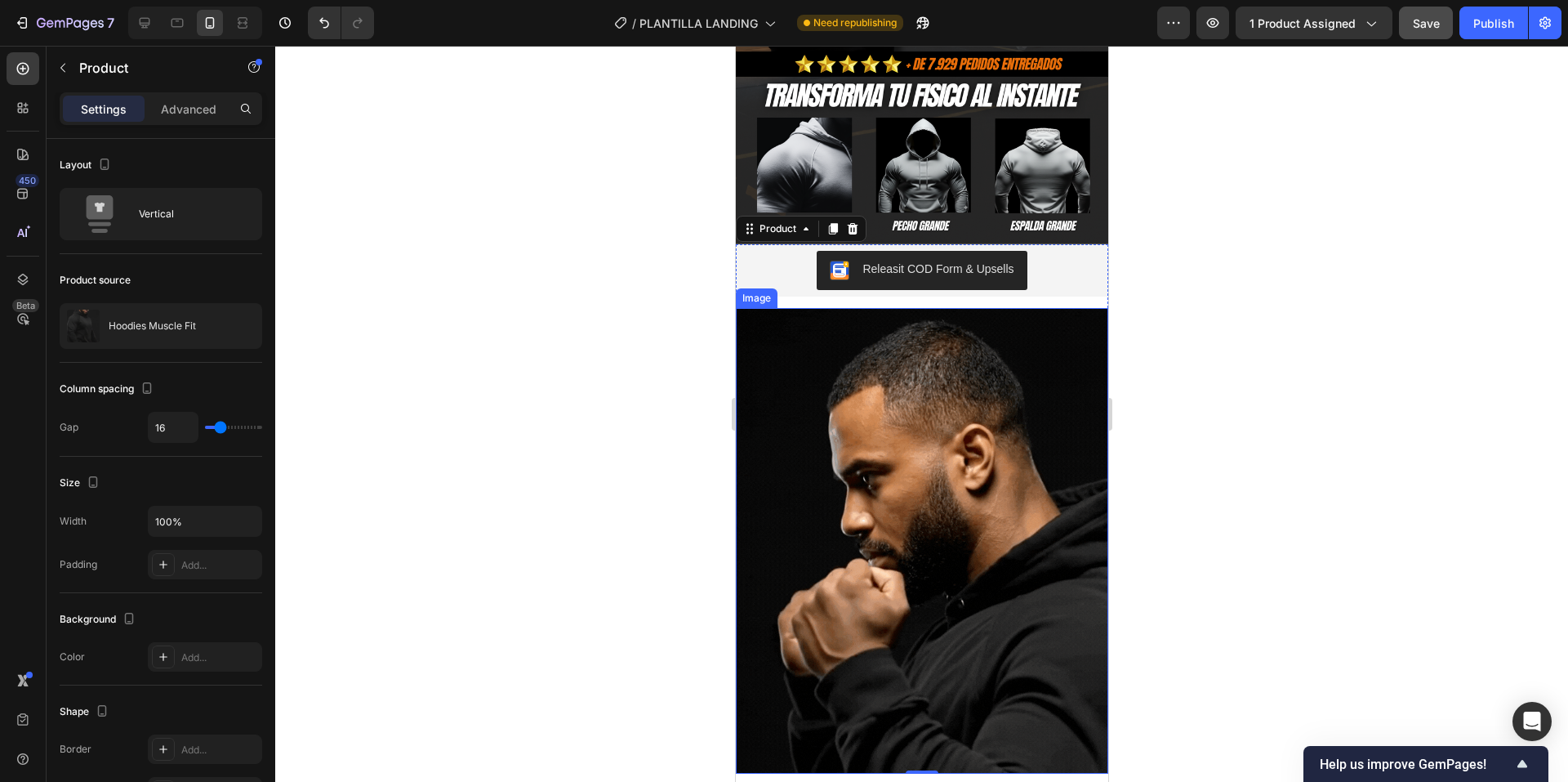
click at [834, 353] on img at bounding box center [921, 541] width 373 height 465
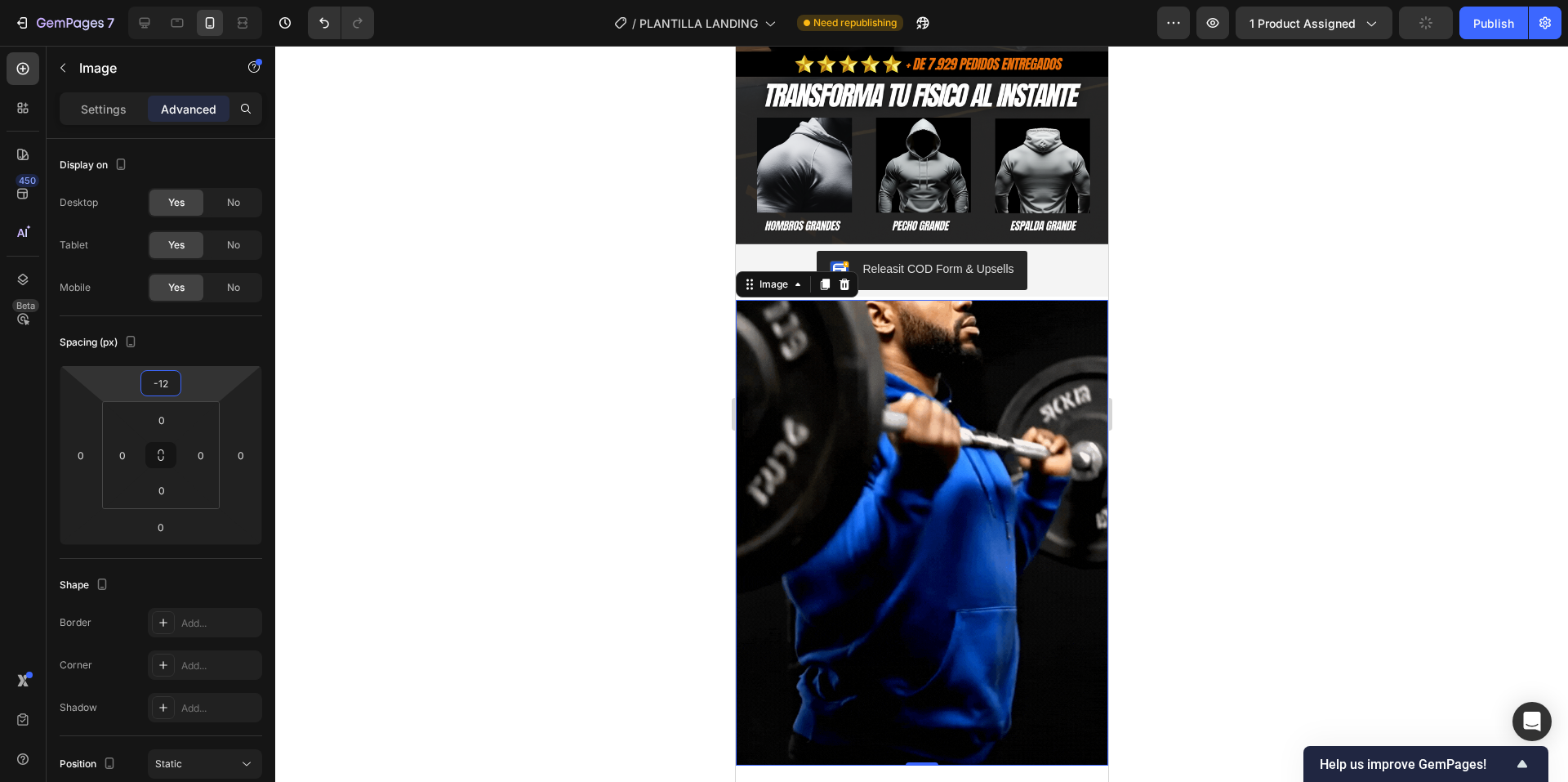
drag, startPoint x: 191, startPoint y: 385, endPoint x: 200, endPoint y: 390, distance: 10.3
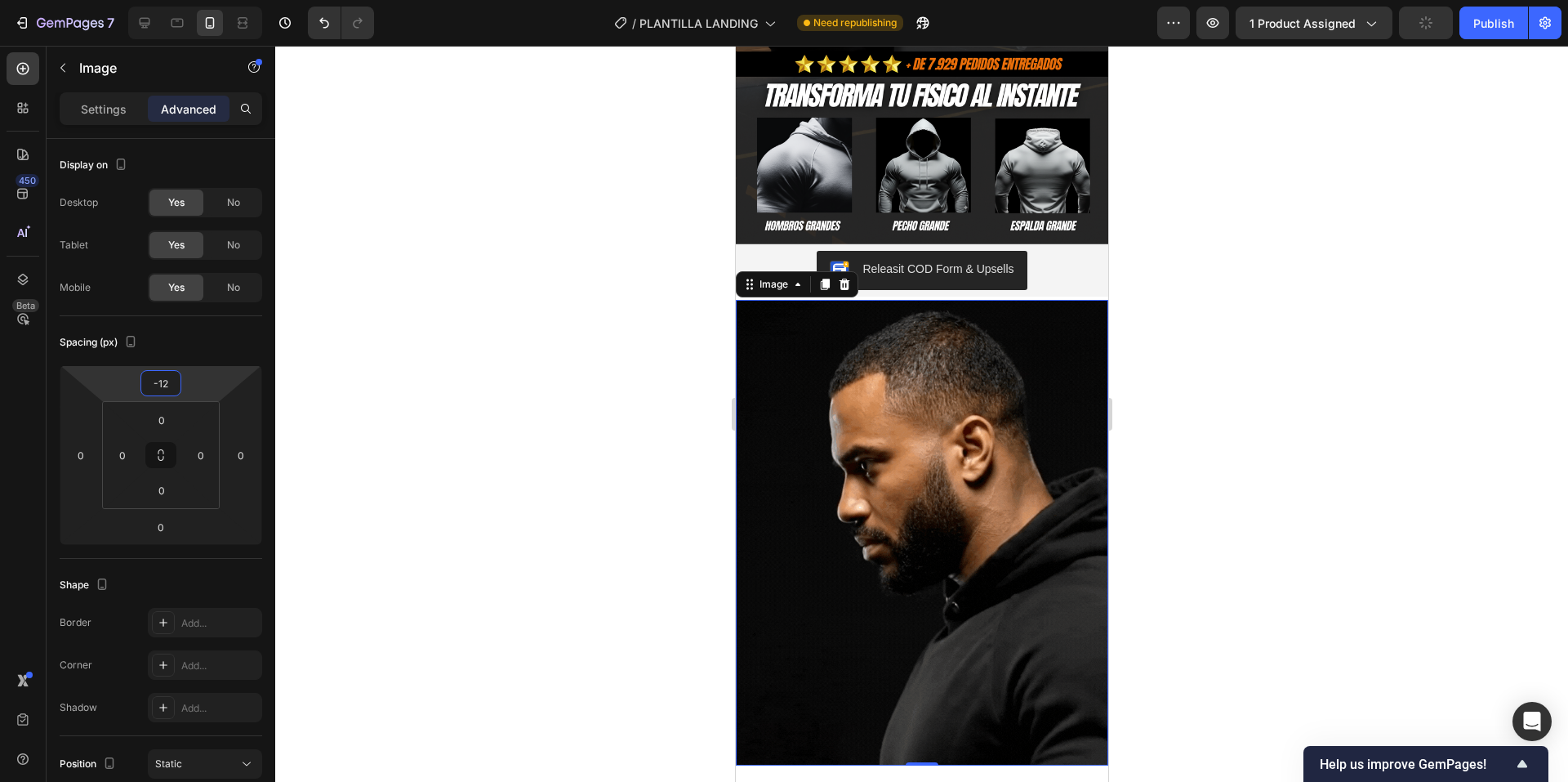
click at [200, 0] on html "7 / PLANTILLA LANDING Need republishing Preview 1 product assigned Publish 450 …" at bounding box center [784, 0] width 1568 height 0
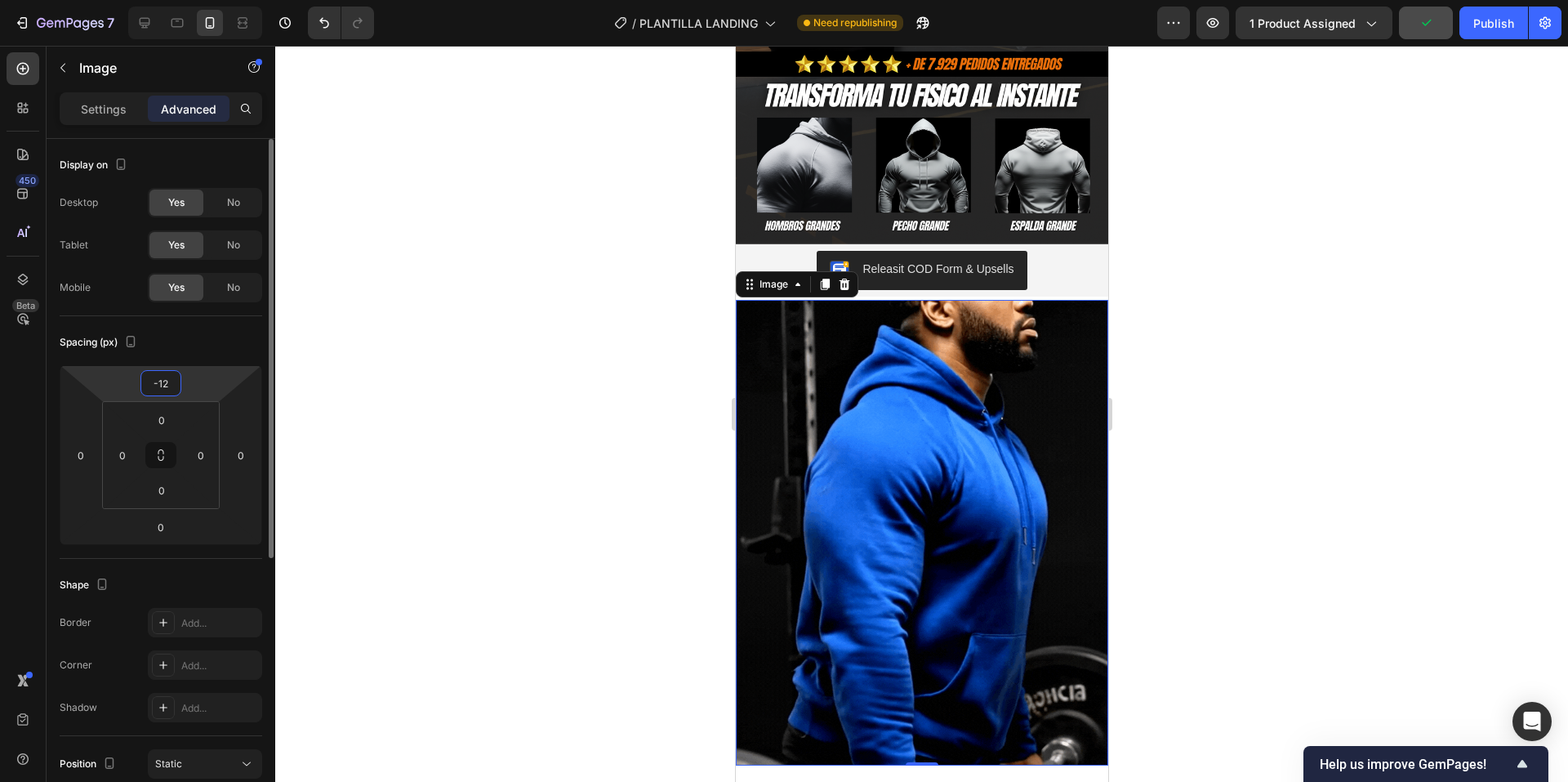
click at [173, 383] on input "-12" at bounding box center [161, 383] width 33 height 24
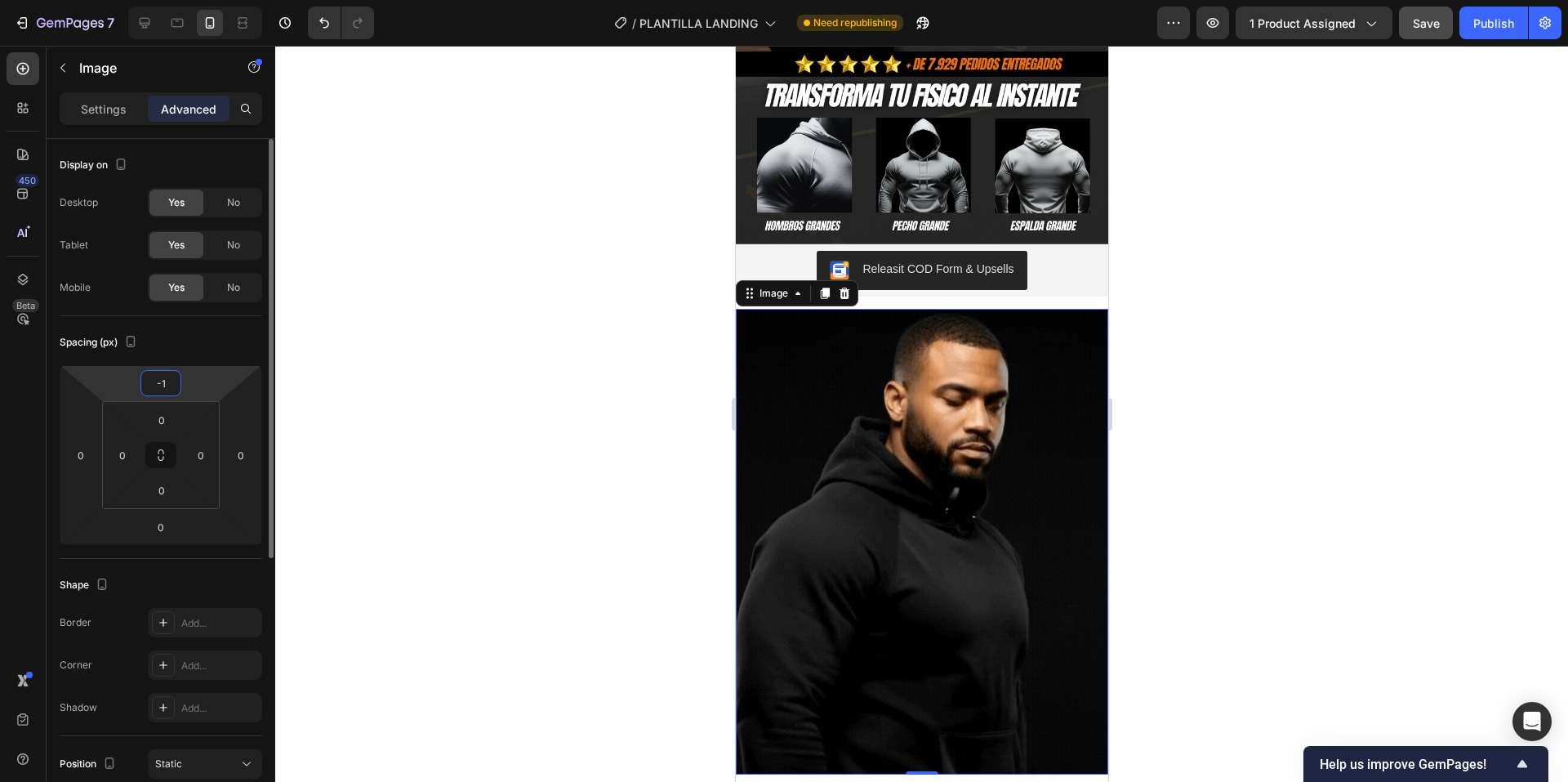
type input "-10"
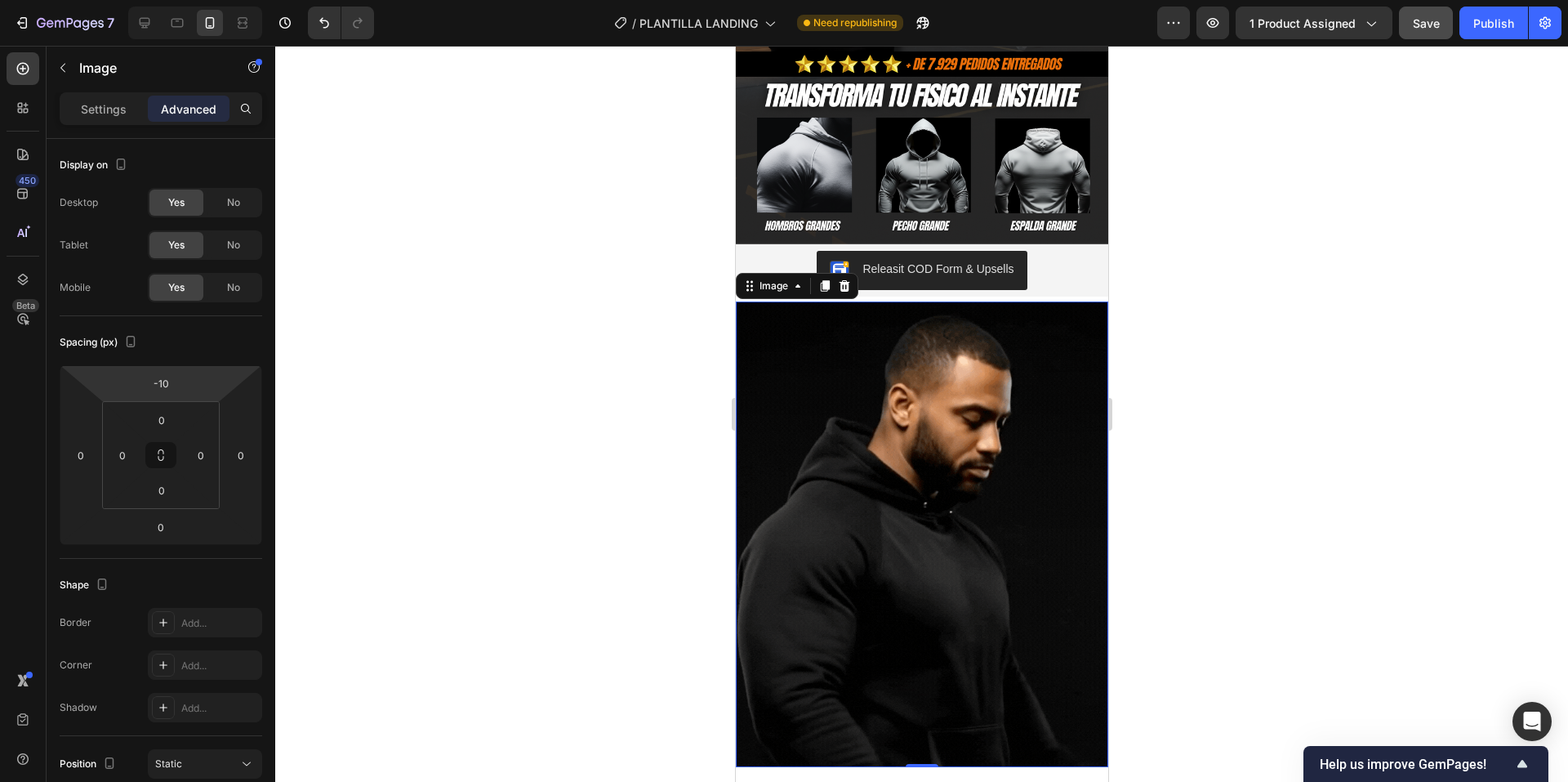
click at [462, 339] on div at bounding box center [921, 414] width 1293 height 736
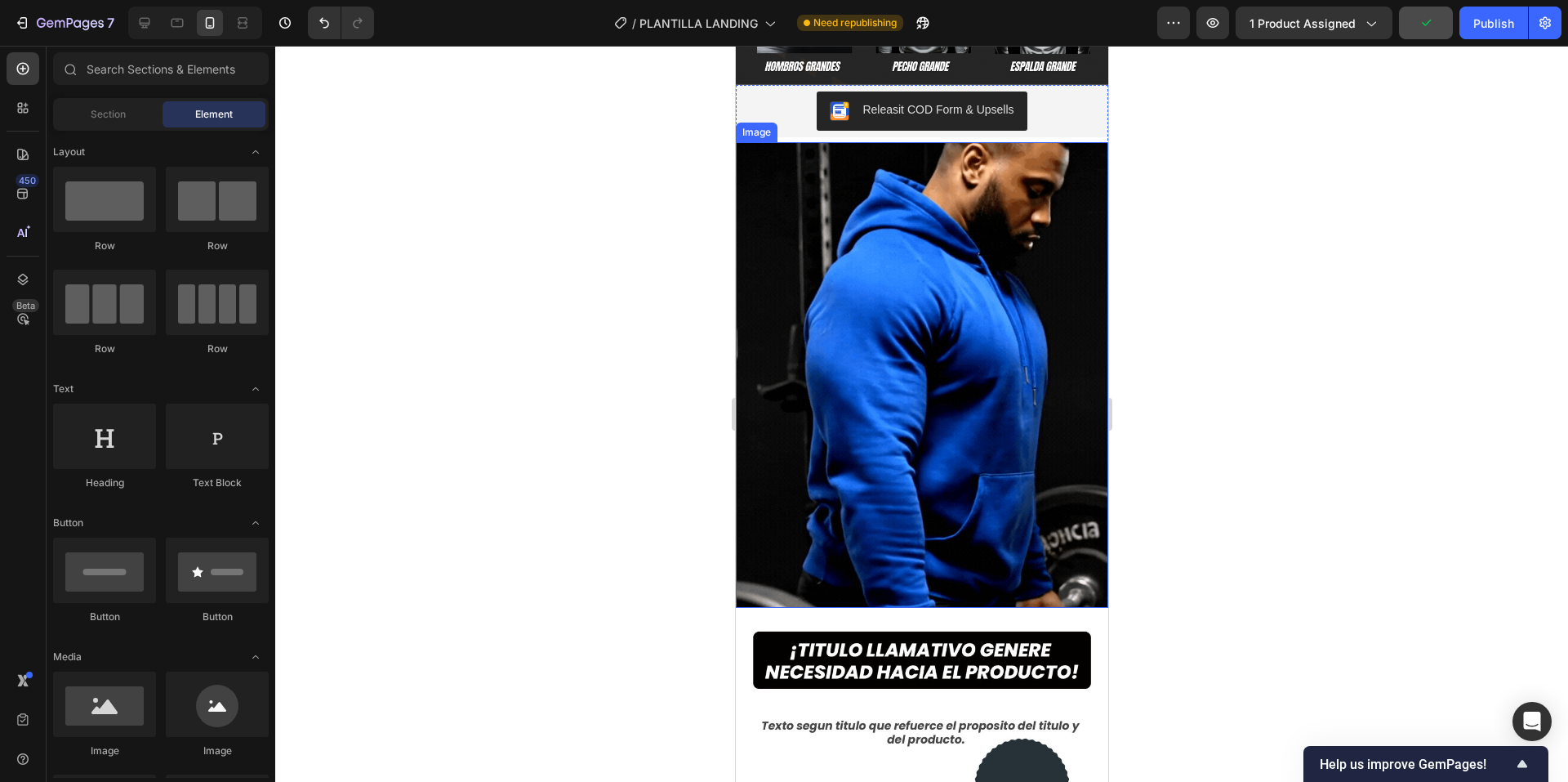
scroll to position [653, 0]
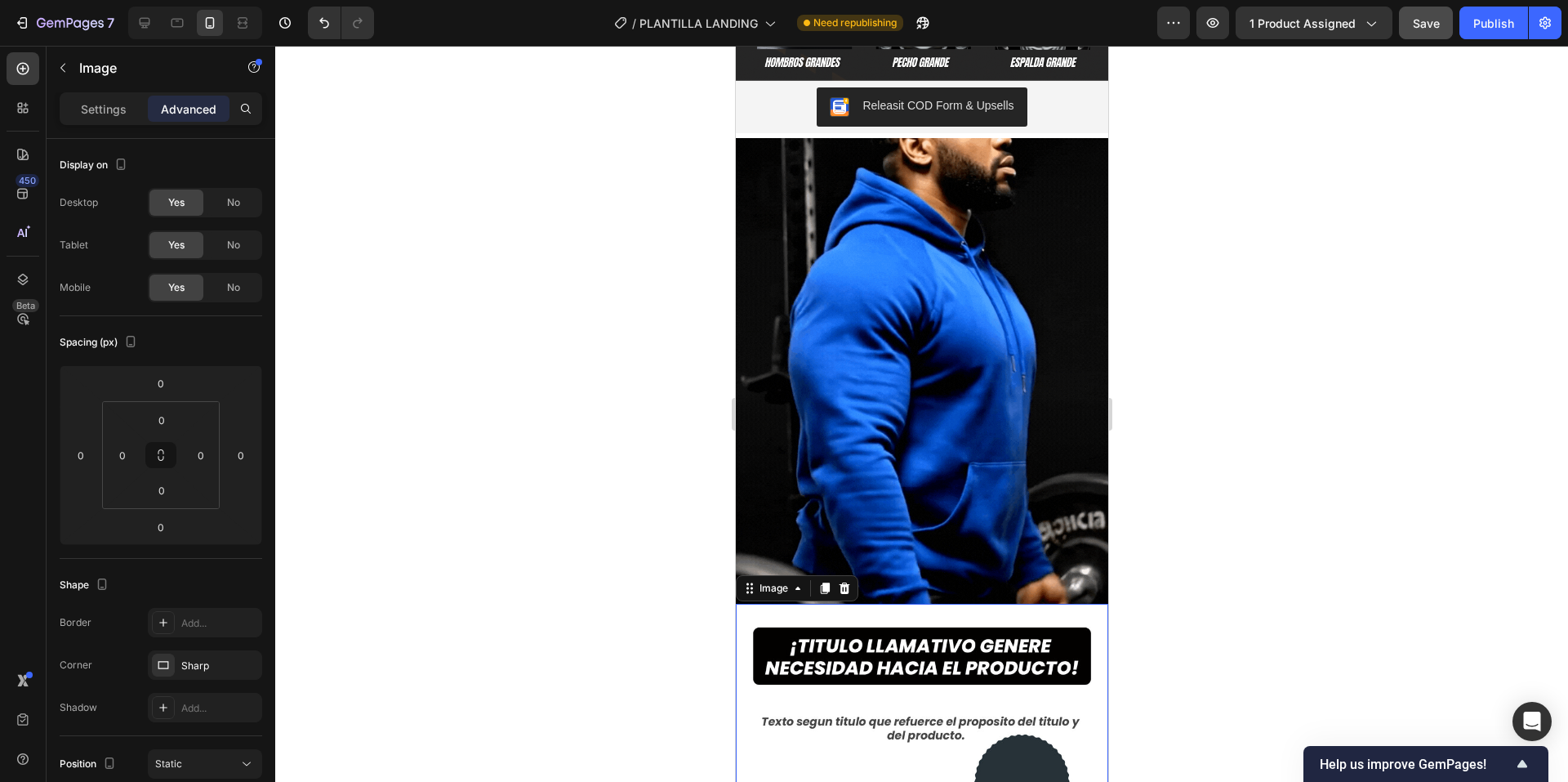
click at [1022, 604] on img at bounding box center [921, 790] width 373 height 373
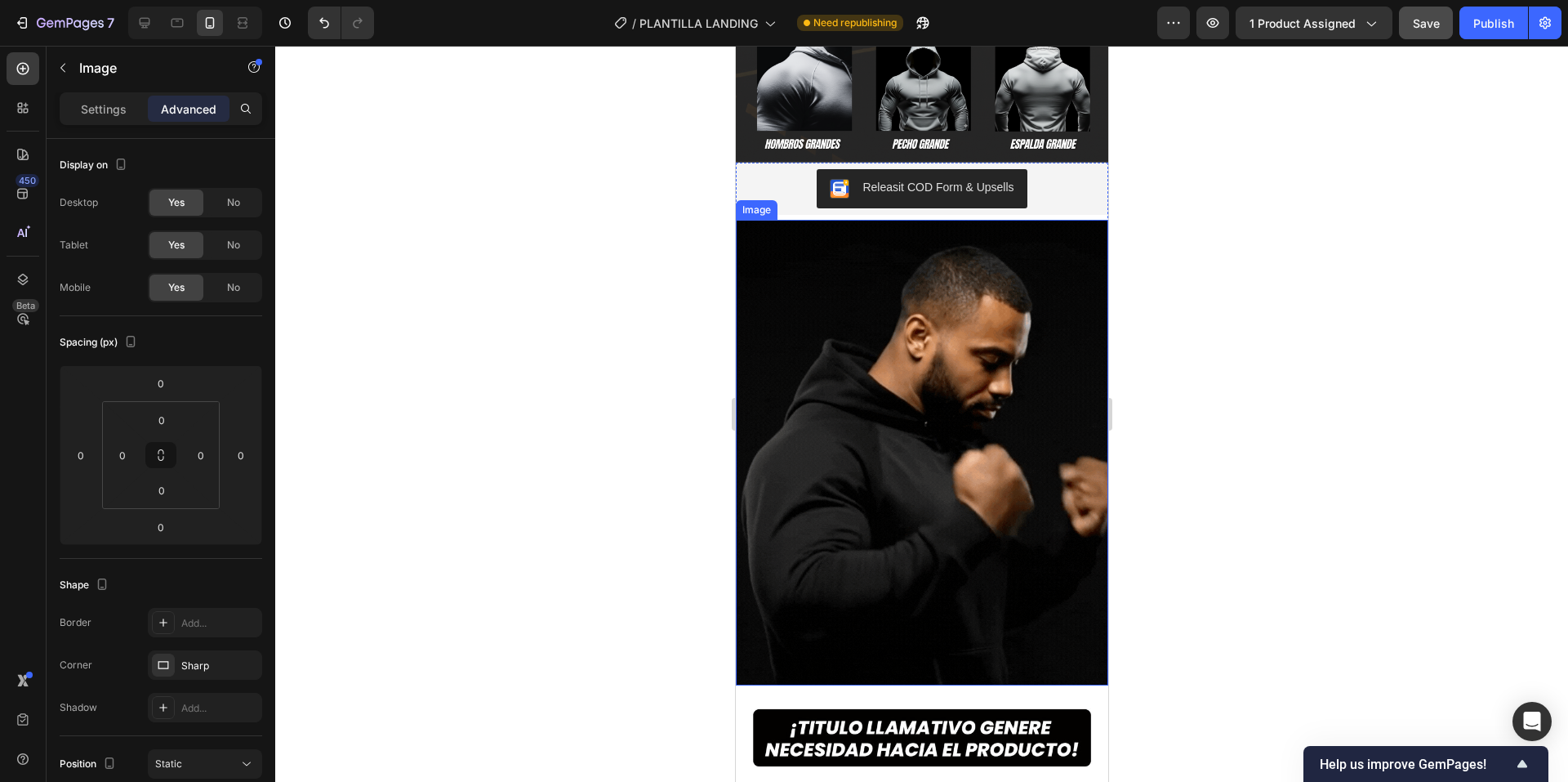
scroll to position [0, 0]
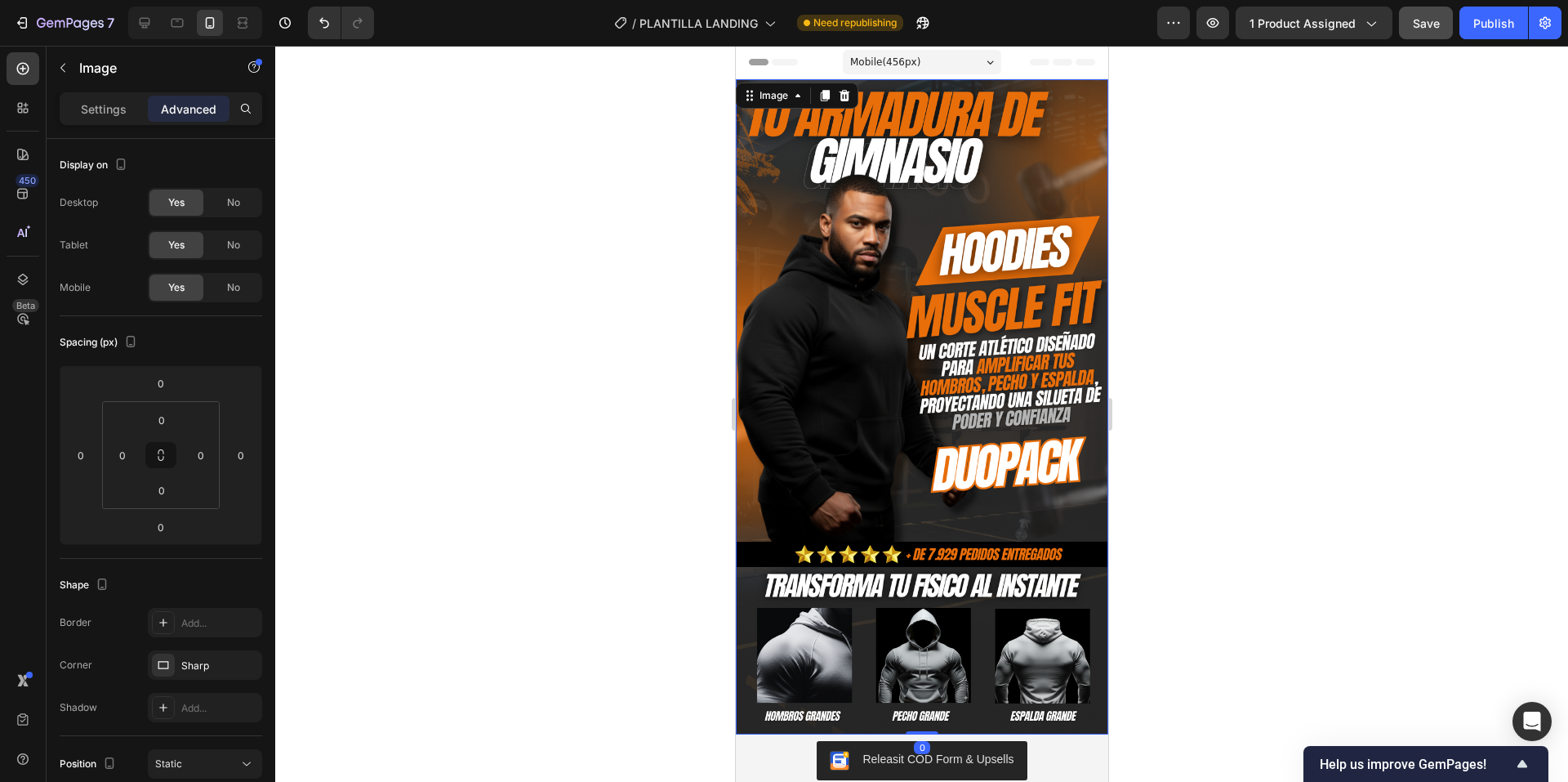
click at [1022, 360] on img at bounding box center [921, 407] width 373 height 655
click at [1439, 27] on span "Save" at bounding box center [1426, 23] width 27 height 14
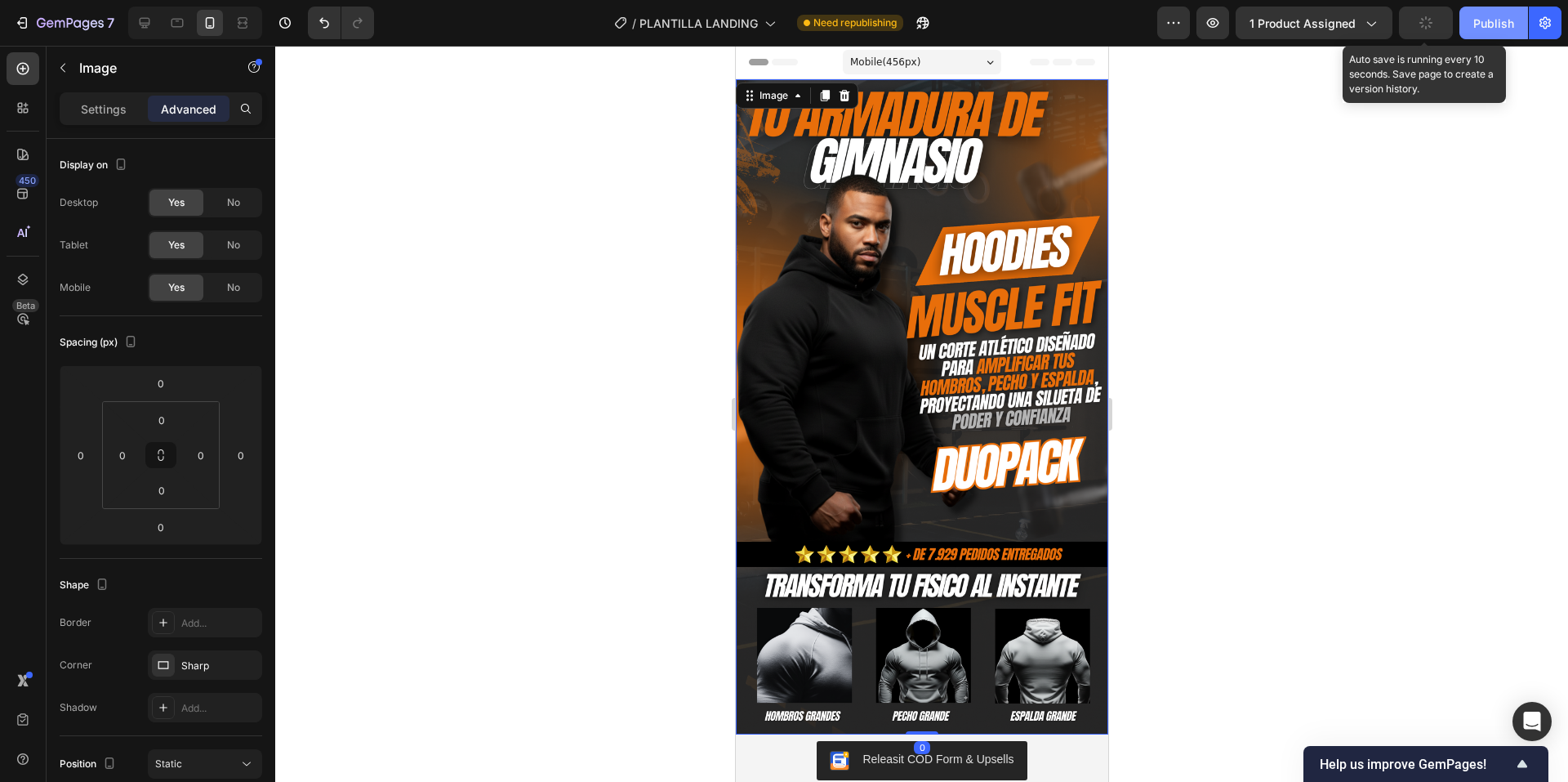
click at [1517, 23] on button "Publish" at bounding box center [1494, 22] width 69 height 33
click at [811, 323] on img at bounding box center [921, 407] width 373 height 655
click at [83, 71] on p "Image" at bounding box center [148, 68] width 138 height 20
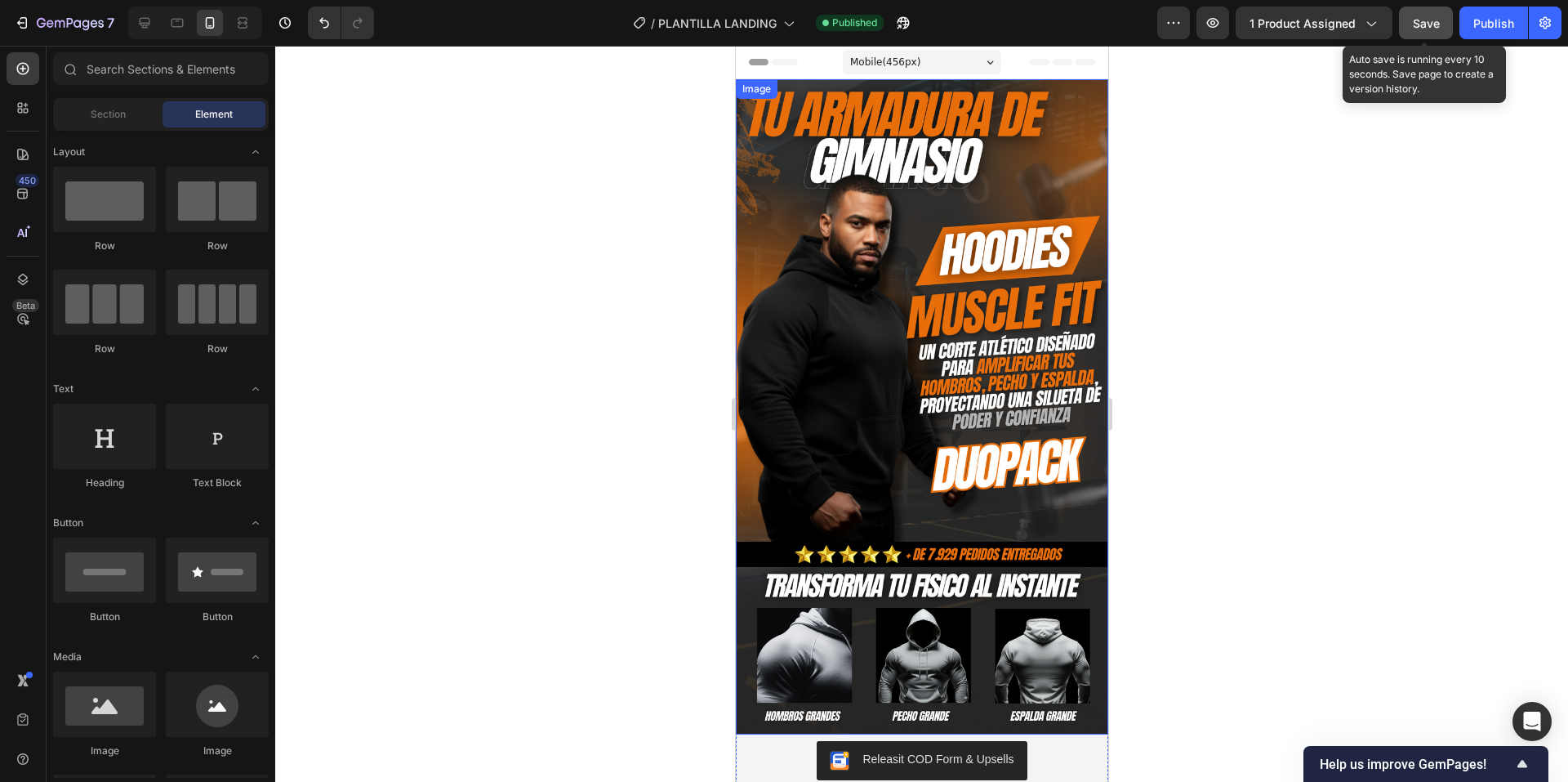
click at [842, 384] on img at bounding box center [921, 407] width 373 height 655
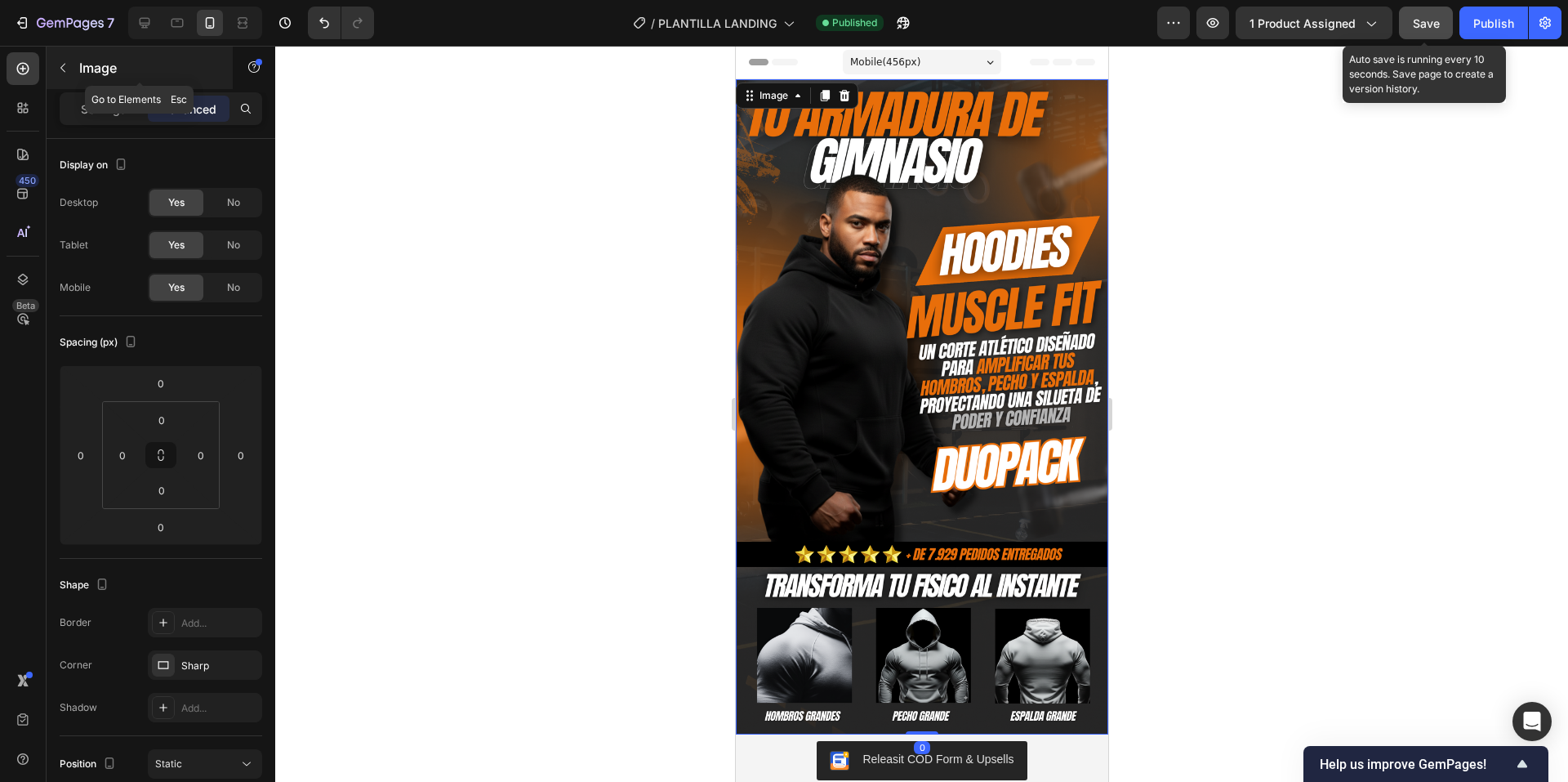
click at [70, 71] on button "button" at bounding box center [63, 67] width 26 height 26
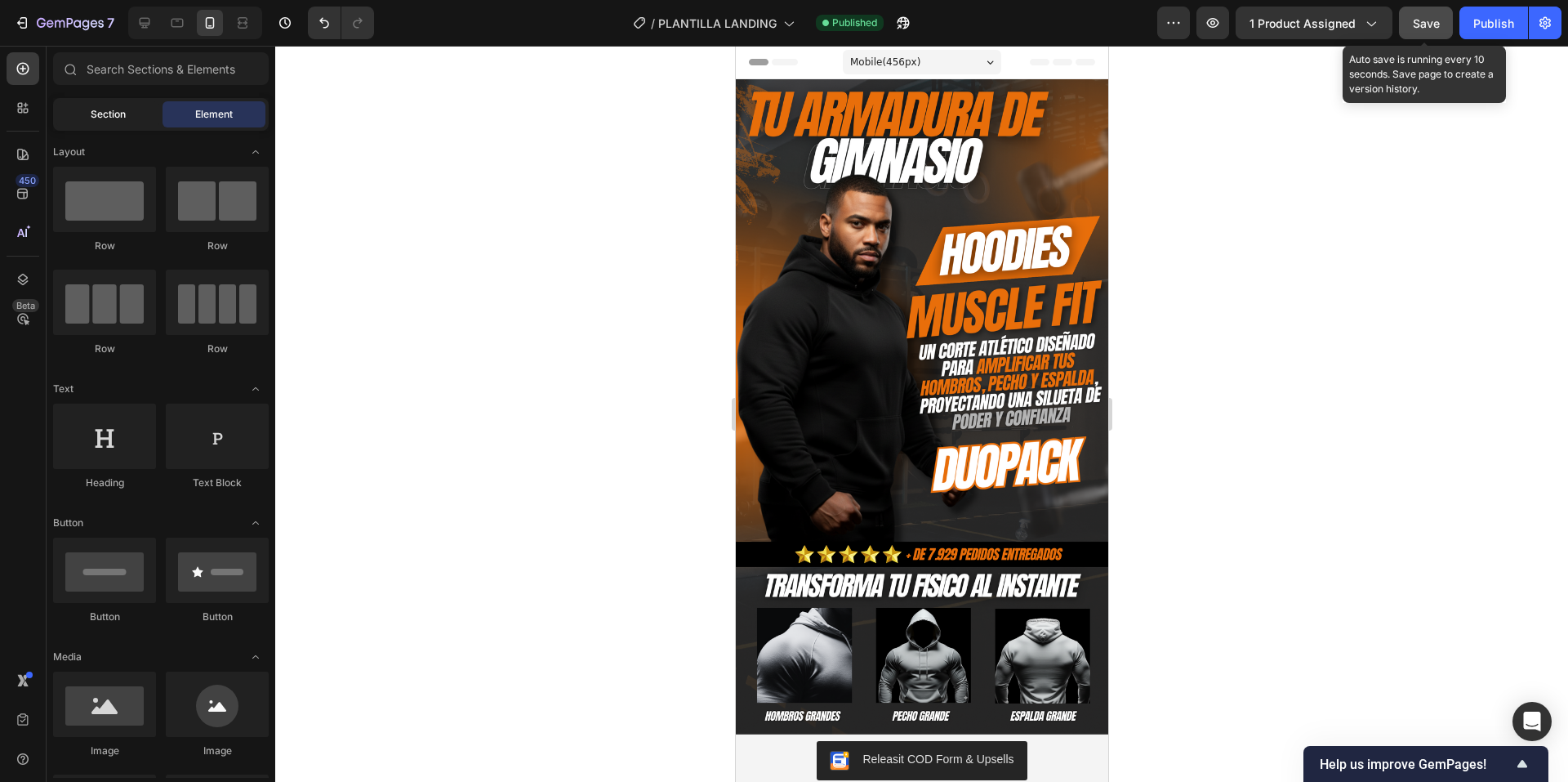
click at [98, 112] on span "Section" at bounding box center [107, 114] width 35 height 14
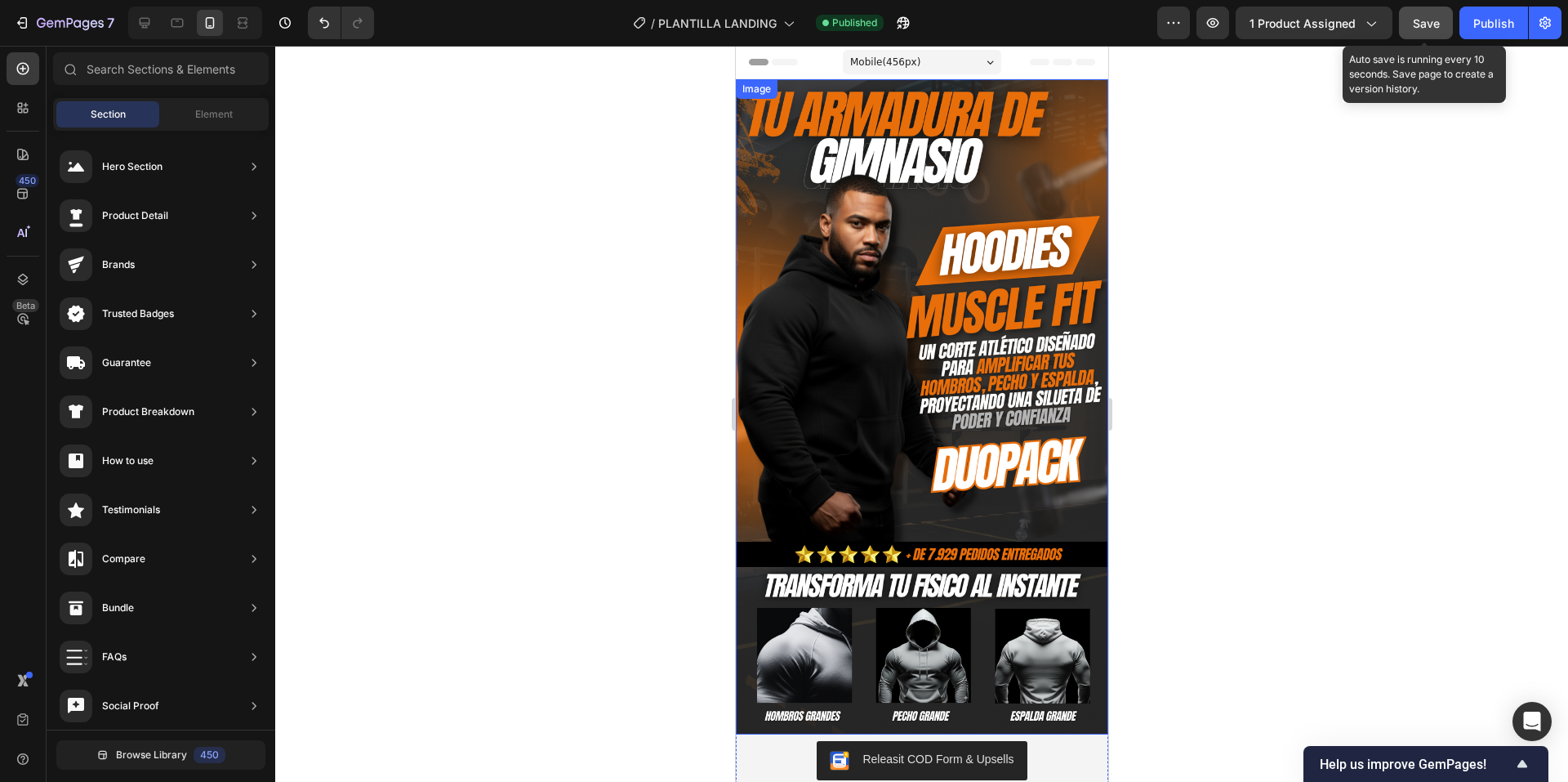
click at [915, 350] on img at bounding box center [921, 407] width 373 height 655
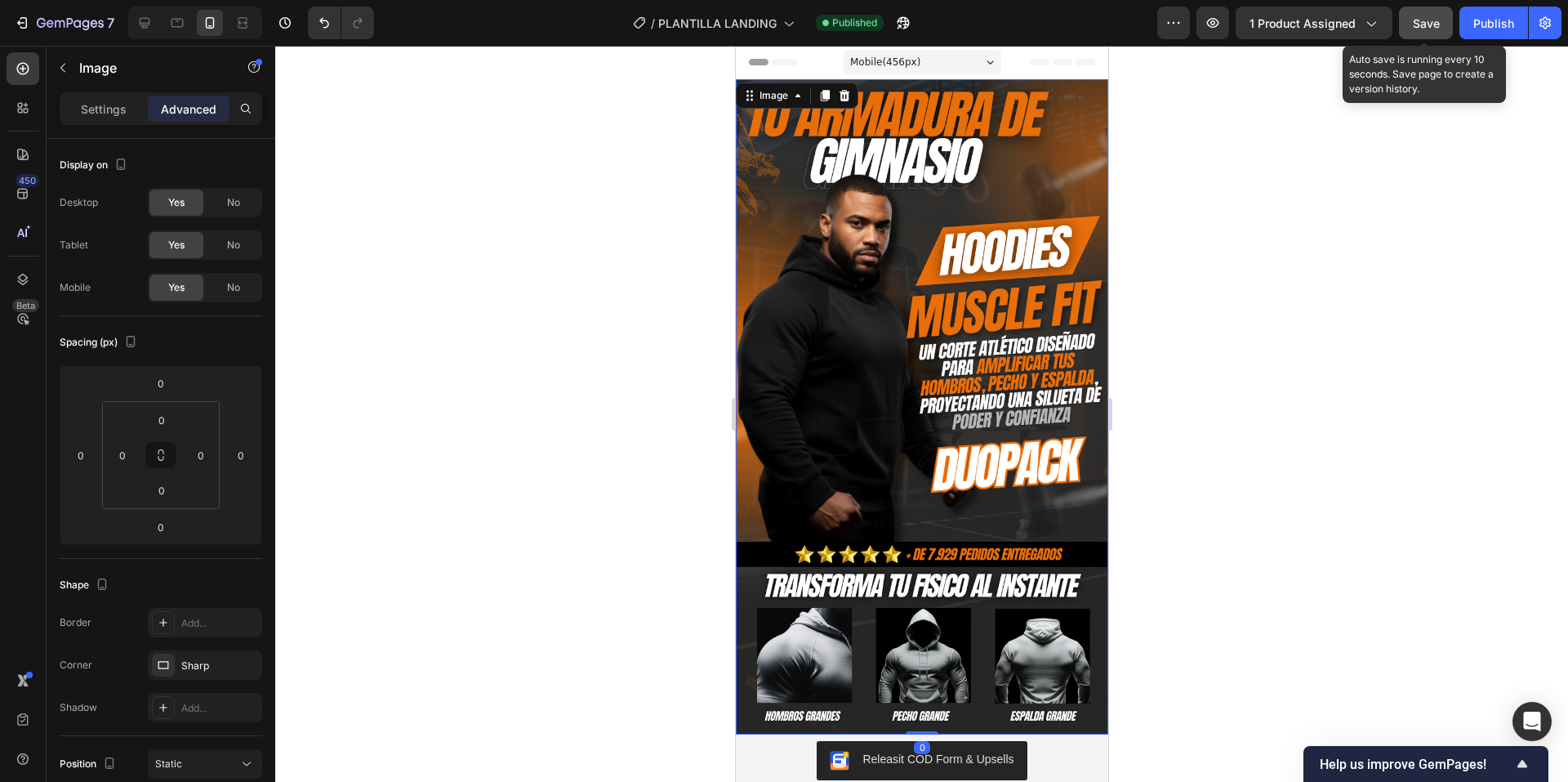
click at [915, 350] on img at bounding box center [921, 407] width 373 height 655
click at [111, 117] on p "Settings" at bounding box center [104, 108] width 46 height 17
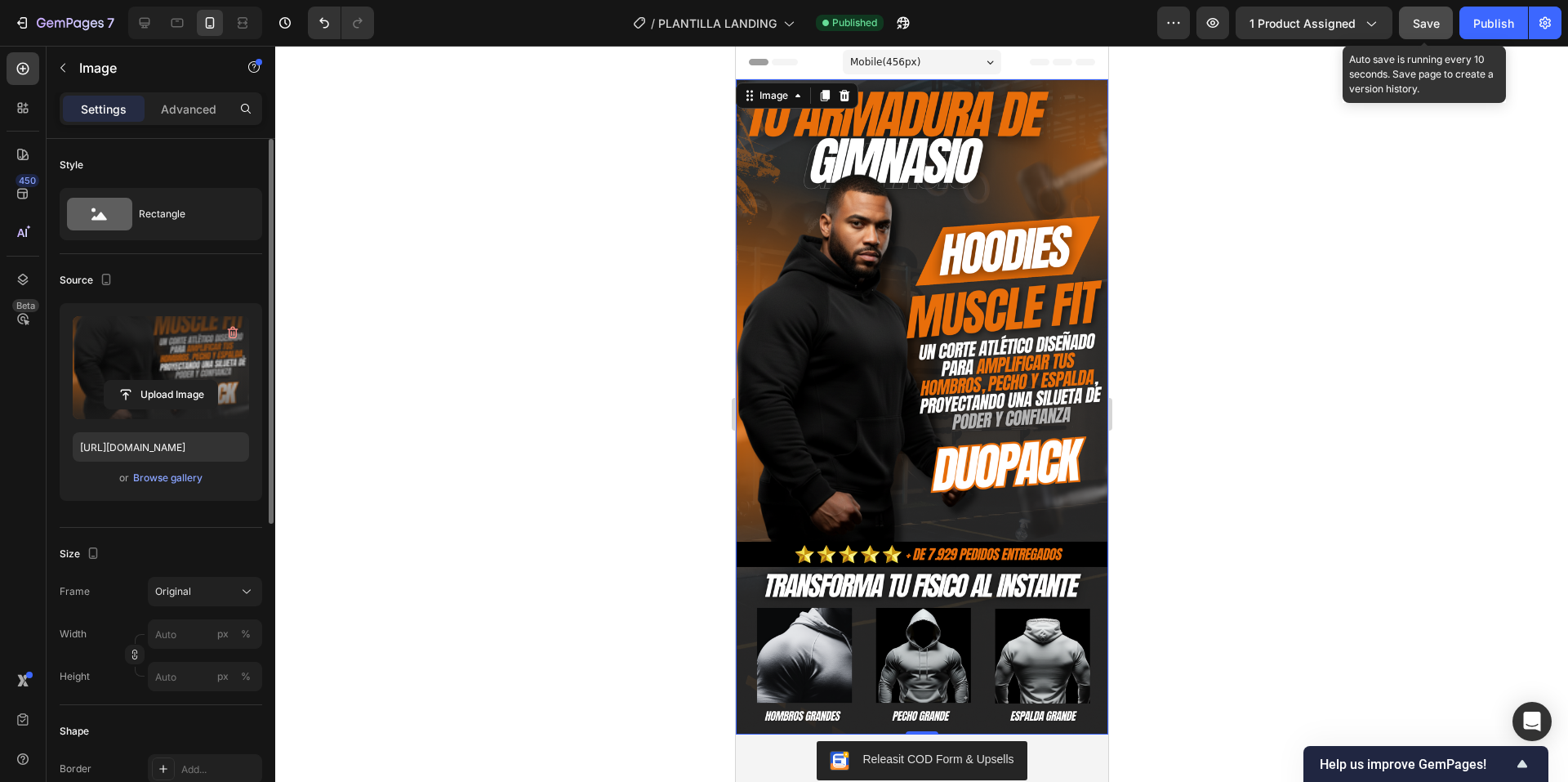
click at [153, 376] on label at bounding box center [160, 367] width 176 height 103
click at [153, 381] on input "file" at bounding box center [161, 394] width 113 height 28
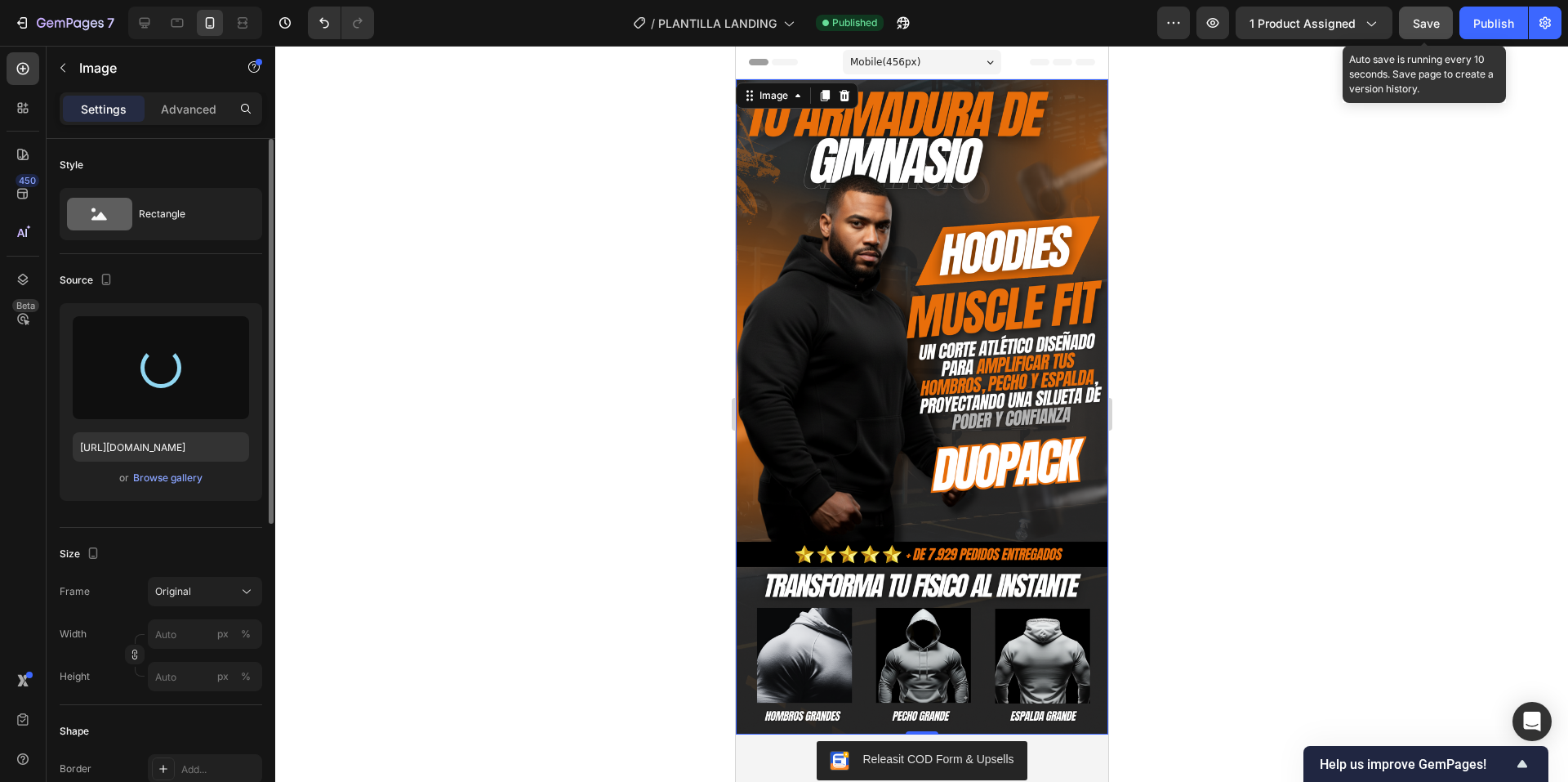
type input "https://cdn.shopify.com/s/files/1/0785/2058/2380/files/gempages_585704774628803…"
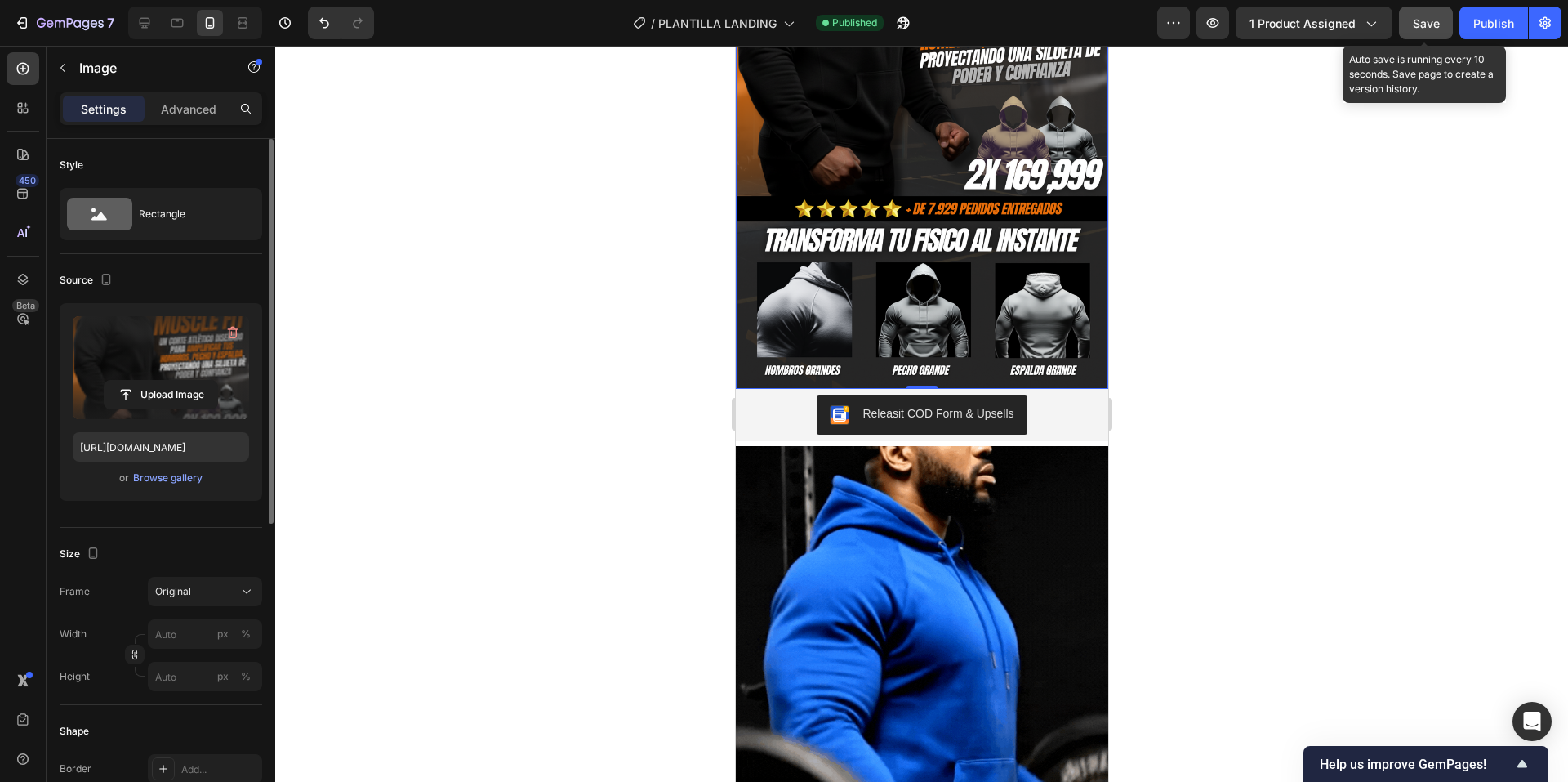
scroll to position [408, 0]
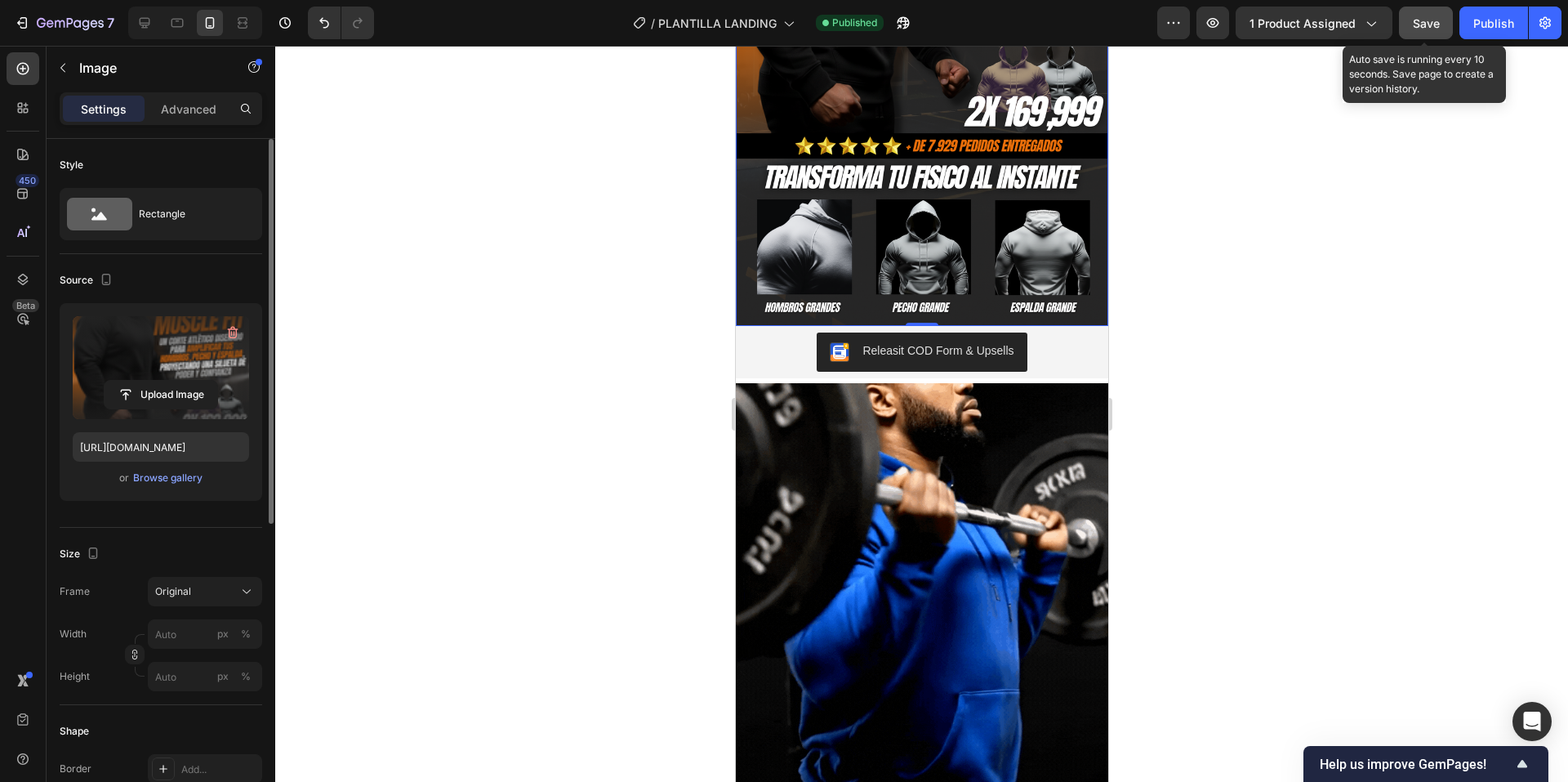
drag, startPoint x: 1431, startPoint y: 25, endPoint x: 1449, endPoint y: 29, distance: 18.4
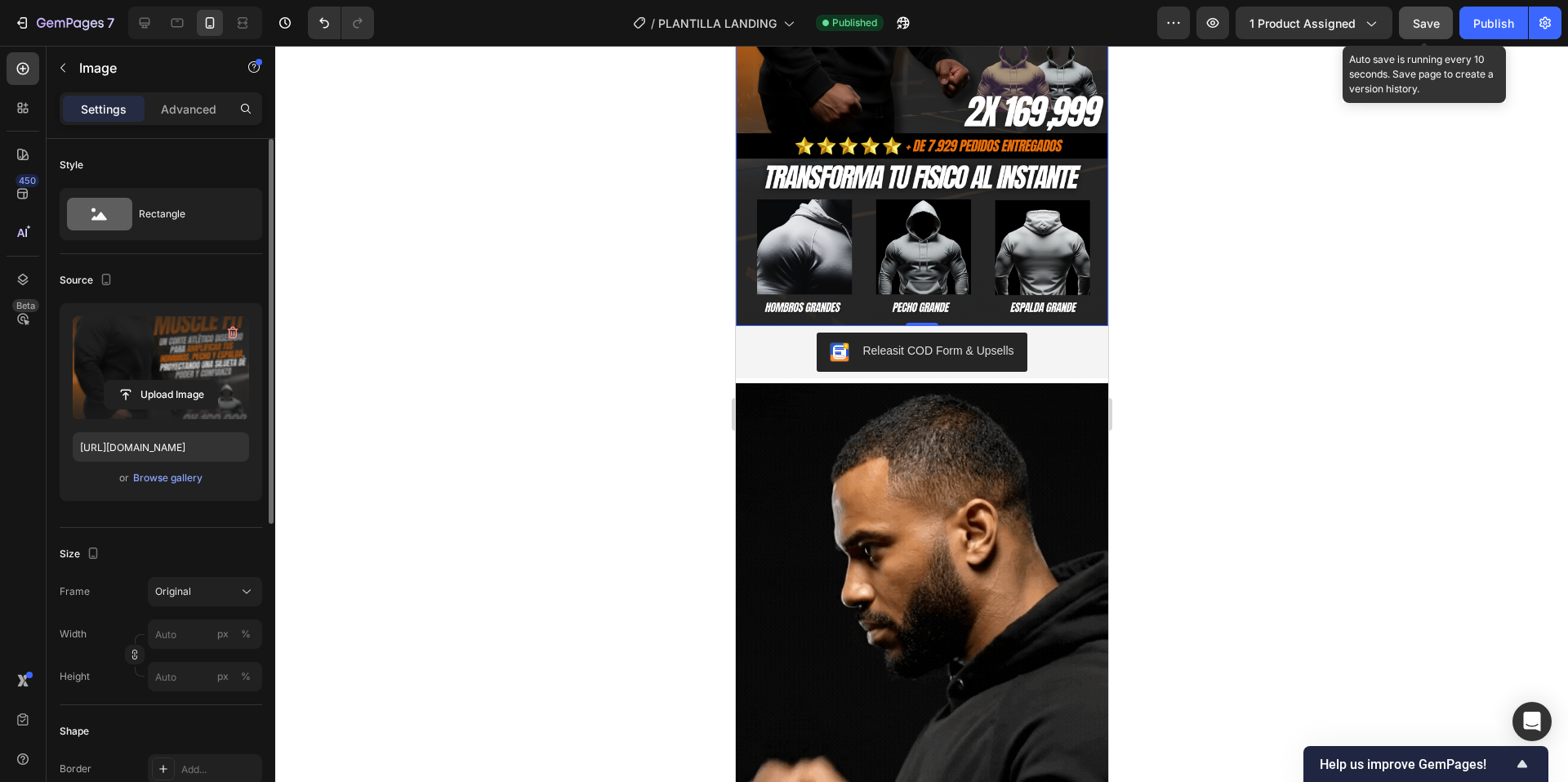
click at [1430, 26] on span "Save" at bounding box center [1426, 23] width 27 height 14
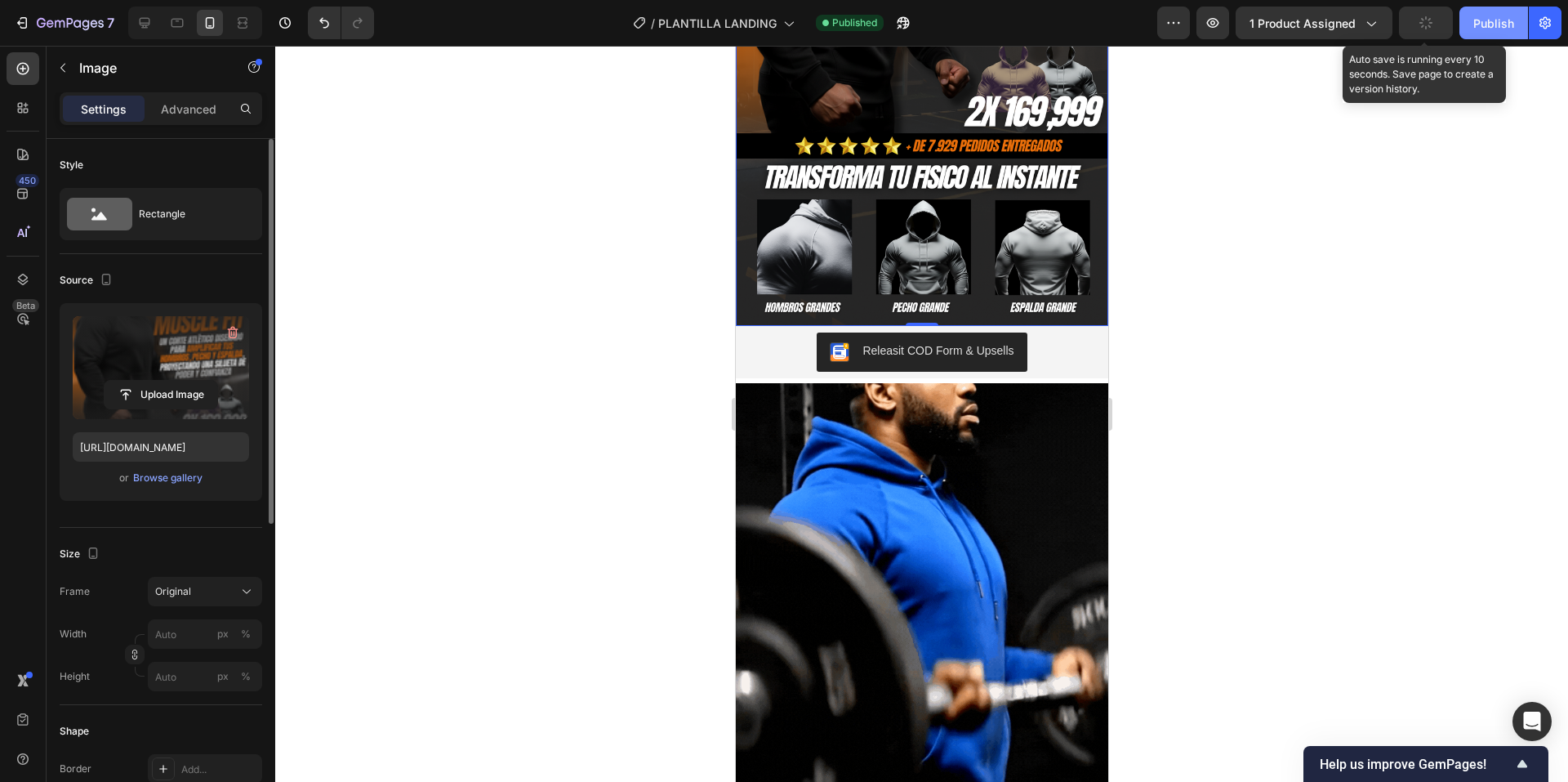
click at [1480, 29] on div "Publish" at bounding box center [1494, 22] width 41 height 17
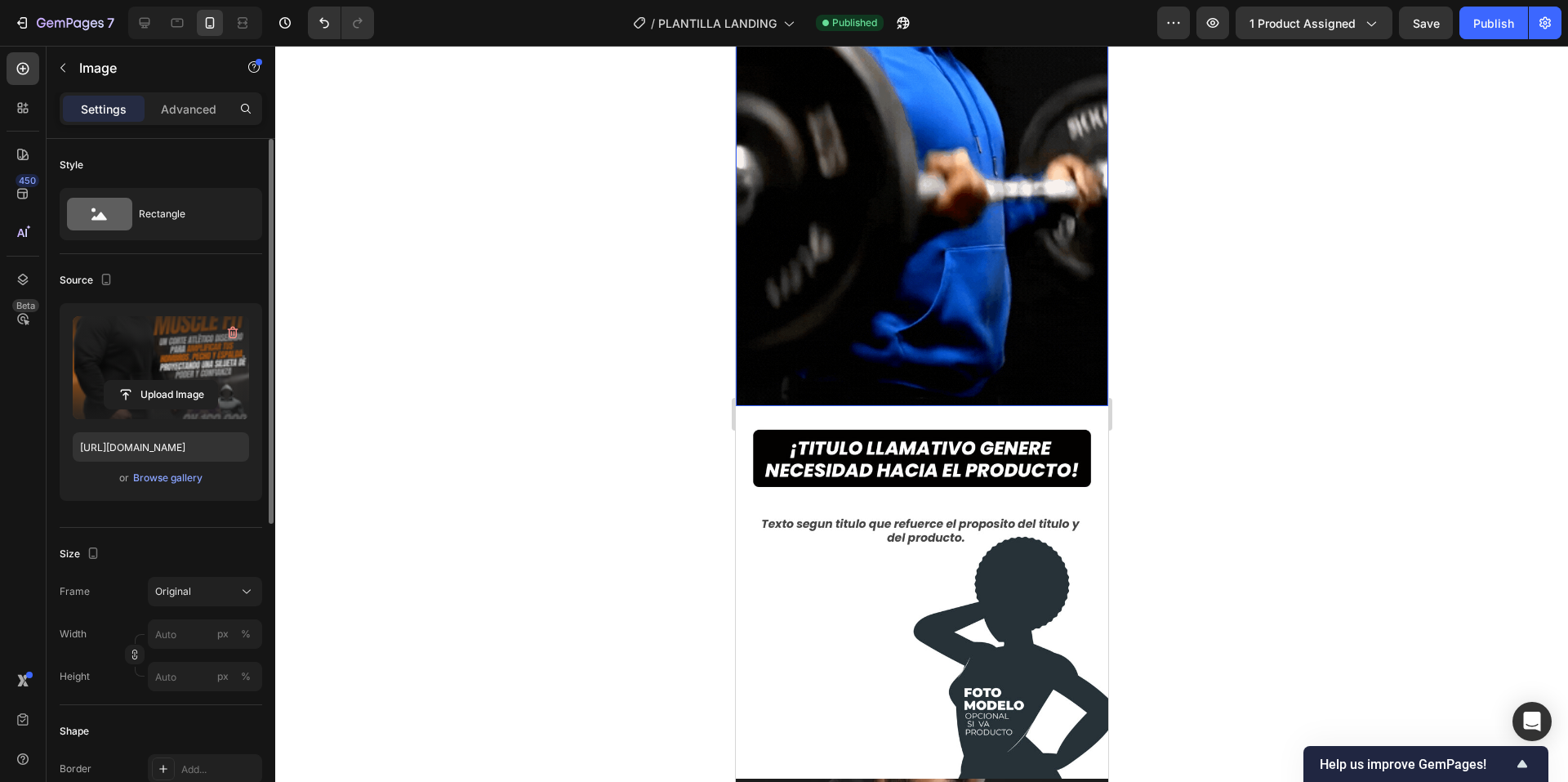
scroll to position [1144, 0]
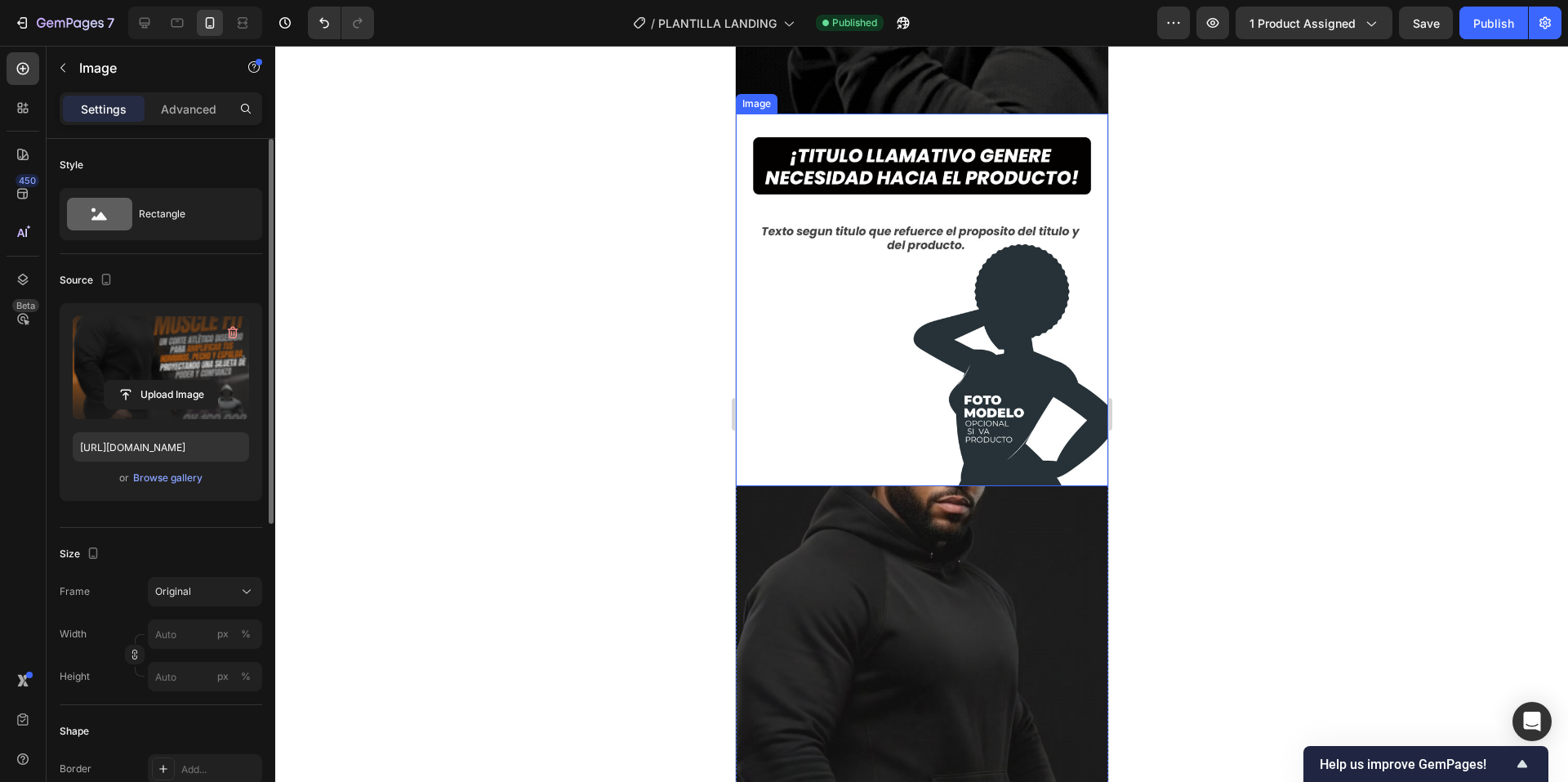
click at [927, 282] on img at bounding box center [921, 299] width 373 height 373
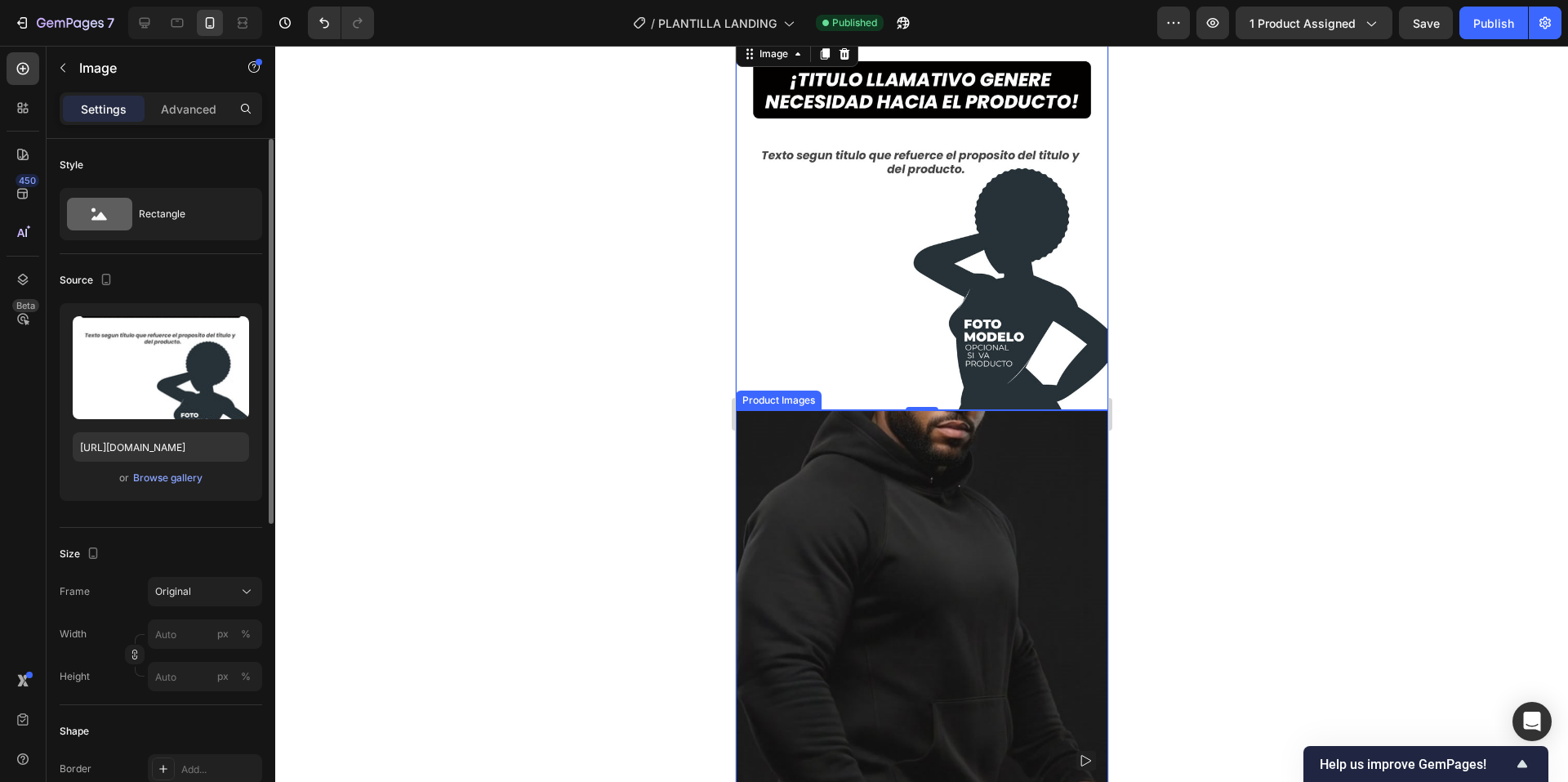
scroll to position [980, 0]
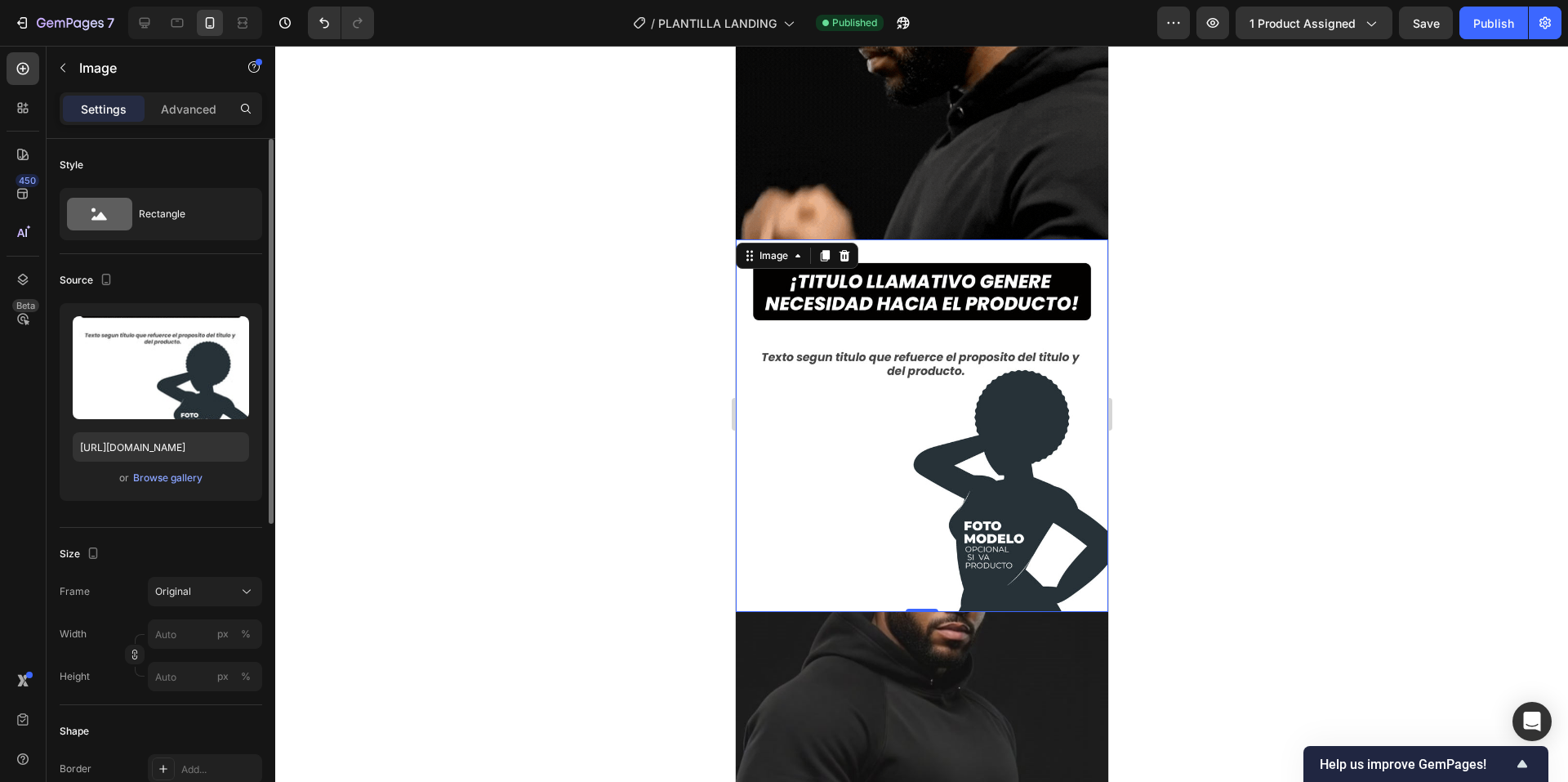
click at [968, 424] on img at bounding box center [921, 425] width 373 height 373
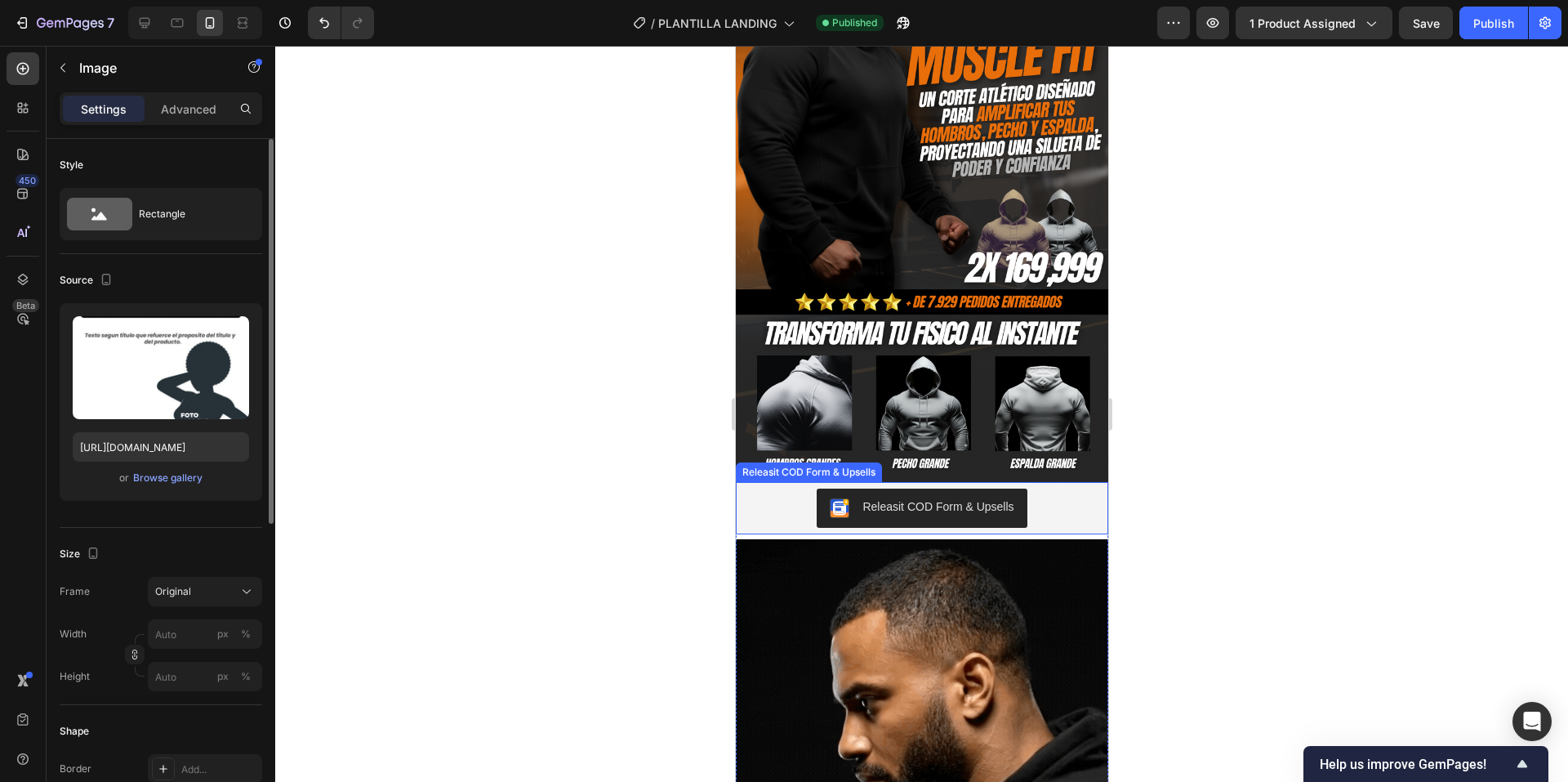
scroll to position [0, 0]
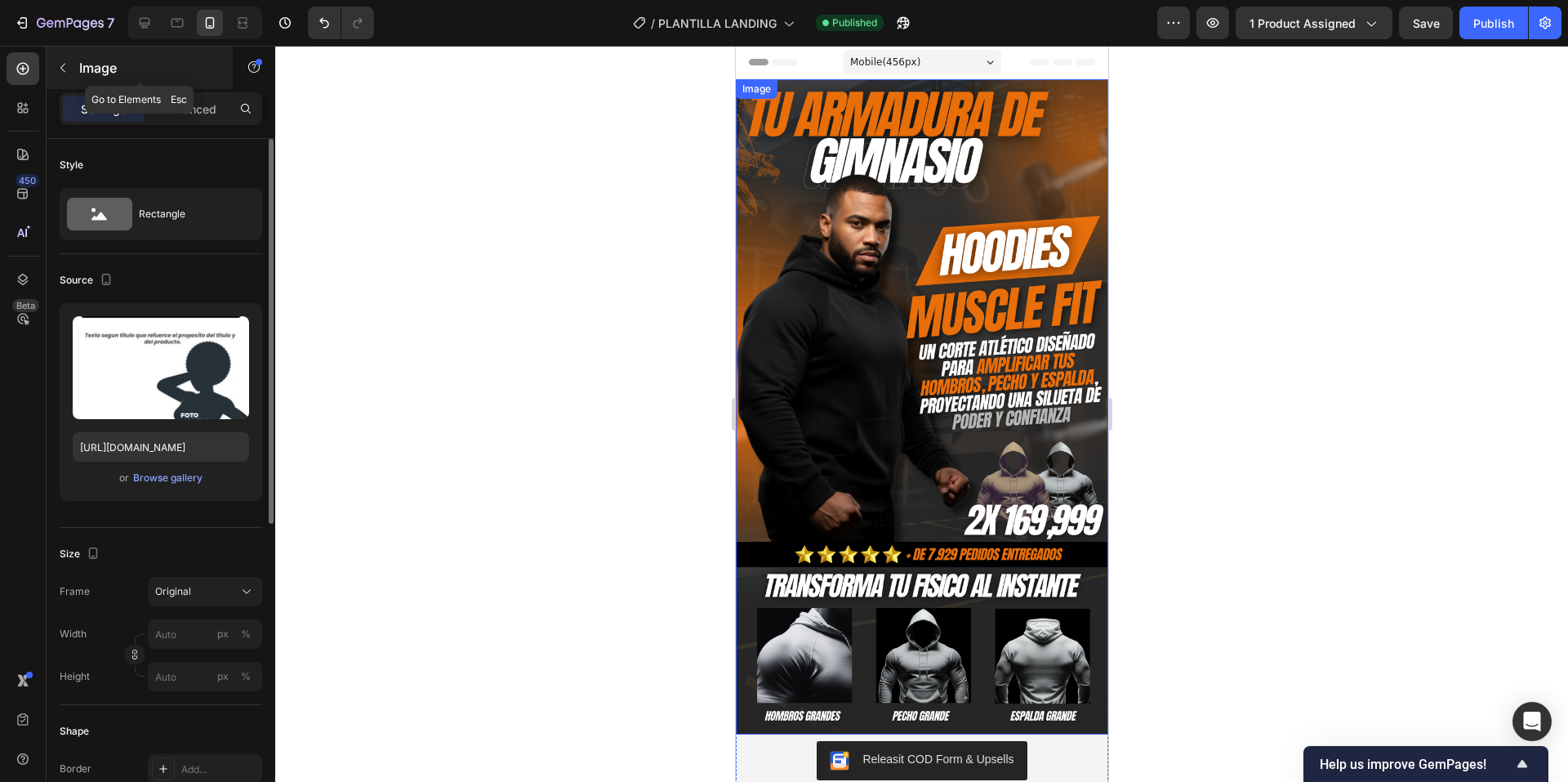
click at [55, 67] on button "button" at bounding box center [63, 67] width 26 height 26
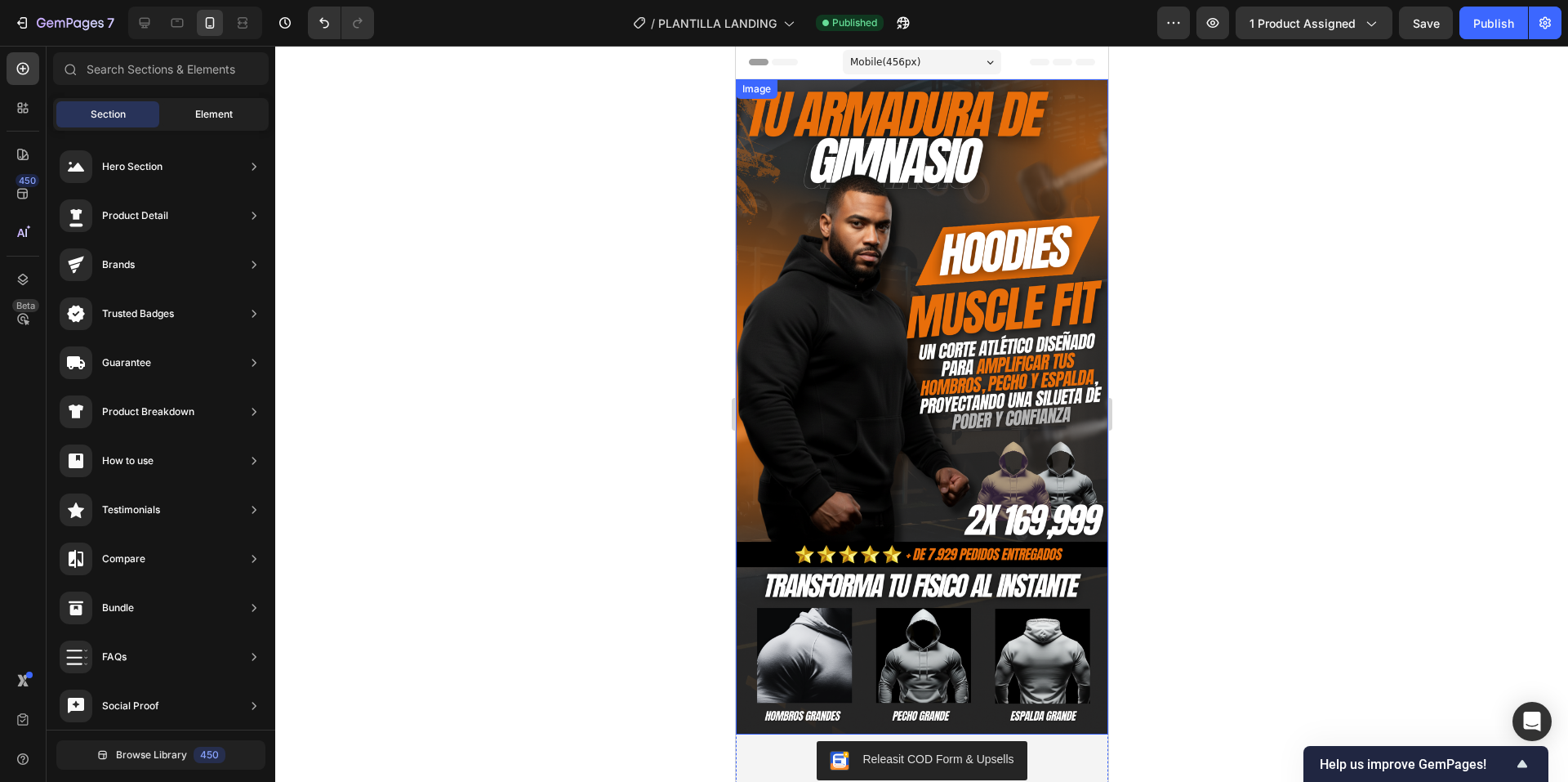
click at [229, 113] on span "Element" at bounding box center [214, 114] width 38 height 14
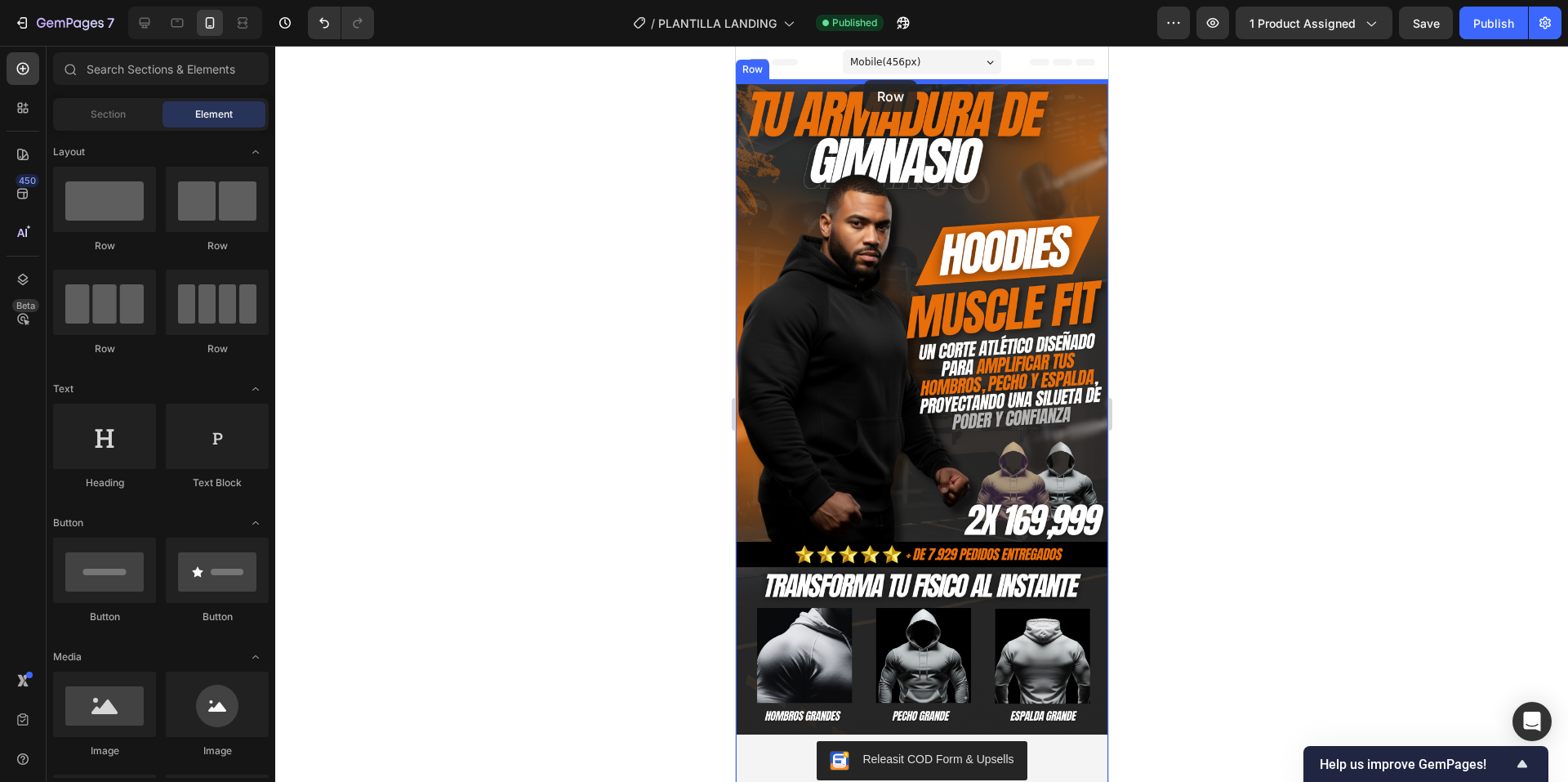
drag, startPoint x: 842, startPoint y: 257, endPoint x: 864, endPoint y: 83, distance: 175.4
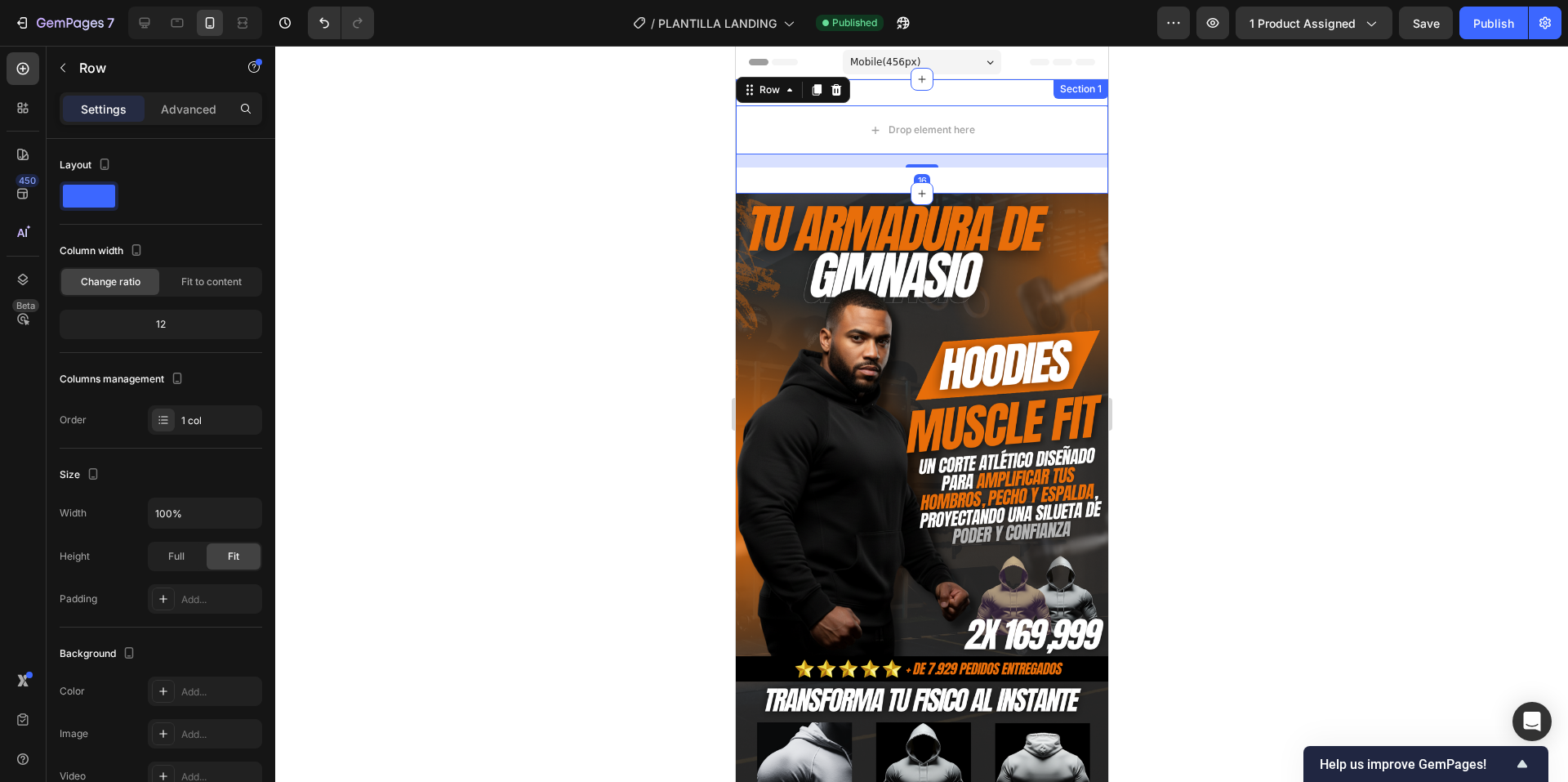
click at [943, 189] on div "Drop element here Row 16 Section 1" at bounding box center [921, 137] width 373 height 114
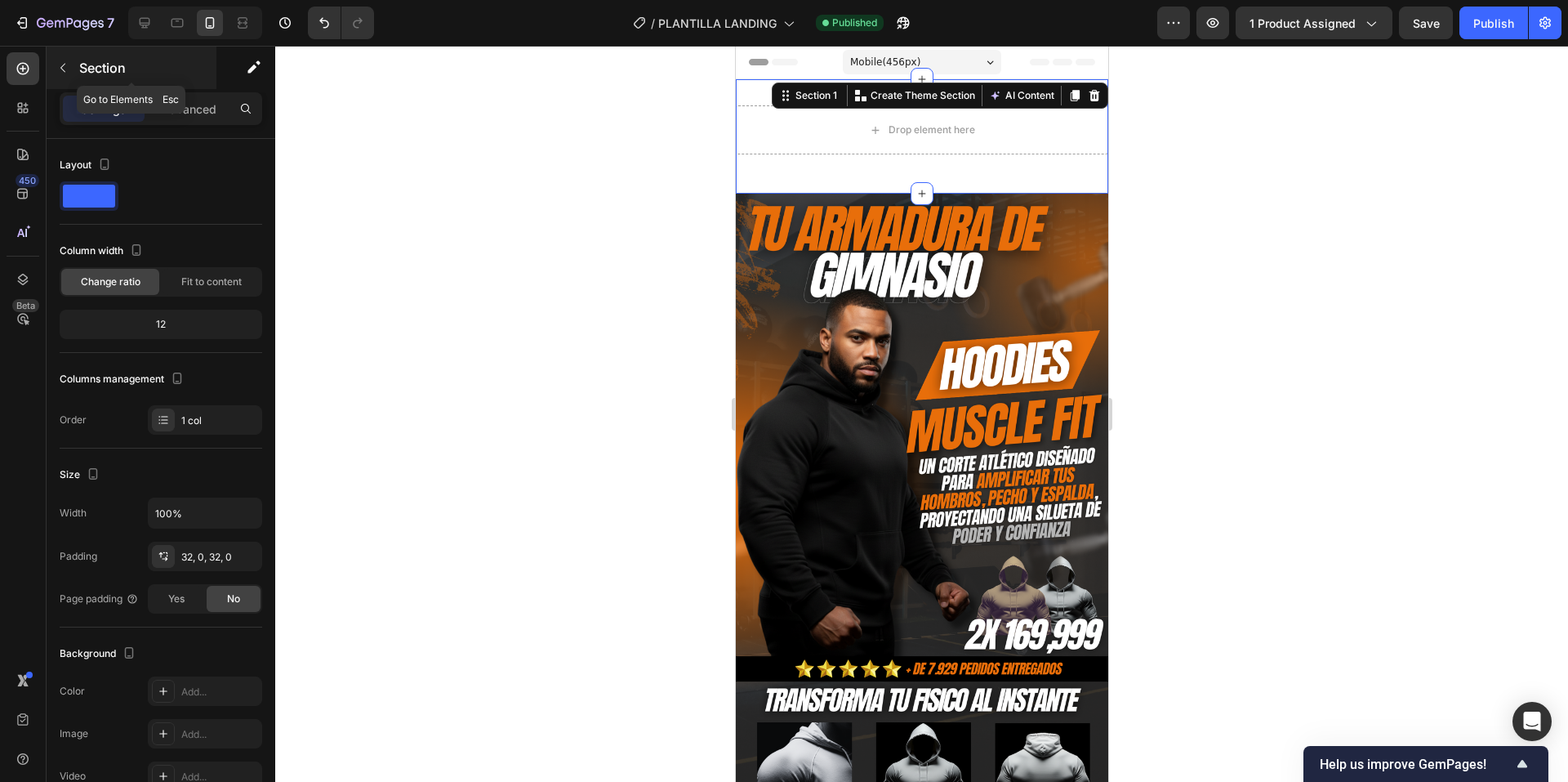
click at [81, 70] on p "Section" at bounding box center [147, 68] width 134 height 20
click at [782, 169] on div "Drop element here Row Section 1 You can create reusable sections Create Theme S…" at bounding box center [921, 137] width 373 height 114
click at [164, 107] on p "Advanced" at bounding box center [189, 108] width 55 height 17
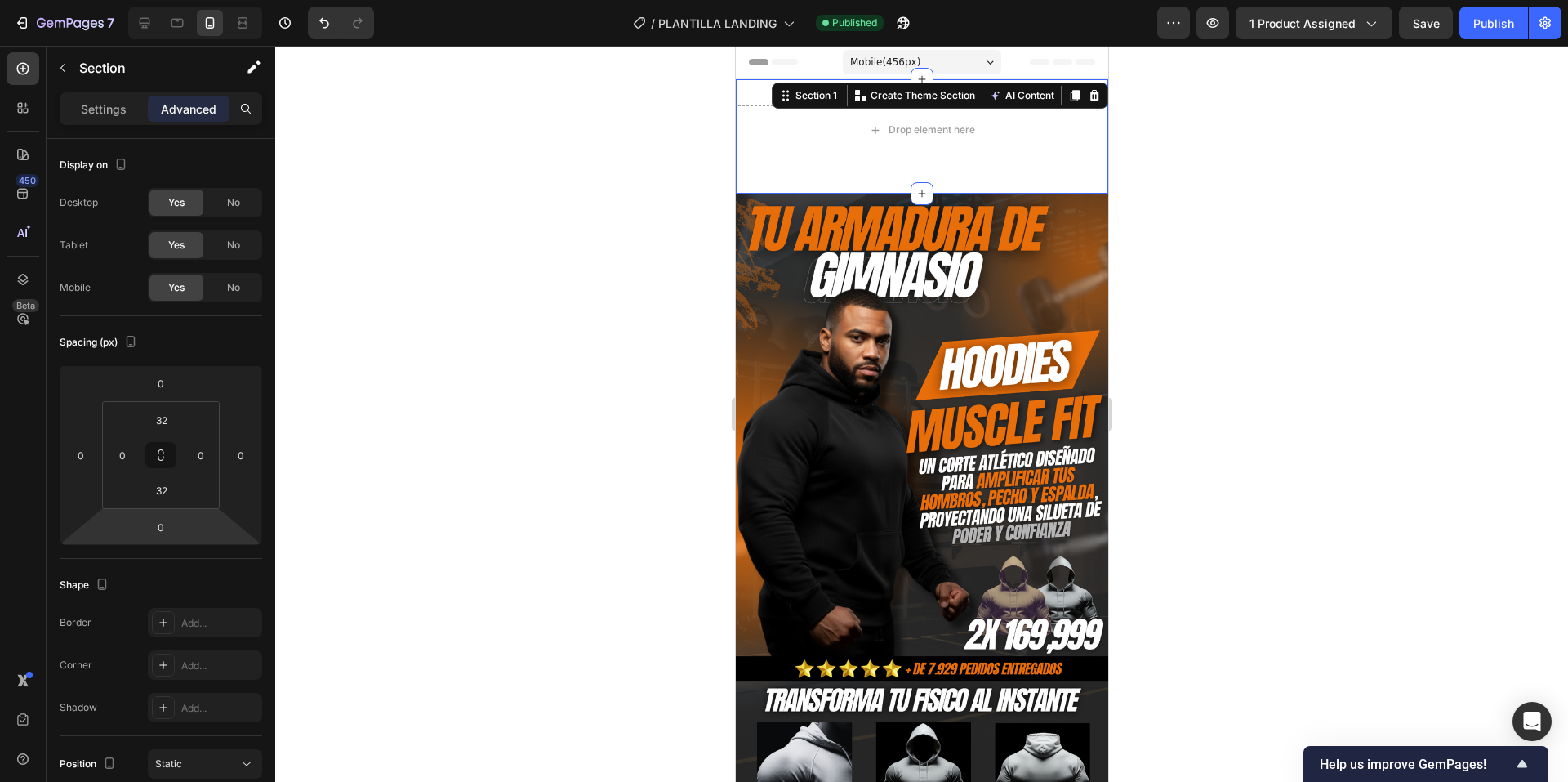
type input "0"
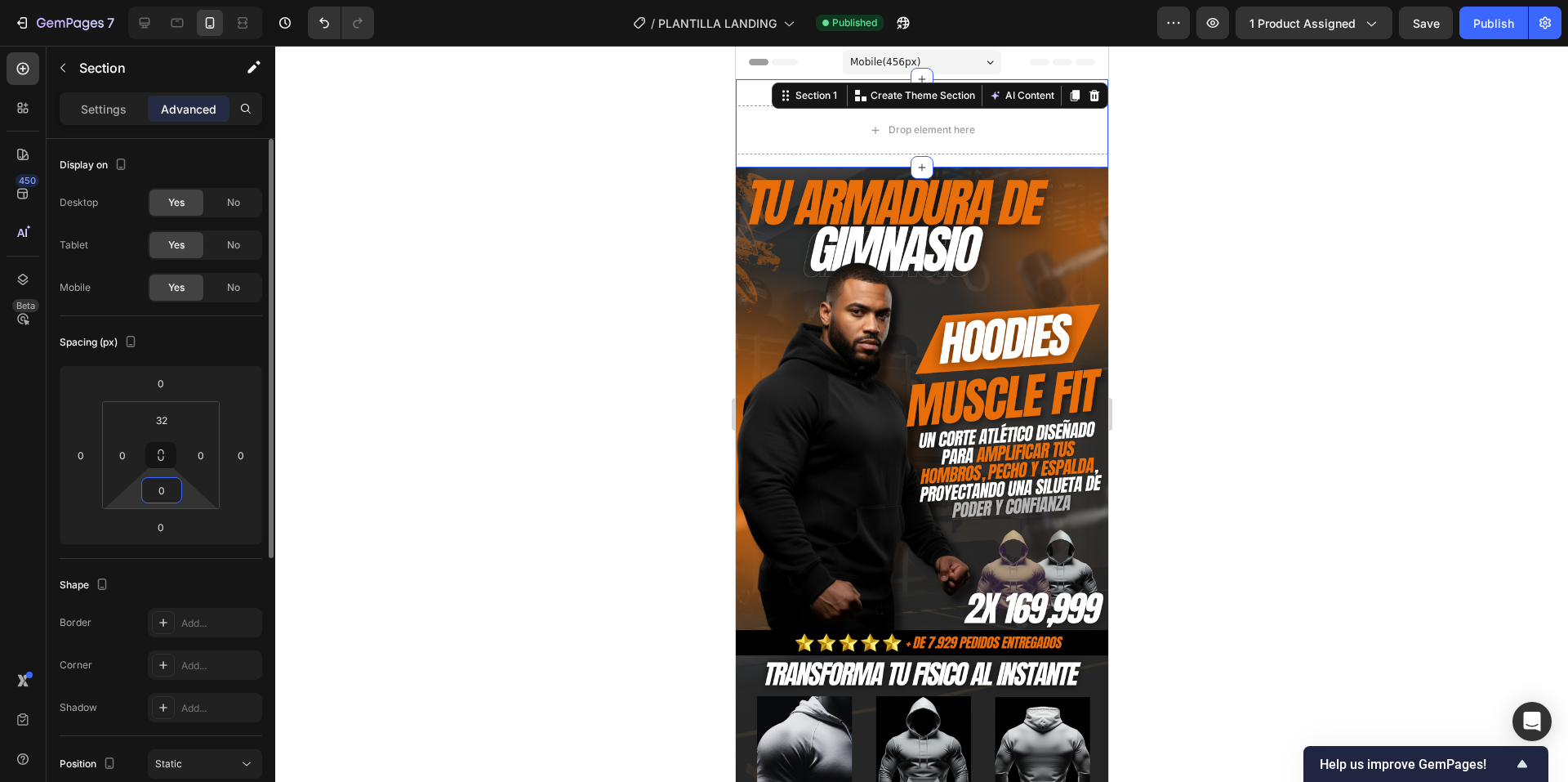
drag, startPoint x: 192, startPoint y: 529, endPoint x: 193, endPoint y: 557, distance: 28.0
click at [193, 0] on html "7 / PLANTILLA LANDING Published Preview 1 product assigned Save Publish 450 Bet…" at bounding box center [784, 0] width 1568 height 0
type input "0"
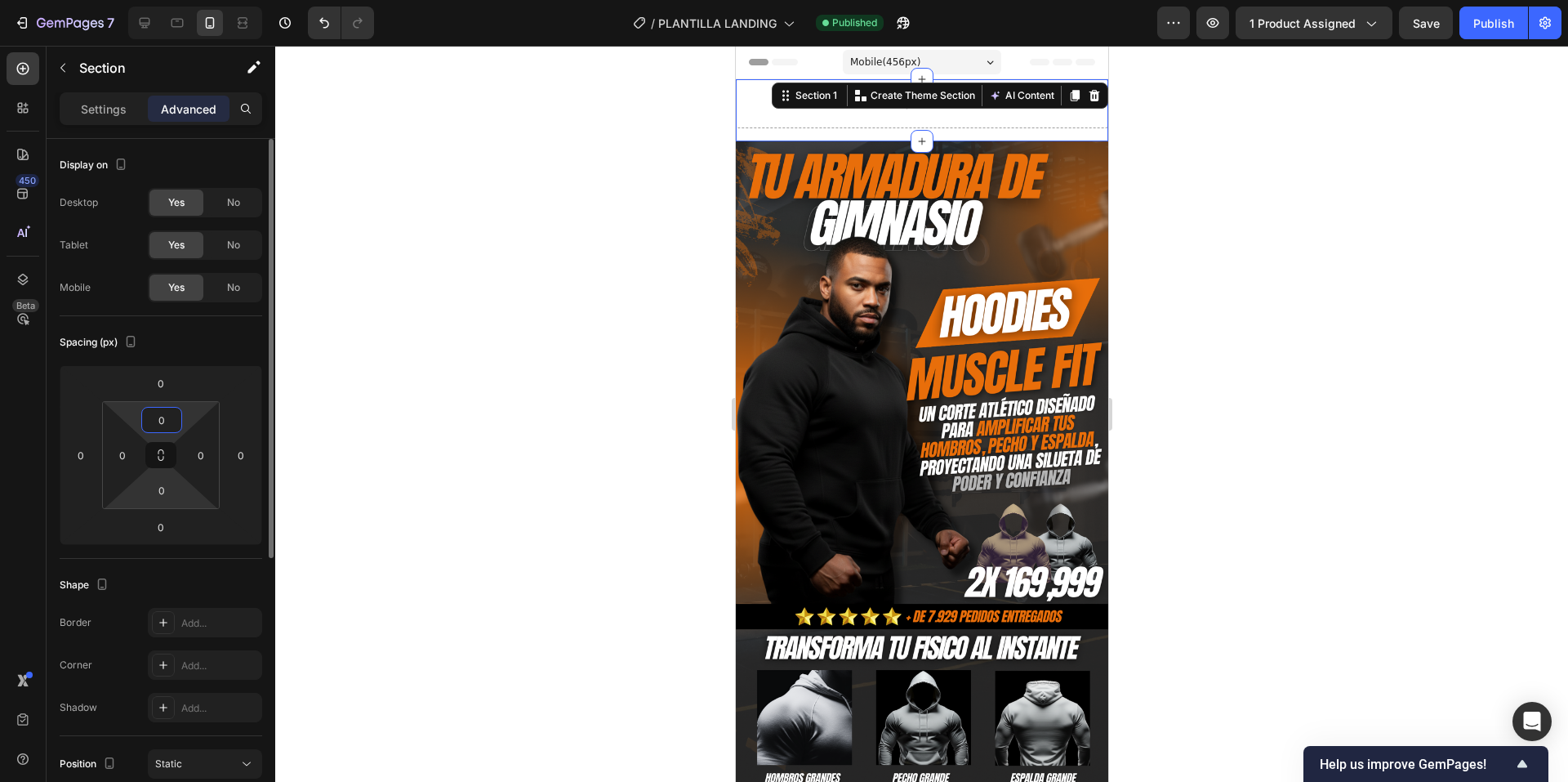
drag, startPoint x: 187, startPoint y: 451, endPoint x: 196, endPoint y: 506, distance: 55.7
click at [195, 0] on html "7 / PLANTILLA LANDING Published Preview 1 product assigned Save Publish 450 Bet…" at bounding box center [784, 0] width 1568 height 0
click at [515, 309] on div at bounding box center [921, 414] width 1293 height 736
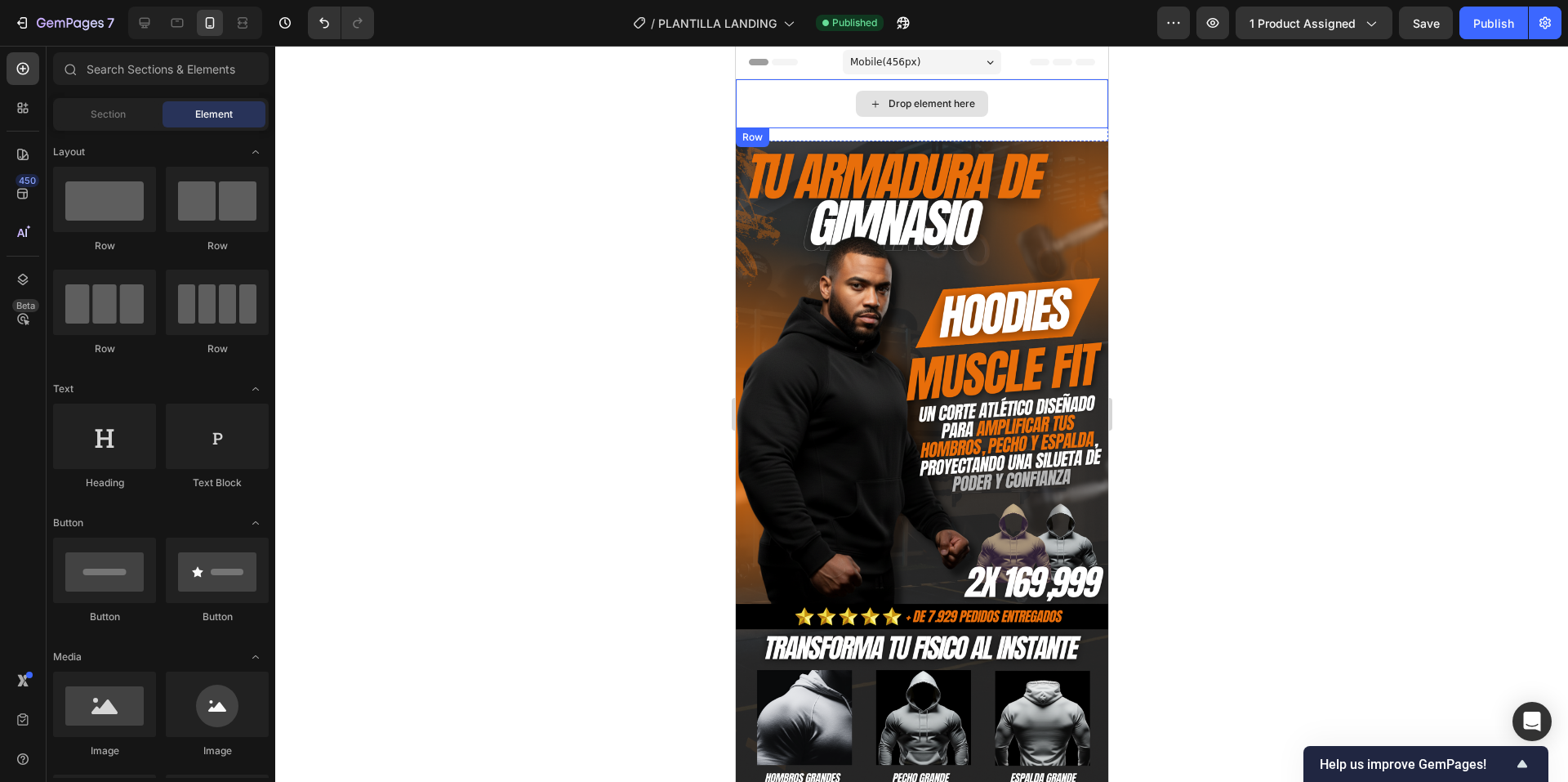
click at [809, 92] on div "Drop element here" at bounding box center [921, 104] width 373 height 49
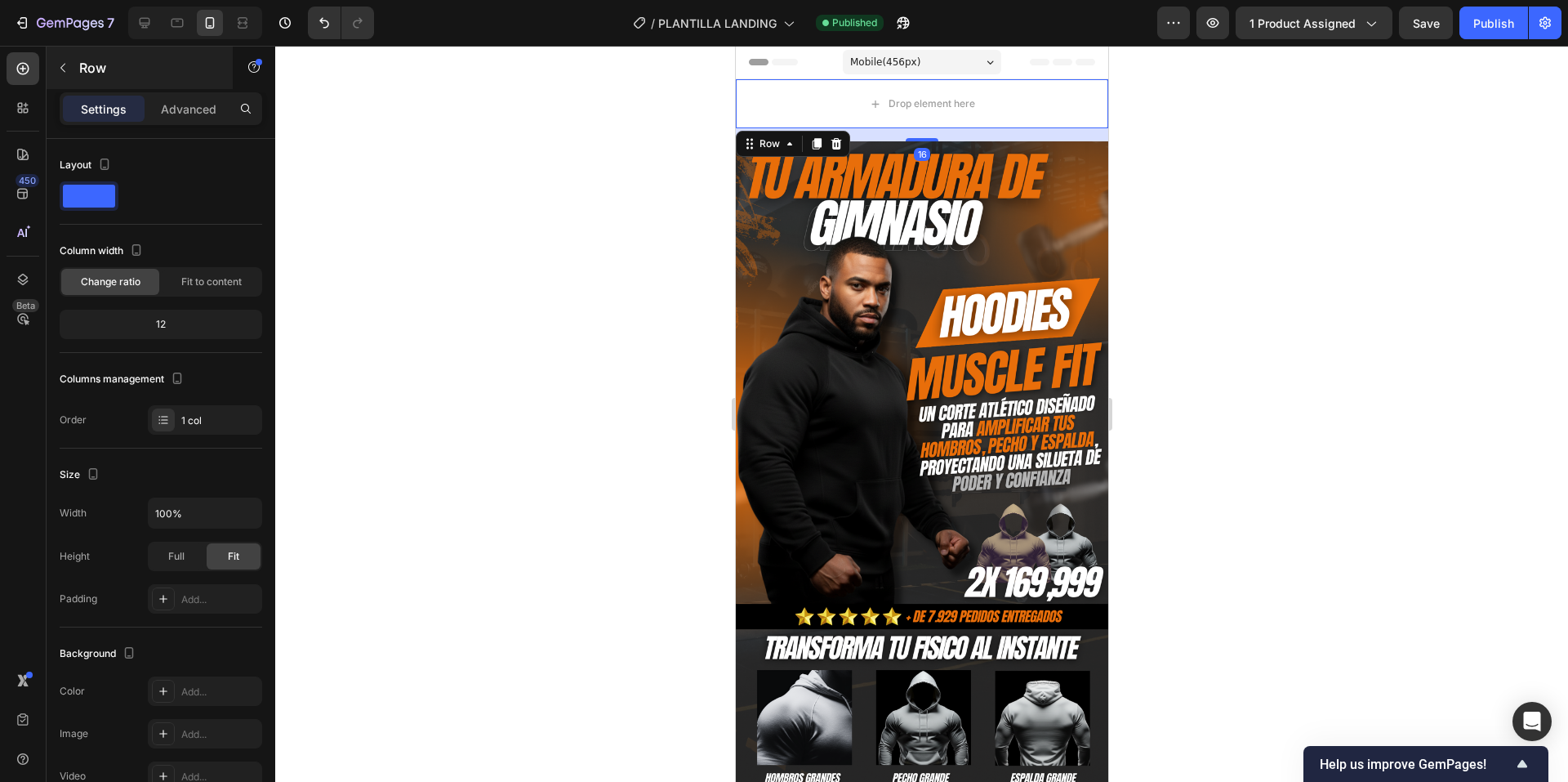
click at [77, 88] on div "Row" at bounding box center [139, 69] width 186 height 46
click at [75, 52] on div "Row" at bounding box center [139, 68] width 186 height 43
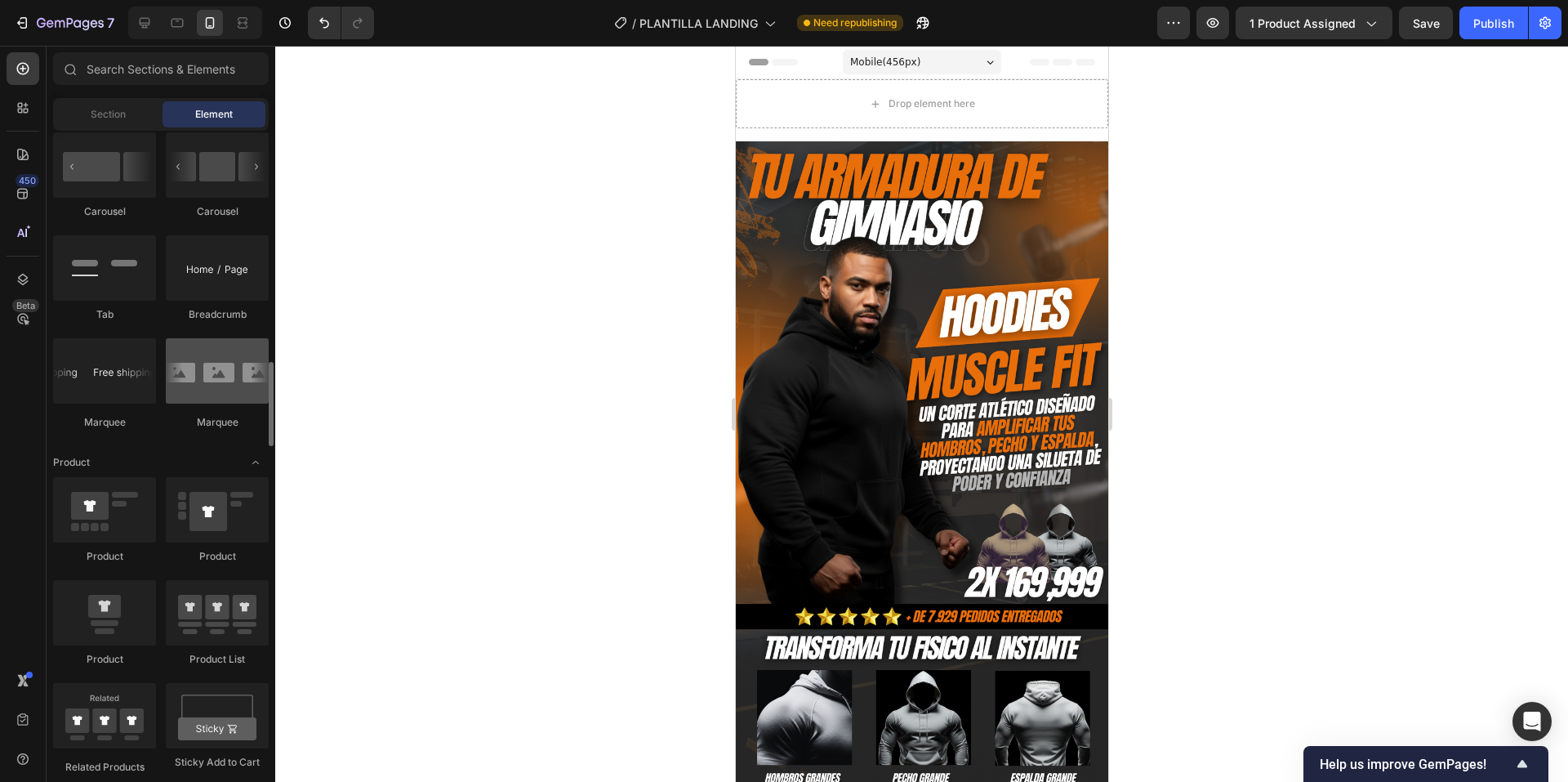
scroll to position [1688, 0]
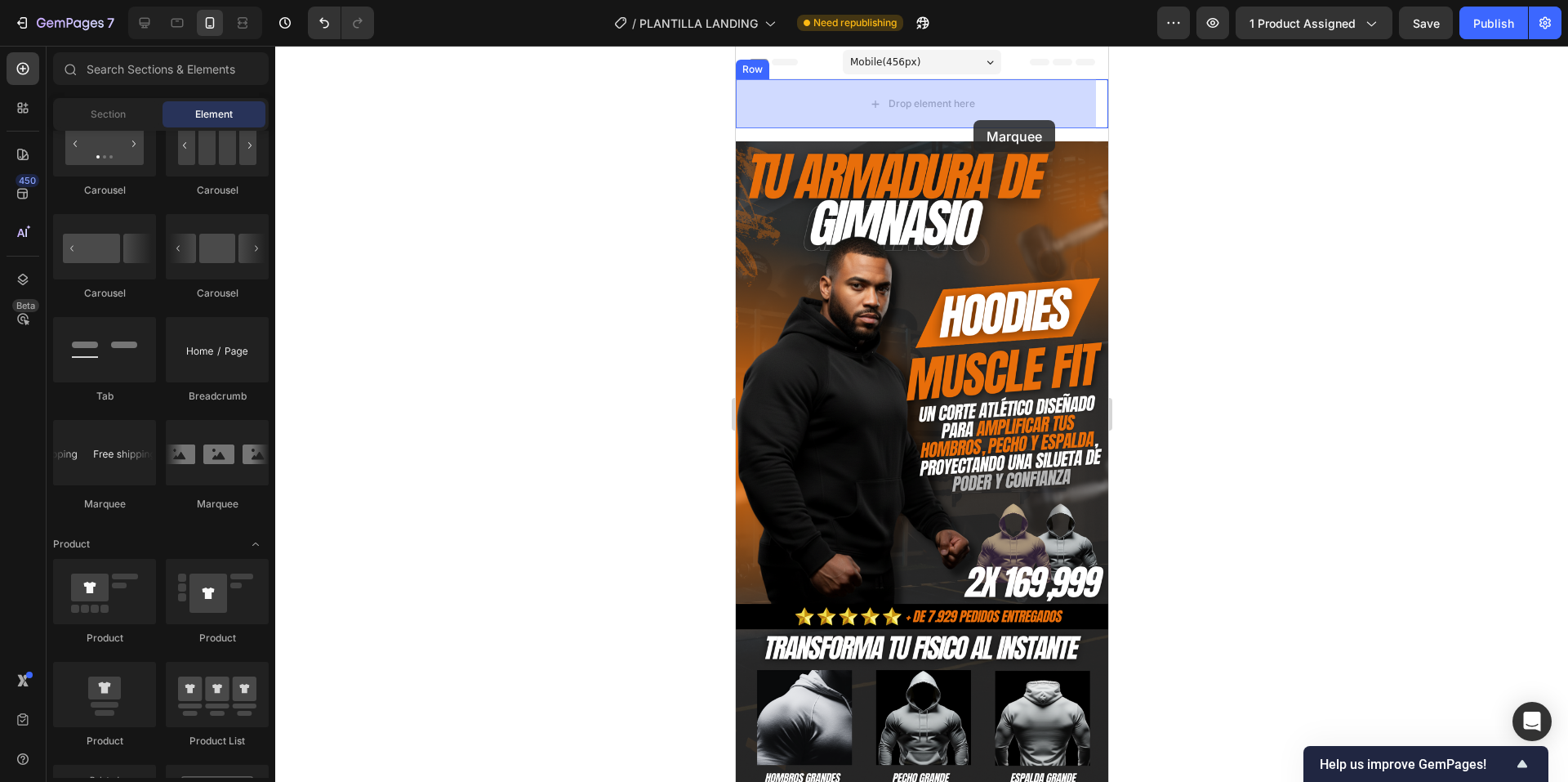
drag, startPoint x: 880, startPoint y: 519, endPoint x: 973, endPoint y: 120, distance: 409.7
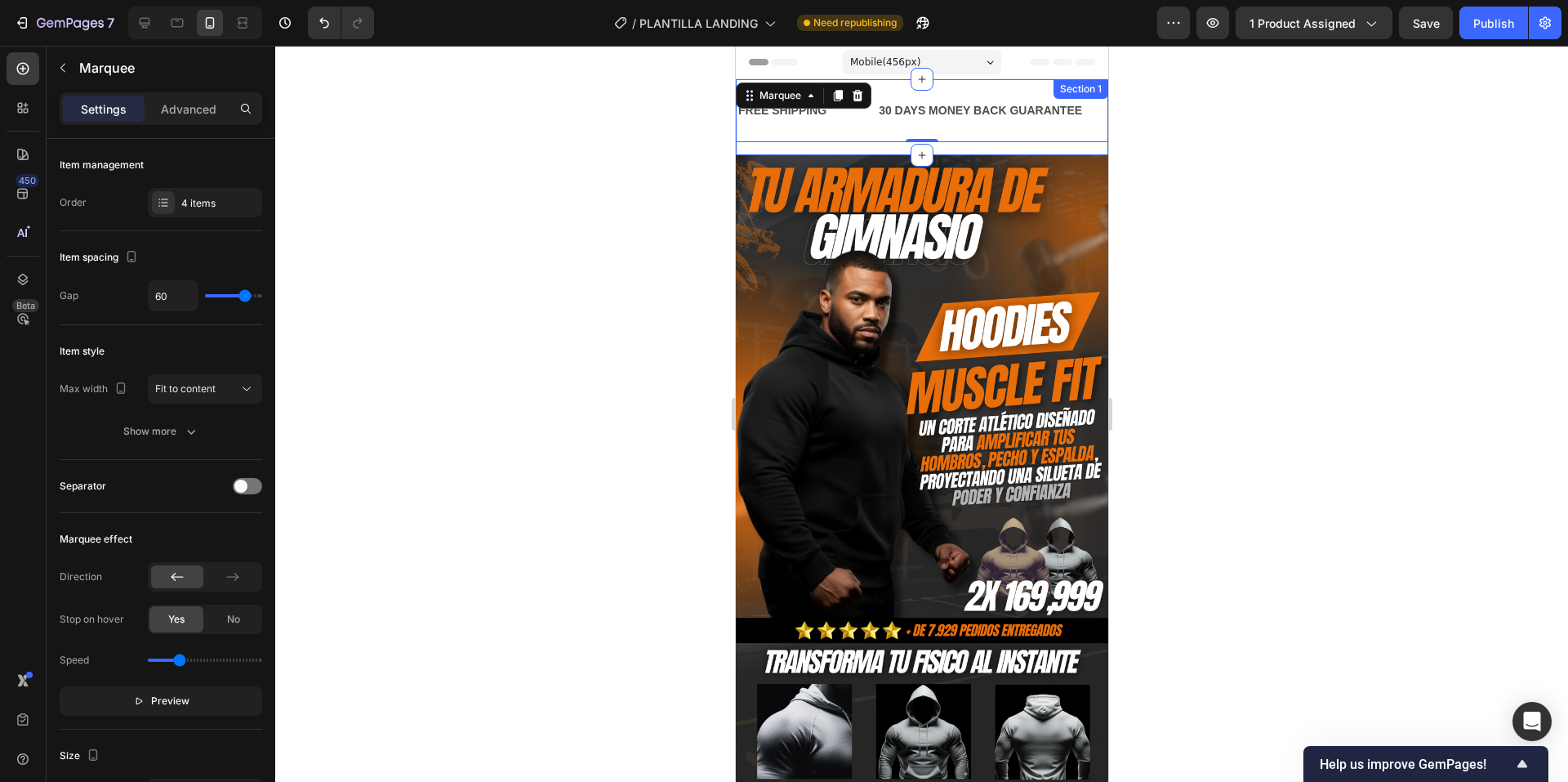
click at [966, 146] on div "FREE SHIPPING Text Block 30 DAYS MONEY BACK GUARANTEE Text Block LIMITED TIME 5…" at bounding box center [921, 117] width 373 height 76
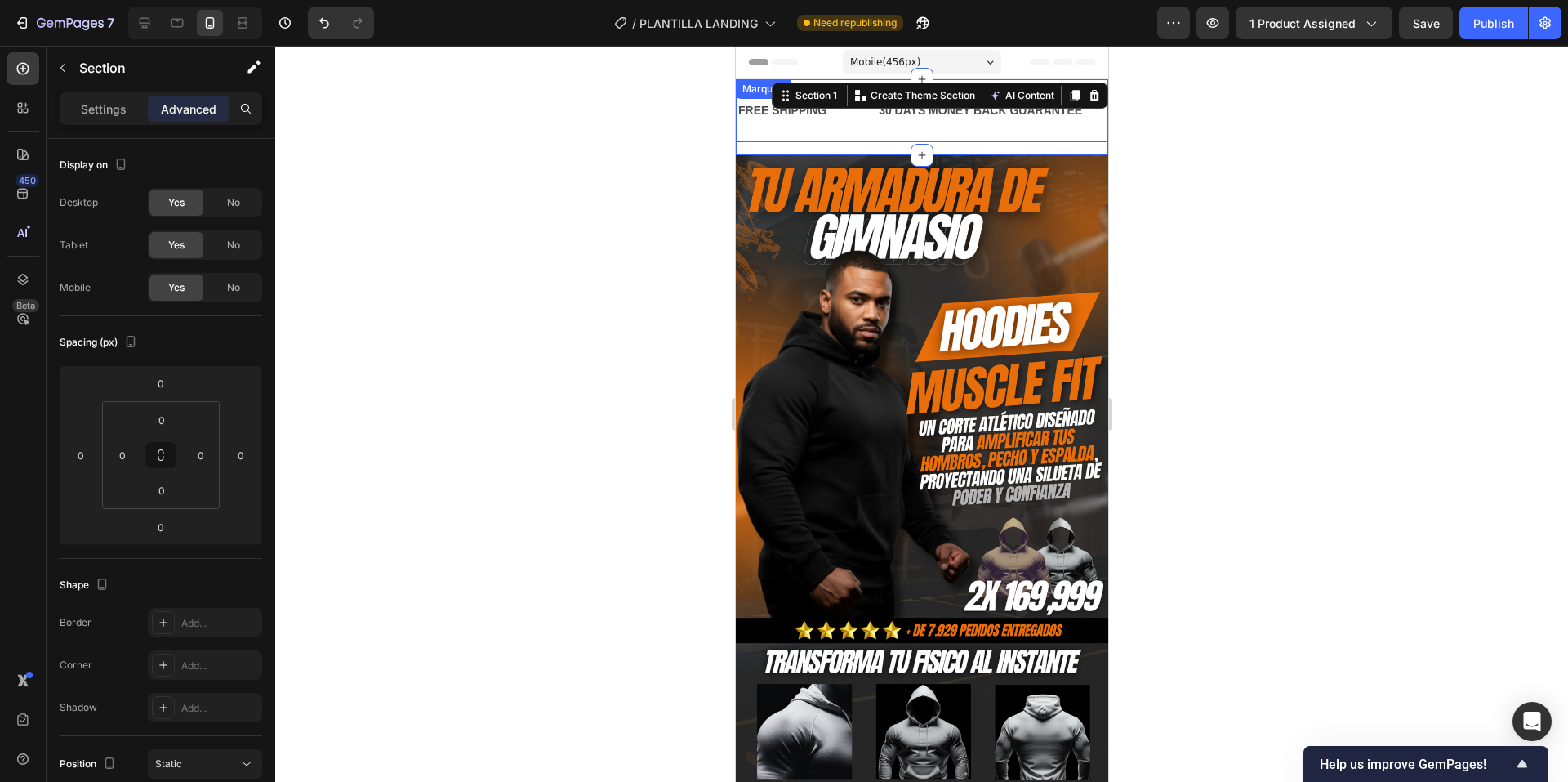
click at [870, 135] on div "FREE SHIPPING Text Block 30 DAYS MONEY BACK GUARANTEE Text Block LIMITED TIME 5…" at bounding box center [921, 111] width 373 height 63
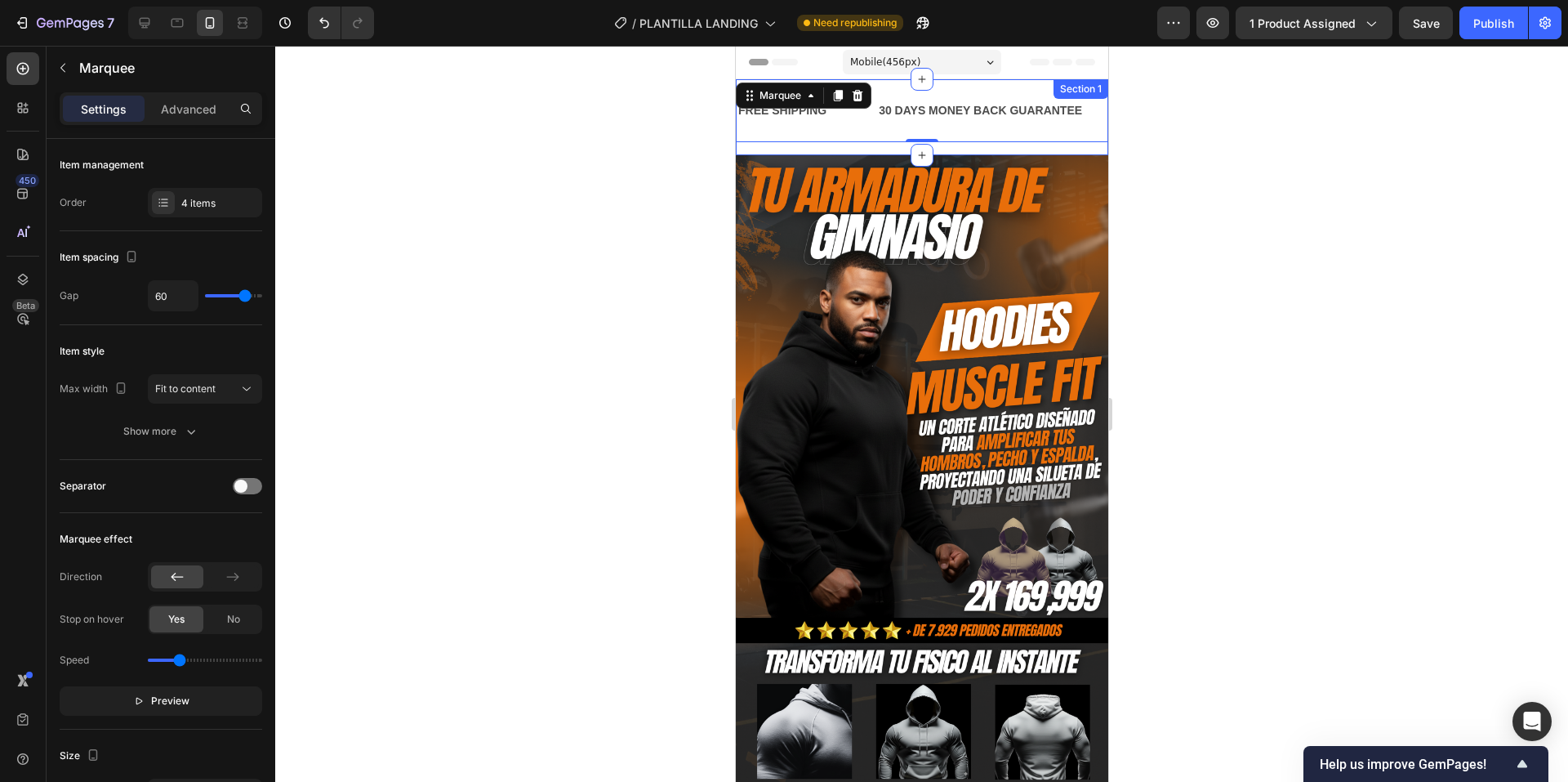
click at [880, 150] on div "FREE SHIPPING Text Block 30 DAYS MONEY BACK GUARANTEE Text Block LIMITED TIME 5…" at bounding box center [921, 117] width 373 height 76
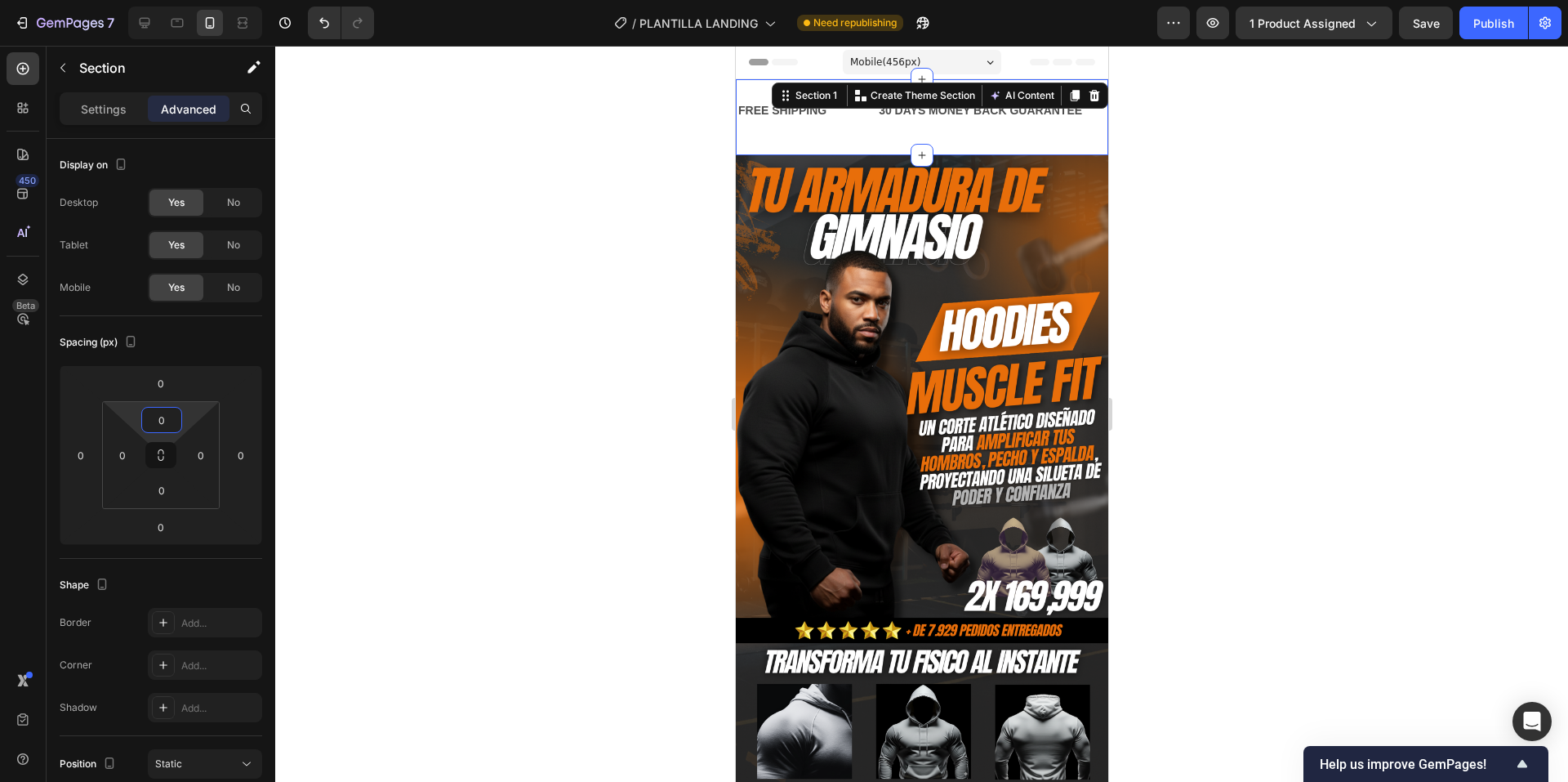
drag, startPoint x: 190, startPoint y: 418, endPoint x: 192, endPoint y: 432, distance: 14.1
click at [192, 0] on html "7 / PLANTILLA LANDING Need republishing Preview 1 product assigned Save Publish…" at bounding box center [784, 0] width 1568 height 0
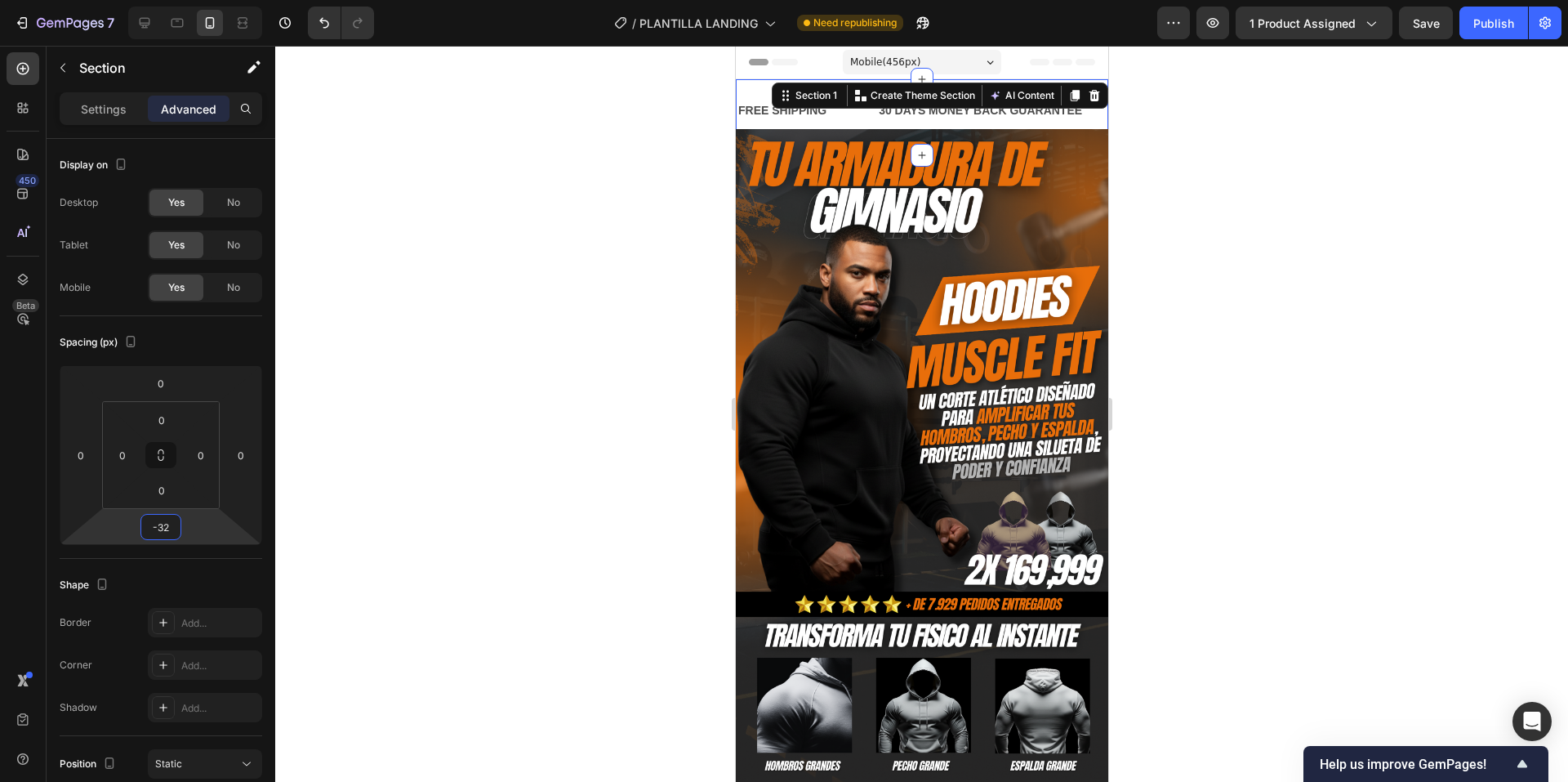
type input "-22"
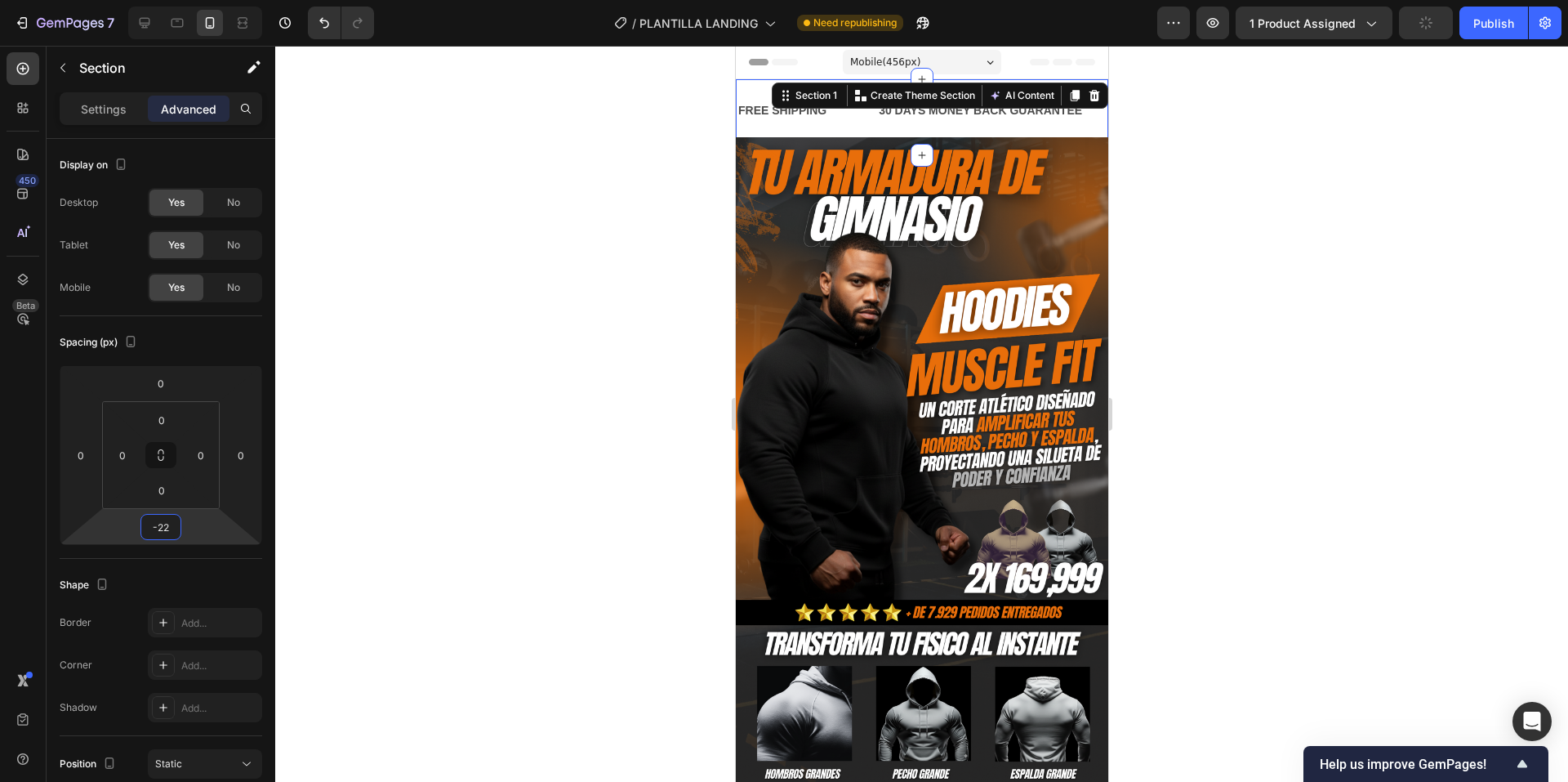
drag, startPoint x: 207, startPoint y: 534, endPoint x: 220, endPoint y: 542, distance: 15.3
click at [220, 0] on html "7 / PLANTILLA LANDING Need republishing Preview 1 product assigned Publish 450 …" at bounding box center [784, 0] width 1568 height 0
click at [449, 380] on div at bounding box center [921, 414] width 1293 height 736
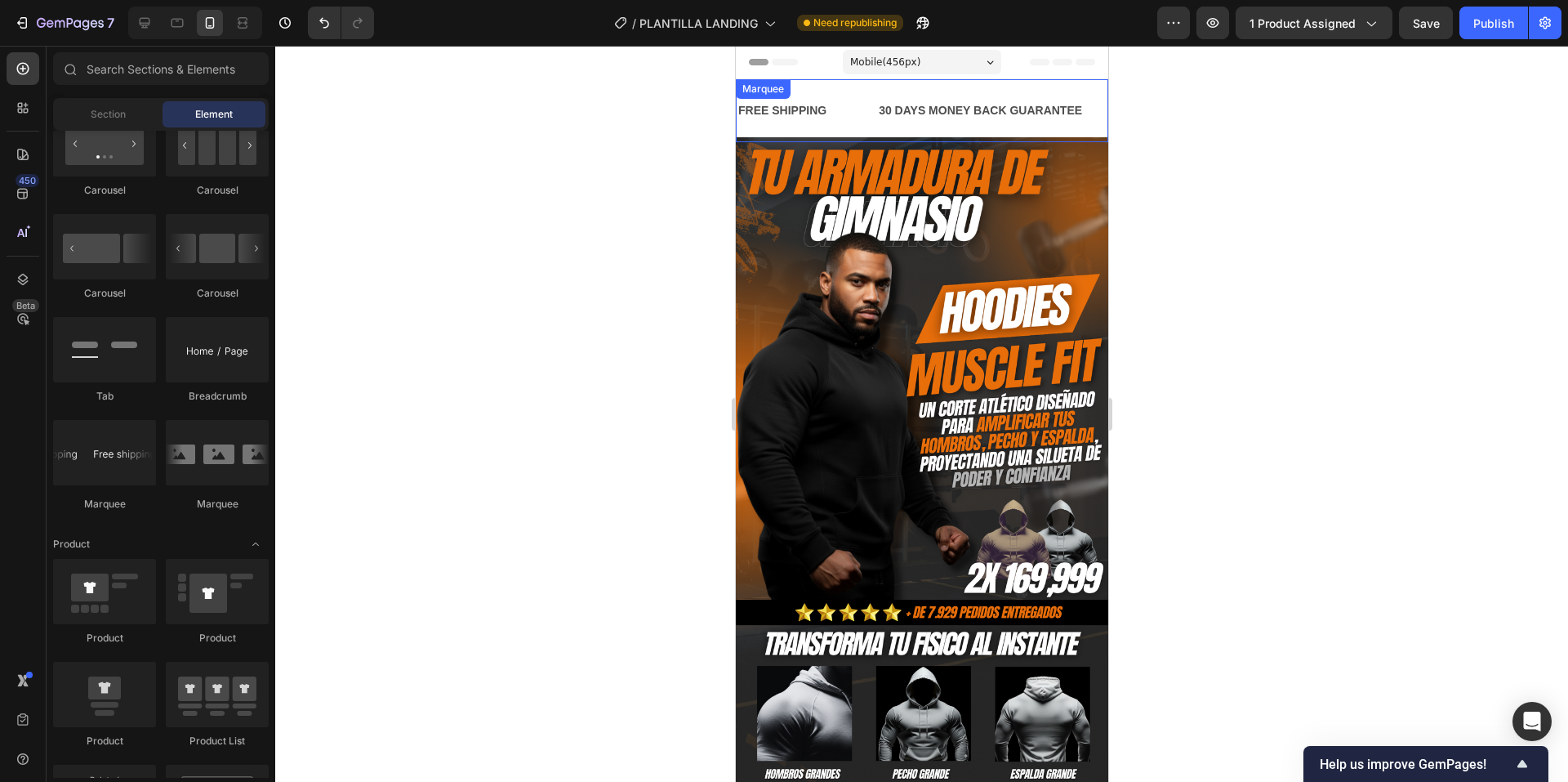
click at [868, 124] on div "FREE SHIPPING Text Block" at bounding box center [806, 110] width 140 height 37
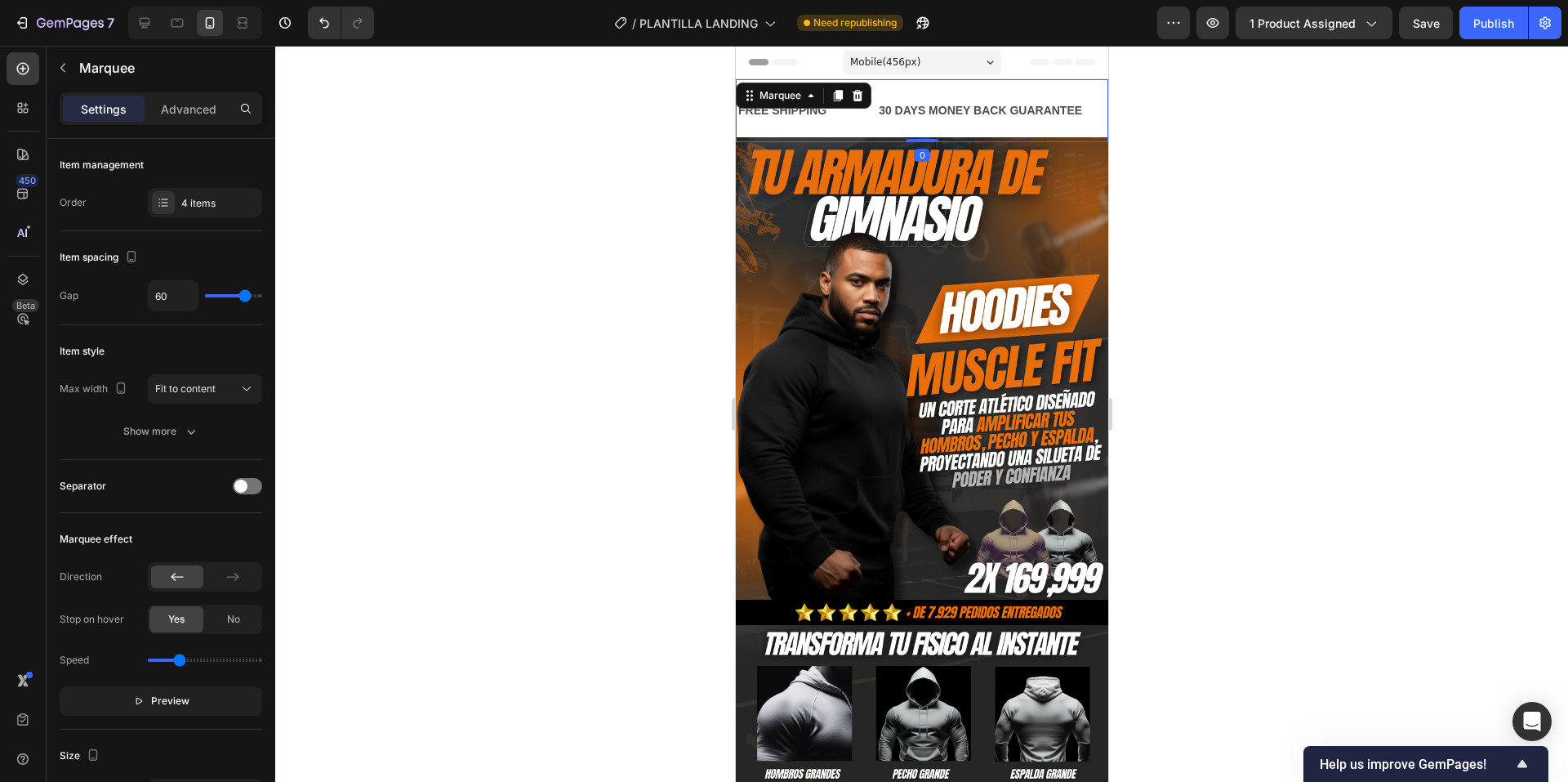
drag, startPoint x: 920, startPoint y: 141, endPoint x: 919, endPoint y: 133, distance: 8.1
click at [919, 133] on div "FREE SHIPPING Text Block 30 DAYS MONEY BACK GUARANTEE Text Block LIMITED TIME 5…" at bounding box center [921, 111] width 373 height 63
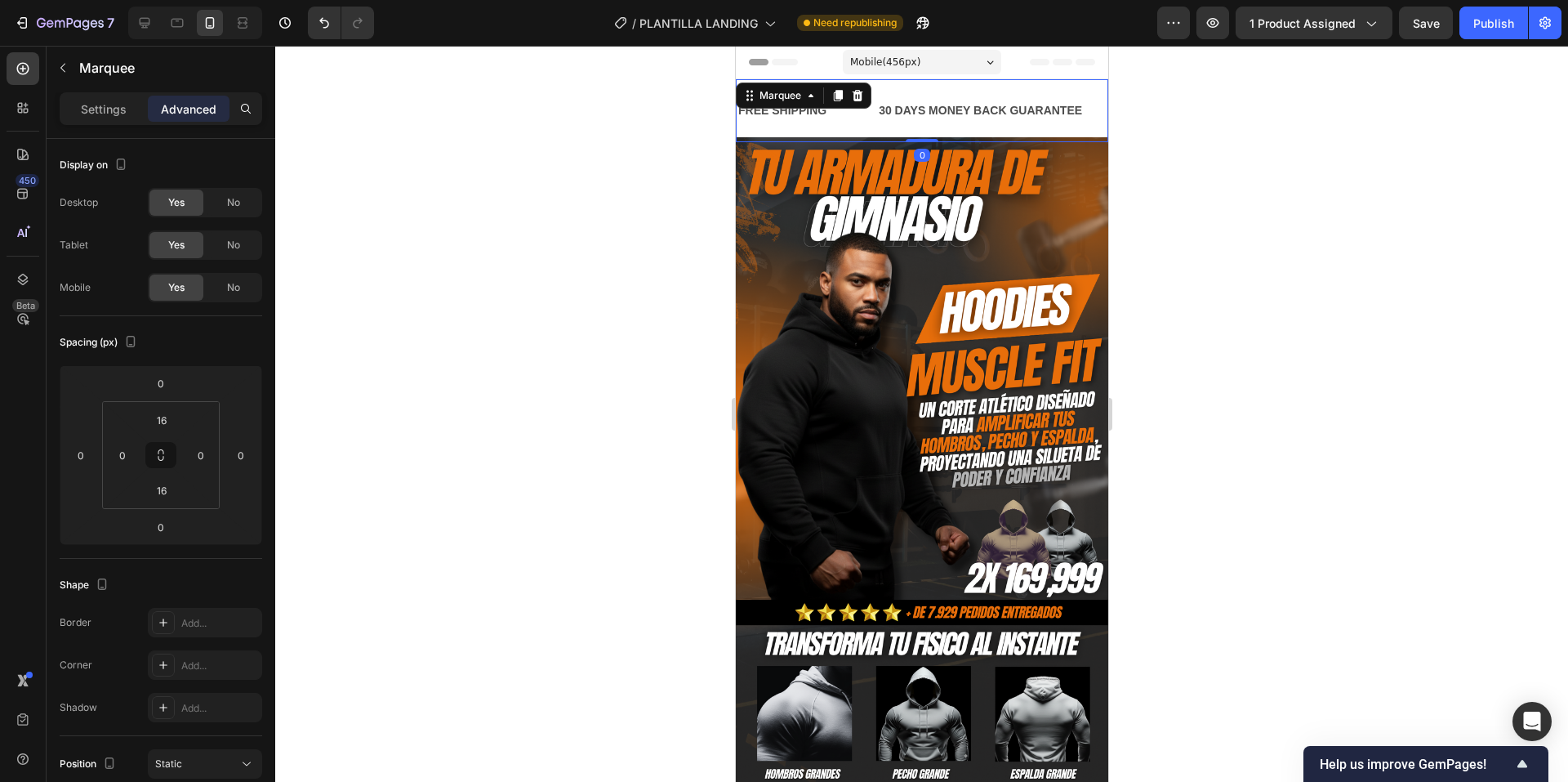
click at [843, 122] on div "FREE SHIPPING Text Block" at bounding box center [806, 110] width 140 height 37
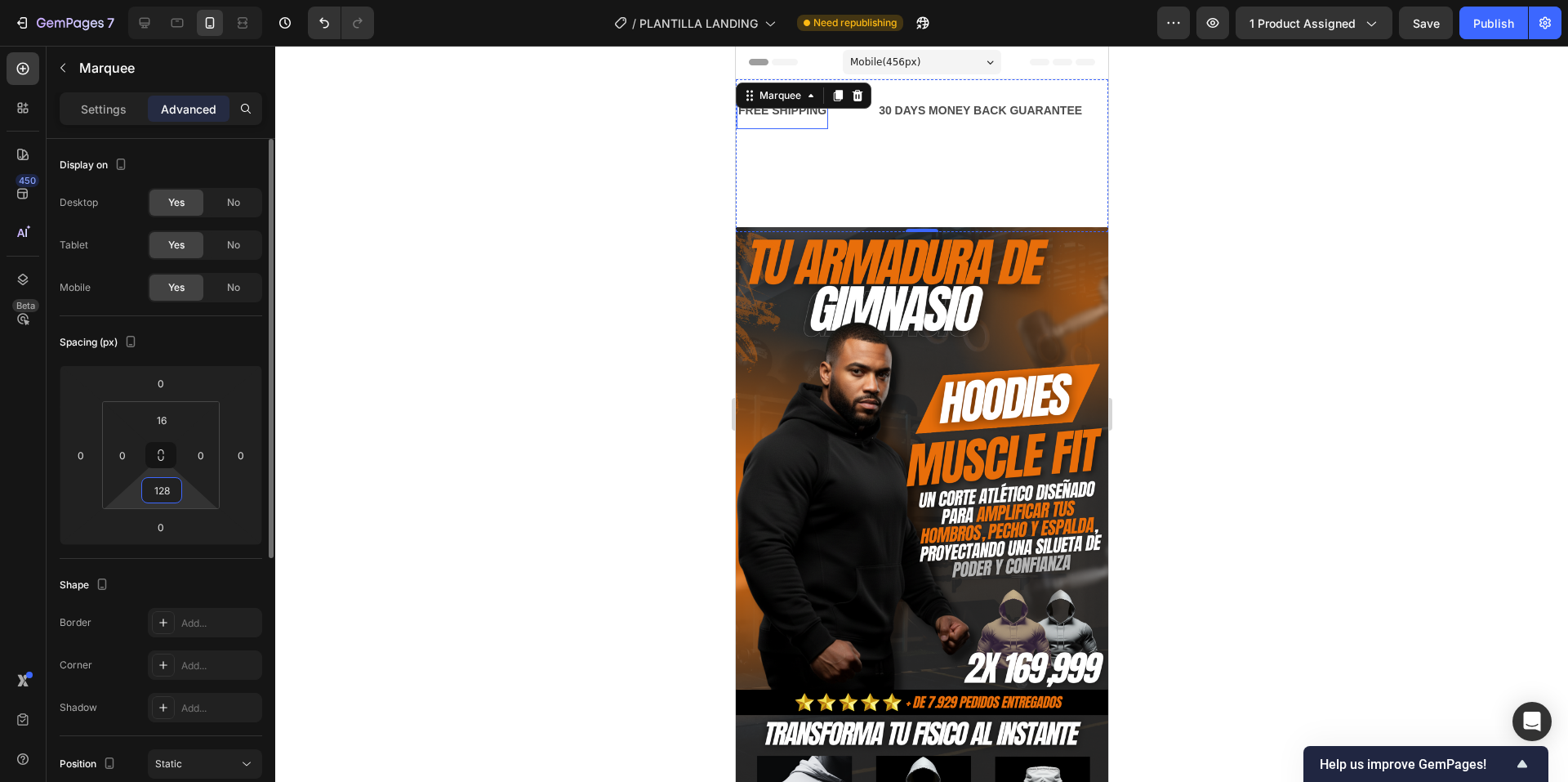
drag, startPoint x: 191, startPoint y: 492, endPoint x: 216, endPoint y: 443, distance: 55.0
click at [186, 0] on html "7 / PLANTILLA LANDING Need republishing Preview 1 product assigned Save Publish…" at bounding box center [784, 0] width 1568 height 0
type input "130"
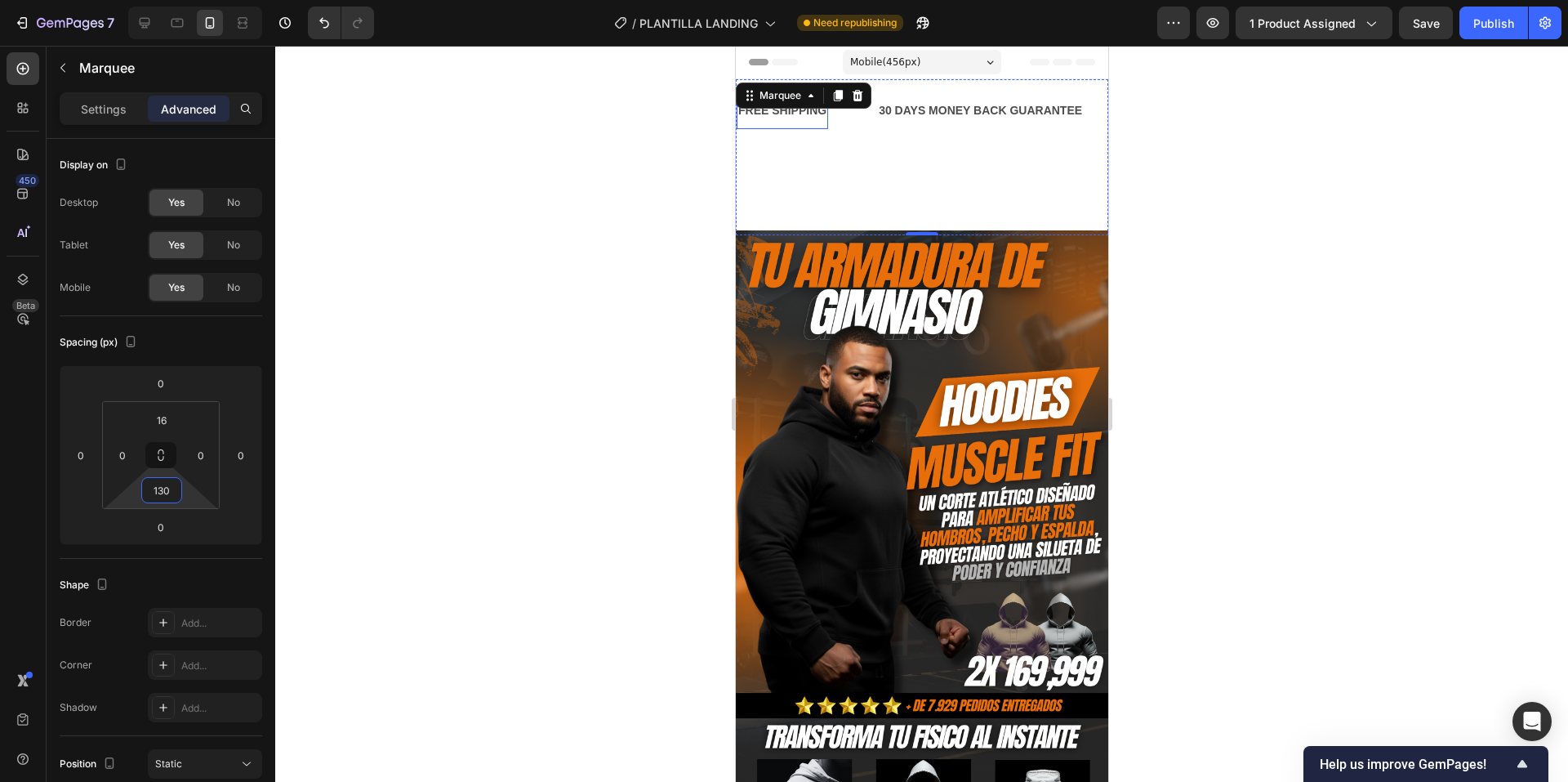
click at [501, 373] on div at bounding box center [921, 414] width 1293 height 736
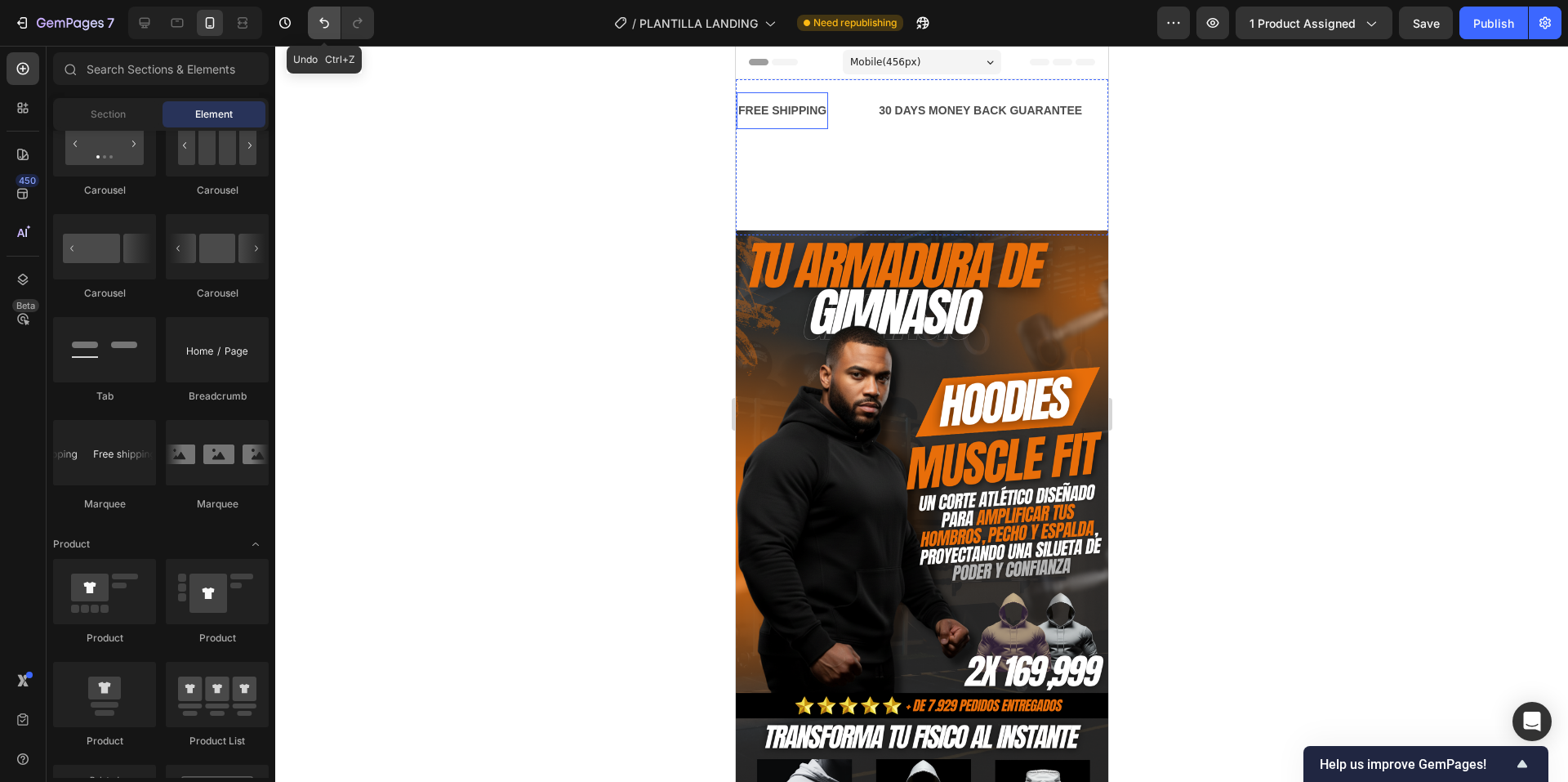
click at [315, 37] on button "Undo/Redo" at bounding box center [324, 22] width 33 height 33
drag, startPoint x: 322, startPoint y: 21, endPoint x: 327, endPoint y: 29, distance: 9.4
click at [323, 23] on icon "Undo/Redo" at bounding box center [324, 22] width 16 height 16
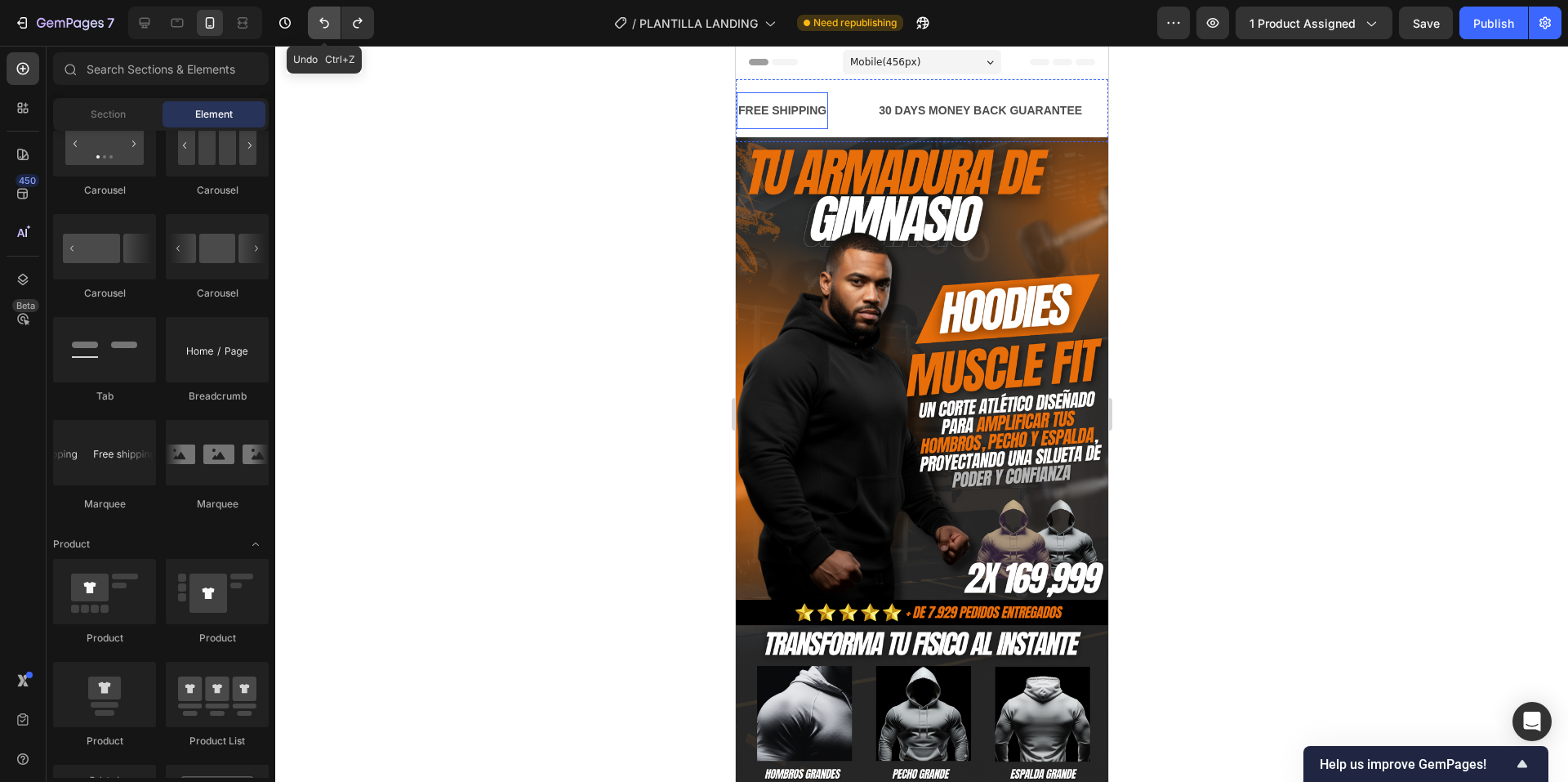
click at [328, 29] on icon "Undo/Redo" at bounding box center [324, 22] width 16 height 16
click at [328, 31] on button "Undo/Redo" at bounding box center [324, 22] width 33 height 33
click at [531, 251] on div at bounding box center [921, 414] width 1293 height 736
click at [858, 129] on div "FREE SHIPPING Text Block" at bounding box center [806, 110] width 140 height 37
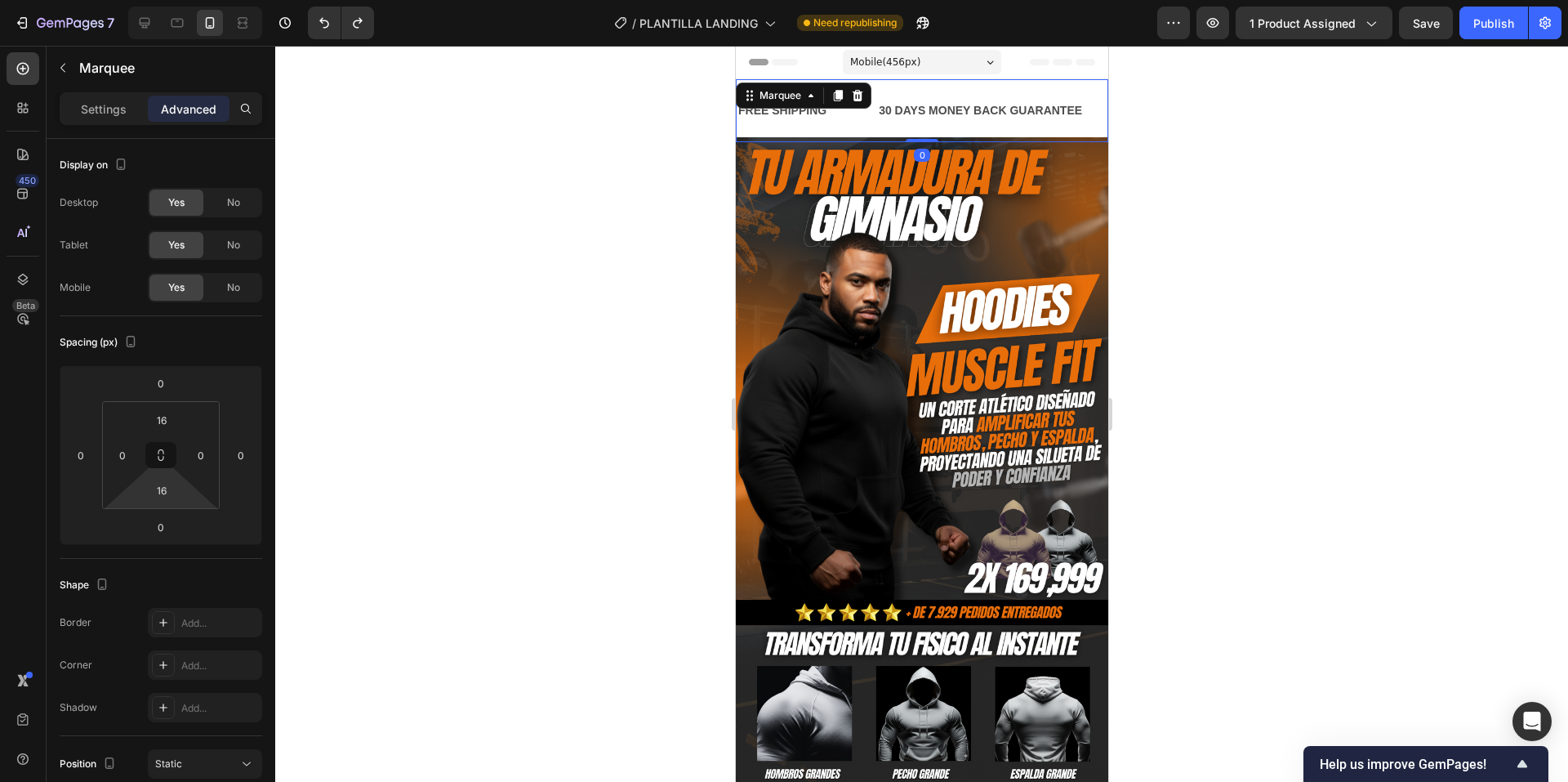
type input "0"
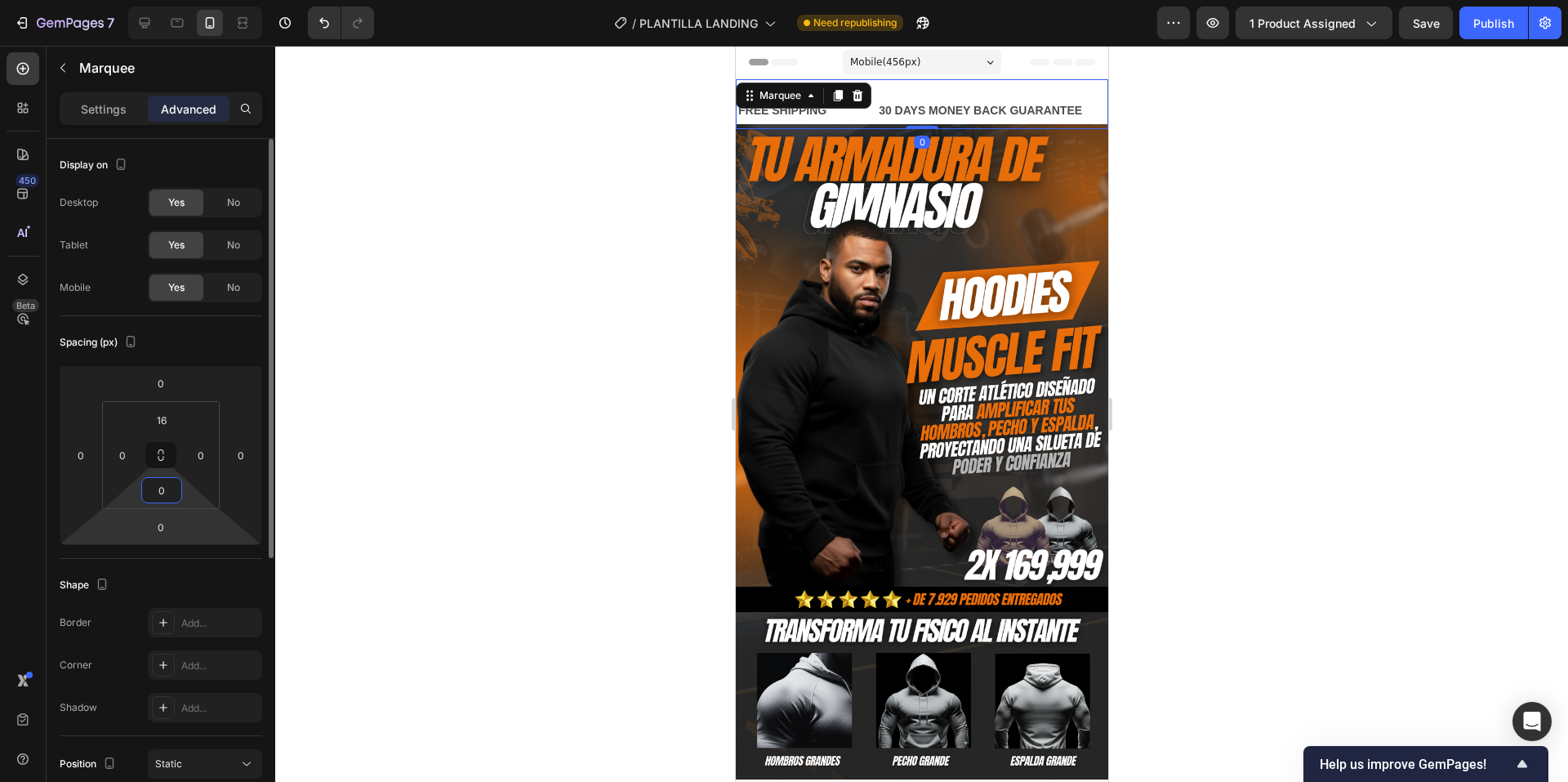
drag, startPoint x: 205, startPoint y: 518, endPoint x: 207, endPoint y: 535, distance: 17.1
click at [208, 0] on html "7 / PLANTILLA LANDING Need republishing Preview 1 product assigned Save Publish…" at bounding box center [784, 0] width 1568 height 0
type input "0"
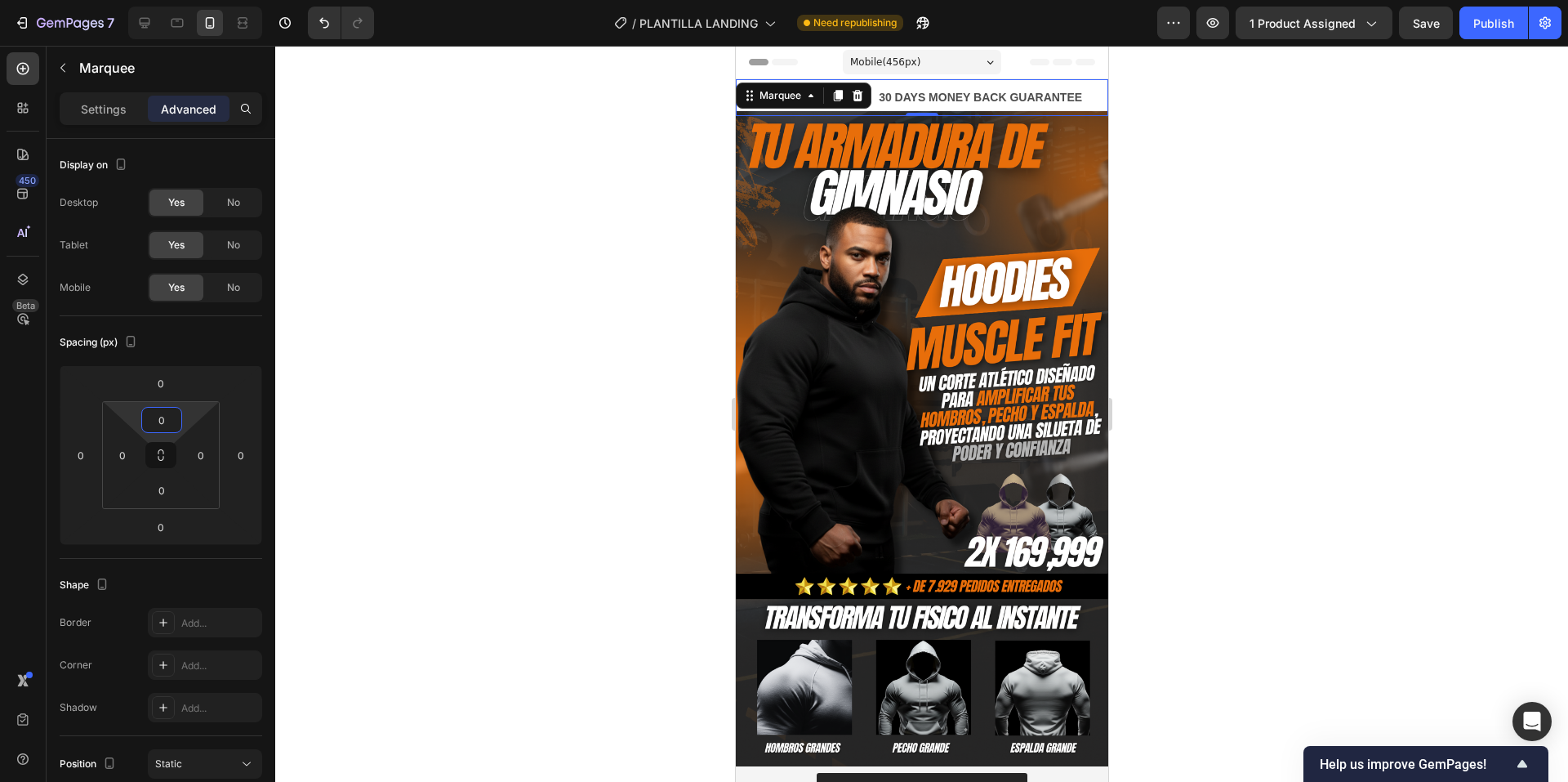
click at [201, 0] on html "7 / PLANTILLA LANDING Need republishing Preview 1 product assigned Save Publish…" at bounding box center [784, 0] width 1568 height 0
click at [421, 394] on div at bounding box center [921, 414] width 1293 height 736
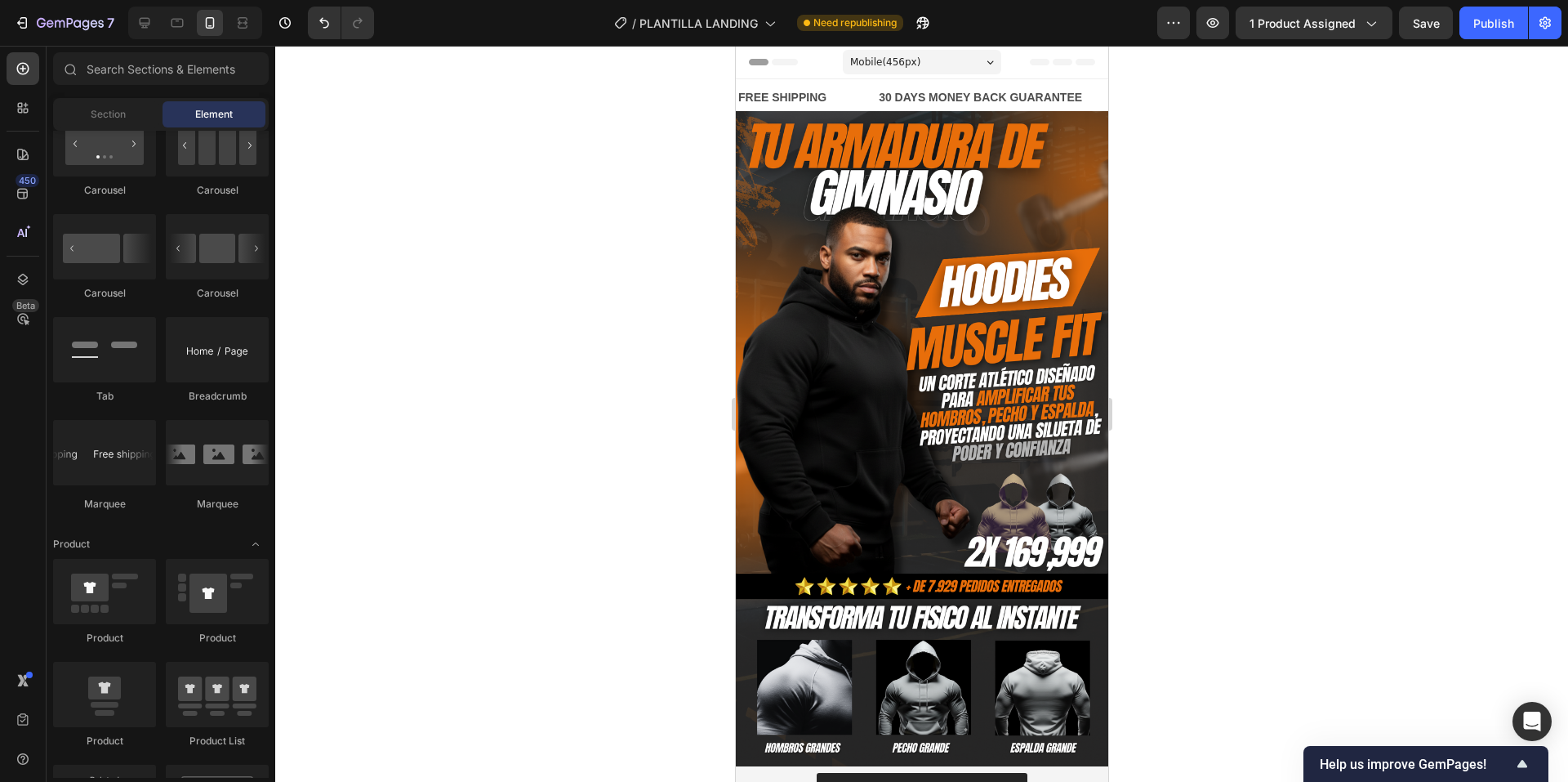
click at [420, 392] on div at bounding box center [921, 414] width 1293 height 736
click at [897, 99] on div "30 DAYS MONEY BACK GUARANTEE" at bounding box center [979, 97] width 206 height 24
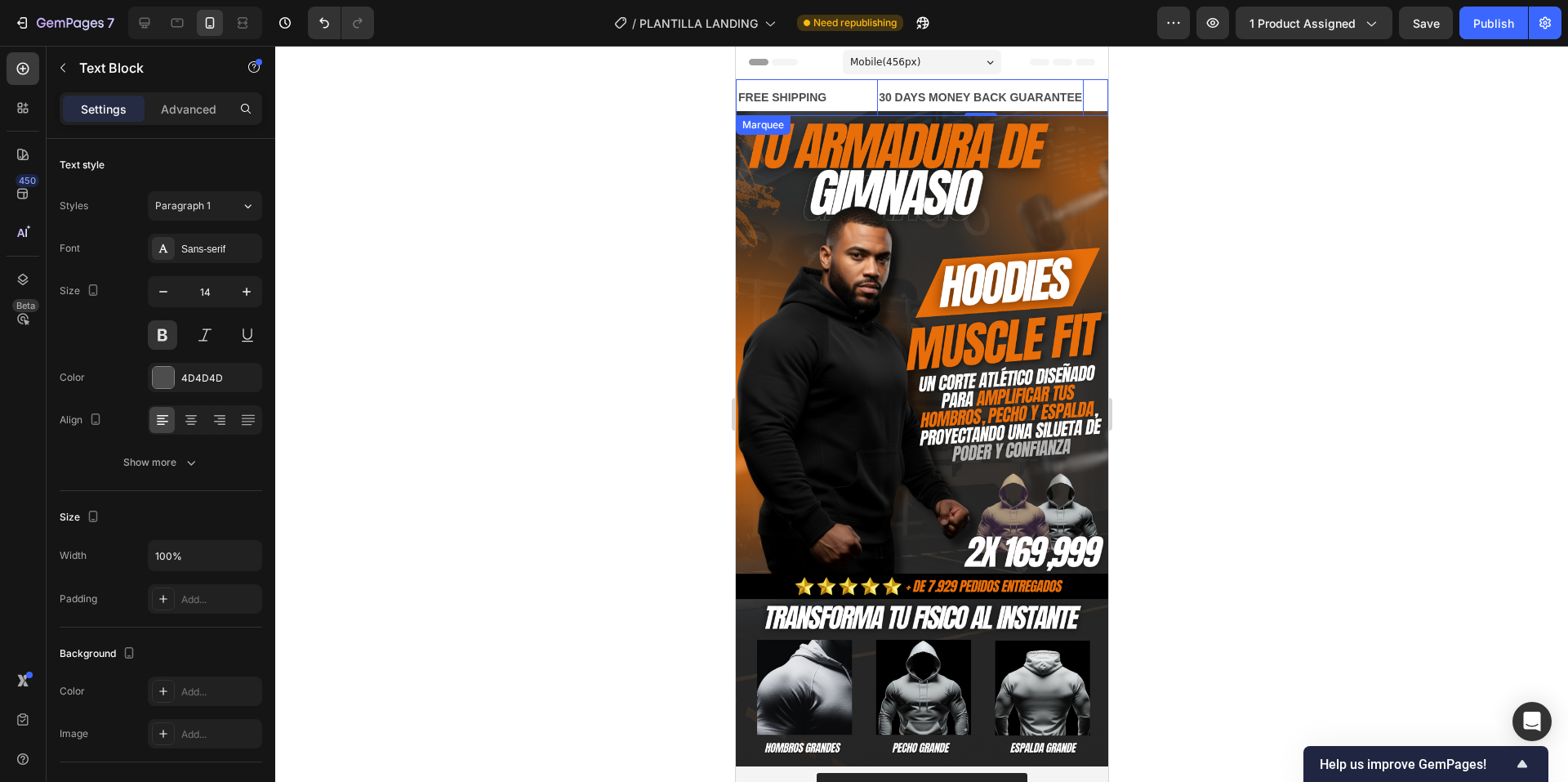
click at [861, 91] on div "FREE SHIPPING Text Block" at bounding box center [806, 97] width 140 height 37
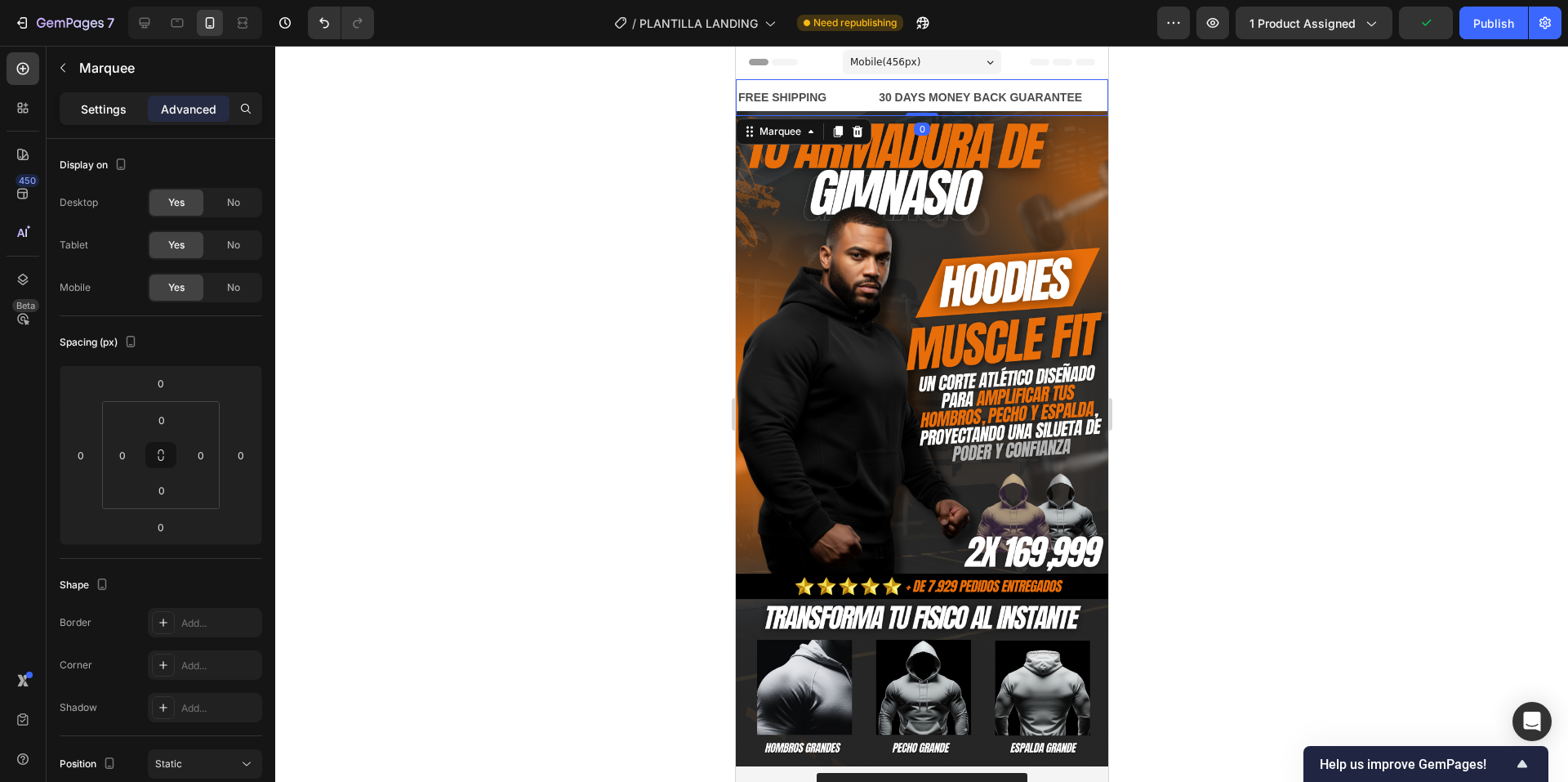
click at [118, 104] on p "Settings" at bounding box center [104, 108] width 46 height 17
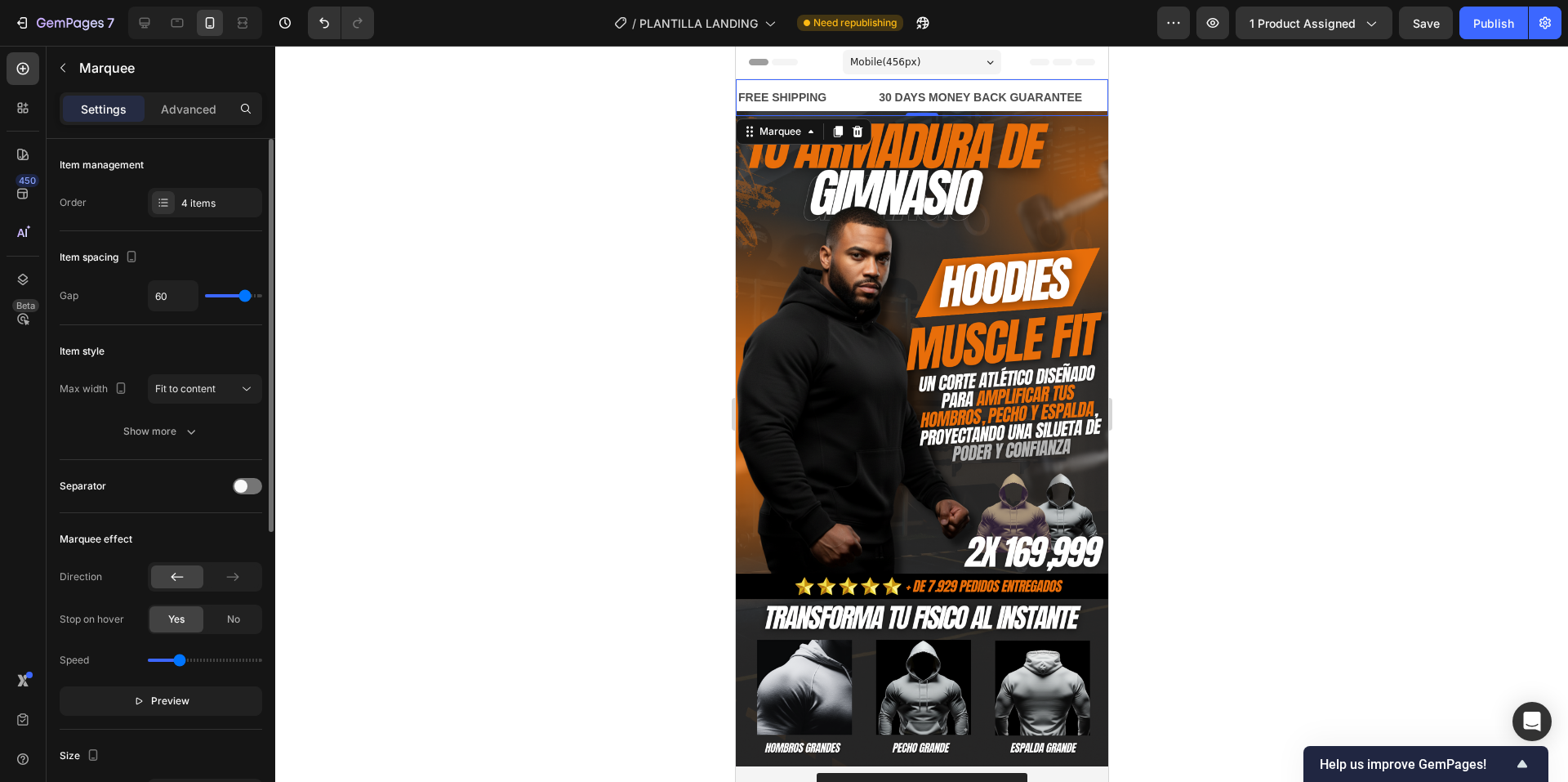
type input "0"
type input "21"
type input "22"
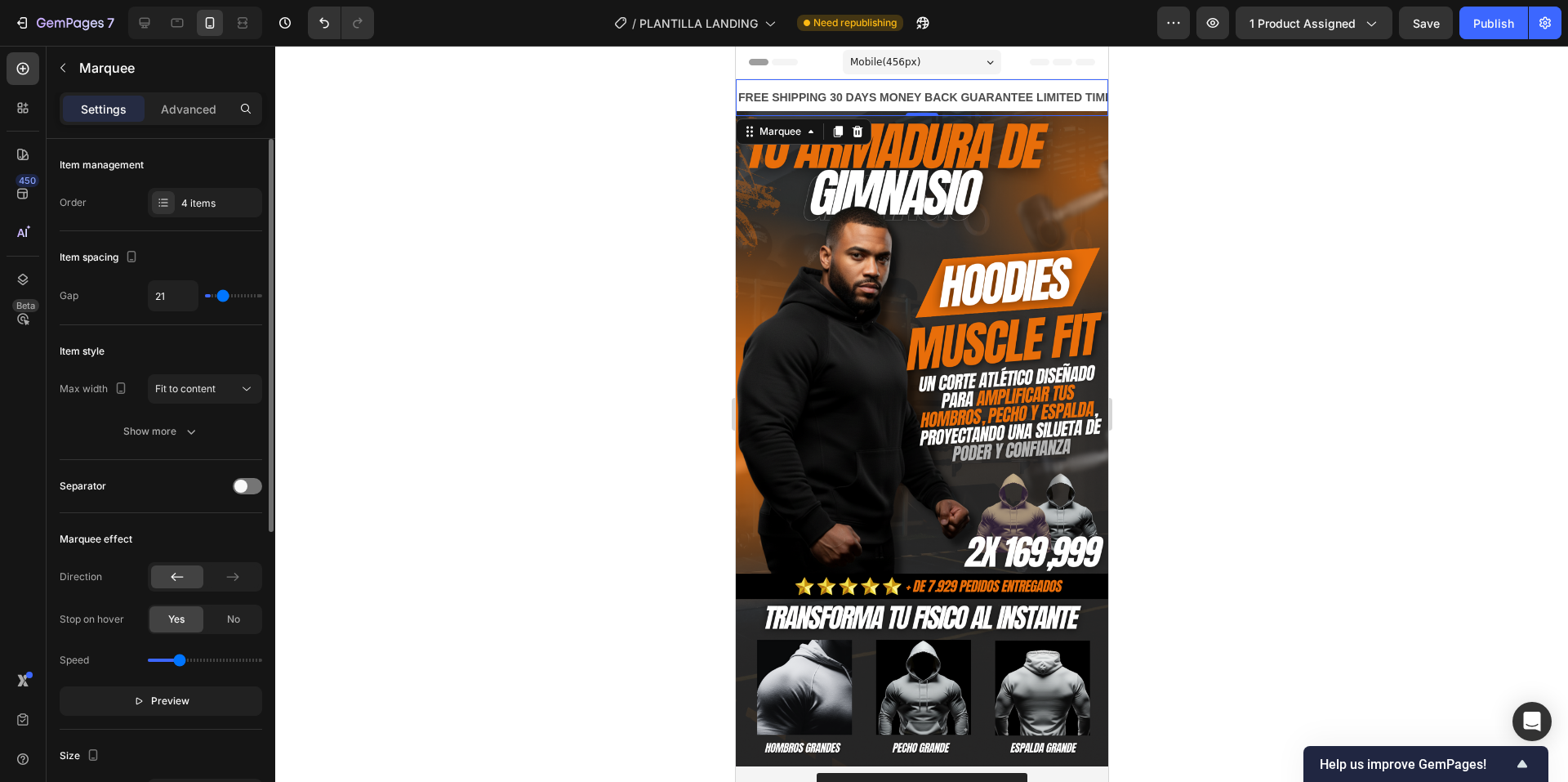
type input "22"
type input "49"
type input "65"
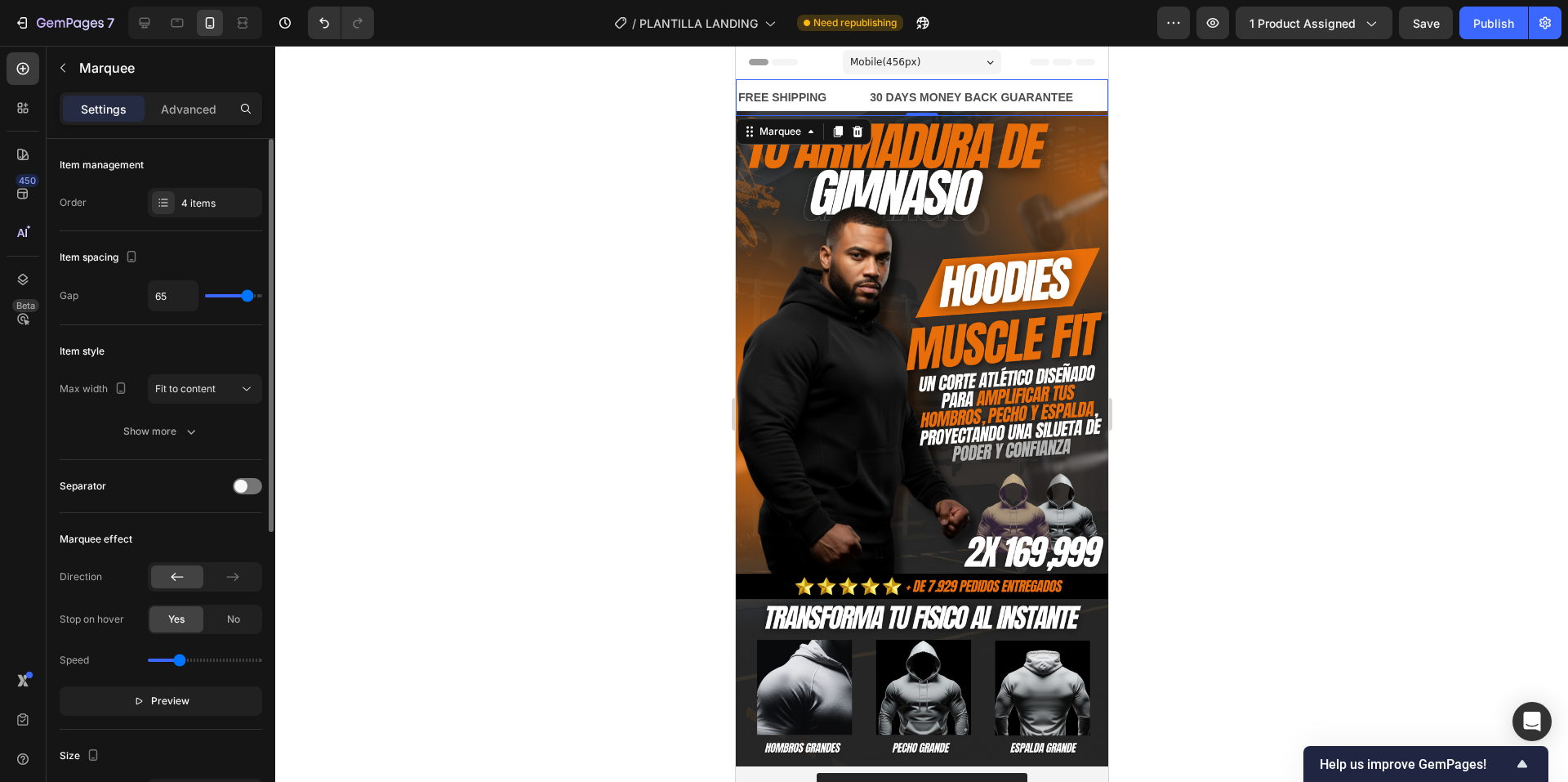
type input "77"
type input "80"
type input "64"
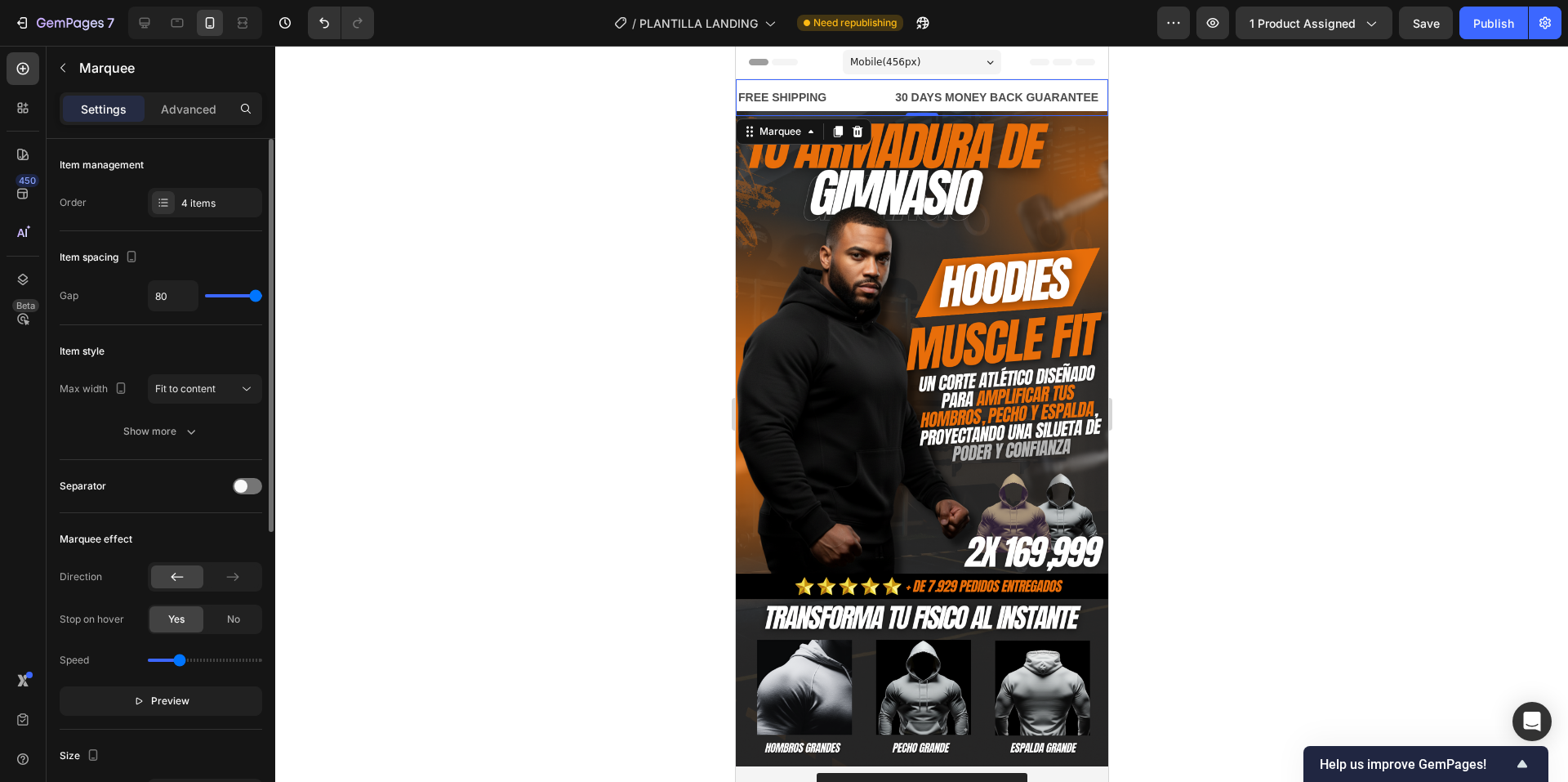
type input "64"
type input "61"
type input "59"
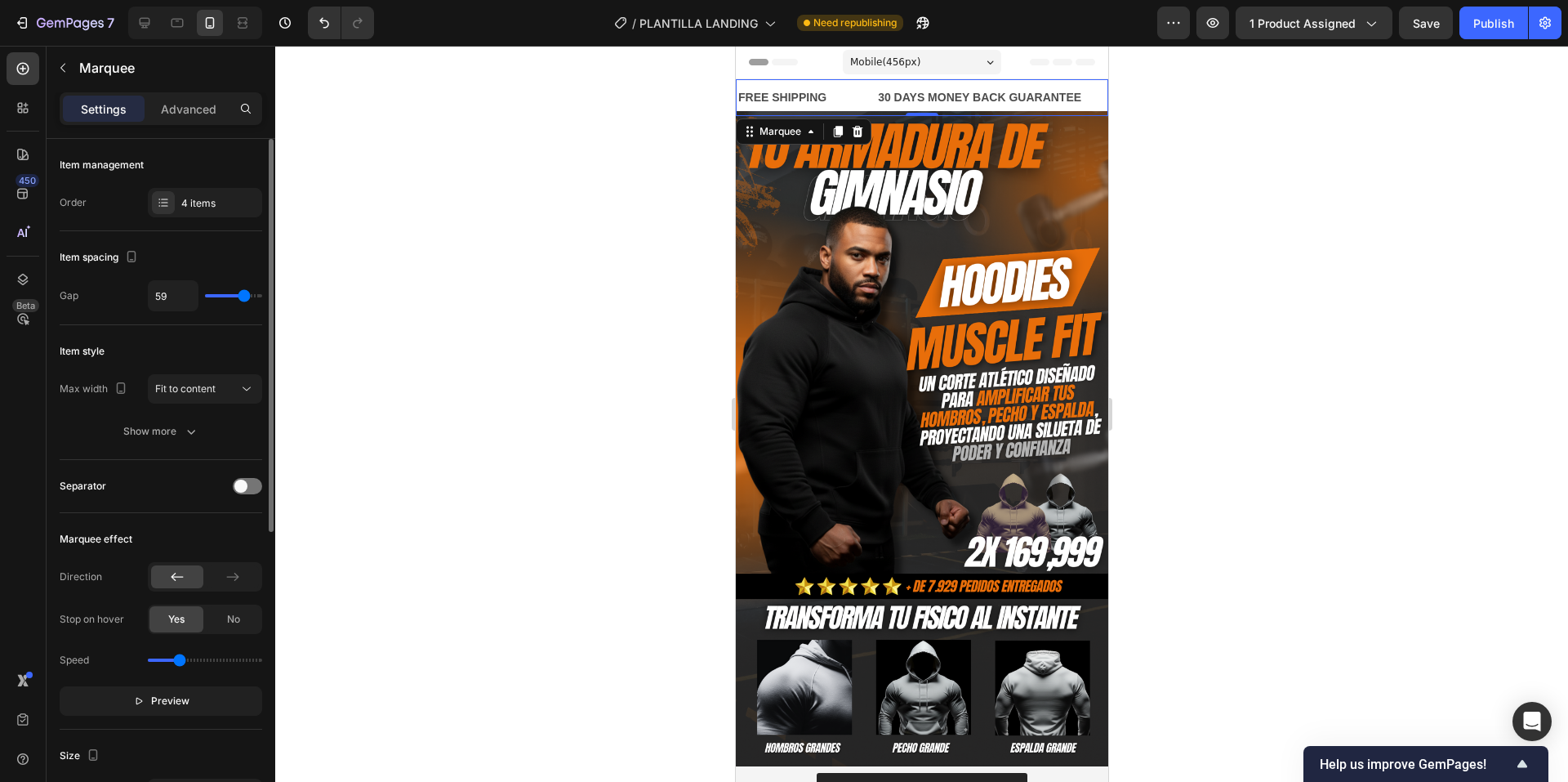
type input "58"
type input "59"
type input "67"
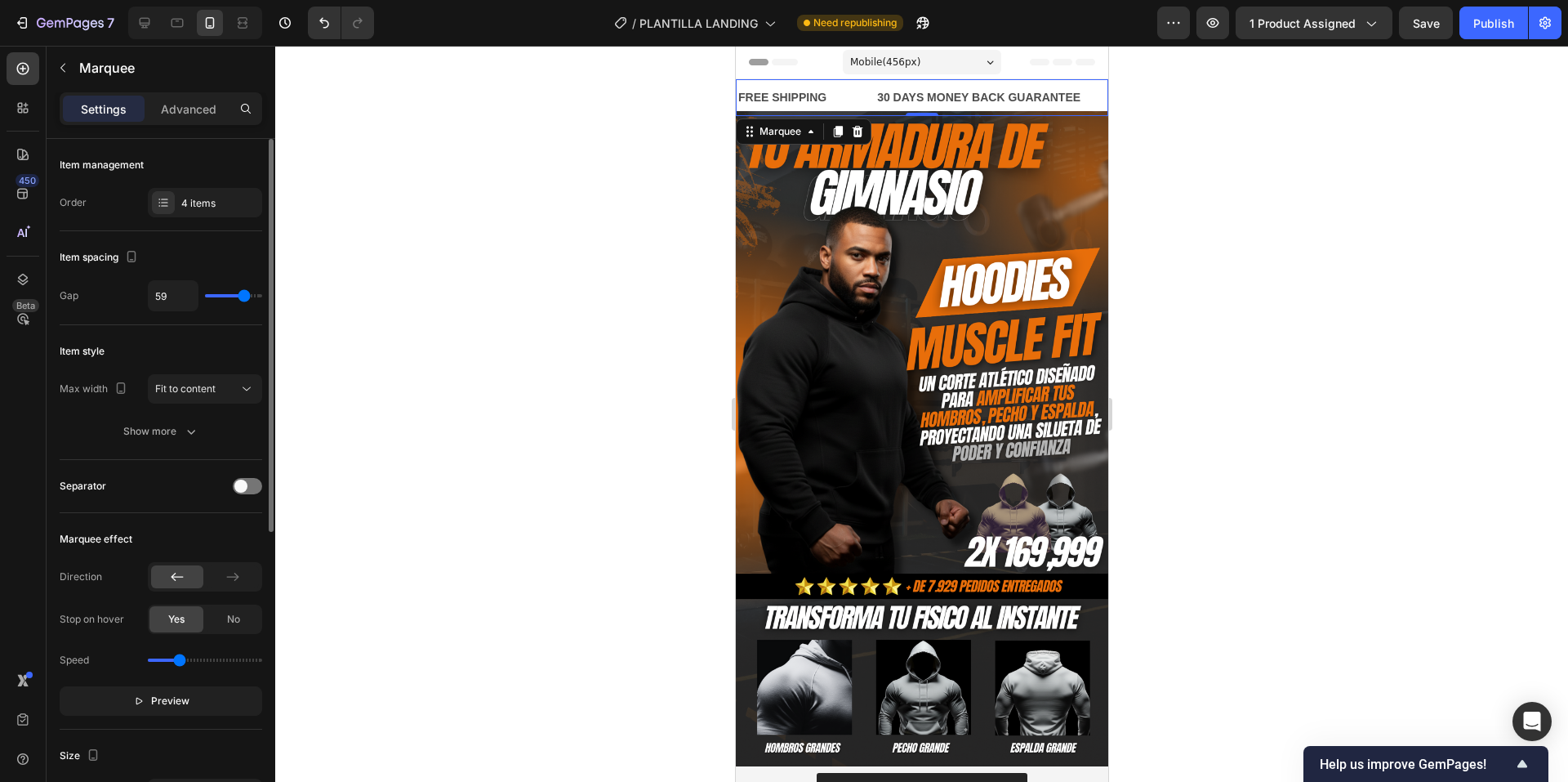
type input "67"
type input "68"
type input "73"
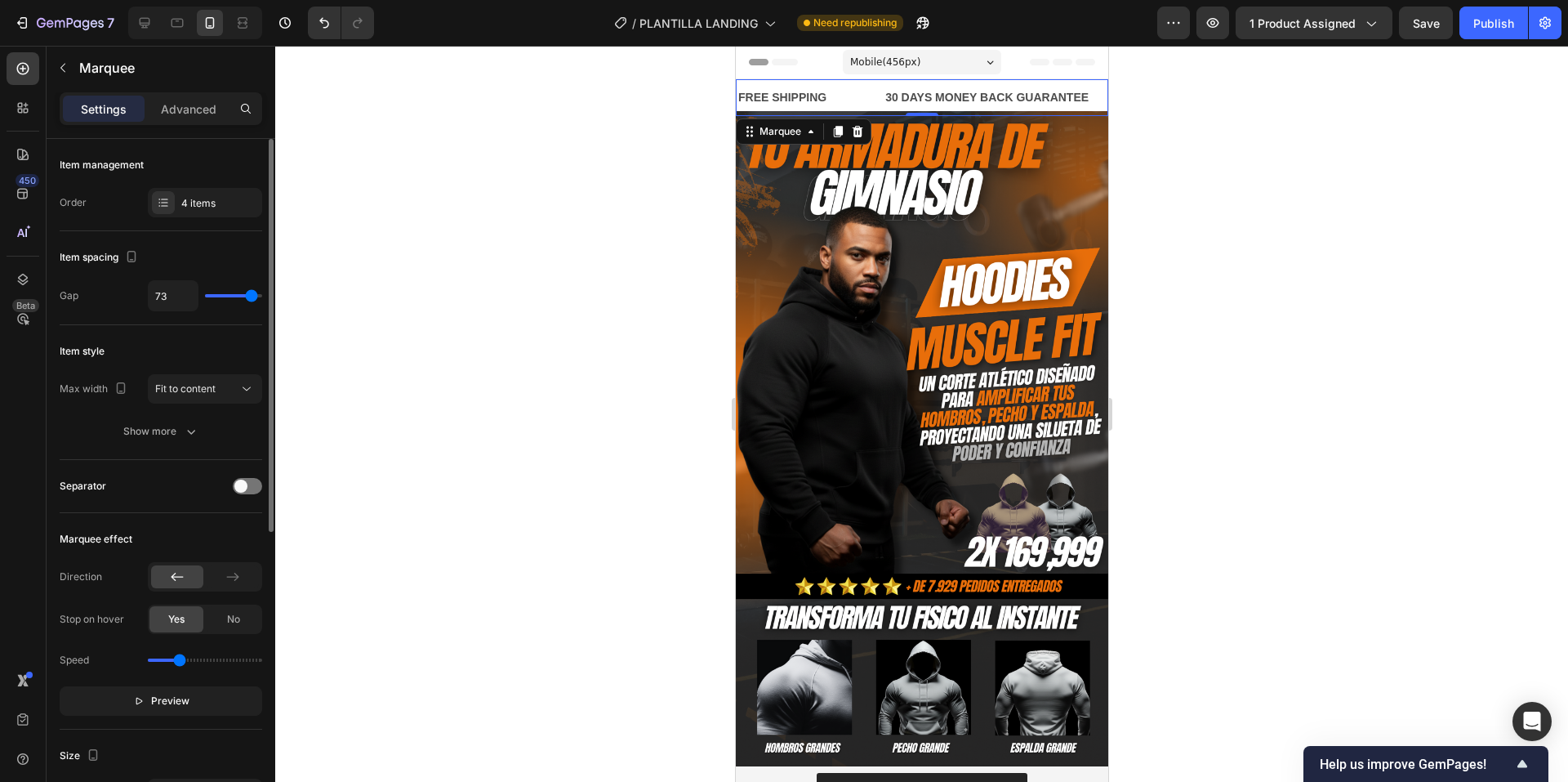
type input "74"
type input "76"
type input "74"
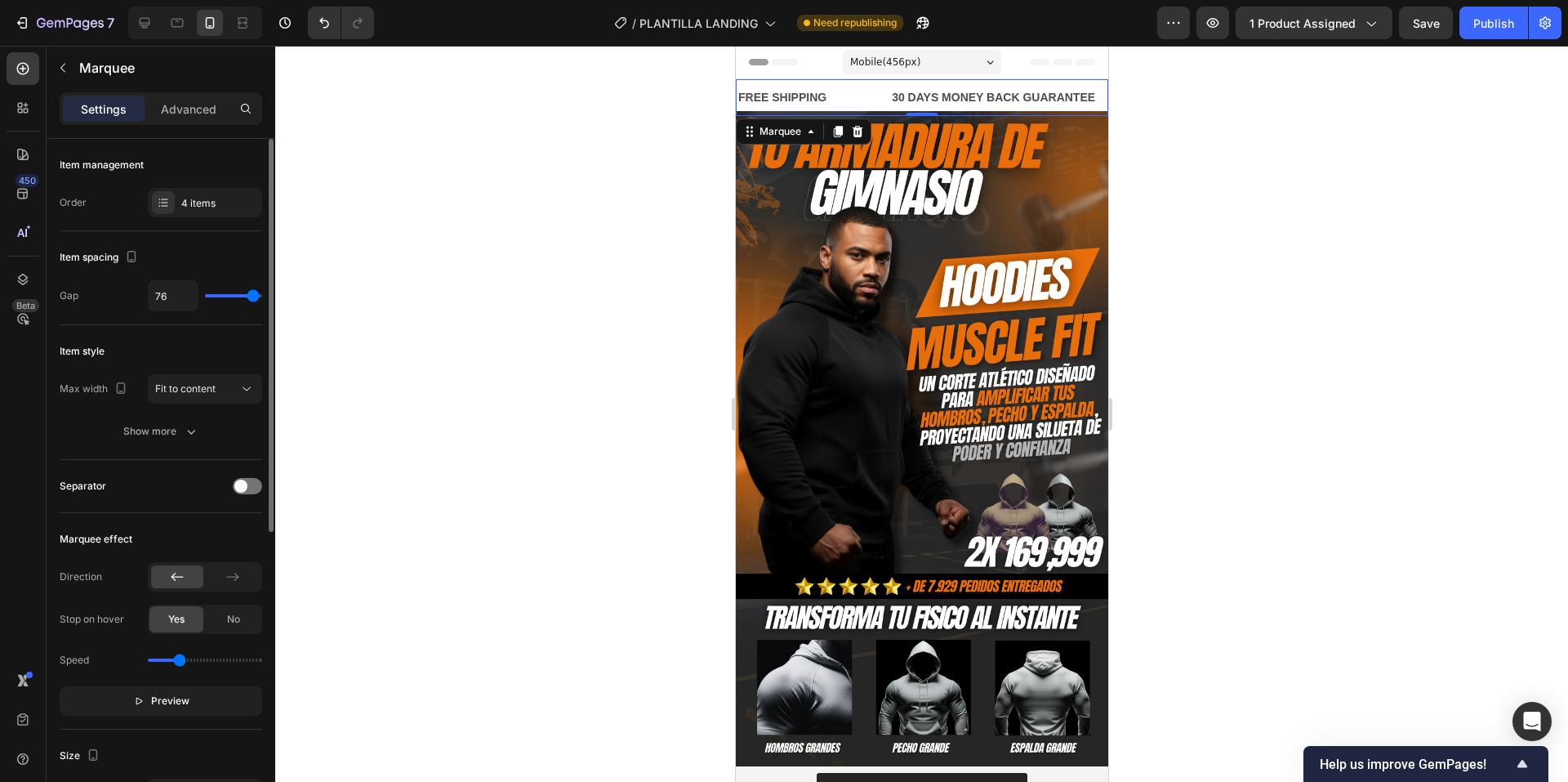
type input "74"
type input "73"
type input "71"
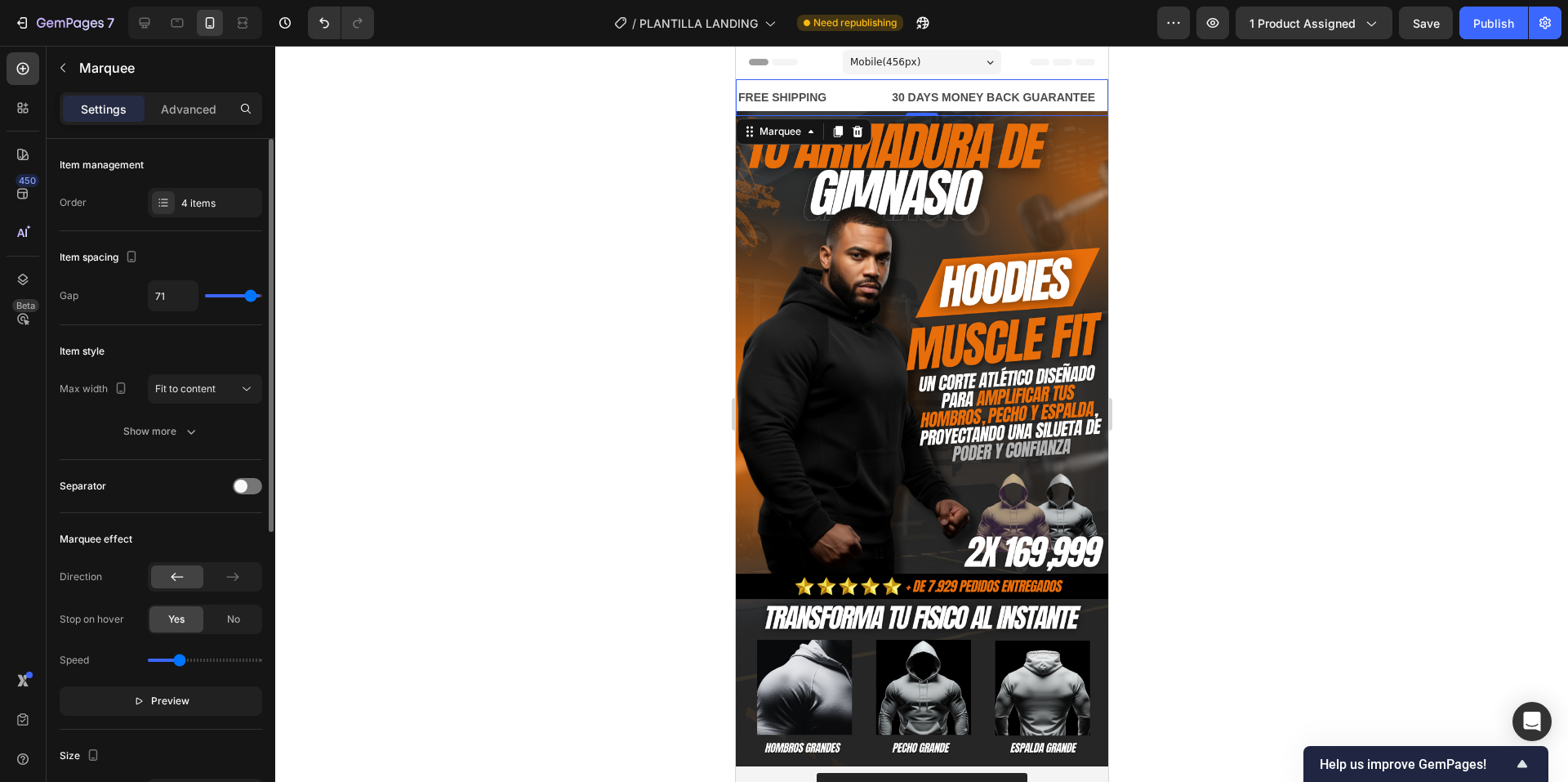
type input "67"
type input "65"
type input "64"
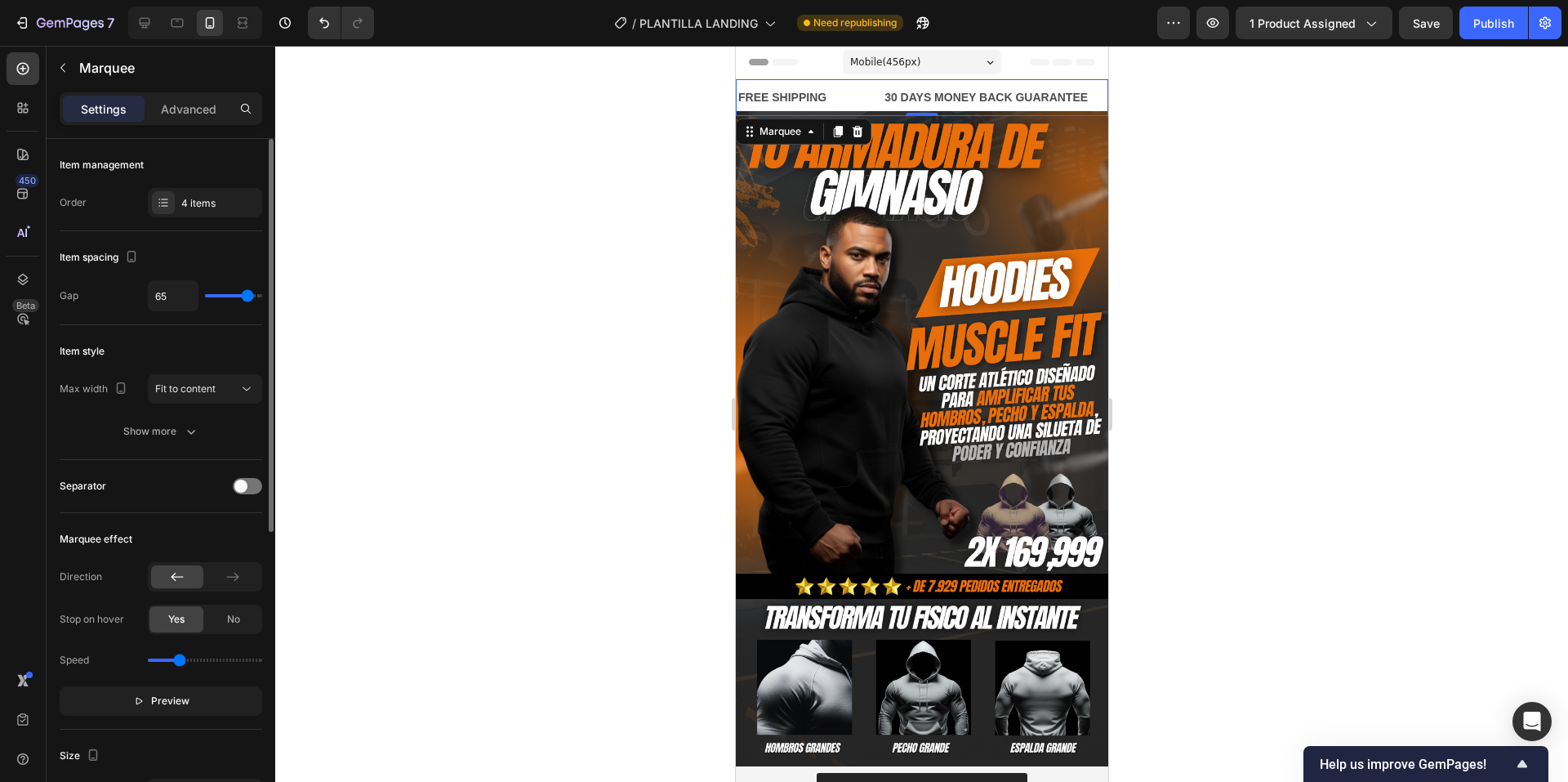
type input "64"
type input "61"
drag, startPoint x: 241, startPoint y: 292, endPoint x: 245, endPoint y: 299, distance: 8.1
type input "61"
click at [245, 298] on input "range" at bounding box center [233, 296] width 57 height 4
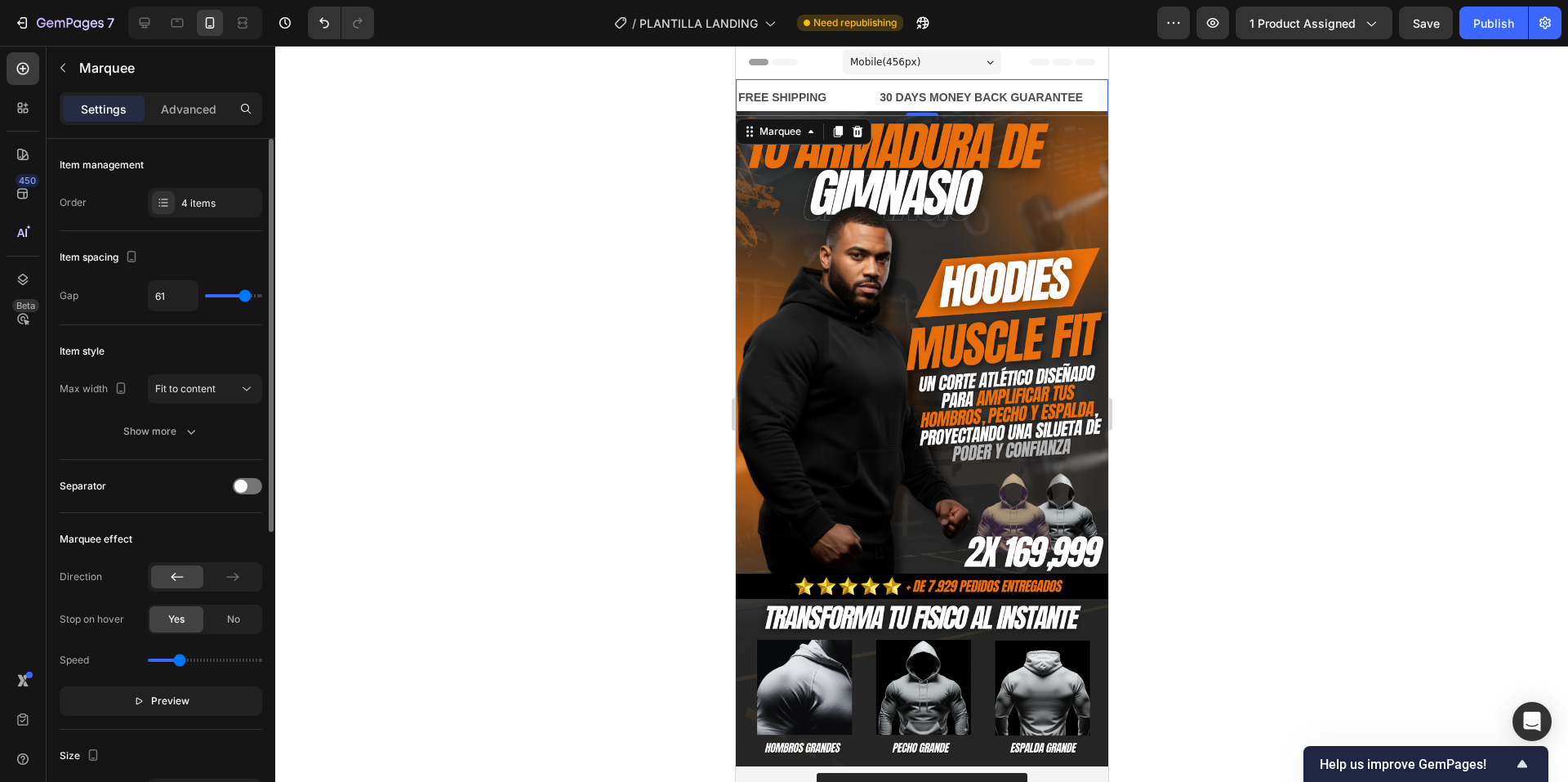
click at [239, 366] on div "Item style Max width Fit to content Show more" at bounding box center [161, 392] width 203 height 135
click at [239, 383] on icon at bounding box center [247, 389] width 16 height 16
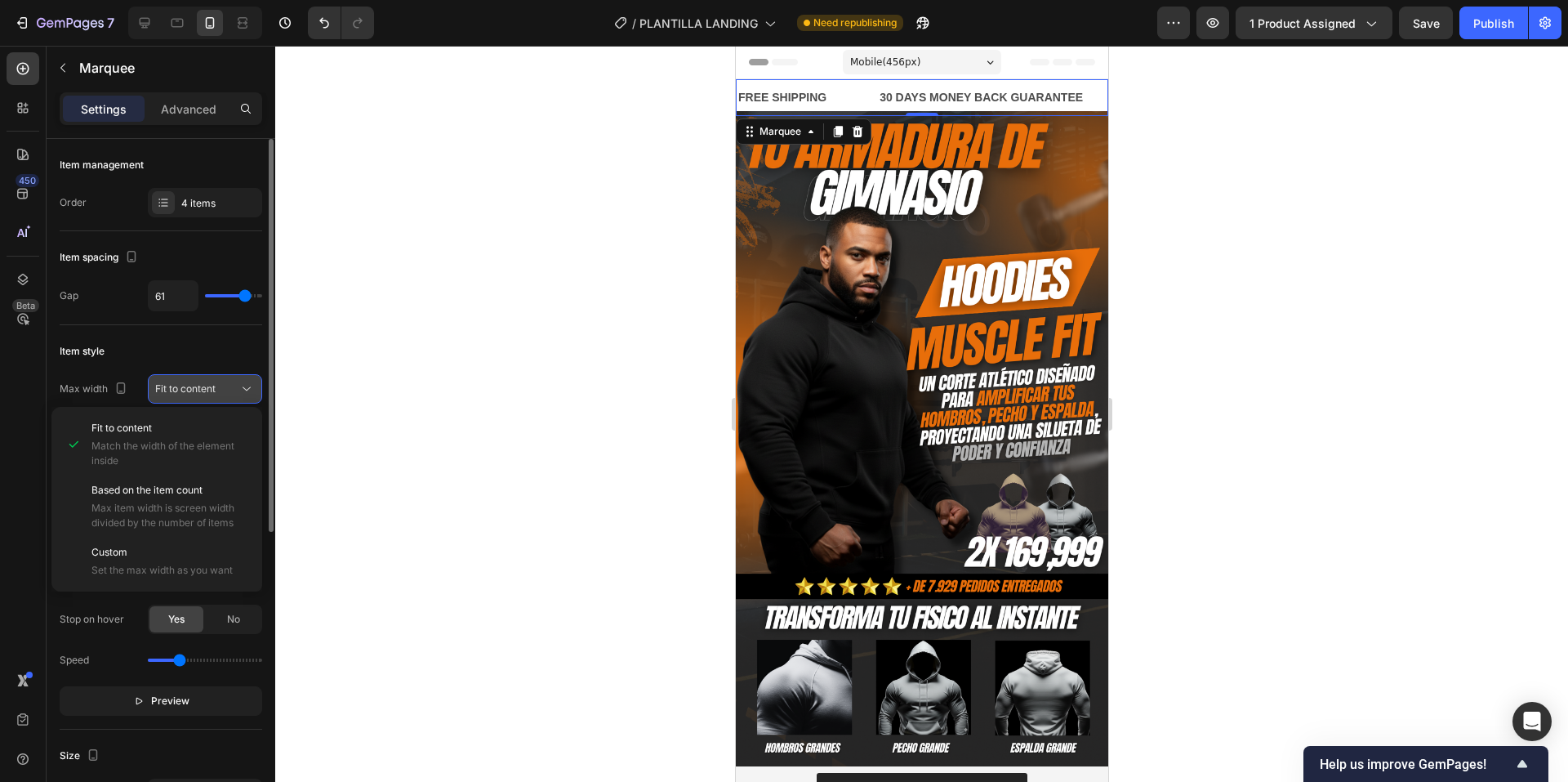
click at [238, 383] on div "Fit to content" at bounding box center [197, 389] width 83 height 14
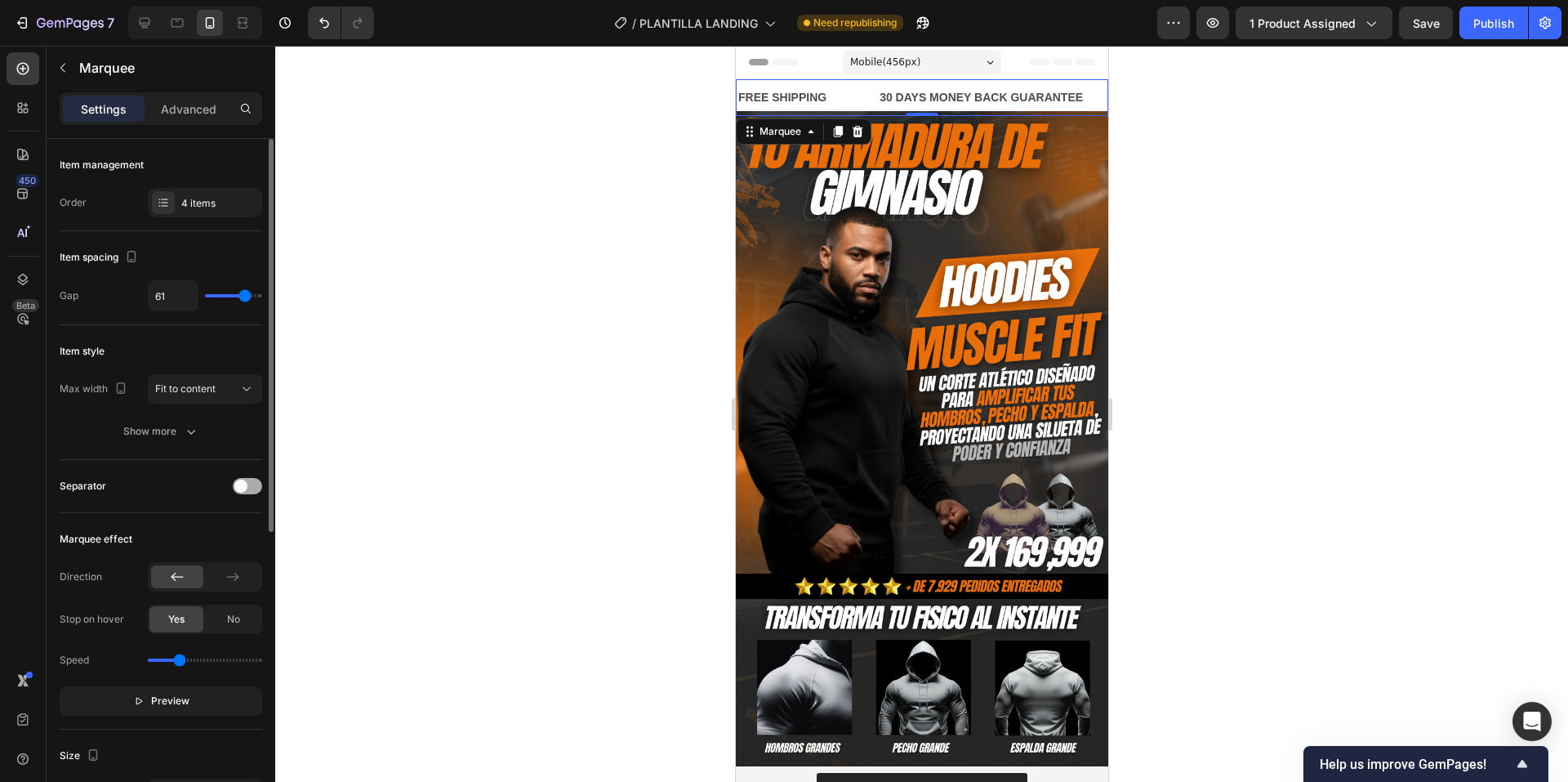
click at [243, 485] on span at bounding box center [240, 486] width 13 height 13
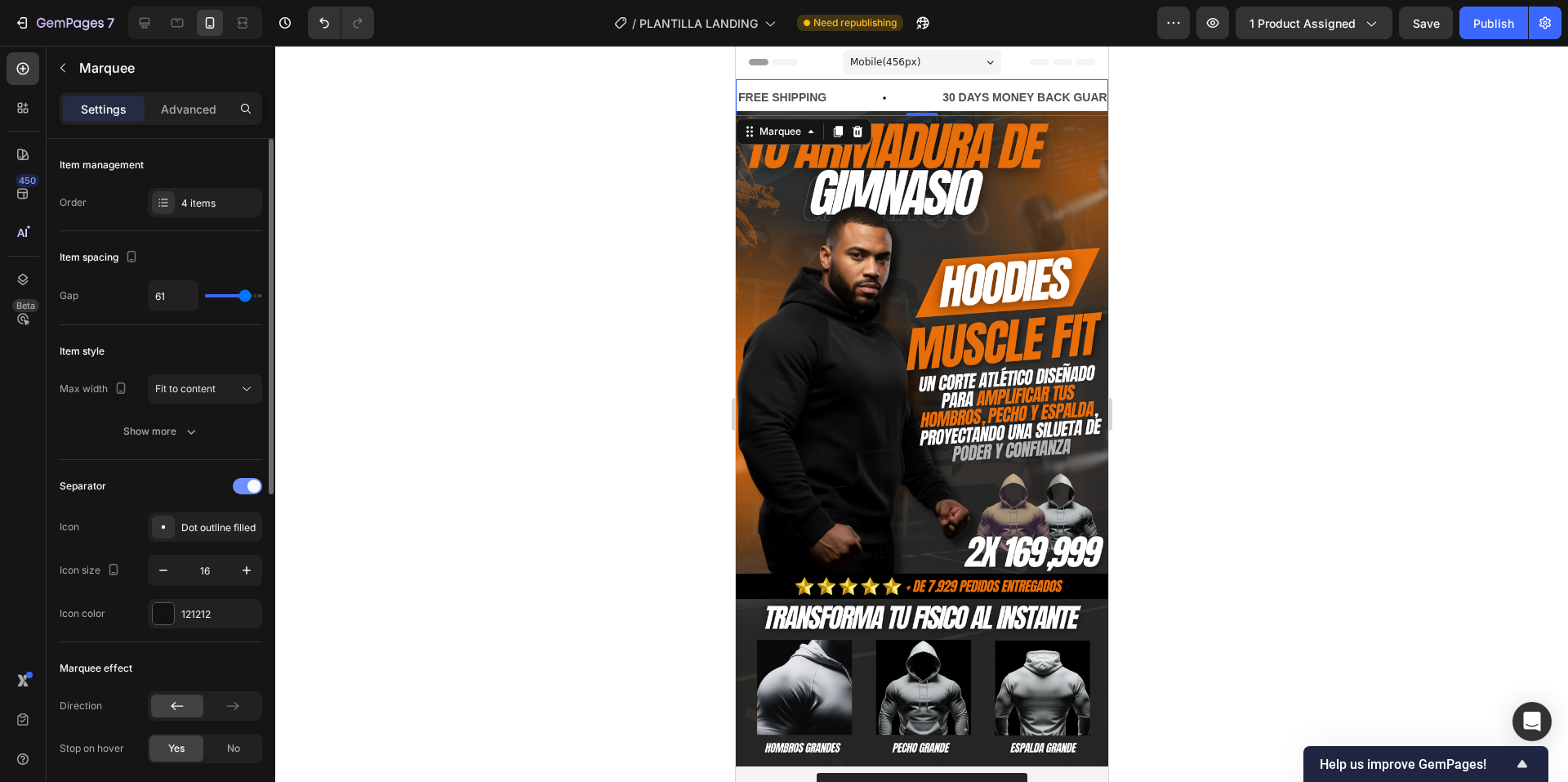
click at [251, 485] on span at bounding box center [254, 486] width 13 height 13
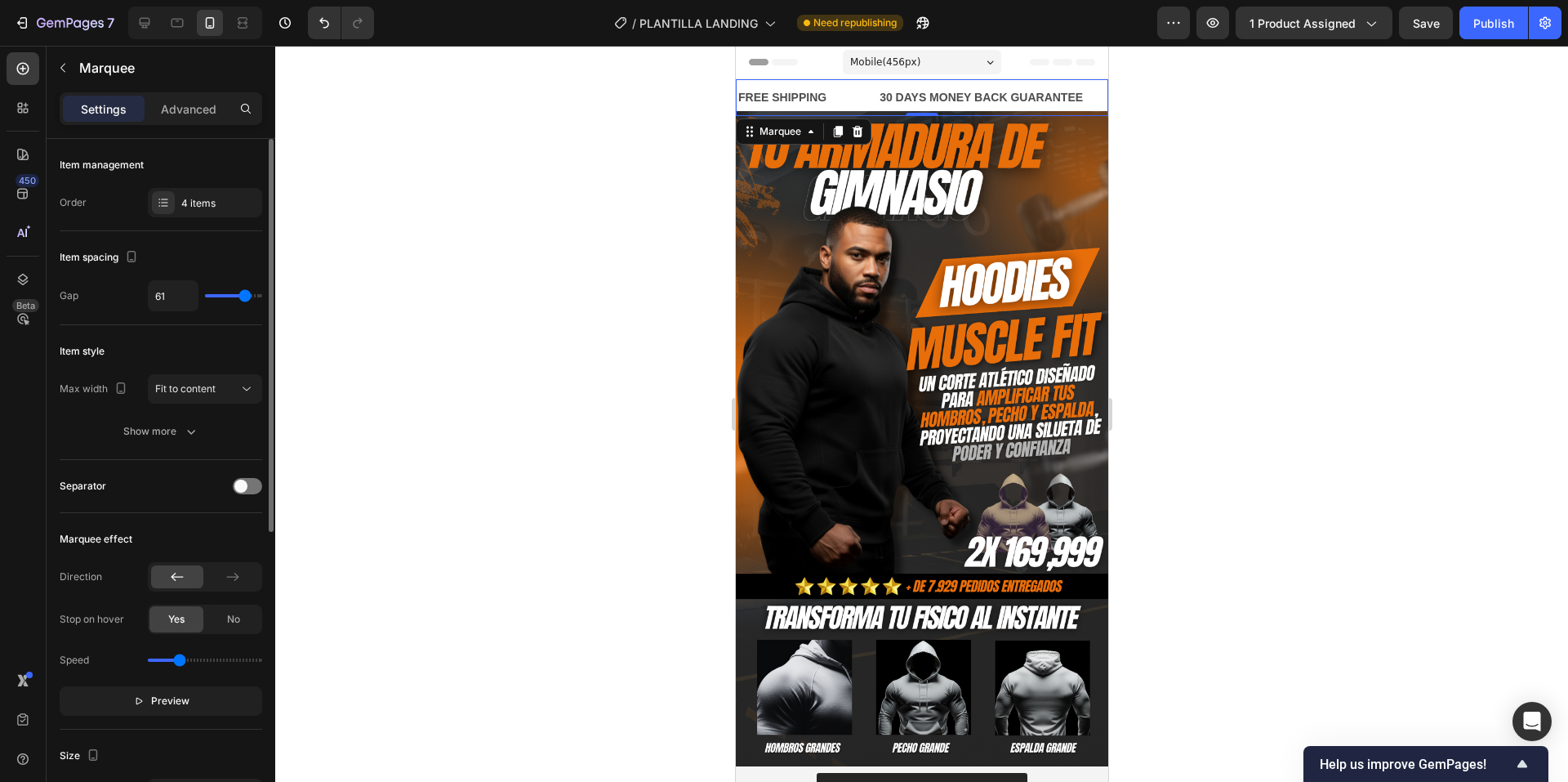
click at [237, 564] on div at bounding box center [205, 576] width 114 height 29
click at [244, 583] on div at bounding box center [232, 577] width 53 height 23
click at [197, 573] on div at bounding box center [177, 577] width 53 height 23
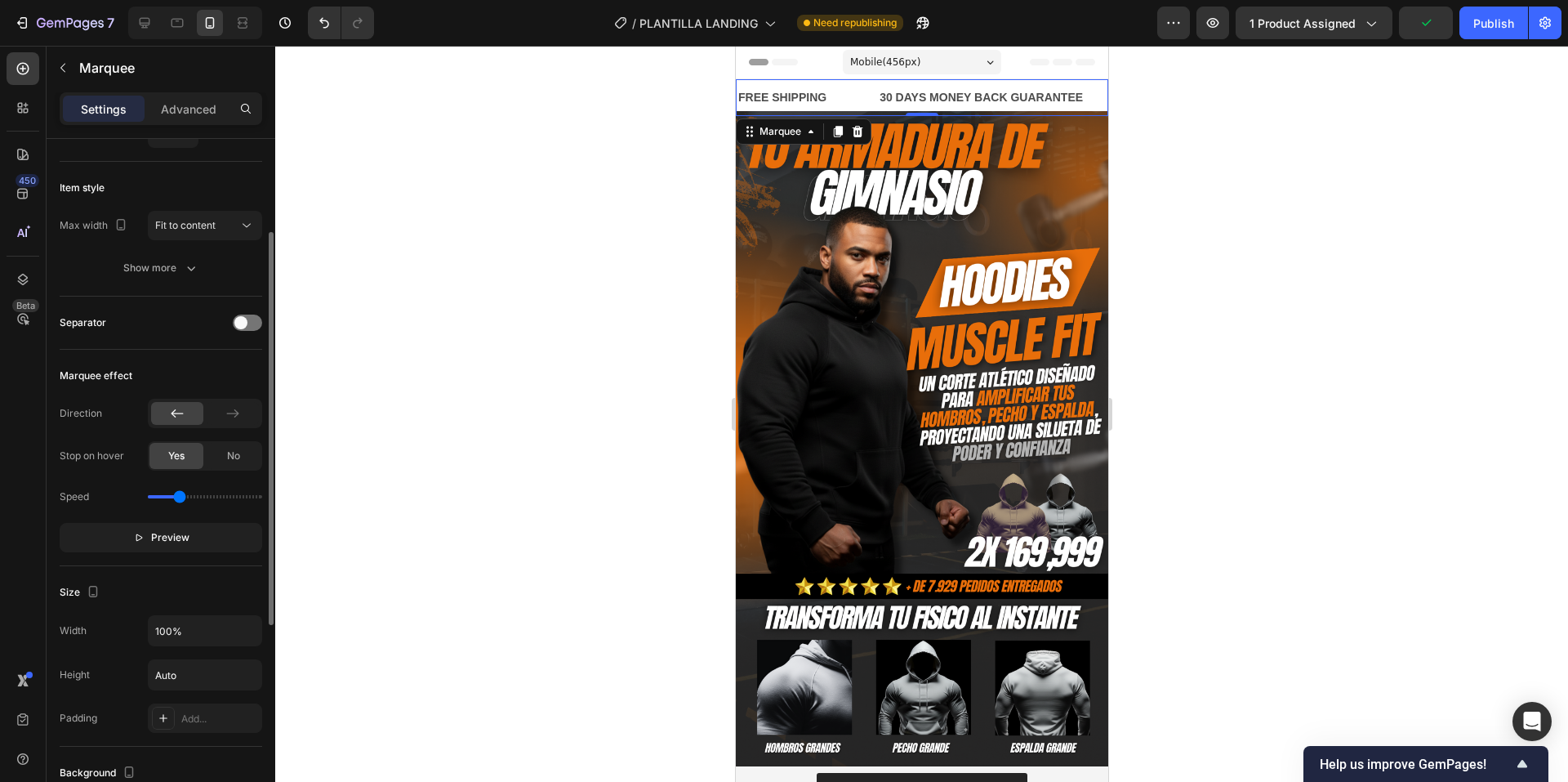
scroll to position [327, 0]
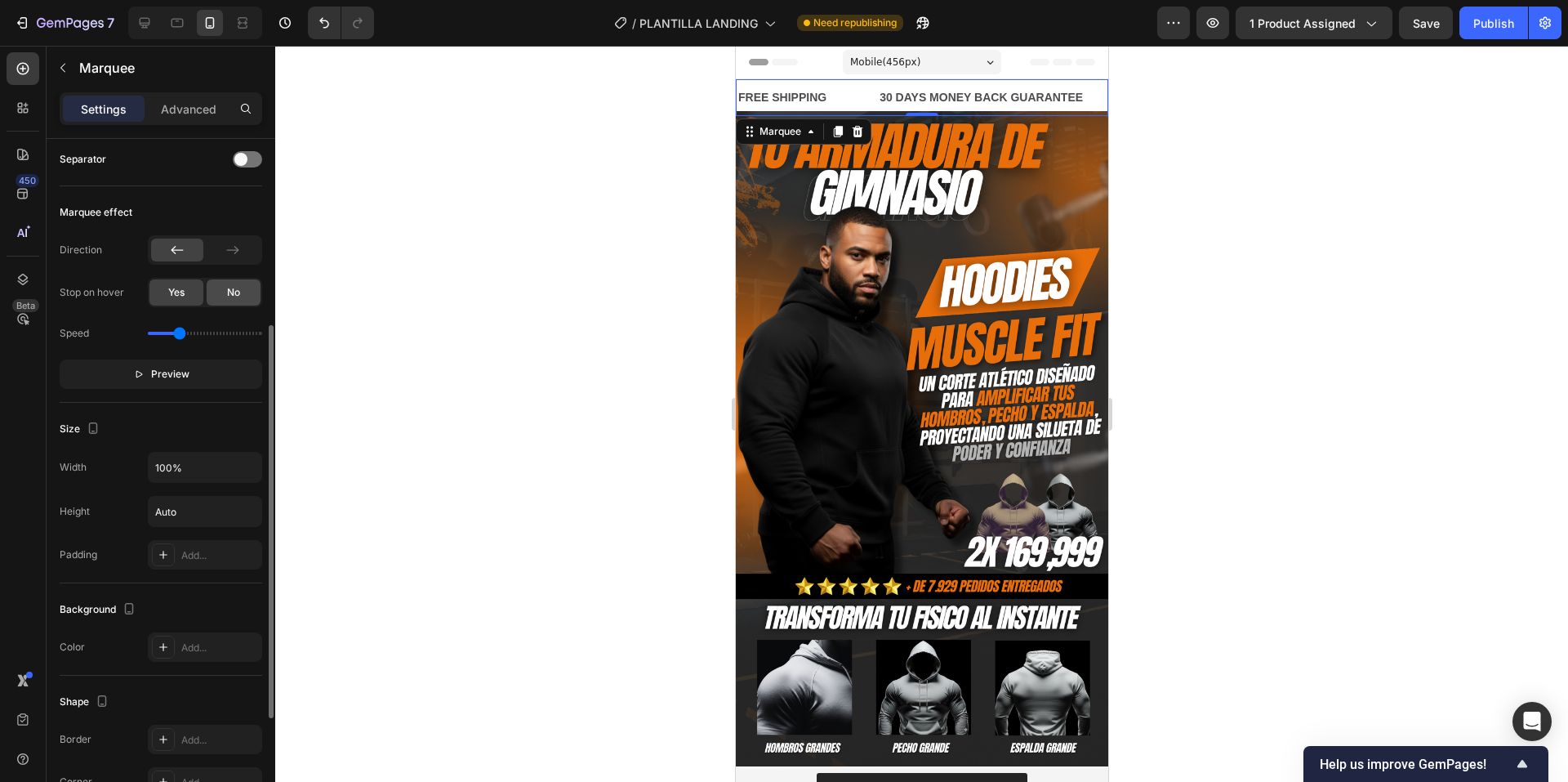
click at [233, 293] on span "No" at bounding box center [233, 292] width 13 height 14
click at [186, 294] on div "Yes" at bounding box center [176, 292] width 54 height 26
click at [188, 367] on span "Preview" at bounding box center [170, 374] width 38 height 16
click at [186, 366] on button "Pause" at bounding box center [161, 374] width 203 height 29
click at [169, 331] on div "Speed" at bounding box center [161, 332] width 203 height 26
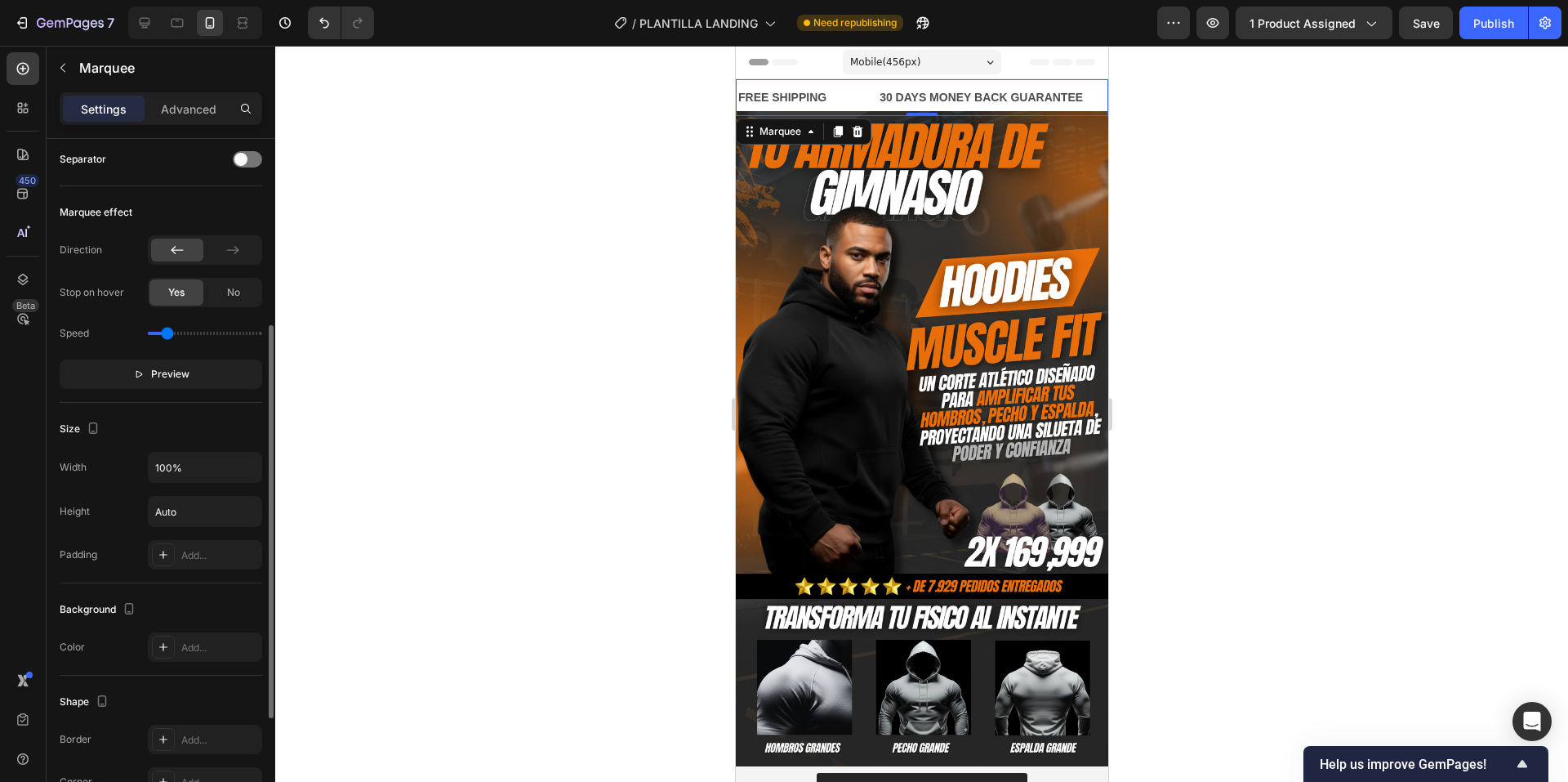
drag, startPoint x: 180, startPoint y: 336, endPoint x: 166, endPoint y: 332, distance: 14.6
click at [166, 332] on input "range" at bounding box center [205, 333] width 114 height 4
type input "0.5"
click at [166, 332] on input "range" at bounding box center [205, 333] width 114 height 4
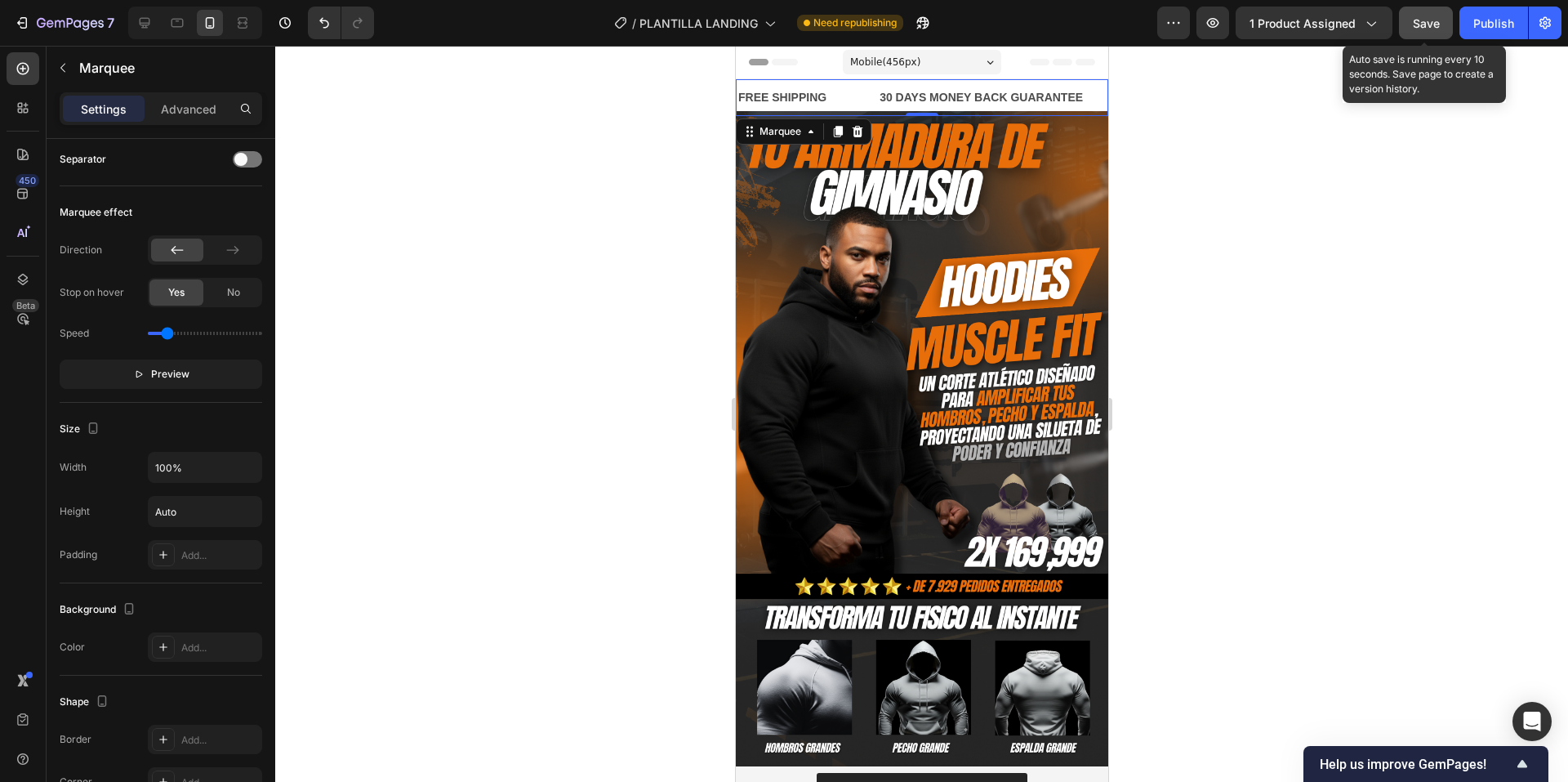
click at [1442, 38] on button "Save" at bounding box center [1426, 22] width 54 height 33
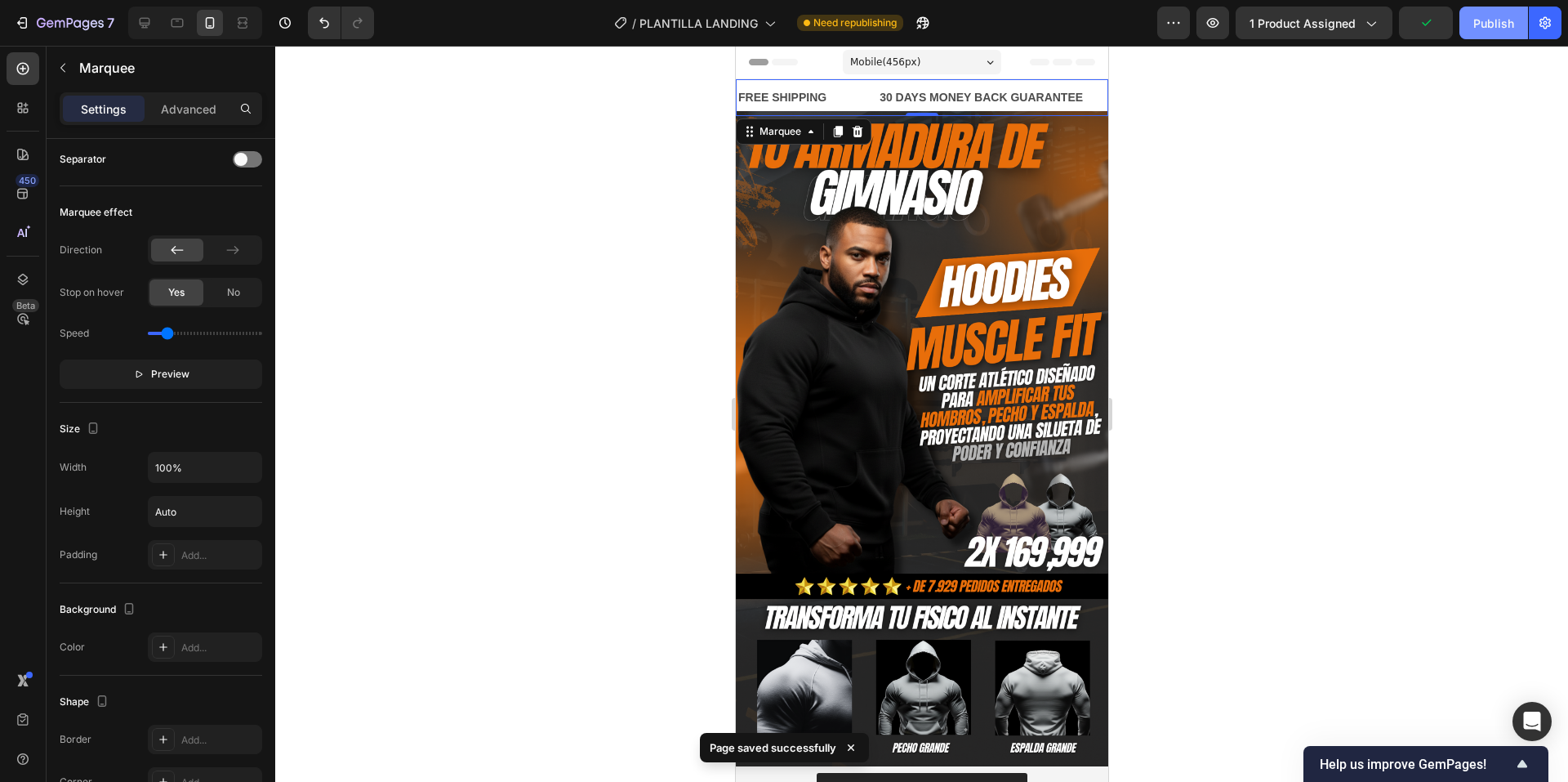
click at [1470, 34] on button "Publish" at bounding box center [1494, 22] width 69 height 33
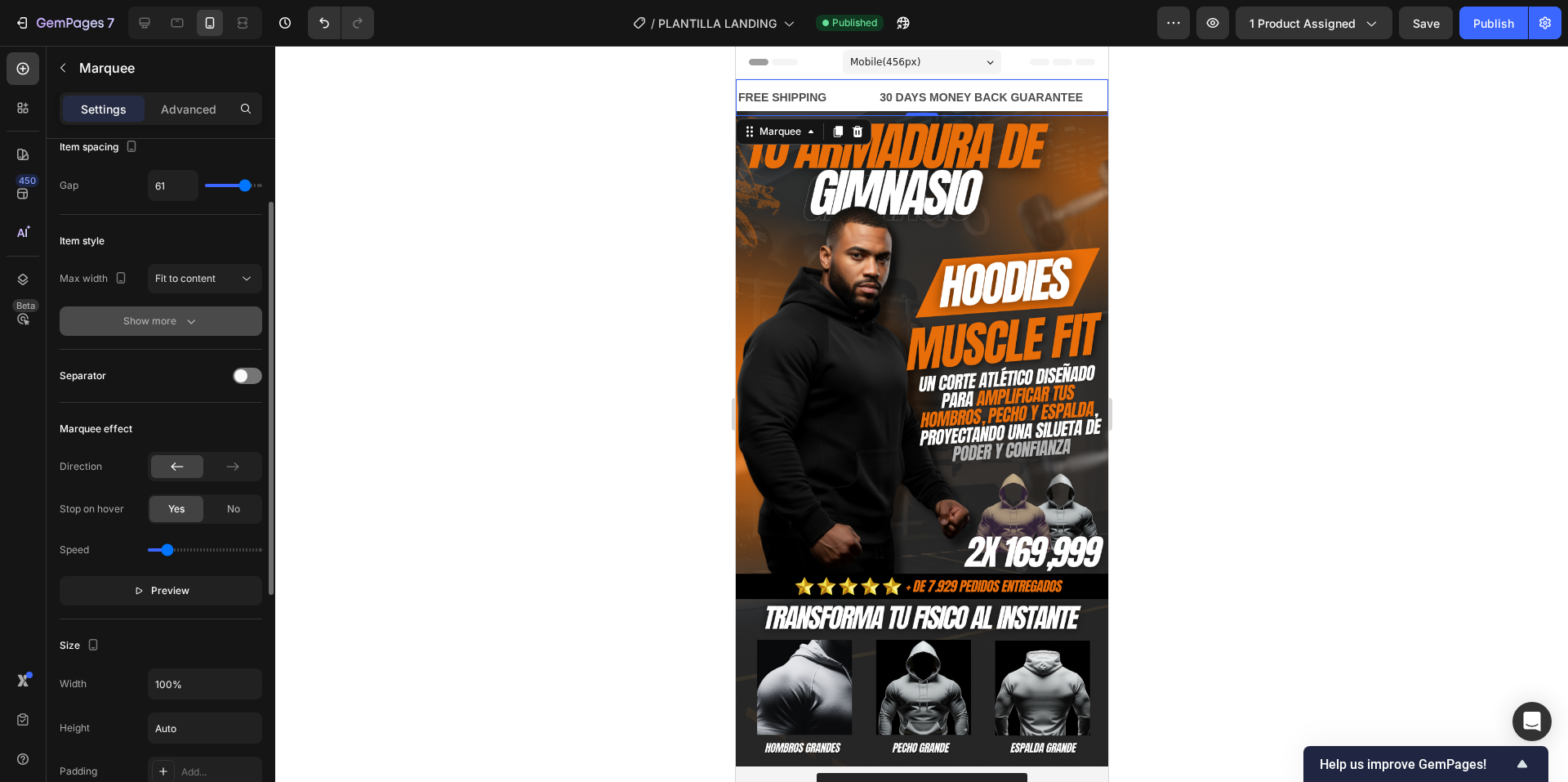
scroll to position [0, 0]
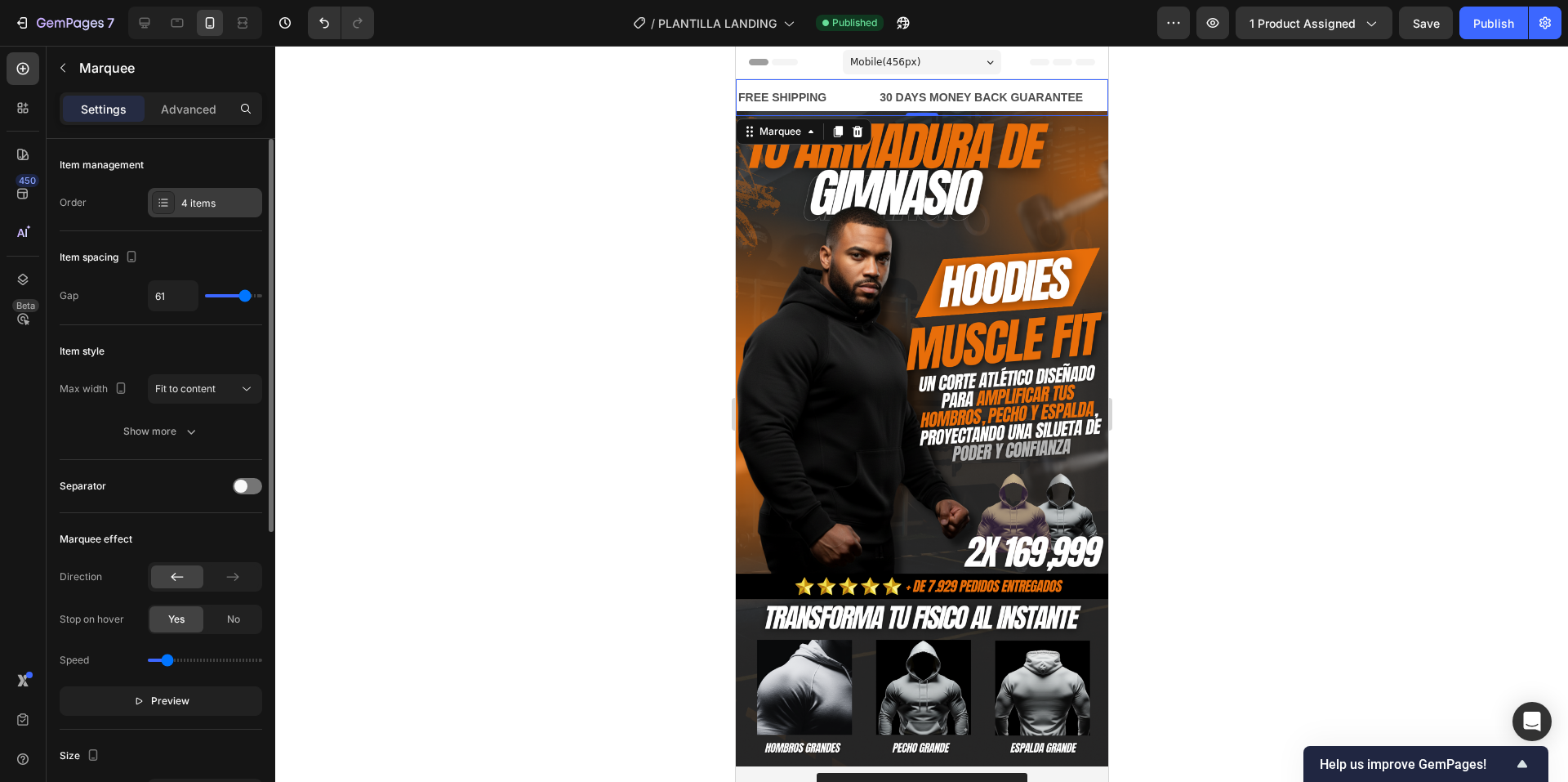
click at [233, 200] on div "4 items" at bounding box center [220, 203] width 77 height 14
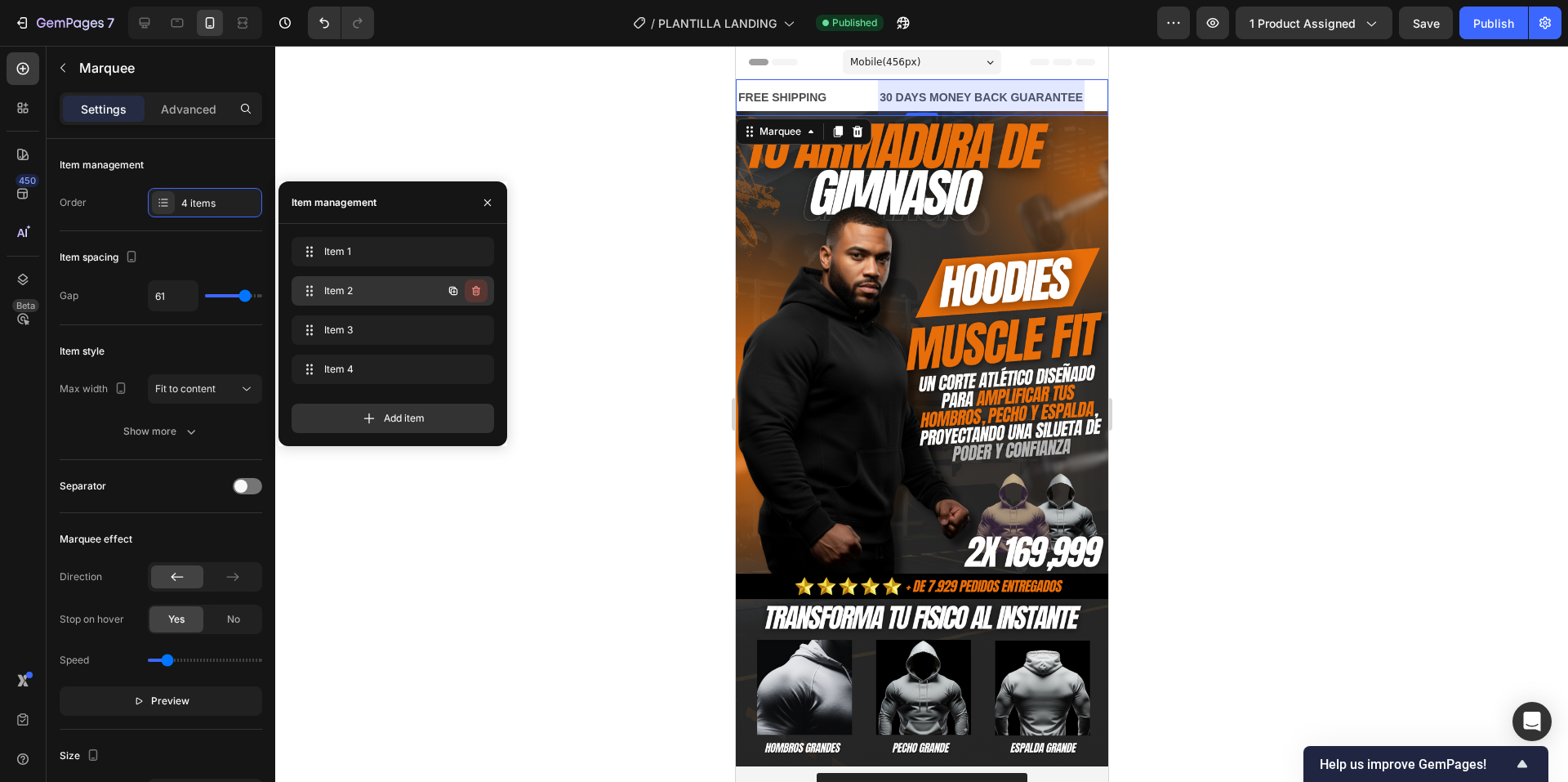
click at [474, 290] on icon "button" at bounding box center [476, 290] width 13 height 13
click at [474, 290] on div "Delete" at bounding box center [465, 290] width 30 height 14
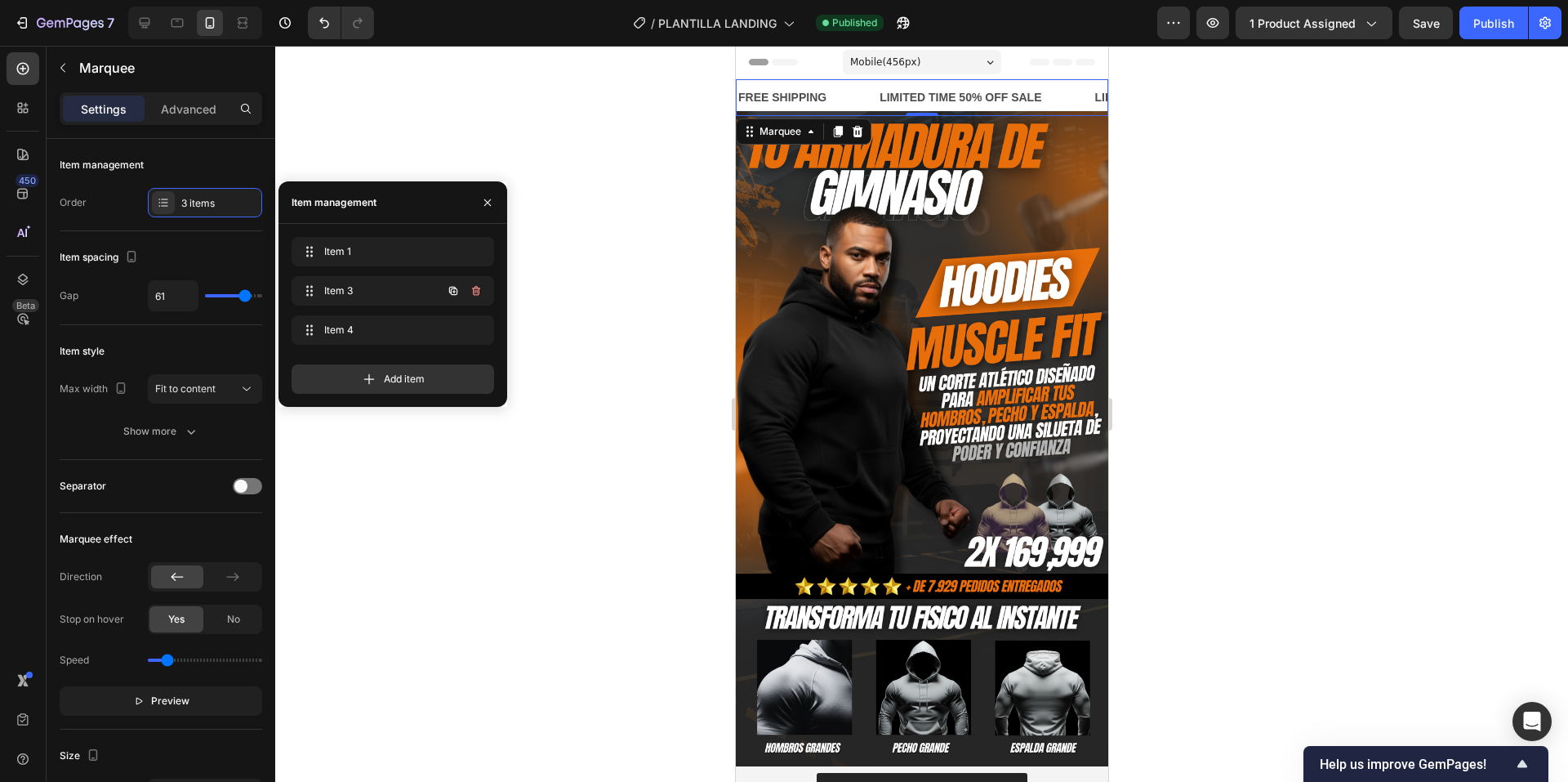
click at [476, 290] on icon "button" at bounding box center [476, 290] width 13 height 13
click at [476, 290] on div "Delete" at bounding box center [465, 290] width 30 height 14
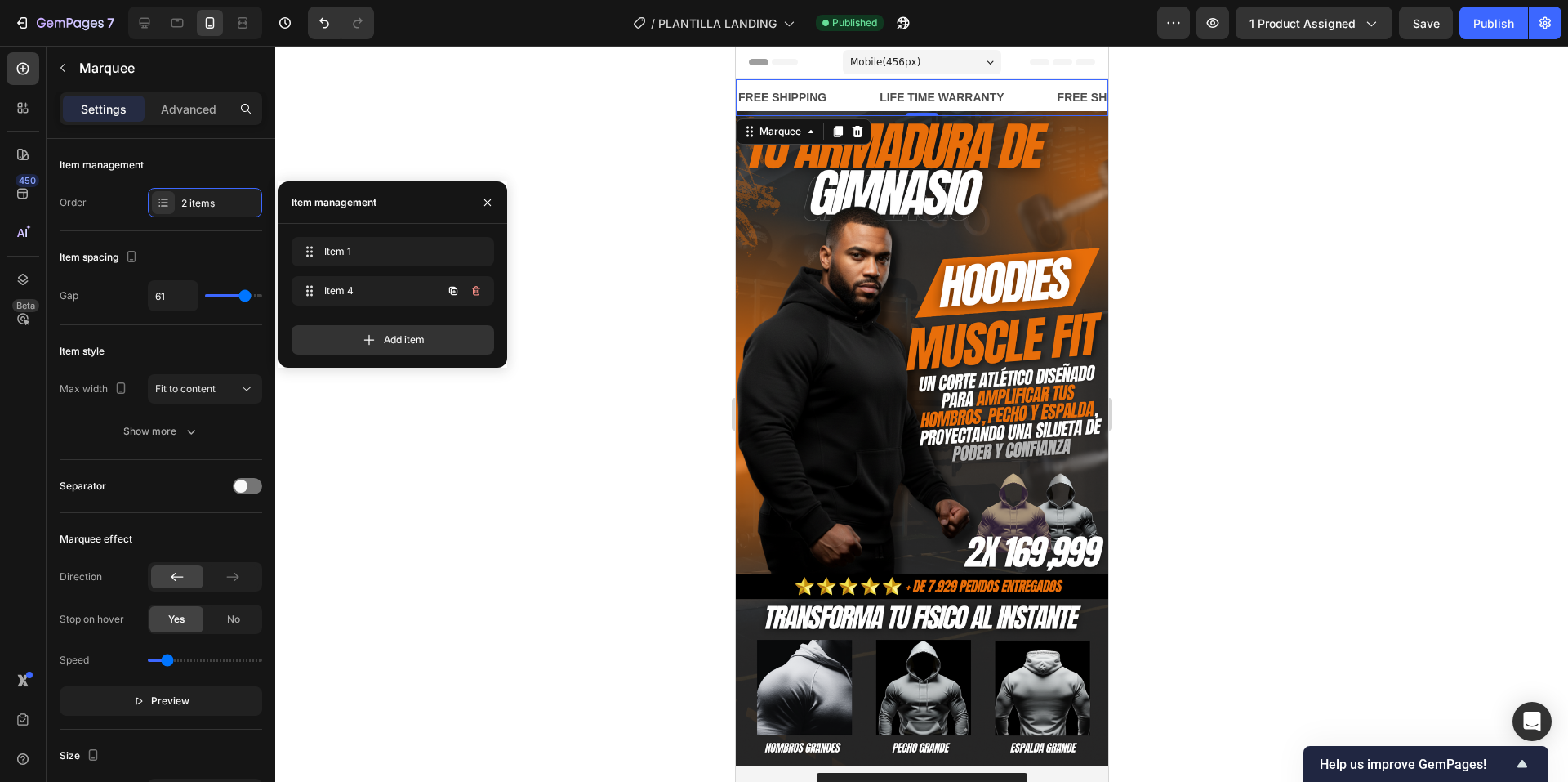
click at [476, 290] on icon "button" at bounding box center [476, 290] width 13 height 13
click at [477, 292] on div "Delete" at bounding box center [465, 290] width 30 height 14
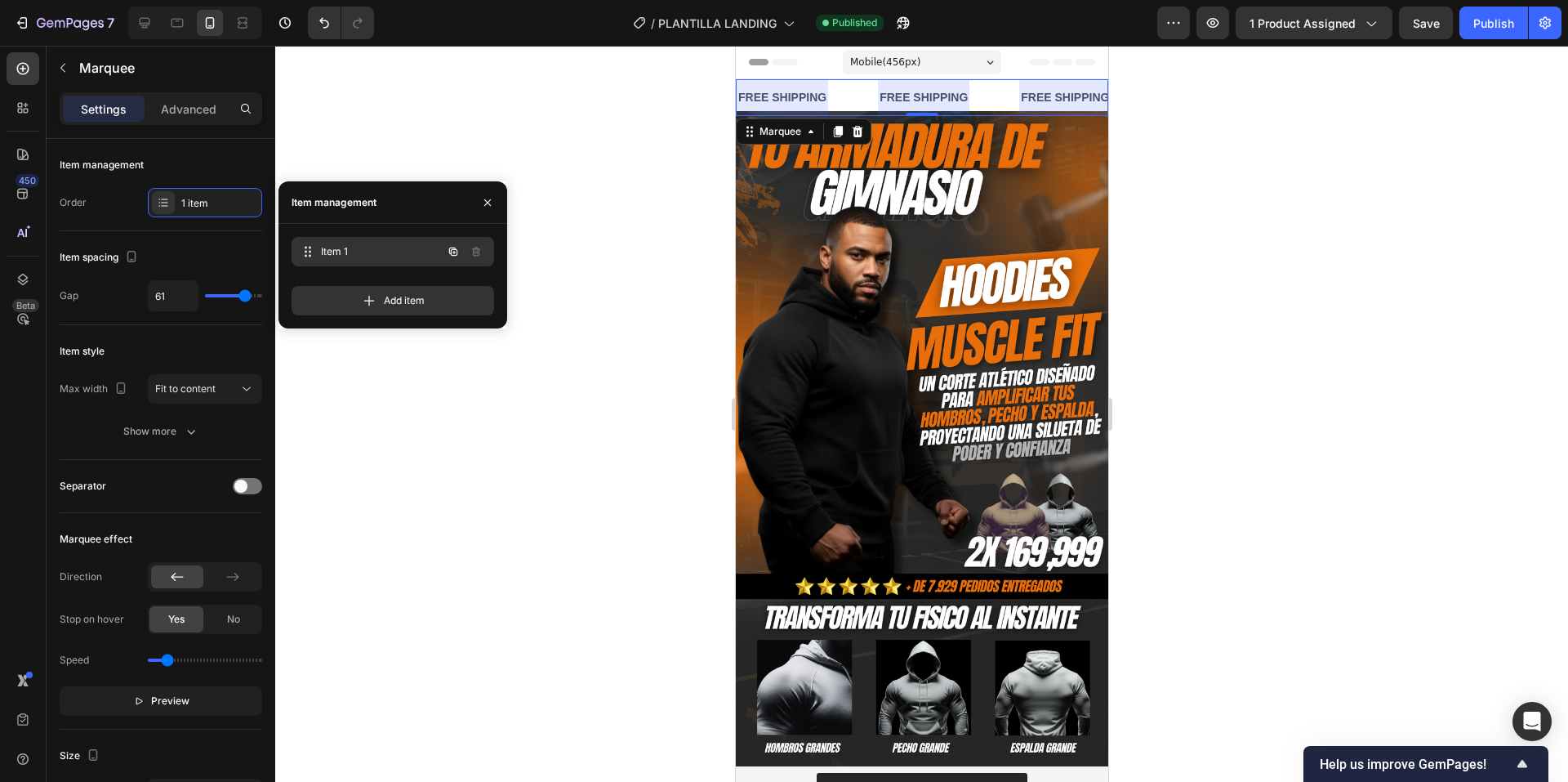
click at [405, 248] on span "Item 1" at bounding box center [381, 251] width 121 height 14
click at [790, 85] on div "FREE SHIPPING Text Block" at bounding box center [775, 97] width 91 height 37
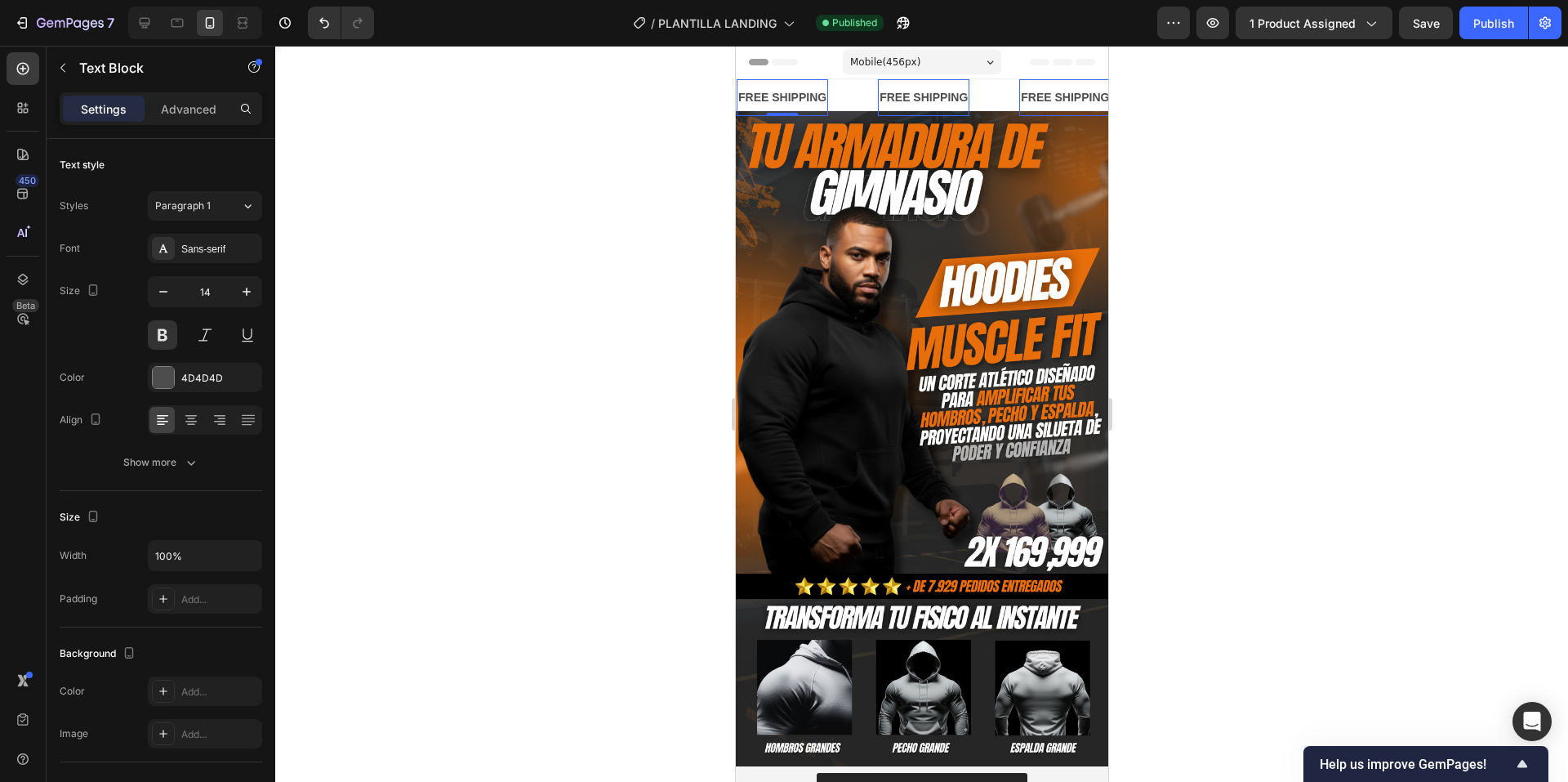
click at [795, 87] on div "FREE SHIPPING" at bounding box center [767, 97] width 91 height 24
click at [785, 87] on div "FREE SHIPPING" at bounding box center [740, 97] width 91 height 24
click at [758, 87] on div "FREE SHIPPING" at bounding box center [712, 97] width 91 height 24
click at [792, 87] on div "FREE SHIPPING" at bounding box center [762, 97] width 91 height 24
click at [792, 87] on div "FREE SHIPPING" at bounding box center [776, 97] width 91 height 24
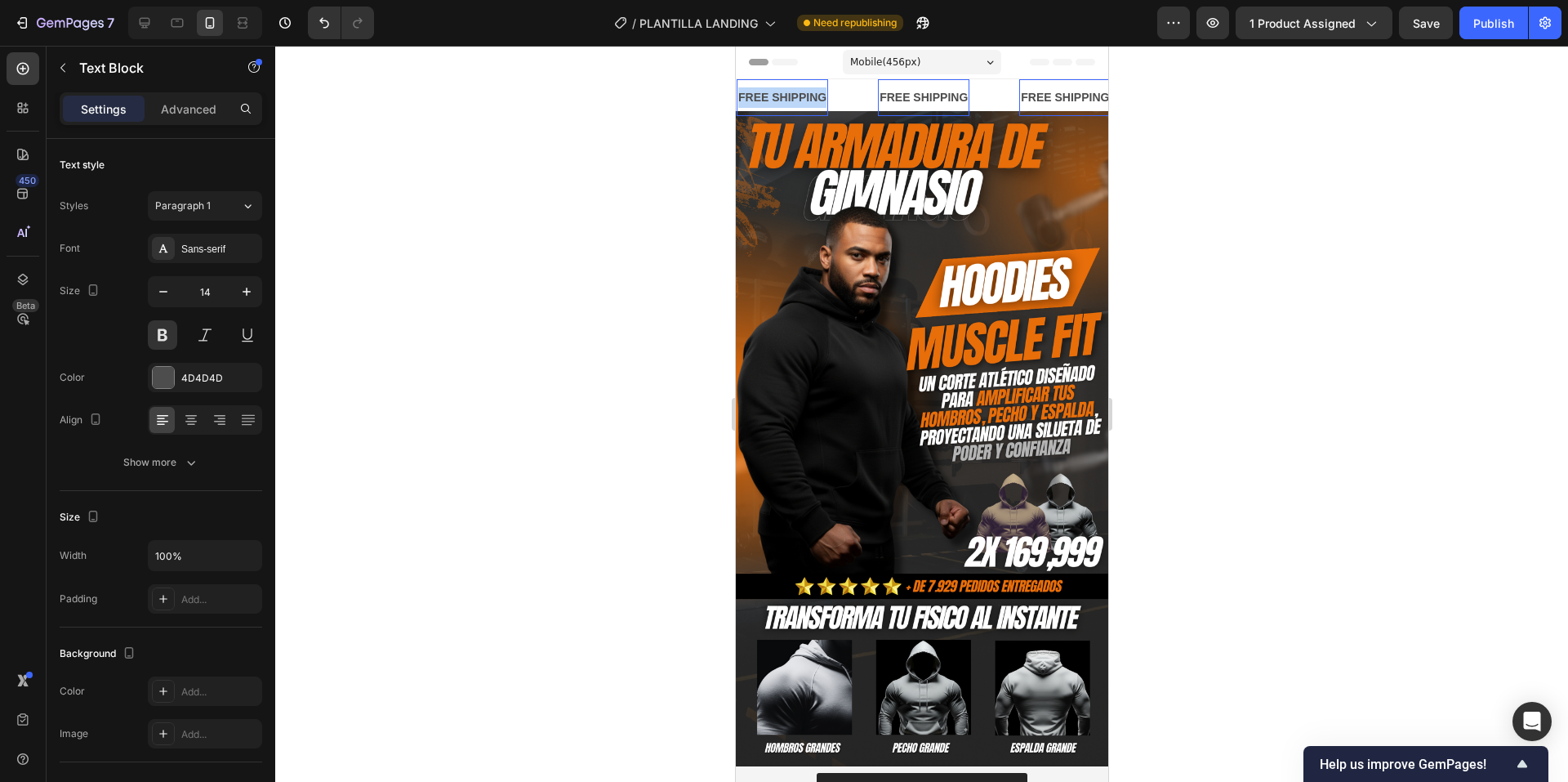
click at [782, 87] on div "FREE SHIPPING" at bounding box center [735, 97] width 91 height 24
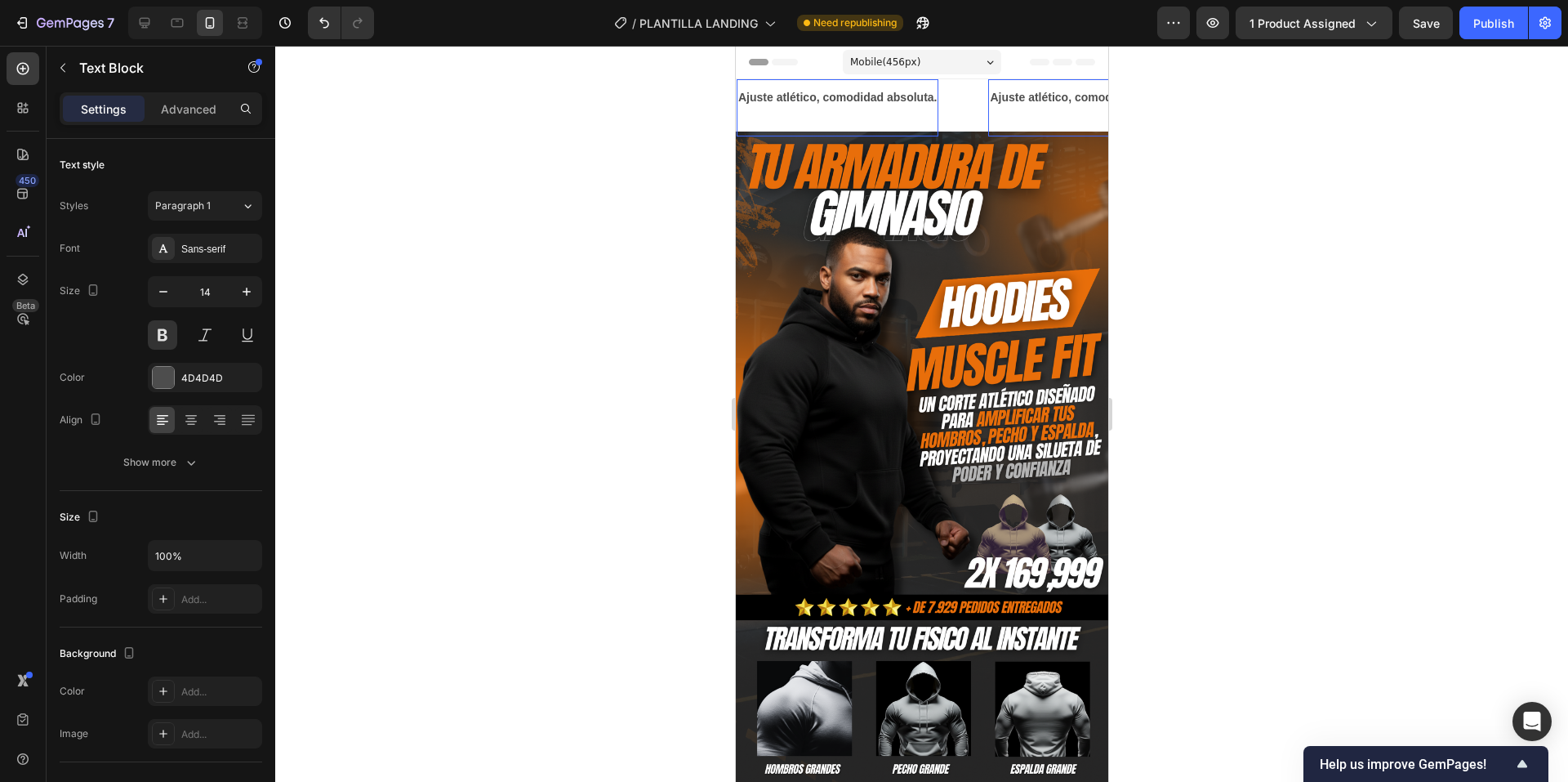
click at [875, 118] on p "Rich Text Editor. Editing area: main" at bounding box center [829, 118] width 198 height 21
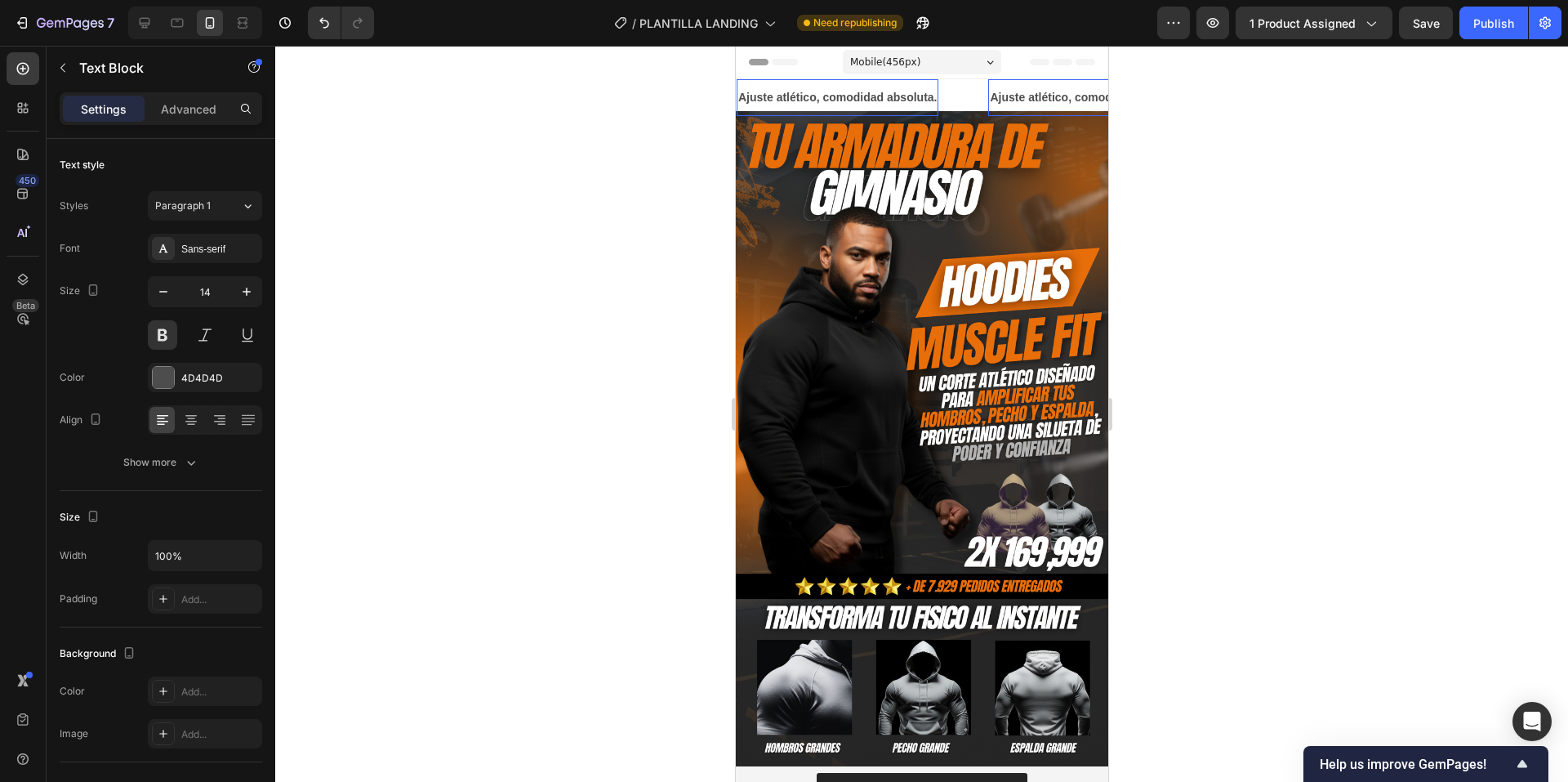
click at [902, 96] on strong "Ajuste atlético, comodidad absoluta." at bounding box center [828, 97] width 198 height 13
click at [902, 96] on strong "Ajuste atlético, comodidad absoluta." at bounding box center [832, 97] width 198 height 13
click at [903, 95] on strong "Ajuste atlético, comodidad absoluta." at bounding box center [832, 97] width 198 height 13
click at [830, 95] on strong "AJUSTE ATLETICO" at bounding box center [777, 97] width 105 height 13
drag, startPoint x: 556, startPoint y: 190, endPoint x: 565, endPoint y: 189, distance: 9.1
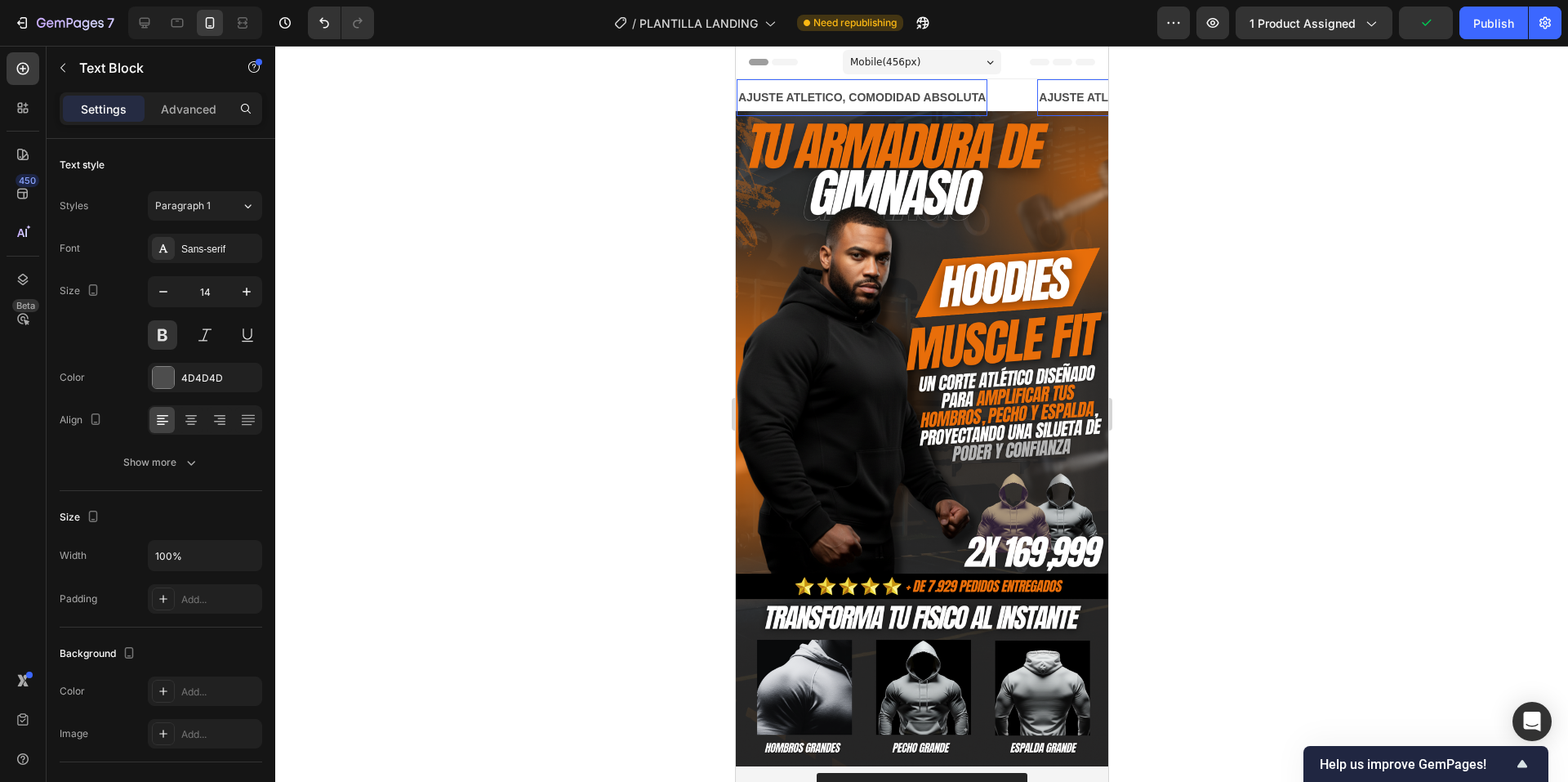
click at [564, 190] on div at bounding box center [921, 414] width 1293 height 736
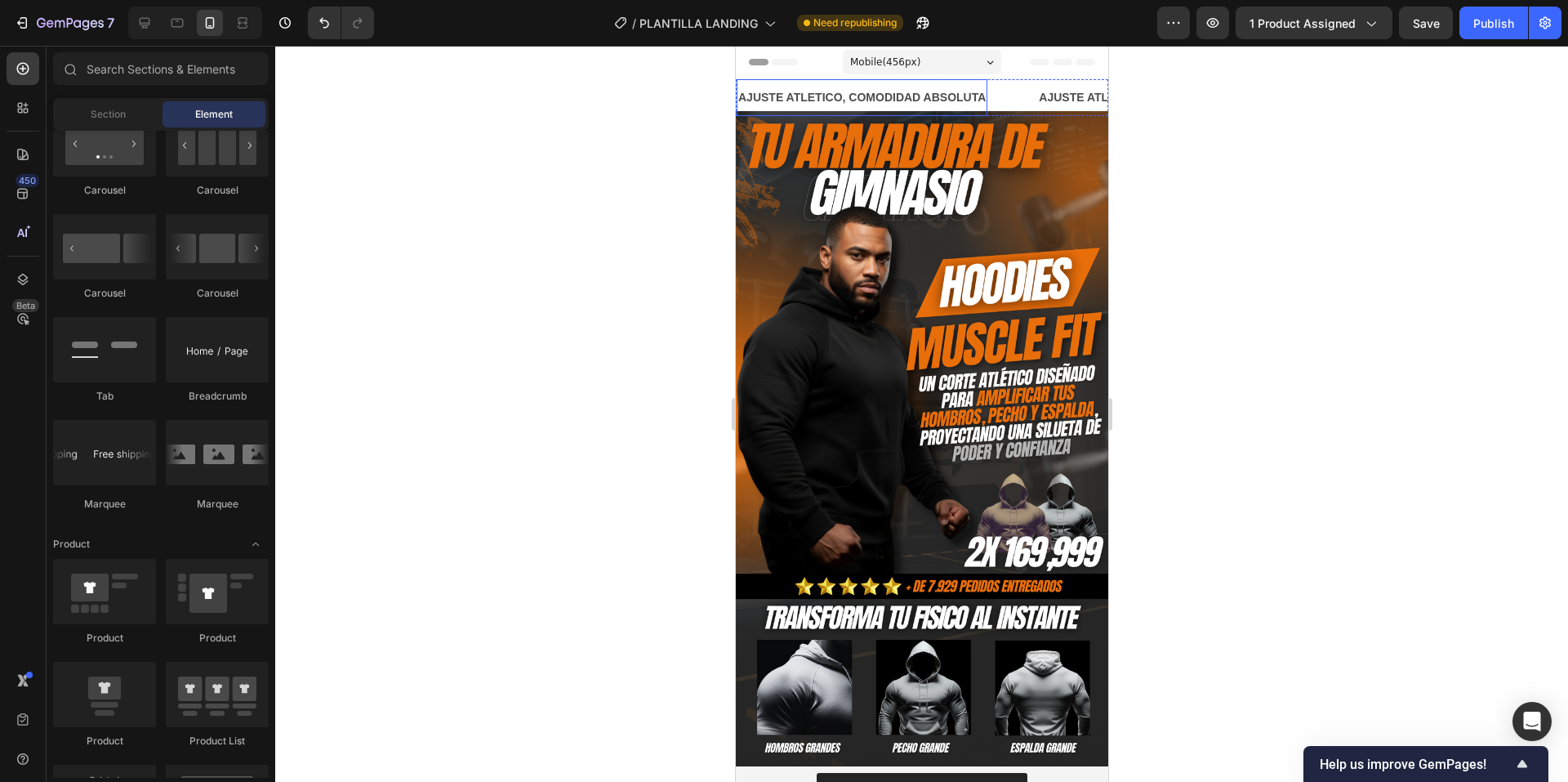
click at [1002, 103] on div "AJUSTE ATLETICO, COMODIDAD ABSOLUTA Text Block" at bounding box center [878, 97] width 300 height 37
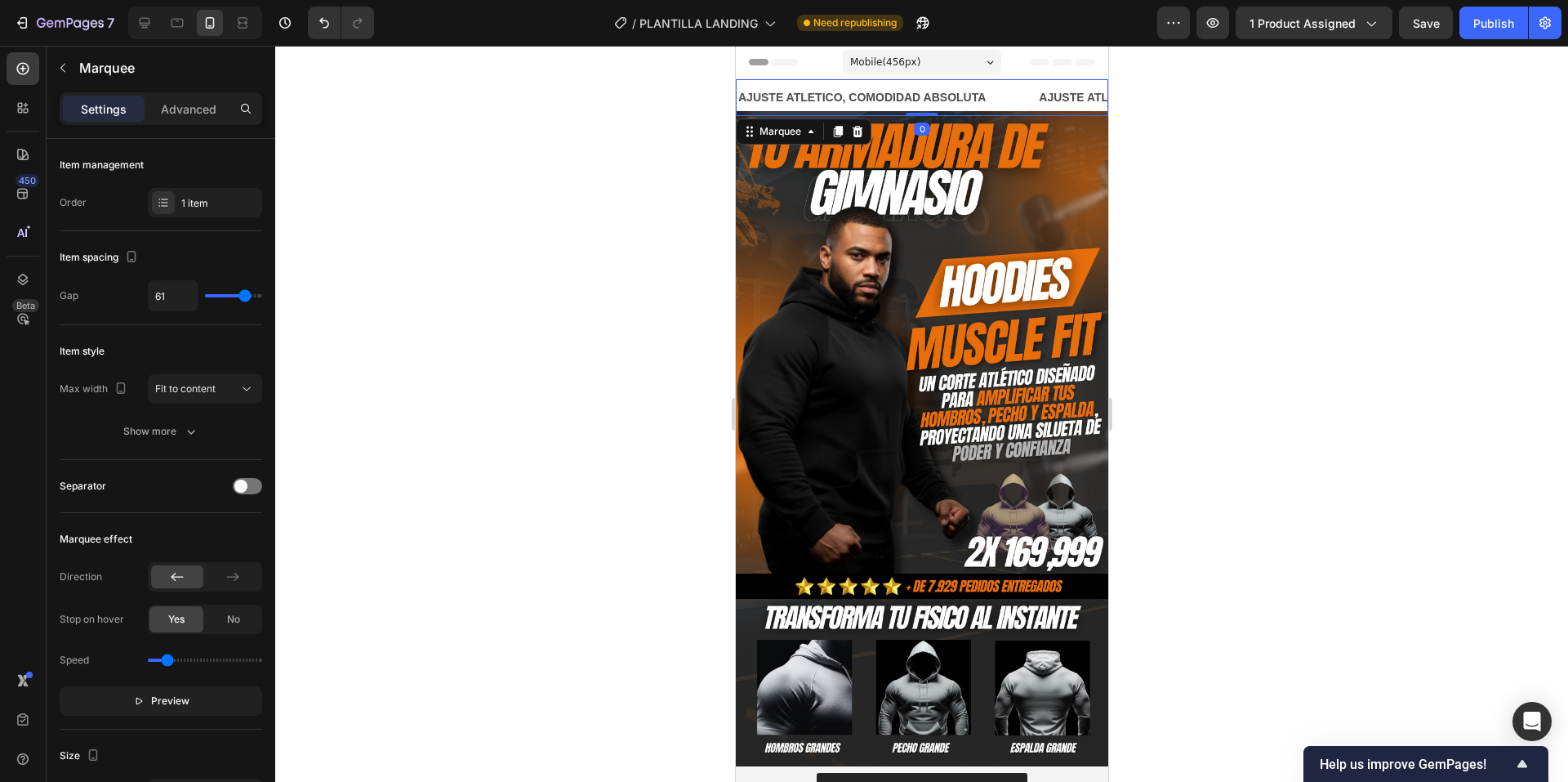
click at [973, 94] on strong "AJUSTE ATLETICO, COMODIDAD ABSOLUTA" at bounding box center [851, 97] width 247 height 13
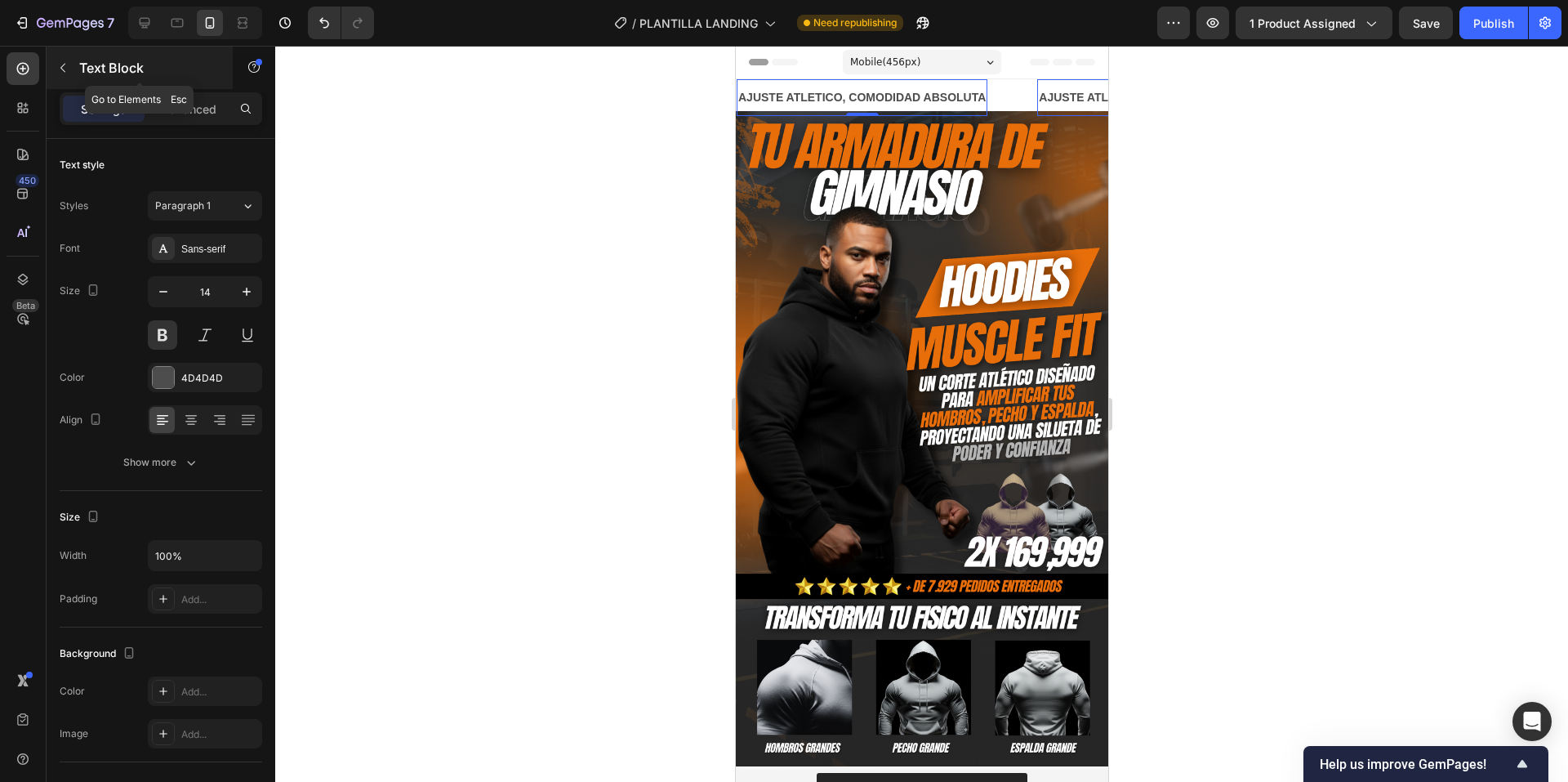
click at [85, 72] on p "Text Block" at bounding box center [148, 68] width 138 height 20
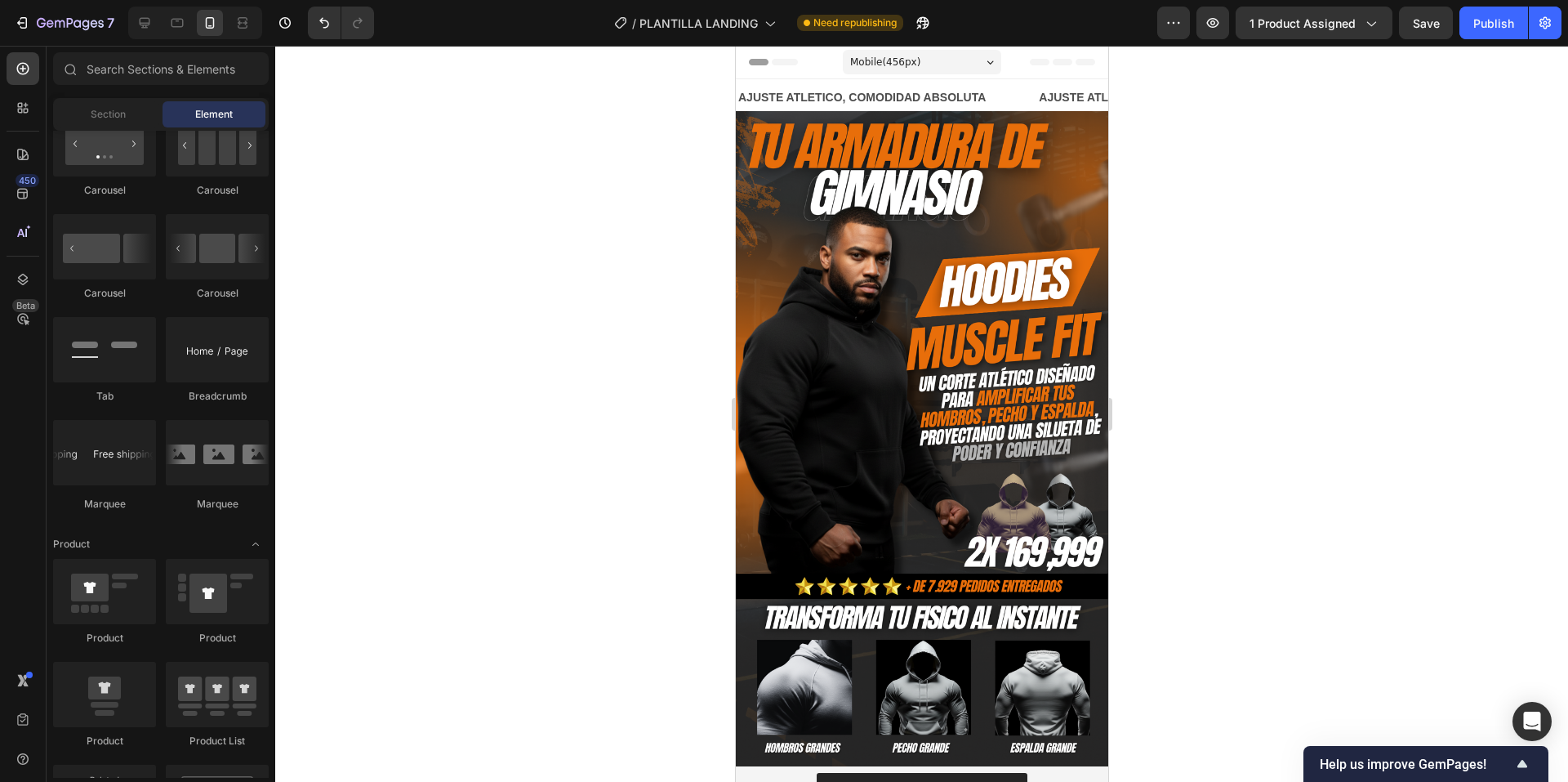
click at [932, 86] on div "AJUSTE ATLETICO, COMODIDAD ABSOLUTA" at bounding box center [841, 97] width 251 height 24
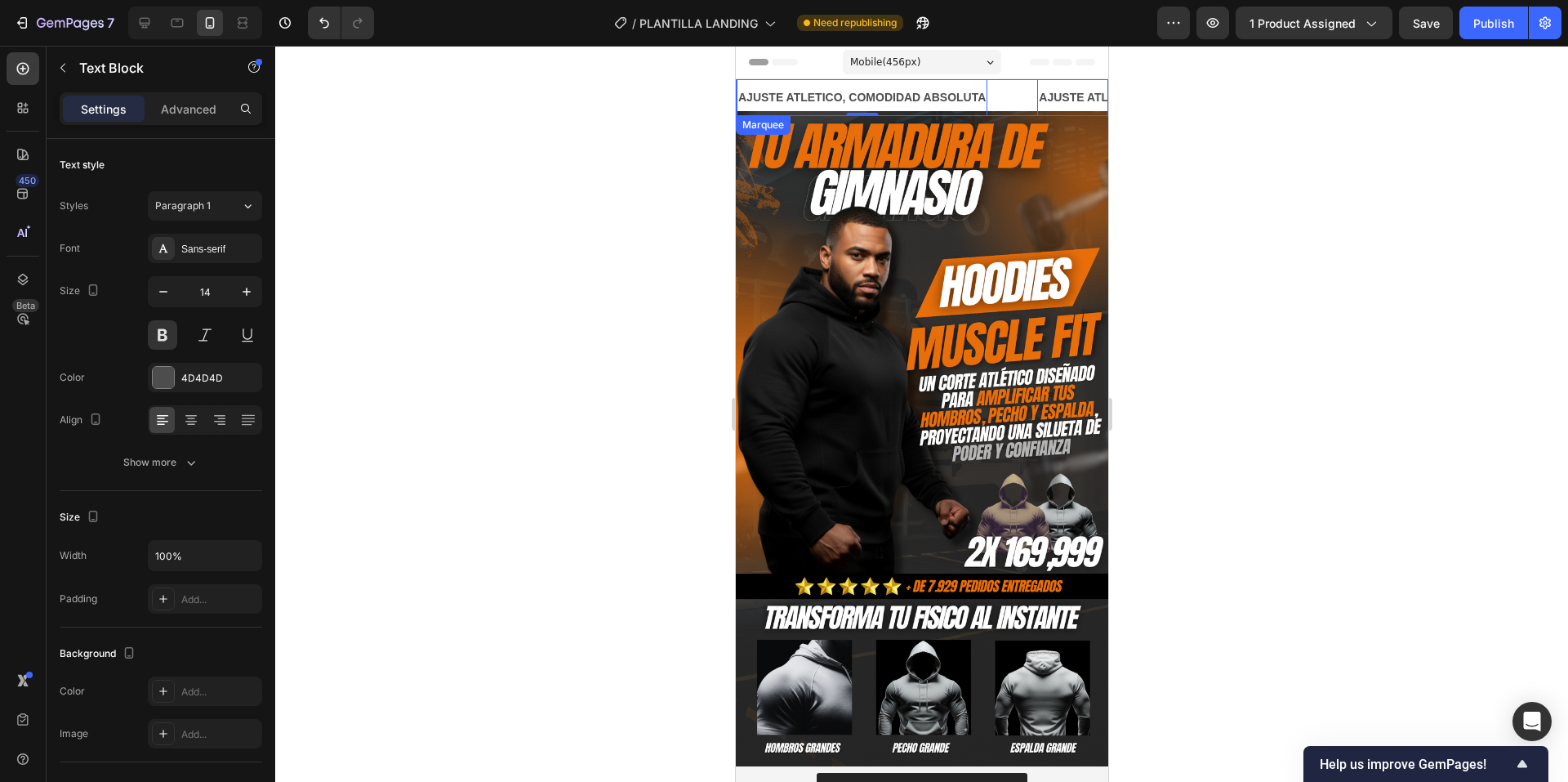
click at [1023, 88] on div "AJUSTE ATLETICO, COMODIDAD ABSOLUTA Text Block 0" at bounding box center [878, 97] width 300 height 37
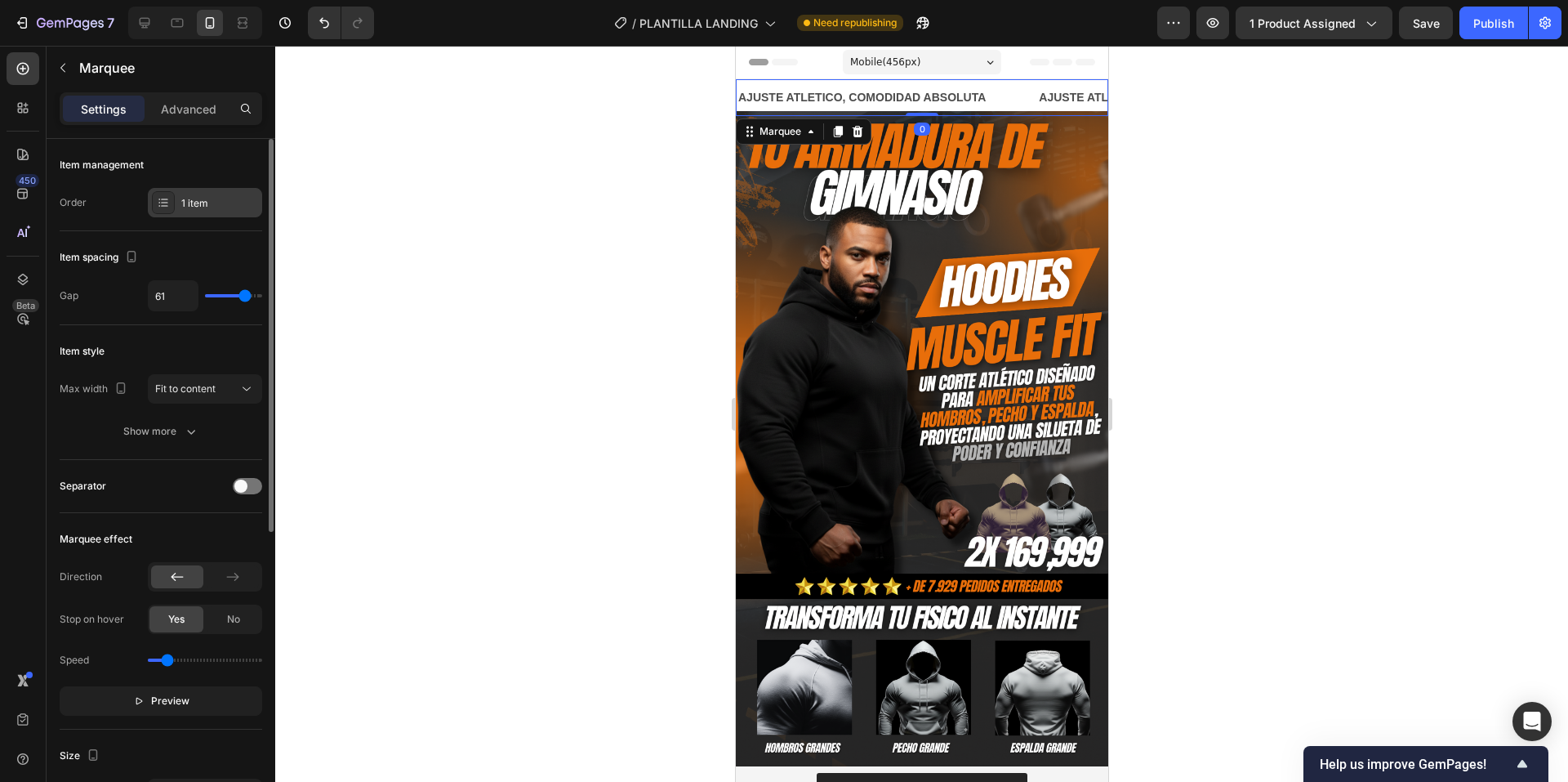
click at [217, 202] on div "1 item" at bounding box center [220, 203] width 77 height 14
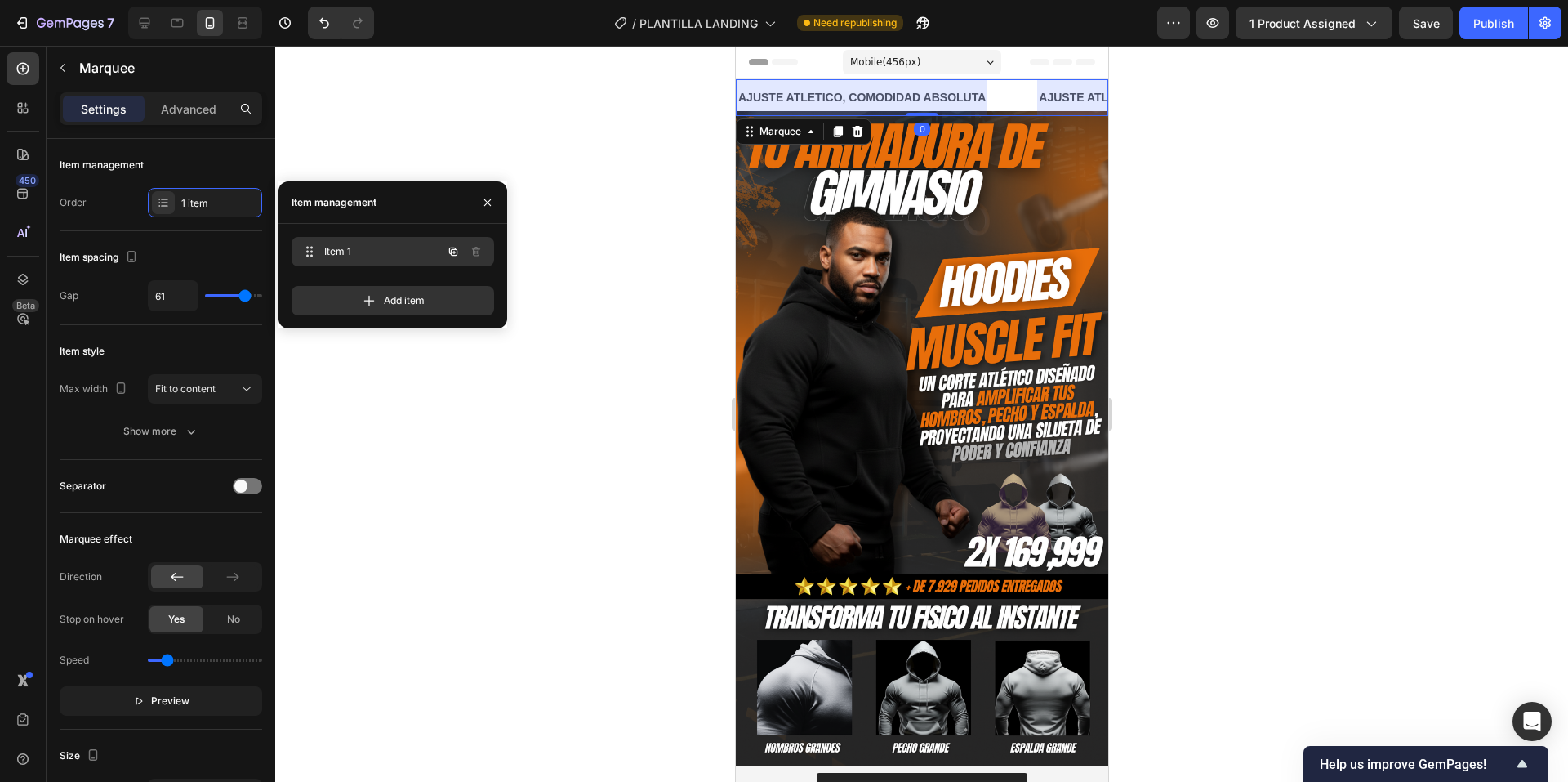
click at [442, 256] on button "button" at bounding box center [454, 252] width 23 height 23
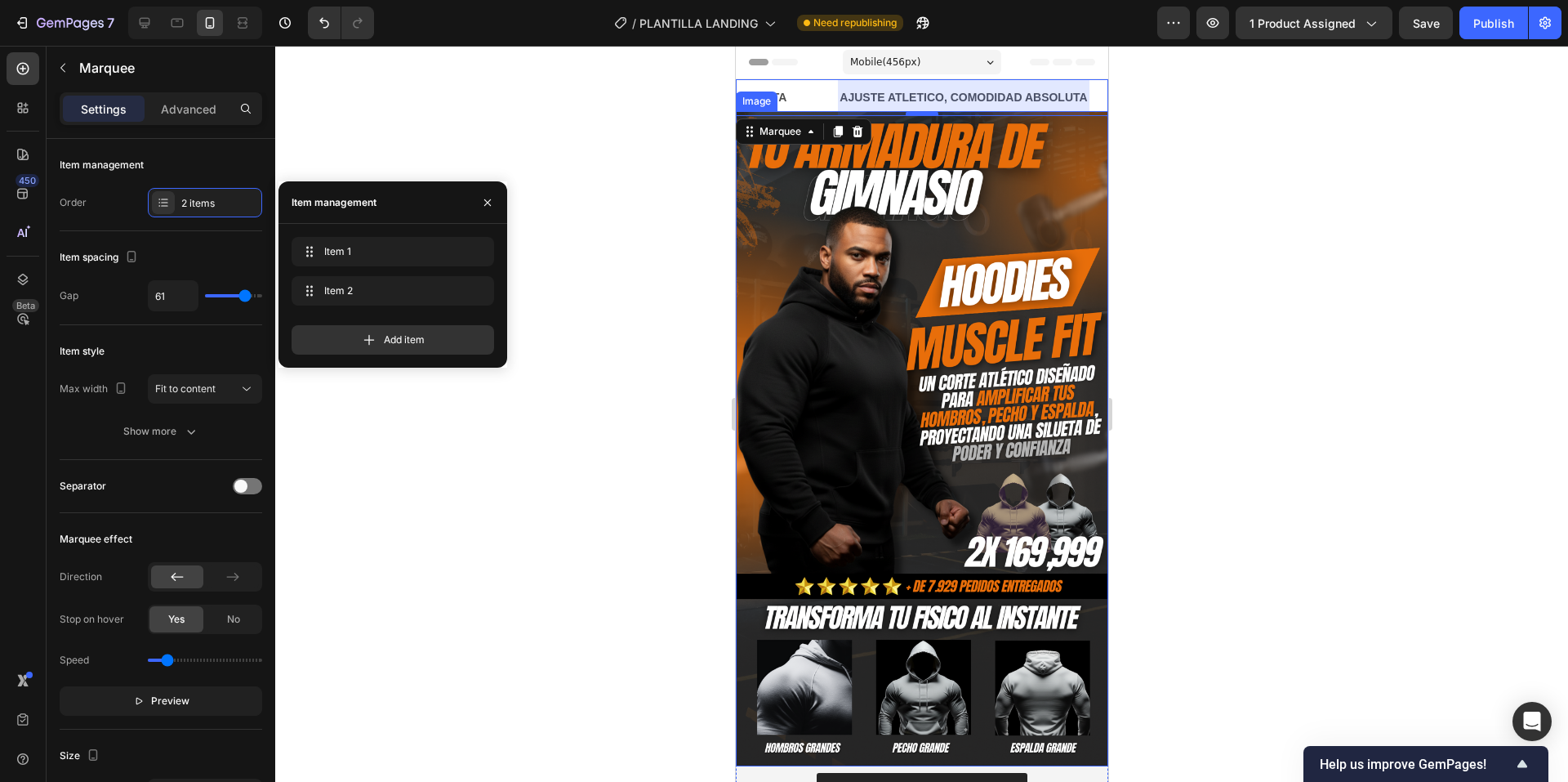
scroll to position [0, 252]
click at [921, 103] on div at bounding box center [796, 97] width 251 height 37
click at [923, 103] on div at bounding box center [863, 97] width 251 height 37
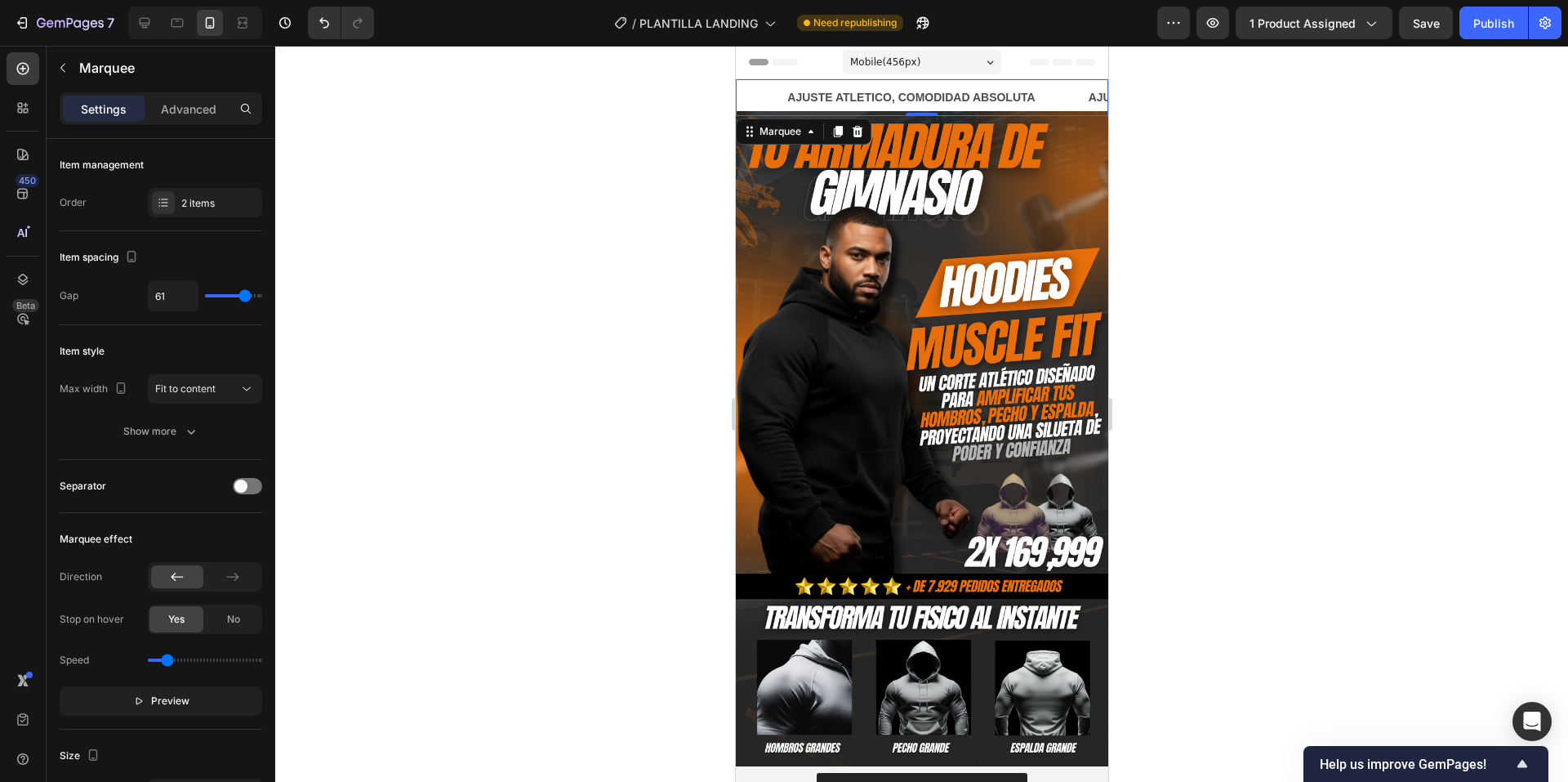
click at [957, 100] on strong "AJUSTE ATLETICO, COMODIDAD ABSOLUTA" at bounding box center [896, 97] width 247 height 13
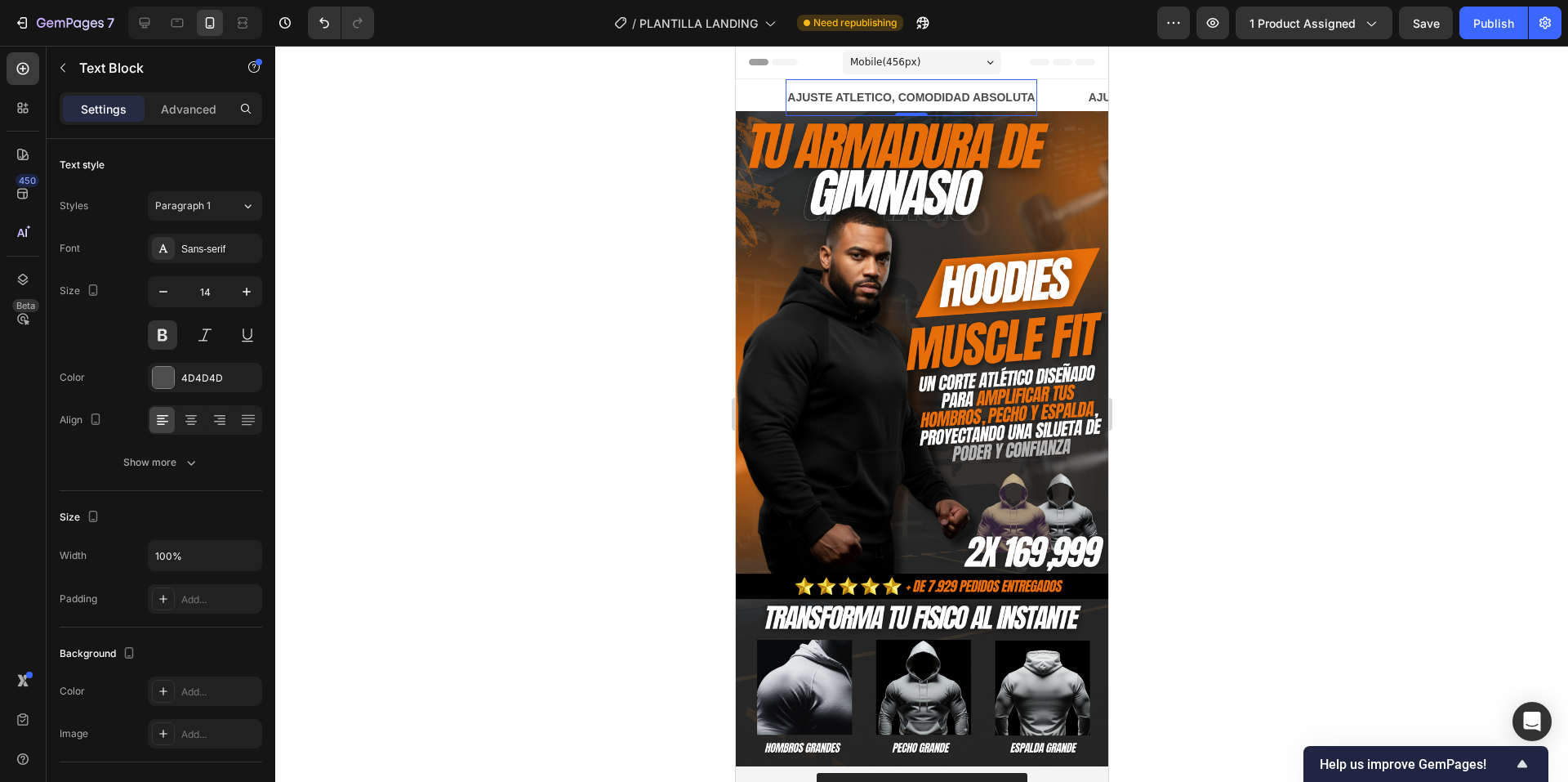
click at [957, 100] on strong "AJUSTE ATLETICO, COMODIDAD ABSOLUTA" at bounding box center [903, 97] width 247 height 13
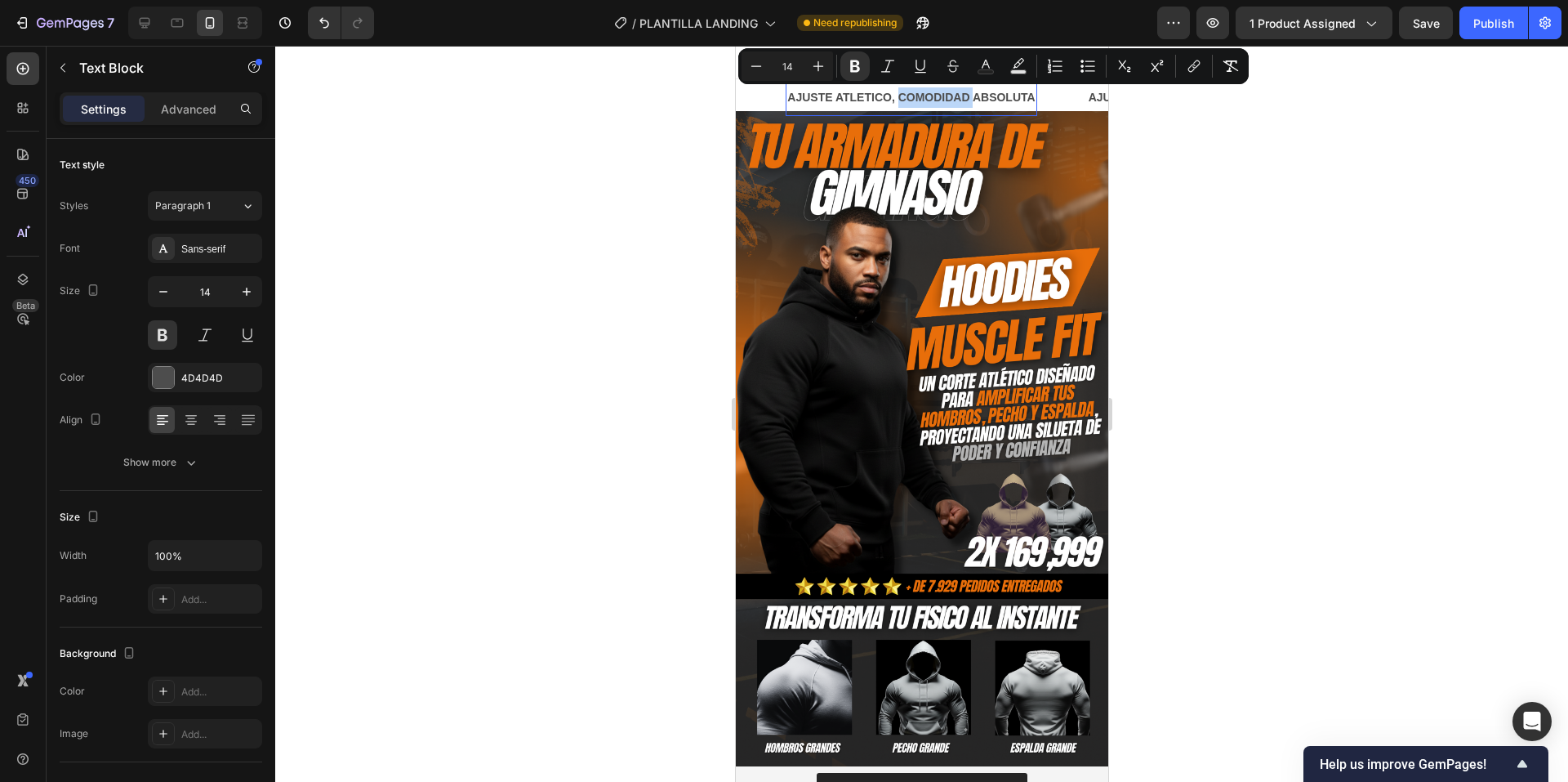
click at [957, 100] on strong "AJUSTE ATLETICO, COMODIDAD ABSOLUTA" at bounding box center [854, 97] width 247 height 13
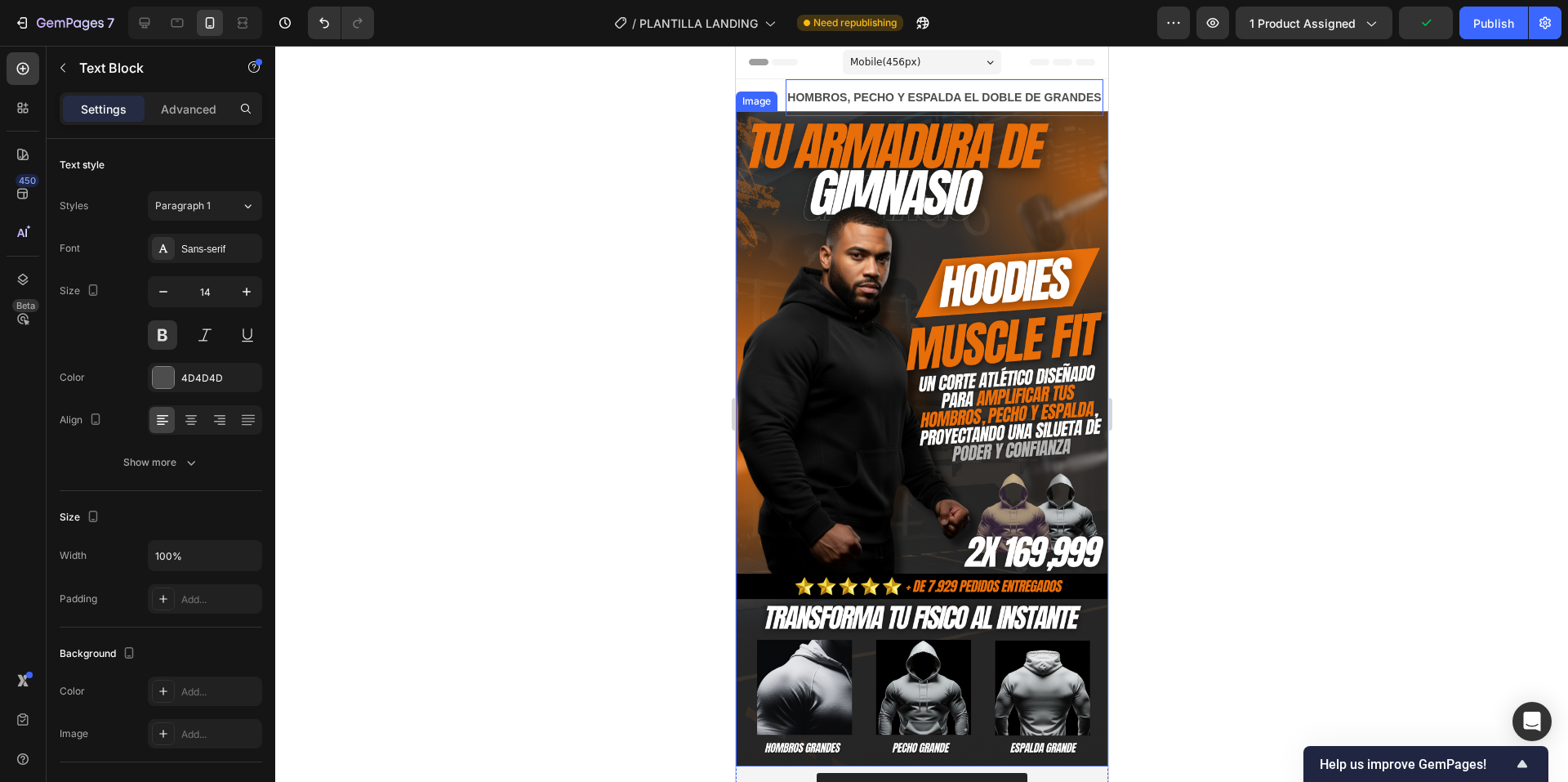
click at [694, 138] on div at bounding box center [921, 414] width 1293 height 736
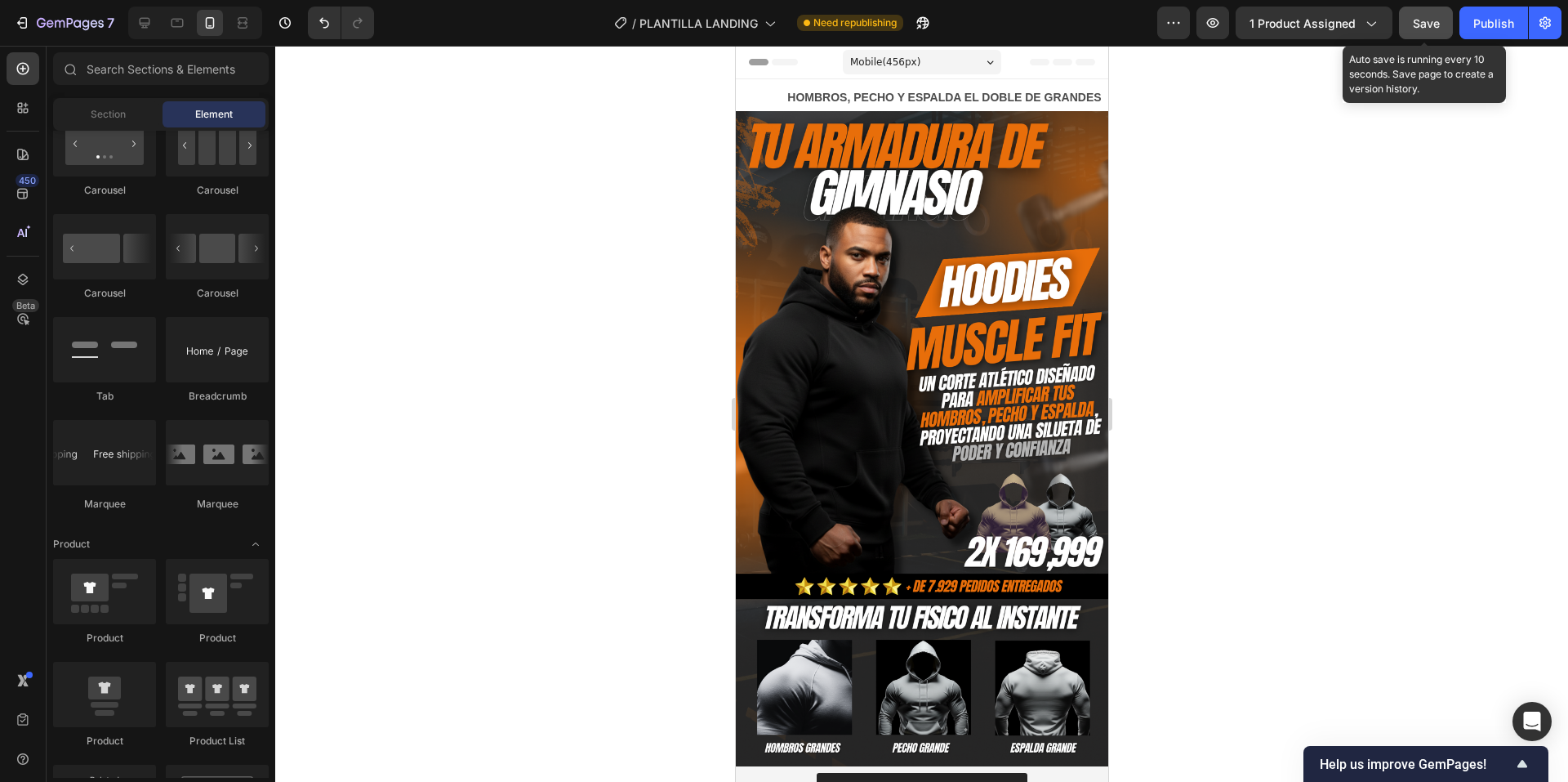
click at [1440, 23] on span "Save" at bounding box center [1426, 23] width 27 height 14
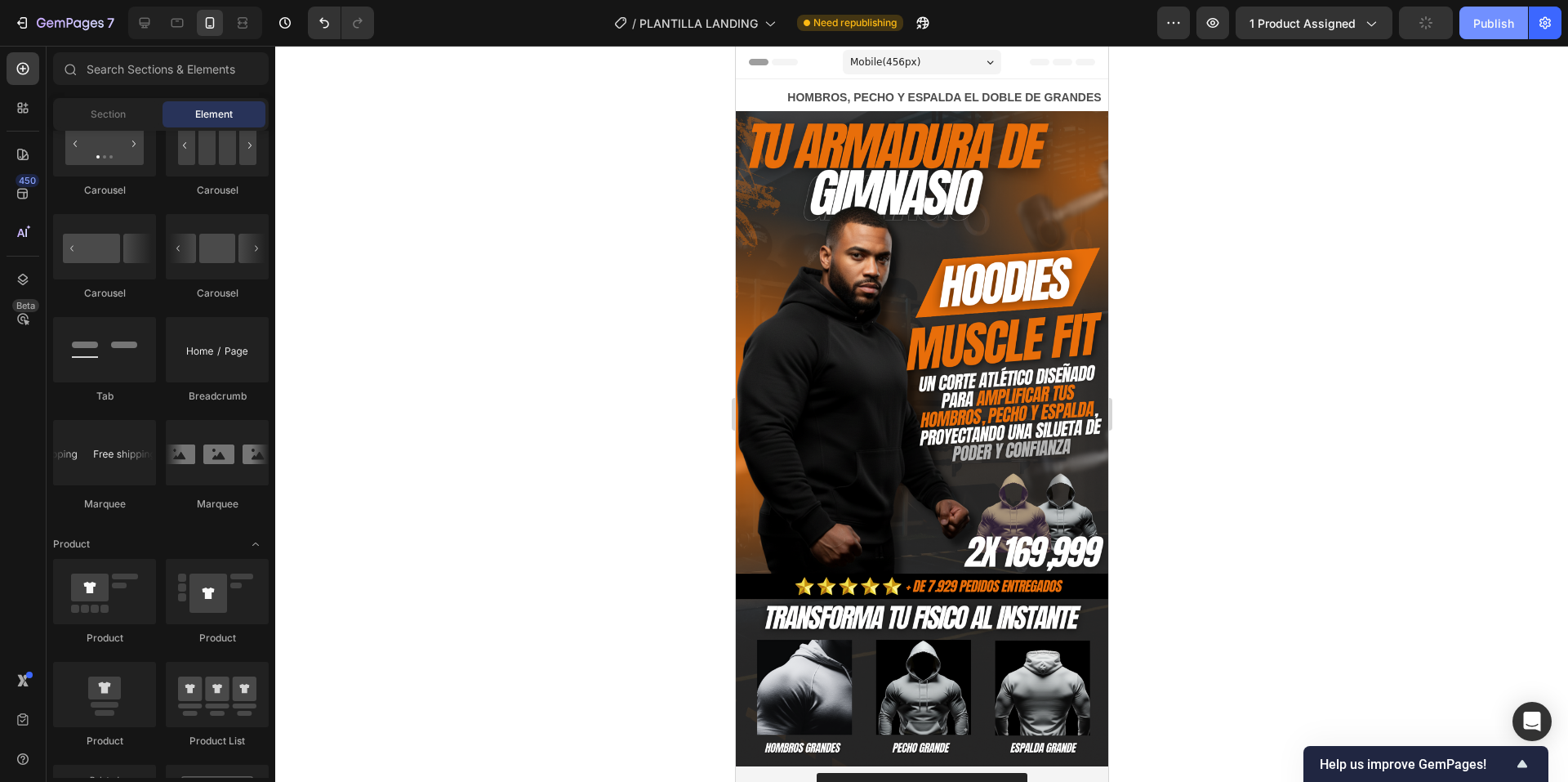
click at [1480, 24] on div "Publish" at bounding box center [1494, 22] width 41 height 17
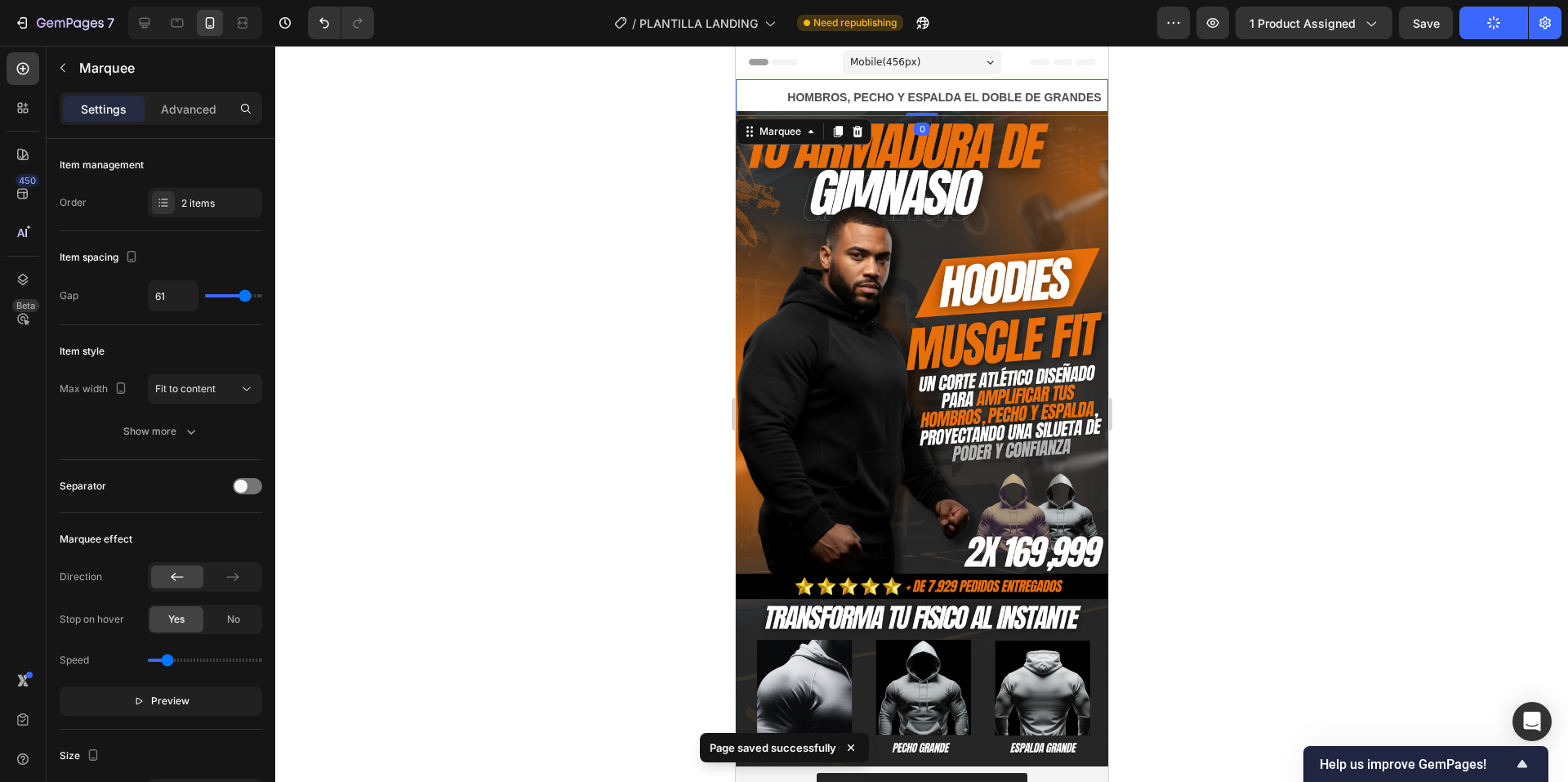
click at [725, 84] on div "AJUSTE ATLETICO, COMODIDAD ABSOLUTA Text Block" at bounding box center [574, 97] width 300 height 37
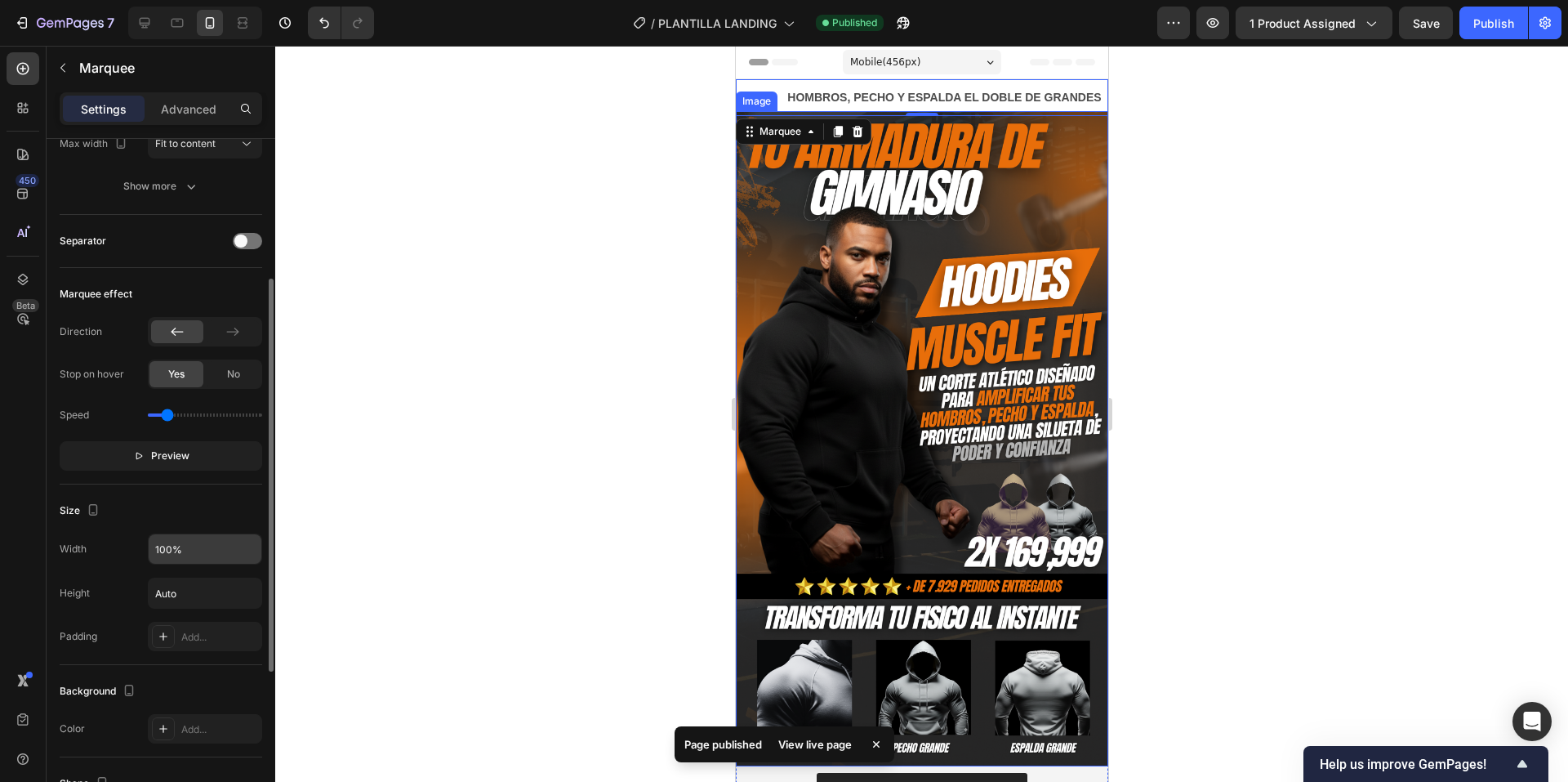
scroll to position [408, 0]
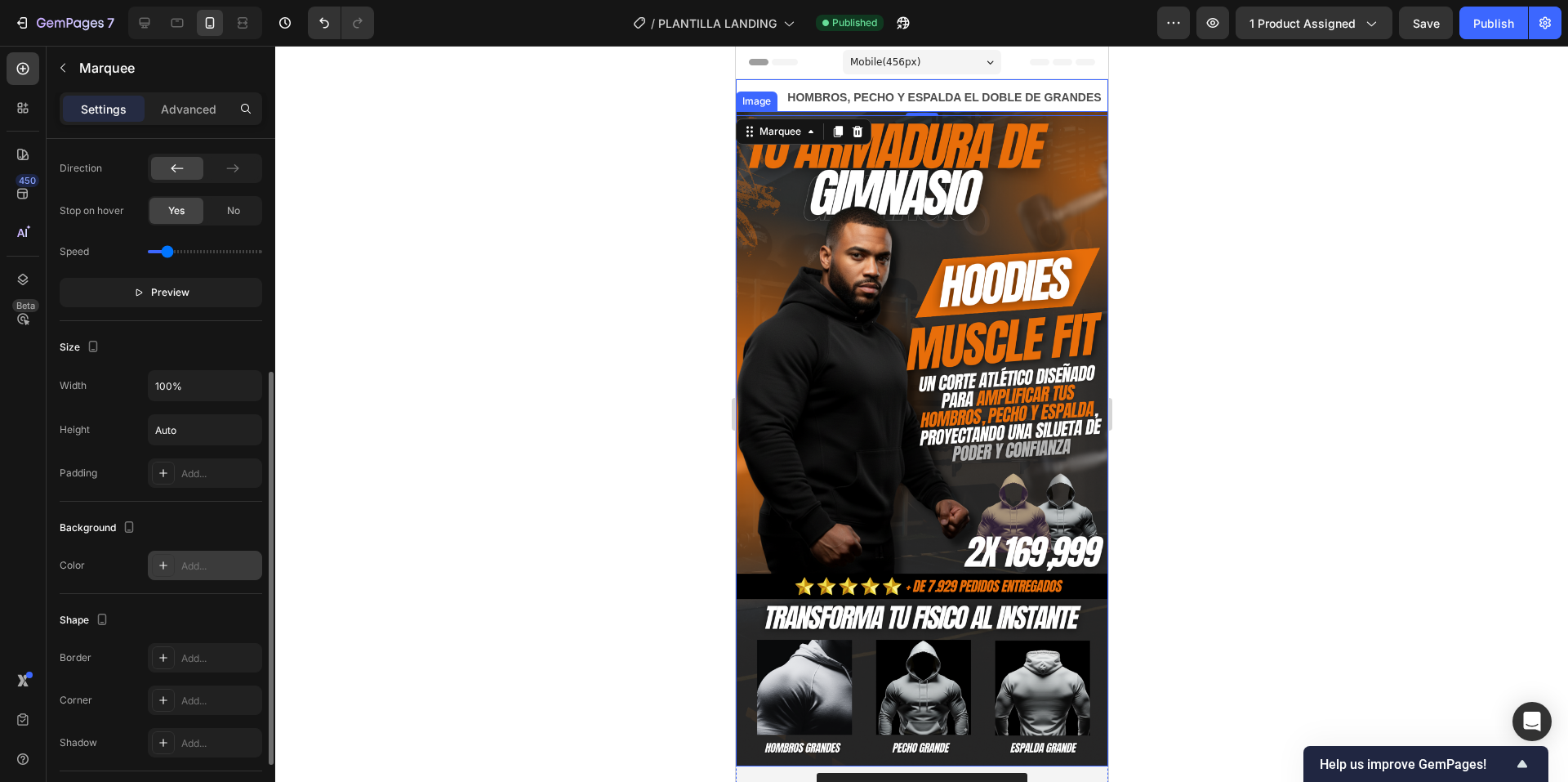
click at [212, 567] on div "Add..." at bounding box center [220, 566] width 77 height 14
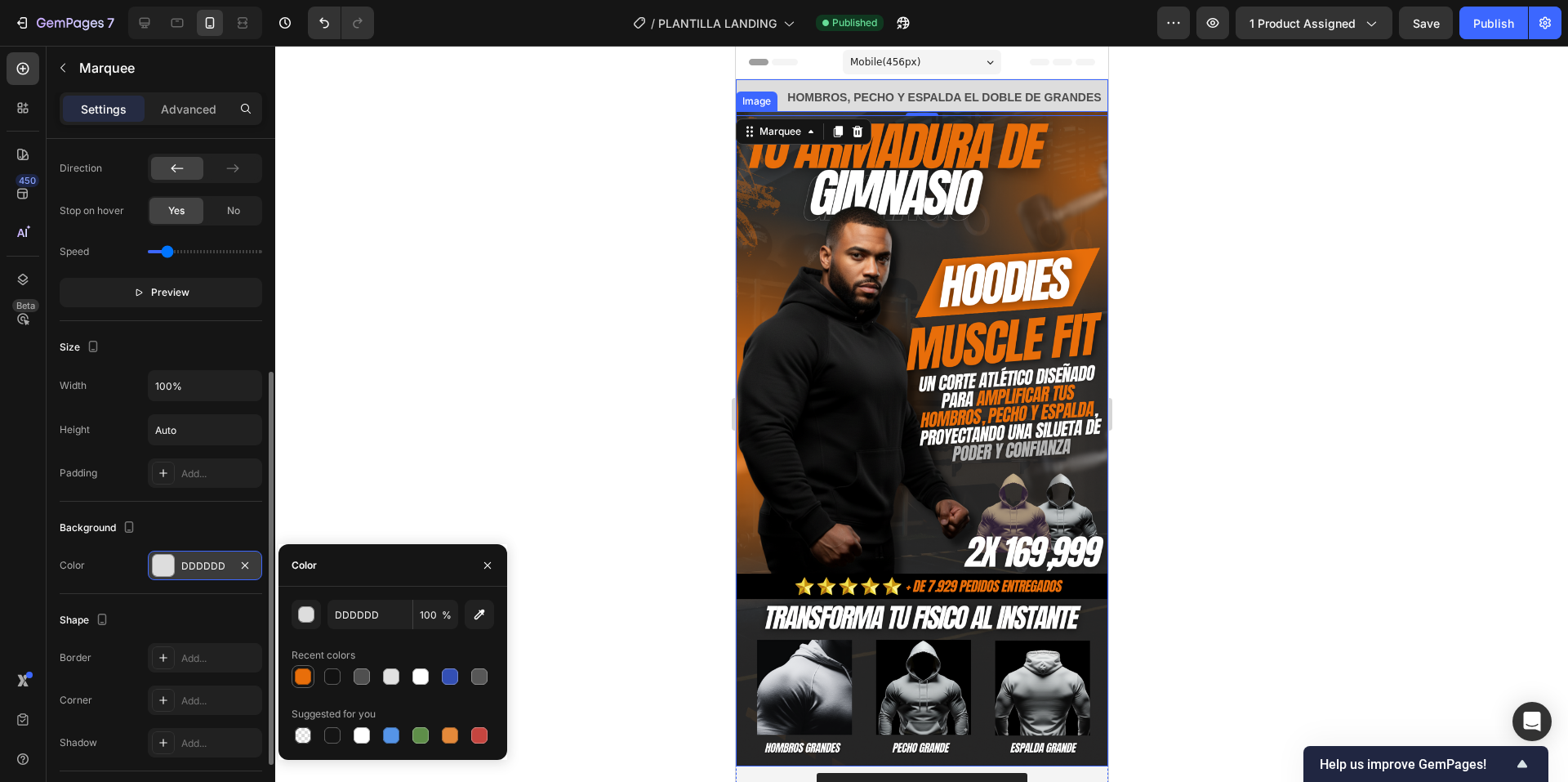
click at [294, 674] on div at bounding box center [303, 677] width 20 height 20
type input "E86E0A"
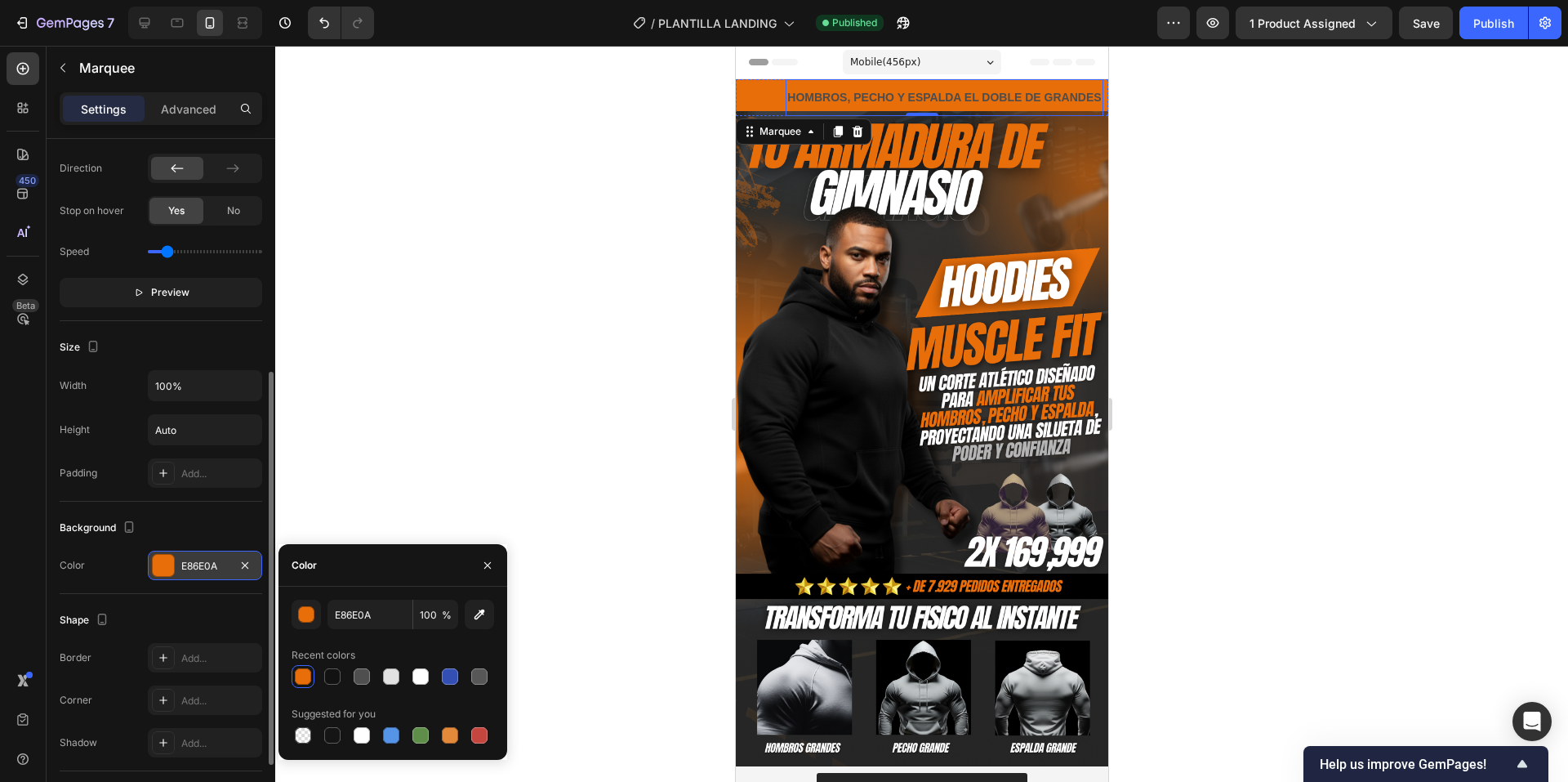
click at [994, 90] on strong "HOMBROS, PECHO Y ESPALDA EL DOBLE DE GRANDES" at bounding box center [938, 97] width 314 height 13
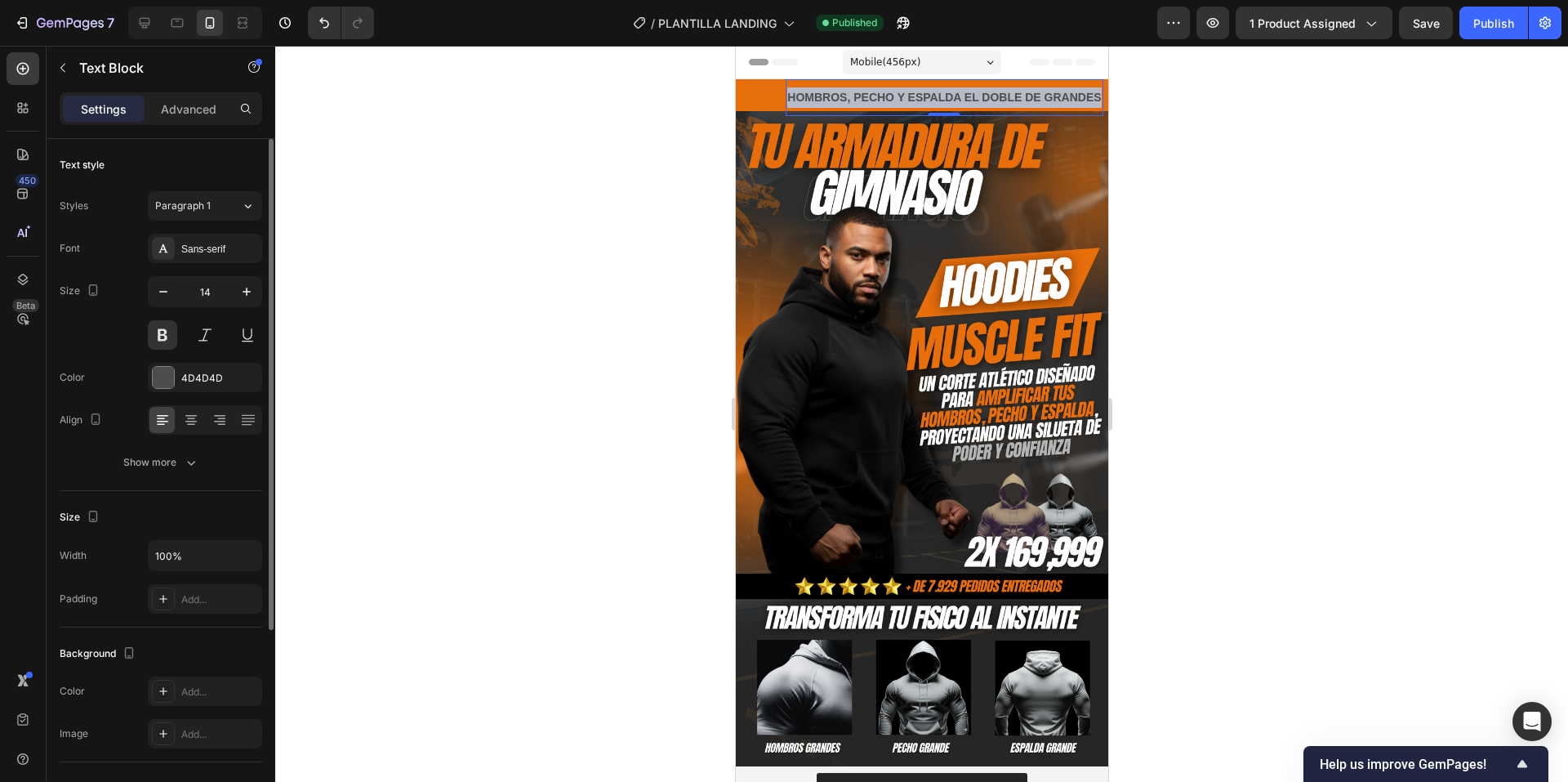
click at [994, 90] on strong "HOMBROS, PECHO Y ESPALDA EL DOBLE DE GRANDES" at bounding box center [939, 97] width 314 height 13
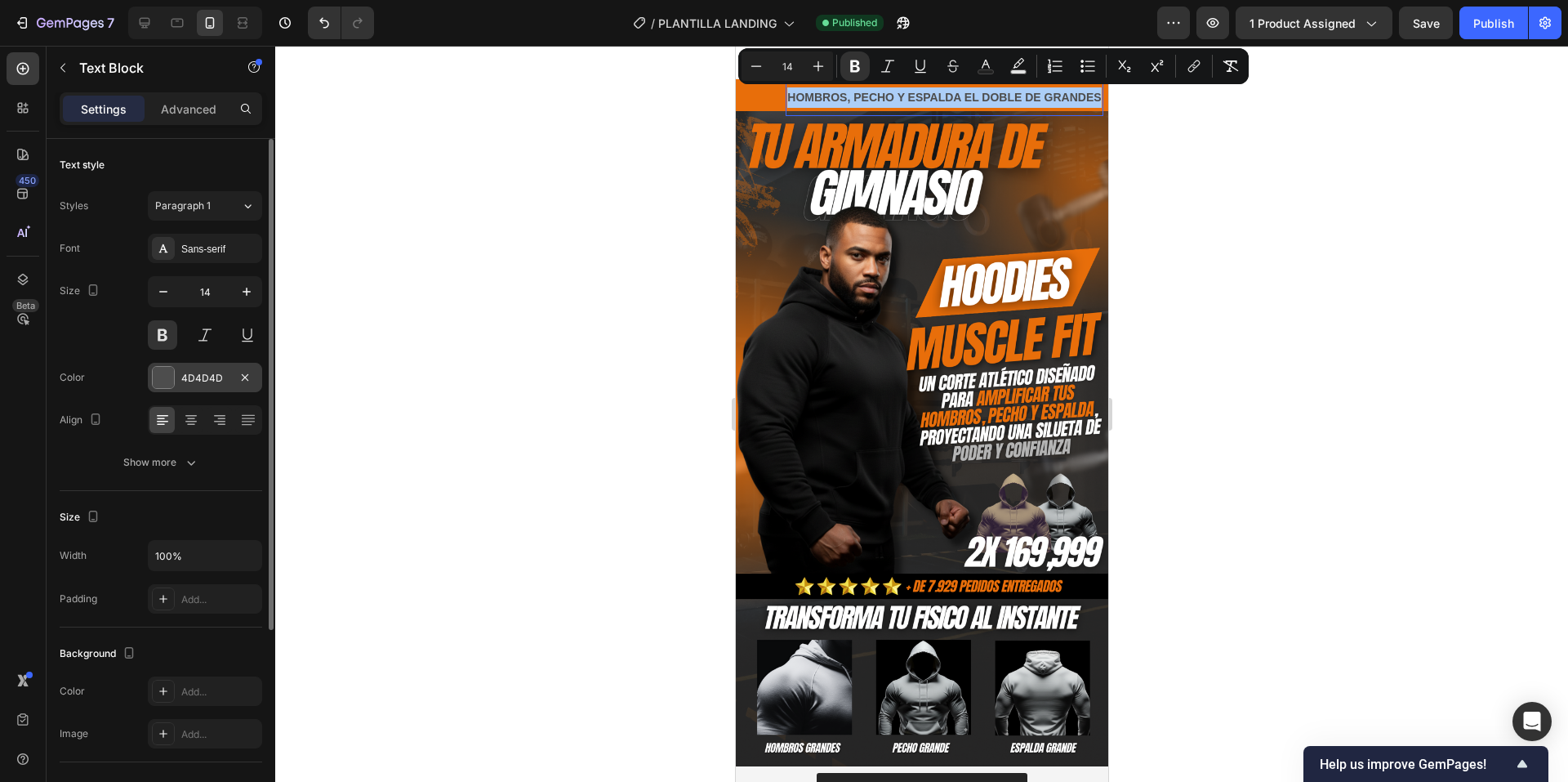
click at [175, 376] on div "4D4D4D" at bounding box center [205, 377] width 114 height 29
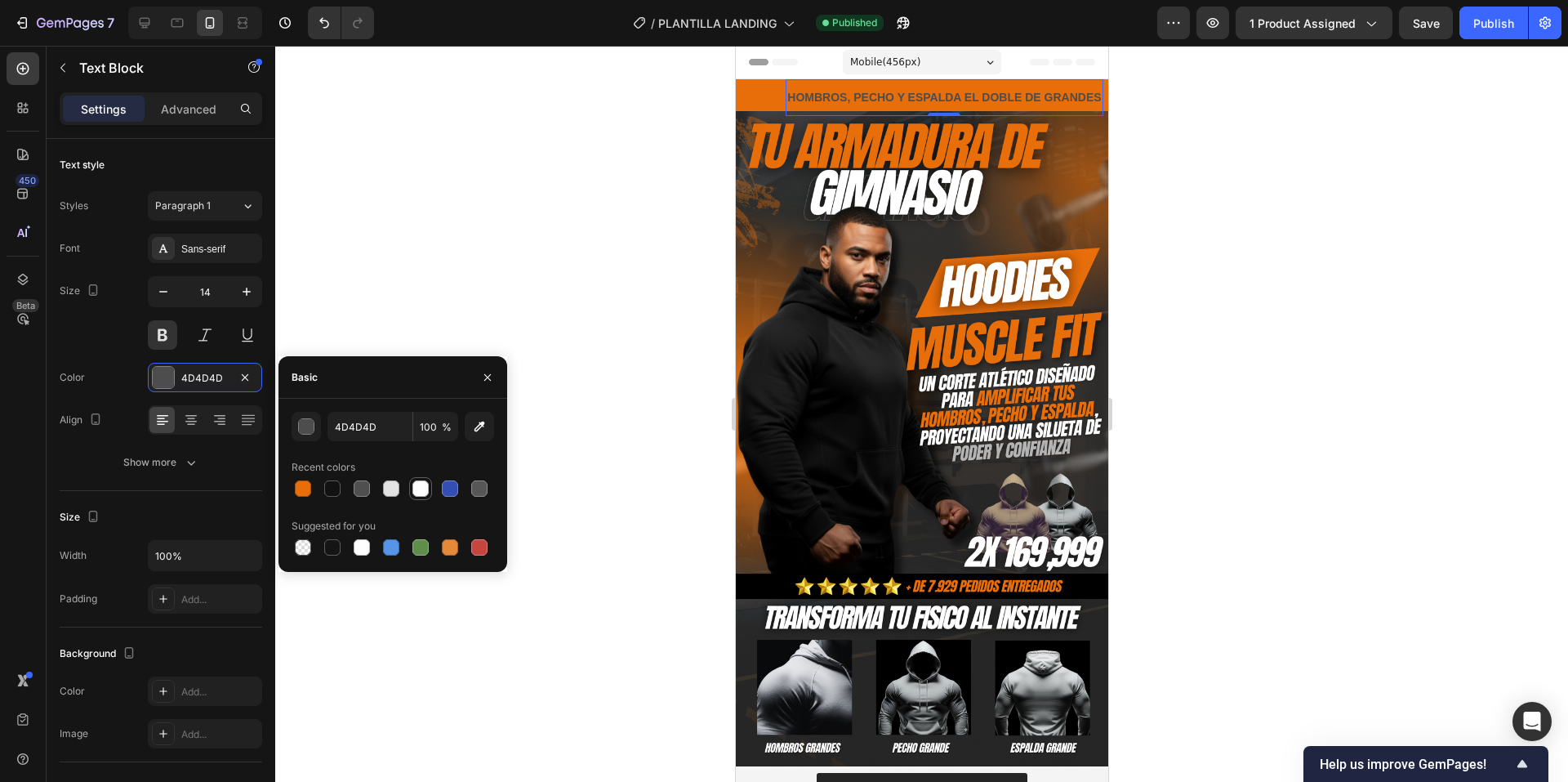
click at [422, 492] on div at bounding box center [421, 489] width 16 height 16
type input "FFFFFF"
click at [687, 198] on div at bounding box center [921, 414] width 1293 height 736
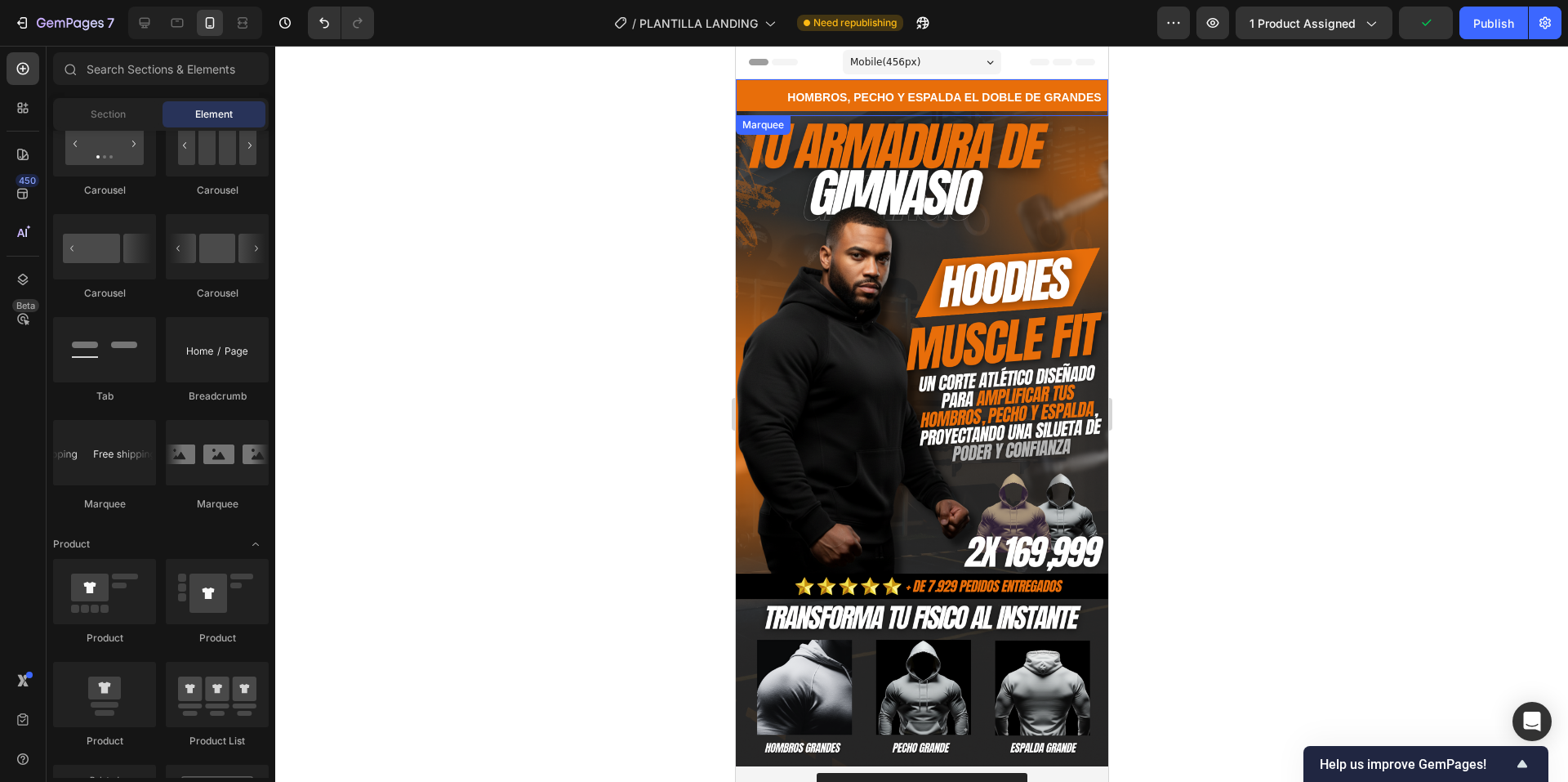
click at [721, 96] on div "AJUSTE ATLETICO, COMODIDAD ABSOLUTA Text Block" at bounding box center [571, 97] width 300 height 37
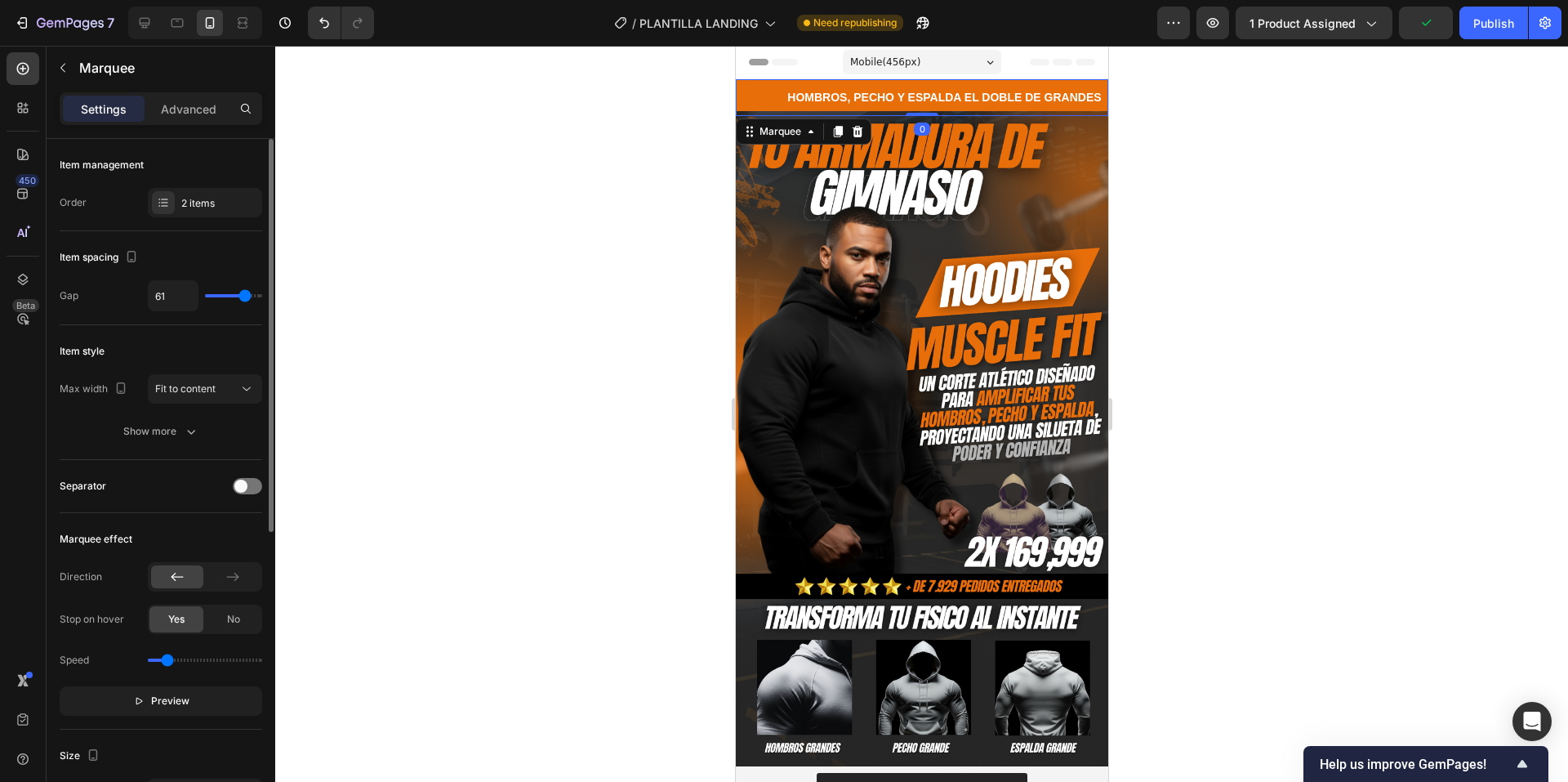
click at [227, 219] on div "Item management Order 2 items" at bounding box center [161, 184] width 203 height 92
click at [227, 198] on div "2 items" at bounding box center [220, 203] width 77 height 14
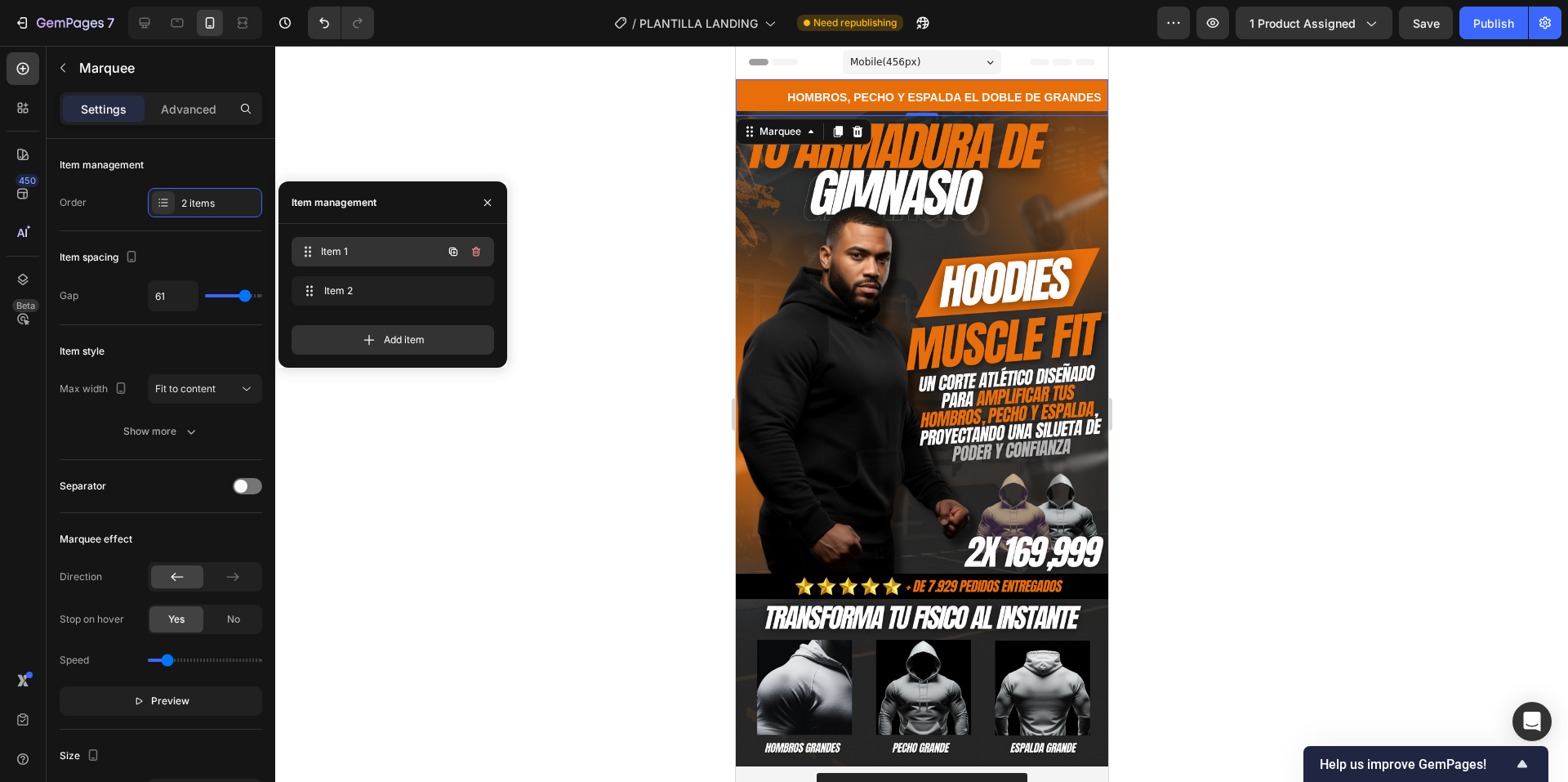
click at [370, 257] on span "Item 1" at bounding box center [381, 251] width 121 height 14
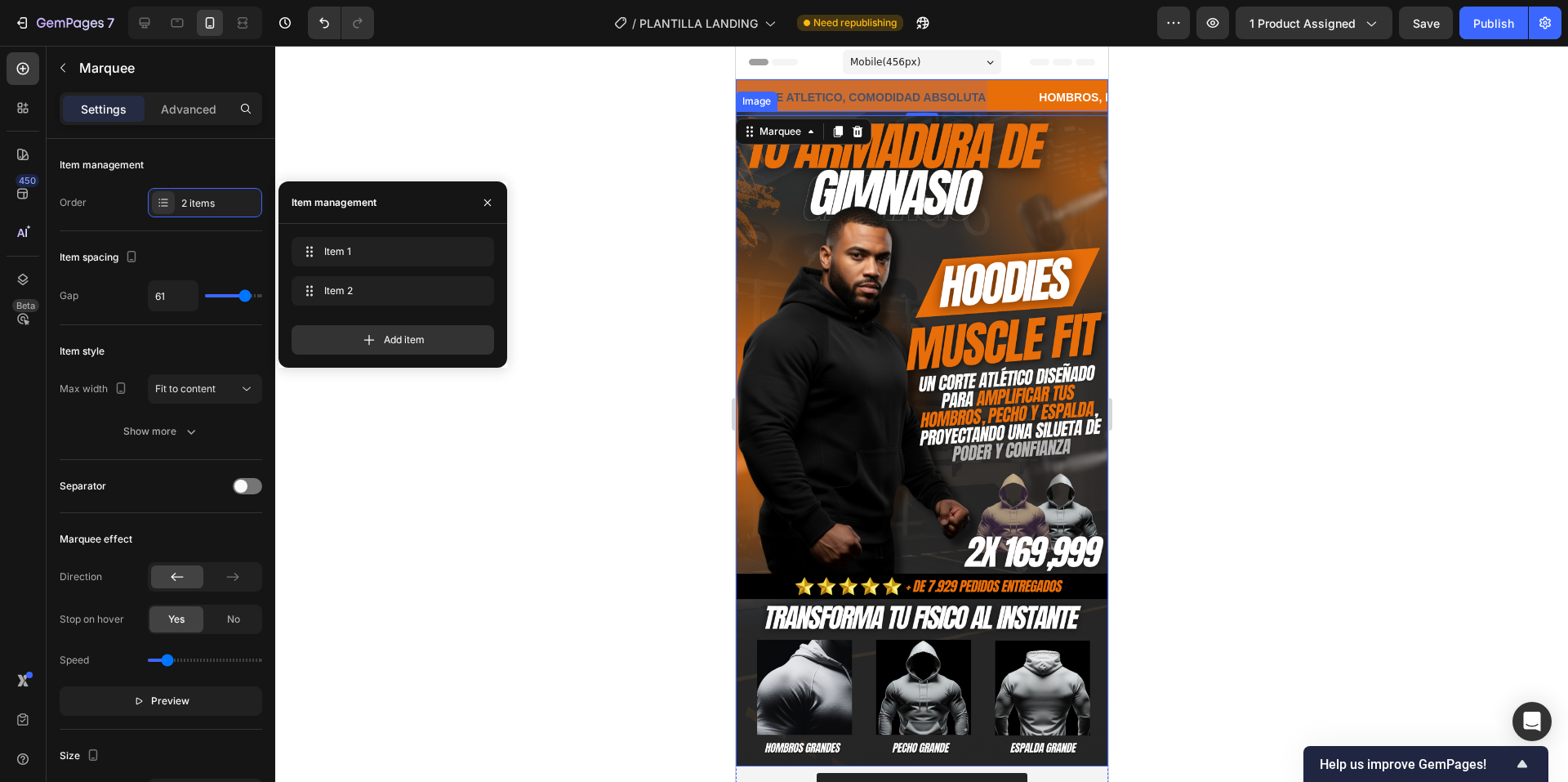
click at [926, 105] on div at bounding box center [853, 97] width 251 height 37
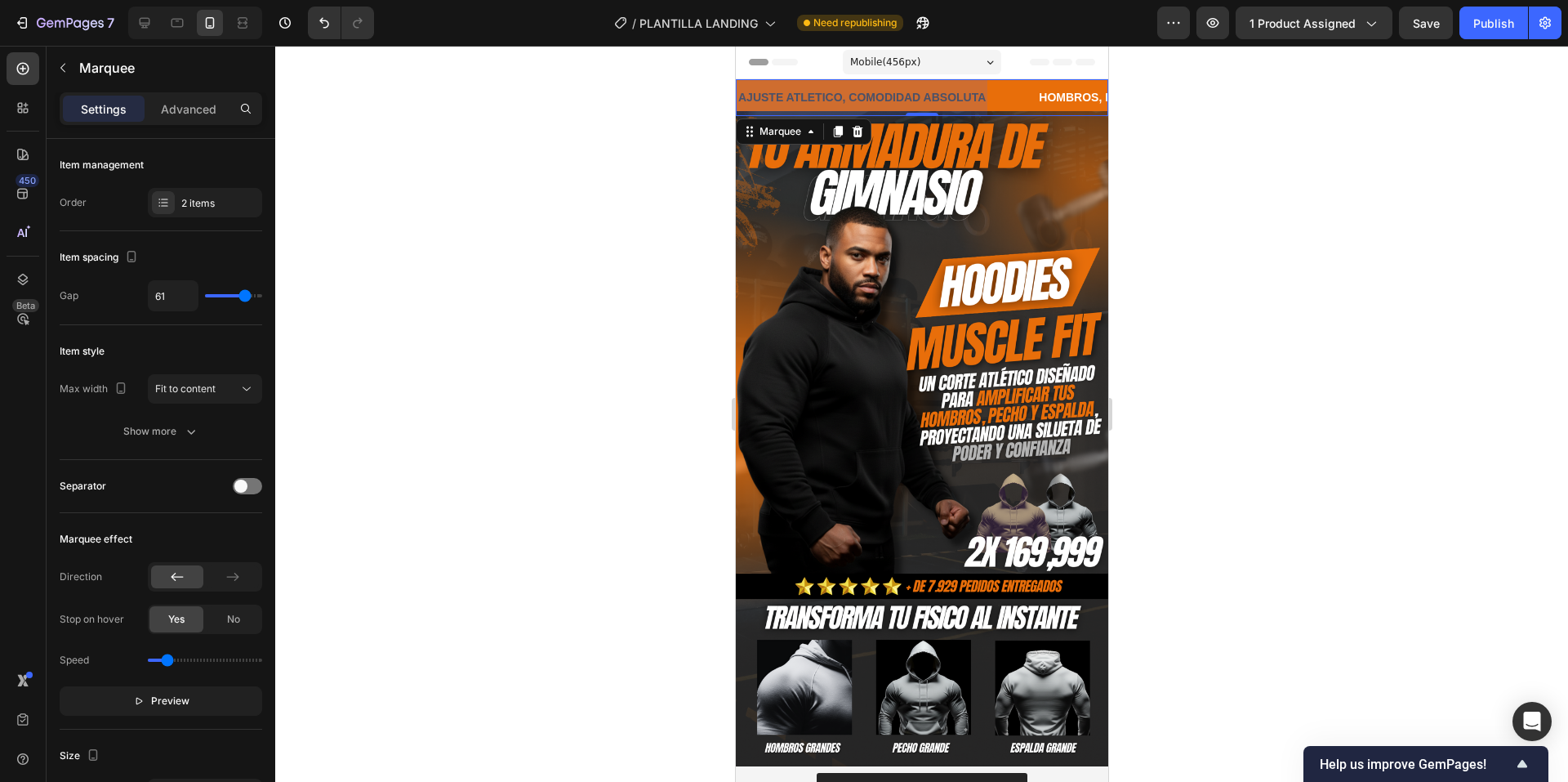
click at [932, 95] on div at bounding box center [856, 97] width 251 height 37
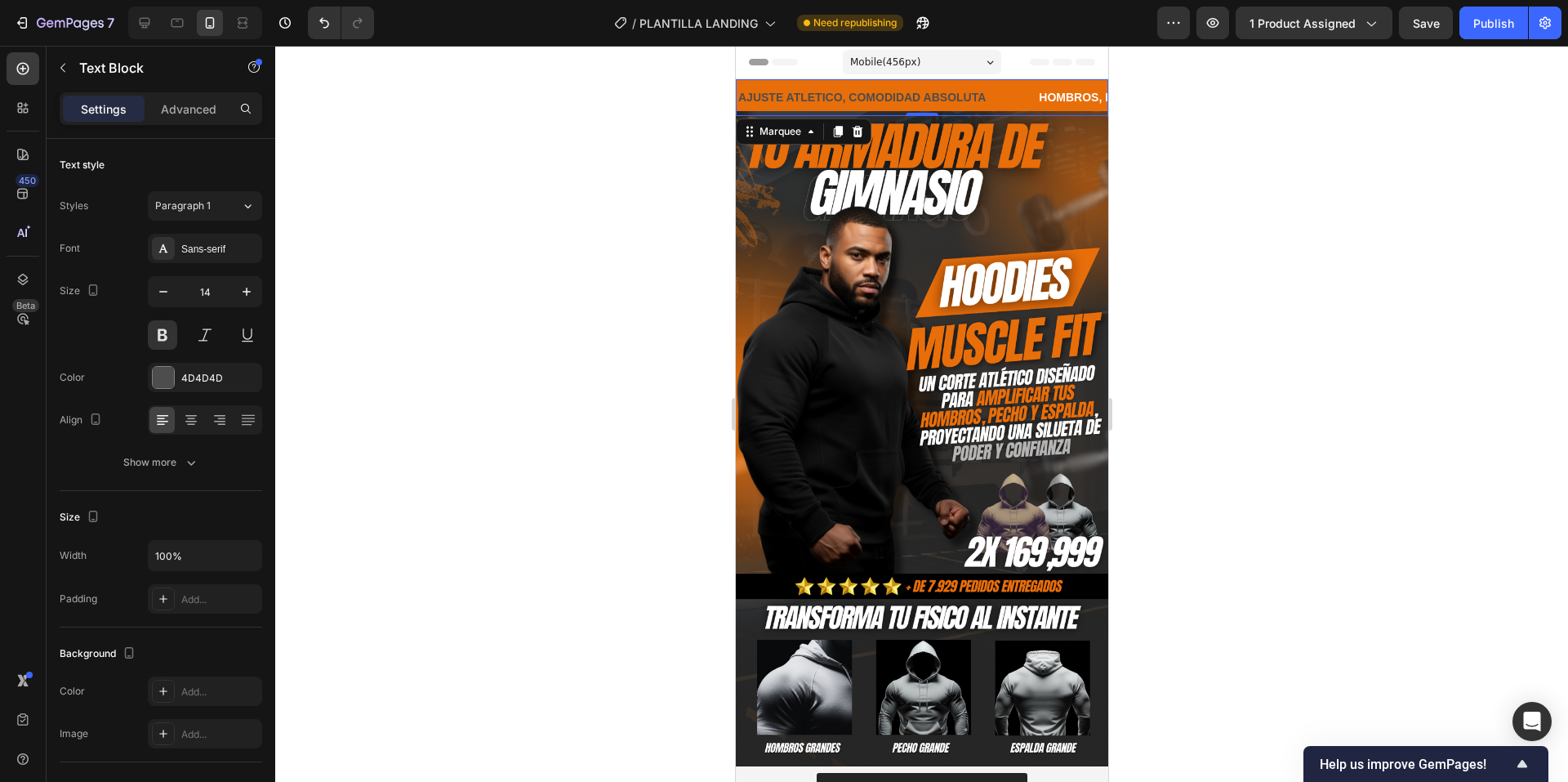
click at [927, 95] on strong "AJUSTE ATLETICO, COMODIDAD ABSOLUTA" at bounding box center [803, 97] width 247 height 13
click at [918, 95] on strong "AJUSTE ATLETICO, COMODIDAD ABSOLUTA" at bounding box center [794, 97] width 247 height 13
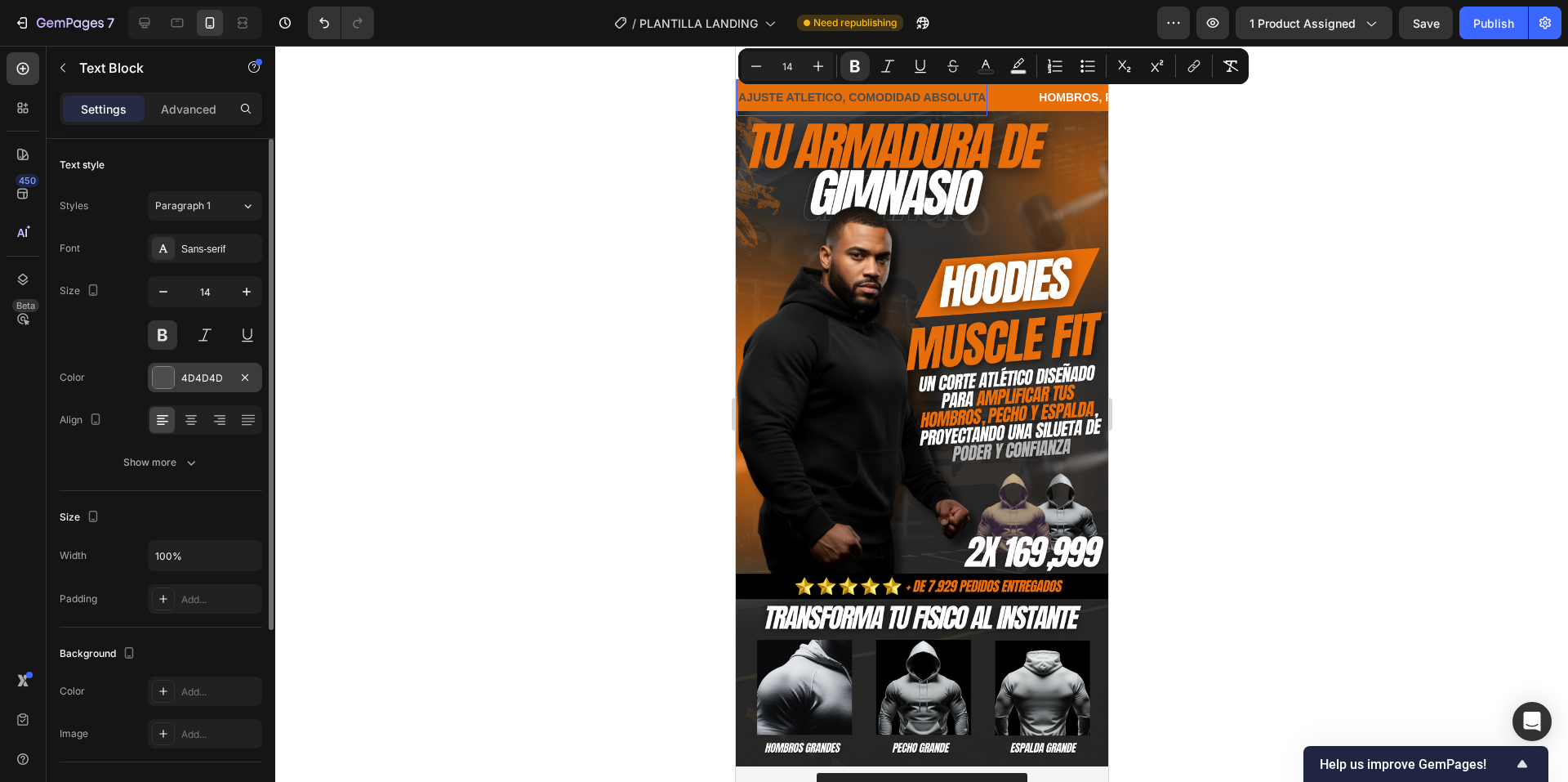
click at [151, 376] on div "4D4D4D" at bounding box center [205, 377] width 114 height 29
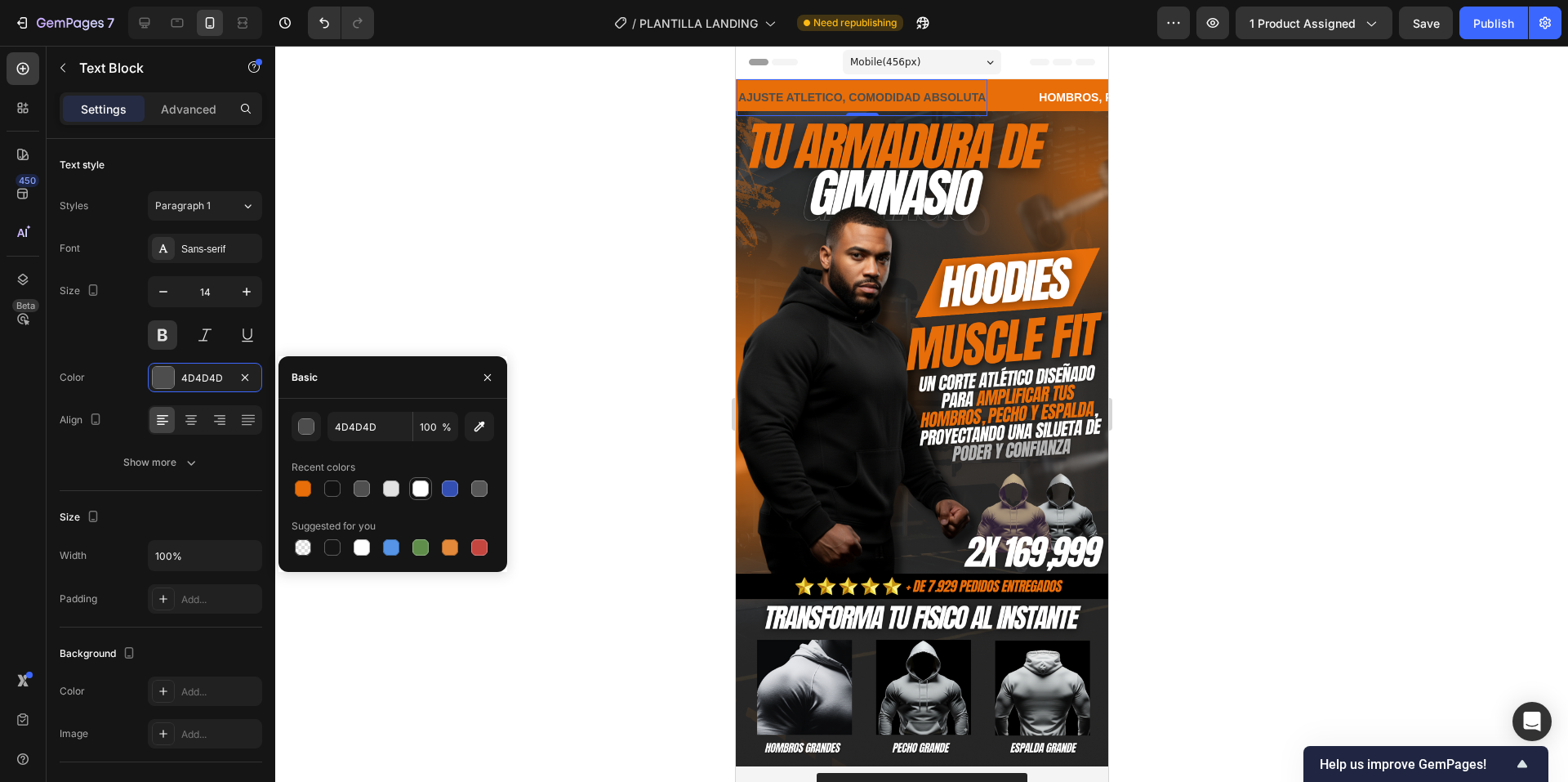
click at [422, 486] on div at bounding box center [421, 489] width 16 height 16
type input "FFFFFF"
click at [569, 314] on div at bounding box center [921, 414] width 1293 height 736
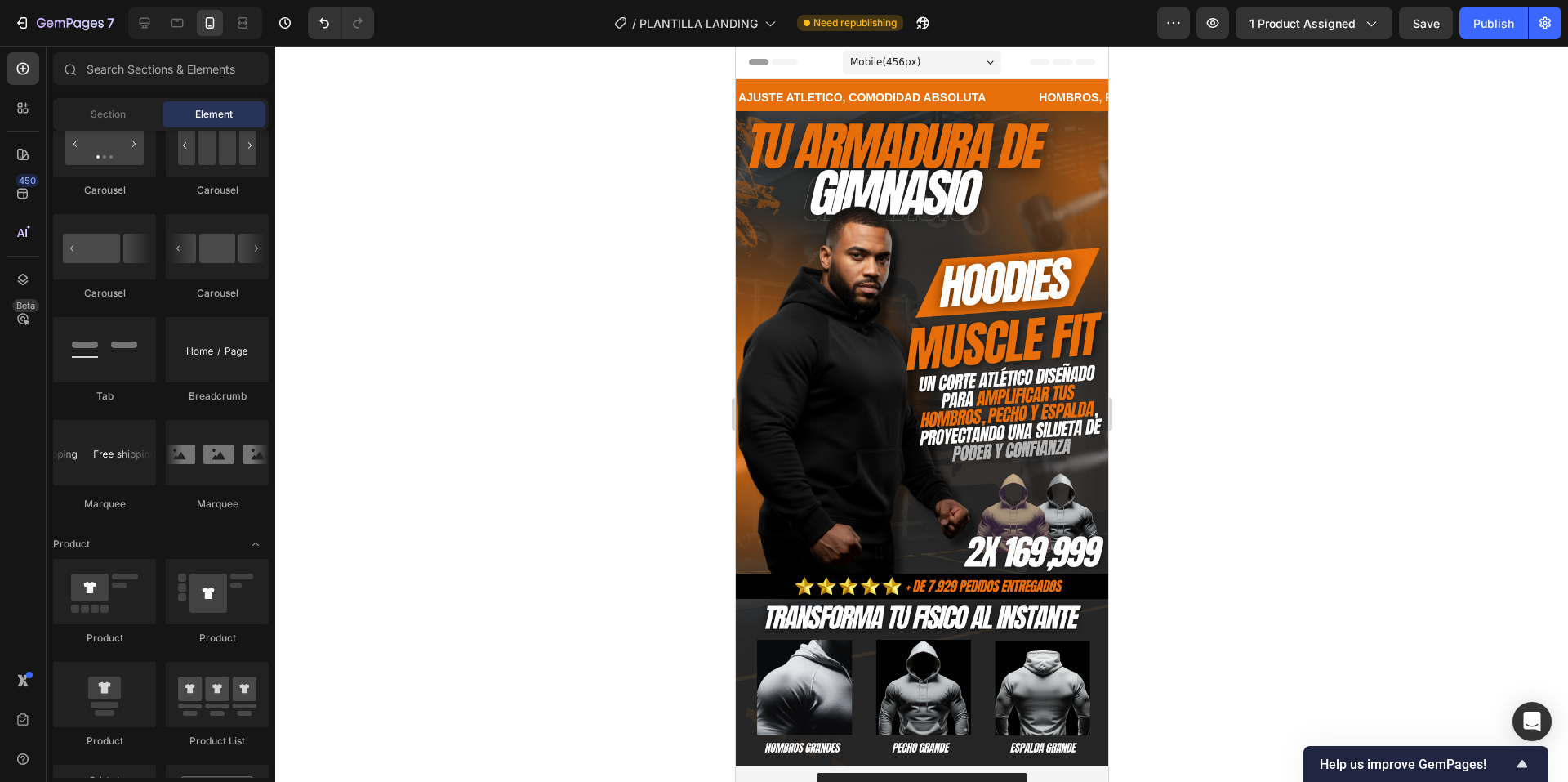
click at [570, 314] on div at bounding box center [921, 414] width 1293 height 736
click at [1016, 92] on div "AJUSTE ATLETICO, COMODIDAD ABSOLUTA Text Block" at bounding box center [880, 97] width 300 height 37
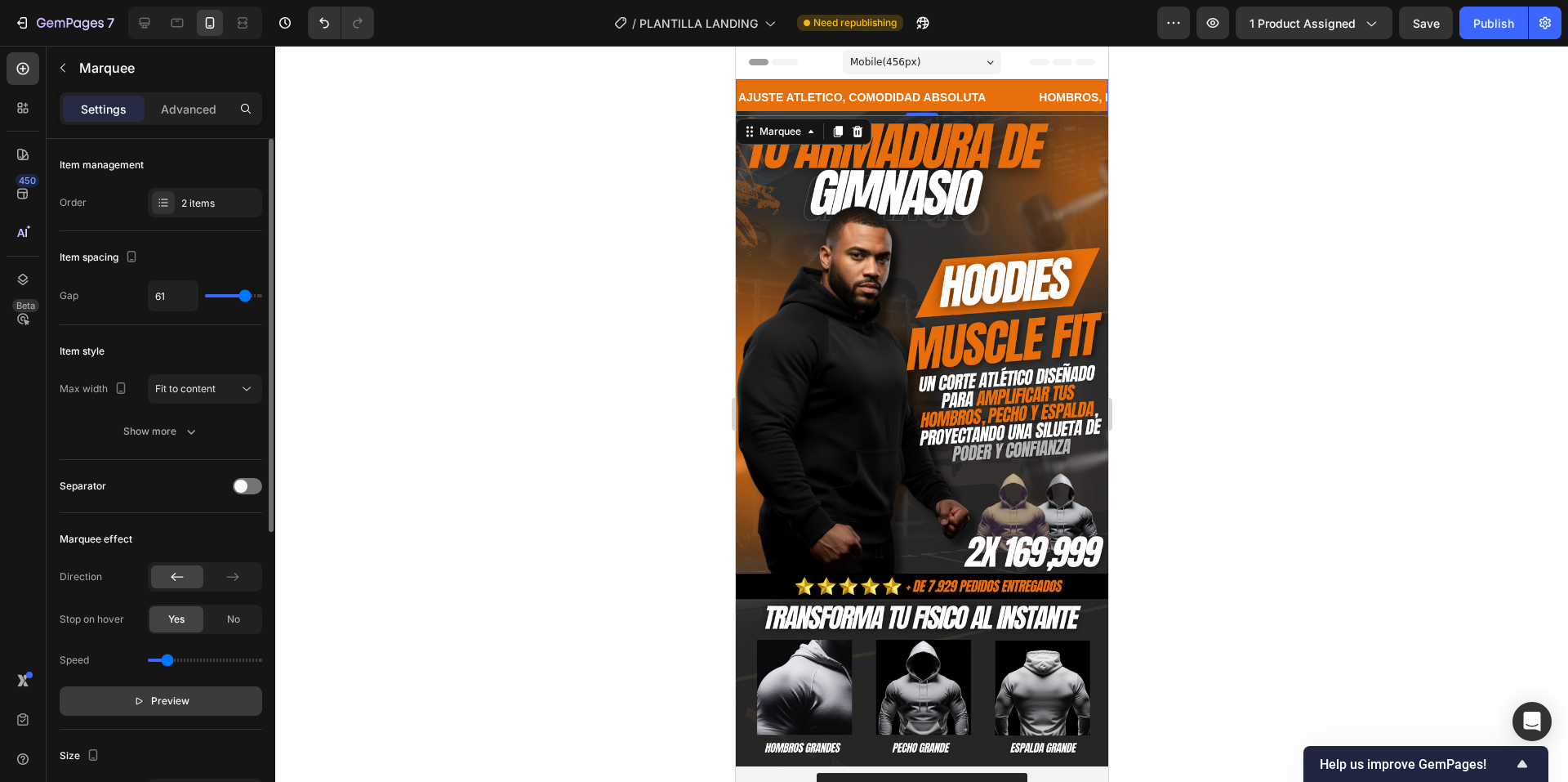
click at [176, 702] on span "Preview" at bounding box center [170, 701] width 38 height 16
click at [225, 708] on button "Pause" at bounding box center [161, 701] width 203 height 29
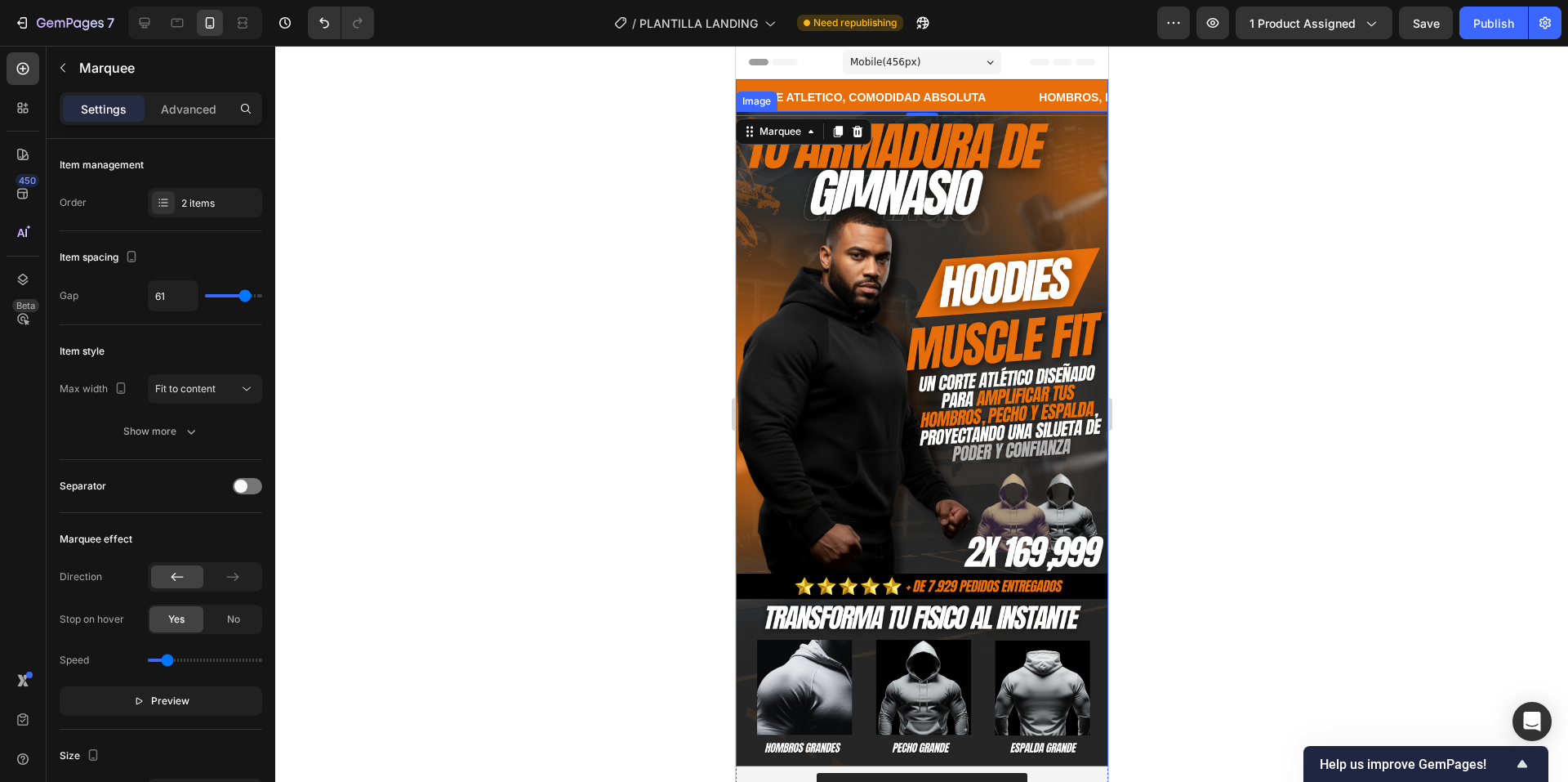
click at [1308, 376] on div at bounding box center [921, 414] width 1293 height 736
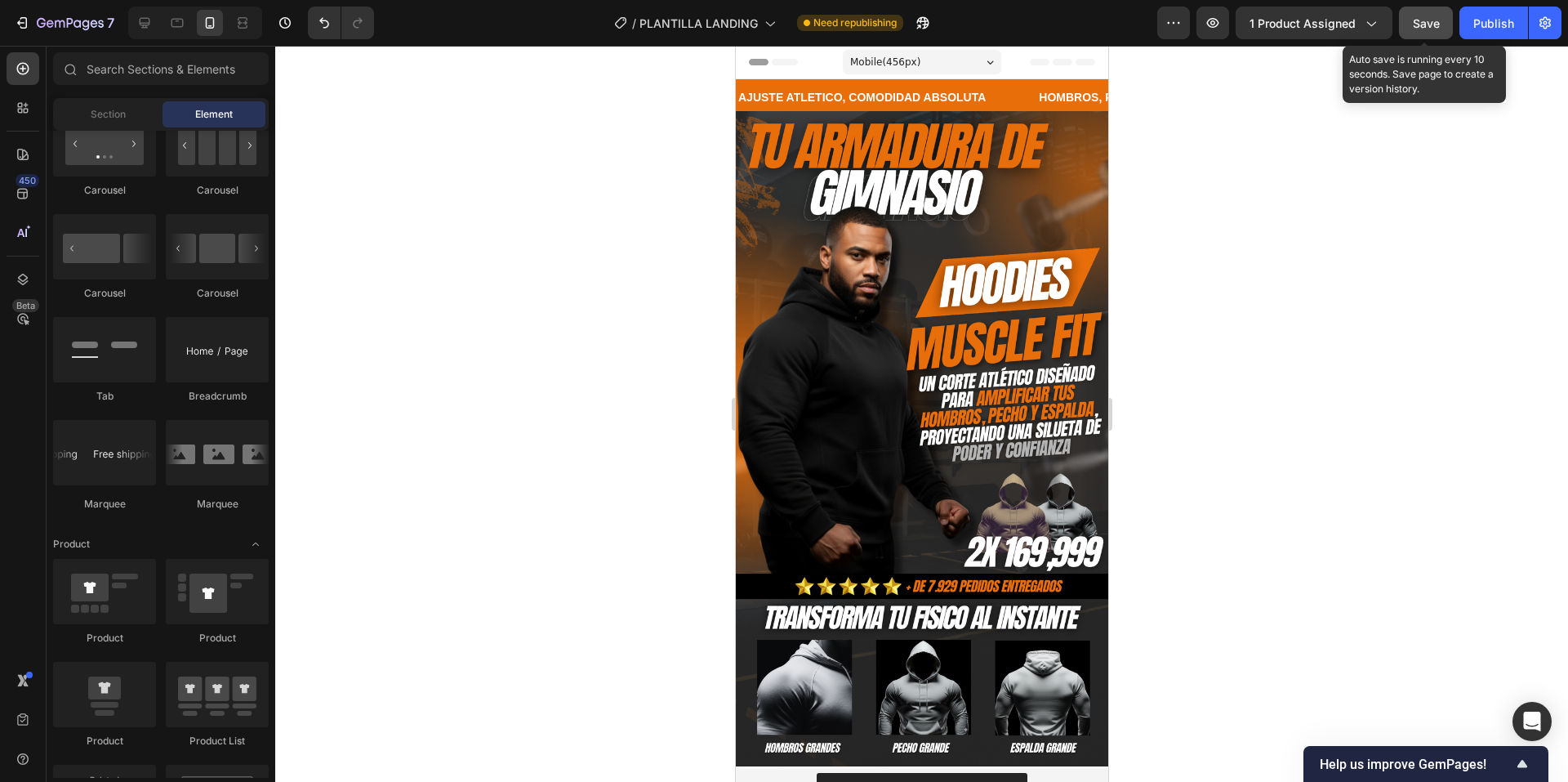
click at [1438, 38] on button "Save" at bounding box center [1426, 22] width 54 height 33
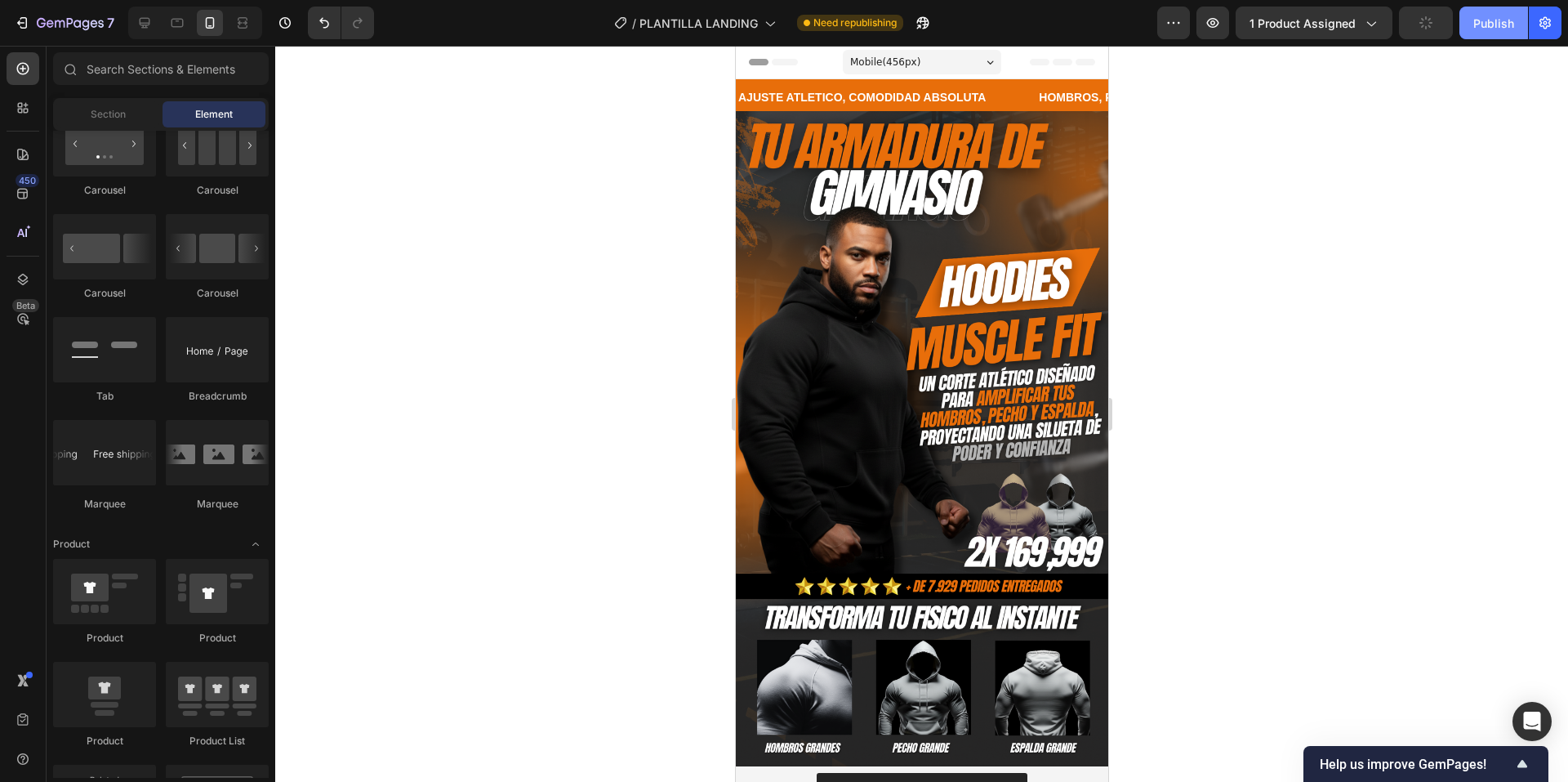
click at [1482, 24] on div "Publish" at bounding box center [1494, 22] width 41 height 17
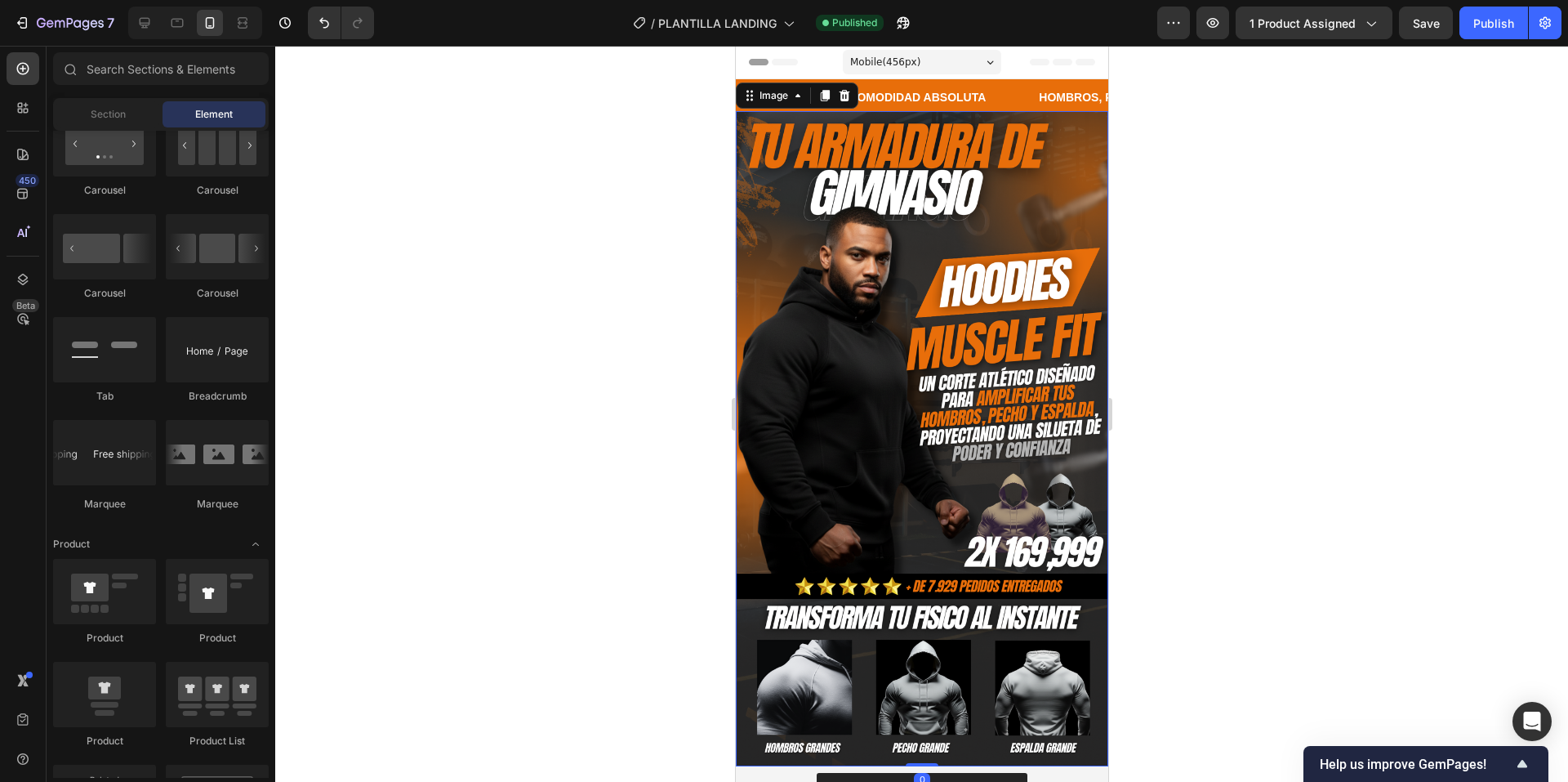
click at [848, 493] on img at bounding box center [921, 438] width 373 height 655
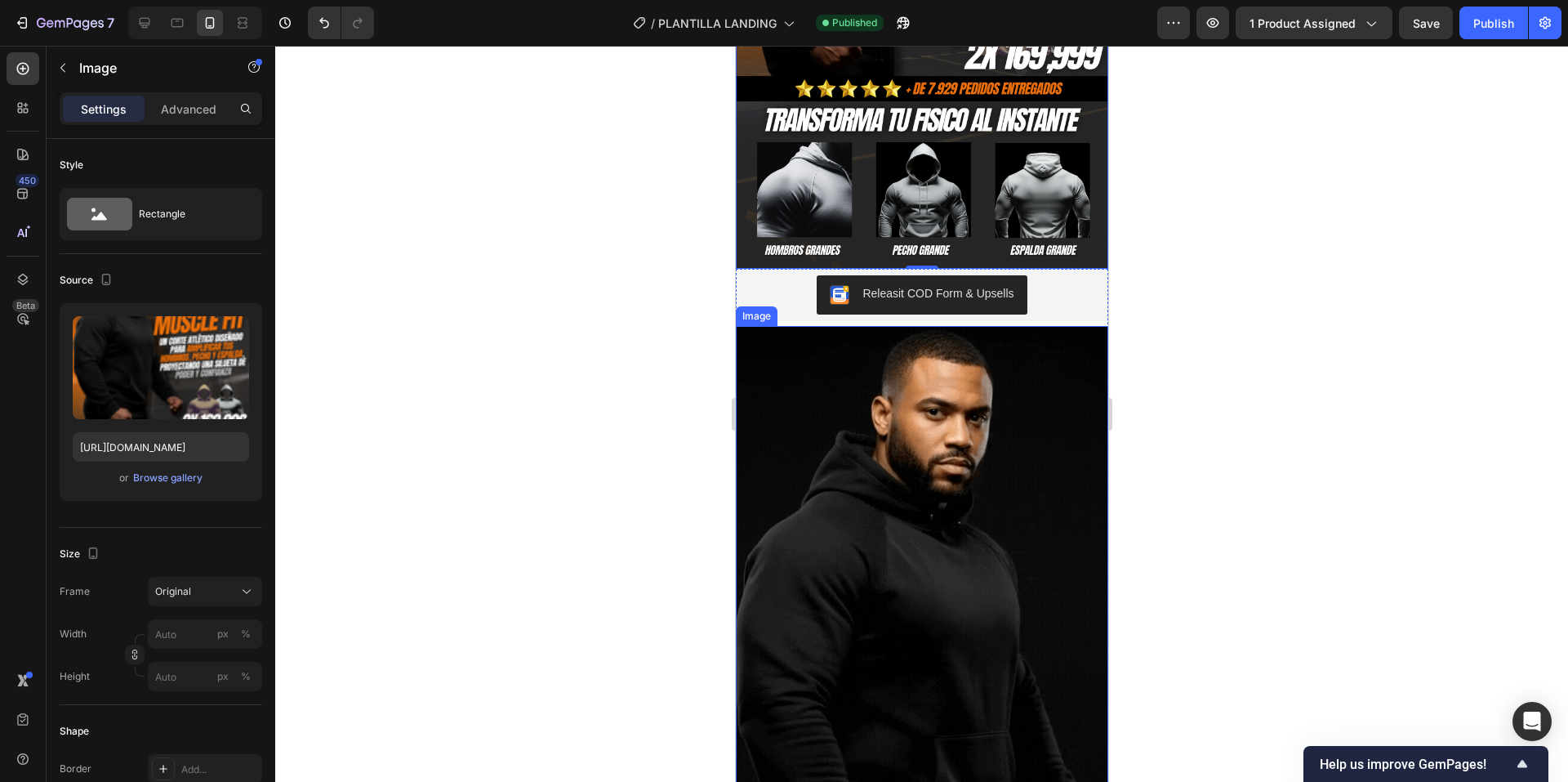
scroll to position [899, 0]
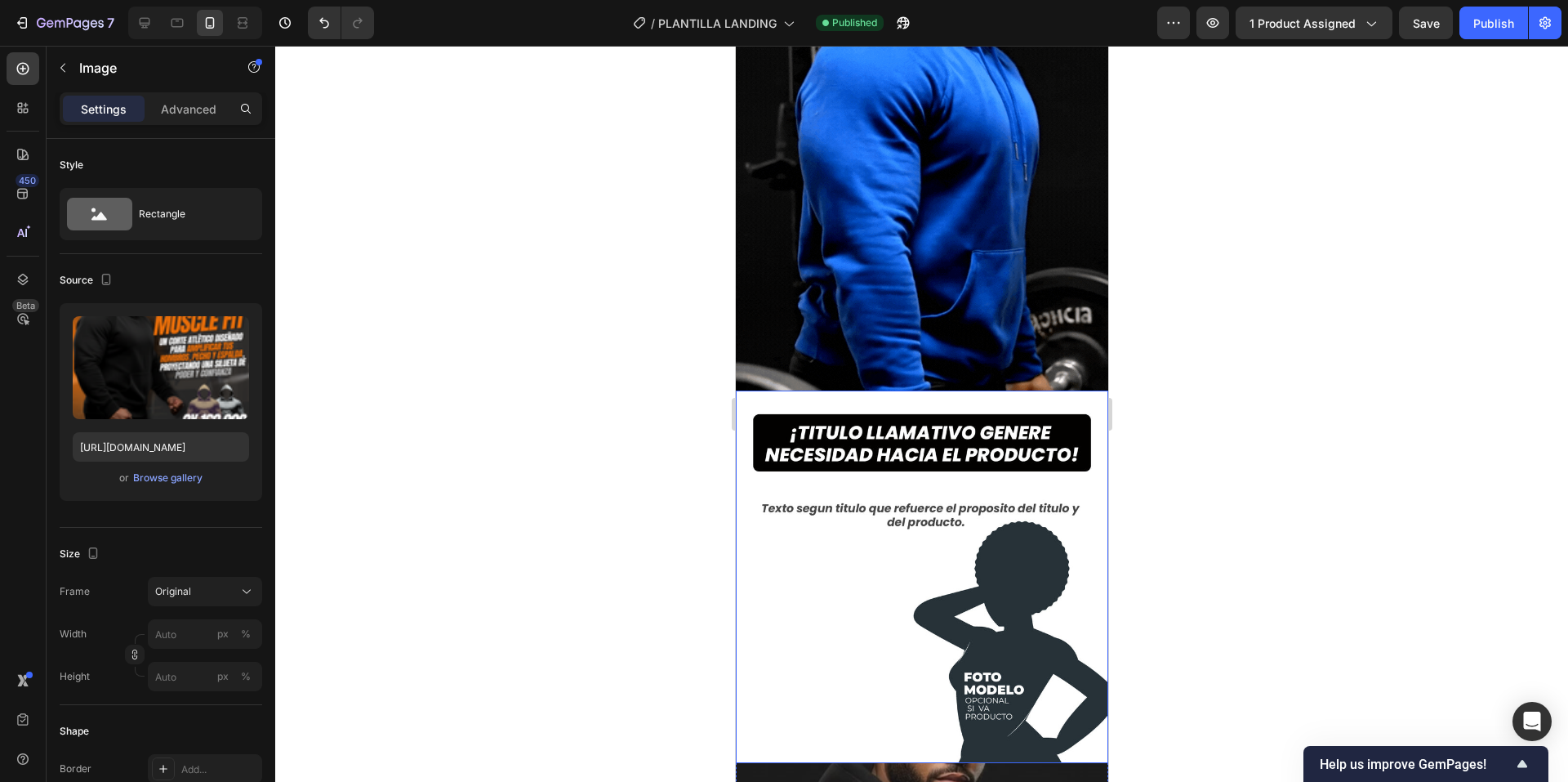
click at [952, 439] on img at bounding box center [921, 576] width 373 height 373
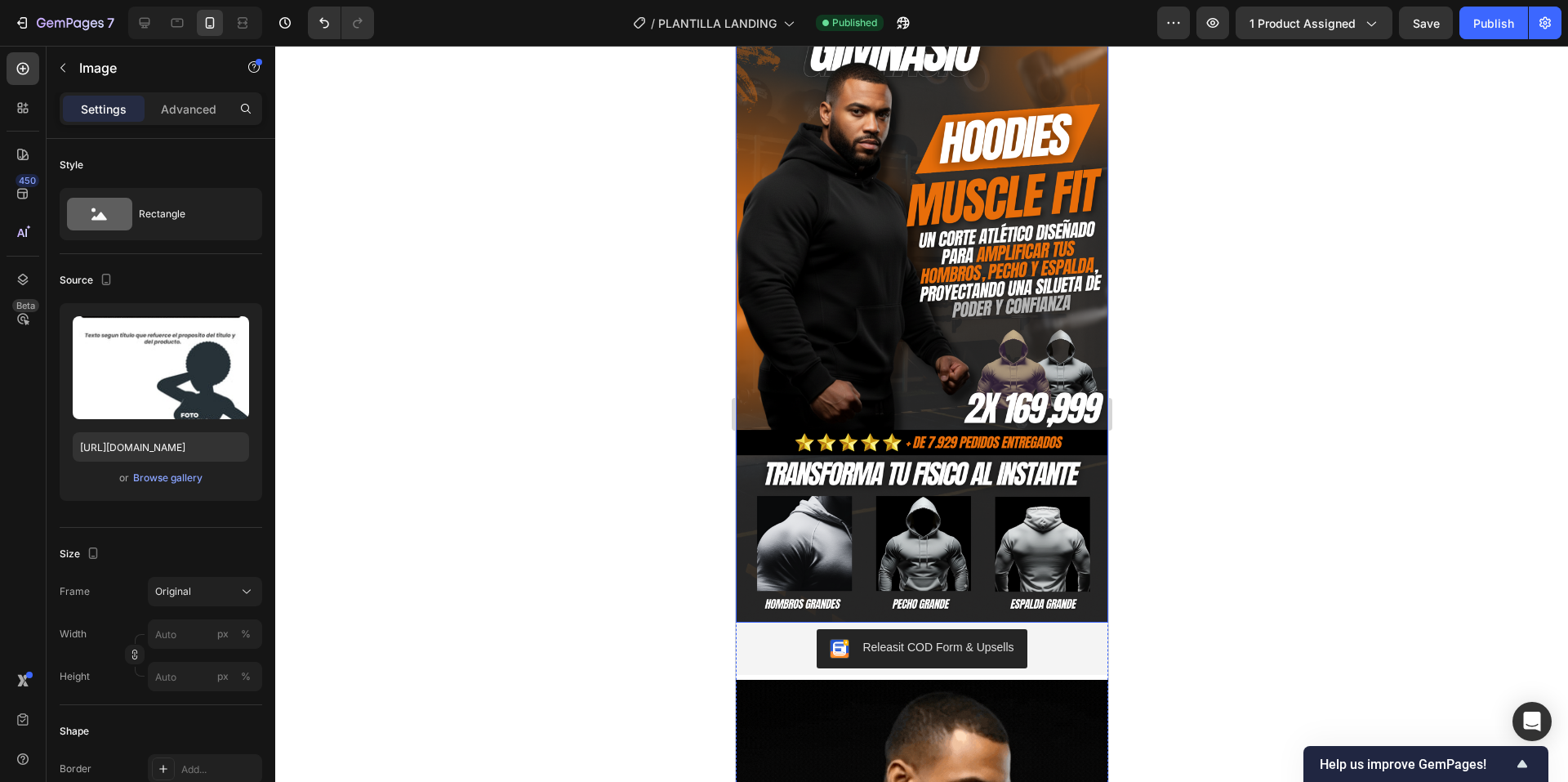
scroll to position [0, 0]
